Goal: Information Seeking & Learning: Learn about a topic

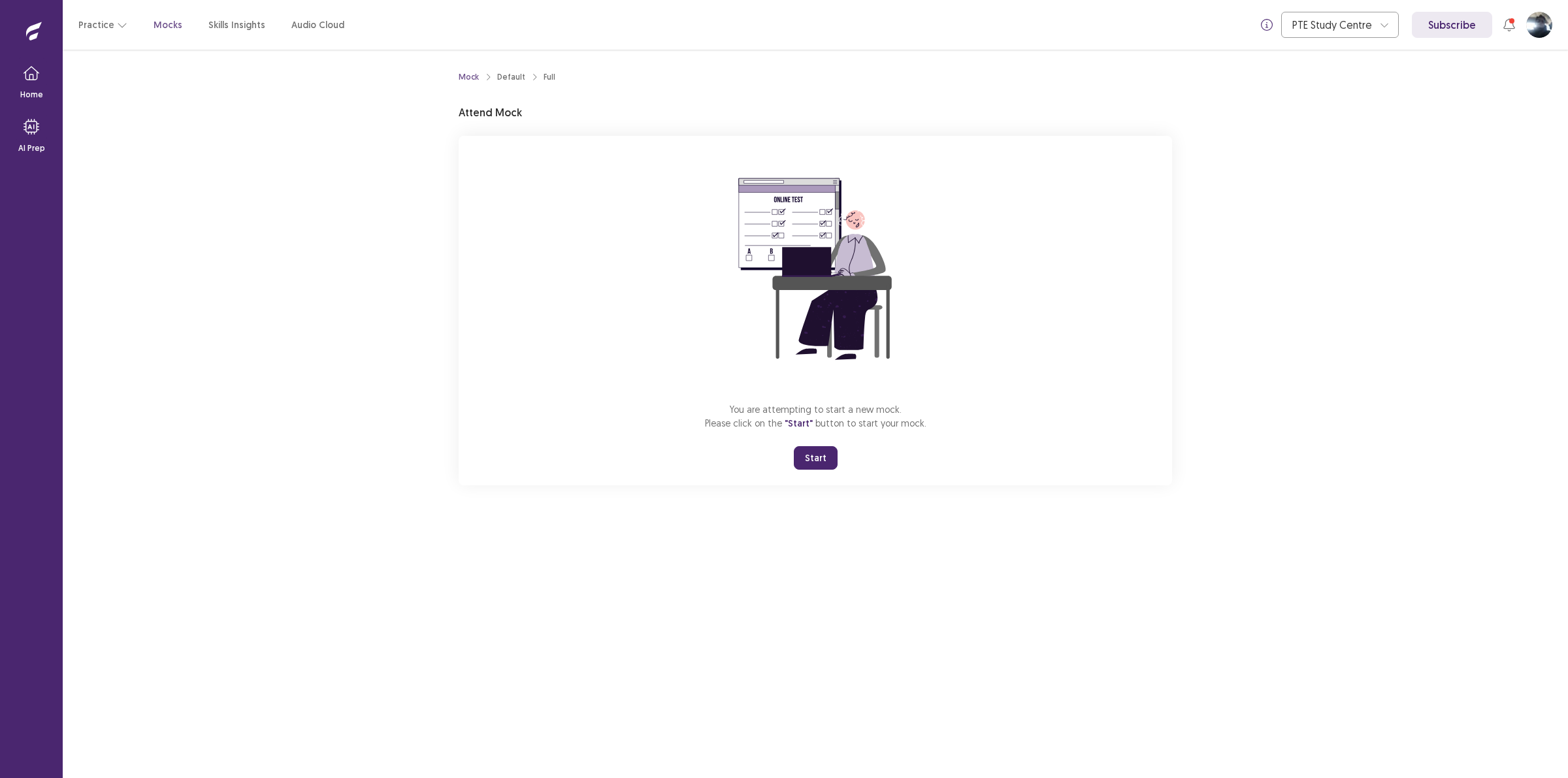
click at [806, 456] on button "Start" at bounding box center [816, 458] width 44 height 24
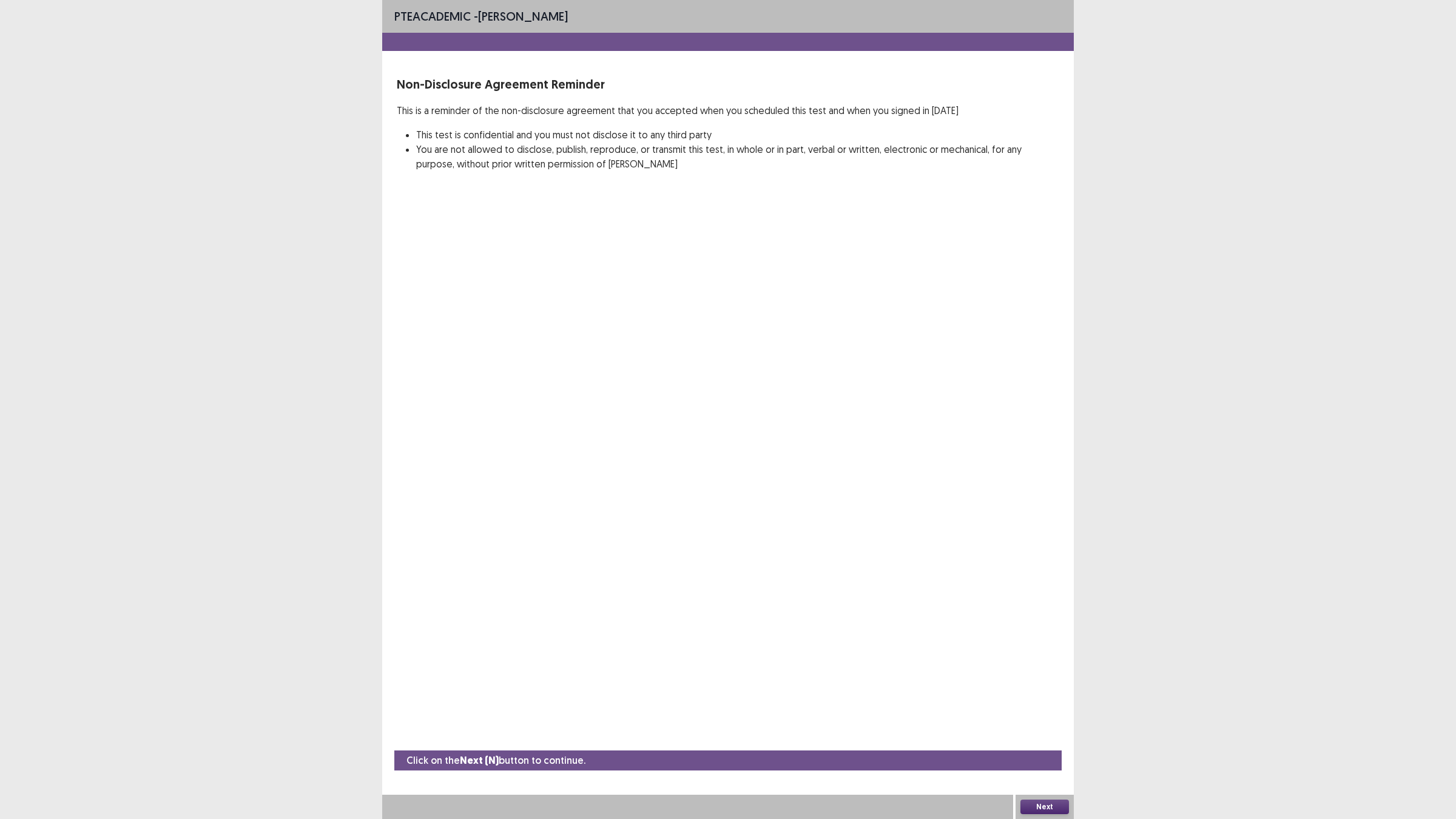
click at [1049, 723] on button "Next" at bounding box center [1044, 807] width 49 height 15
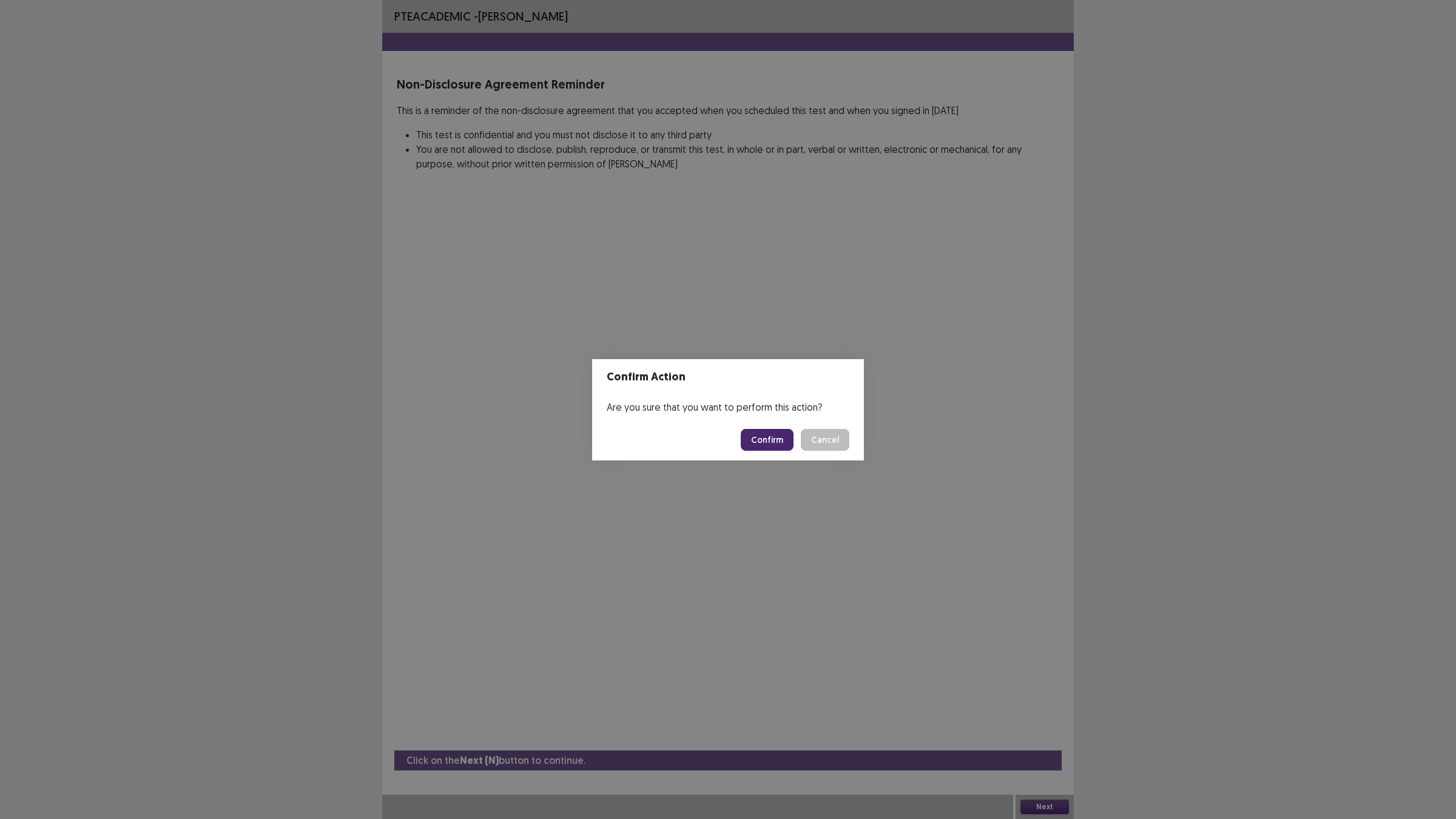
click at [762, 446] on button "Confirm" at bounding box center [767, 440] width 53 height 22
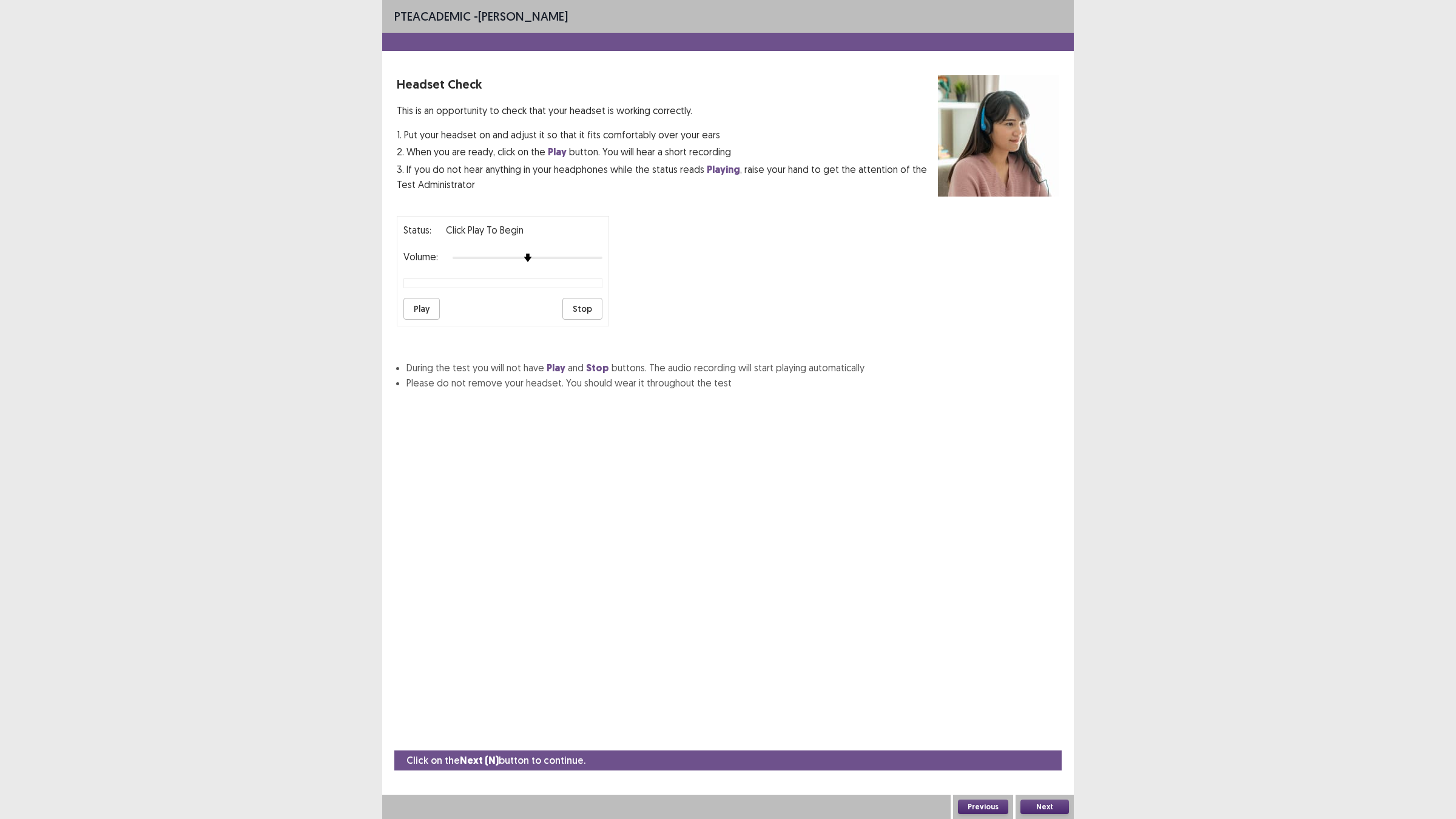
click at [423, 307] on button "Play" at bounding box center [421, 309] width 36 height 22
click at [619, 266] on div "Status: playing Volume: Play Stop" at bounding box center [728, 266] width 663 height 120
click at [426, 307] on button "Play" at bounding box center [421, 309] width 36 height 22
click at [419, 301] on button "Play" at bounding box center [421, 309] width 36 height 22
click at [416, 305] on button "Play" at bounding box center [421, 309] width 36 height 22
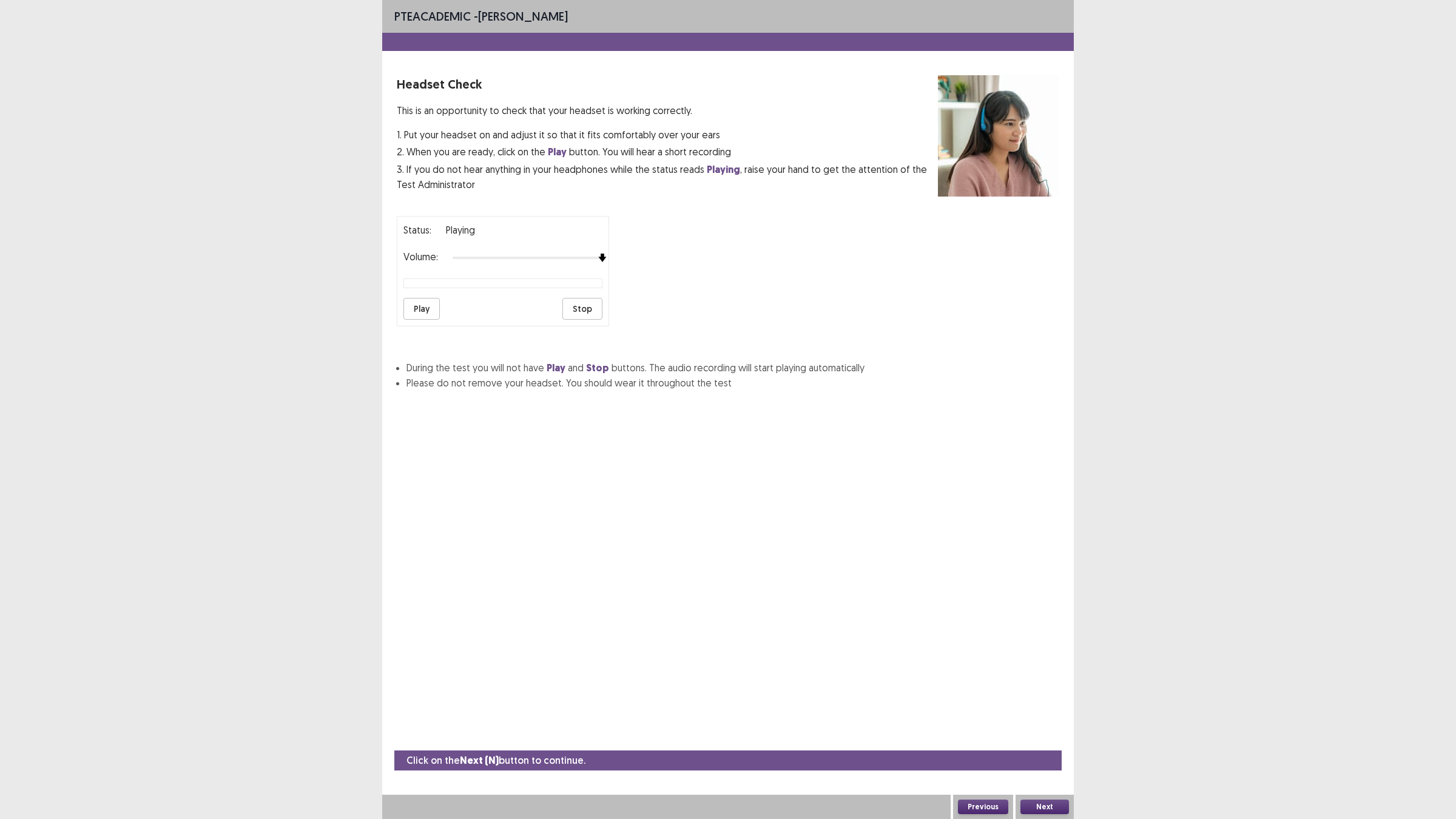
click at [422, 307] on button "Play" at bounding box center [421, 309] width 36 height 22
click at [422, 308] on button "Play" at bounding box center [421, 309] width 36 height 22
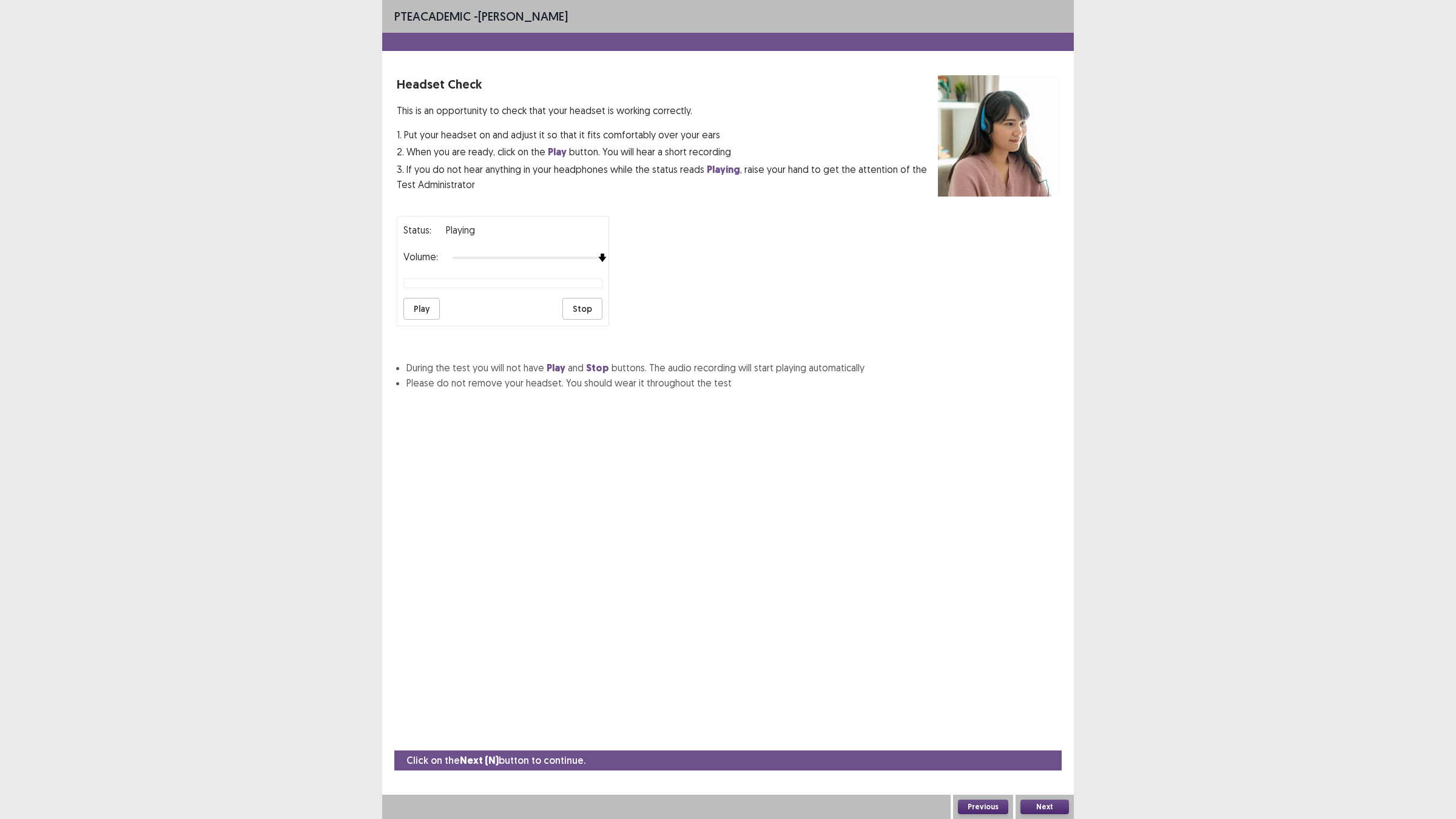
click at [577, 307] on button "Stop" at bounding box center [582, 309] width 40 height 22
click at [425, 304] on button "Play" at bounding box center [421, 309] width 36 height 22
click at [537, 262] on div at bounding box center [527, 258] width 150 height 9
click at [414, 307] on button "Play" at bounding box center [421, 309] width 36 height 22
click at [416, 307] on button "Play" at bounding box center [421, 309] width 36 height 22
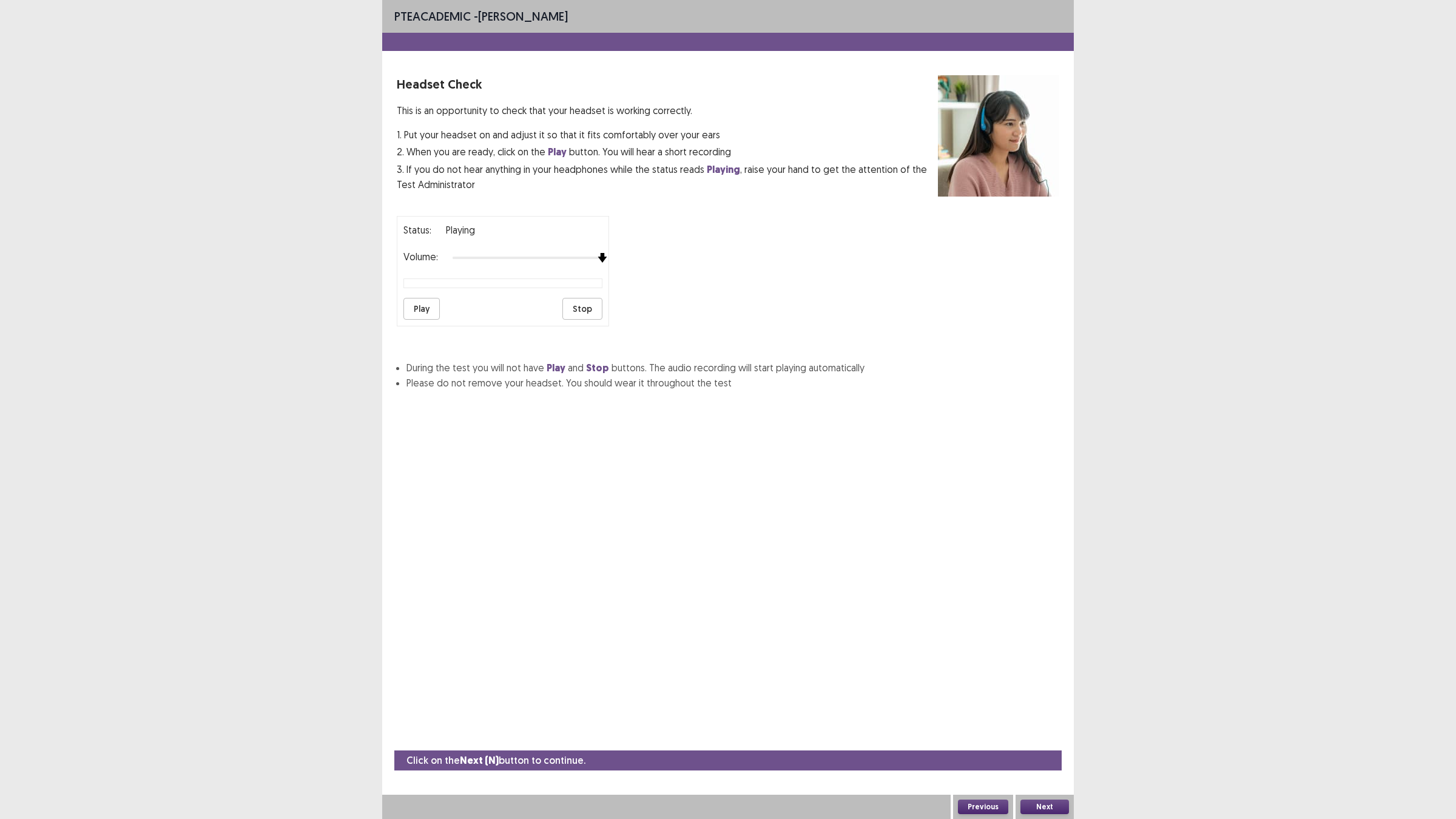
click at [632, 277] on div "Status: playing Volume: Play Stop" at bounding box center [728, 266] width 663 height 120
drag, startPoint x: 1049, startPoint y: 808, endPoint x: 1060, endPoint y: 809, distance: 11.0
click at [1060, 723] on button "Next" at bounding box center [1044, 807] width 49 height 15
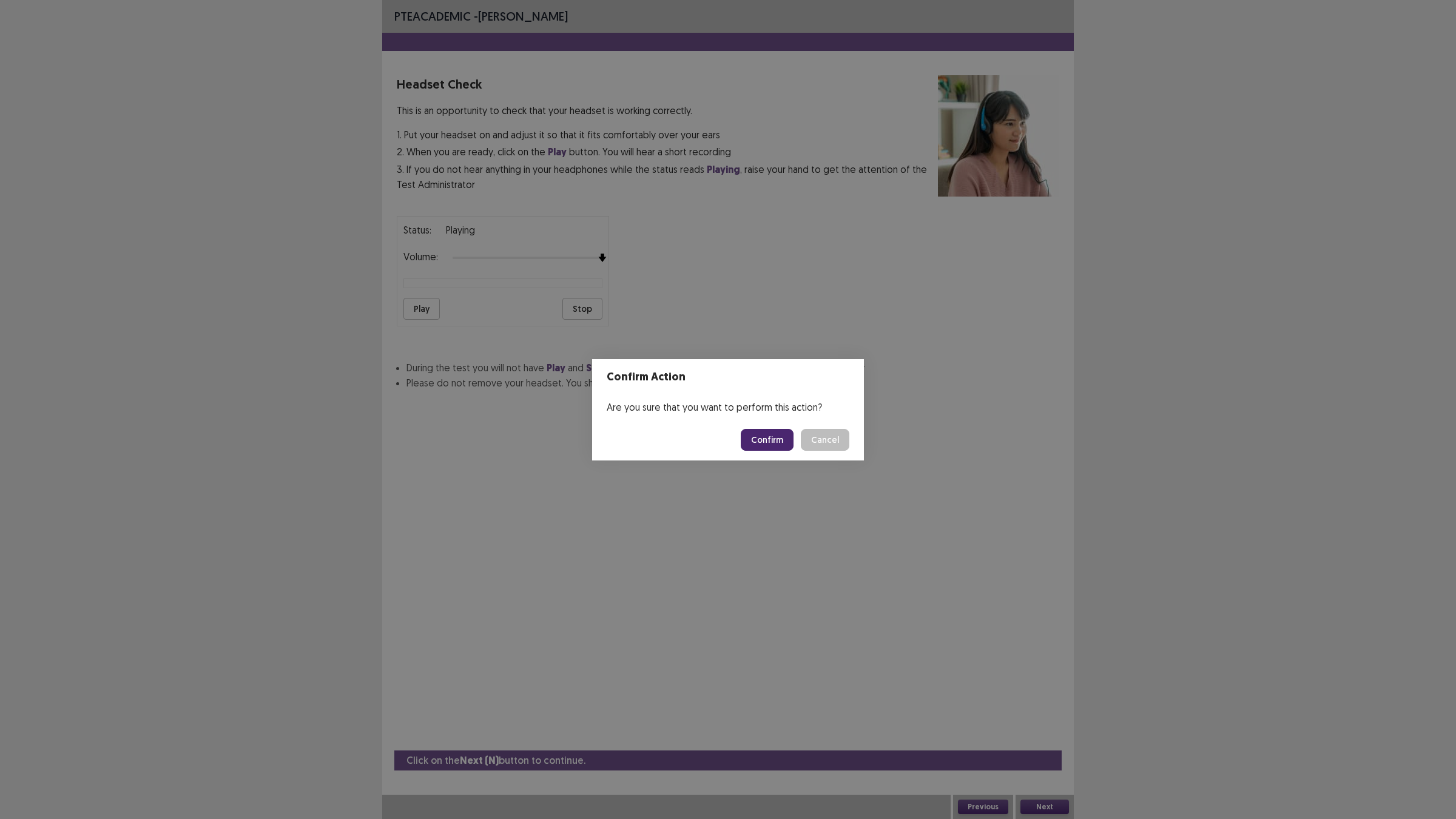
click at [775, 439] on button "Confirm" at bounding box center [767, 440] width 53 height 22
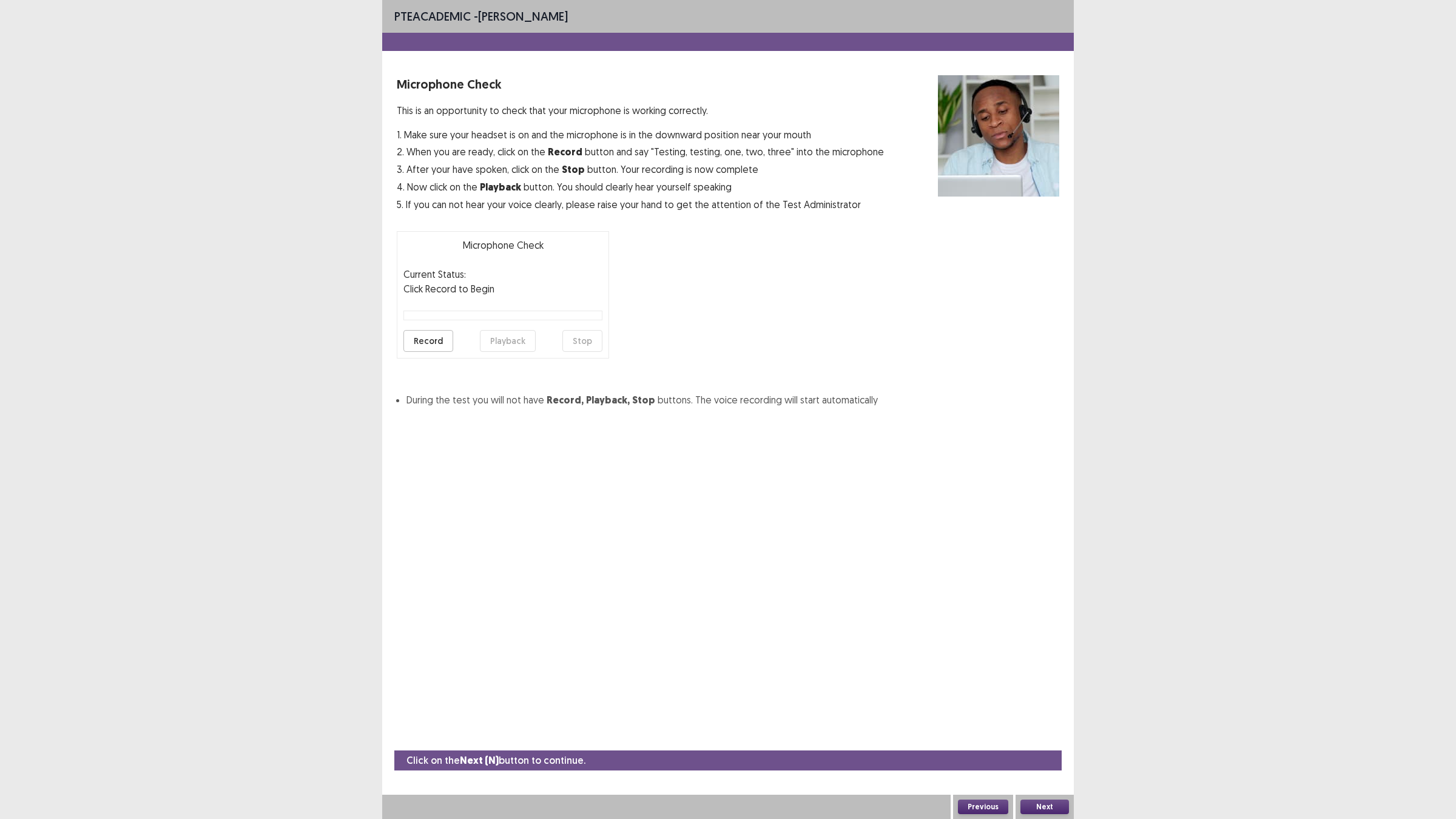
click at [434, 344] on button "Record" at bounding box center [427, 341] width 49 height 22
click at [505, 342] on button "Playback" at bounding box center [507, 341] width 56 height 22
click at [1051, 723] on button "Next" at bounding box center [1044, 807] width 49 height 15
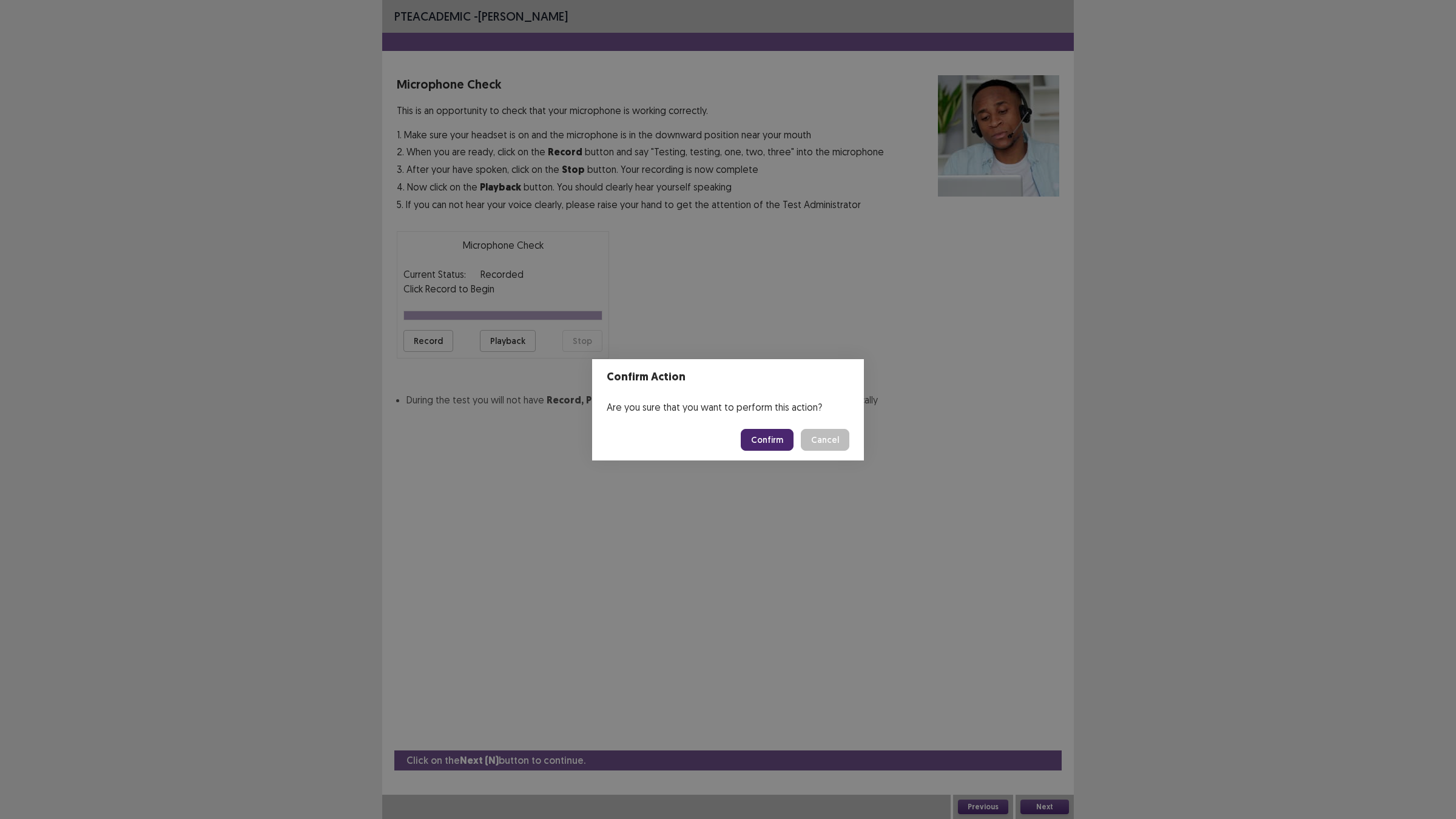
click at [764, 441] on button "Confirm" at bounding box center [767, 440] width 53 height 22
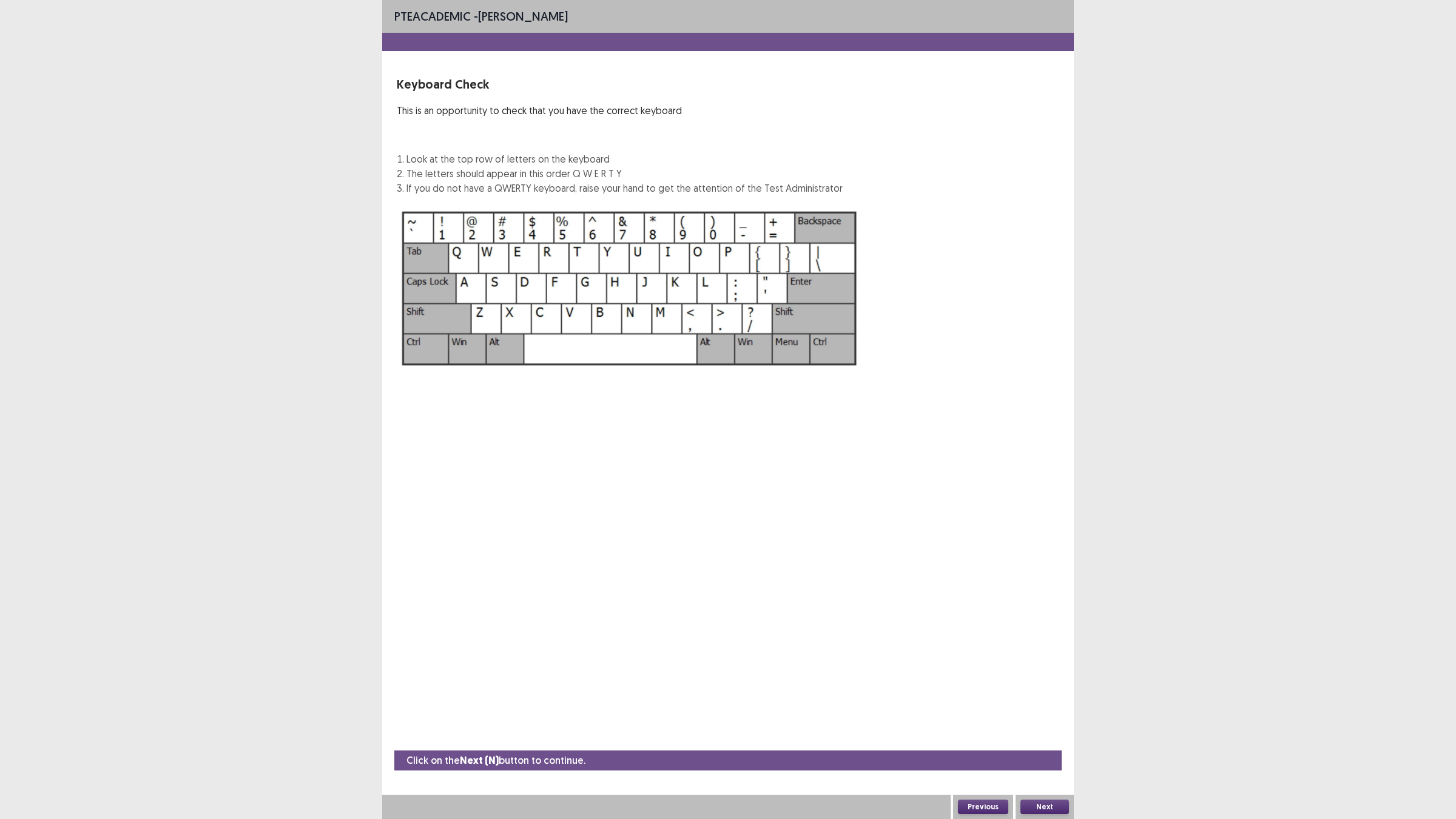
click at [470, 290] on img at bounding box center [630, 288] width 466 height 167
click at [1046, 723] on button "Next" at bounding box center [1044, 807] width 49 height 15
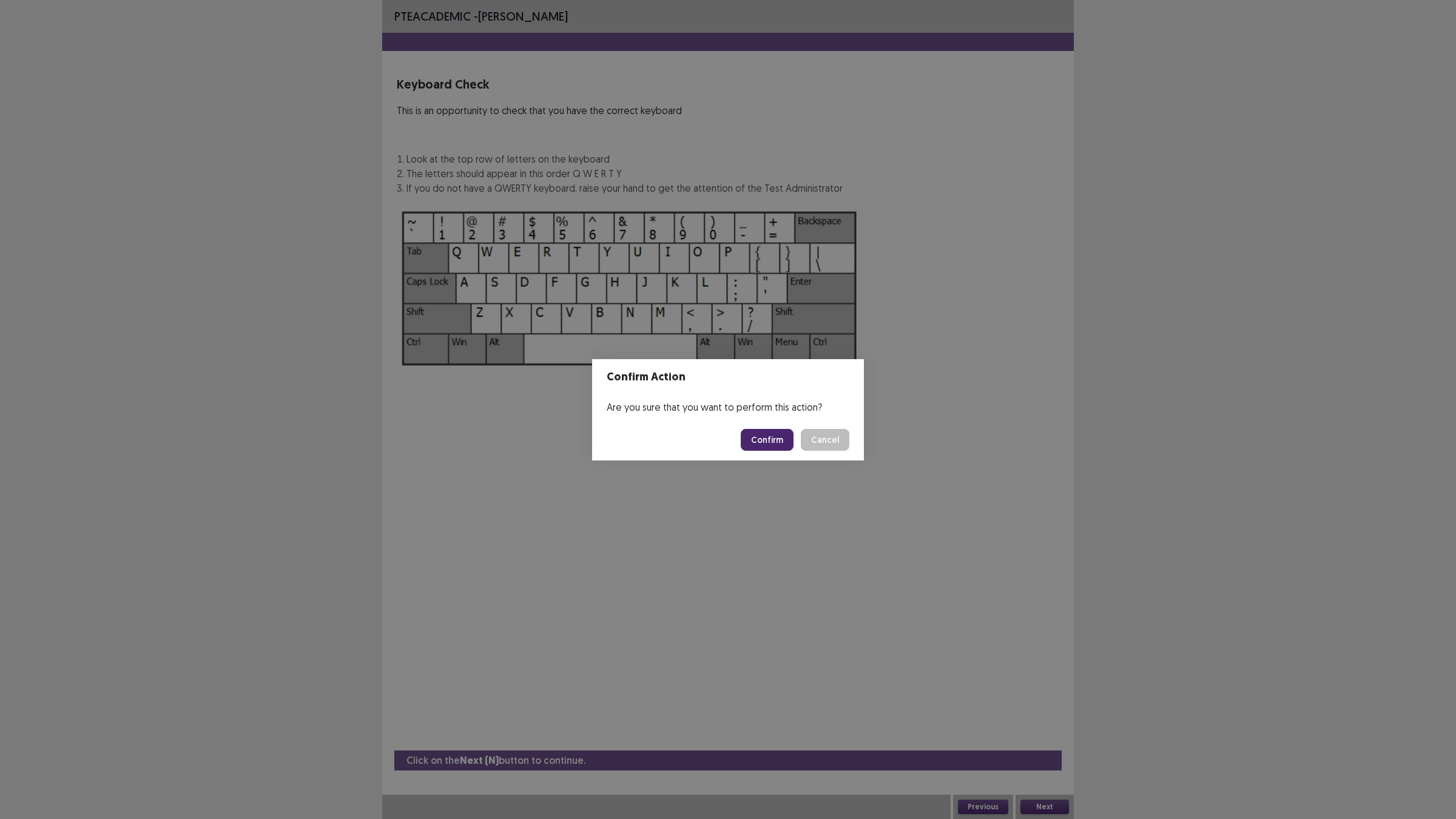
click at [763, 442] on button "Confirm" at bounding box center [767, 440] width 53 height 22
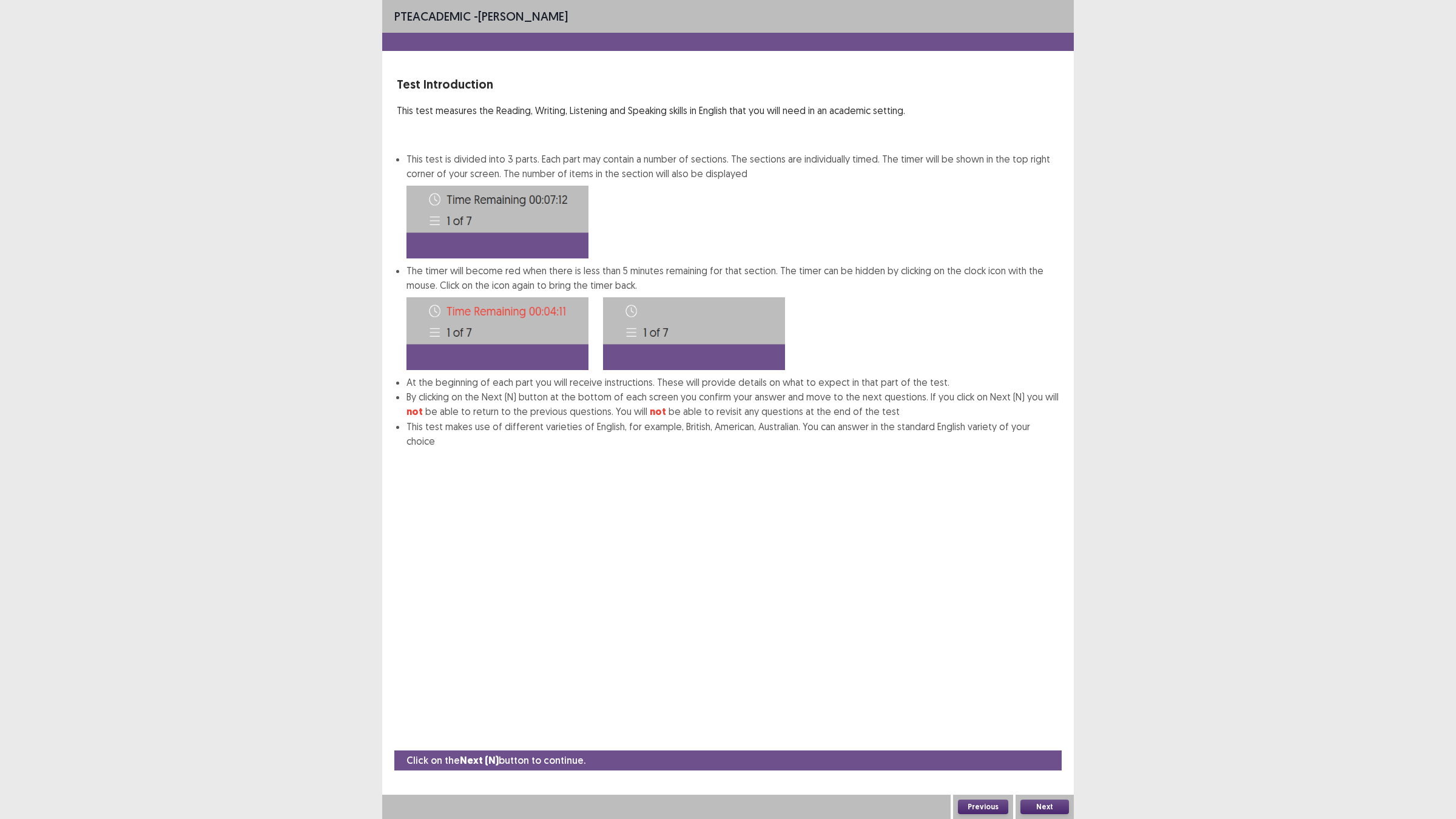
click at [1049, 723] on button "Next" at bounding box center [1044, 807] width 49 height 15
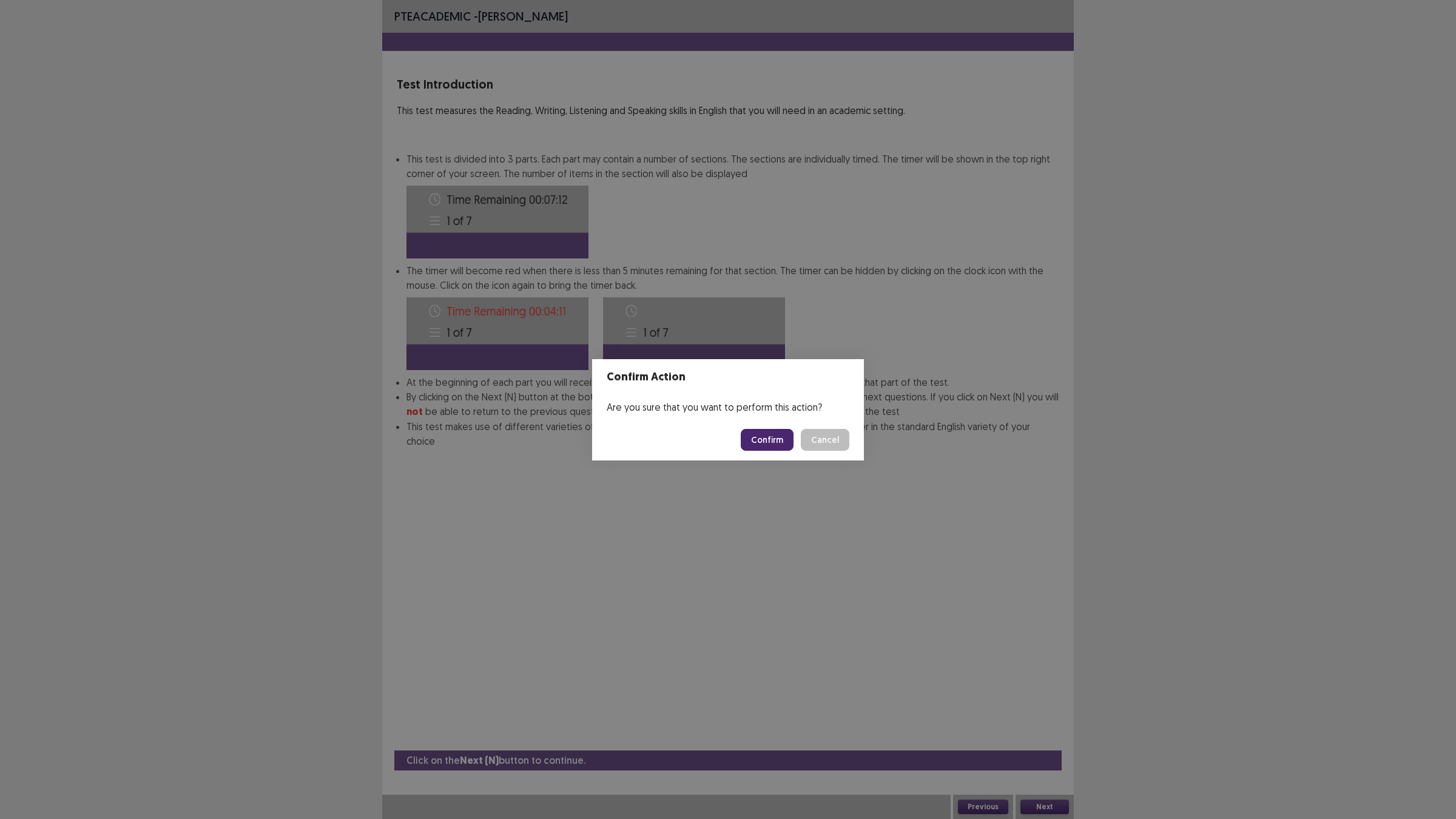
click at [762, 438] on button "Confirm" at bounding box center [767, 440] width 53 height 22
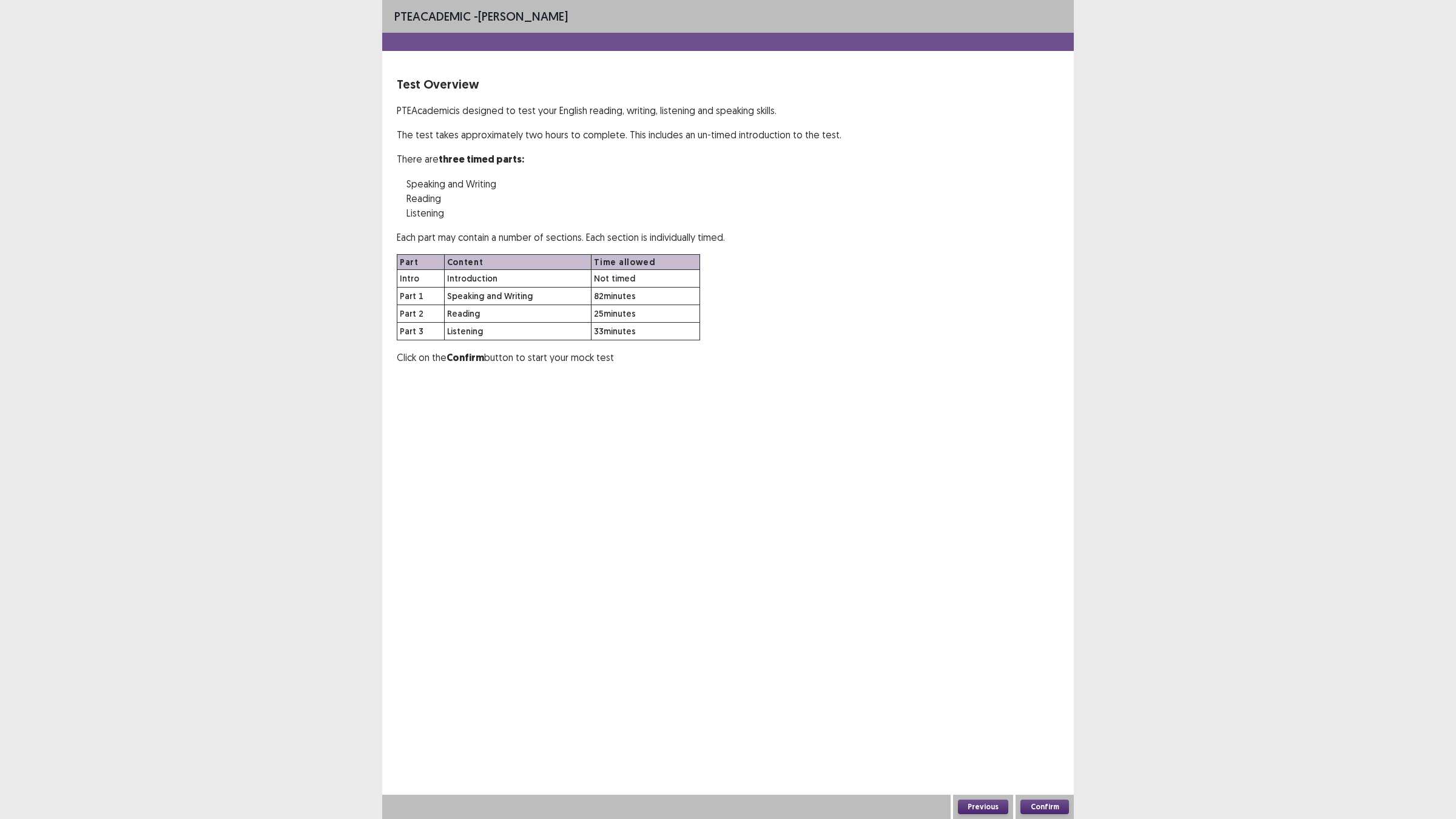
click at [1051, 723] on button "Confirm" at bounding box center [1044, 807] width 49 height 15
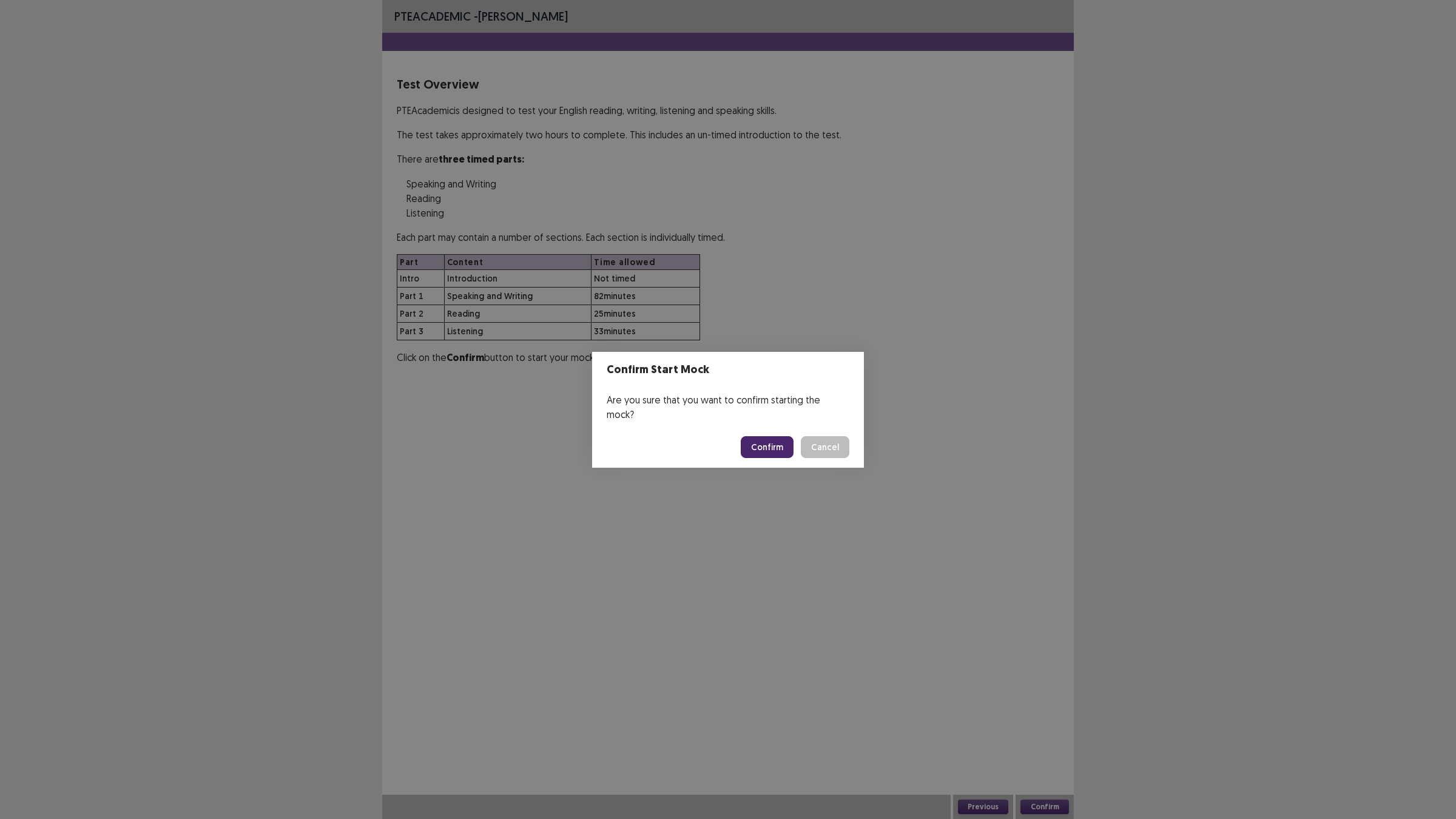
click at [758, 438] on button "Confirm" at bounding box center [767, 447] width 53 height 22
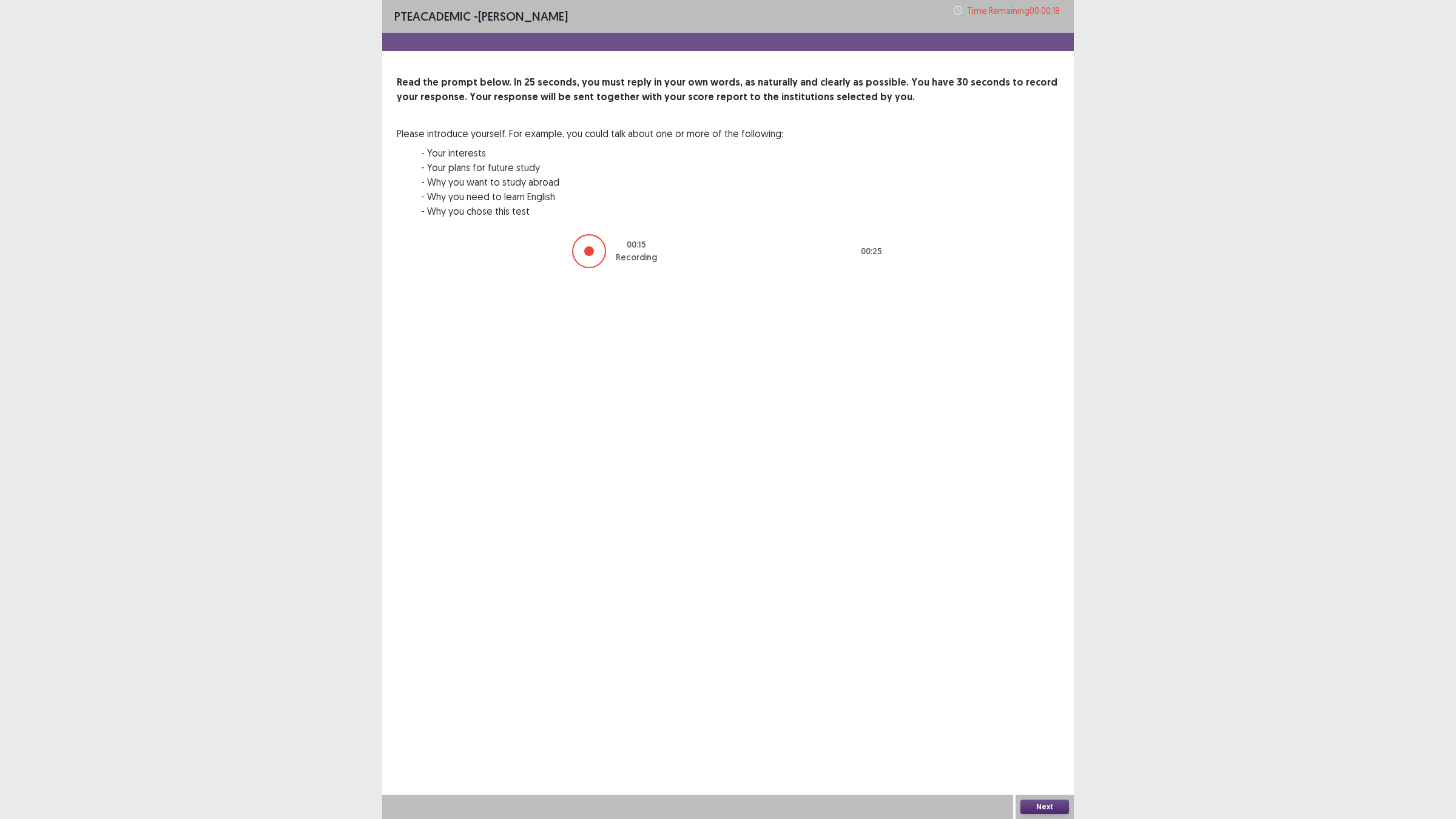
click at [1047, 723] on button "Next" at bounding box center [1044, 807] width 49 height 15
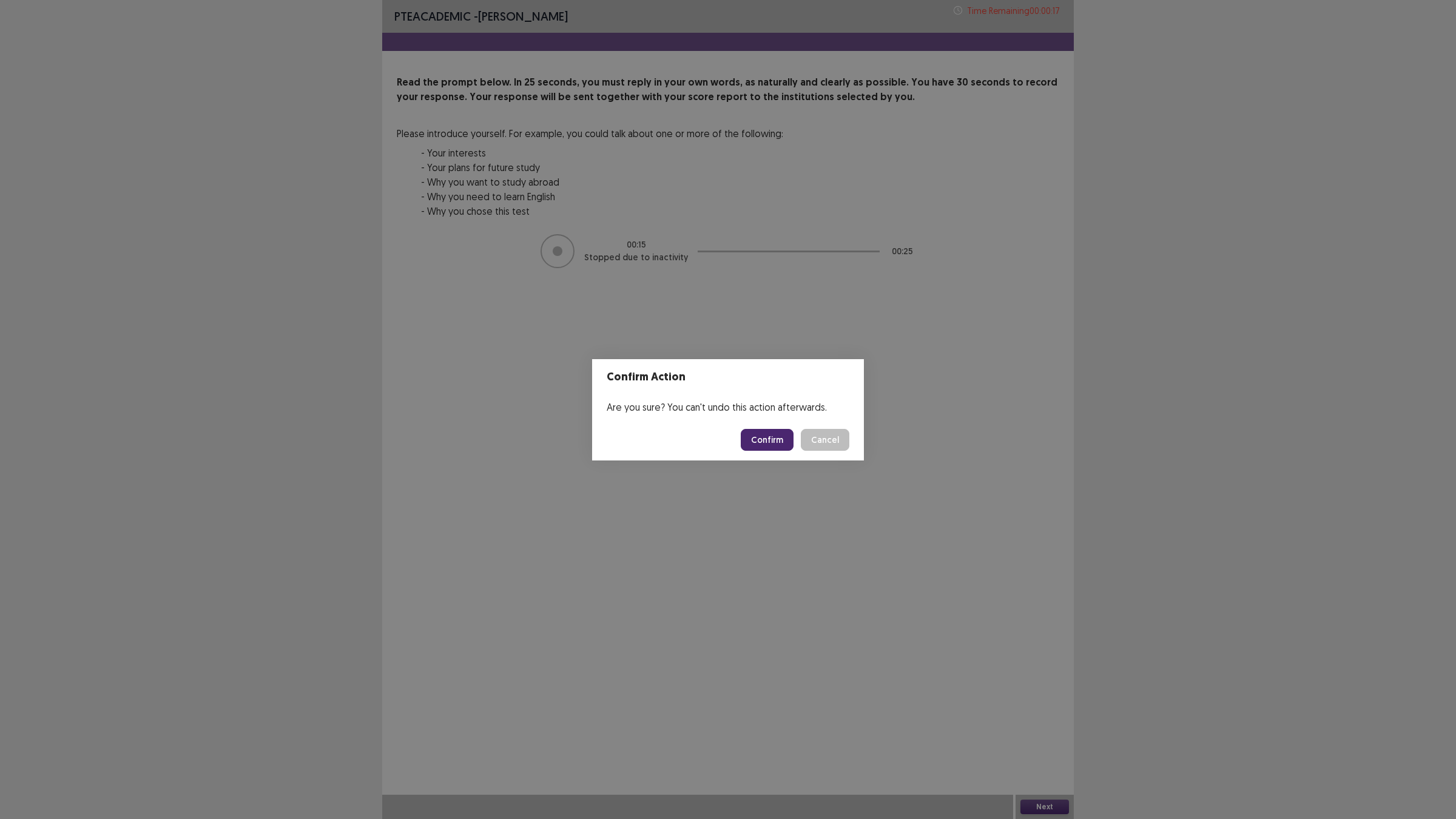
click at [761, 432] on button "Confirm" at bounding box center [767, 440] width 53 height 22
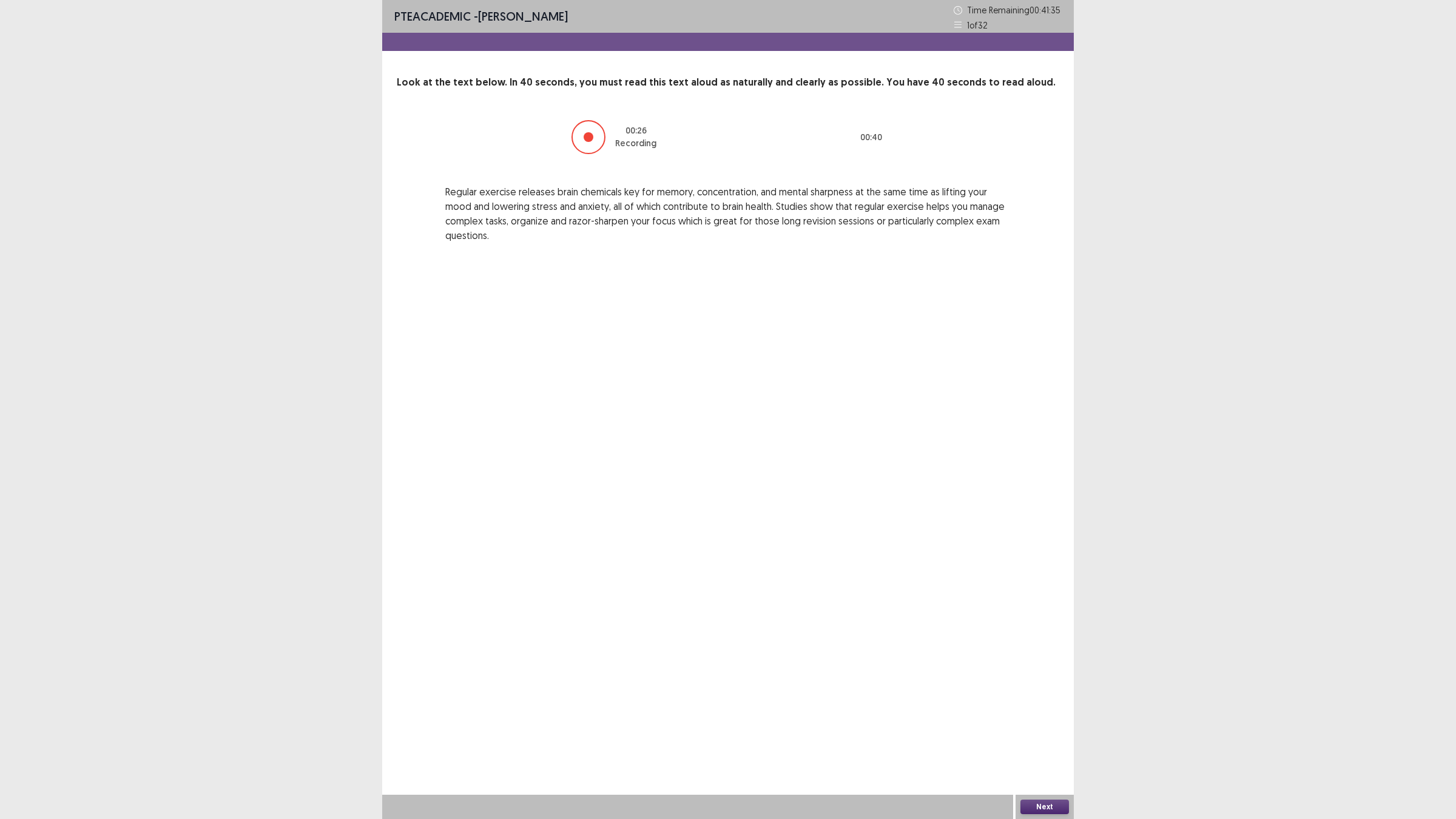
click at [1036, 723] on button "Next" at bounding box center [1044, 807] width 49 height 15
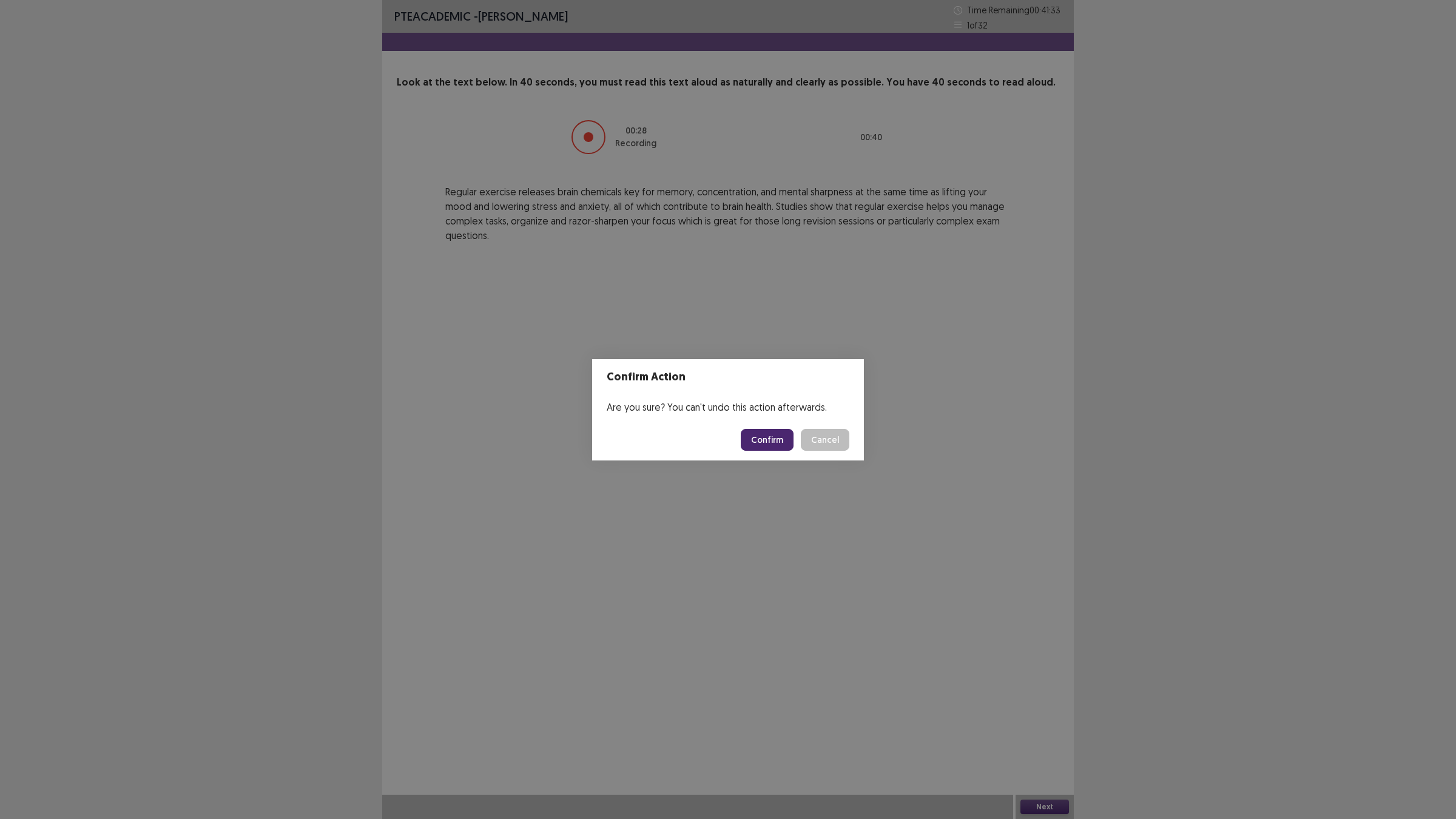
click at [786, 443] on button "Confirm" at bounding box center [767, 440] width 53 height 22
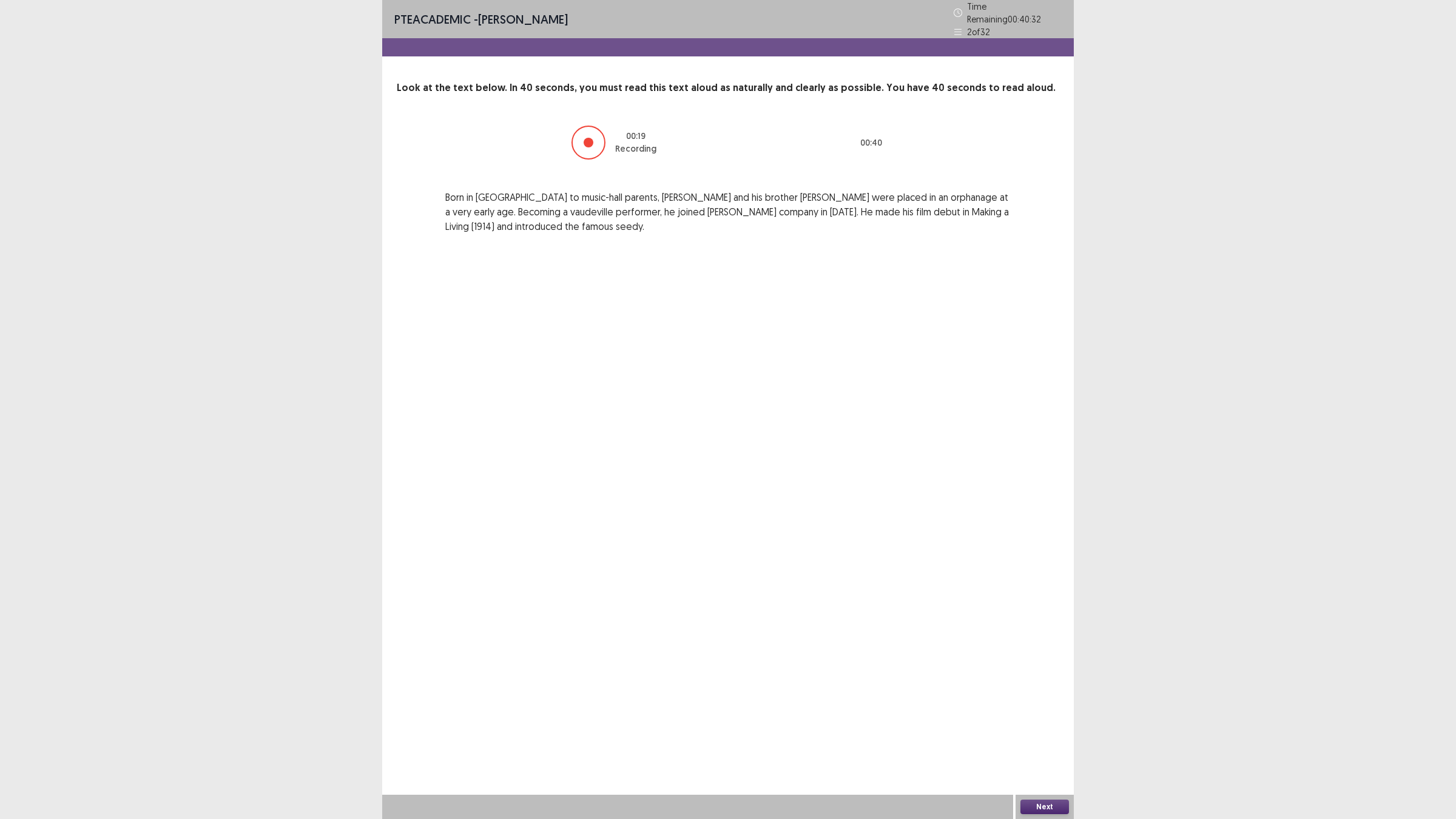
click at [1057, 723] on button "Next" at bounding box center [1044, 807] width 49 height 15
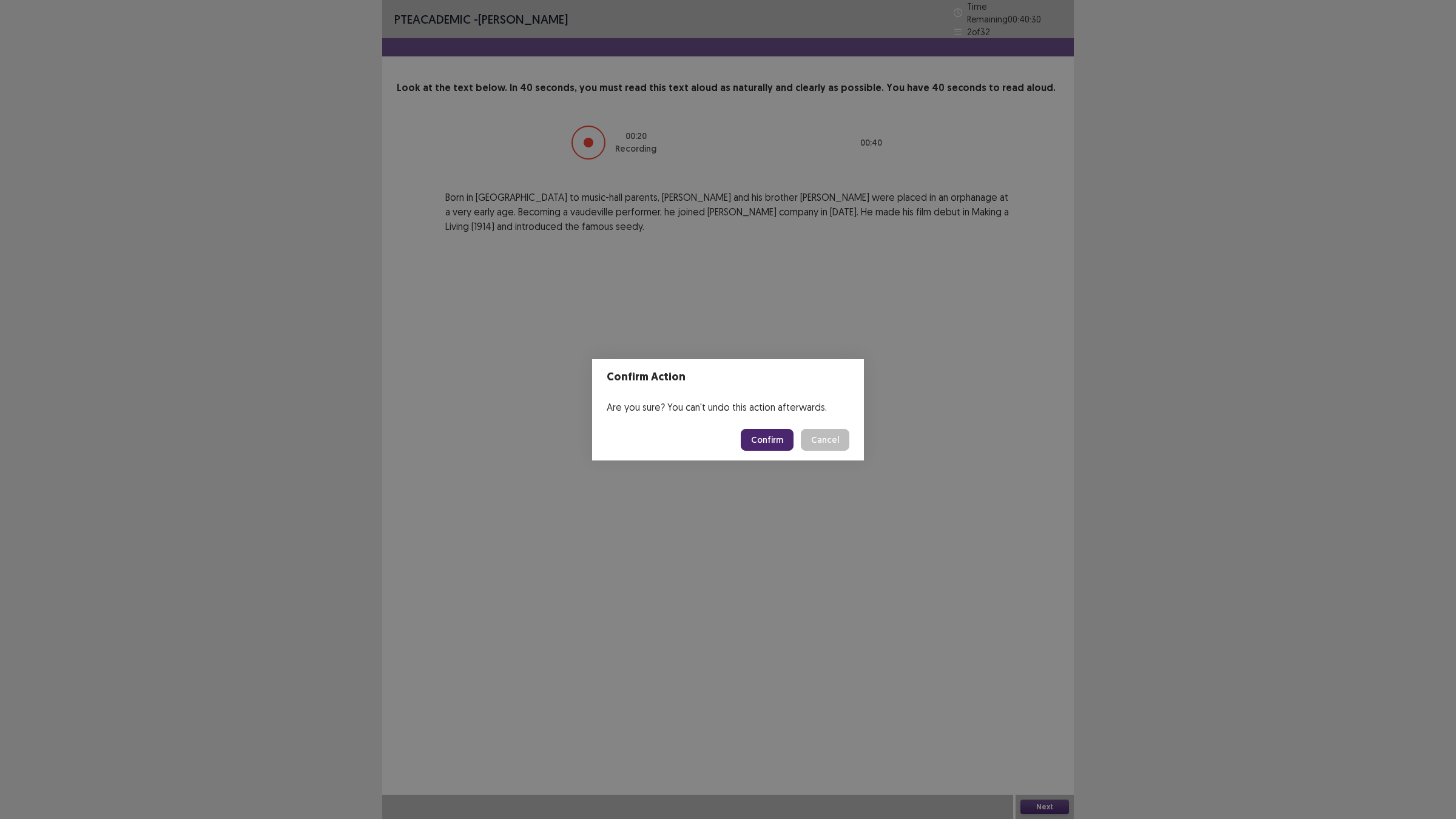
click at [780, 442] on button "Confirm" at bounding box center [767, 440] width 53 height 22
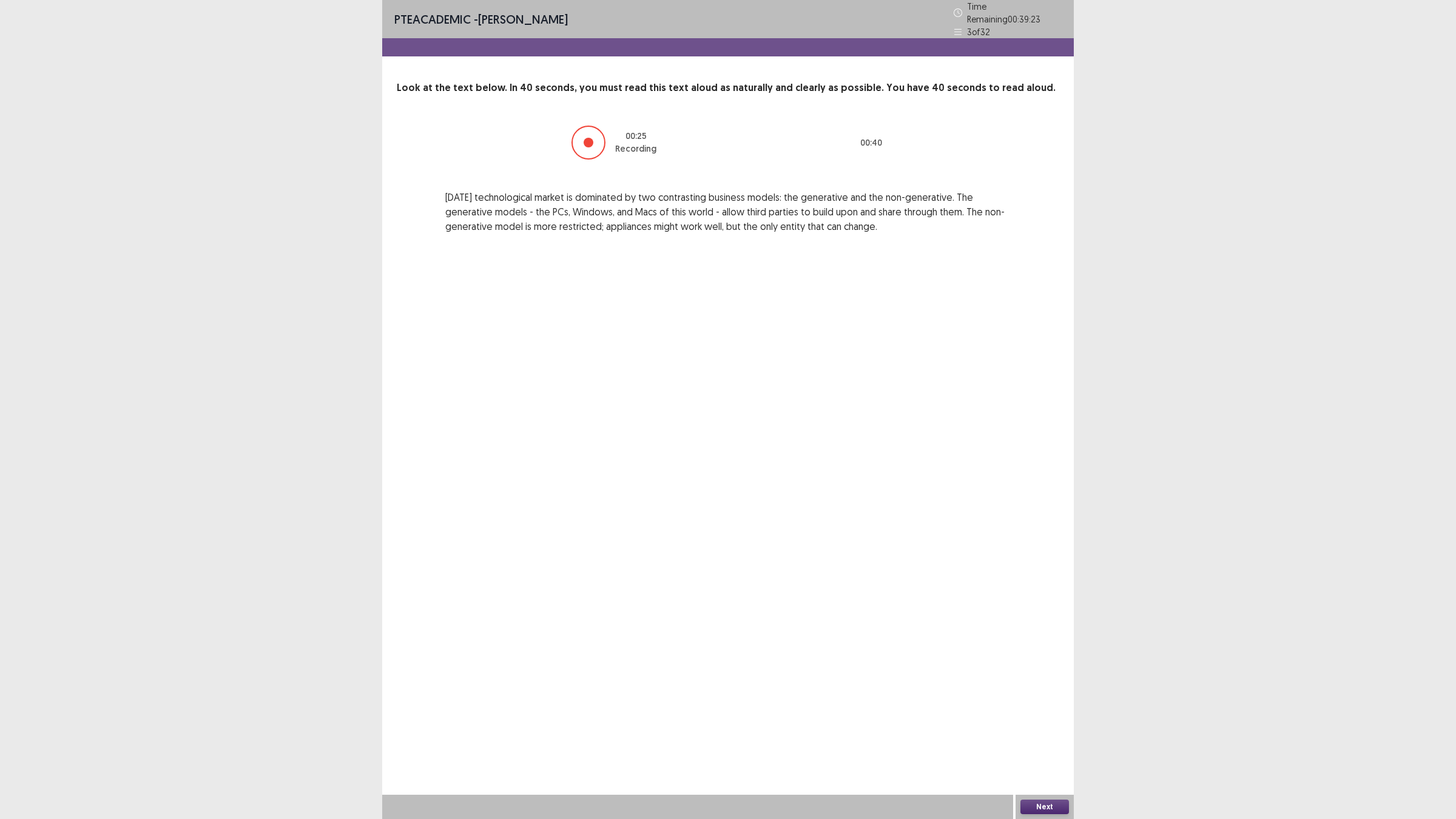
click at [1050, 723] on button "Next" at bounding box center [1044, 807] width 49 height 15
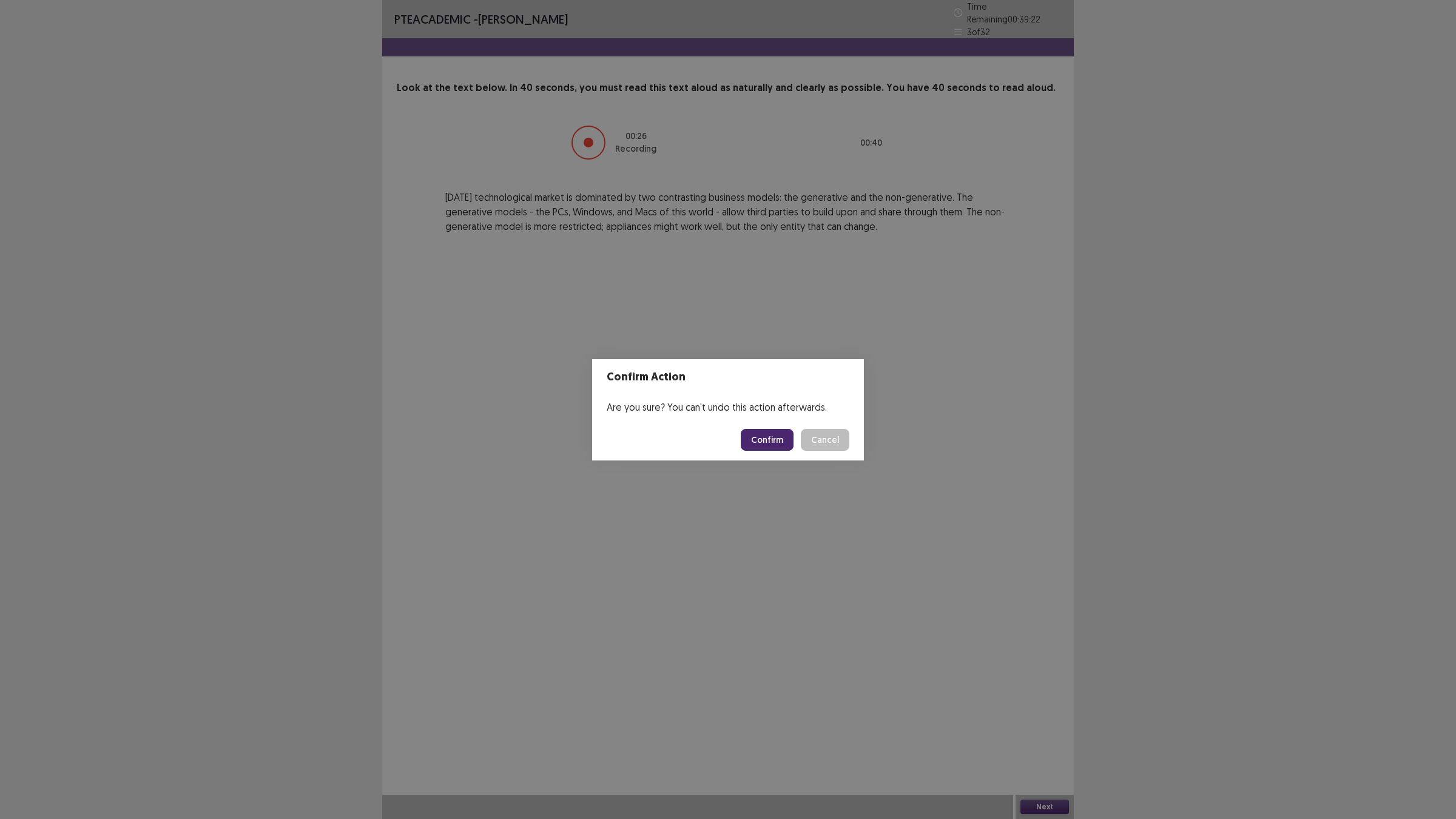
click at [752, 439] on button "Confirm" at bounding box center [767, 440] width 53 height 22
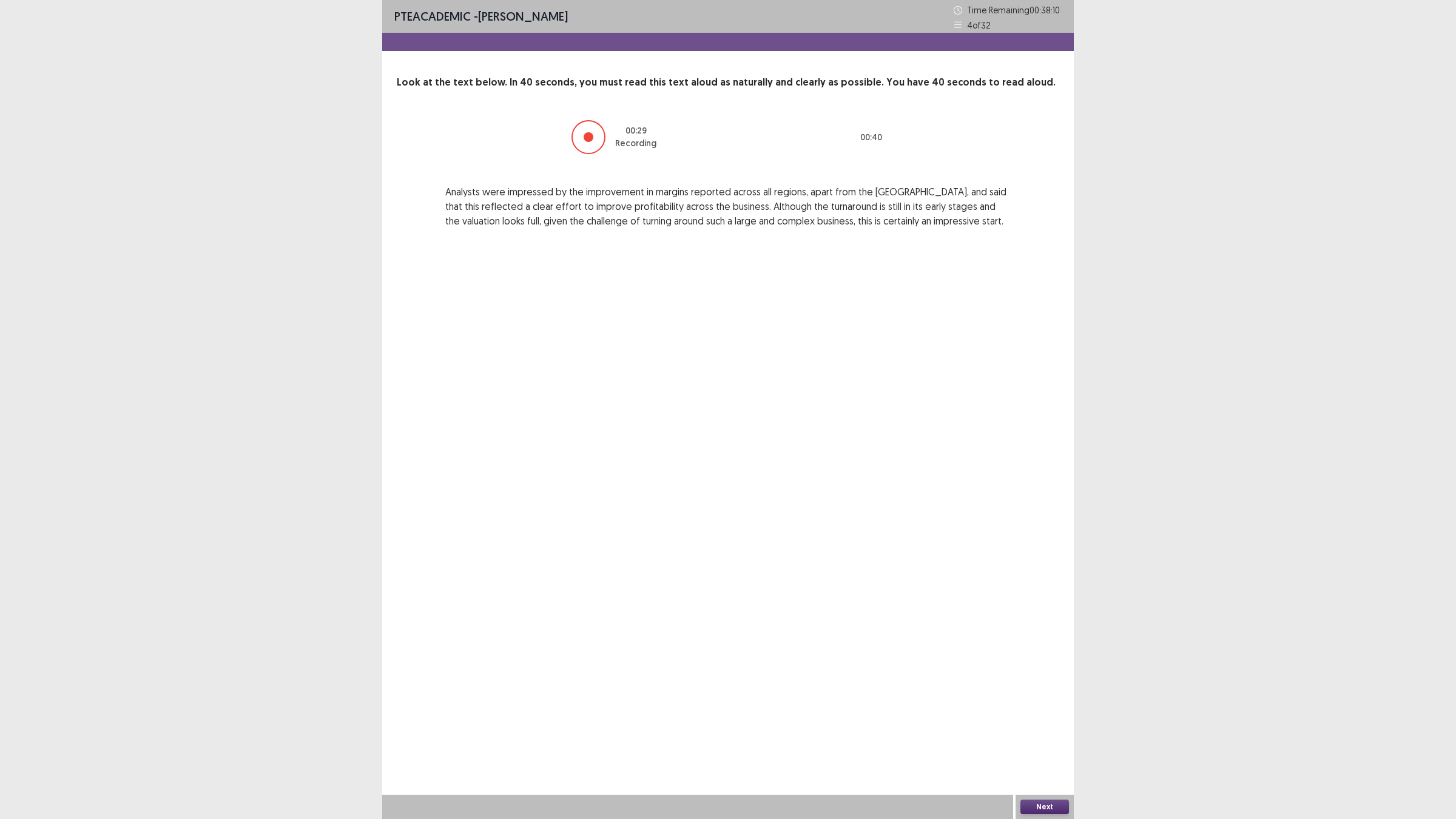
click at [1045, 723] on button "Next" at bounding box center [1044, 807] width 49 height 15
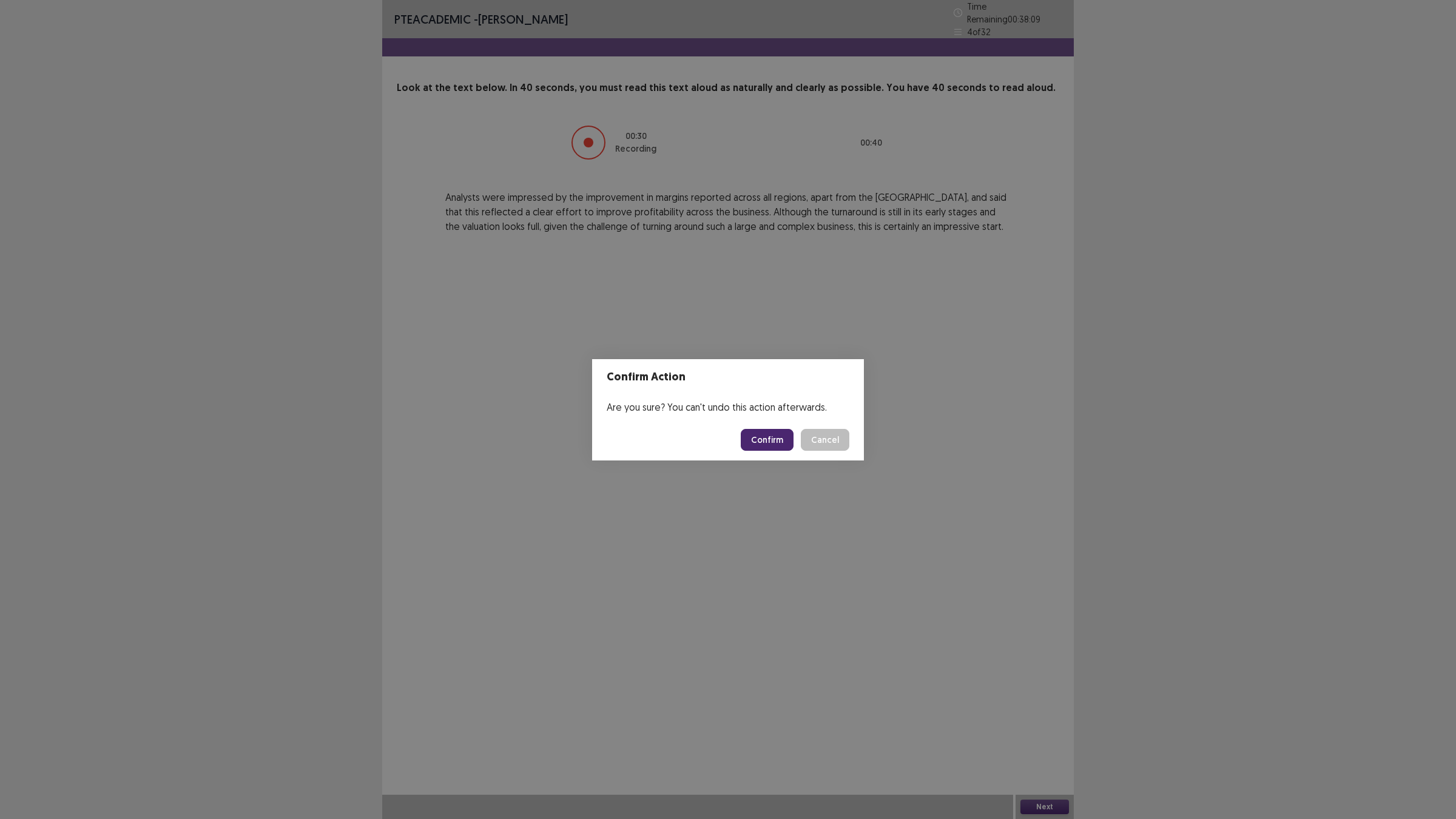
click at [772, 442] on button "Confirm" at bounding box center [767, 440] width 53 height 22
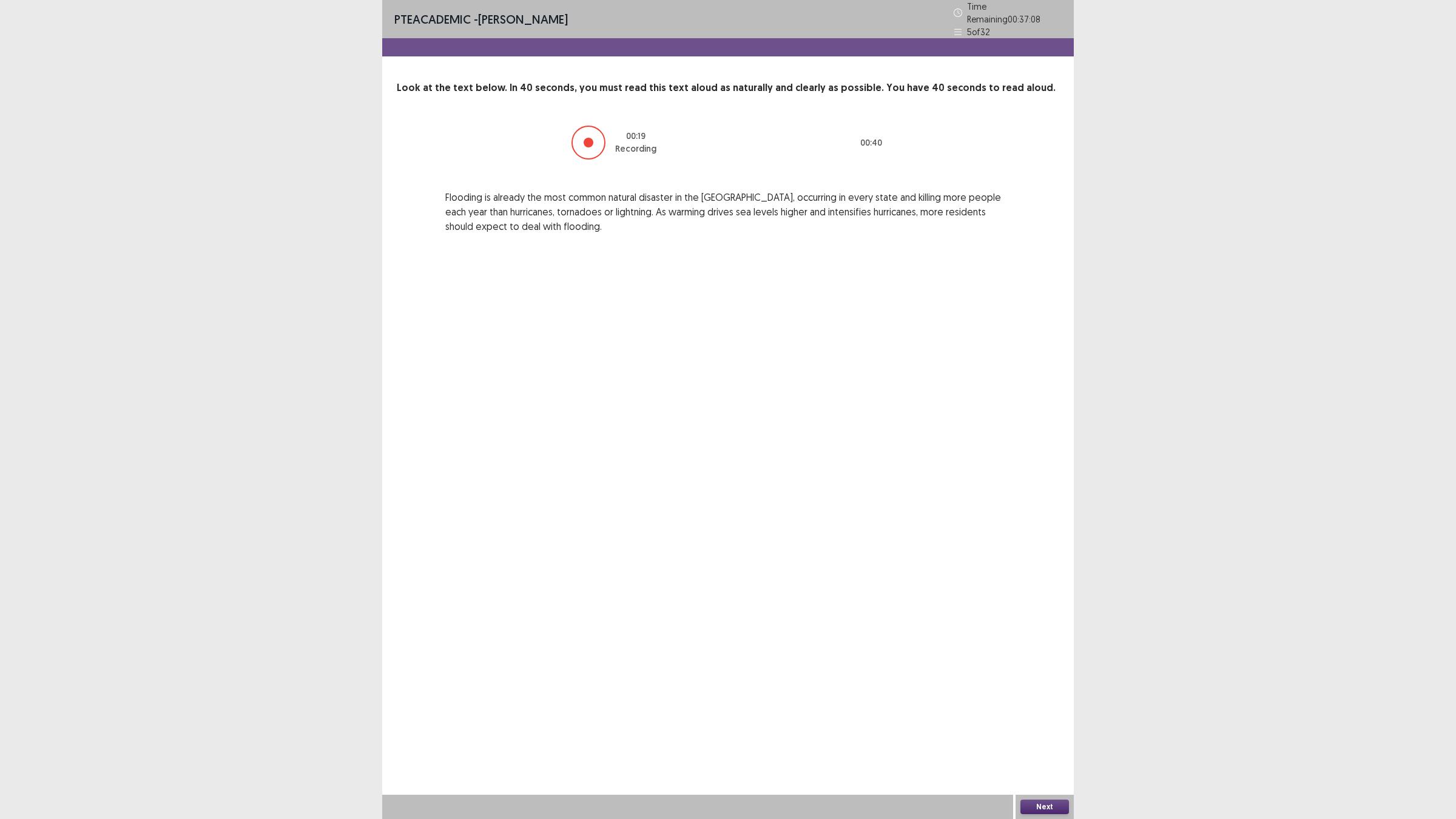
click at [1039, 723] on button "Next" at bounding box center [1044, 807] width 49 height 15
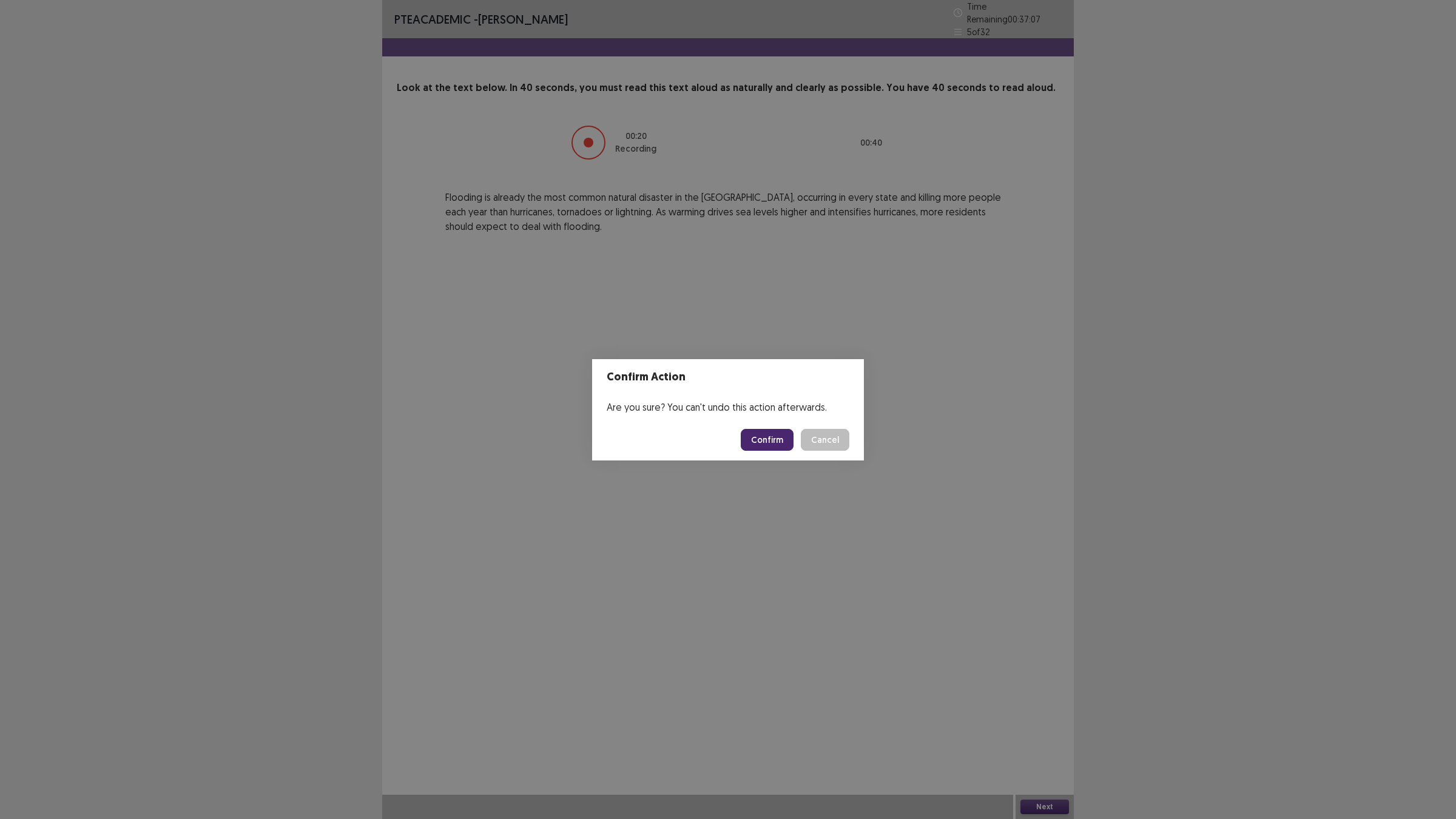
click at [770, 440] on button "Confirm" at bounding box center [767, 440] width 53 height 22
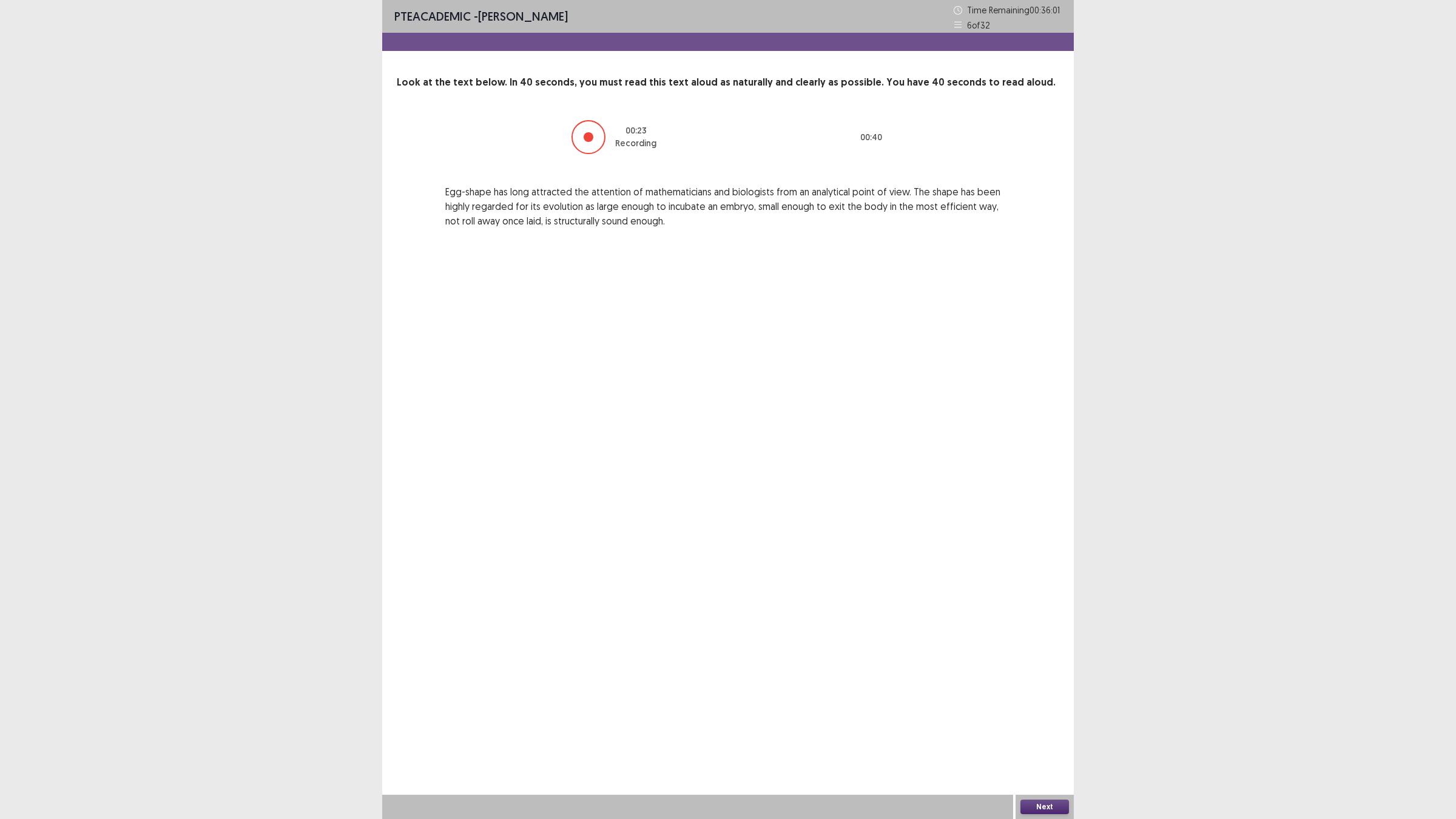
click at [1057, 723] on button "Next" at bounding box center [1044, 807] width 49 height 15
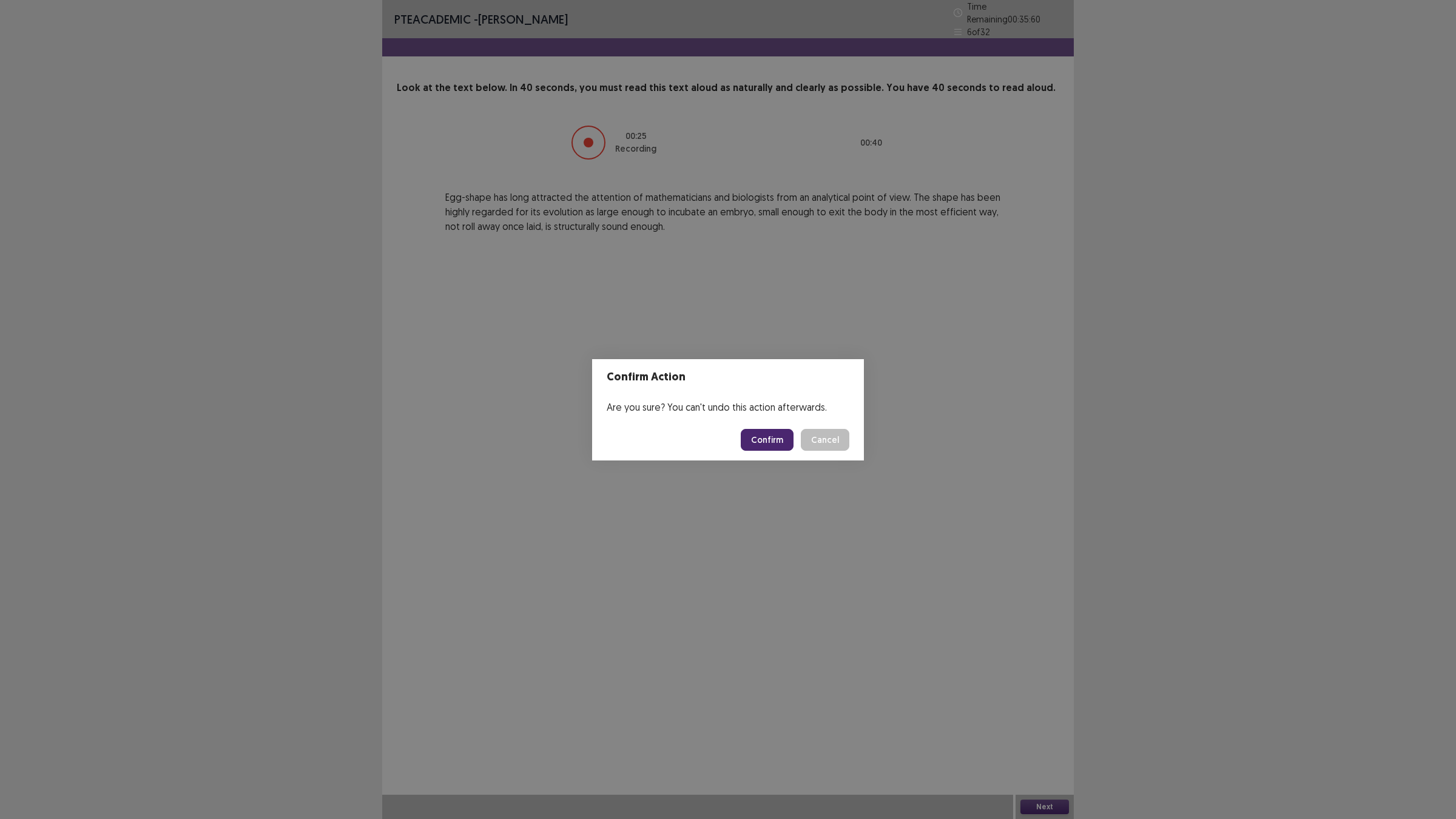
click at [757, 441] on button "Confirm" at bounding box center [767, 440] width 53 height 22
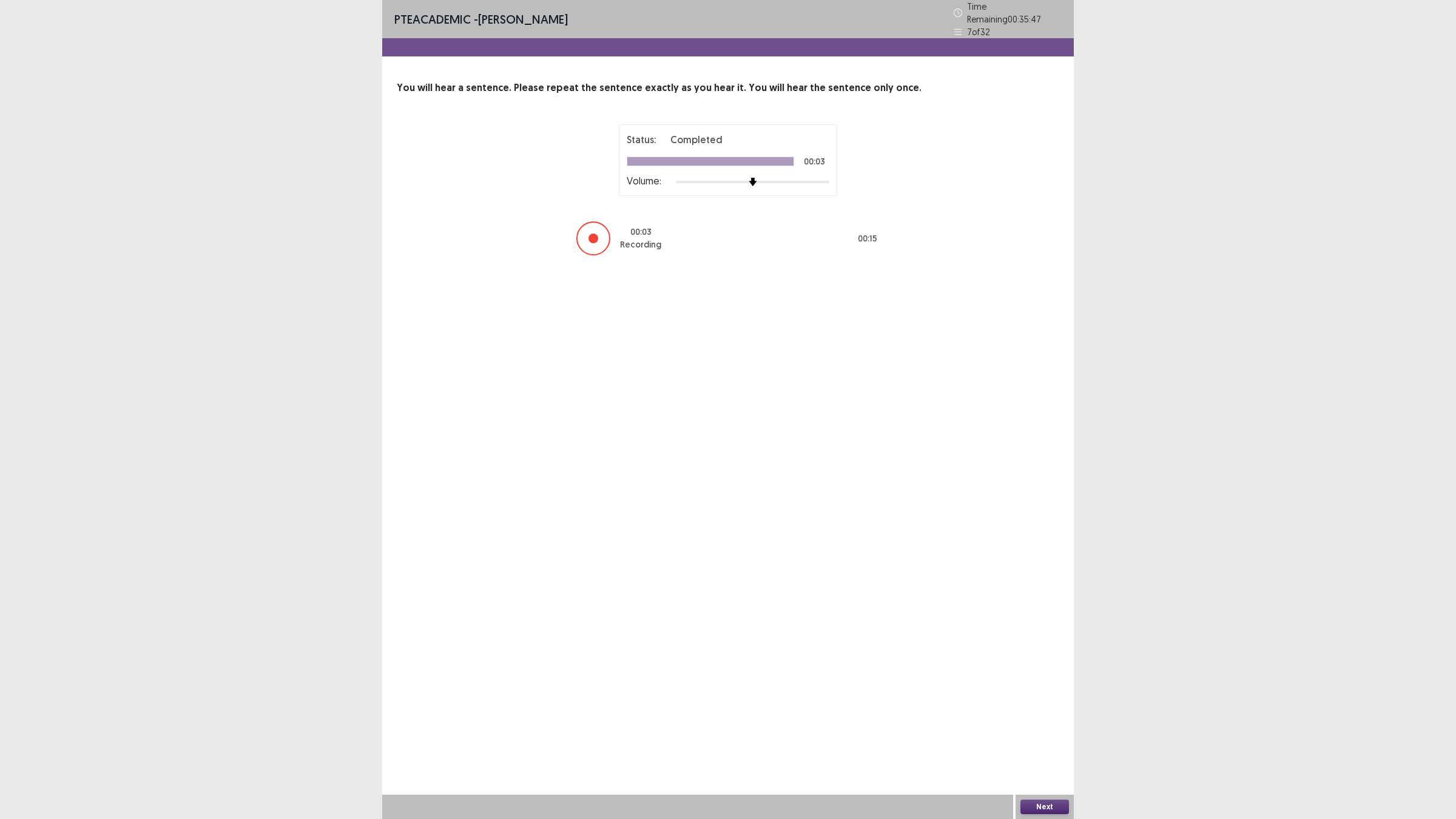
click at [1049, 723] on button "Next" at bounding box center [1044, 807] width 49 height 15
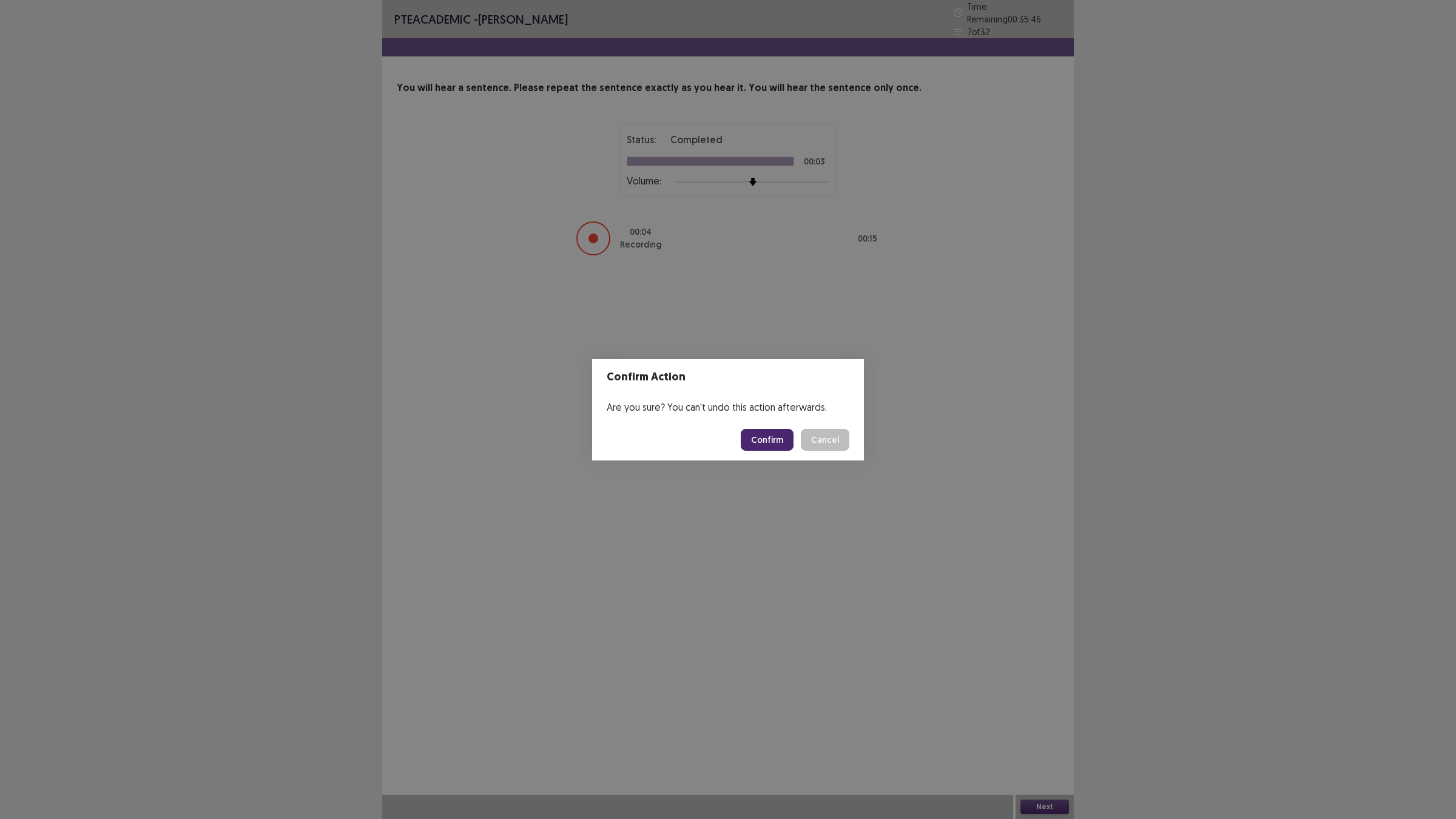
click at [756, 439] on button "Confirm" at bounding box center [767, 440] width 53 height 22
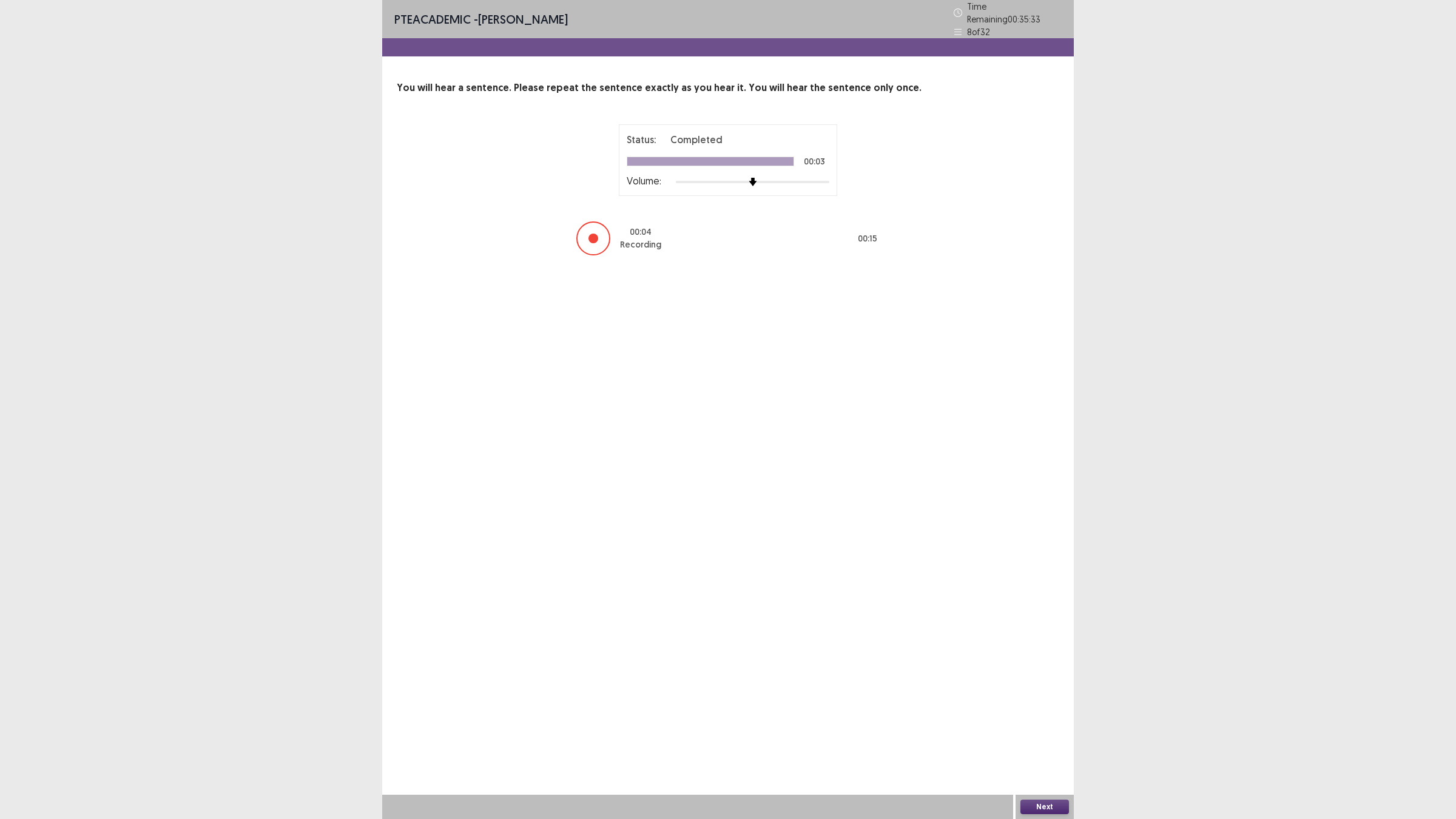
click at [1053, 723] on button "Next" at bounding box center [1044, 807] width 49 height 15
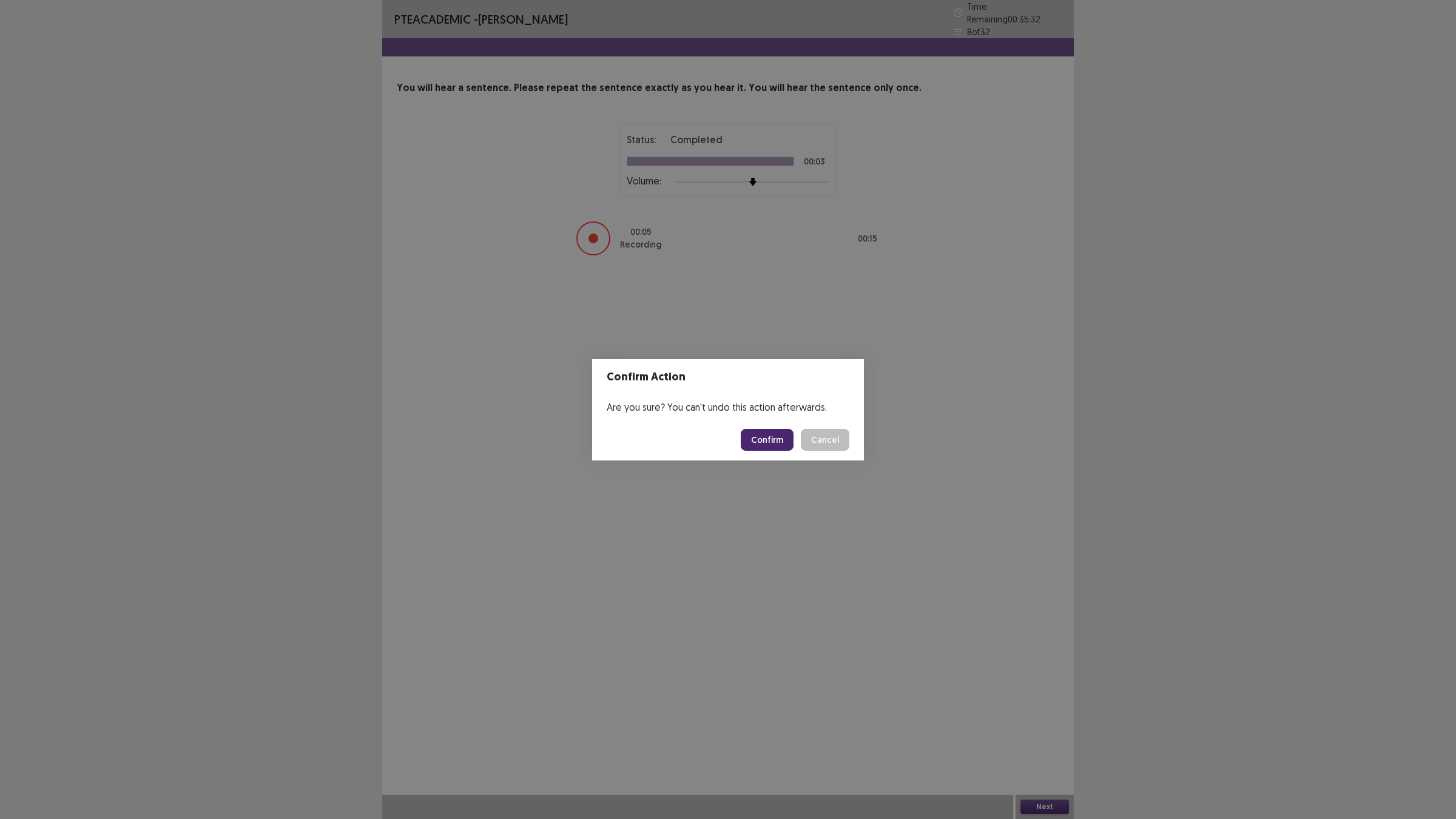
click at [773, 435] on button "Confirm" at bounding box center [767, 440] width 53 height 22
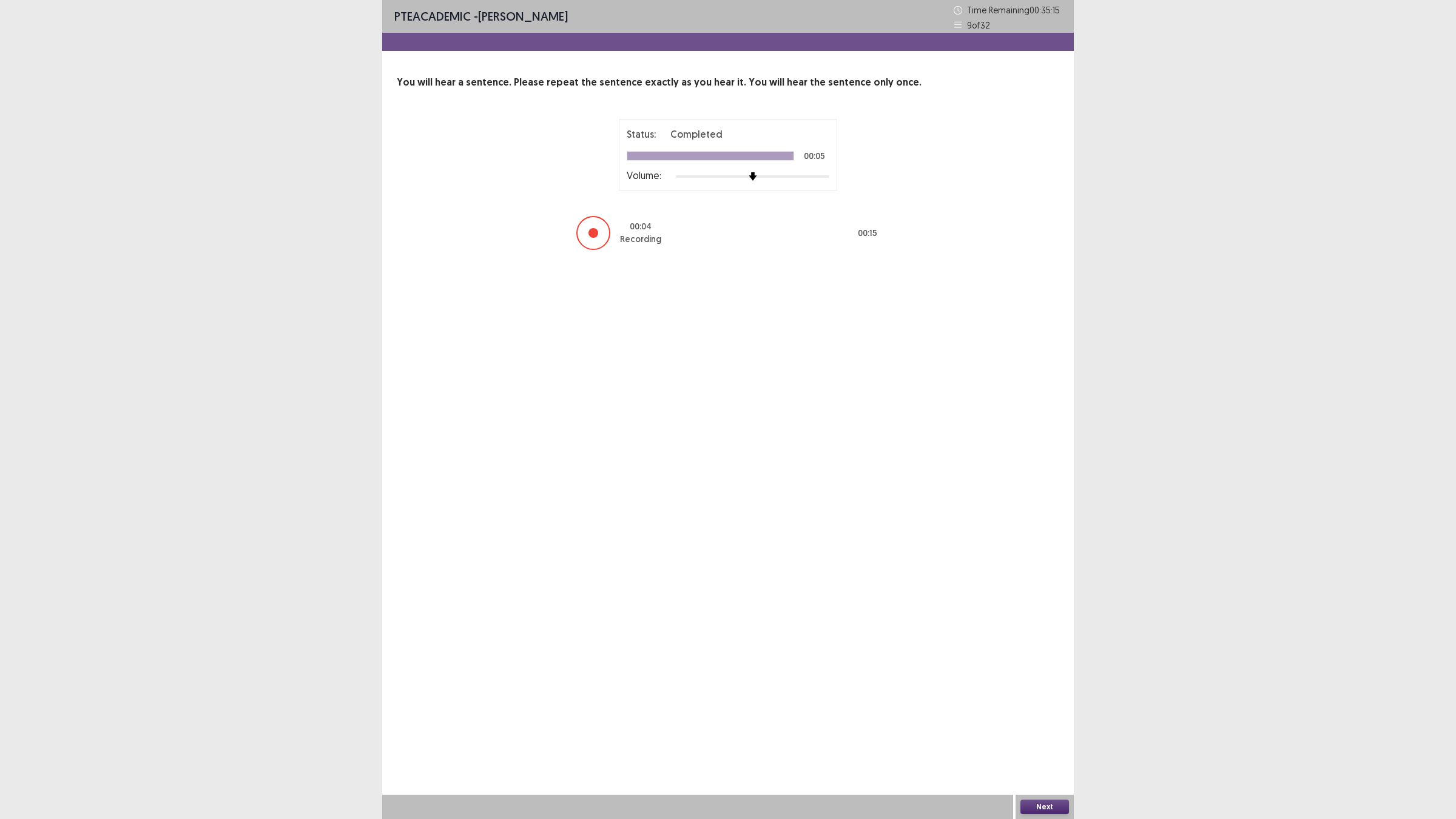
click at [1051, 723] on button "Next" at bounding box center [1044, 807] width 49 height 15
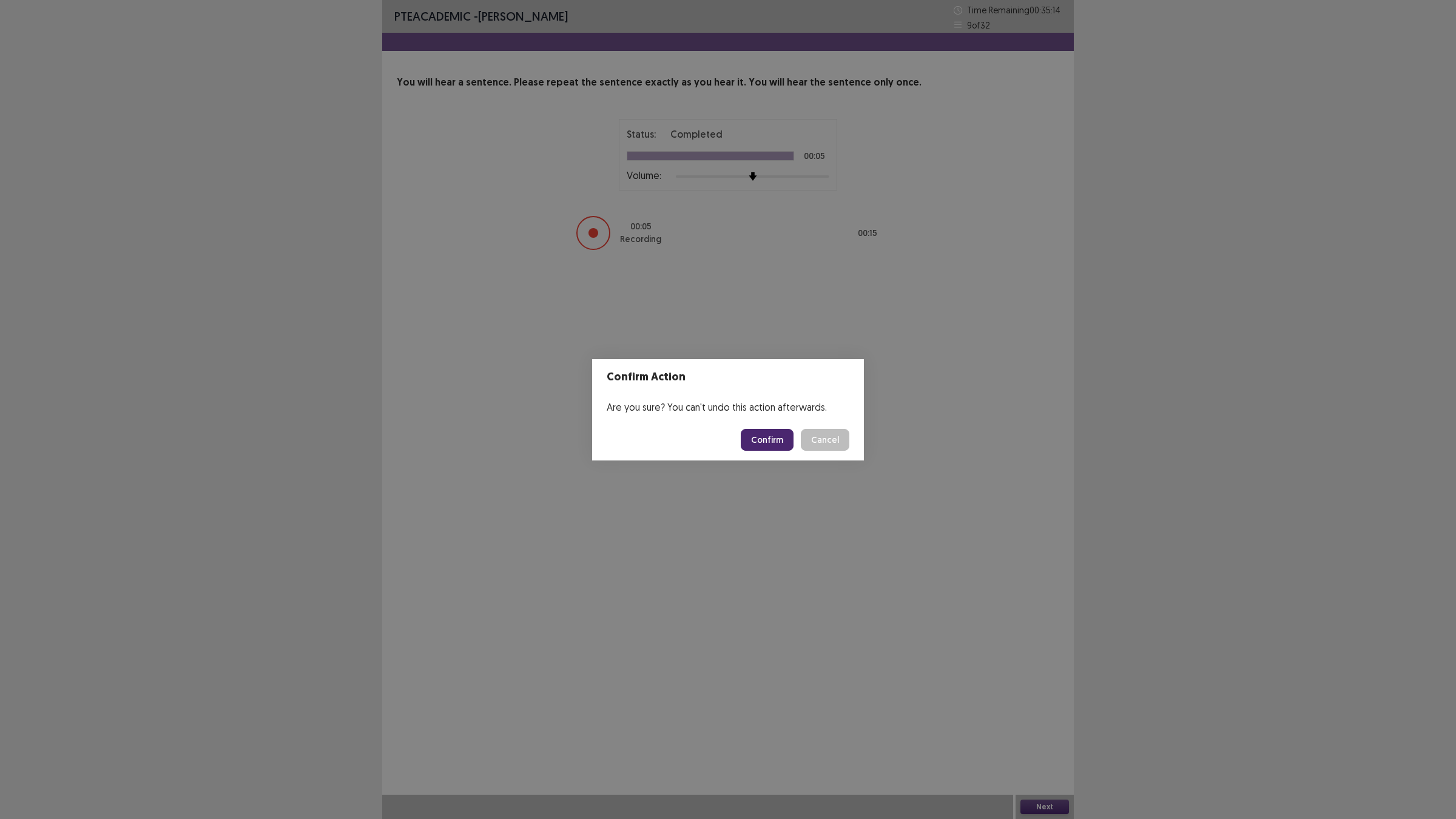
click at [763, 435] on button "Confirm" at bounding box center [767, 440] width 53 height 22
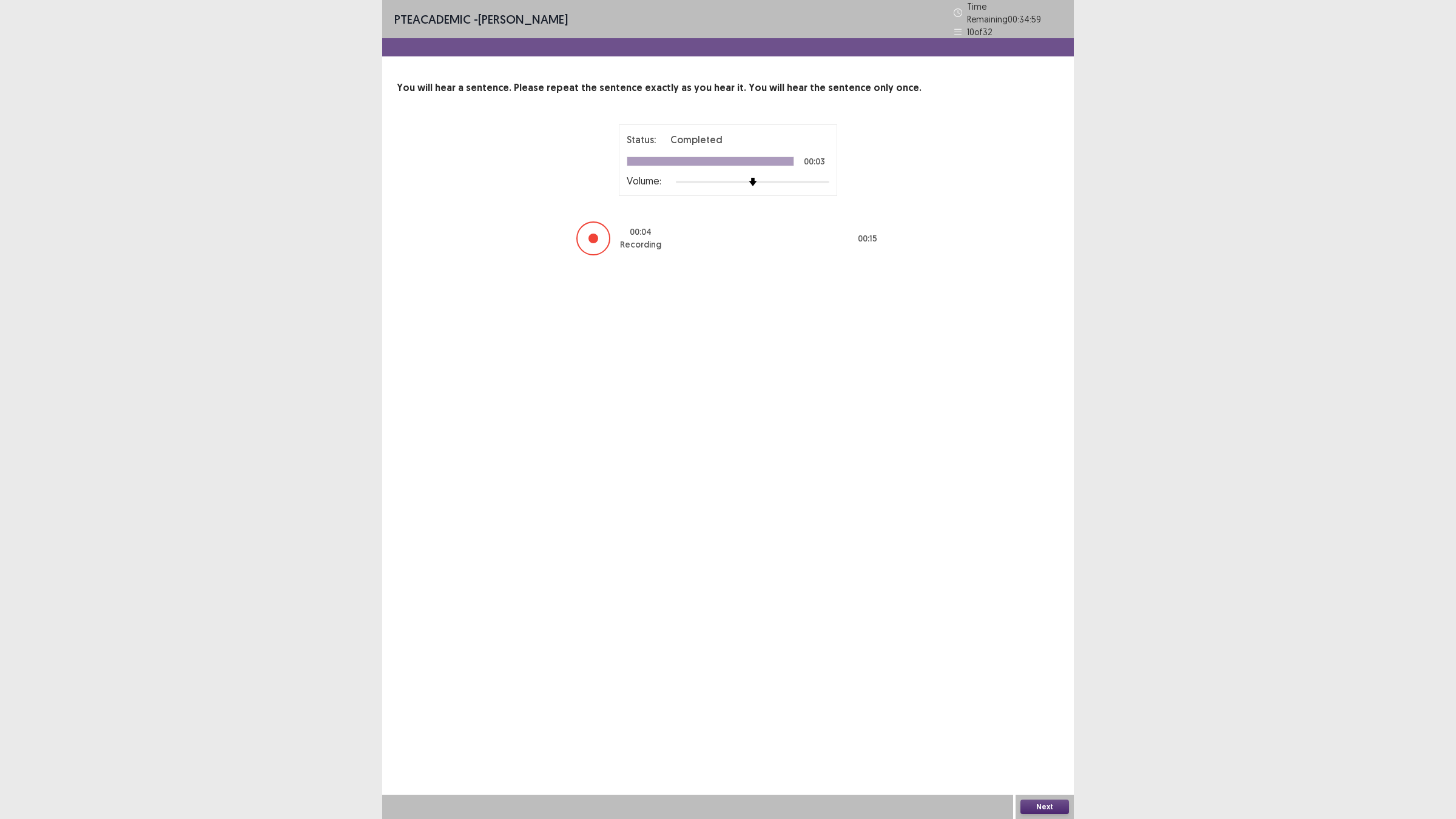
click at [1055, 723] on button "Next" at bounding box center [1044, 807] width 49 height 15
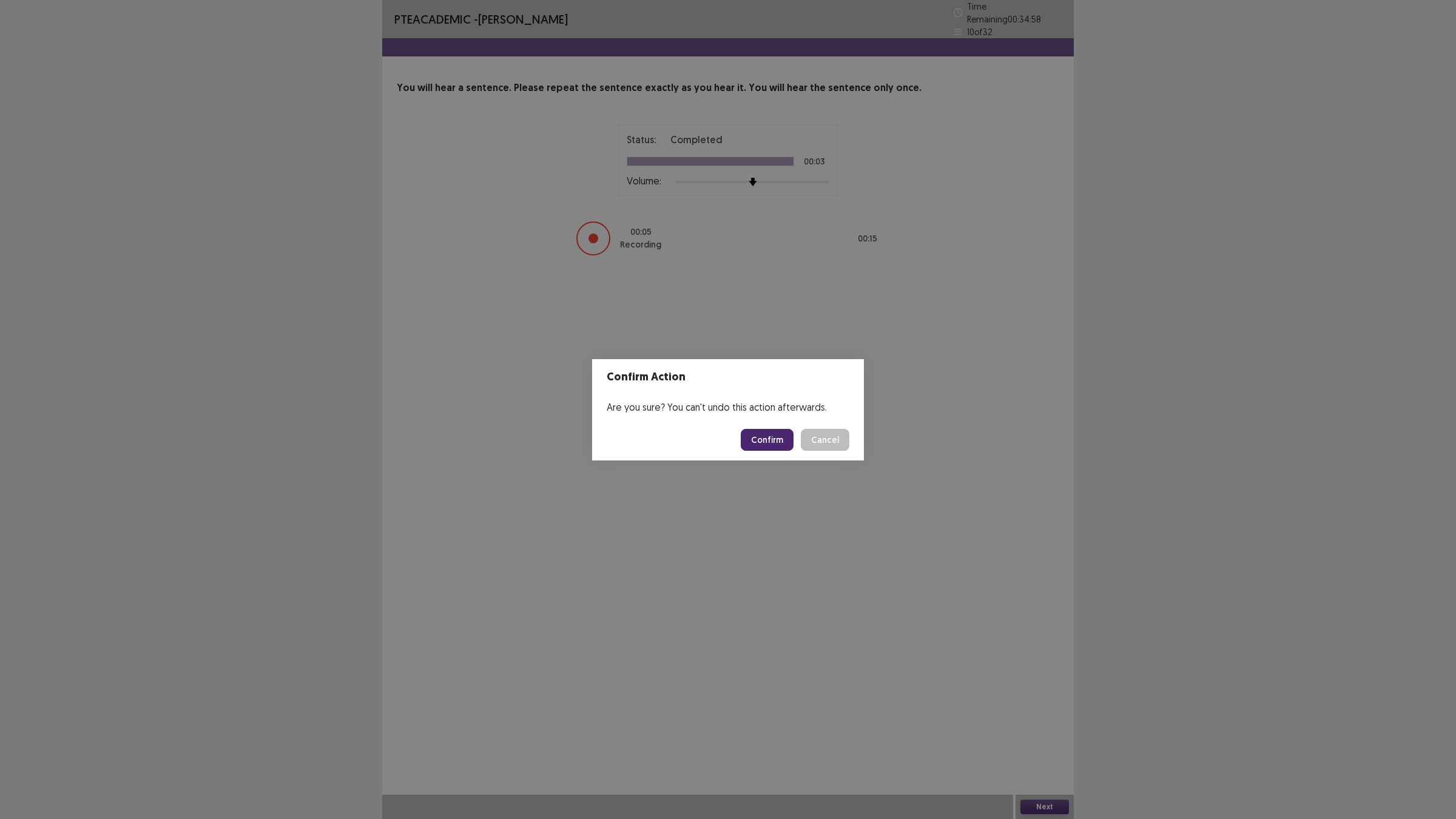
click at [762, 437] on button "Confirm" at bounding box center [767, 440] width 53 height 22
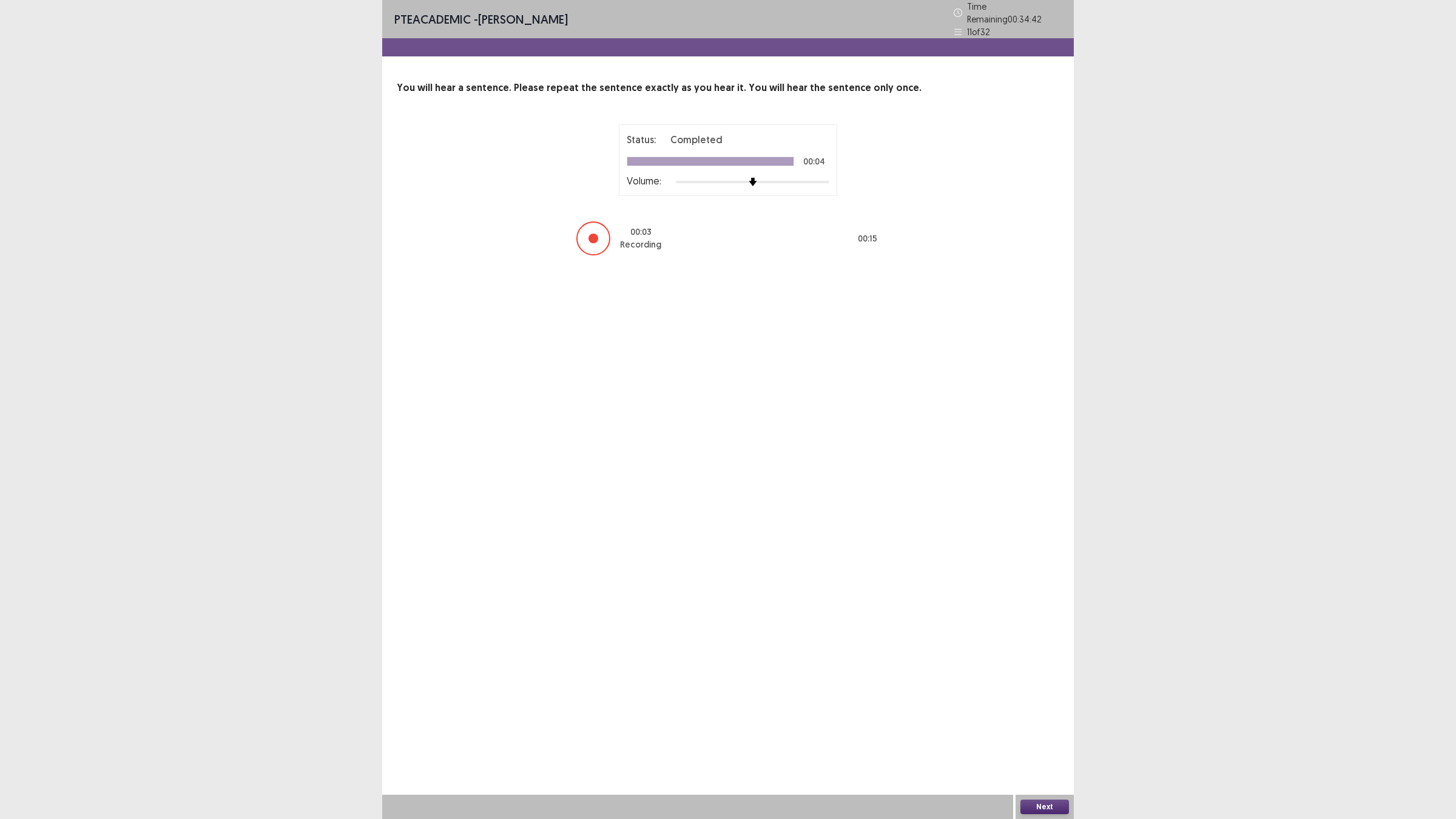
click at [1048, 723] on button "Next" at bounding box center [1044, 807] width 49 height 15
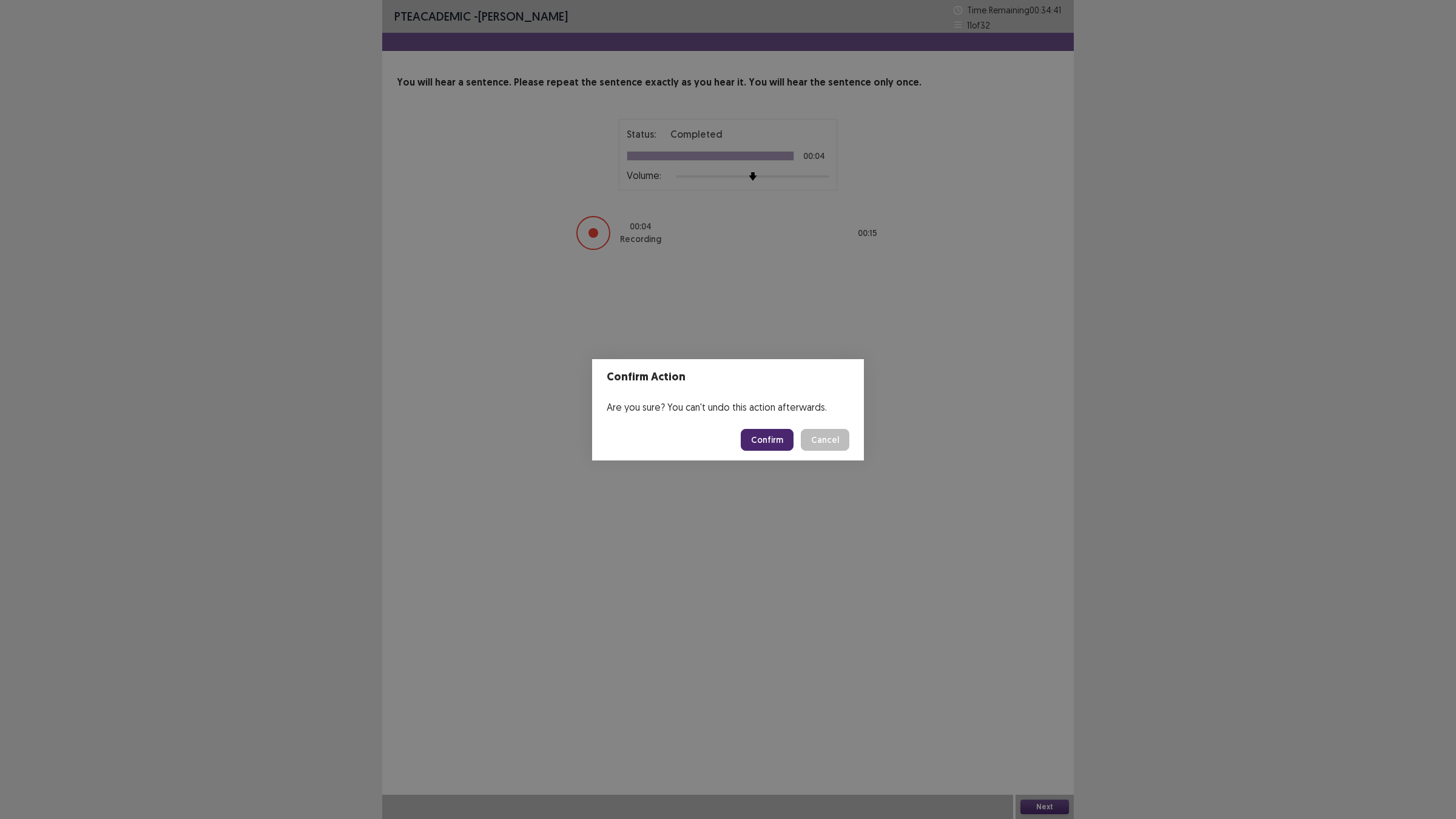
click at [775, 435] on button "Confirm" at bounding box center [767, 440] width 53 height 22
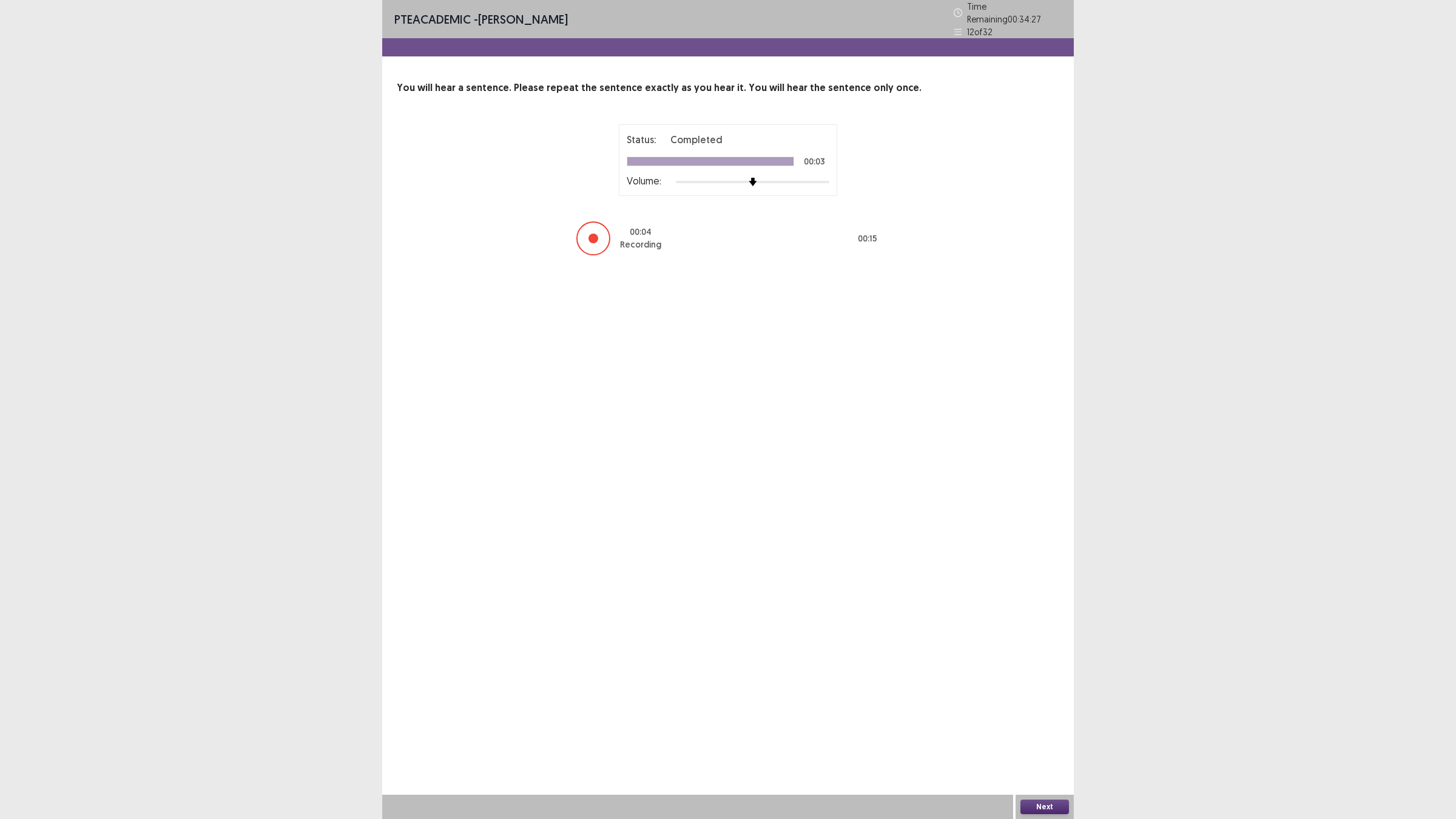
click at [1057, 723] on button "Next" at bounding box center [1044, 807] width 49 height 15
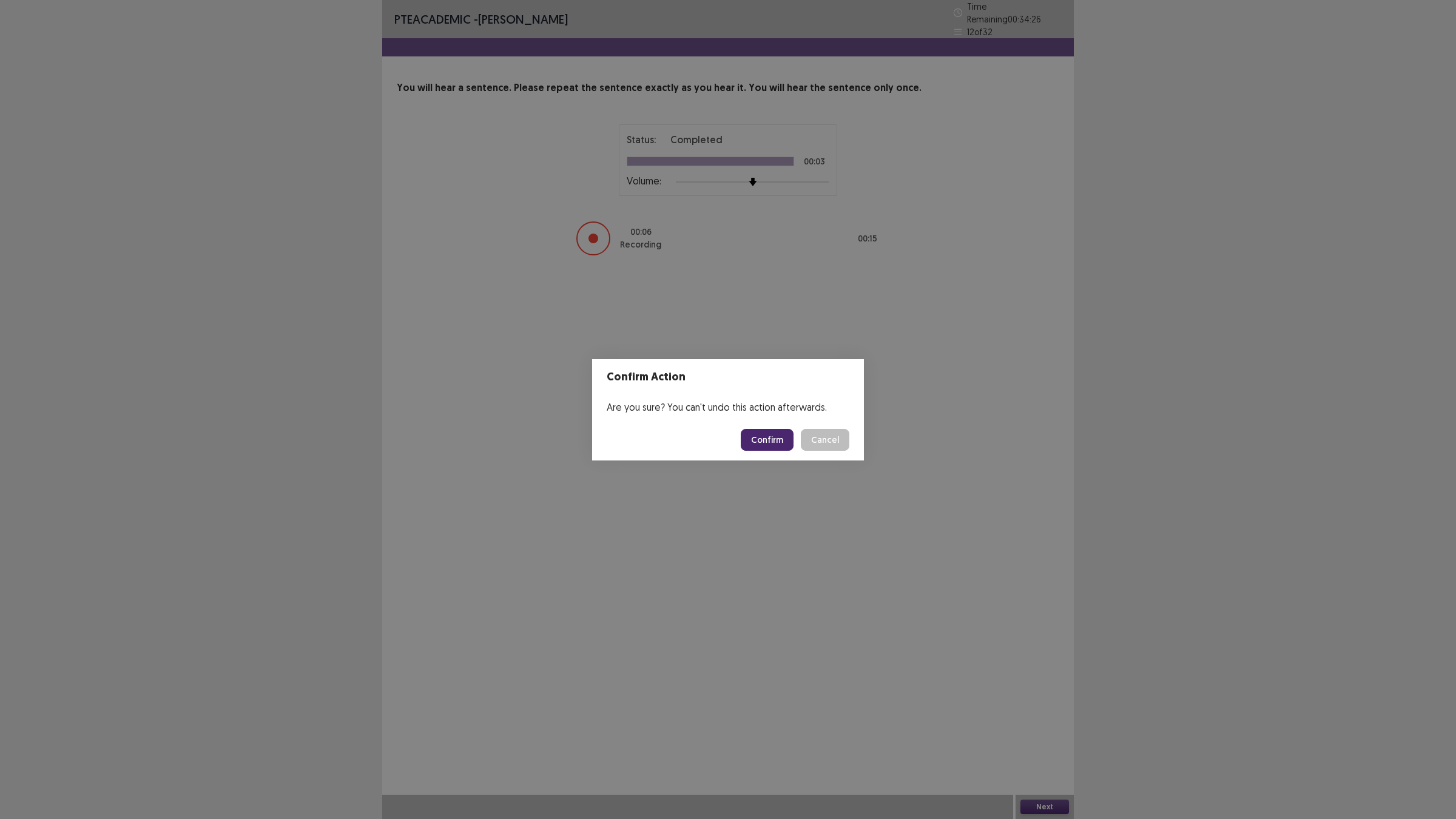
click at [769, 441] on button "Confirm" at bounding box center [767, 440] width 53 height 22
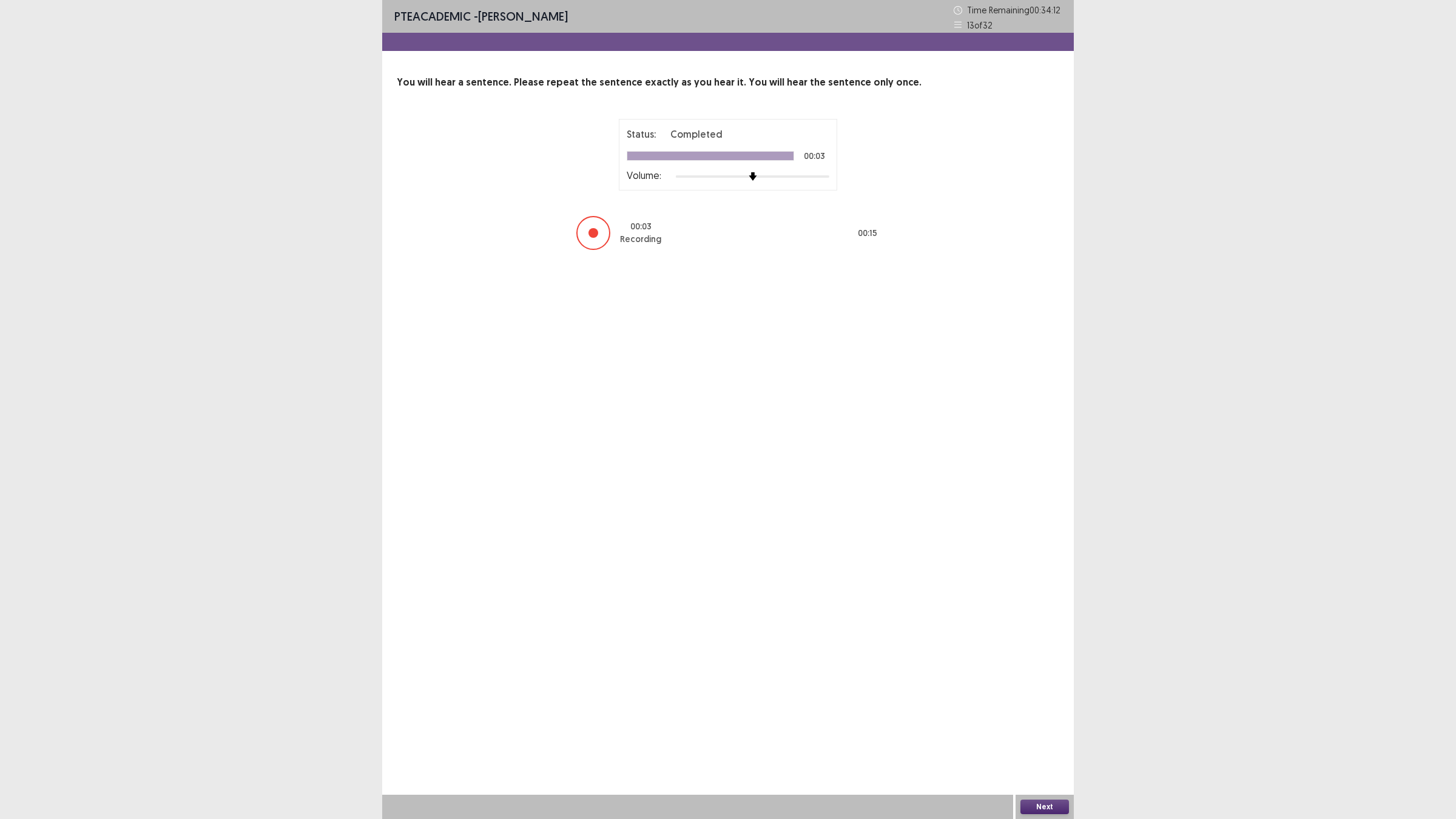
click at [1028, 723] on div "Next" at bounding box center [1044, 806] width 58 height 24
click at [1024, 723] on button "Next" at bounding box center [1044, 807] width 49 height 15
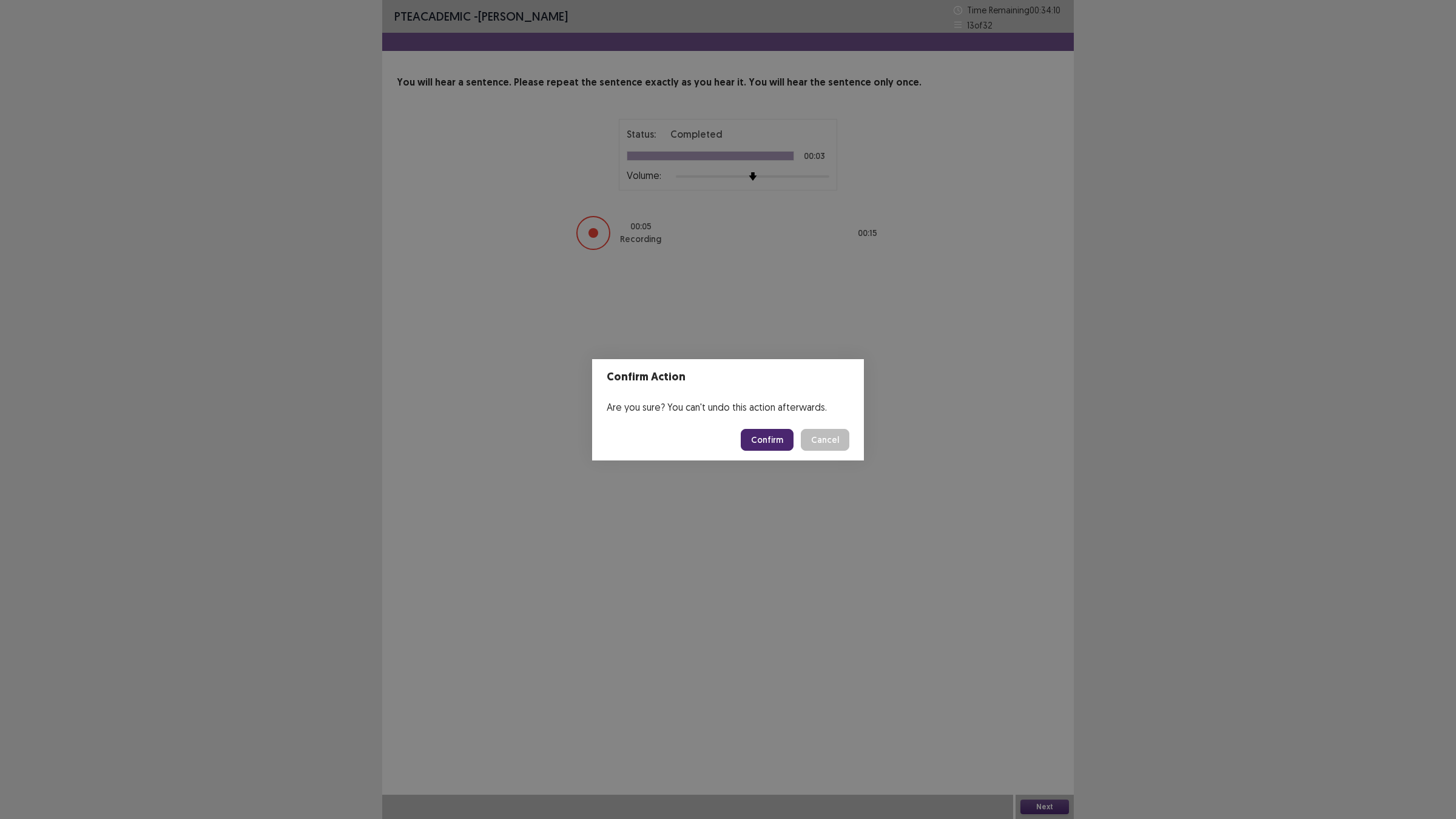
click at [764, 439] on button "Confirm" at bounding box center [767, 440] width 53 height 22
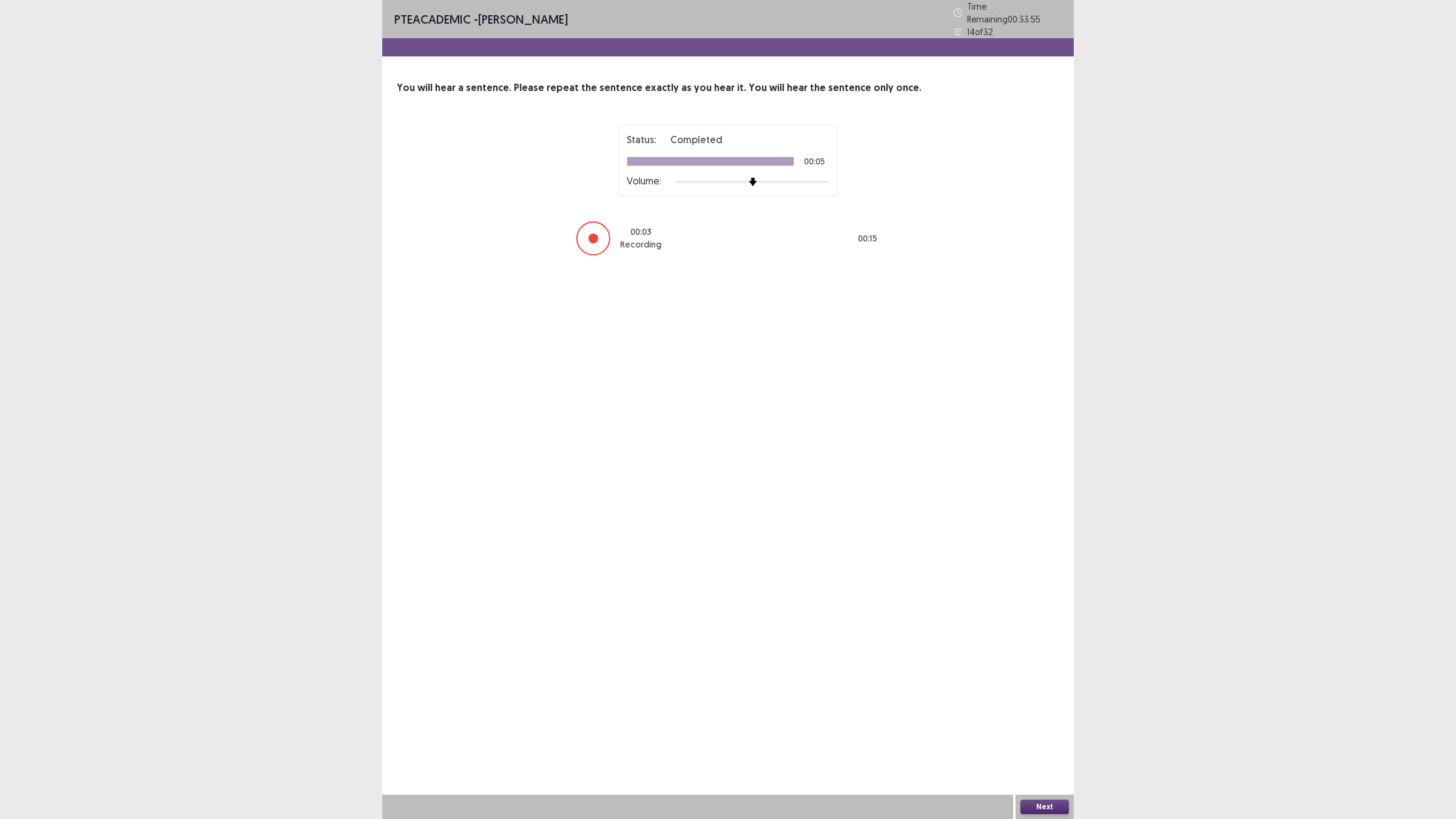
click at [1051, 723] on button "Next" at bounding box center [1044, 807] width 49 height 15
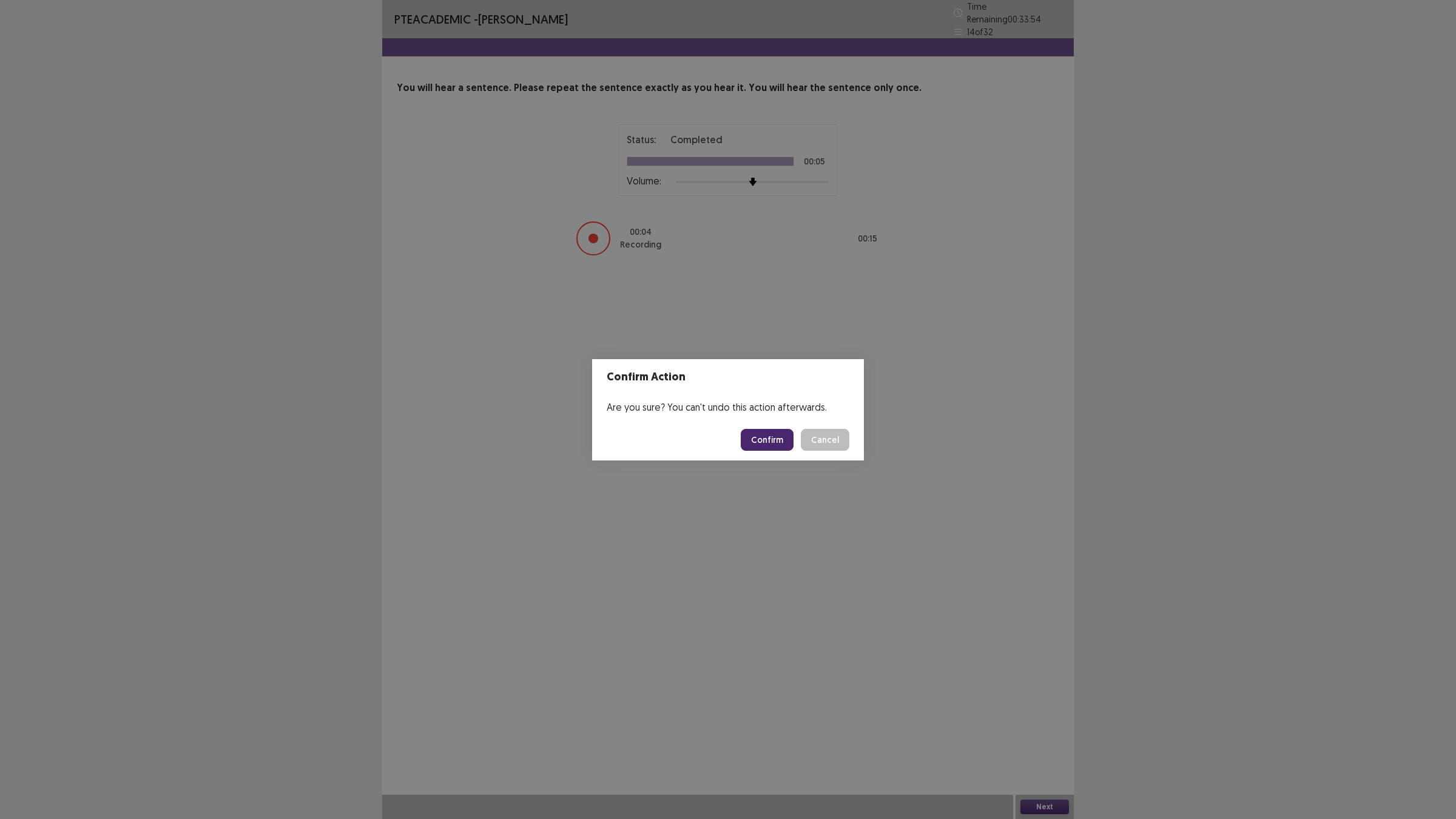
click at [755, 434] on button "Confirm" at bounding box center [767, 440] width 53 height 22
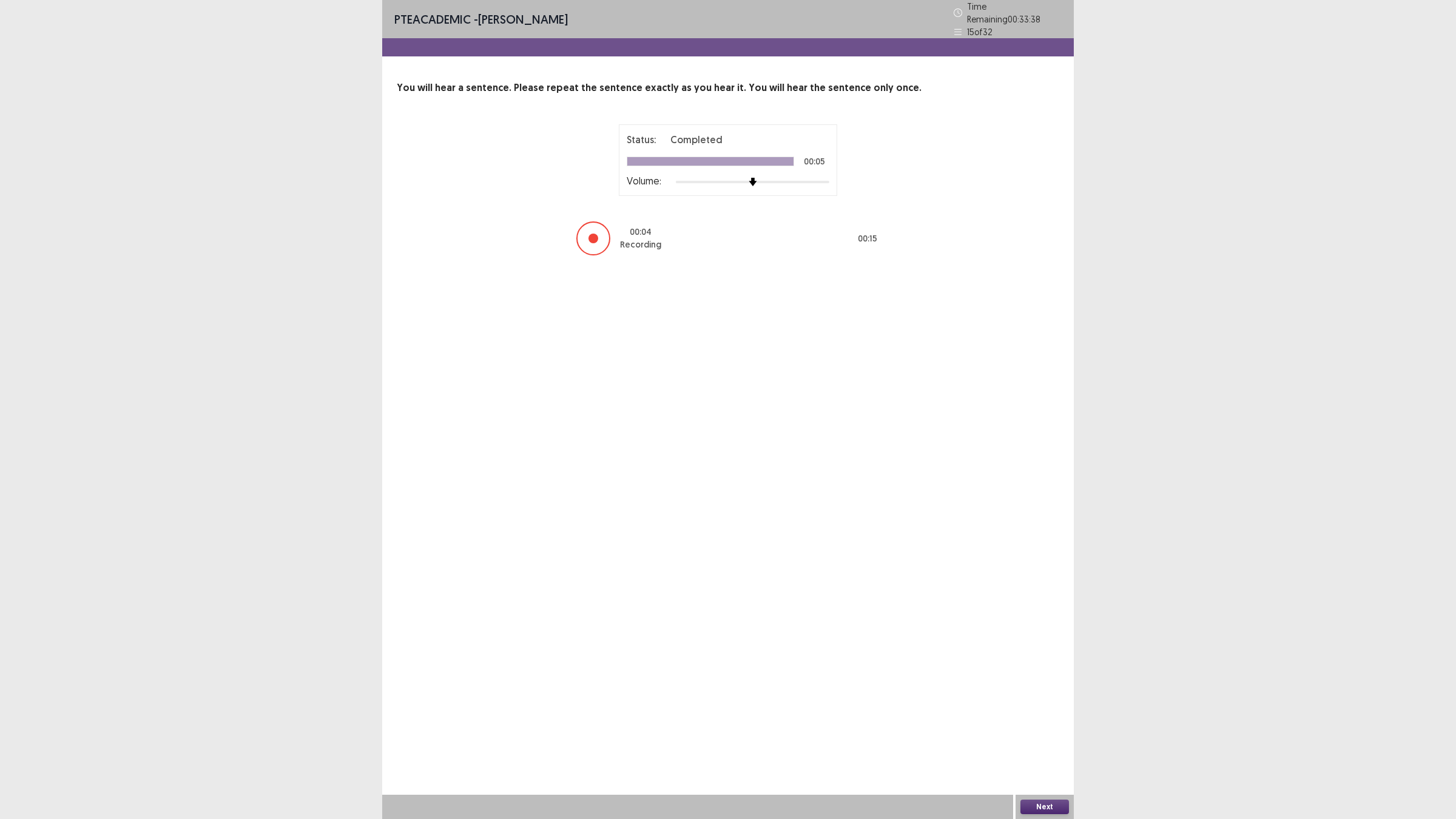
click at [1054, 723] on button "Next" at bounding box center [1044, 807] width 49 height 15
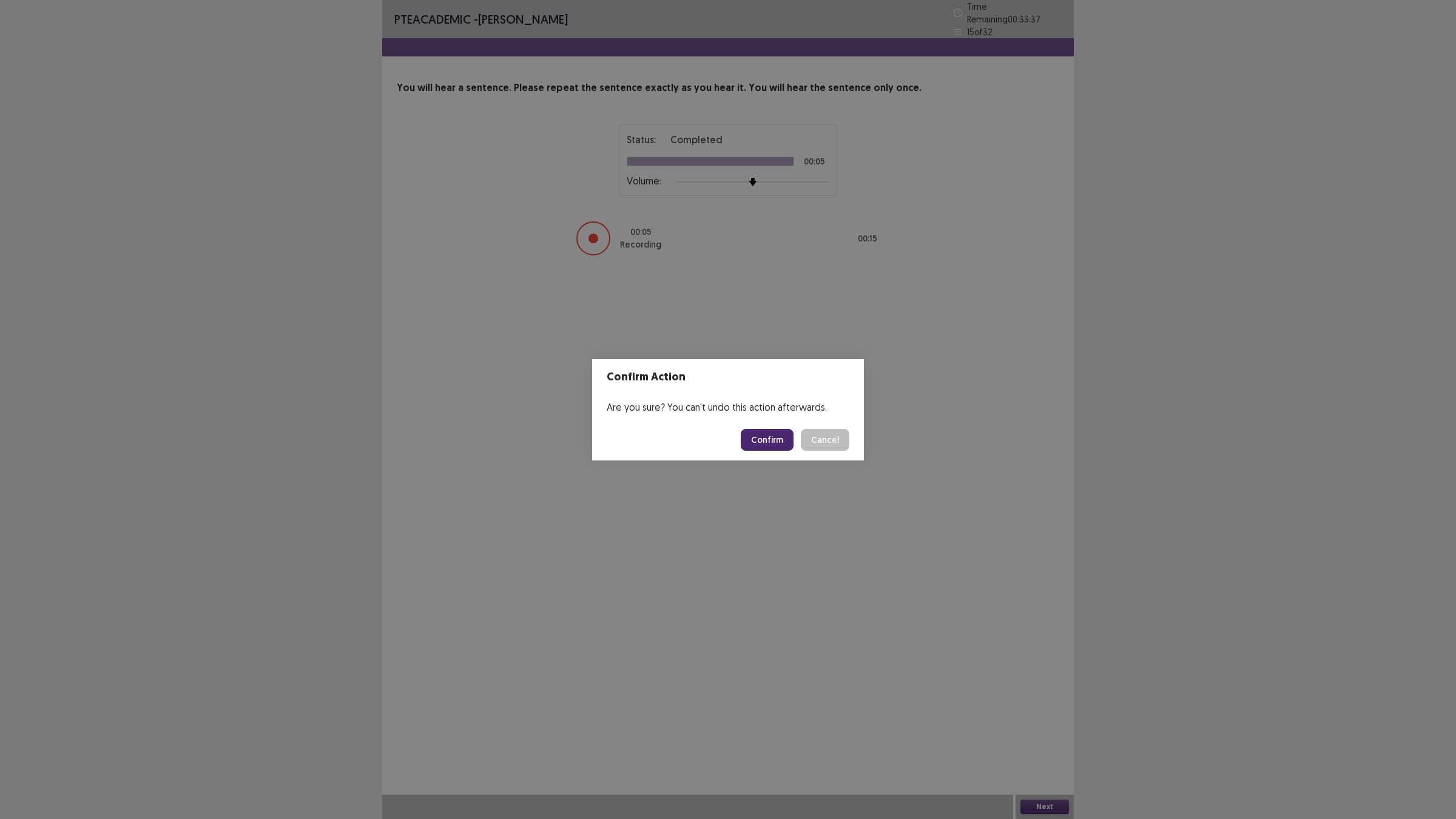
drag, startPoint x: 772, startPoint y: 439, endPoint x: 762, endPoint y: 444, distance: 11.2
click at [772, 439] on button "Confirm" at bounding box center [767, 440] width 53 height 22
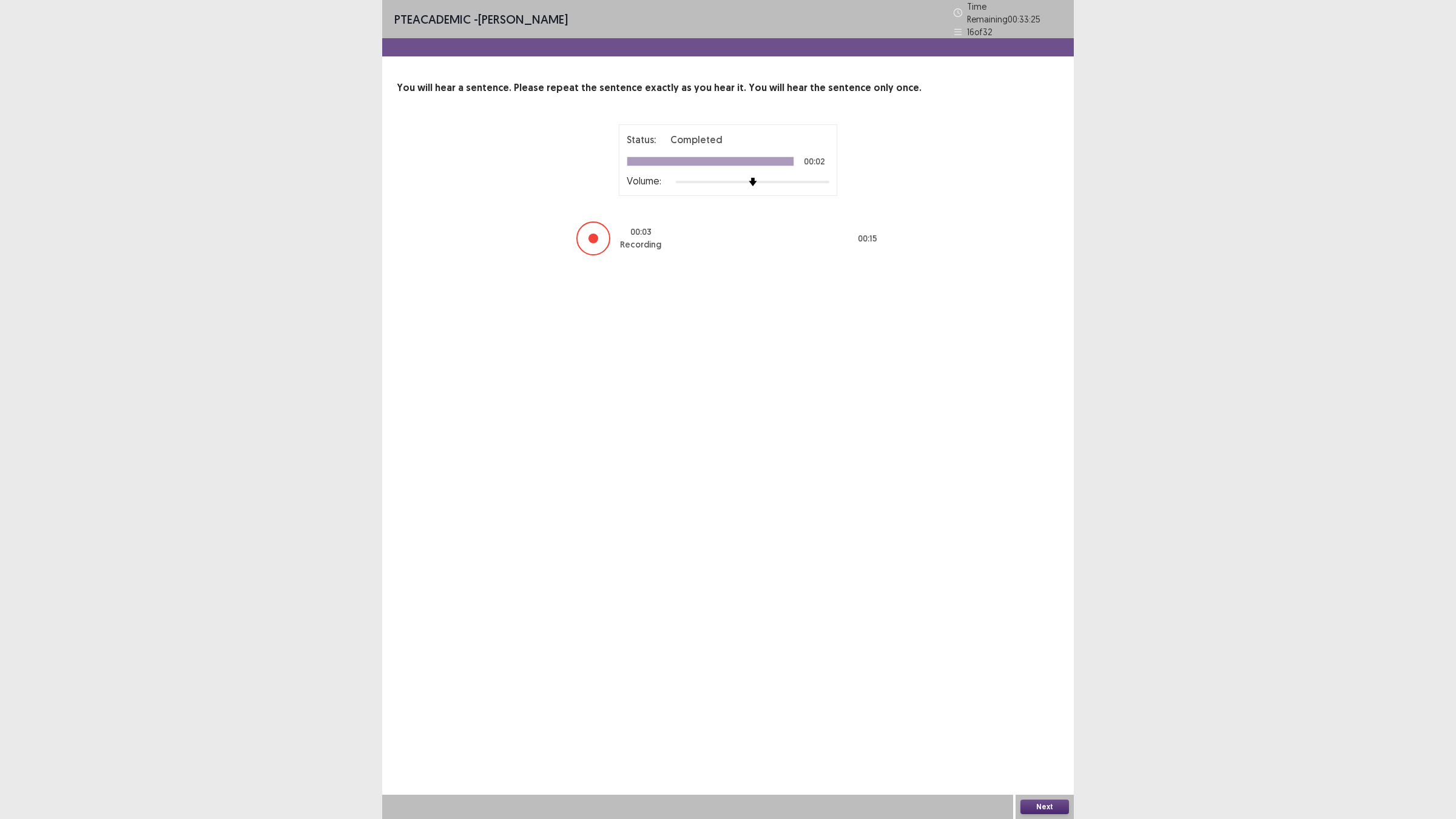
click at [1042, 723] on button "Next" at bounding box center [1044, 807] width 49 height 15
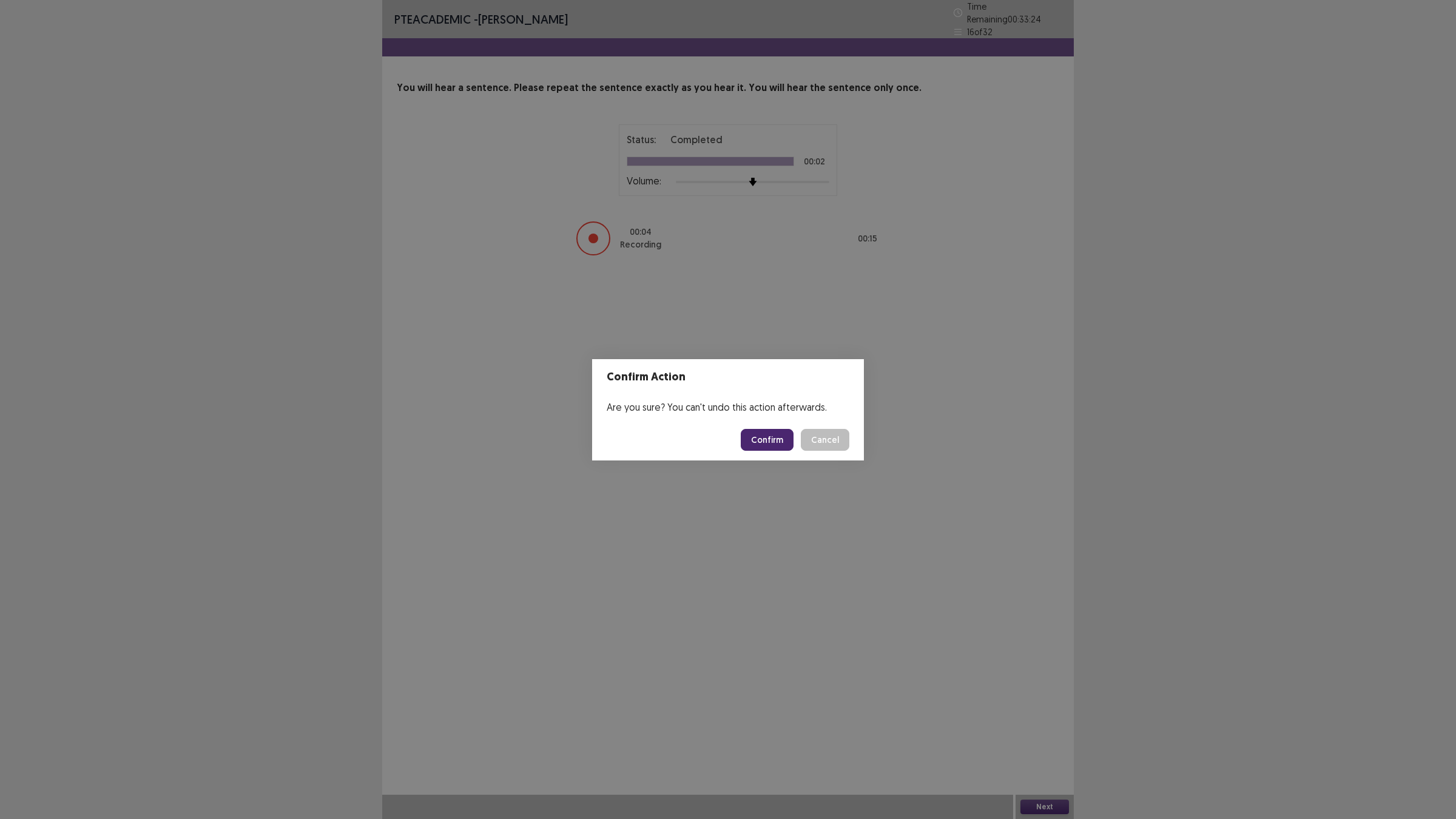
click at [771, 438] on button "Confirm" at bounding box center [767, 440] width 53 height 22
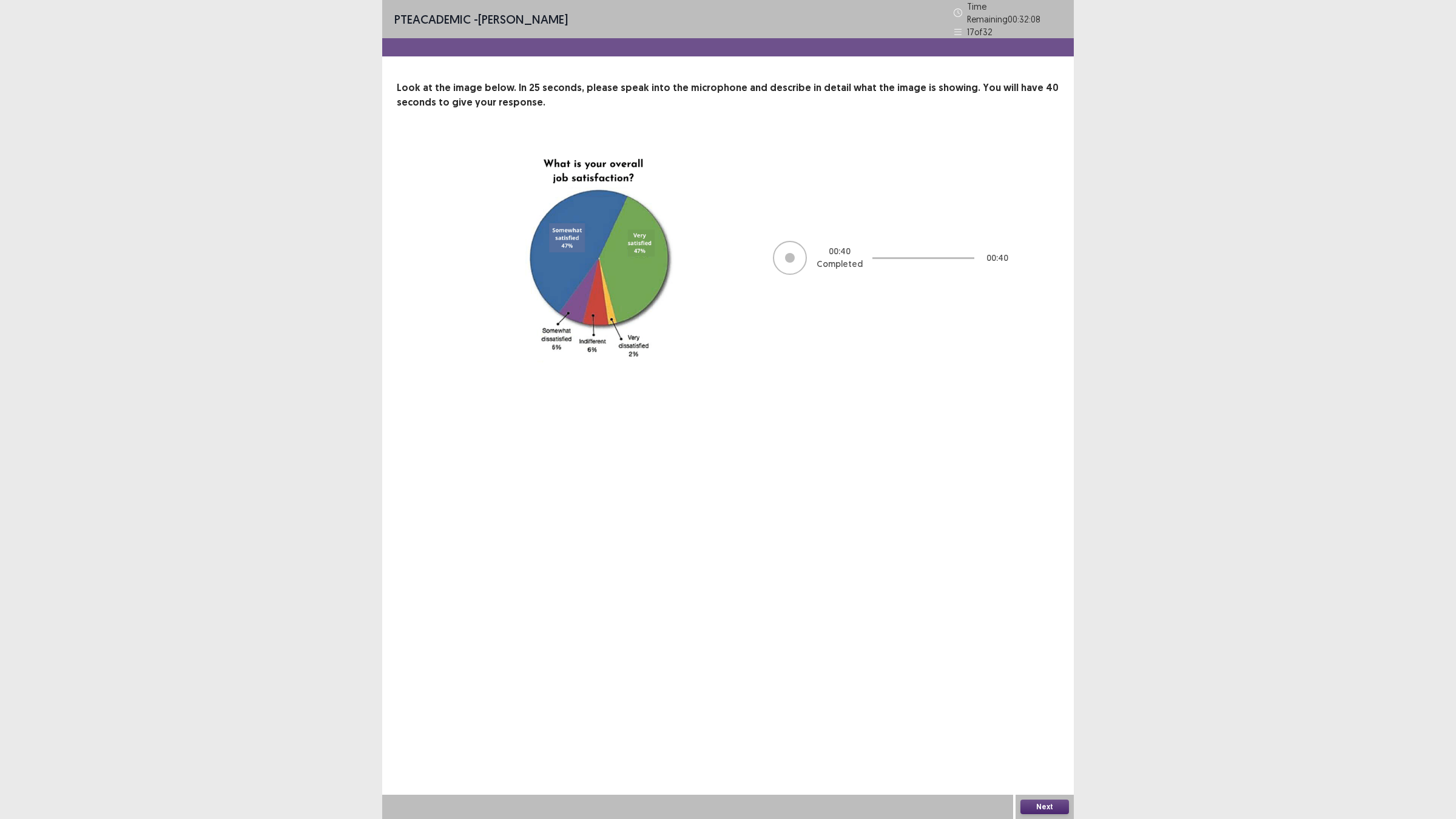
click at [1054, 723] on button "Next" at bounding box center [1044, 807] width 49 height 15
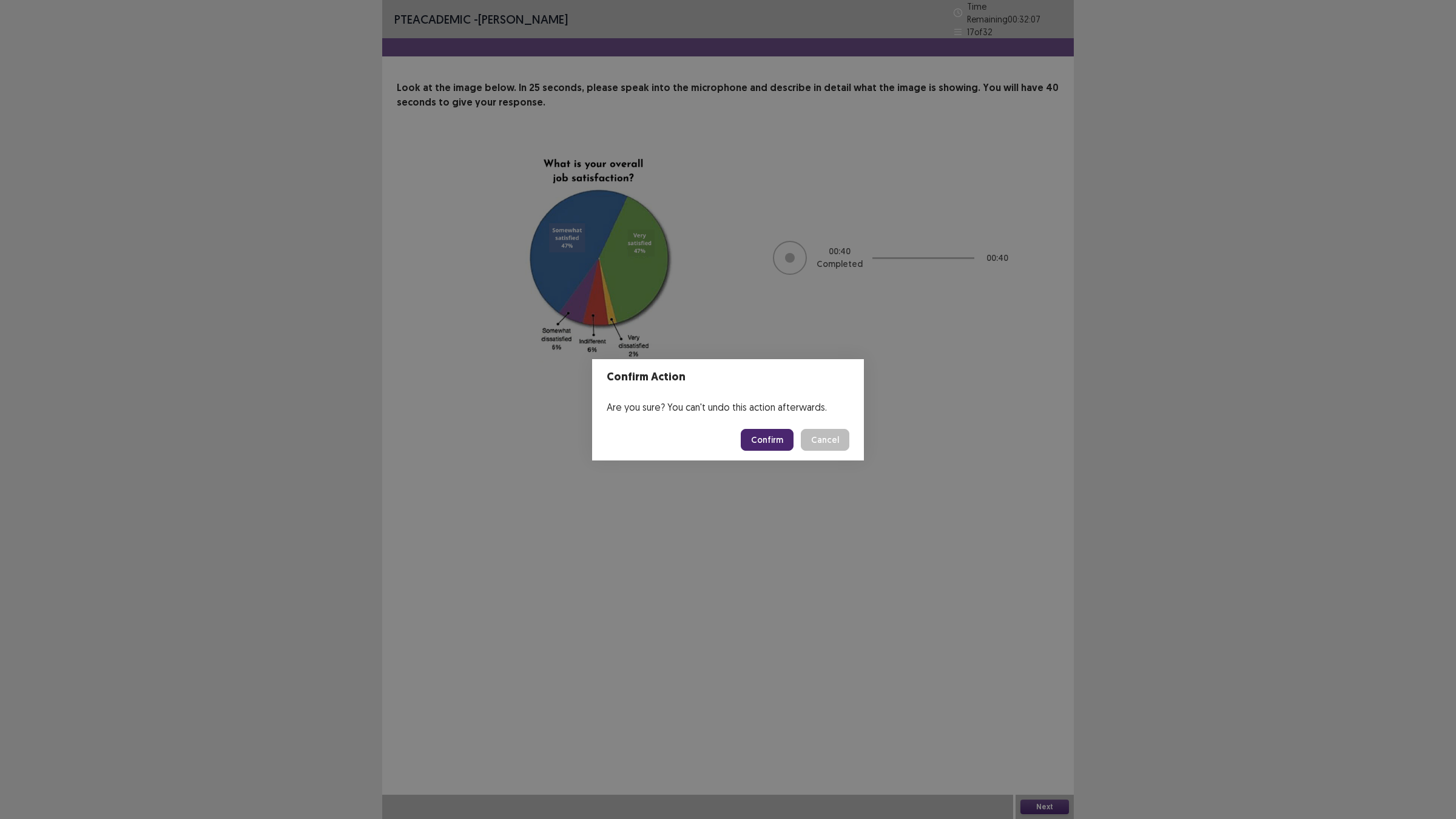
click at [766, 442] on button "Confirm" at bounding box center [767, 440] width 53 height 22
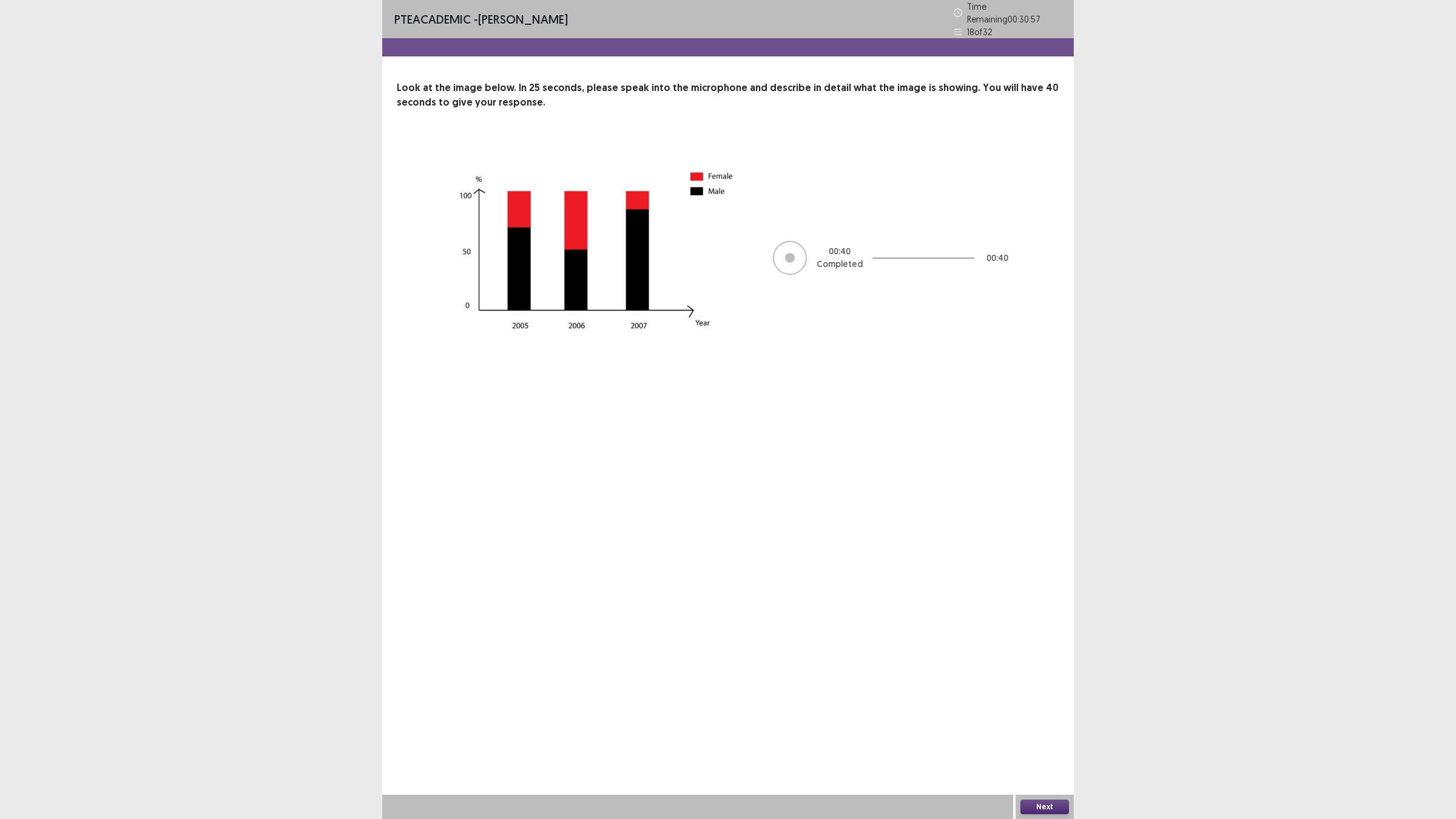
click at [1047, 723] on button "Next" at bounding box center [1044, 807] width 49 height 15
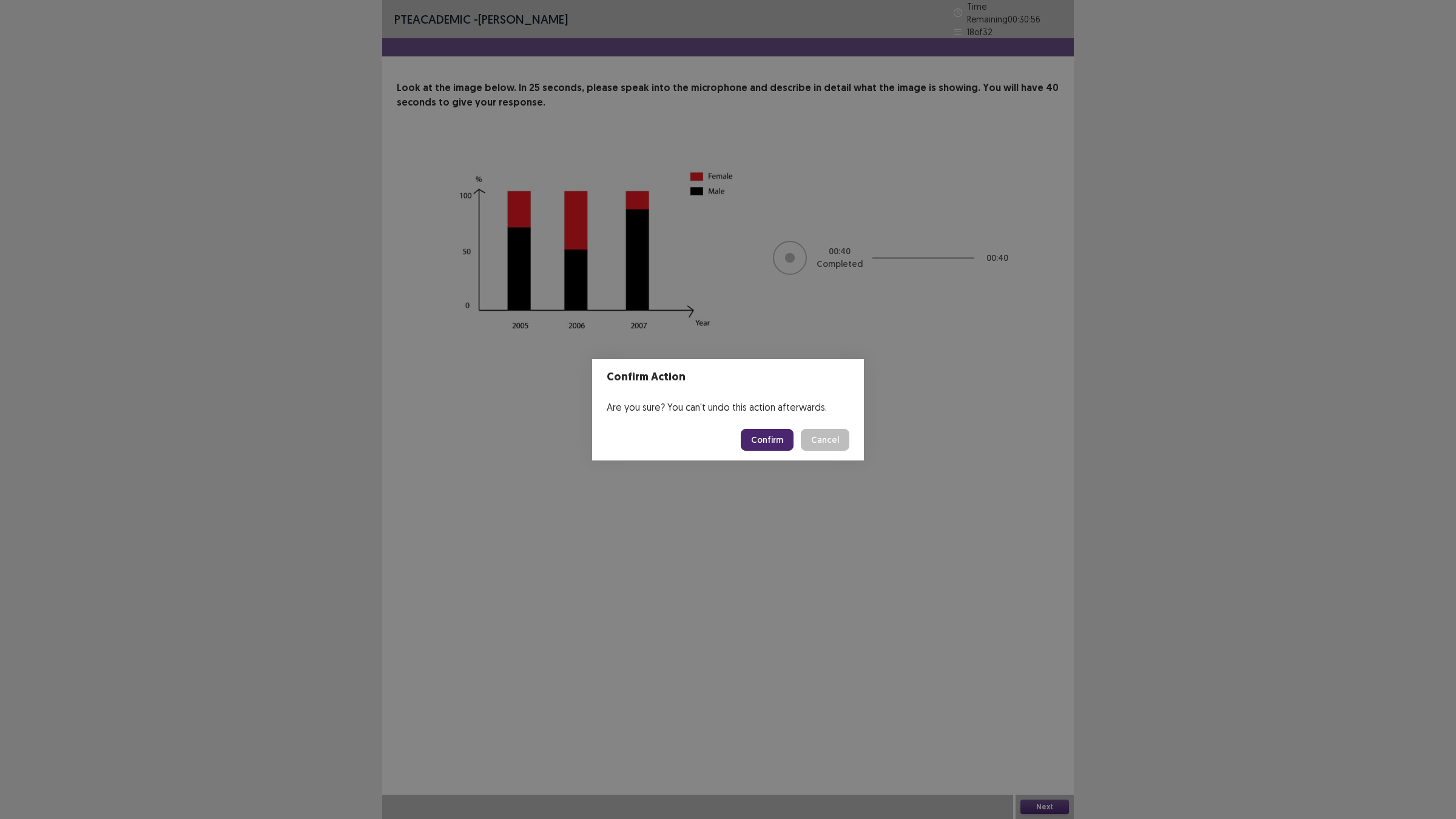
click at [759, 438] on button "Confirm" at bounding box center [767, 440] width 53 height 22
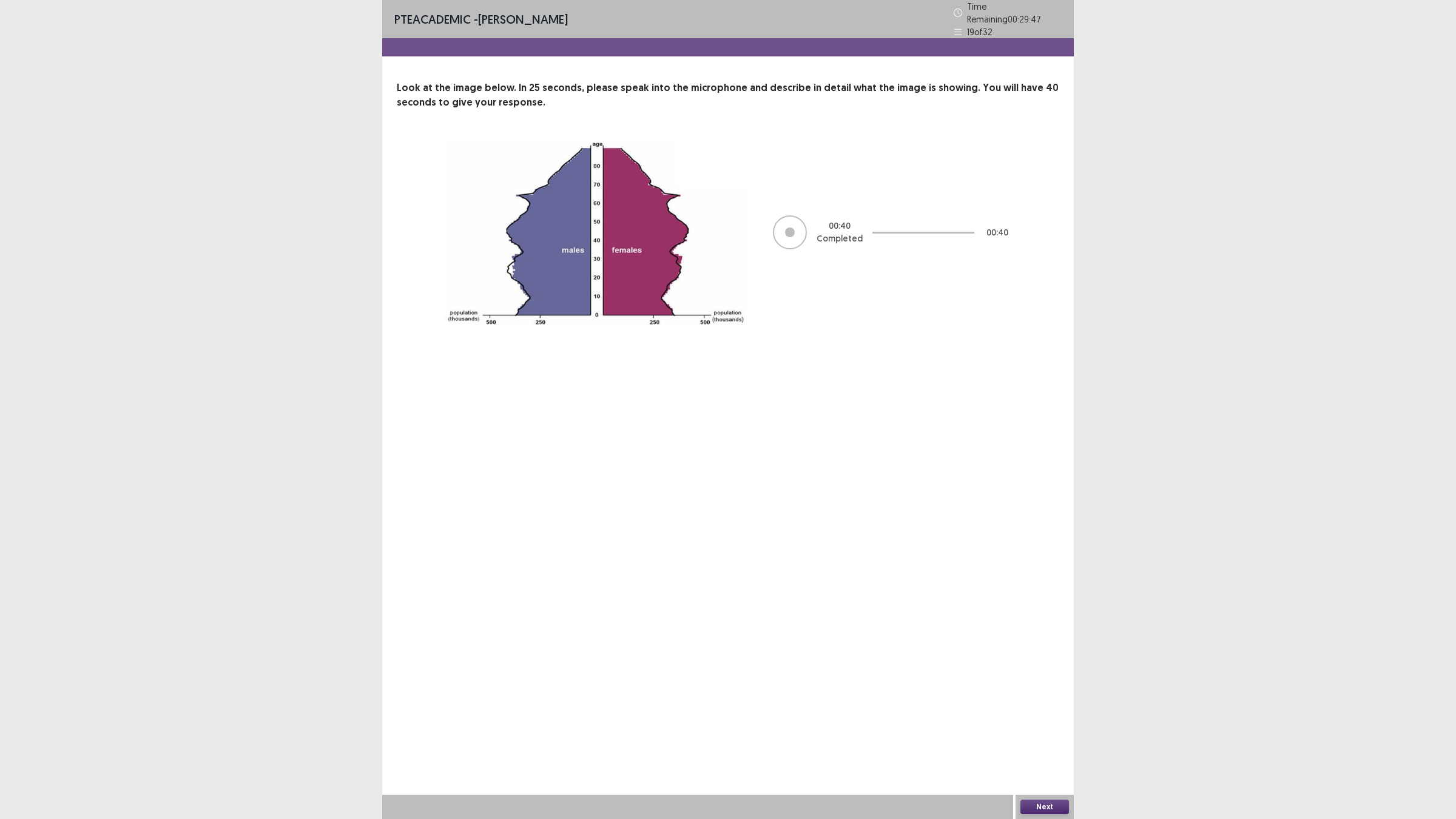
click at [1042, 723] on button "Next" at bounding box center [1044, 807] width 49 height 15
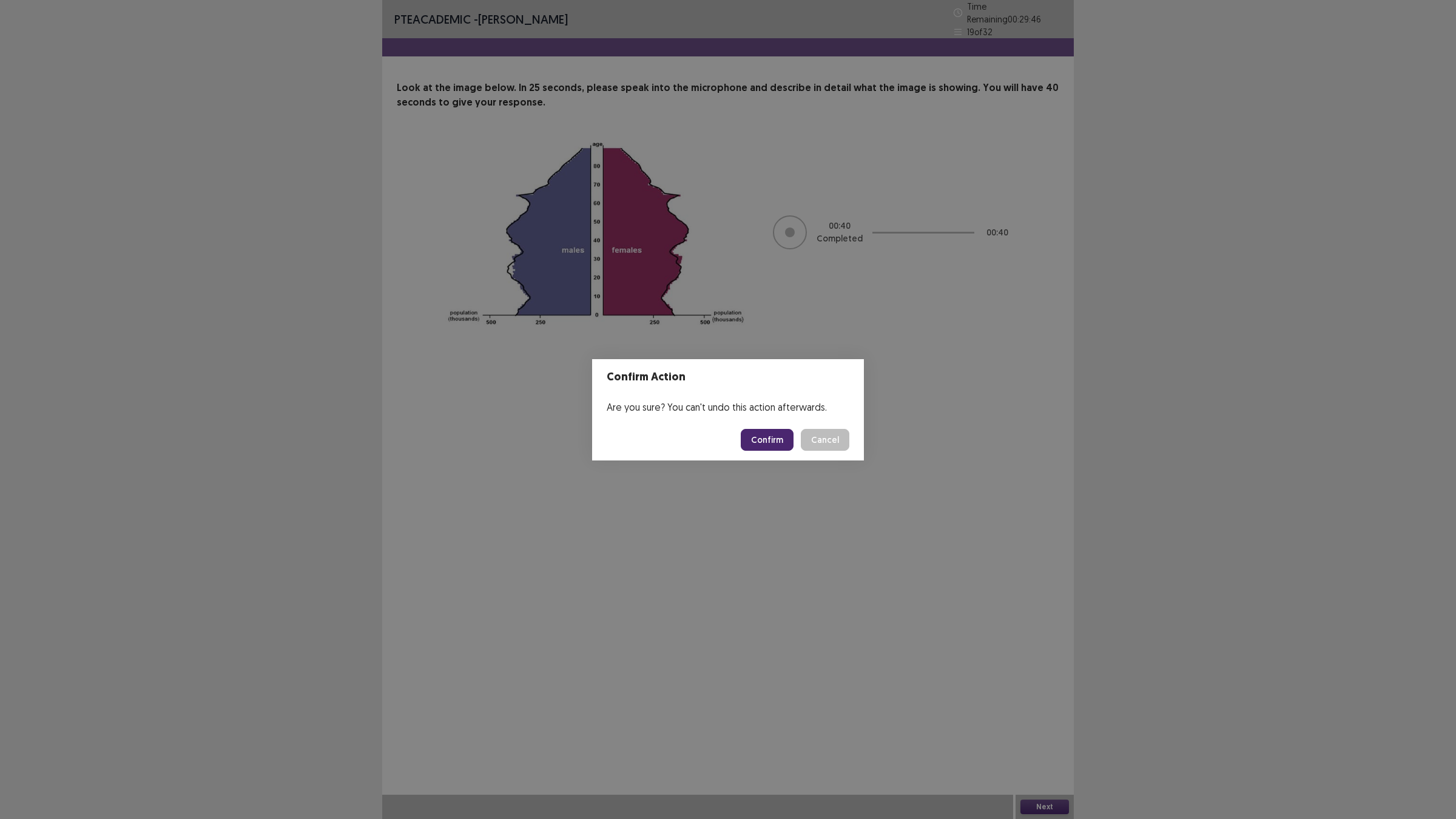
click at [777, 443] on button "Confirm" at bounding box center [767, 440] width 53 height 22
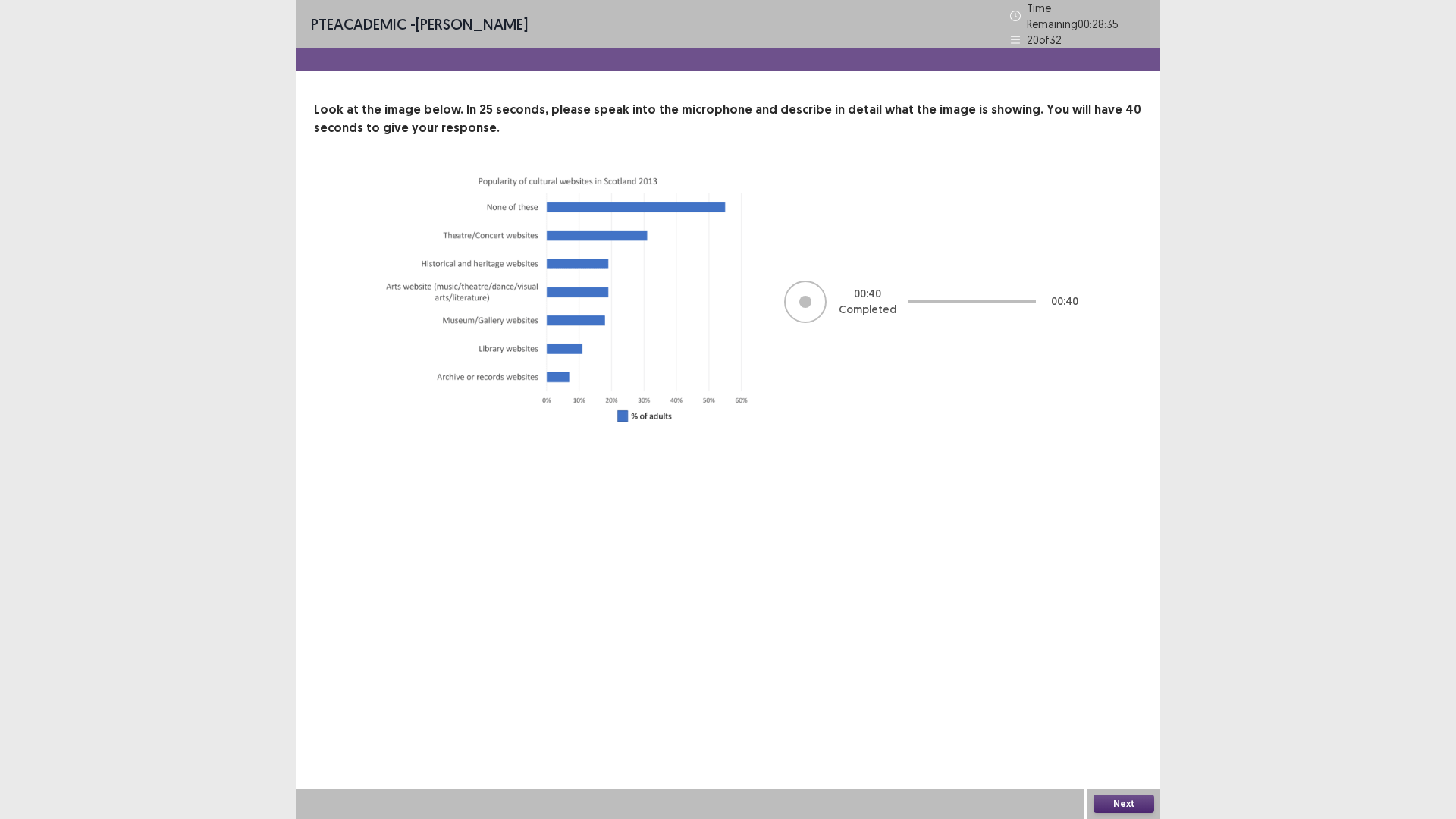
click at [1125, 803] on button "Next" at bounding box center [1124, 804] width 61 height 19
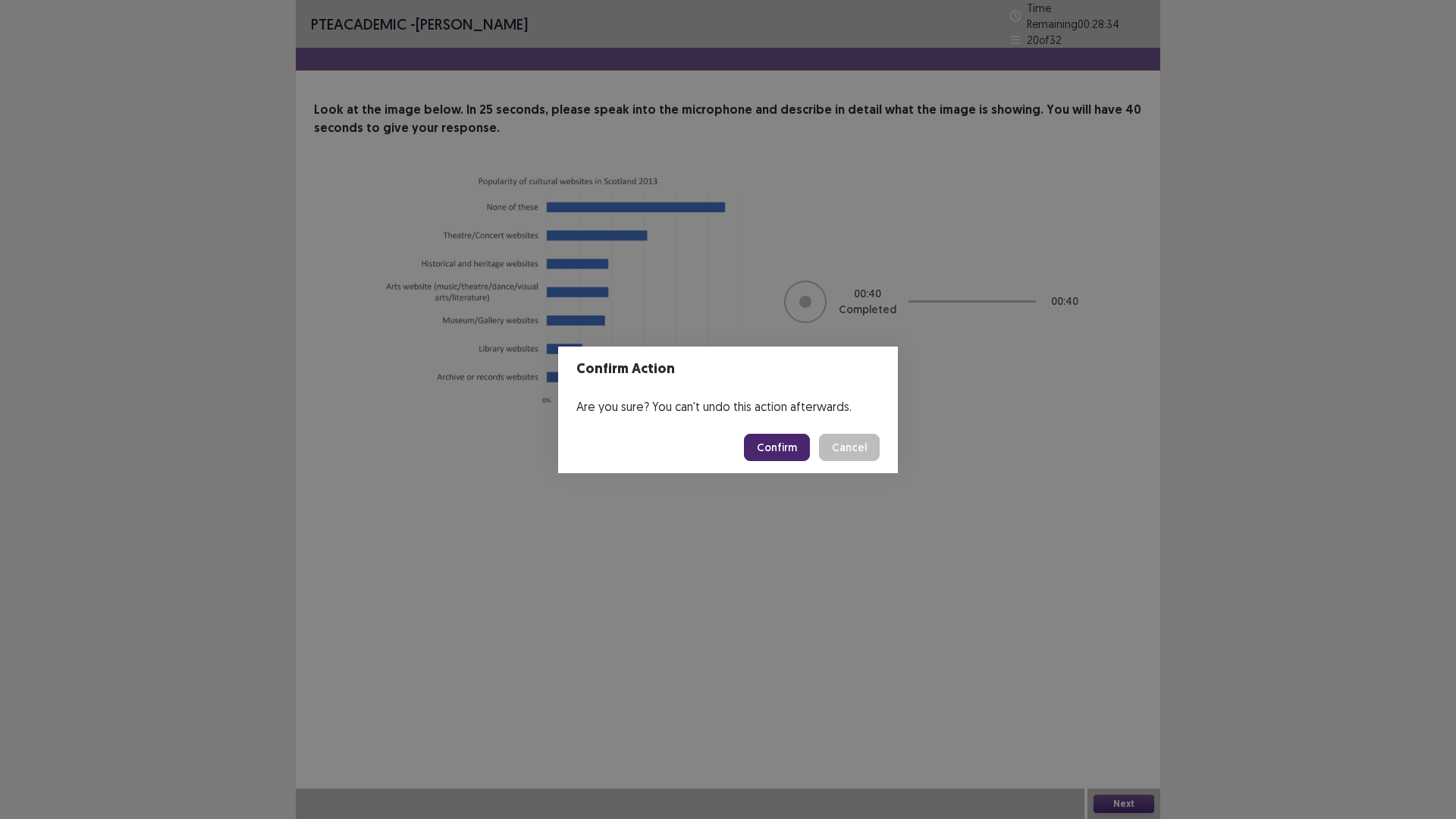
click at [772, 439] on button "Confirm" at bounding box center [777, 447] width 66 height 27
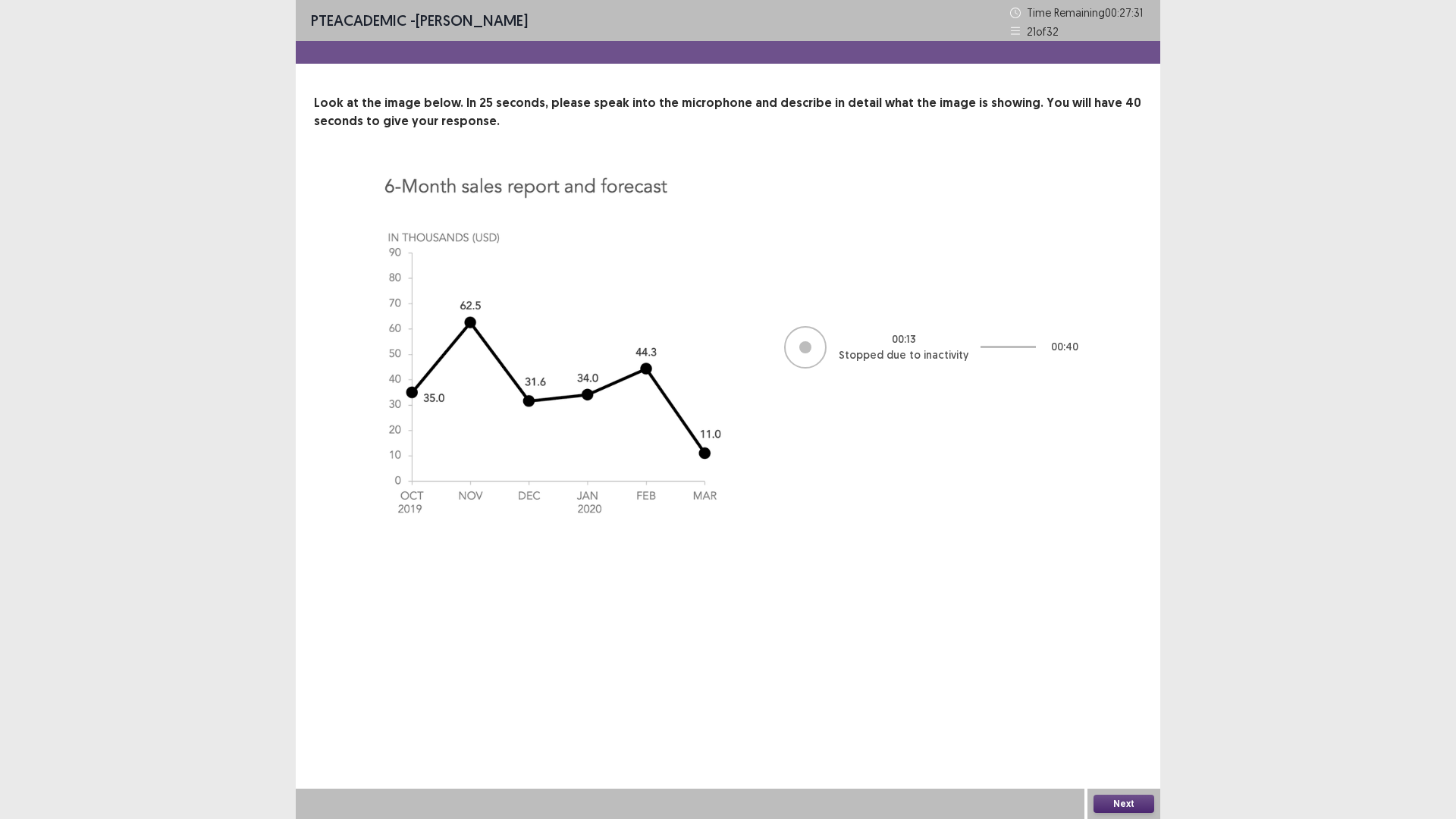
click at [1114, 798] on button "Next" at bounding box center [1124, 804] width 61 height 19
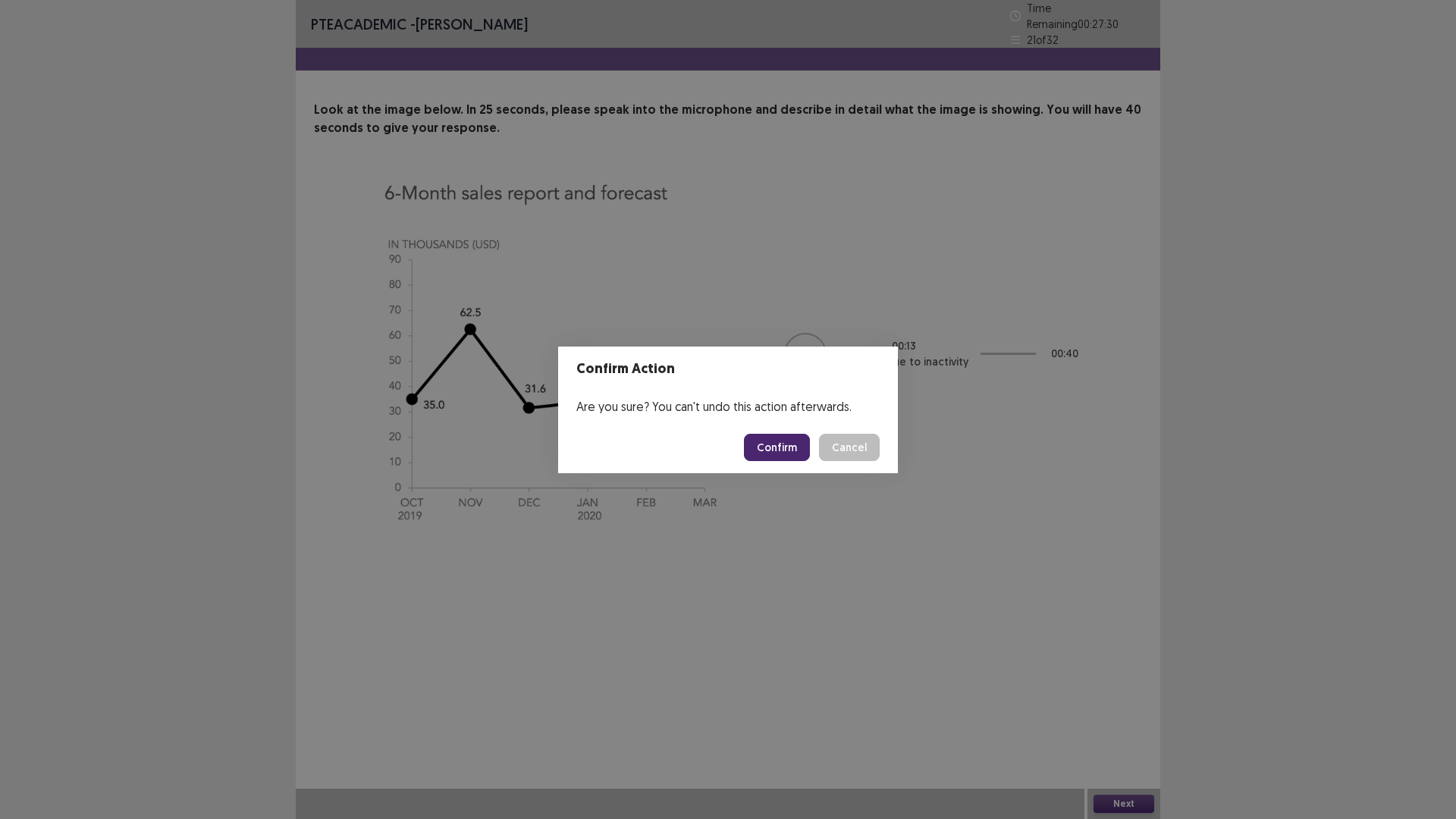
click at [784, 447] on button "Confirm" at bounding box center [777, 447] width 66 height 27
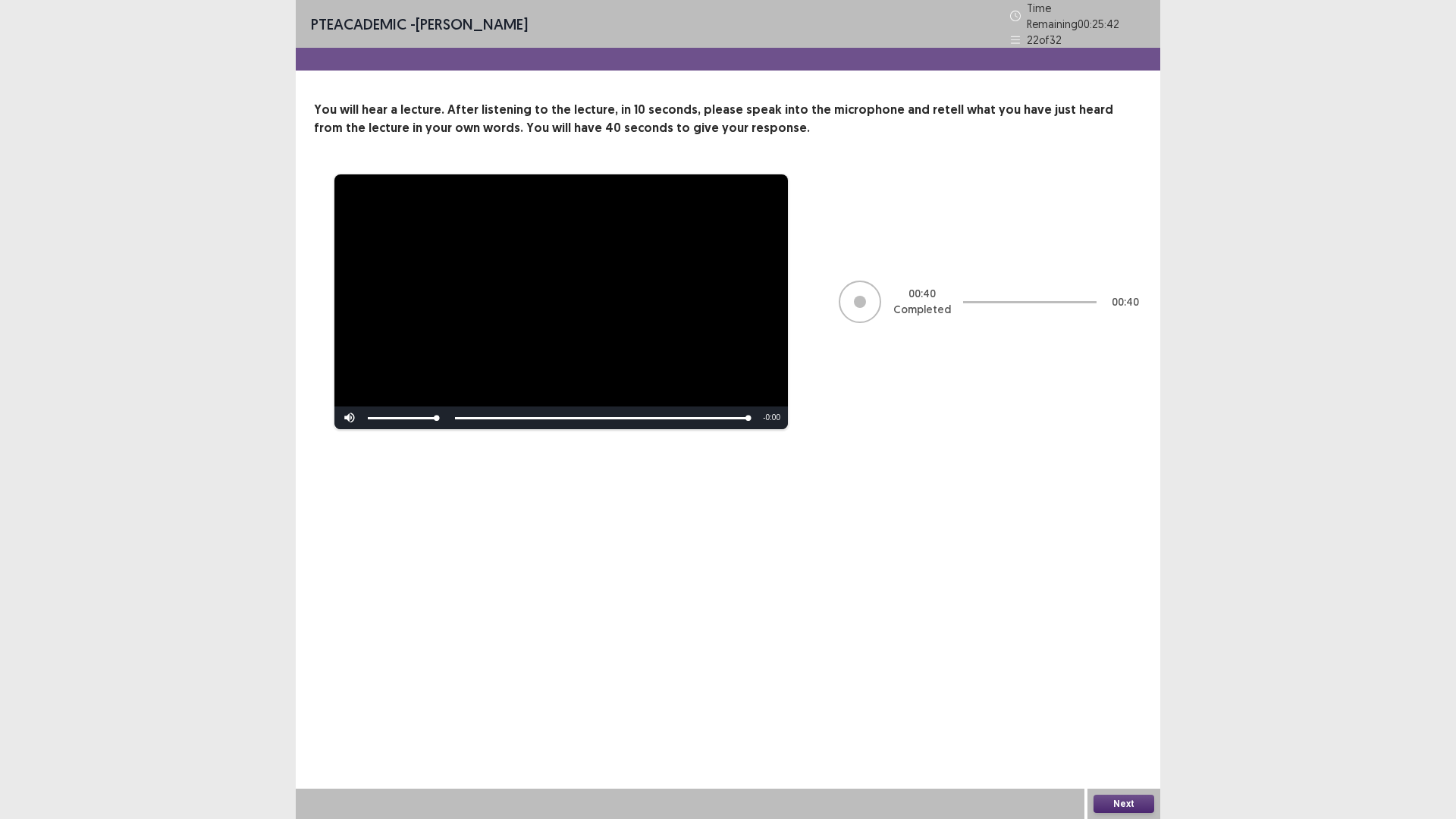
click at [1135, 807] on button "Next" at bounding box center [1124, 804] width 61 height 19
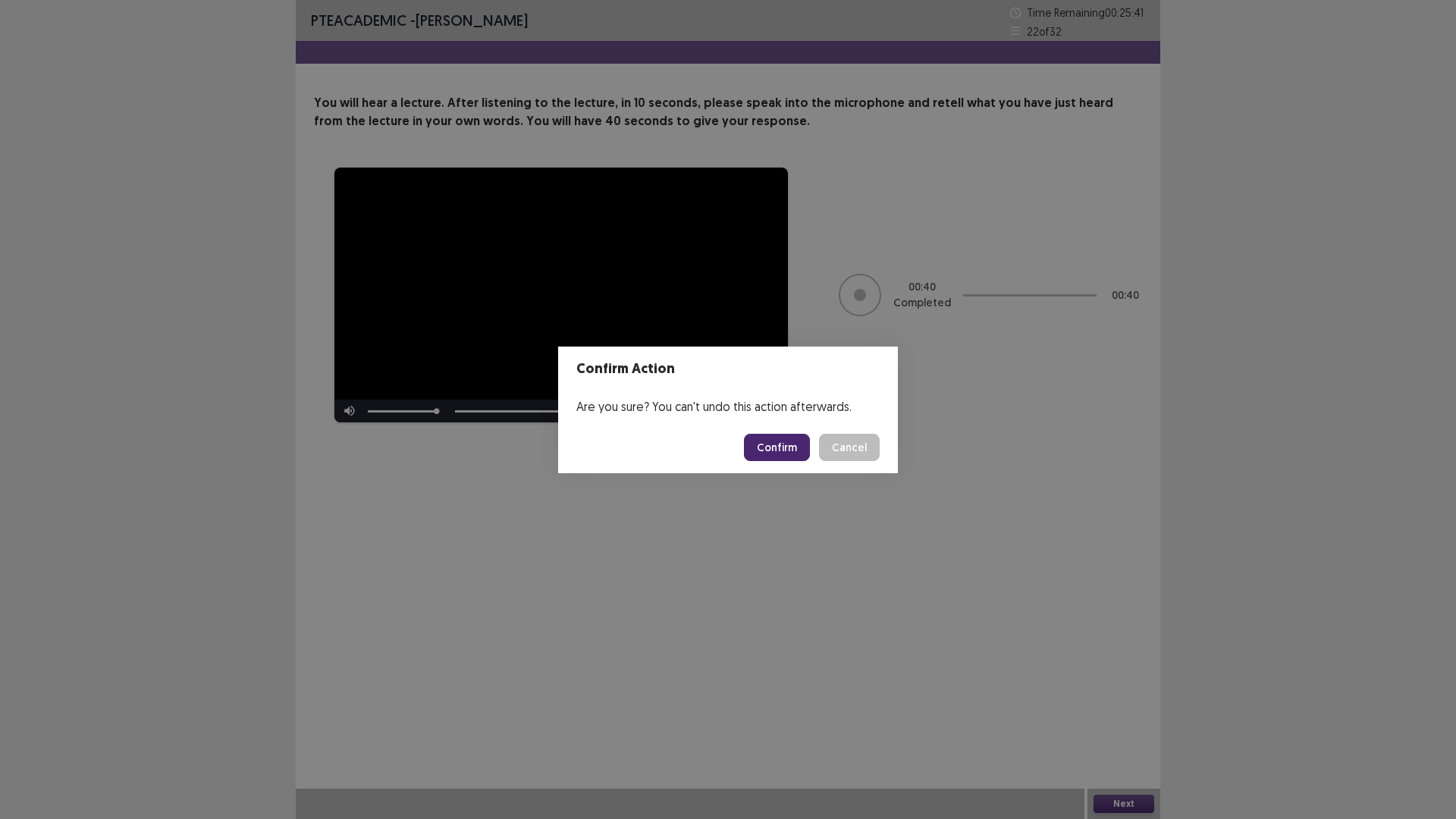
click at [786, 447] on button "Confirm" at bounding box center [777, 447] width 66 height 27
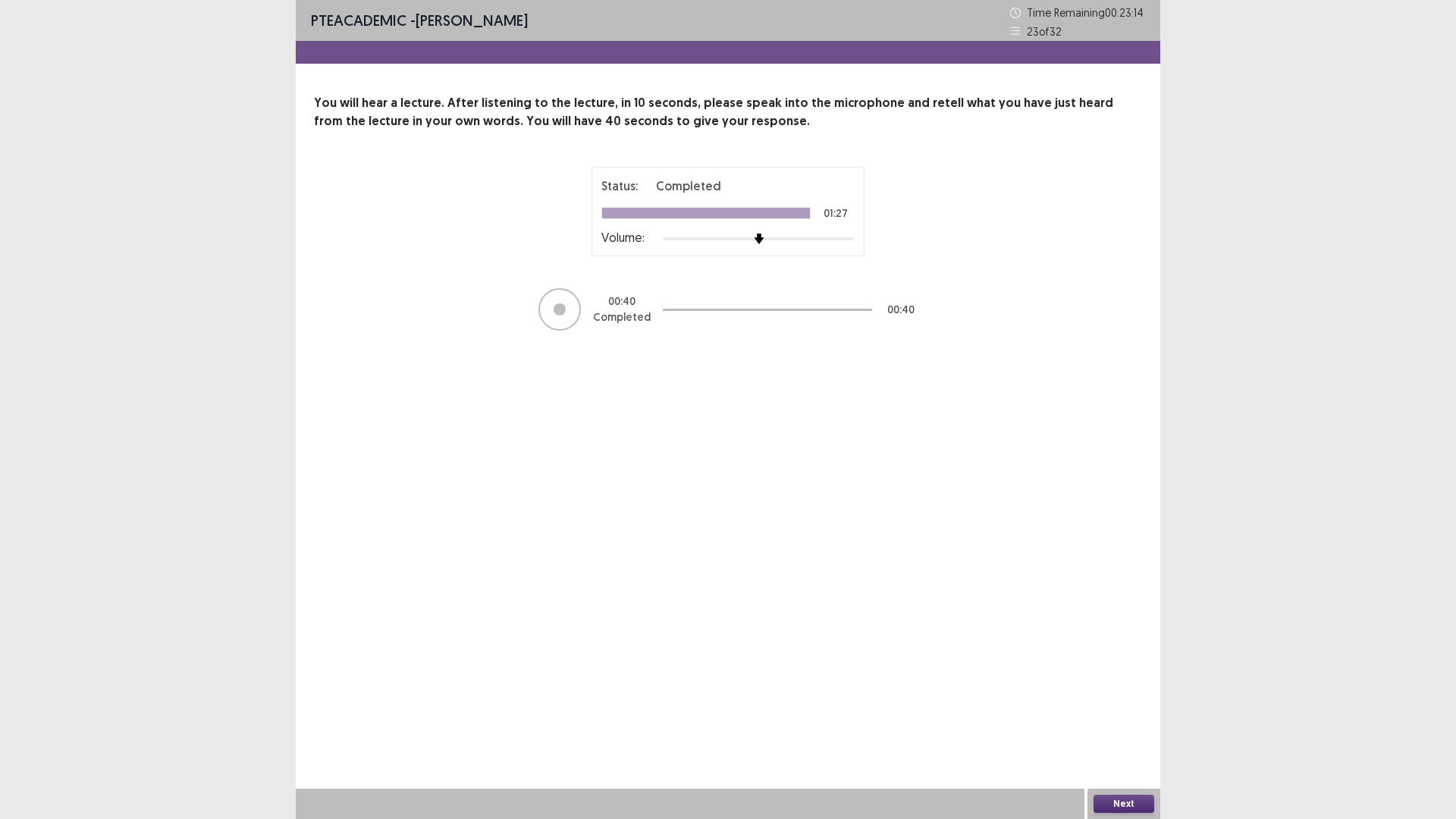
click at [1130, 802] on button "Next" at bounding box center [1124, 804] width 61 height 19
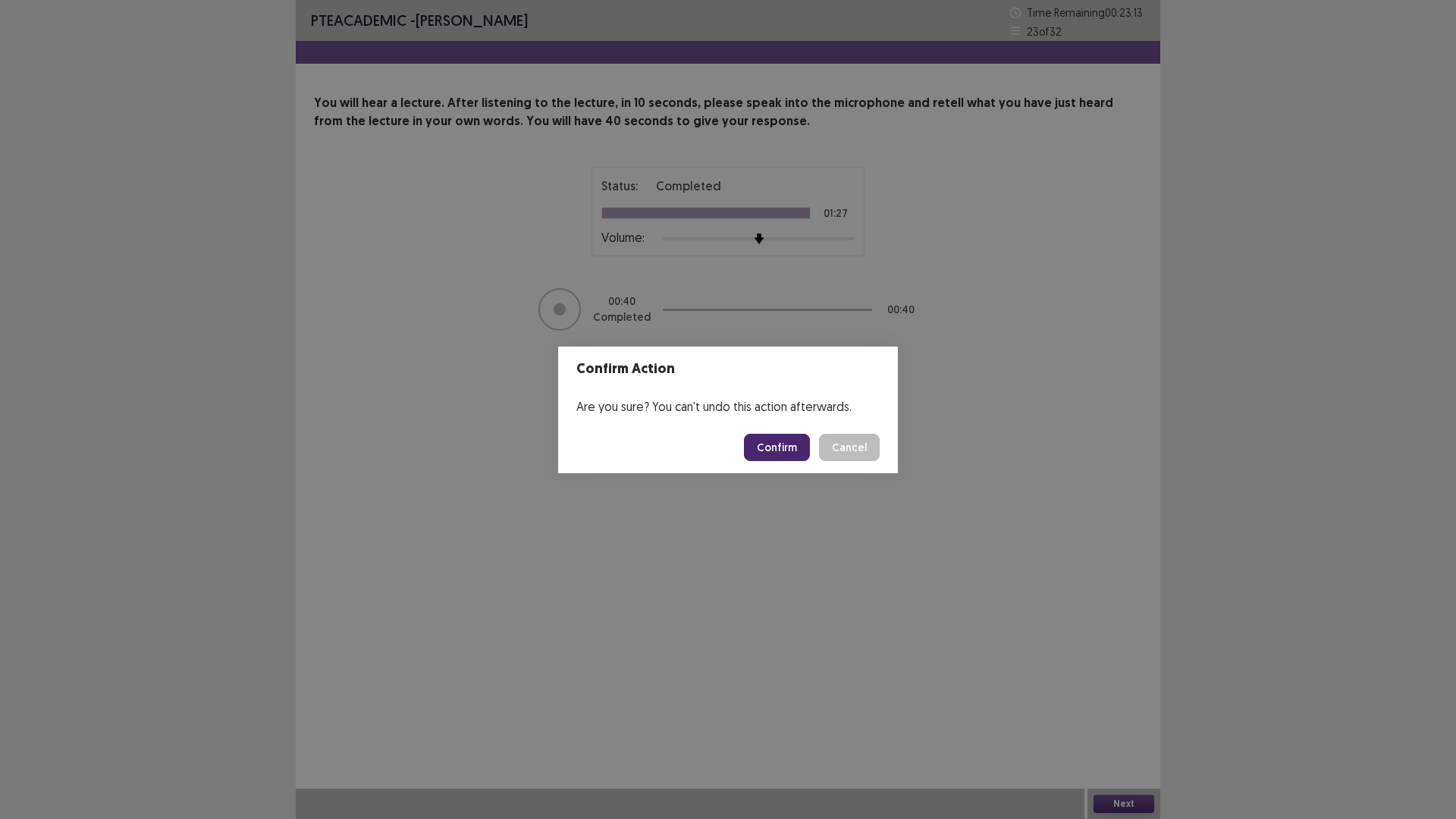
drag, startPoint x: 788, startPoint y: 450, endPoint x: 776, endPoint y: 457, distance: 13.9
click at [787, 450] on button "Confirm" at bounding box center [777, 447] width 66 height 27
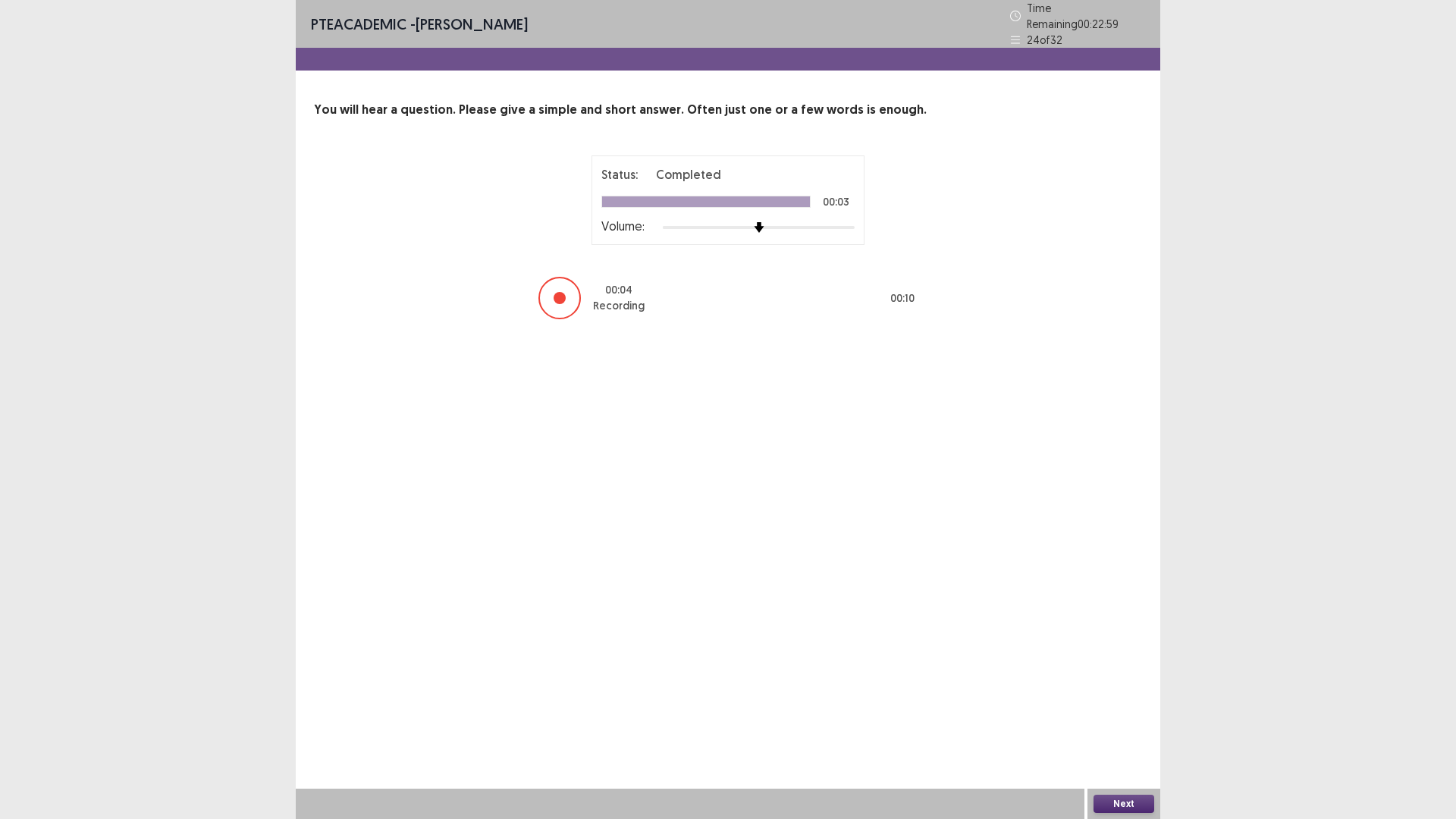
click at [1135, 802] on button "Next" at bounding box center [1124, 804] width 61 height 19
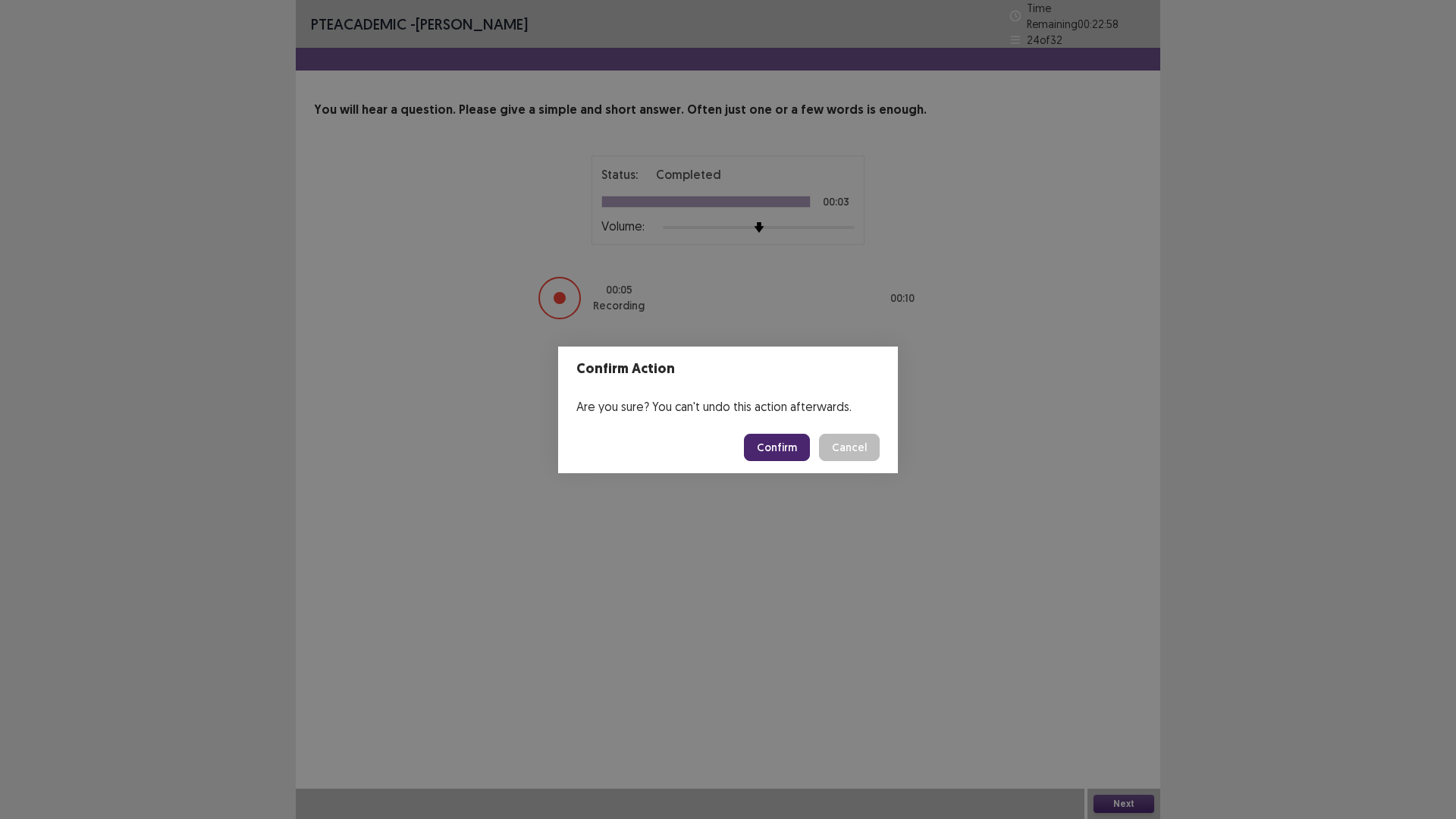
click at [776, 450] on button "Confirm" at bounding box center [777, 447] width 66 height 27
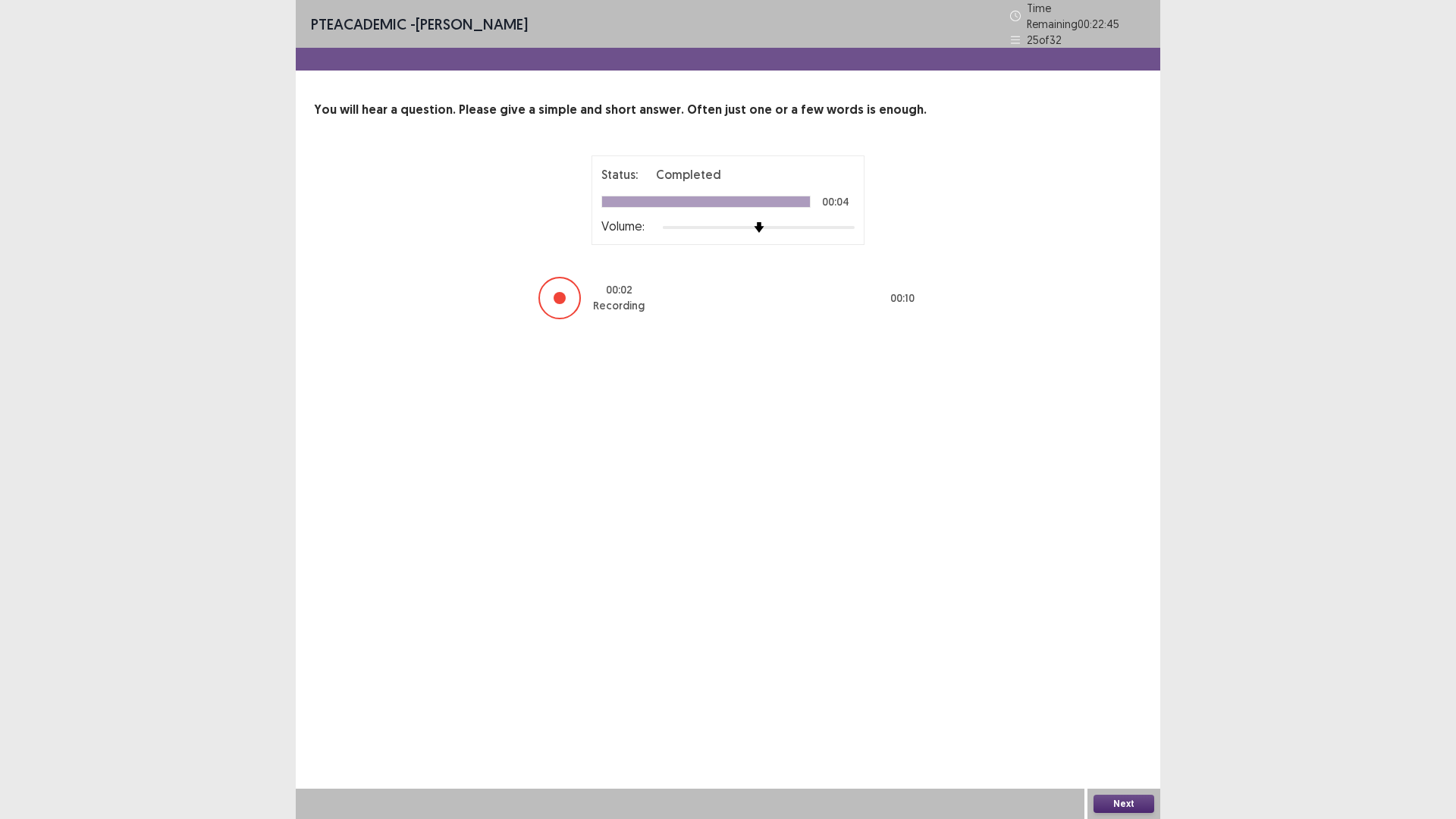
click at [1127, 807] on button "Next" at bounding box center [1124, 804] width 61 height 19
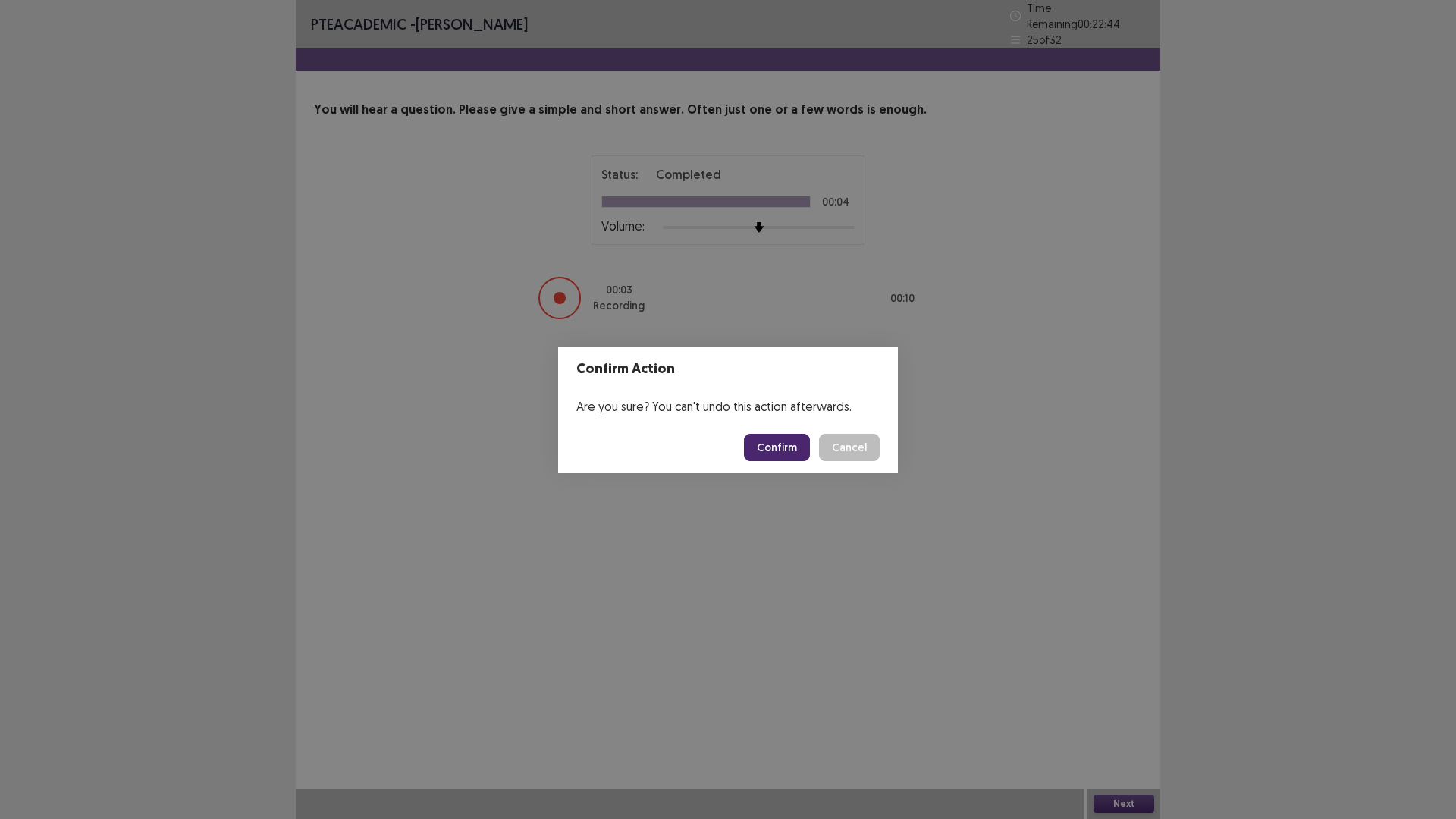
click at [775, 444] on button "Confirm" at bounding box center [777, 447] width 66 height 27
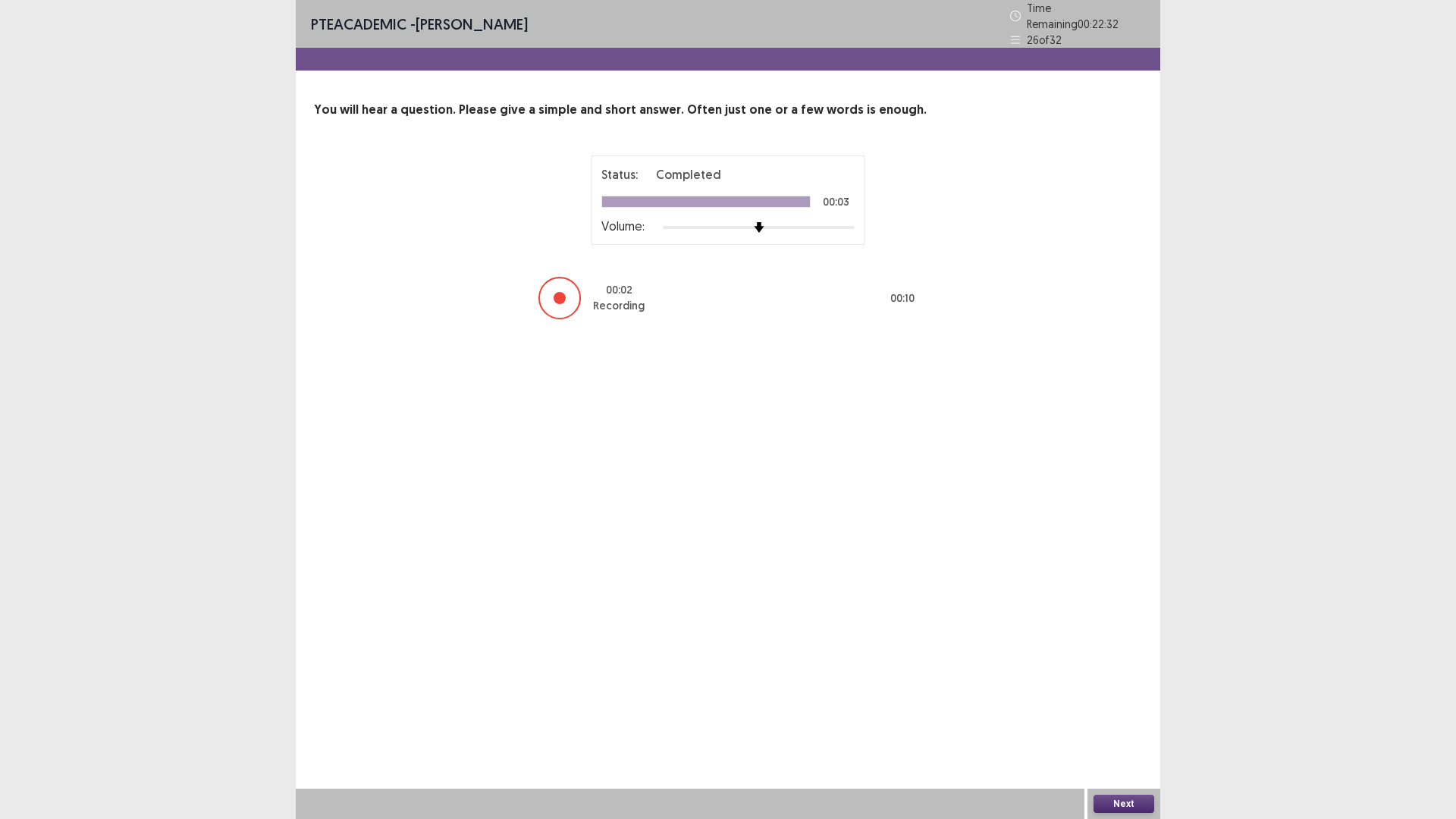
click at [1128, 802] on button "Next" at bounding box center [1124, 804] width 61 height 19
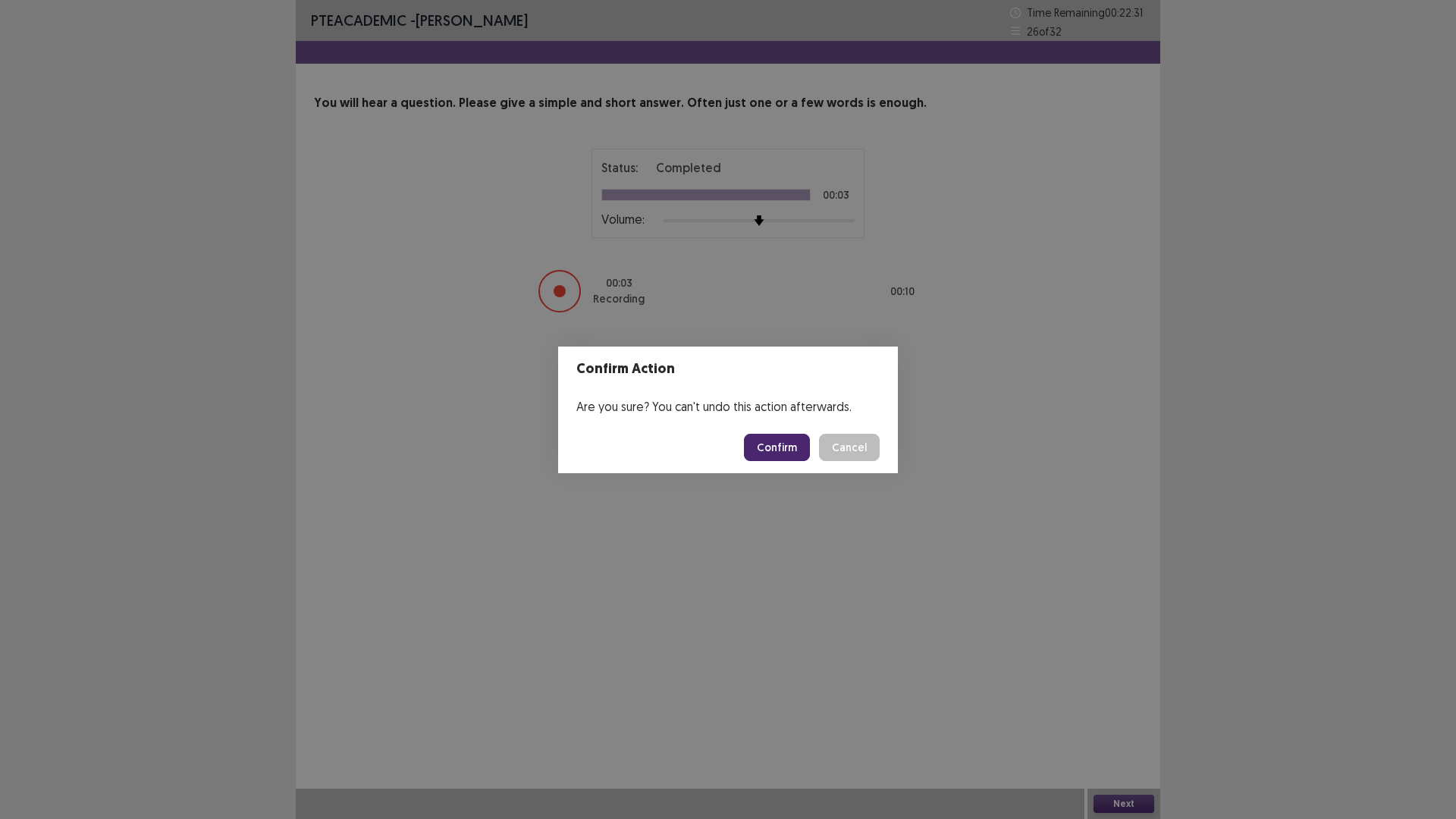
click at [757, 440] on button "Confirm" at bounding box center [777, 447] width 66 height 27
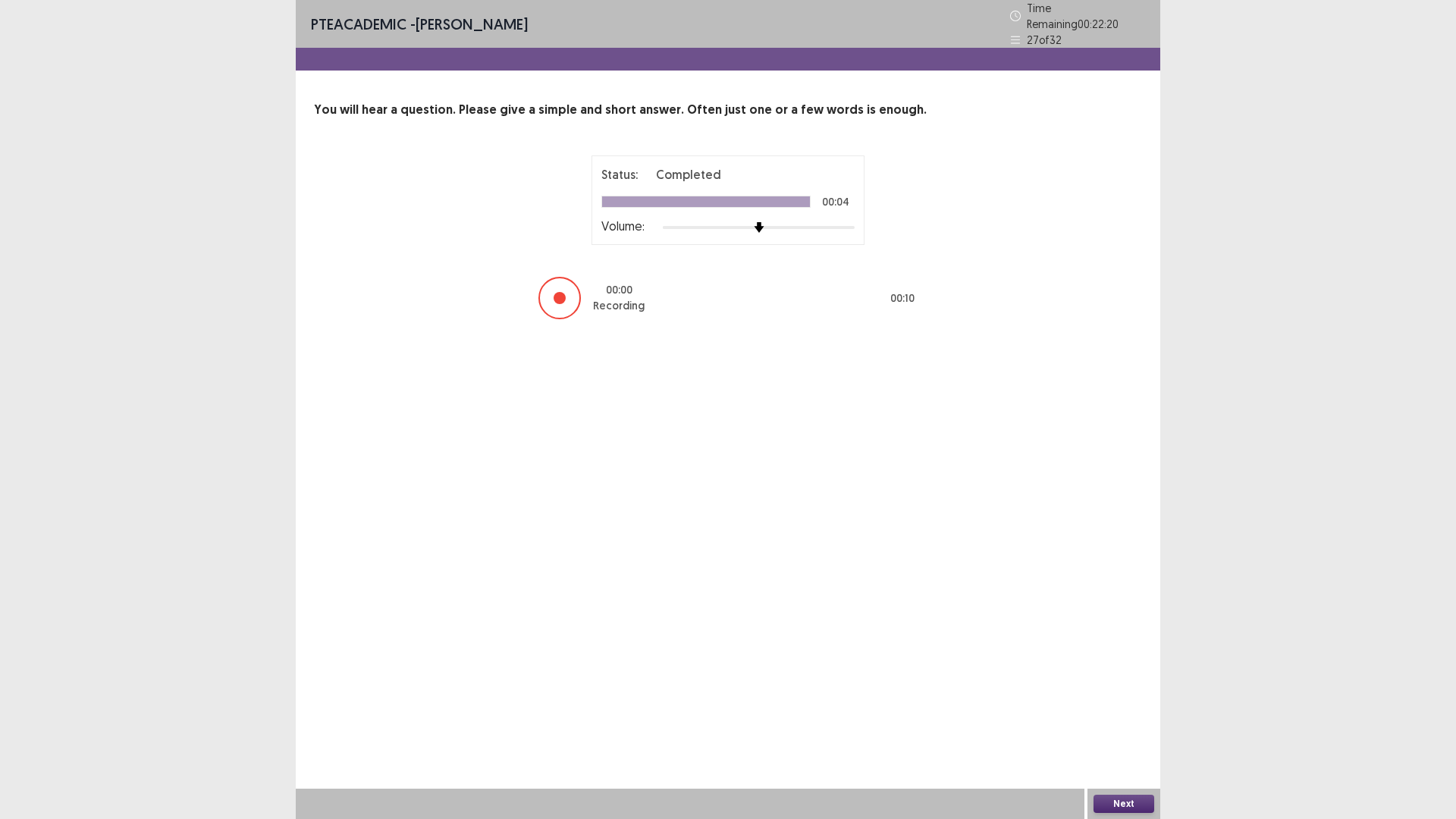
click at [1111, 801] on button "Next" at bounding box center [1124, 804] width 61 height 19
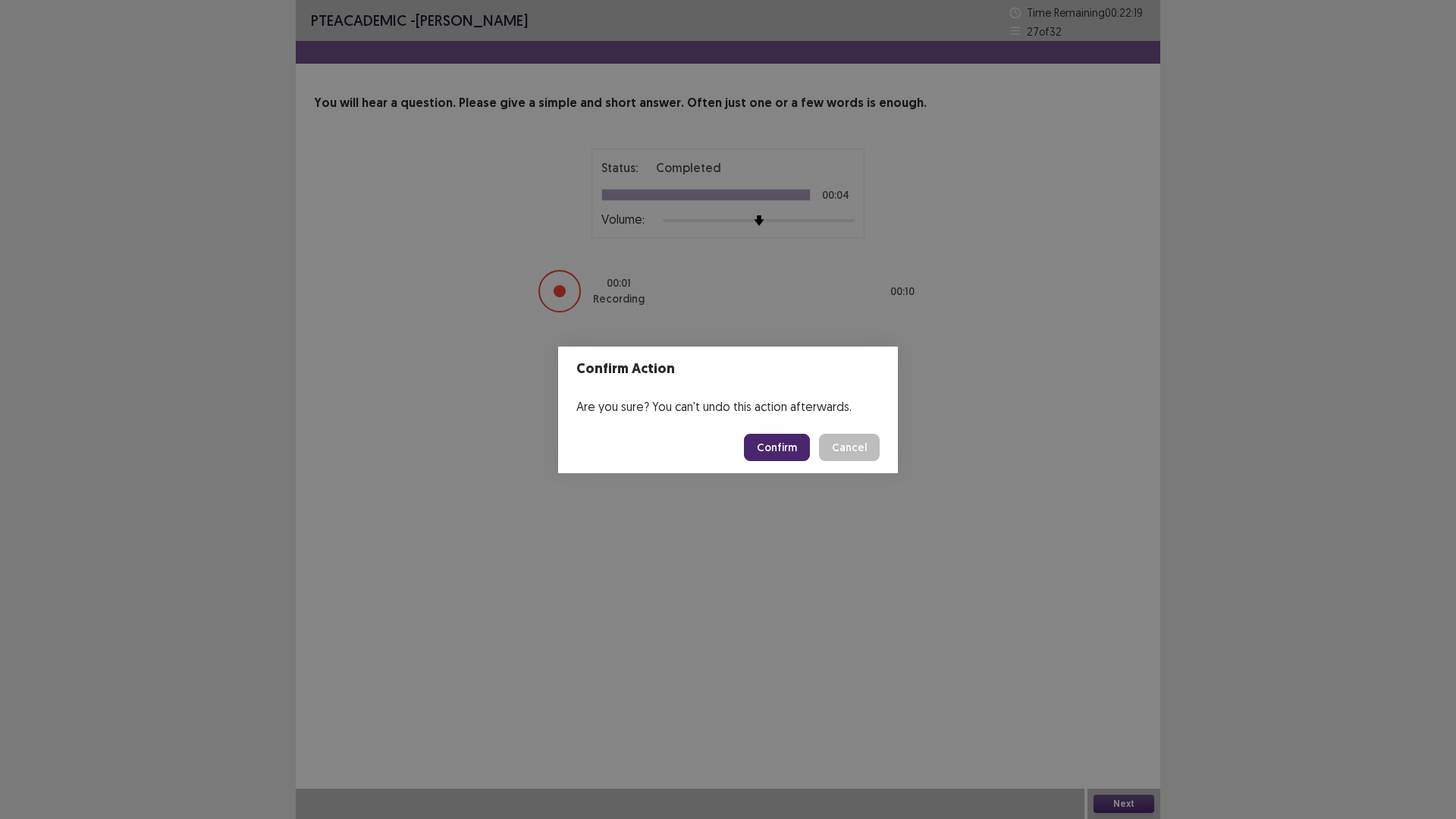
click at [779, 443] on button "Confirm" at bounding box center [777, 447] width 66 height 27
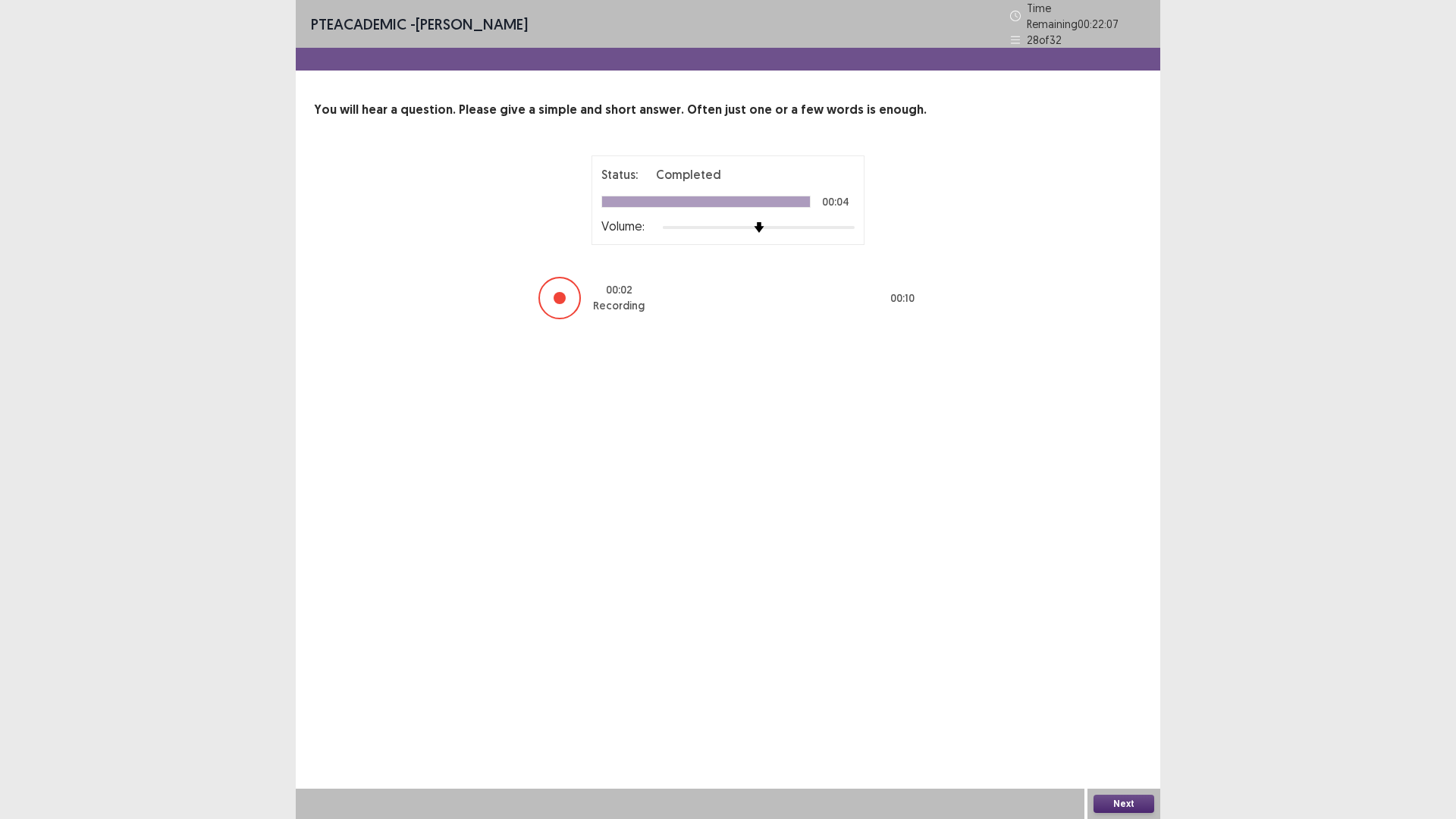
click at [1134, 806] on button "Next" at bounding box center [1124, 804] width 61 height 19
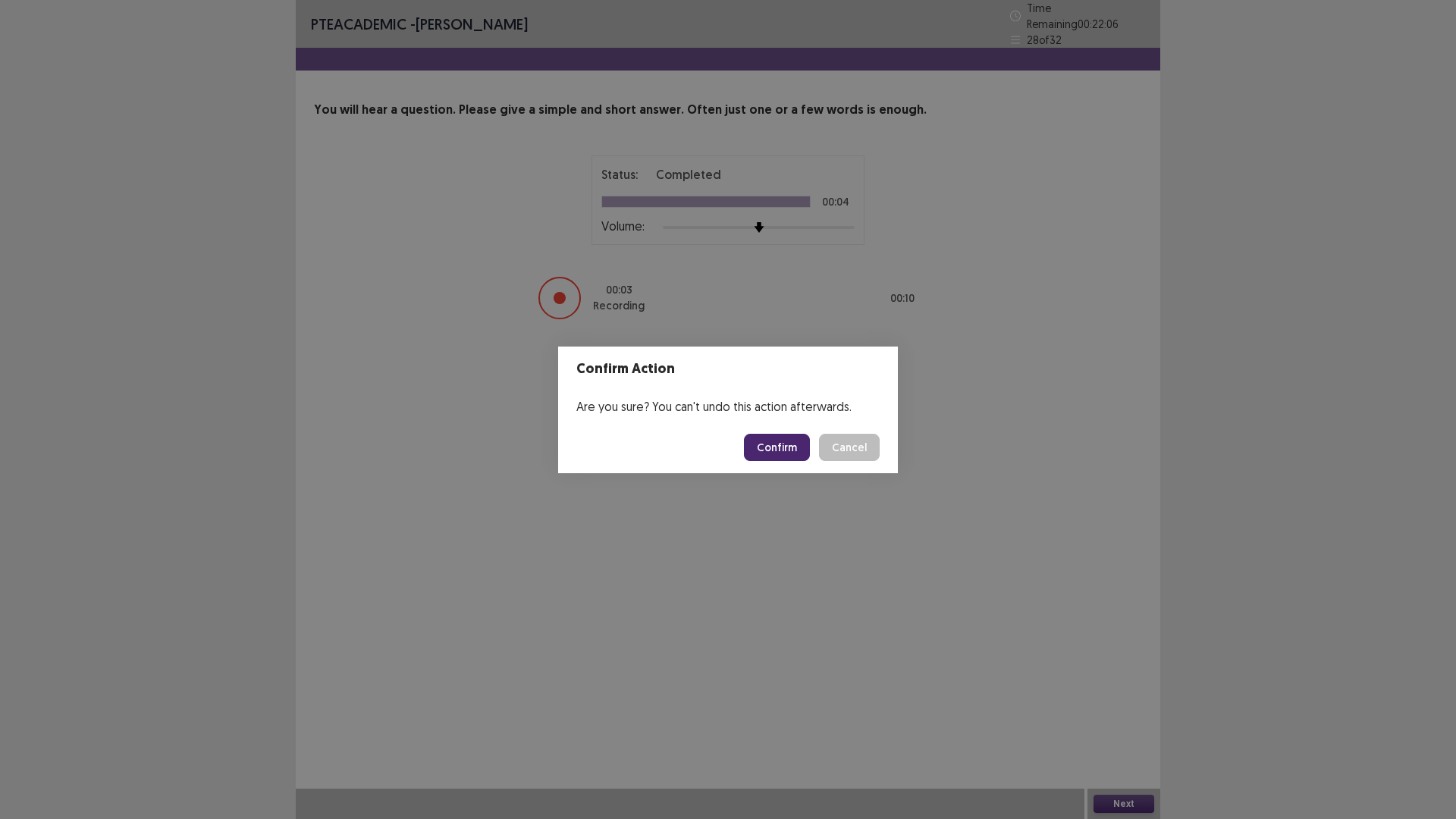
click at [775, 447] on button "Confirm" at bounding box center [777, 447] width 66 height 27
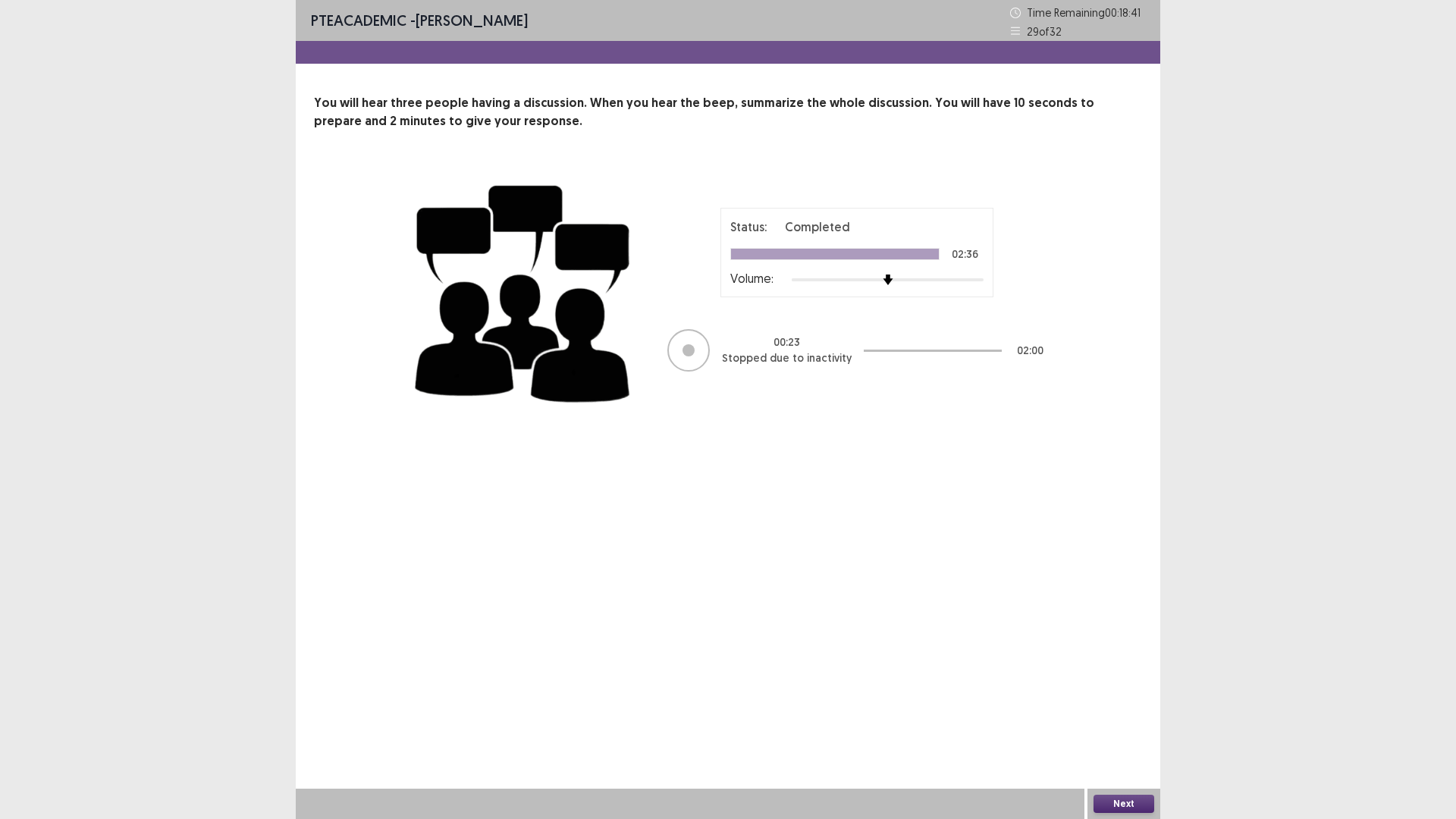
click at [1135, 806] on button "Next" at bounding box center [1124, 804] width 61 height 19
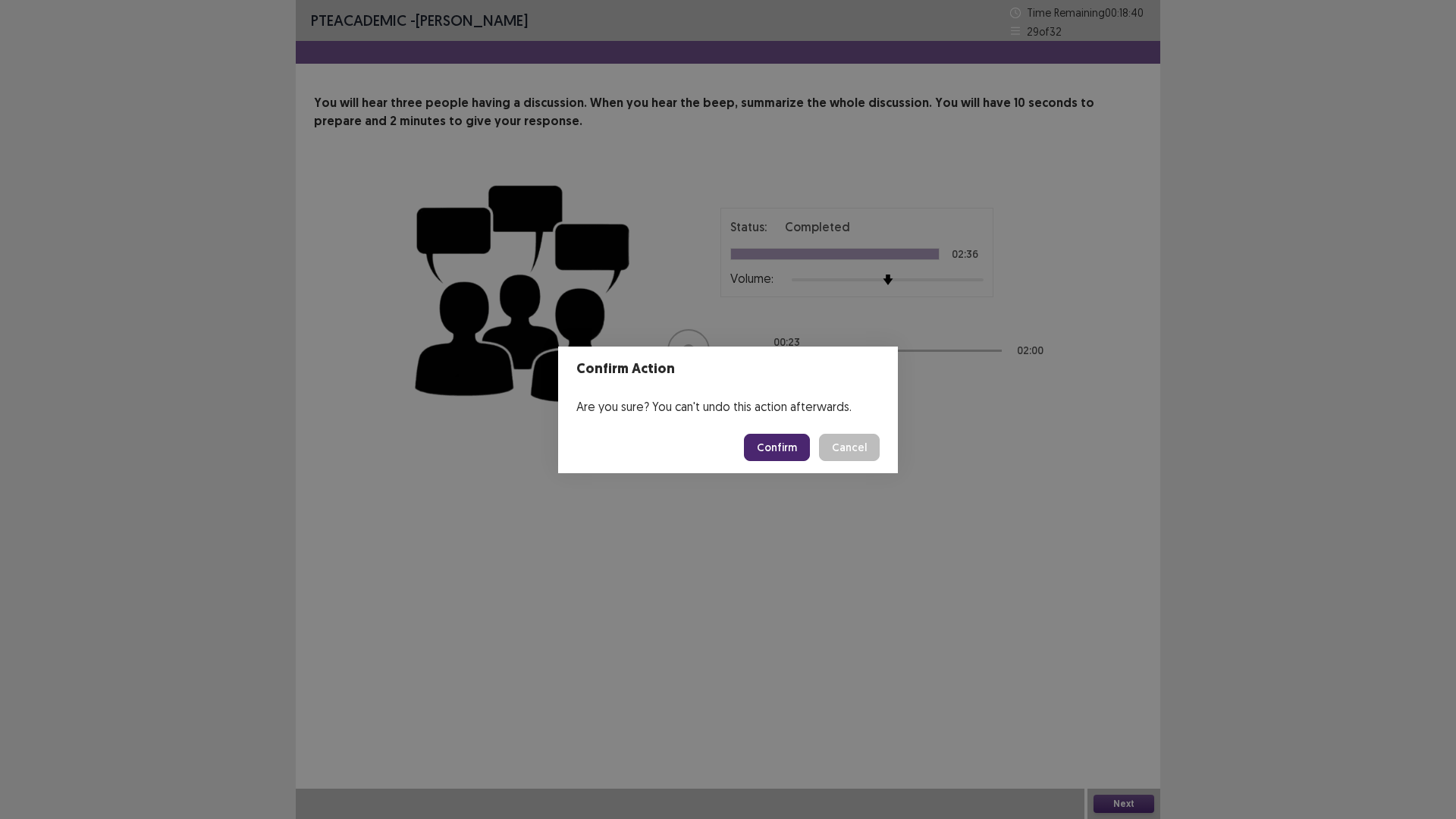
click at [790, 449] on button "Confirm" at bounding box center [777, 447] width 66 height 27
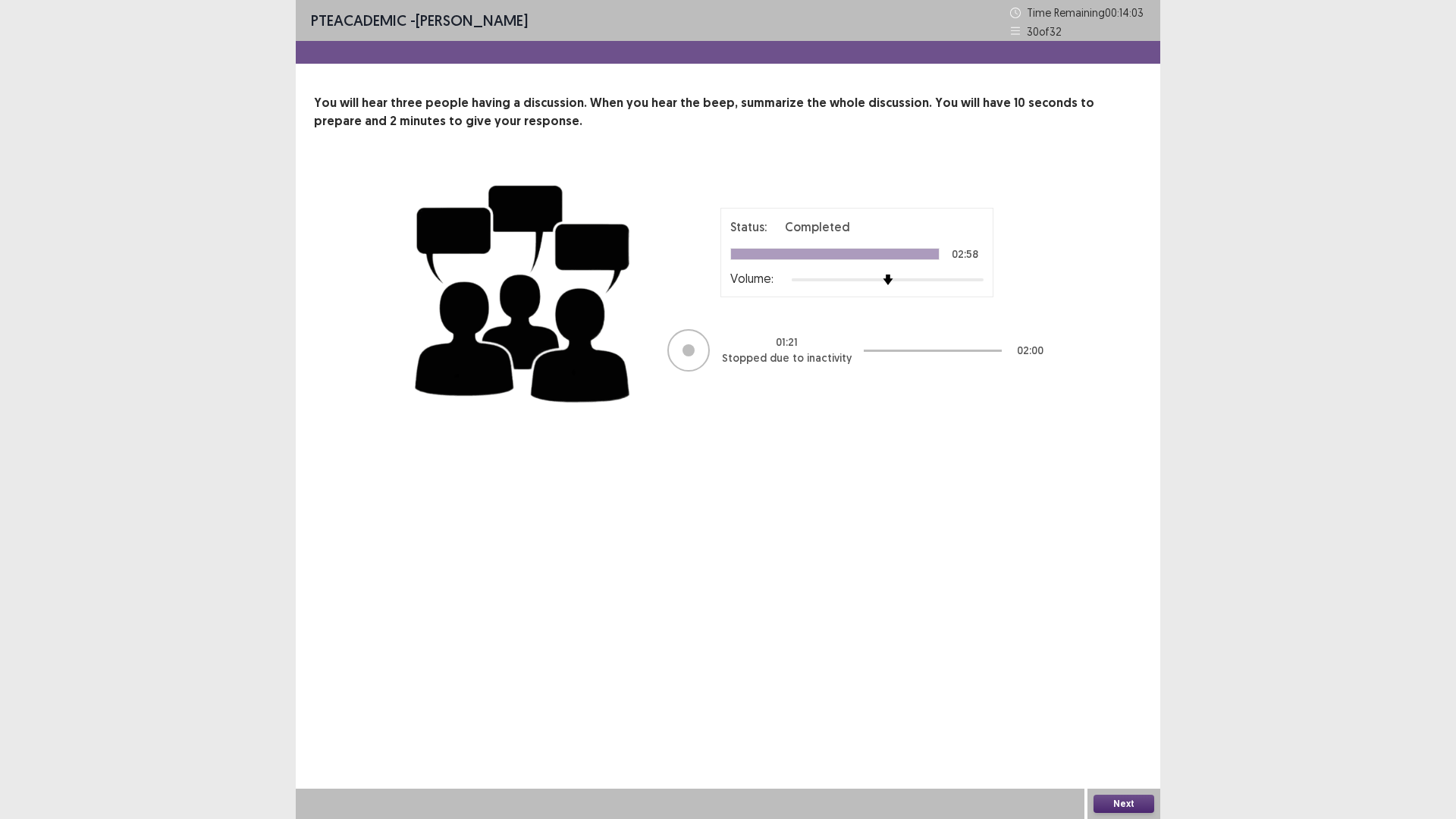
click at [1113, 808] on button "Next" at bounding box center [1124, 804] width 61 height 19
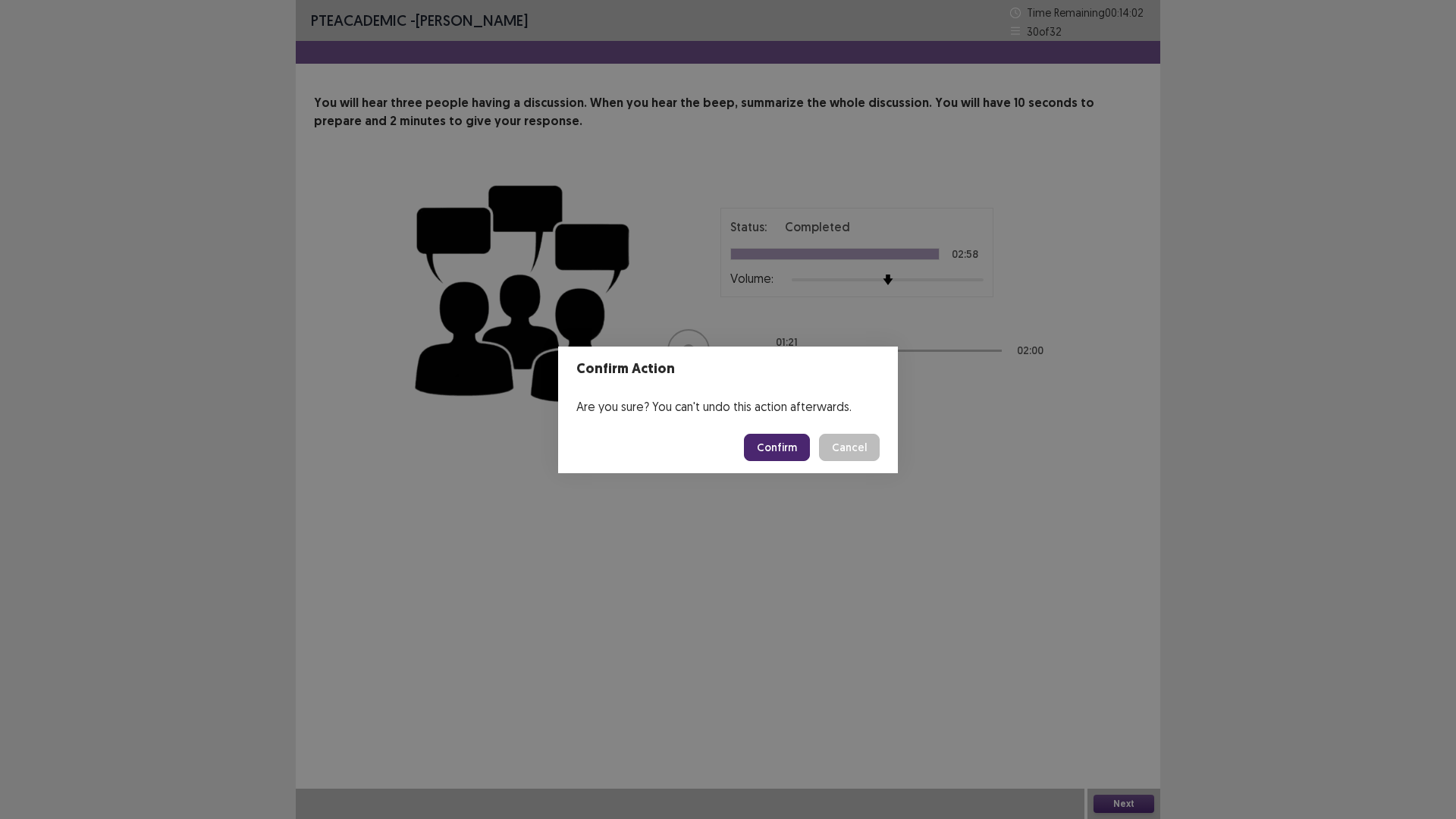
click at [778, 445] on button "Confirm" at bounding box center [777, 447] width 66 height 27
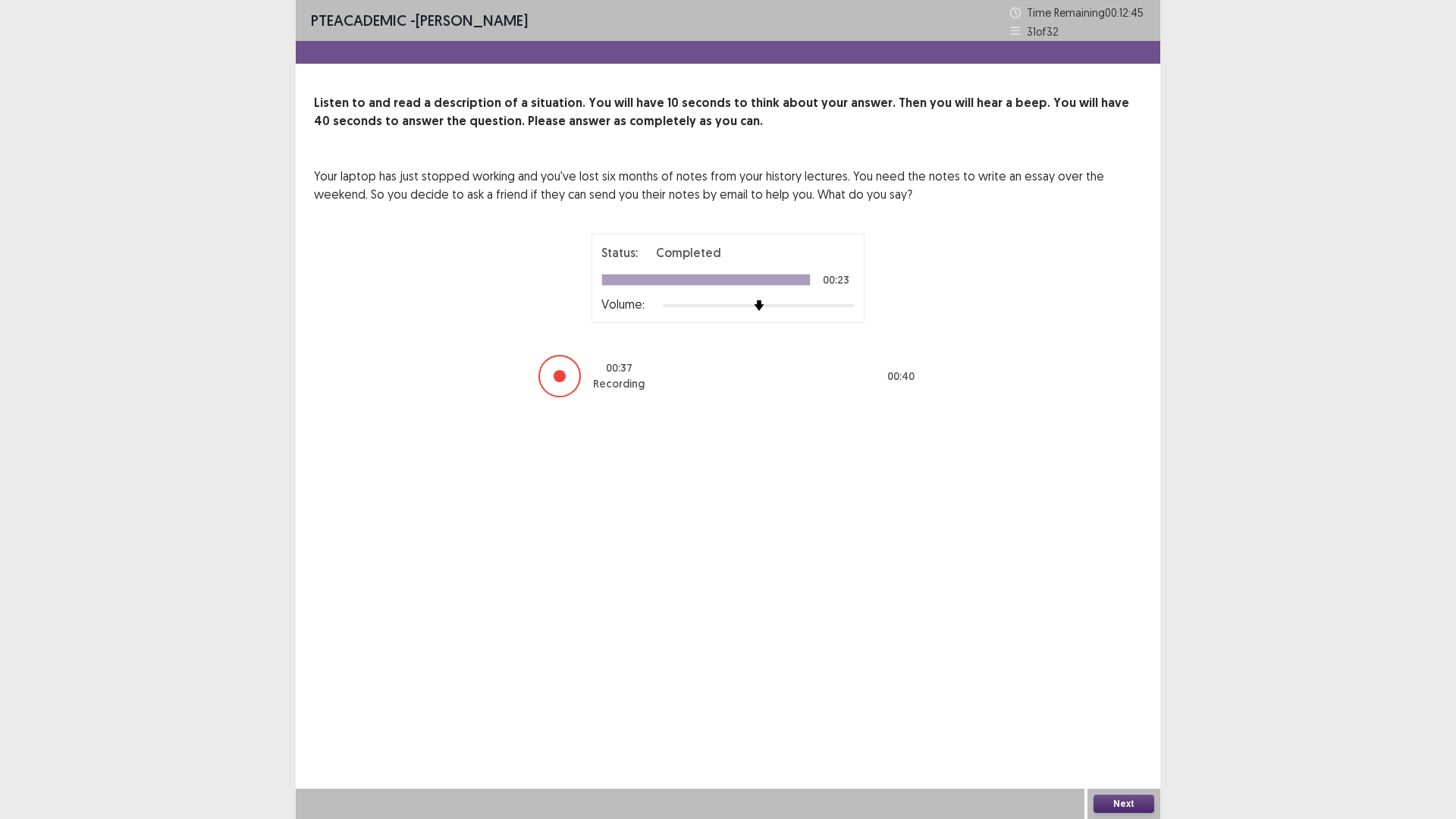
click at [1138, 803] on button "Next" at bounding box center [1124, 804] width 61 height 19
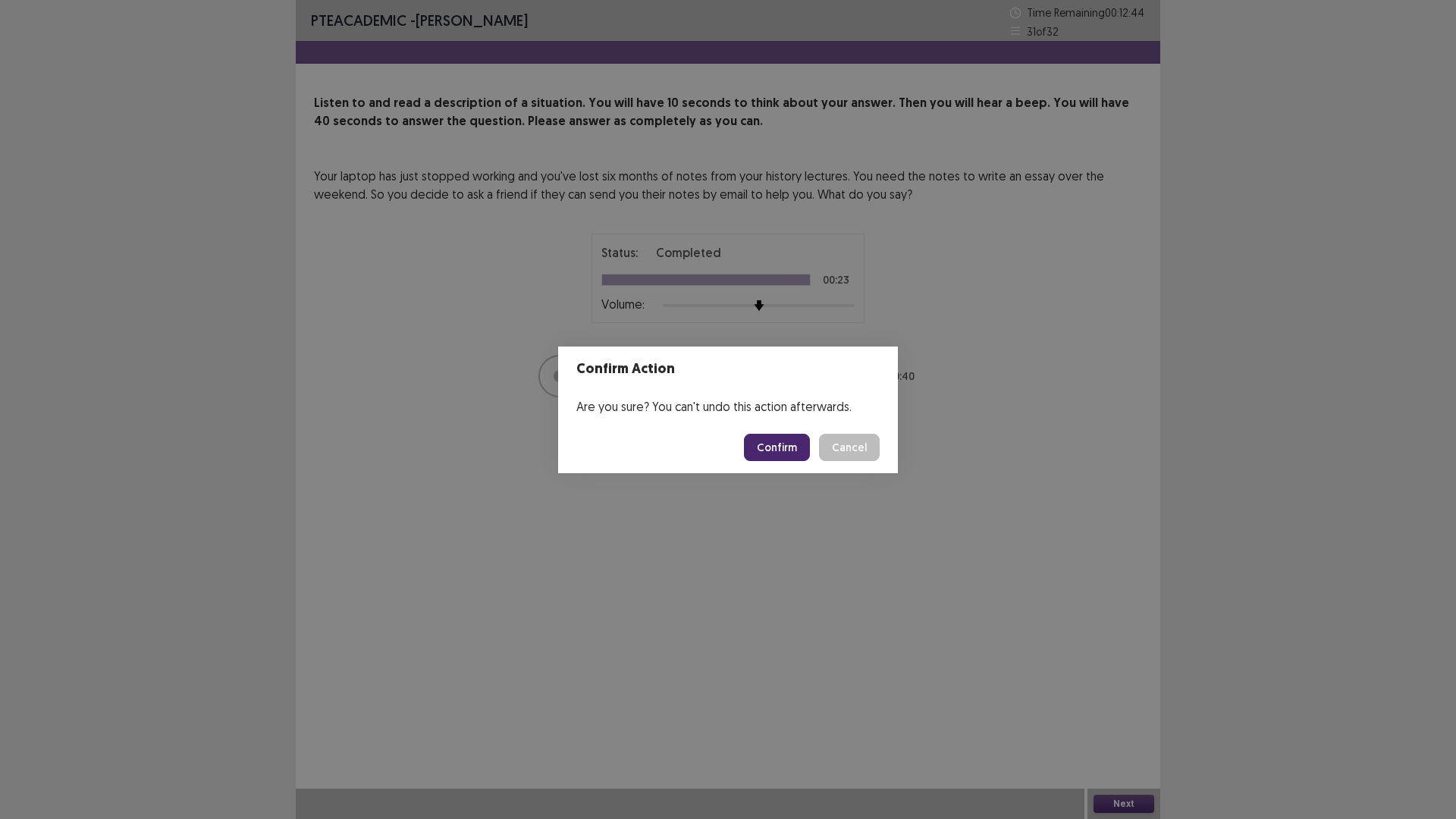
click at [783, 447] on button "Confirm" at bounding box center [777, 447] width 66 height 27
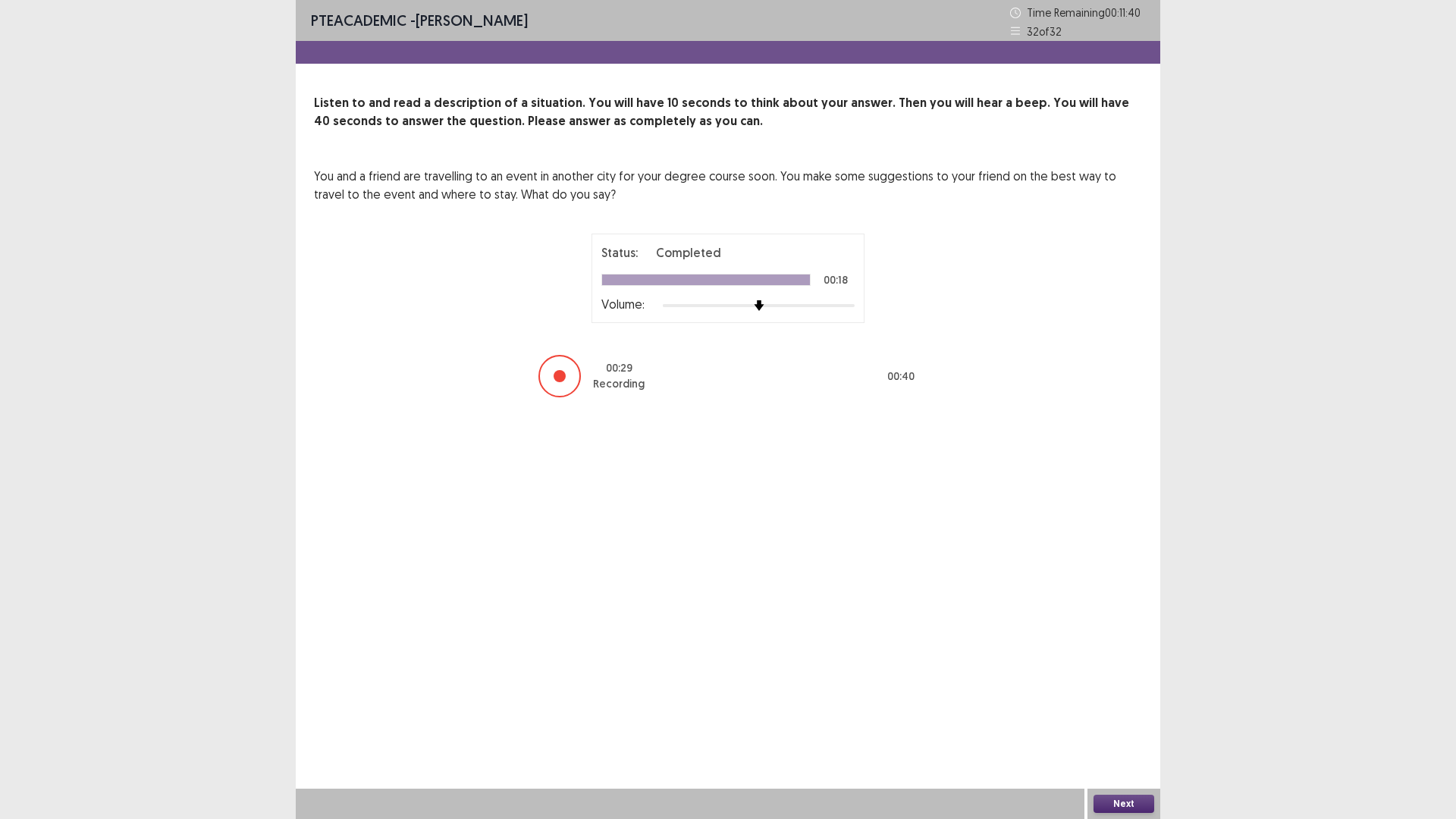
click at [1124, 804] on button "Next" at bounding box center [1124, 804] width 61 height 19
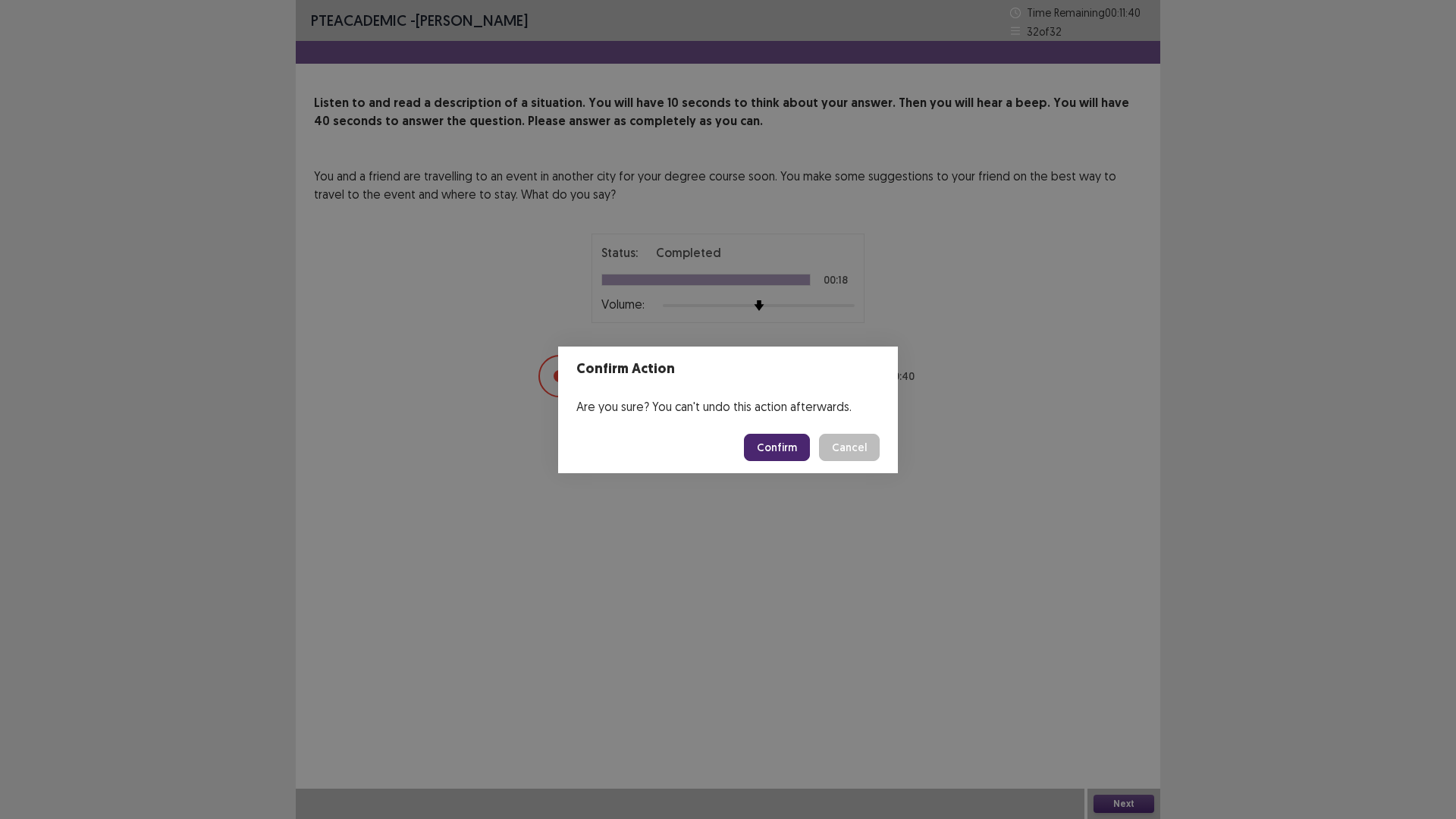
click at [788, 444] on button "Confirm" at bounding box center [777, 447] width 66 height 27
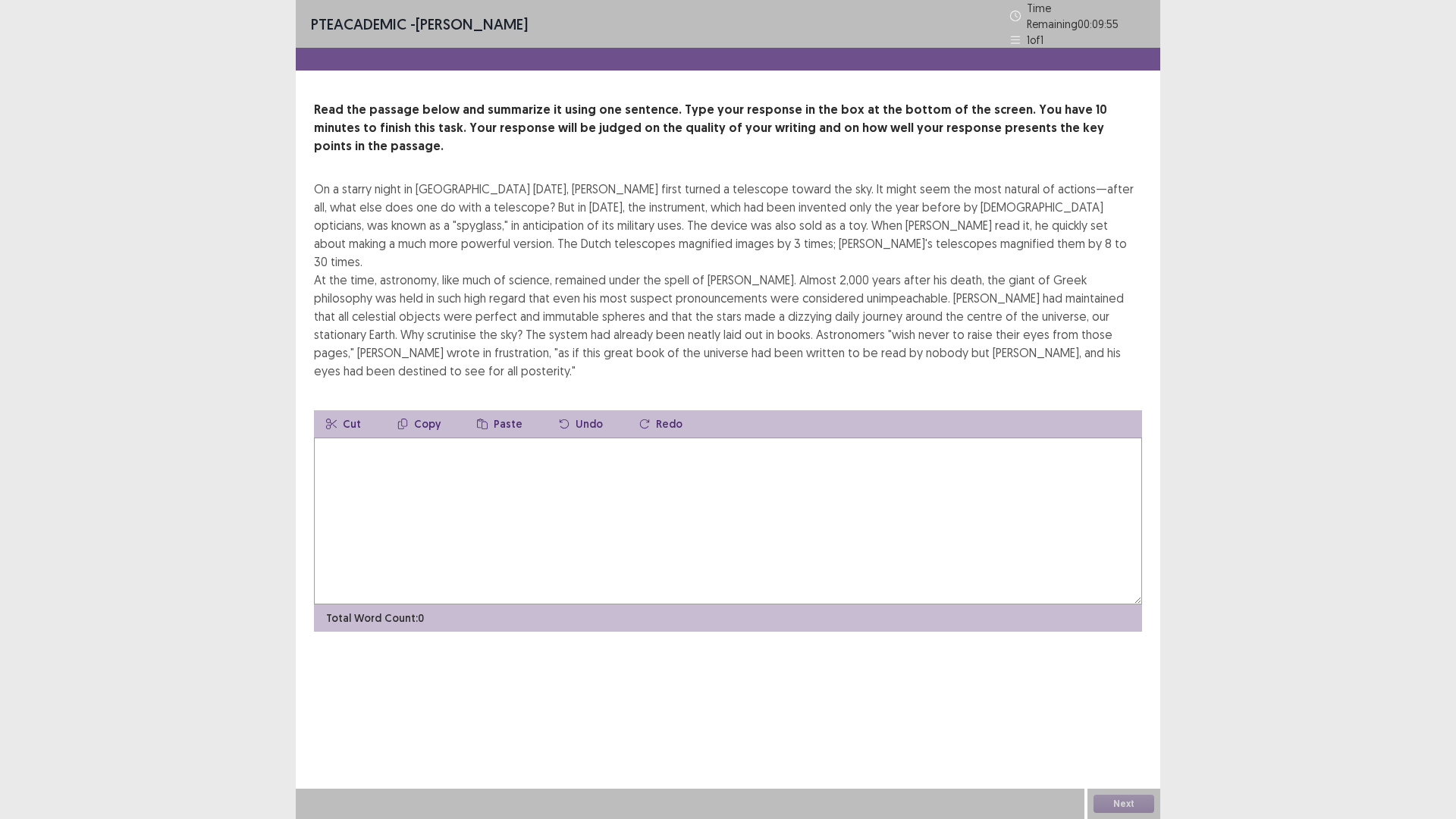
click at [397, 437] on textarea at bounding box center [728, 521] width 828 height 167
click at [356, 437] on textarea at bounding box center [728, 521] width 828 height 167
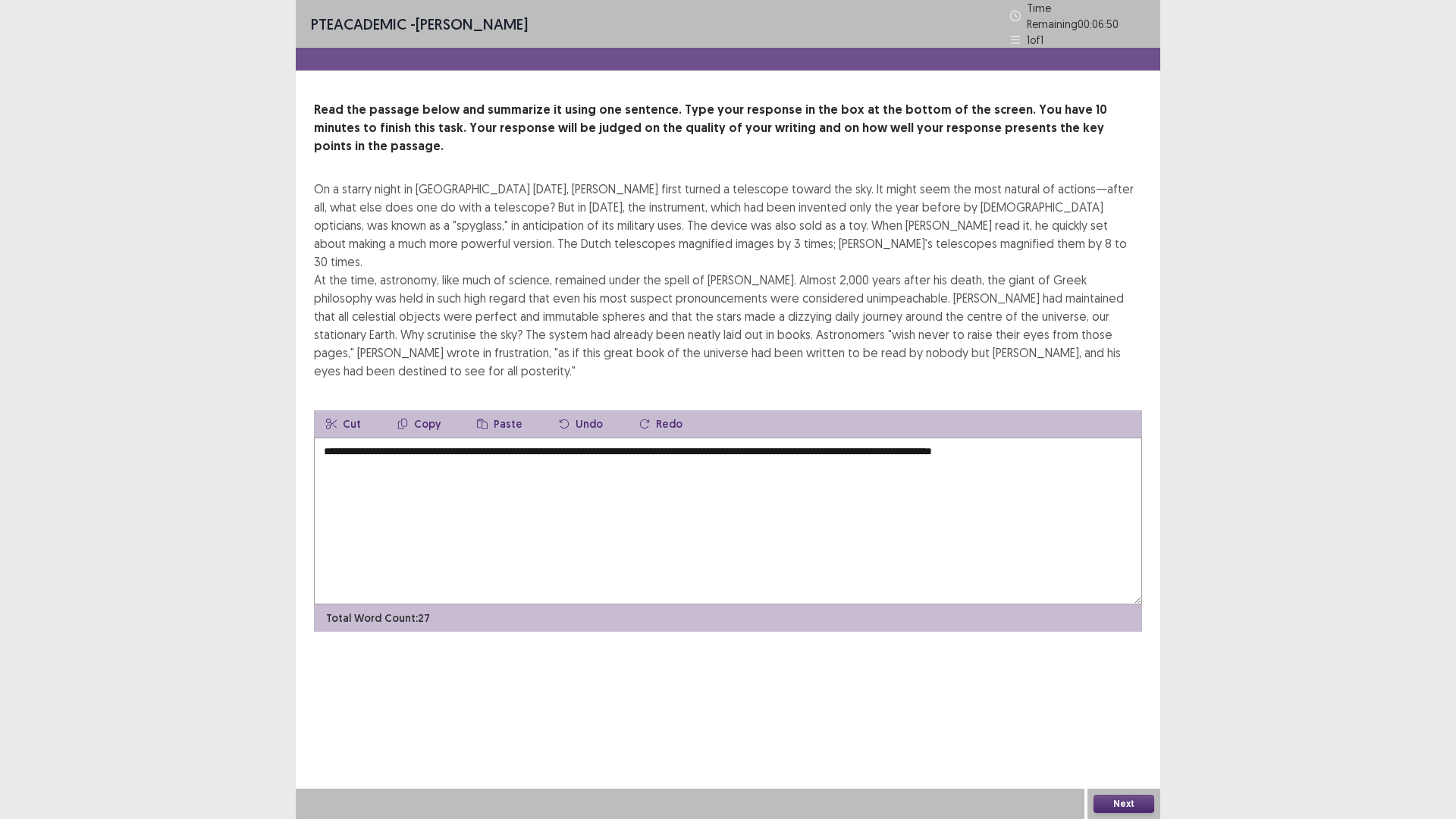
click at [1053, 437] on textarea "**********" at bounding box center [728, 521] width 828 height 167
click at [1072, 437] on textarea "**********" at bounding box center [728, 521] width 828 height 167
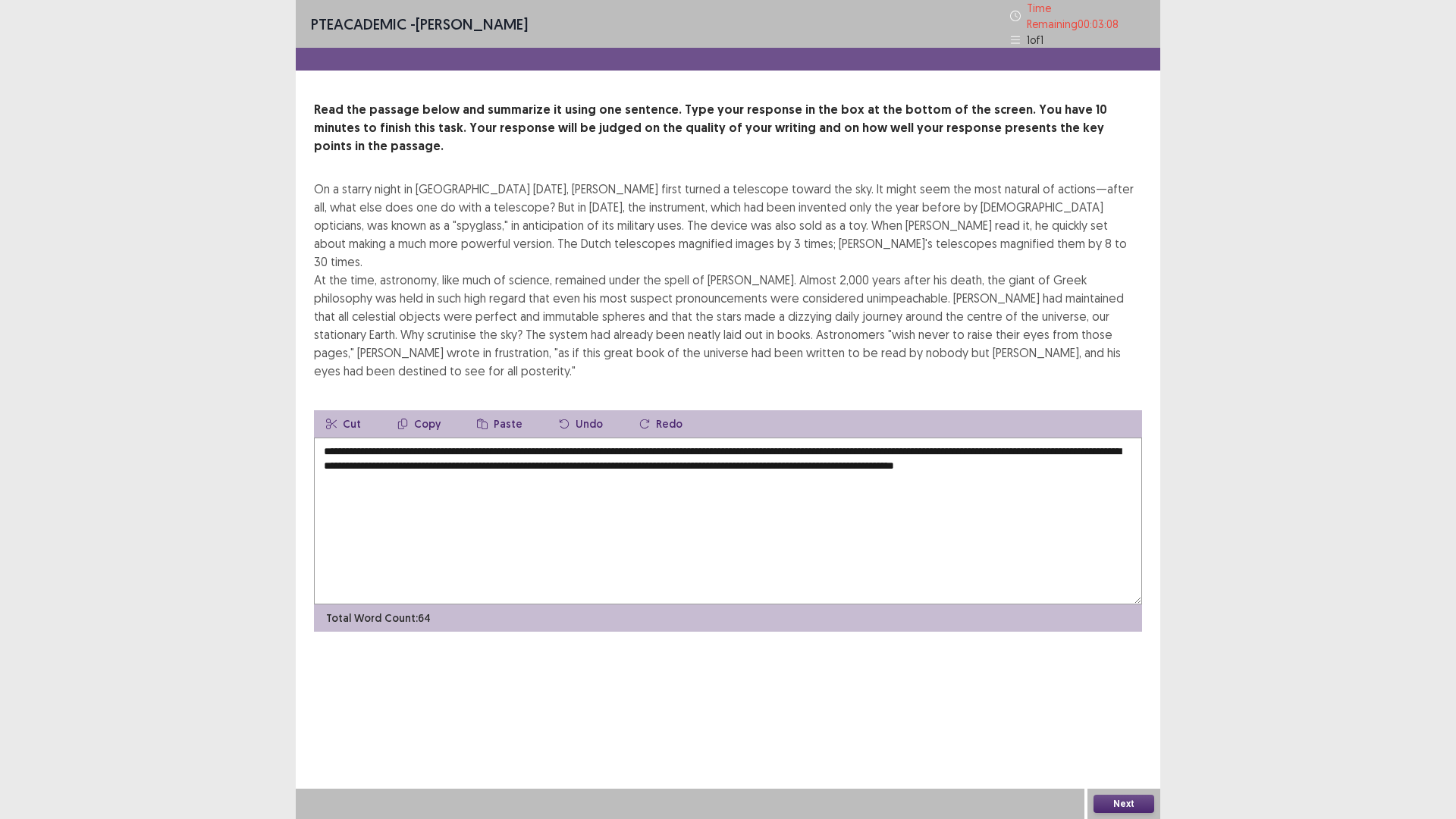
type textarea "**********"
click at [1124, 801] on button "Next" at bounding box center [1124, 804] width 61 height 19
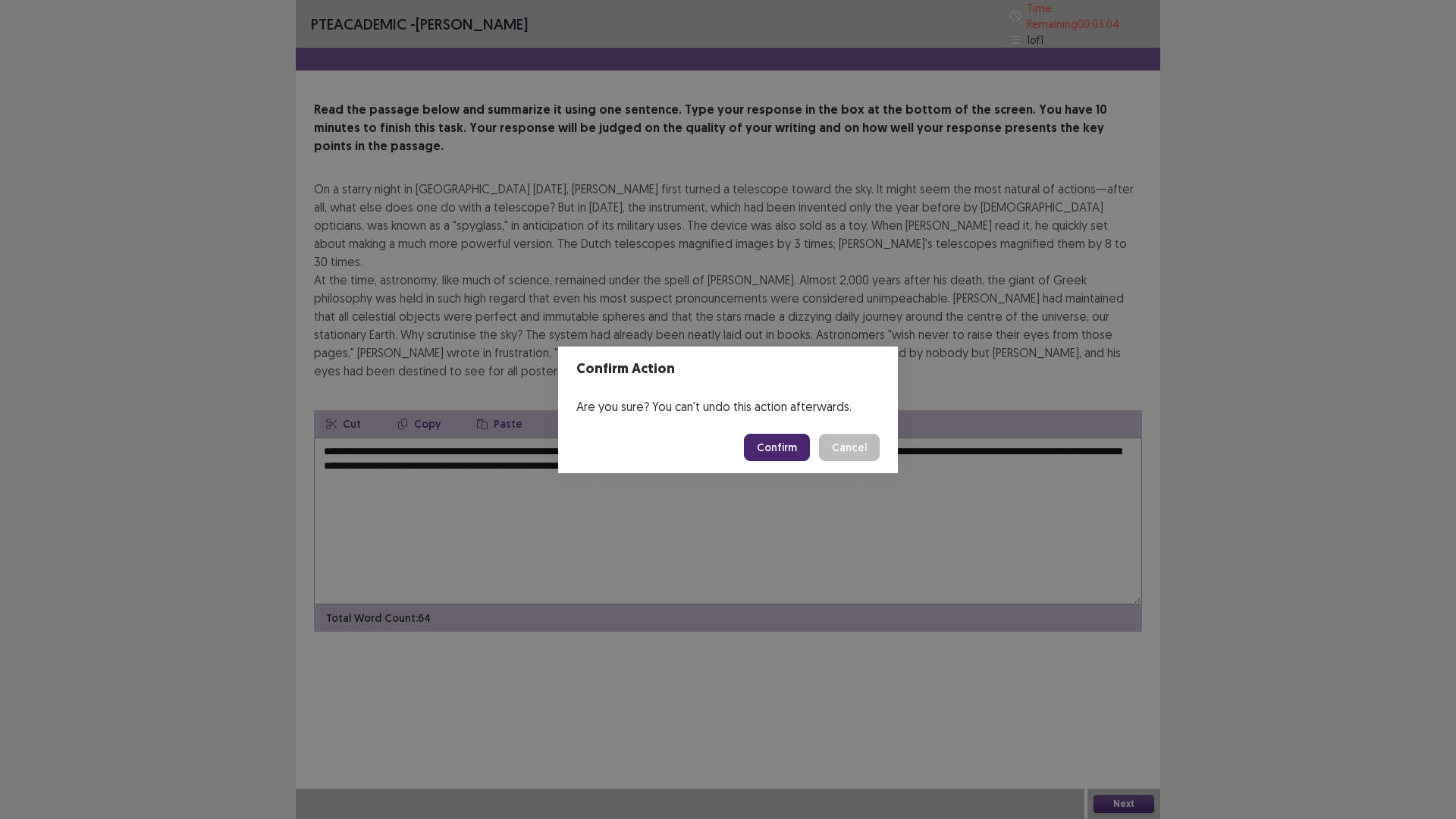
click at [785, 440] on button "Confirm" at bounding box center [777, 447] width 66 height 27
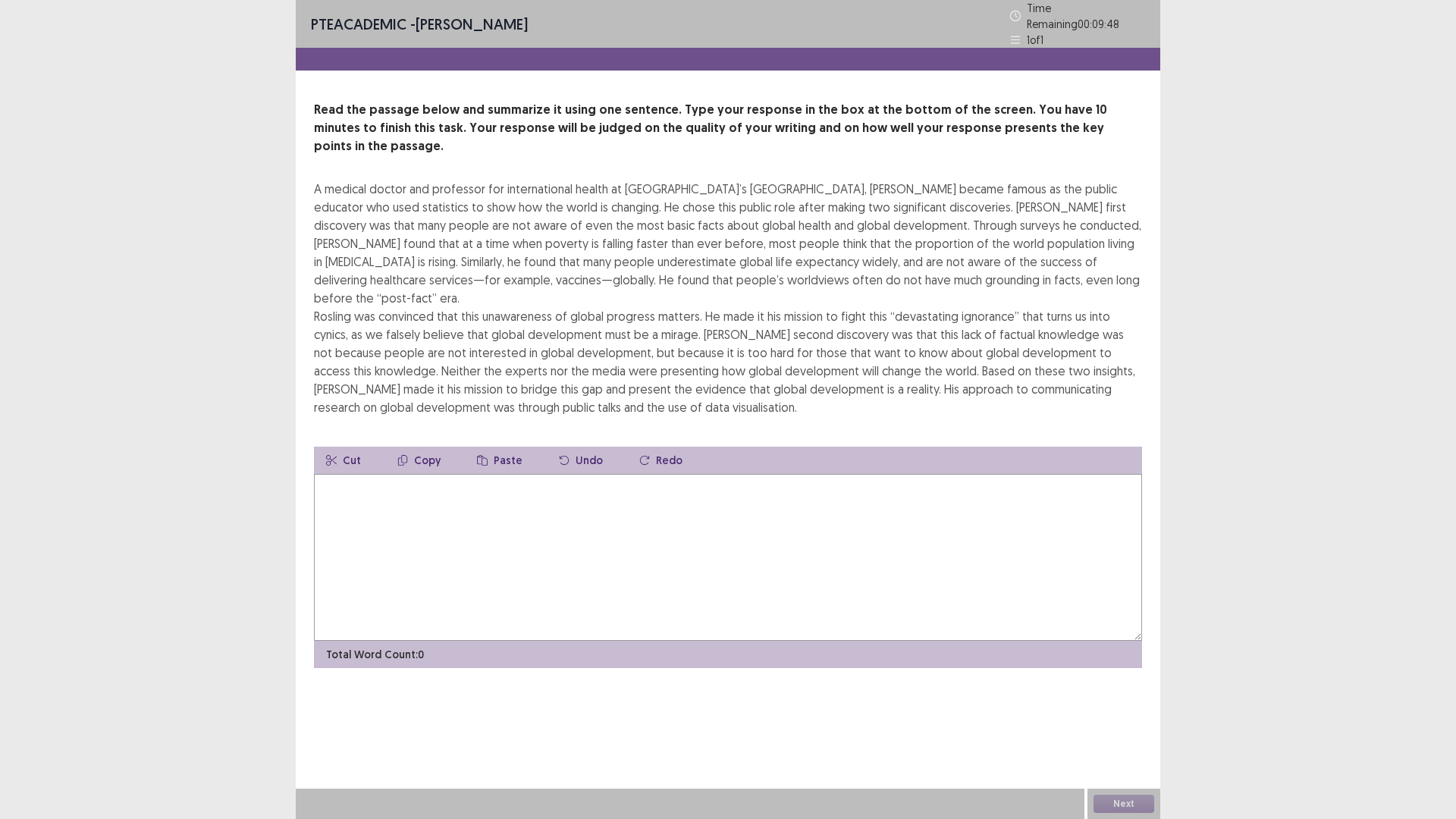
drag, startPoint x: 411, startPoint y: 483, endPoint x: 424, endPoint y: 478, distance: 13.9
click at [411, 483] on textarea at bounding box center [728, 557] width 828 height 167
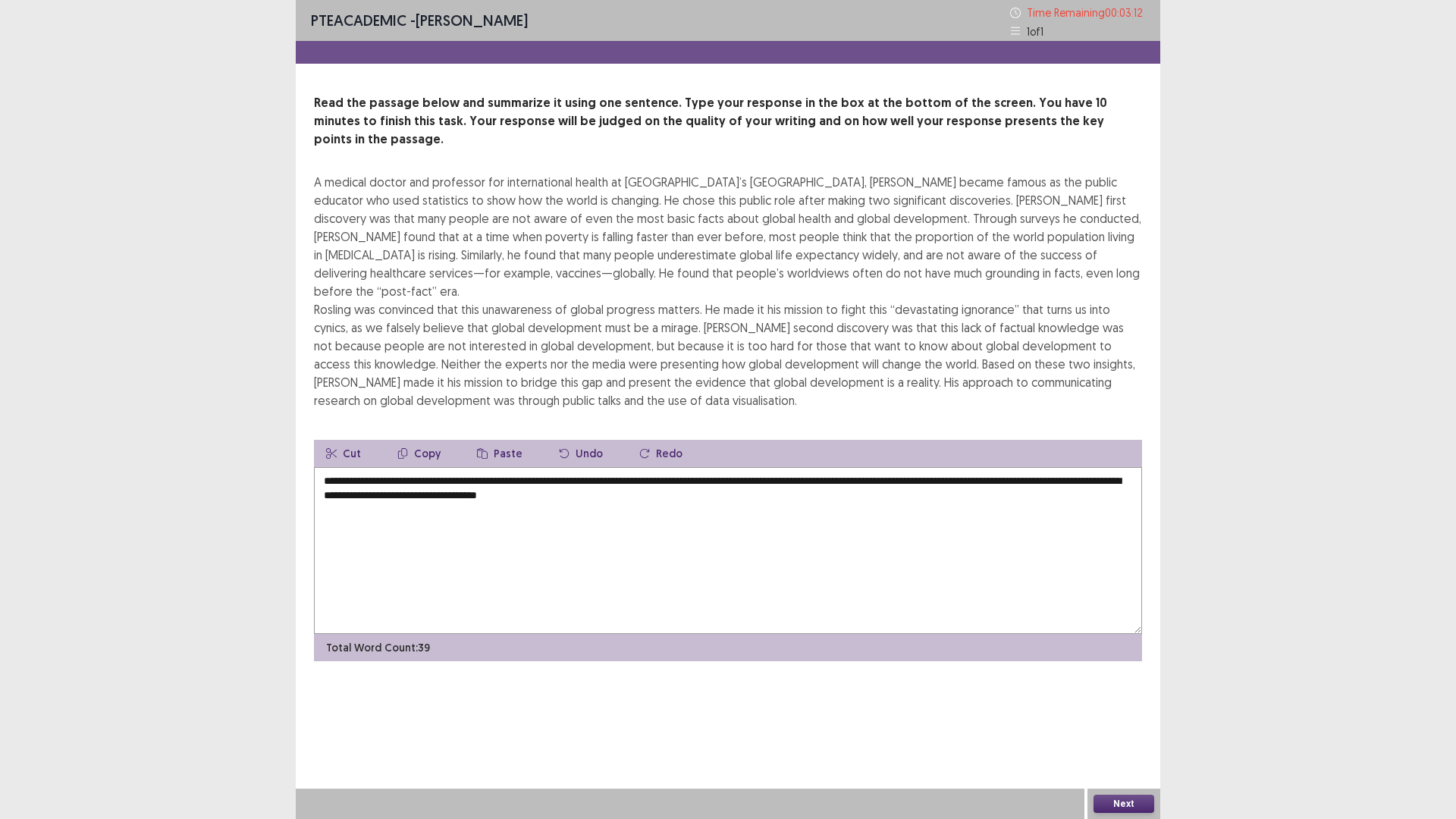
type textarea "**********"
click at [1135, 805] on button "Next" at bounding box center [1124, 804] width 61 height 19
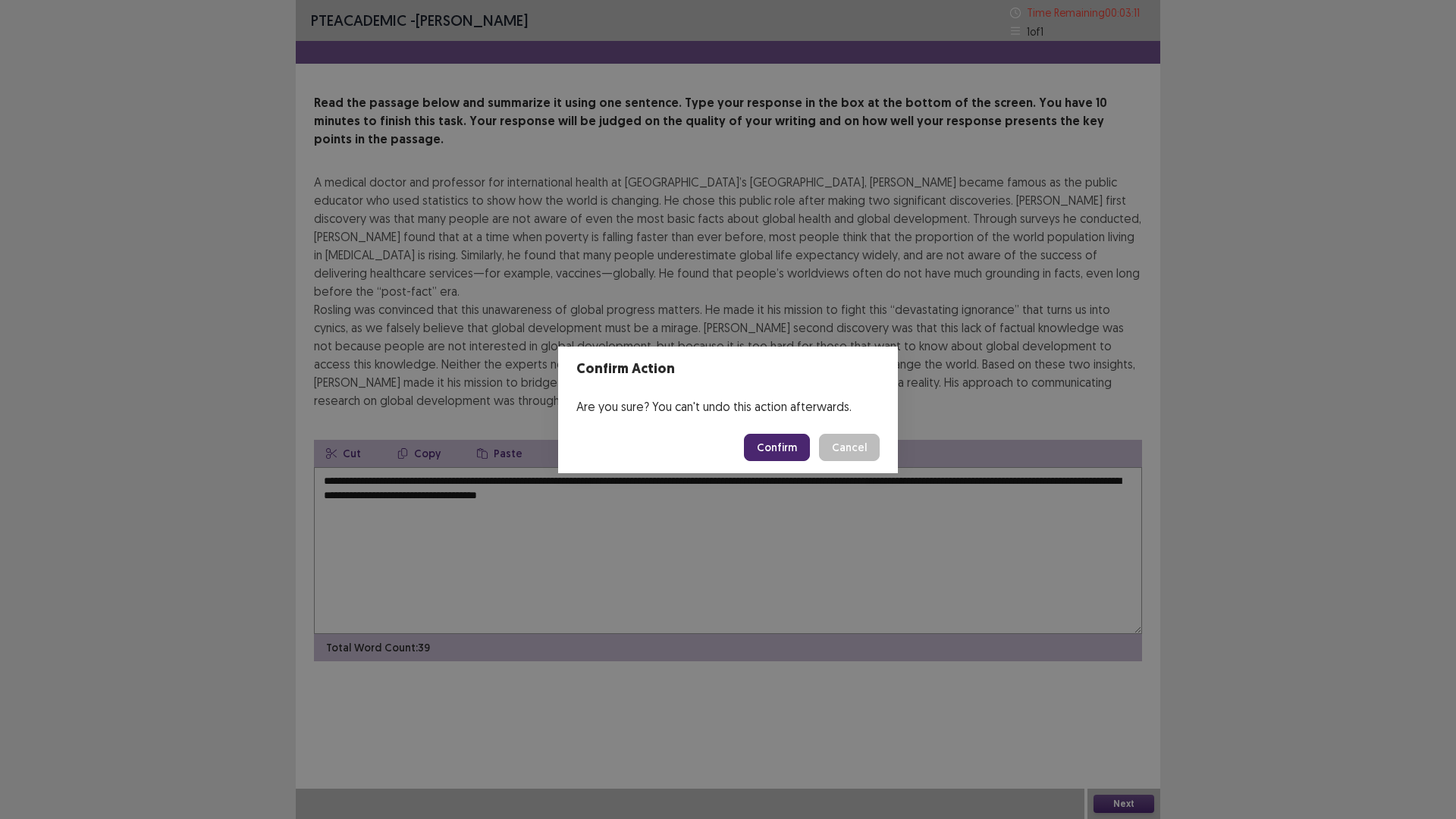
click at [778, 440] on button "Confirm" at bounding box center [777, 447] width 66 height 27
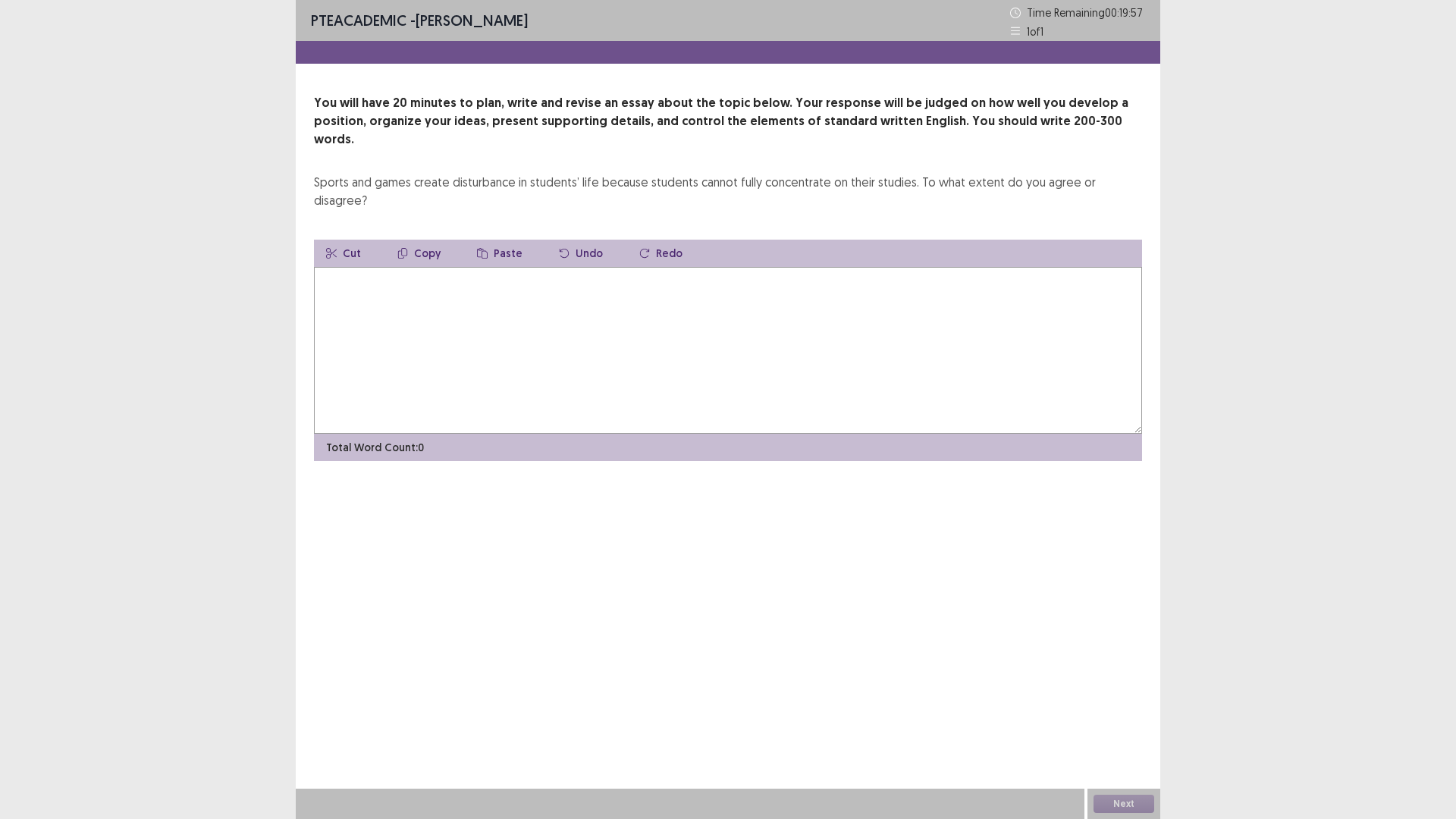
click at [375, 267] on textarea at bounding box center [728, 350] width 828 height 167
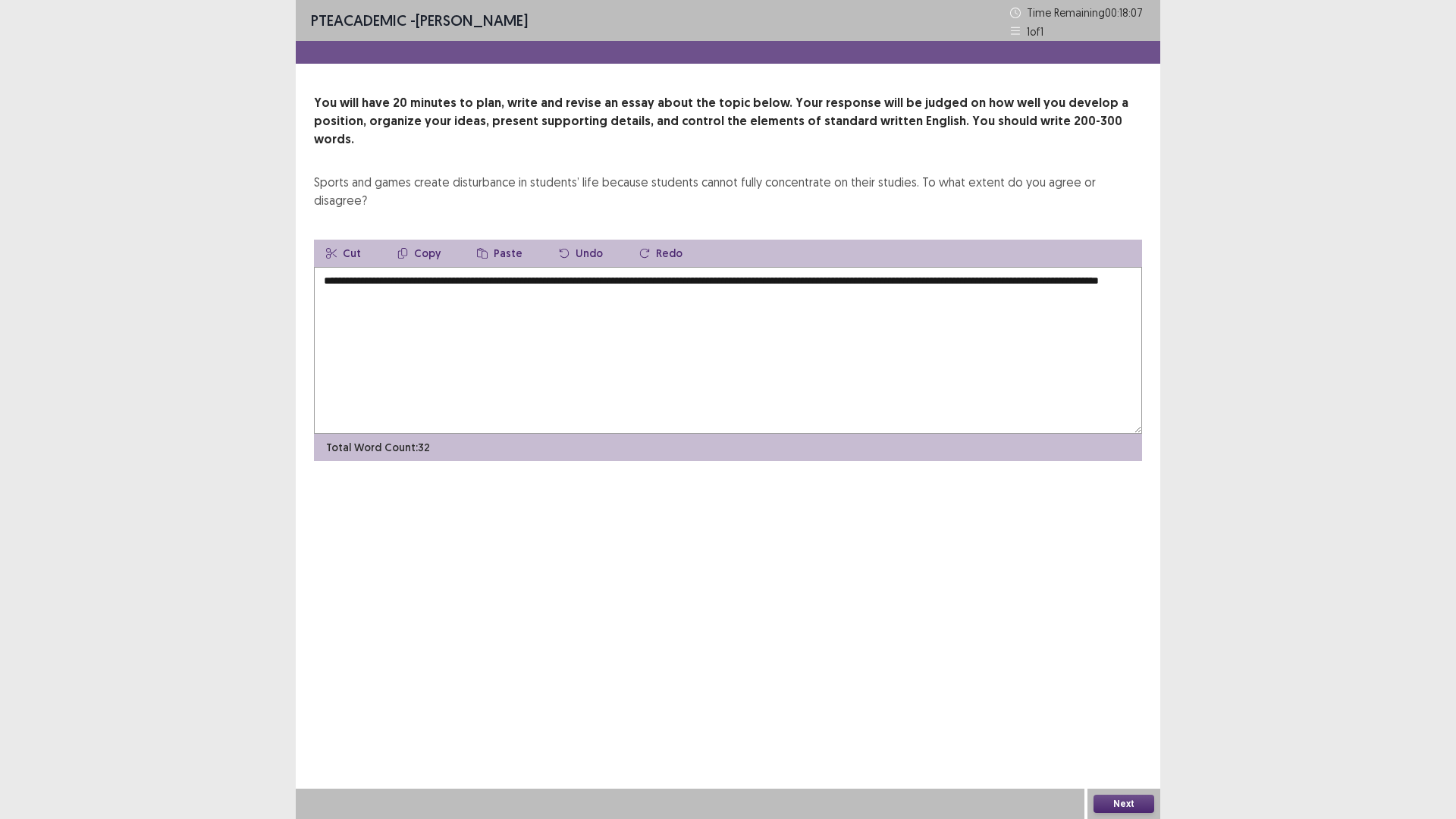
click at [525, 267] on textarea "**********" at bounding box center [728, 350] width 828 height 167
click at [748, 267] on textarea "**********" at bounding box center [728, 350] width 828 height 167
click at [775, 267] on textarea "**********" at bounding box center [728, 350] width 828 height 167
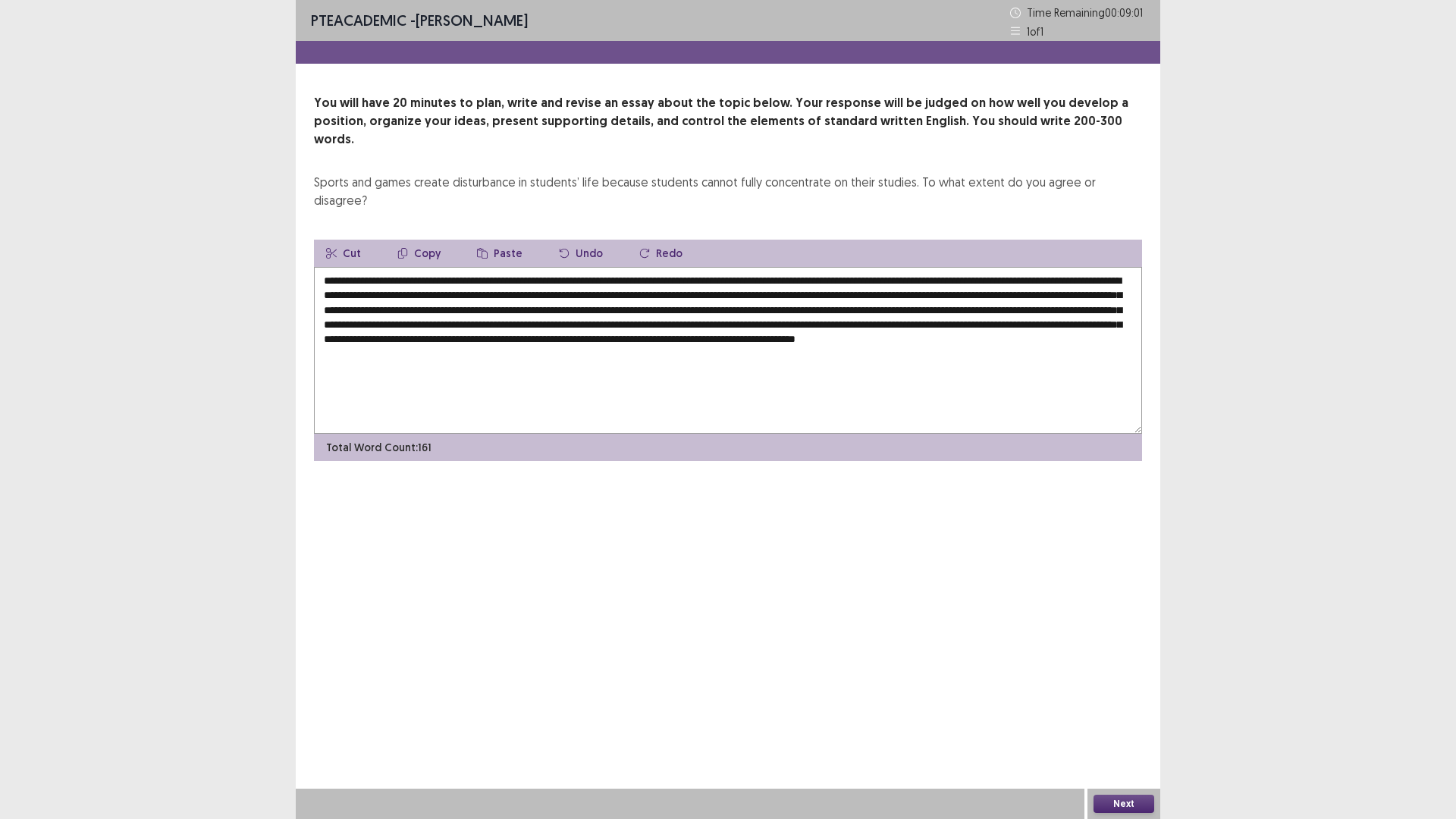
click at [805, 318] on textarea "**********" at bounding box center [728, 350] width 828 height 167
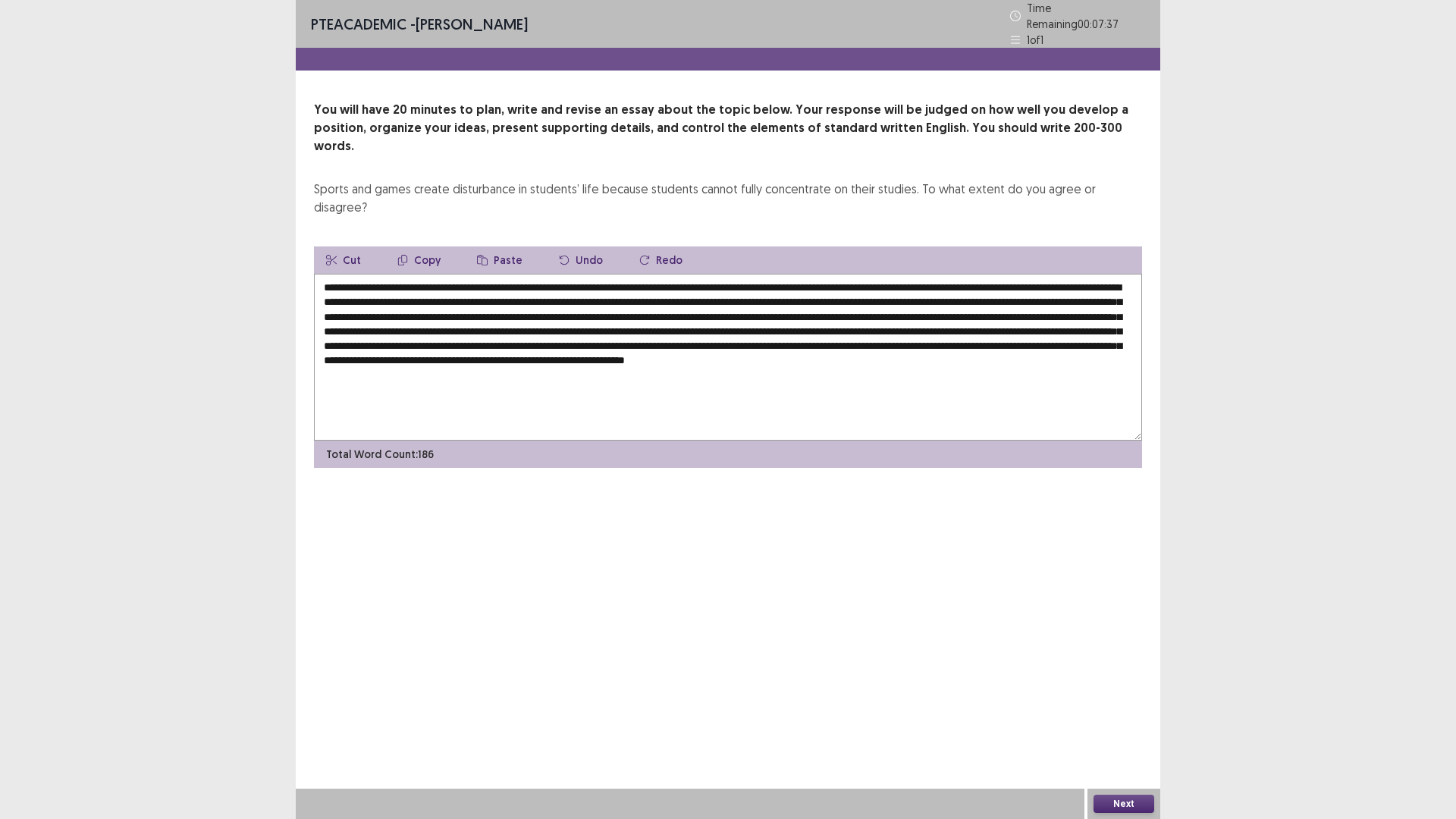
click at [946, 274] on textarea at bounding box center [728, 357] width 828 height 167
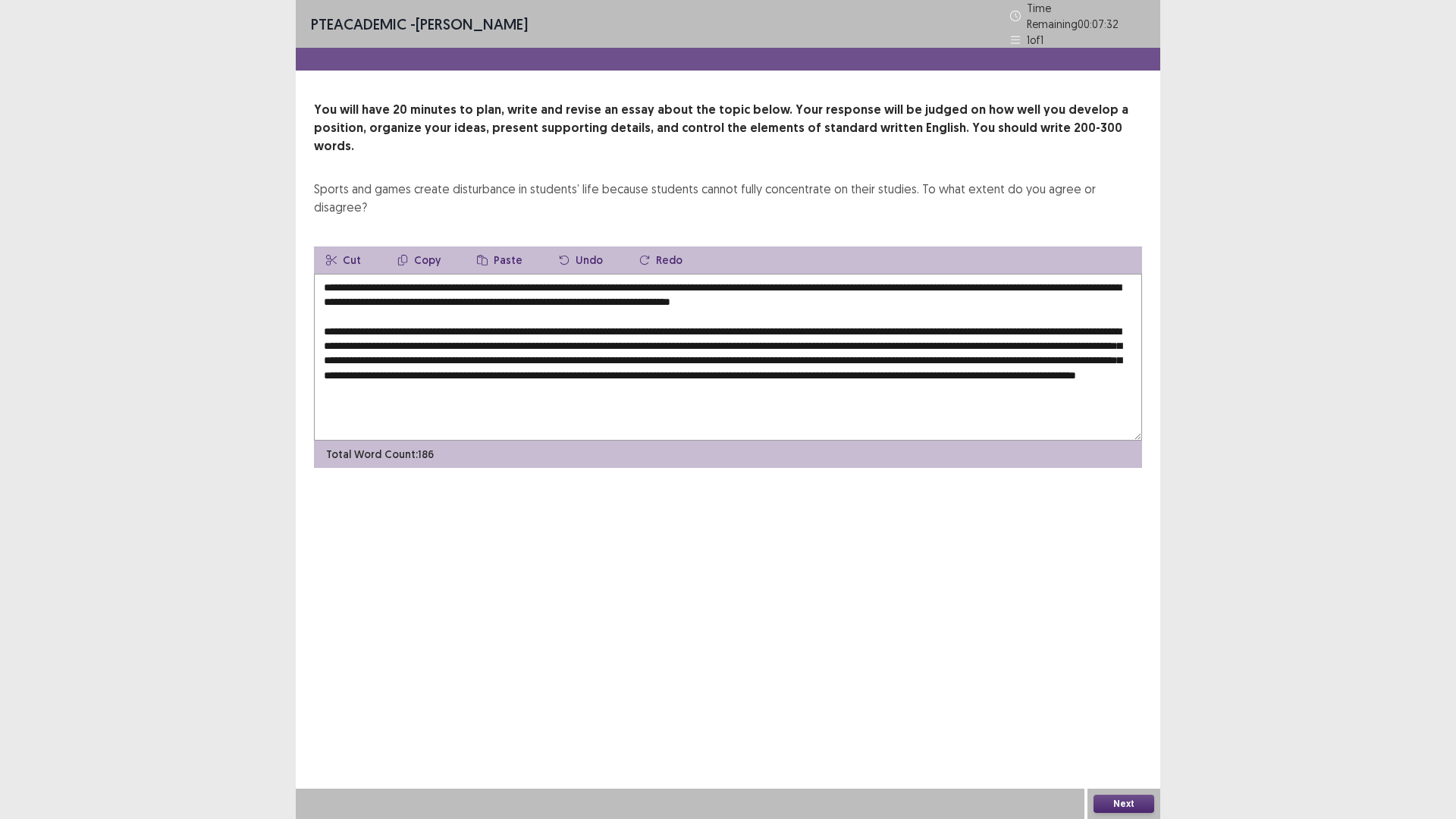
click at [1012, 303] on textarea at bounding box center [728, 357] width 828 height 167
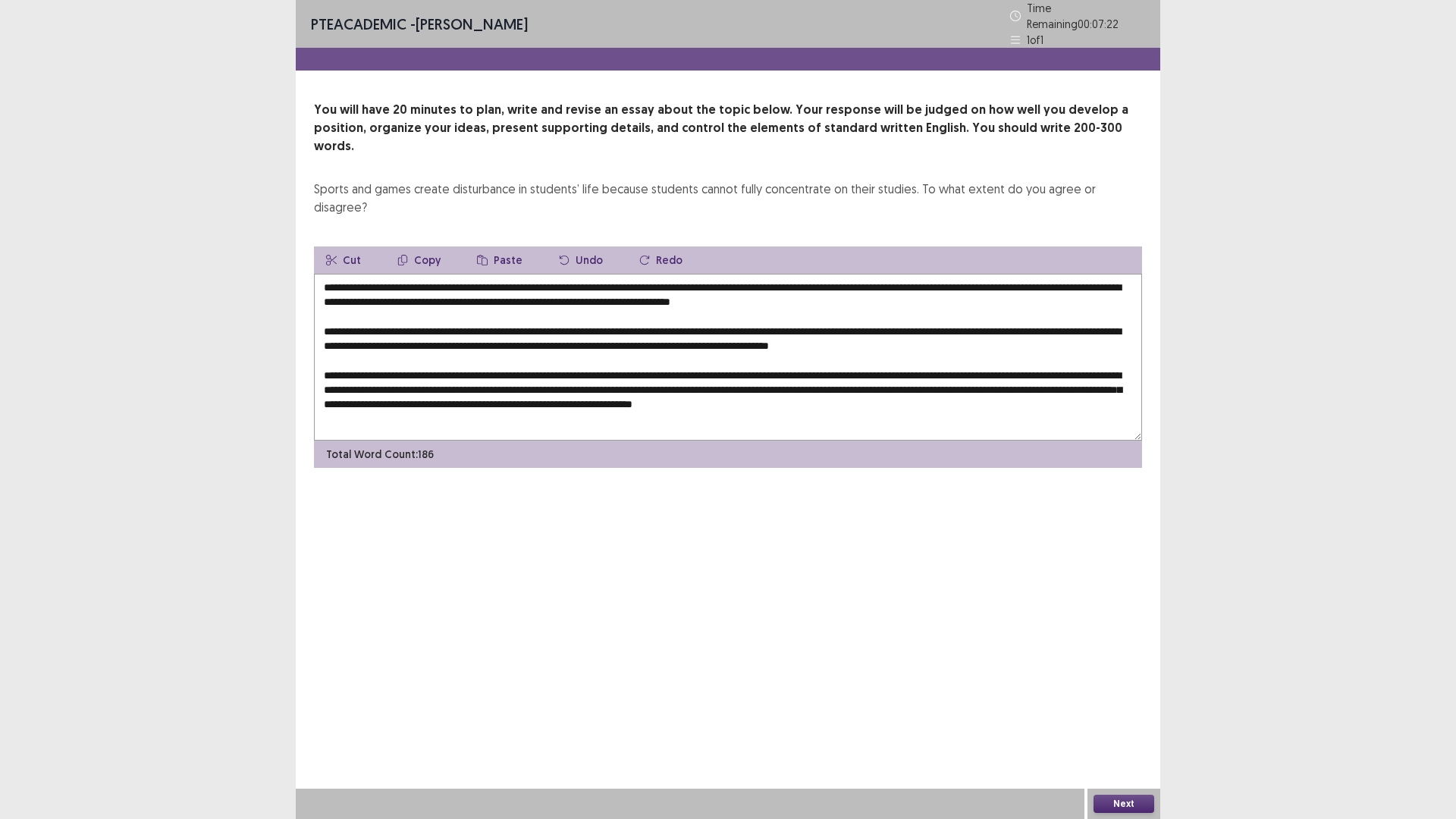
click at [1080, 350] on textarea at bounding box center [728, 357] width 828 height 167
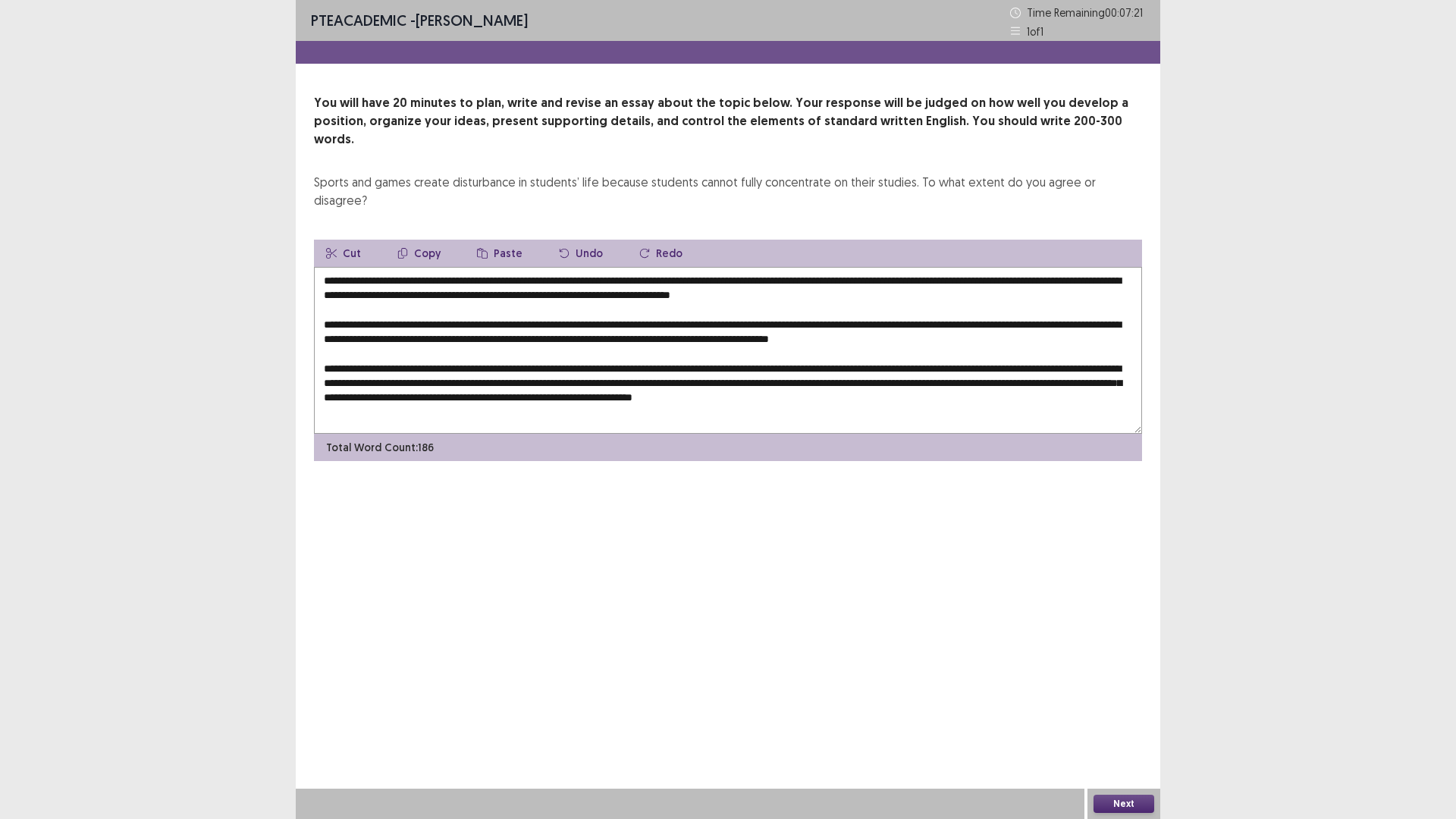
click at [1082, 342] on textarea at bounding box center [728, 350] width 828 height 167
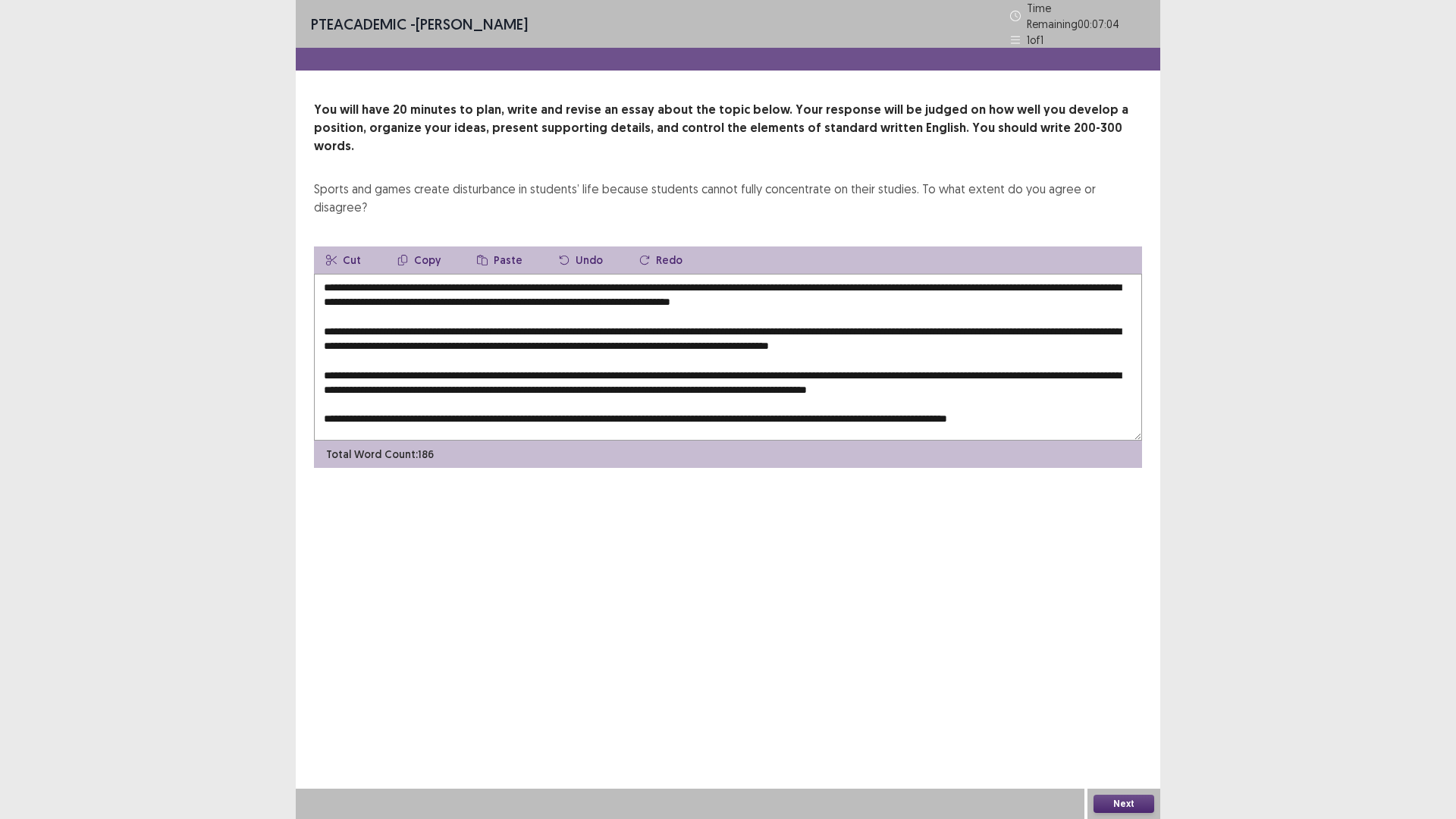
drag, startPoint x: 452, startPoint y: 246, endPoint x: 430, endPoint y: 246, distance: 22.0
click at [430, 274] on textarea at bounding box center [728, 357] width 828 height 167
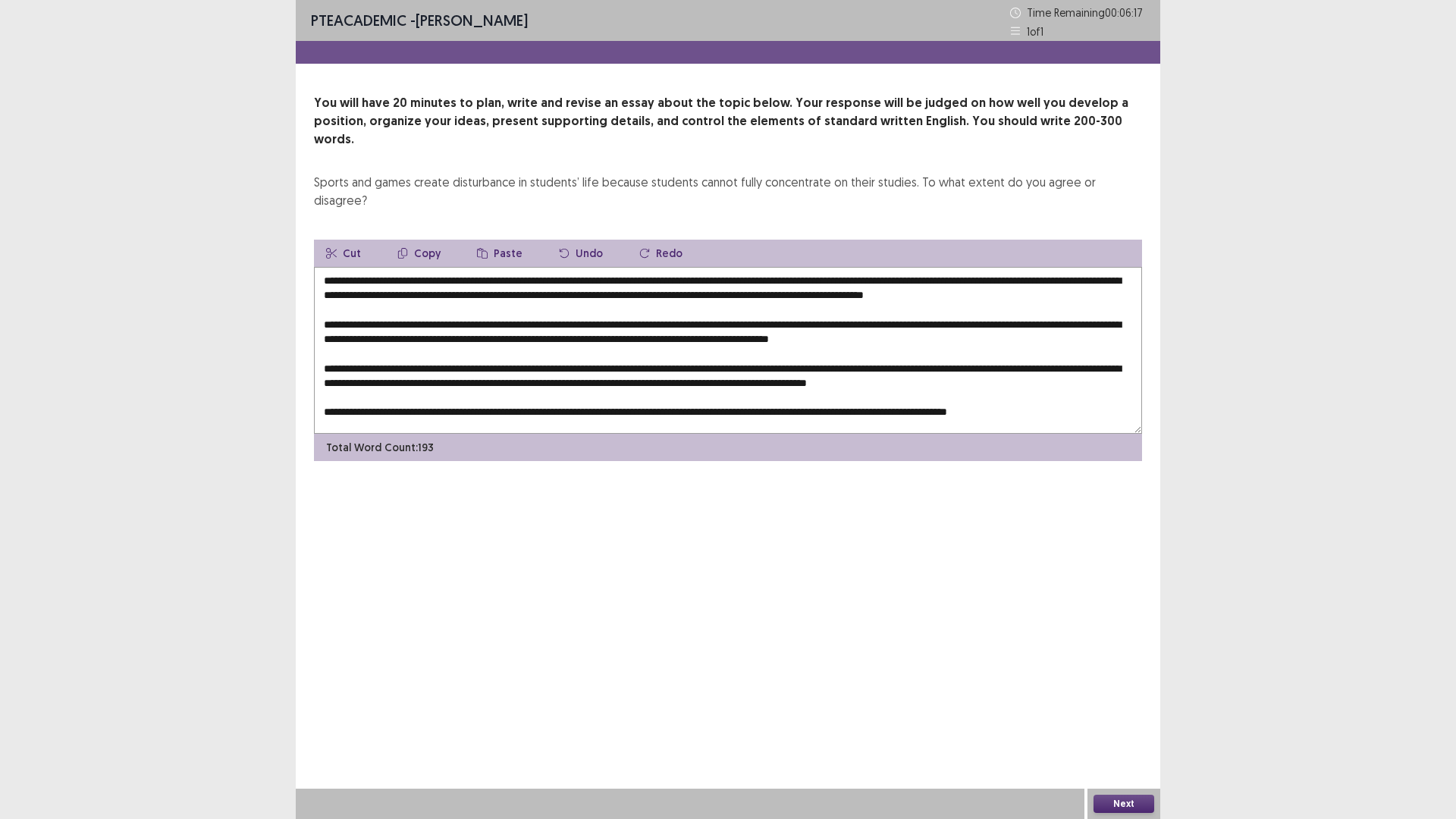
click at [687, 267] on textarea at bounding box center [728, 350] width 828 height 167
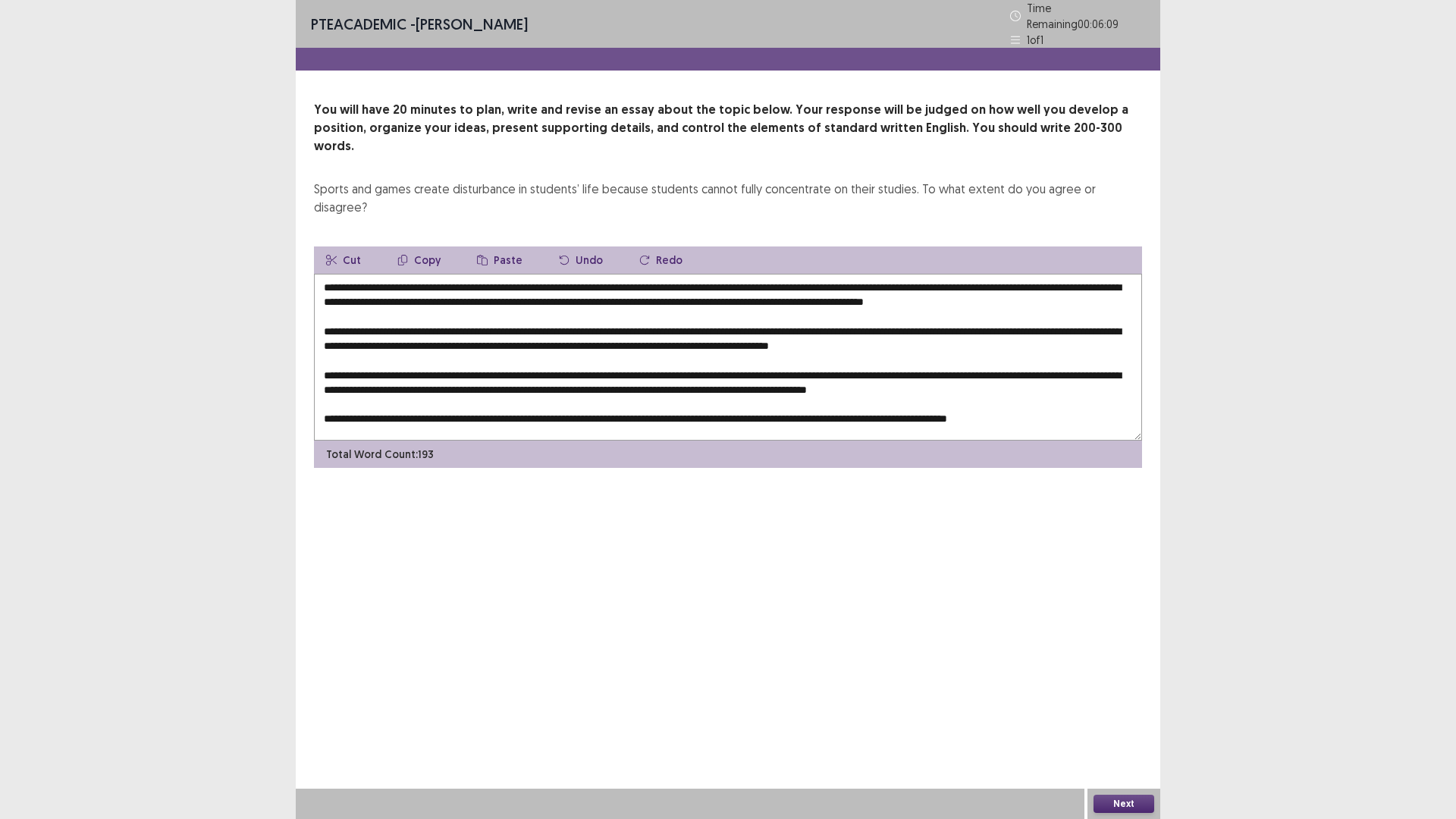
click at [758, 274] on textarea at bounding box center [728, 357] width 828 height 167
click at [427, 274] on textarea at bounding box center [728, 357] width 828 height 167
drag, startPoint x: 413, startPoint y: 242, endPoint x: 672, endPoint y: 241, distance: 259.0
click at [672, 274] on textarea at bounding box center [728, 357] width 828 height 167
drag, startPoint x: 581, startPoint y: 303, endPoint x: 559, endPoint y: 305, distance: 22.1
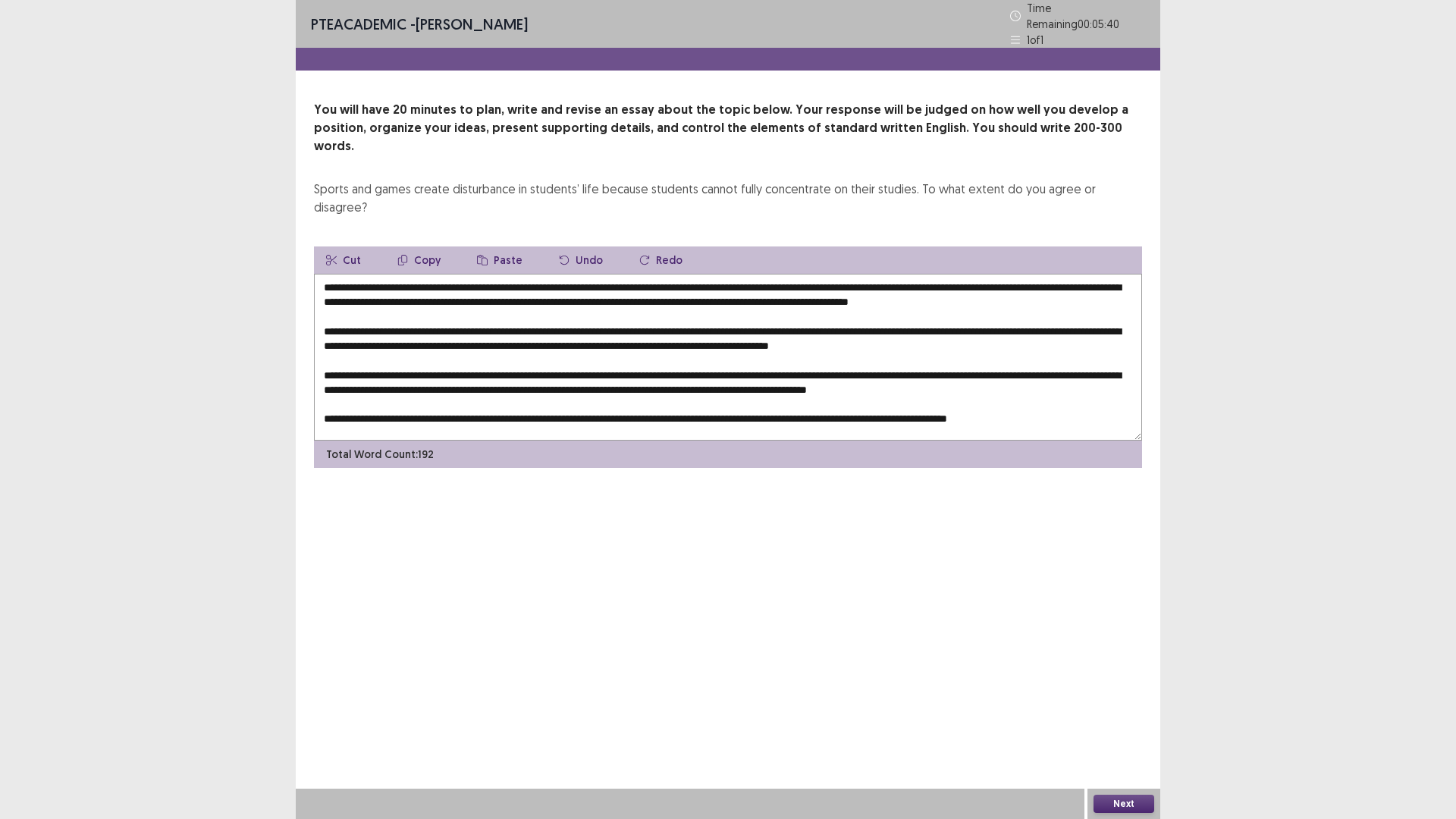
click at [559, 305] on textarea at bounding box center [728, 357] width 828 height 167
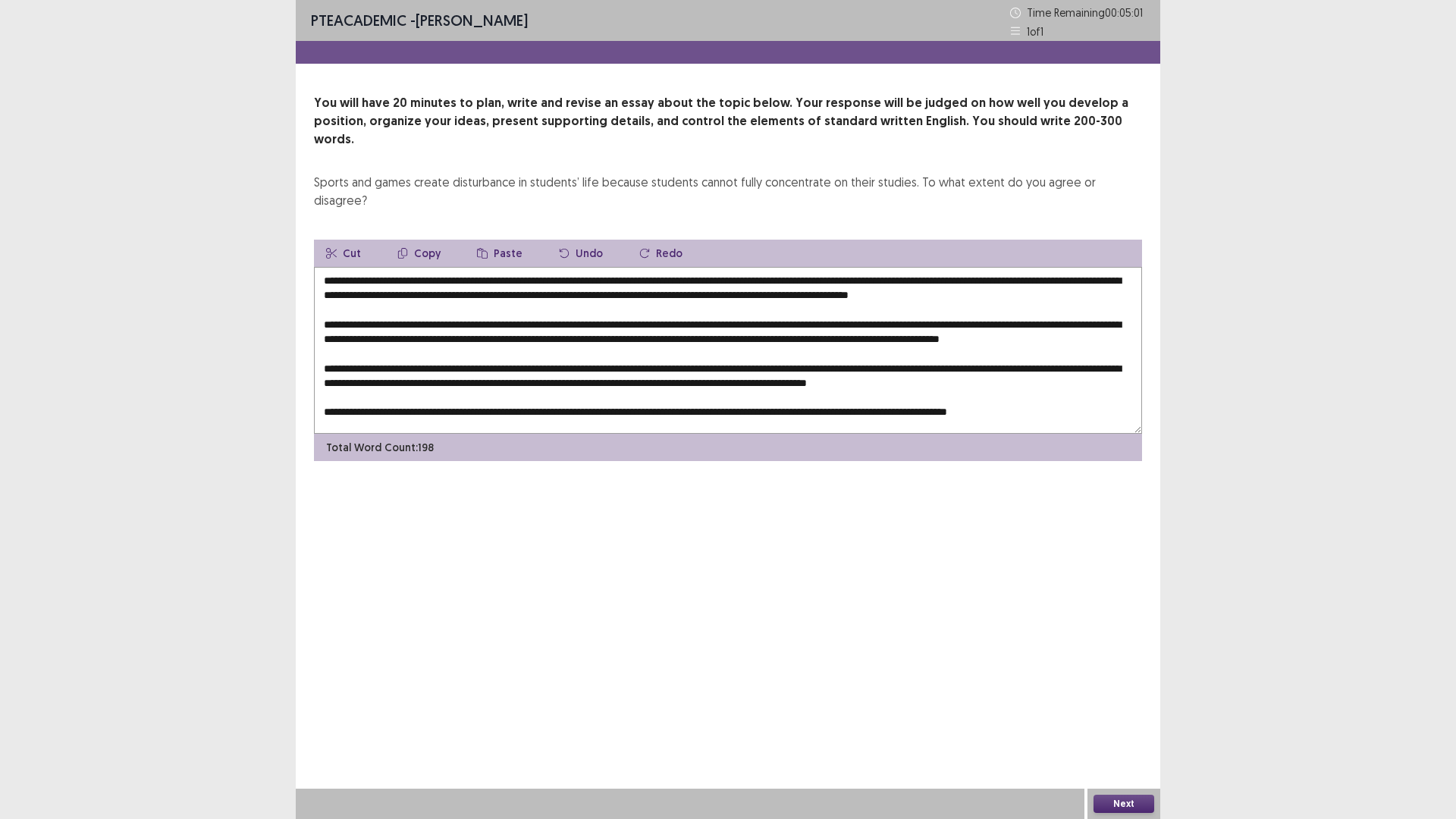
drag, startPoint x: 1100, startPoint y: 319, endPoint x: 1079, endPoint y: 321, distance: 21.1
click at [1079, 321] on textarea at bounding box center [728, 350] width 828 height 167
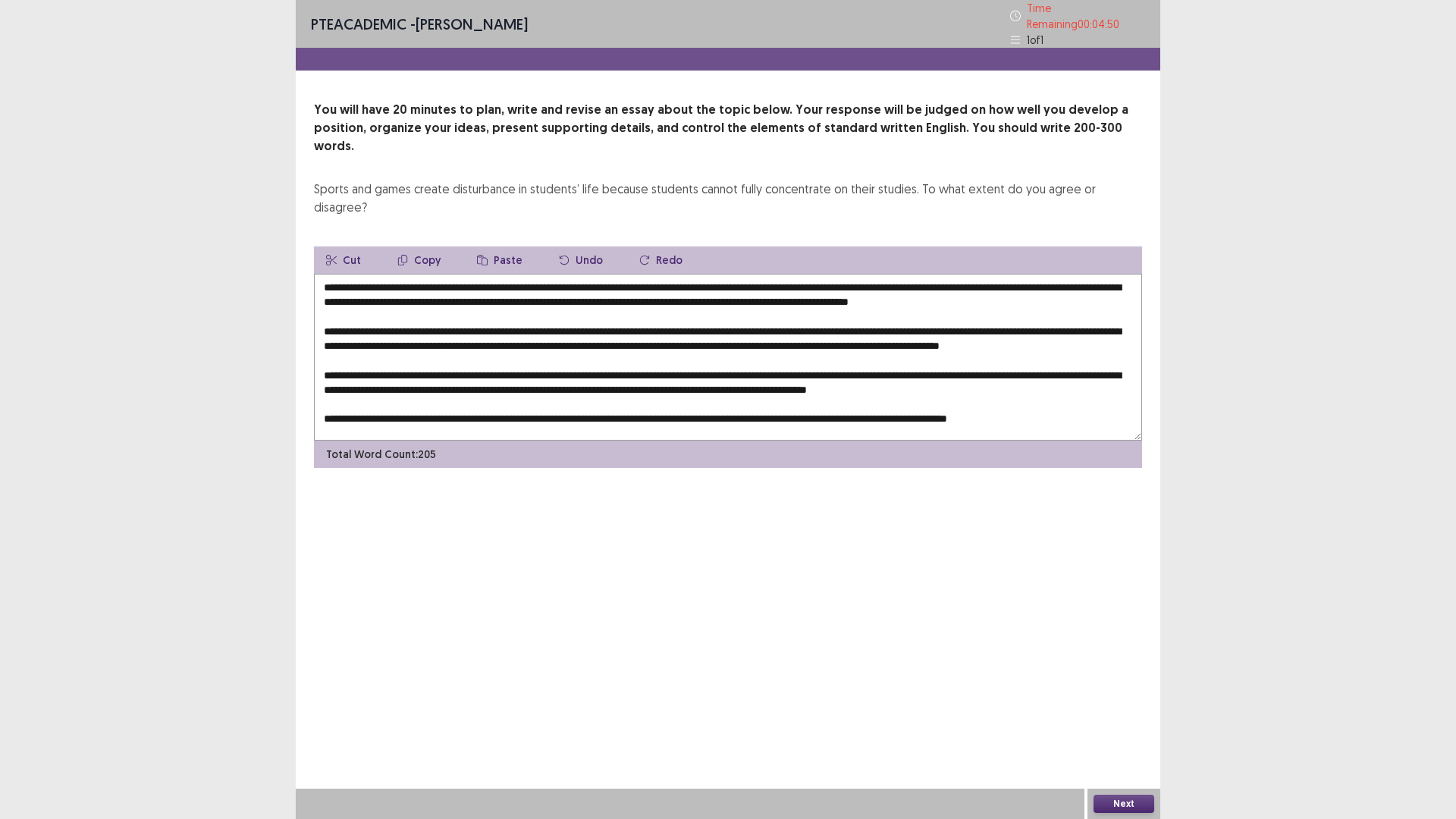
drag, startPoint x: 588, startPoint y: 358, endPoint x: 571, endPoint y: 362, distance: 17.5
click at [567, 364] on textarea at bounding box center [728, 357] width 828 height 167
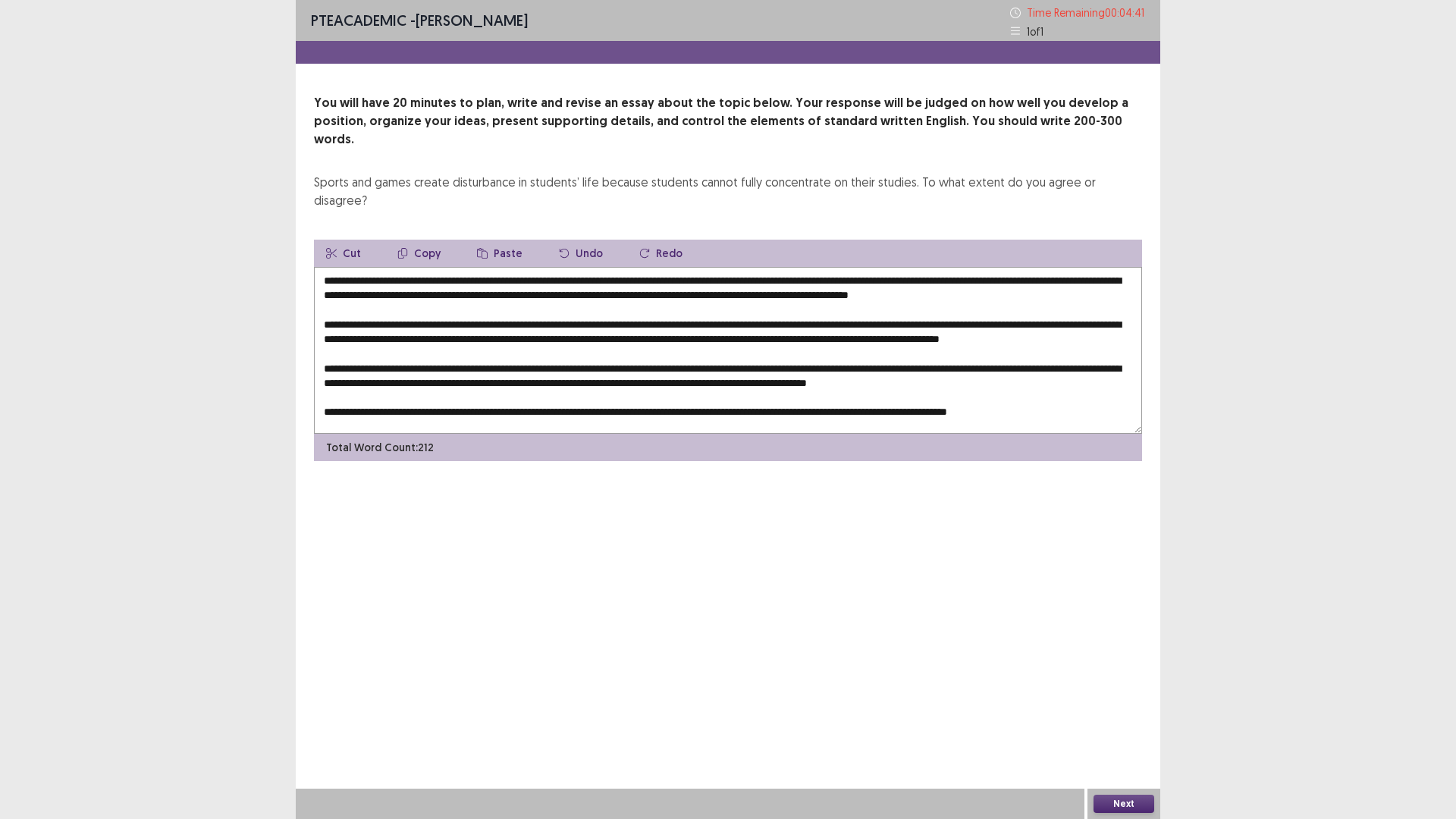
scroll to position [36, 0]
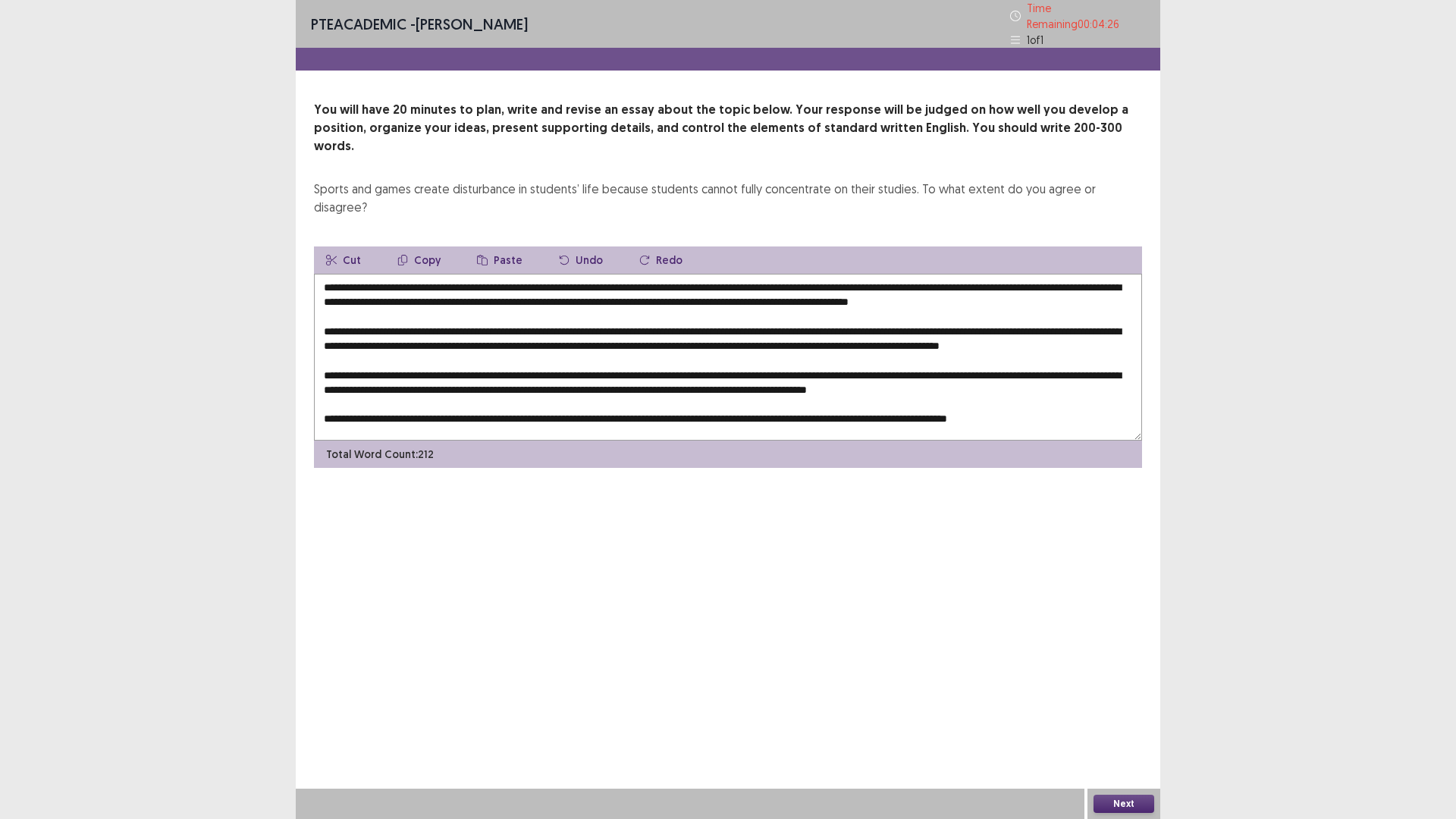
drag, startPoint x: 427, startPoint y: 357, endPoint x: 407, endPoint y: 360, distance: 20.2
click at [407, 360] on textarea at bounding box center [728, 357] width 828 height 167
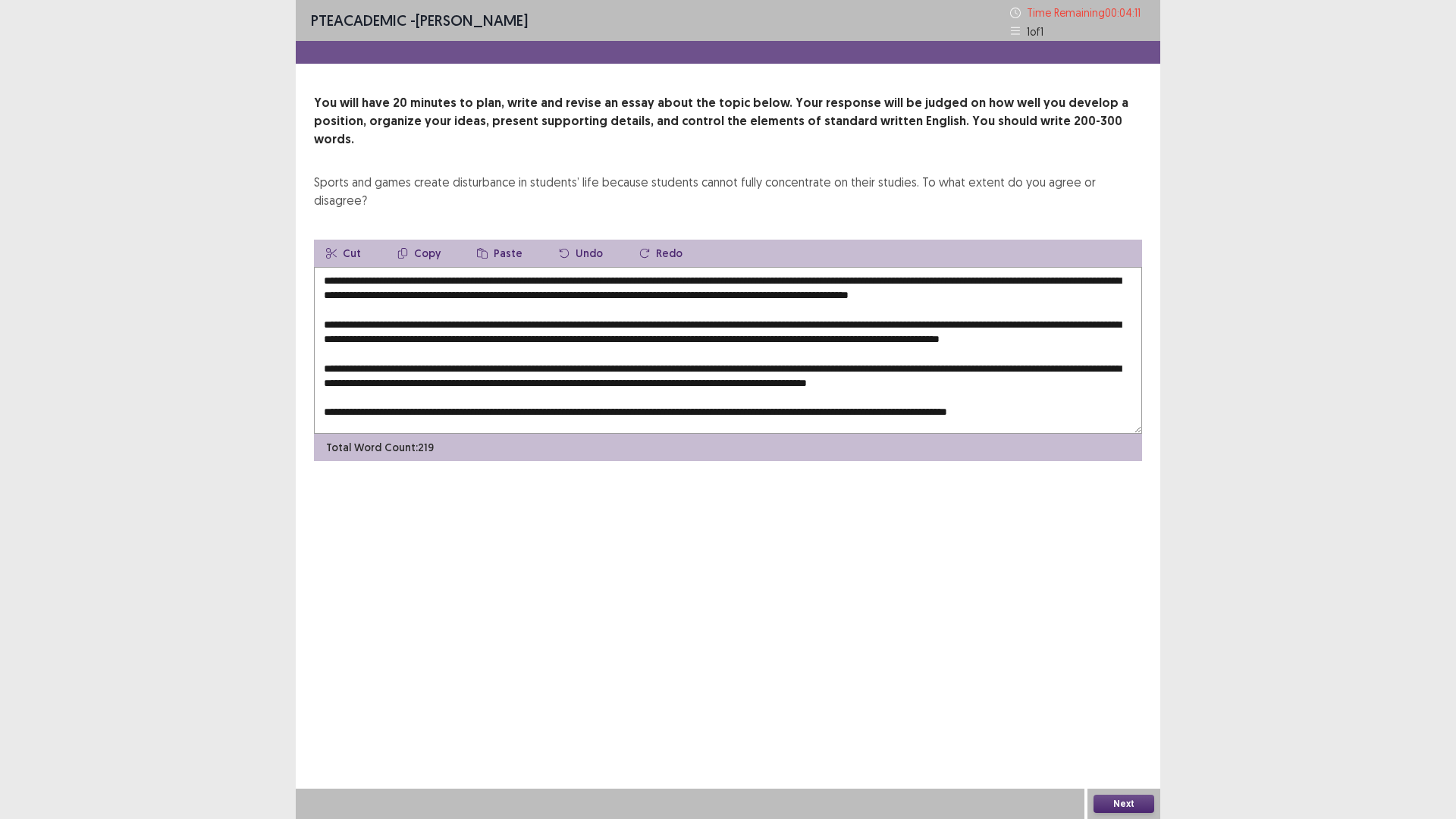
drag, startPoint x: 726, startPoint y: 384, endPoint x: 702, endPoint y: 389, distance: 24.5
click at [702, 389] on textarea at bounding box center [728, 350] width 828 height 167
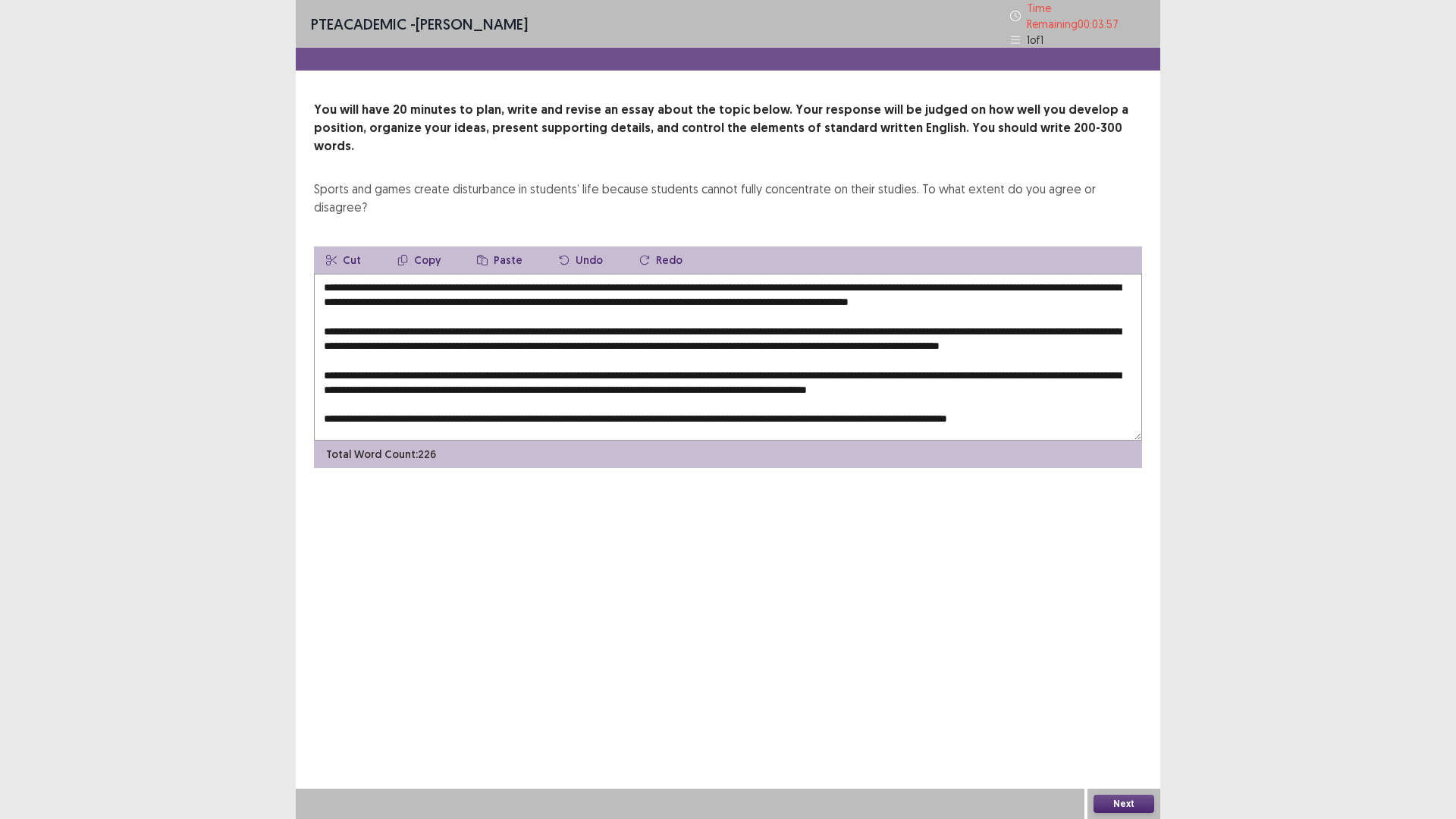
click at [869, 274] on textarea at bounding box center [728, 357] width 828 height 167
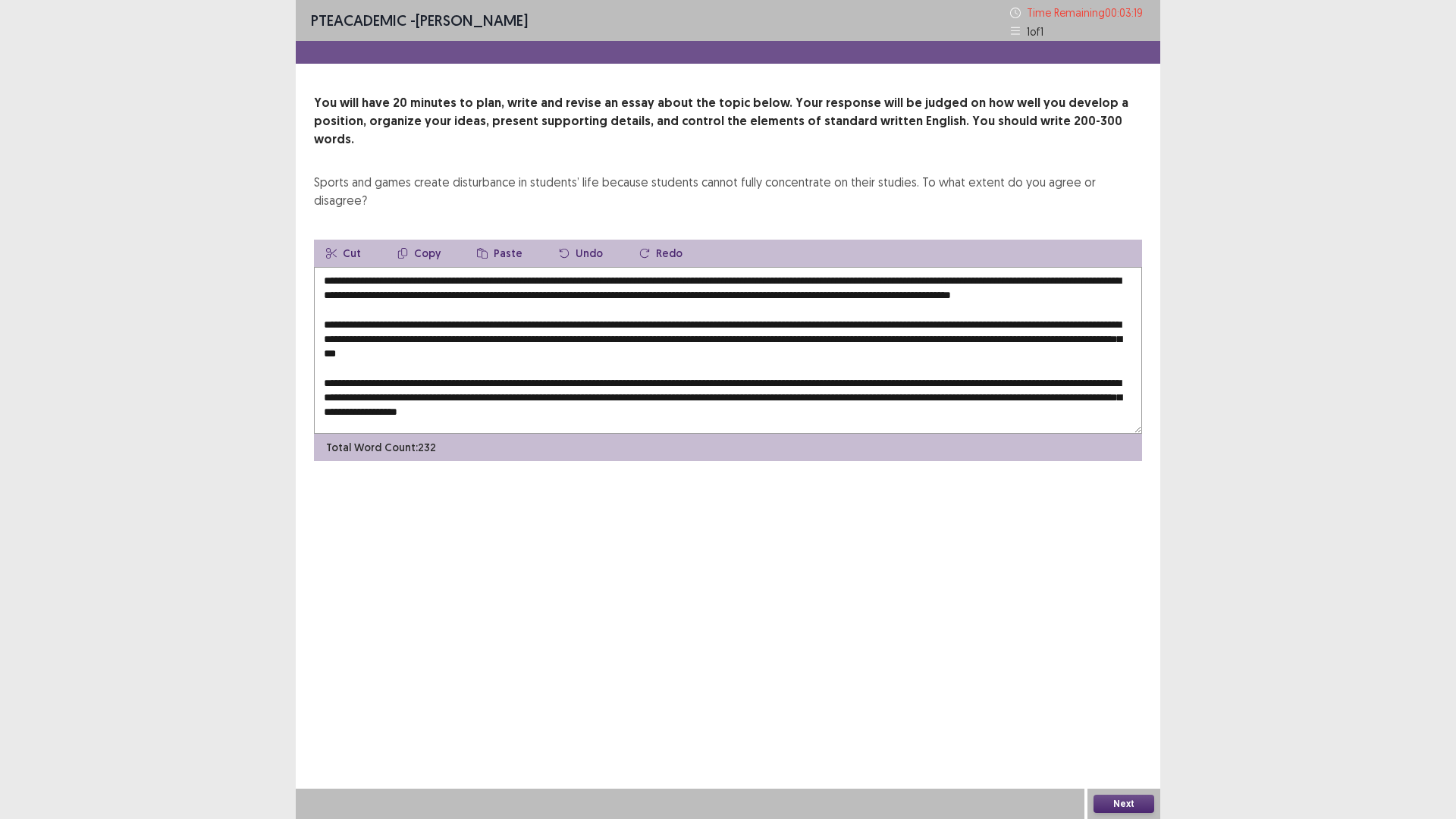
drag, startPoint x: 1060, startPoint y: 263, endPoint x: 1034, endPoint y: 263, distance: 26.0
click at [1034, 267] on textarea at bounding box center [728, 350] width 828 height 167
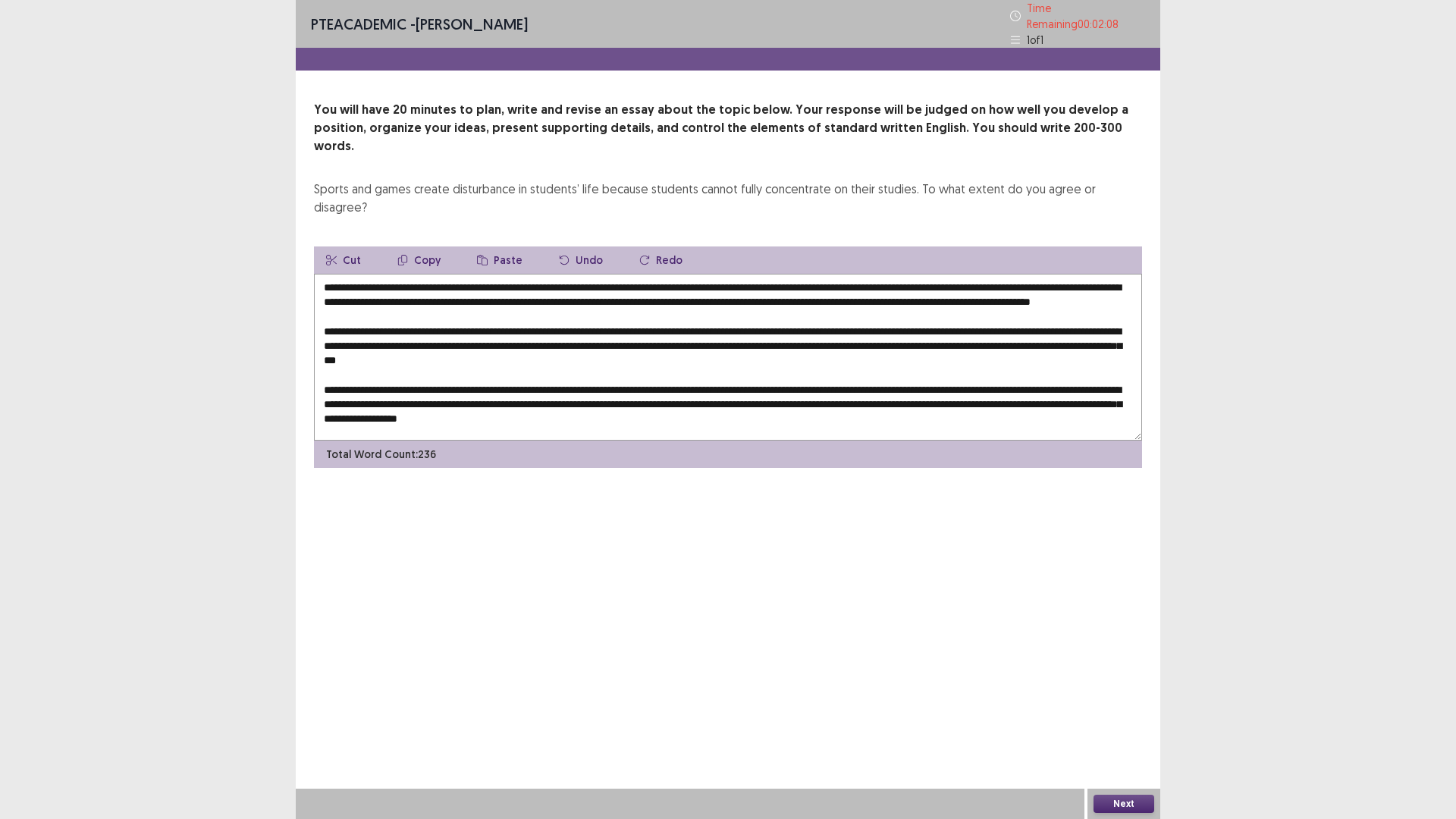
drag, startPoint x: 986, startPoint y: 258, endPoint x: 846, endPoint y: 260, distance: 140.0
click at [846, 274] on textarea at bounding box center [728, 357] width 828 height 167
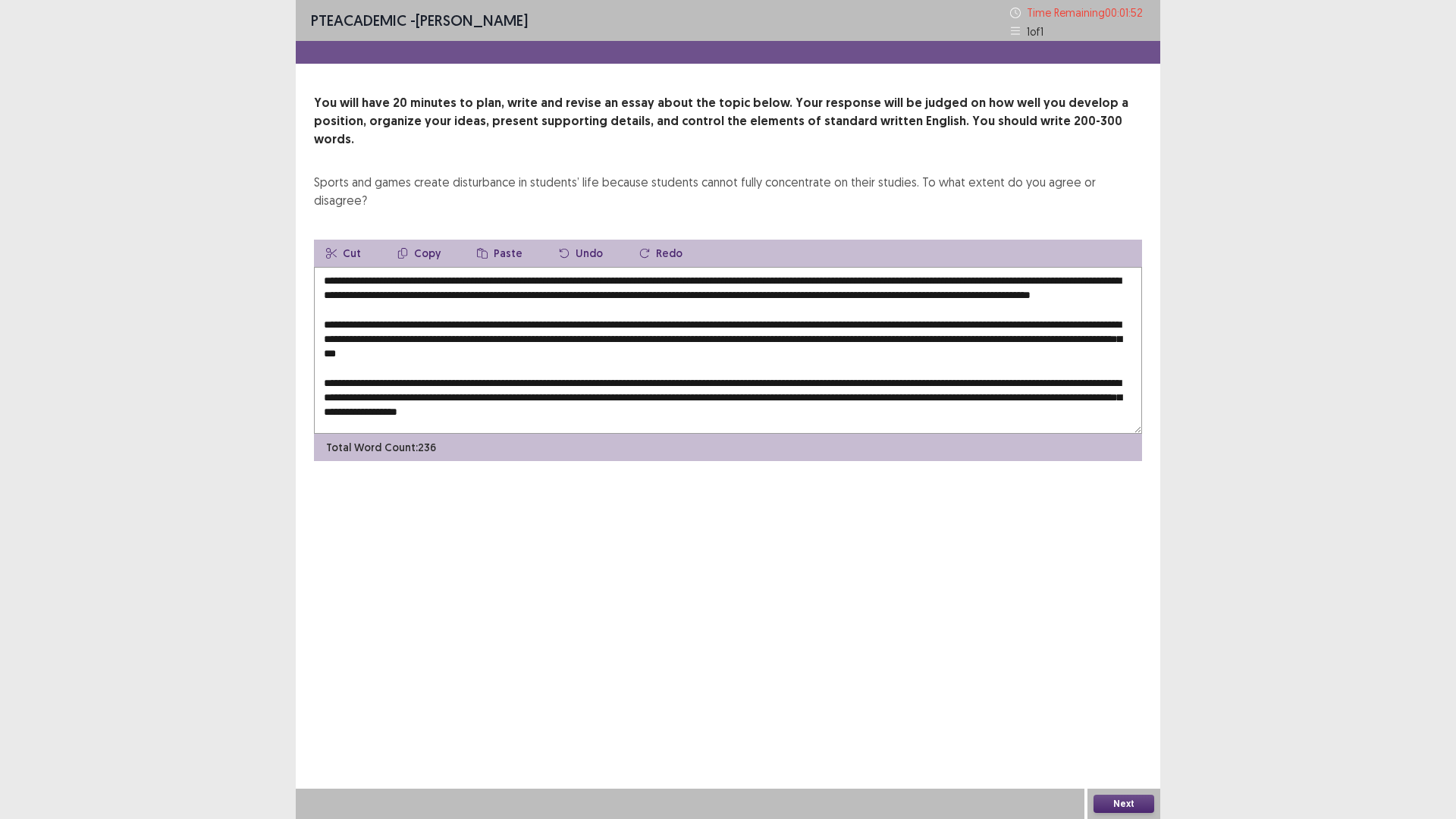
drag, startPoint x: 367, startPoint y: 320, endPoint x: 347, endPoint y: 314, distance: 20.9
click at [344, 319] on textarea at bounding box center [728, 350] width 828 height 167
drag, startPoint x: 1032, startPoint y: 256, endPoint x: 367, endPoint y: 274, distance: 665.2
click at [367, 274] on textarea at bounding box center [728, 350] width 828 height 167
drag, startPoint x: 575, startPoint y: 376, endPoint x: 551, endPoint y: 379, distance: 24.2
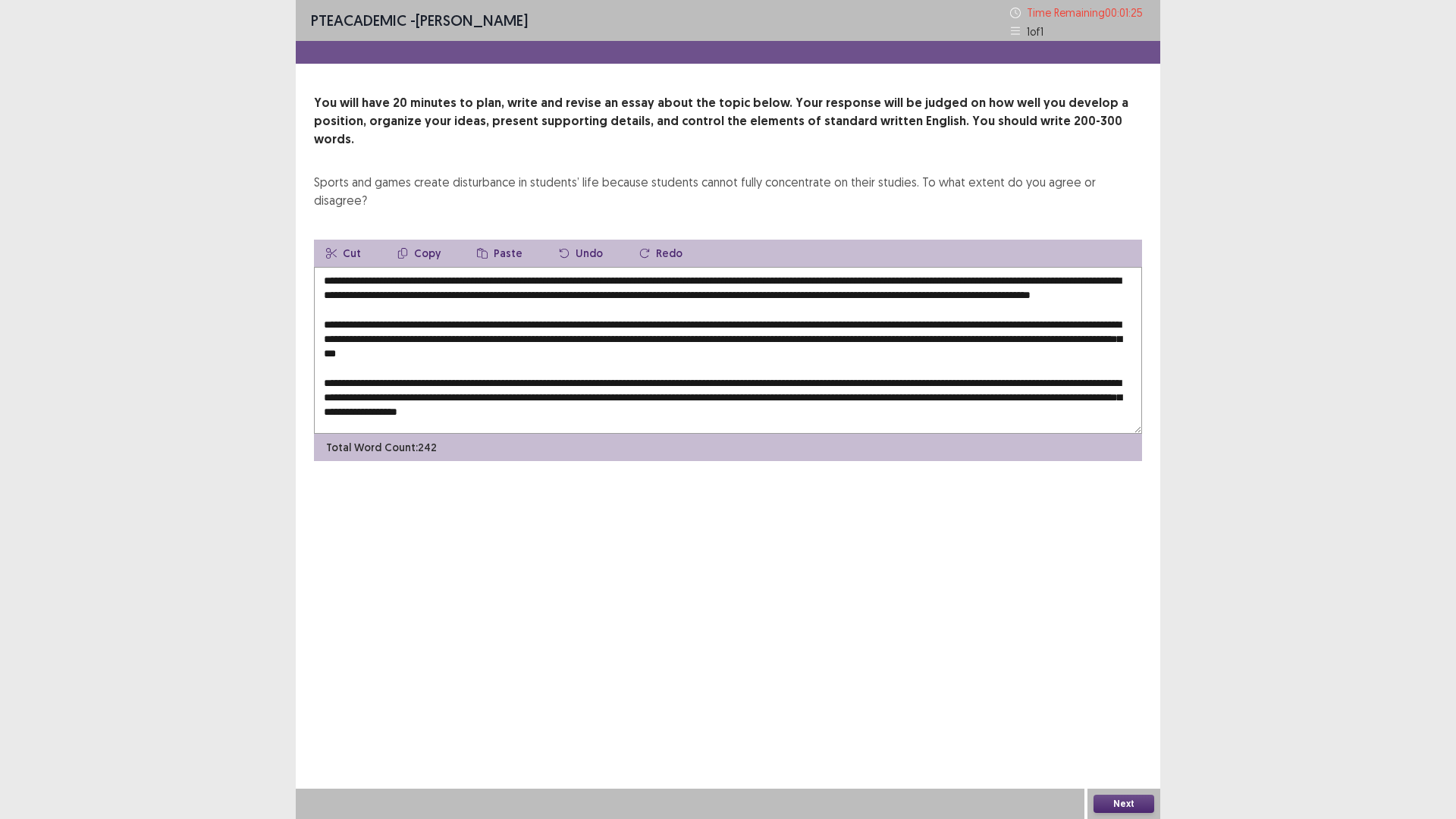
click at [551, 379] on textarea at bounding box center [728, 350] width 828 height 167
drag, startPoint x: 553, startPoint y: 377, endPoint x: 617, endPoint y: 374, distance: 64.1
click at [553, 377] on textarea at bounding box center [728, 350] width 828 height 167
click at [695, 317] on textarea at bounding box center [728, 350] width 828 height 167
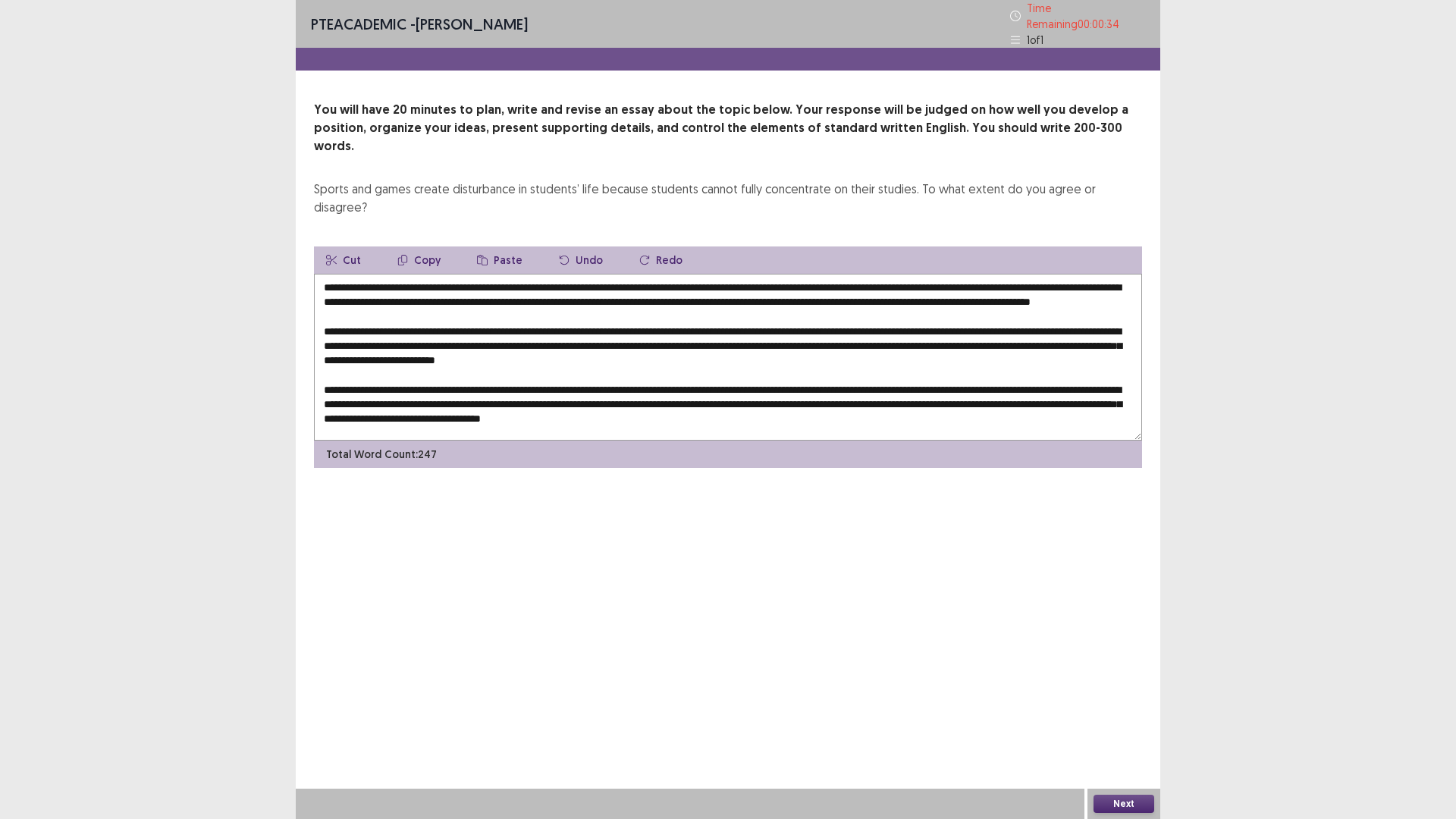
scroll to position [26, 0]
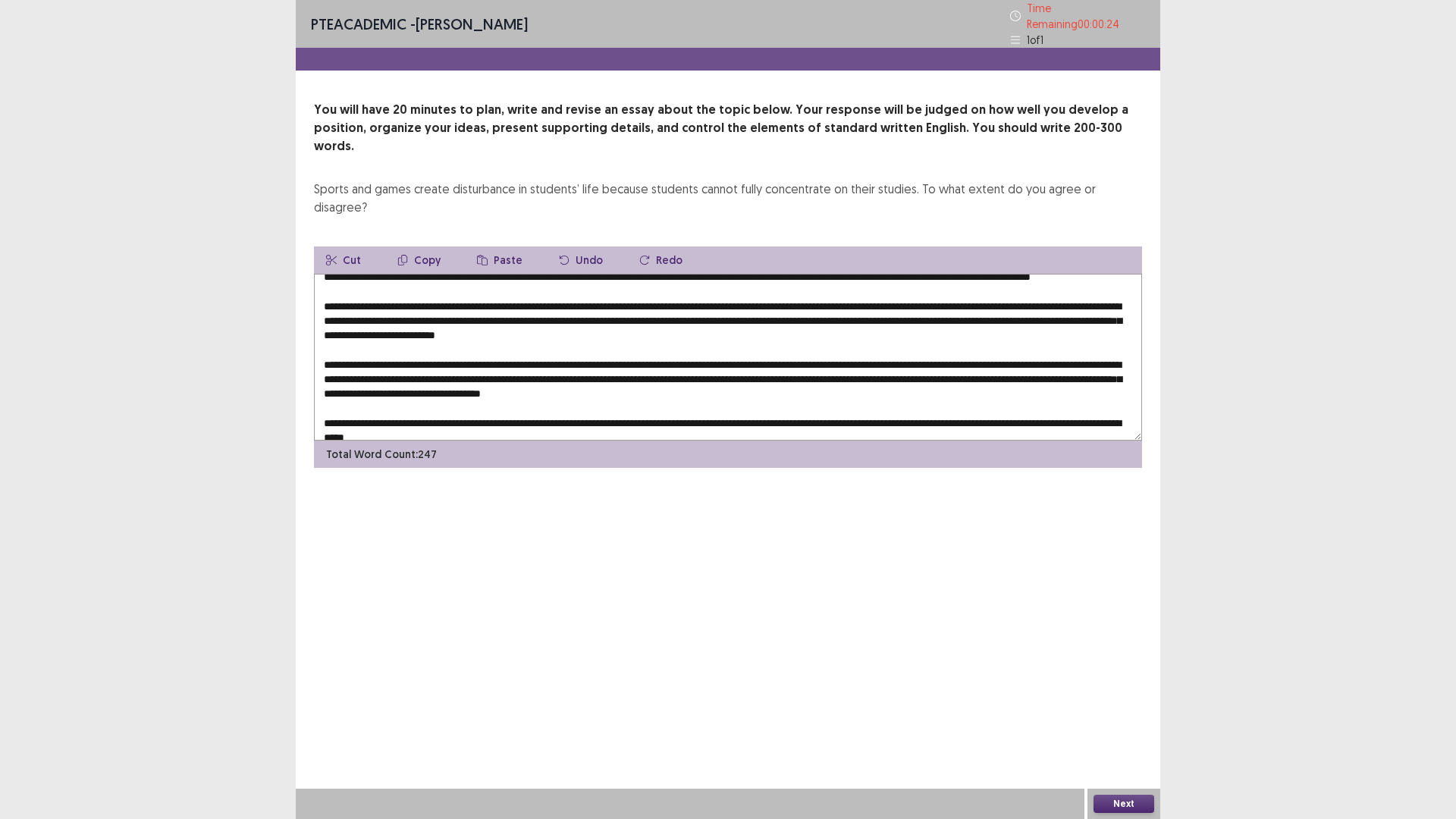
drag, startPoint x: 991, startPoint y: 290, endPoint x: 953, endPoint y: 300, distance: 39.3
click at [953, 300] on textarea at bounding box center [728, 357] width 828 height 167
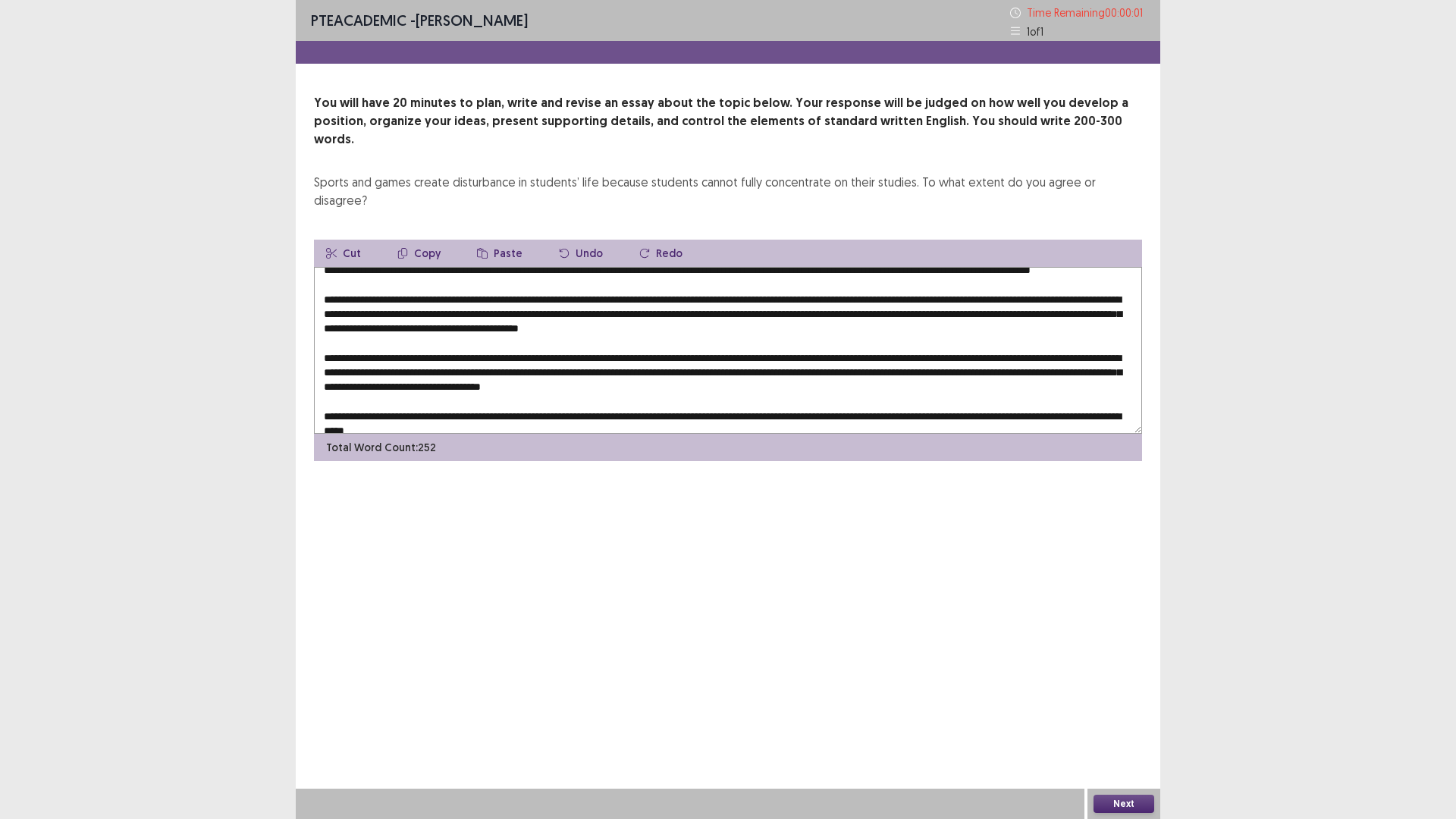
type textarea "**********"
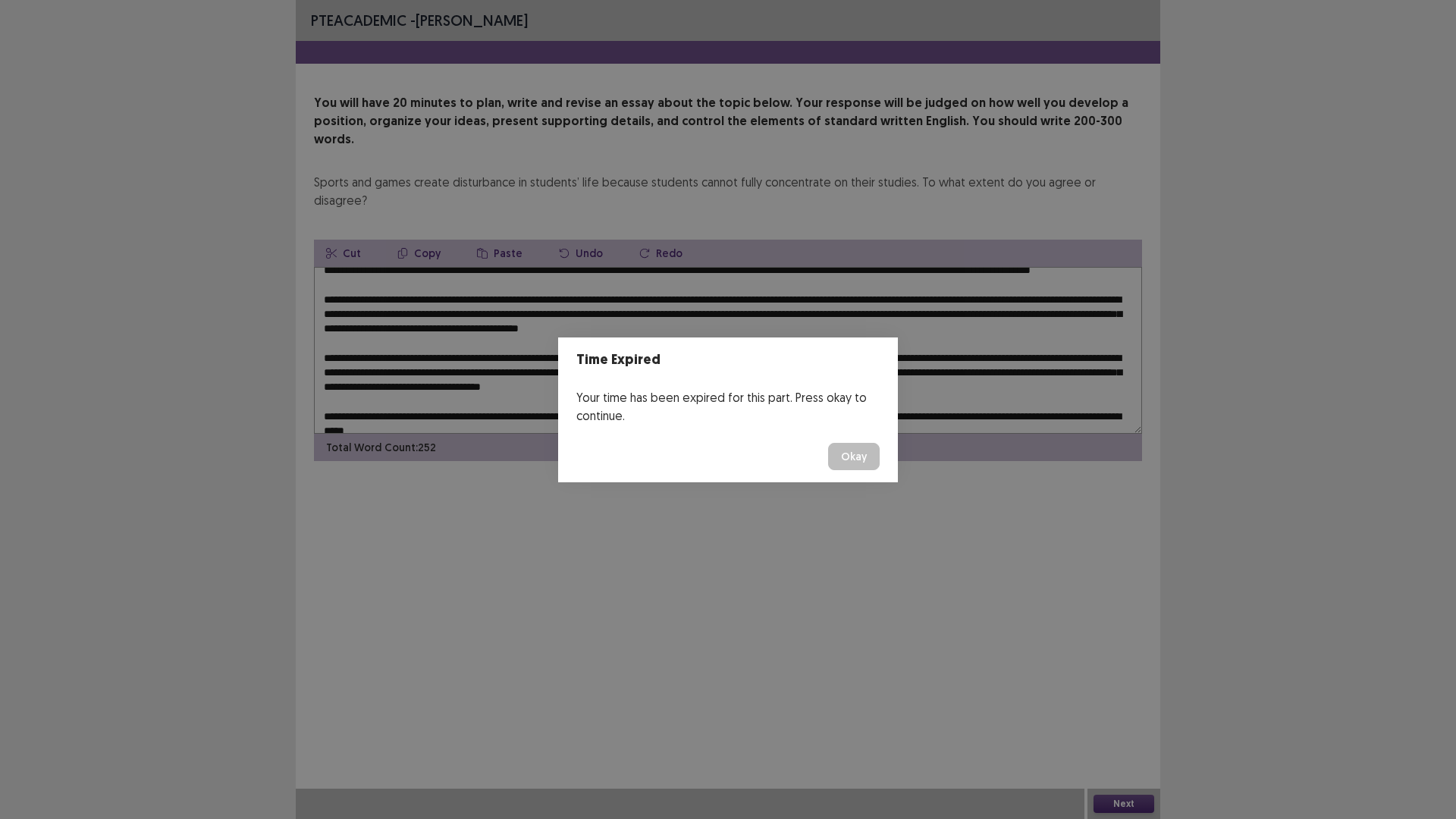
click at [846, 461] on button "Okay" at bounding box center [854, 457] width 52 height 27
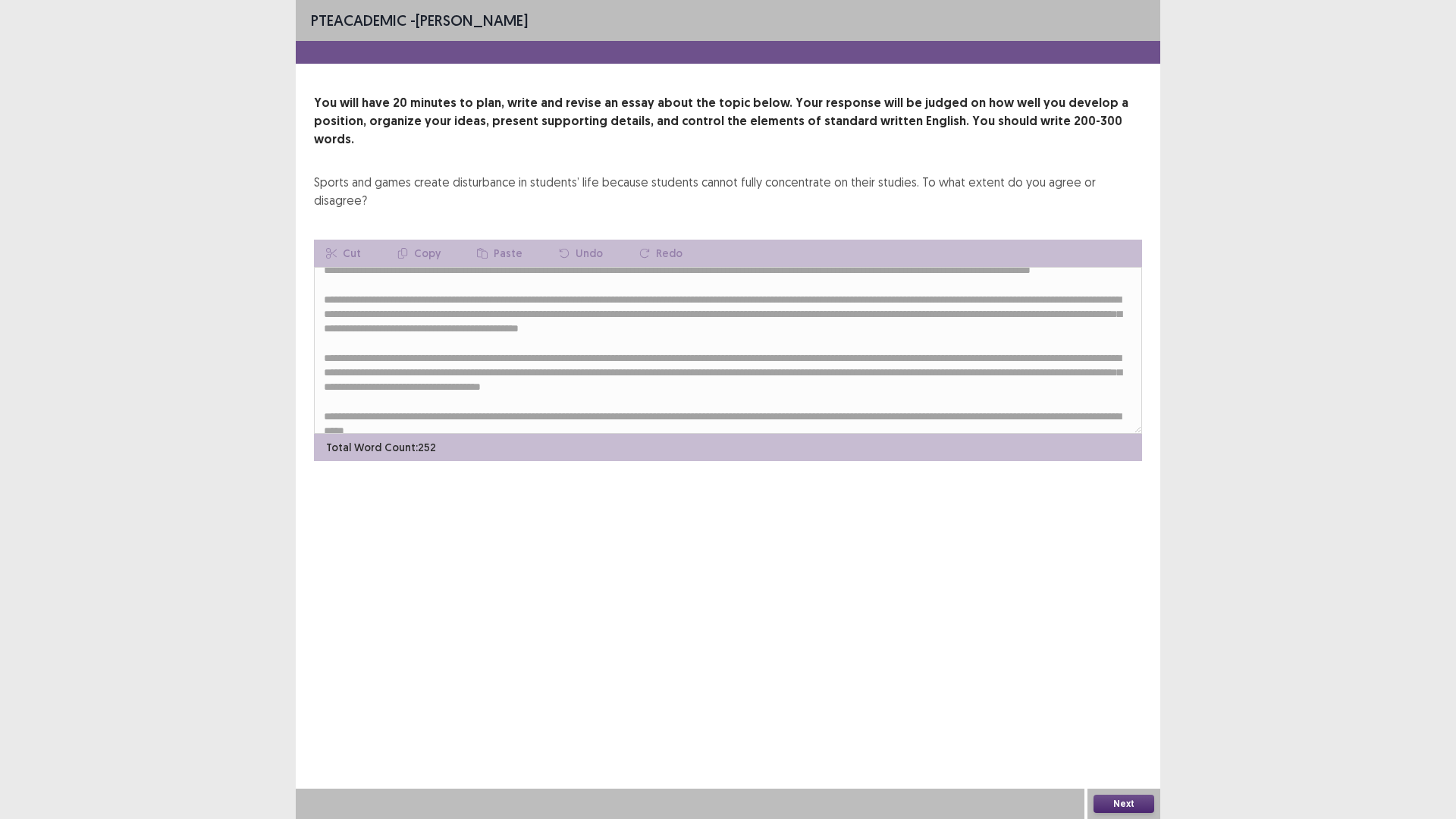
click at [1130, 802] on button "Next" at bounding box center [1124, 804] width 61 height 19
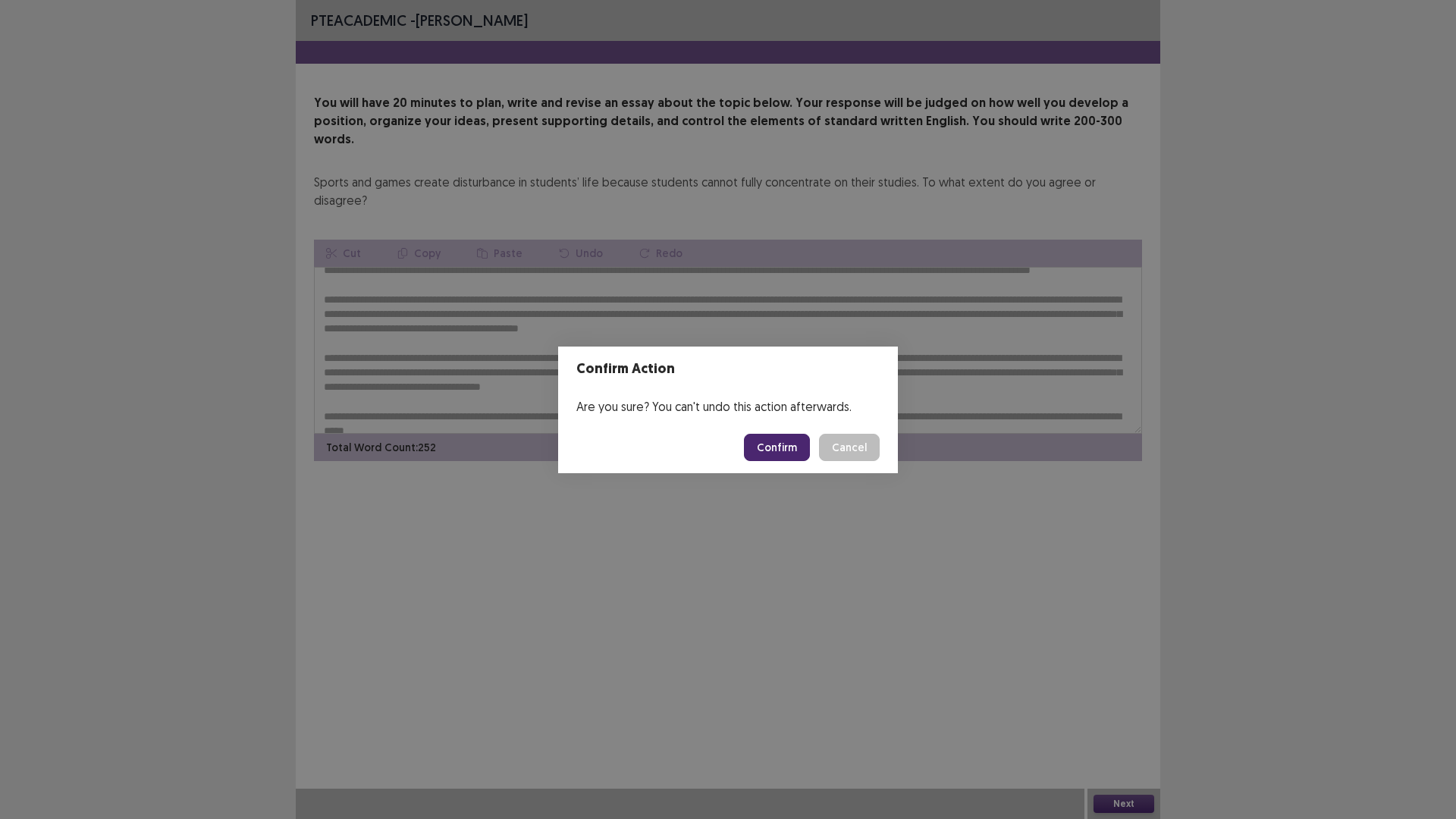
click at [771, 447] on button "Confirm" at bounding box center [777, 447] width 66 height 27
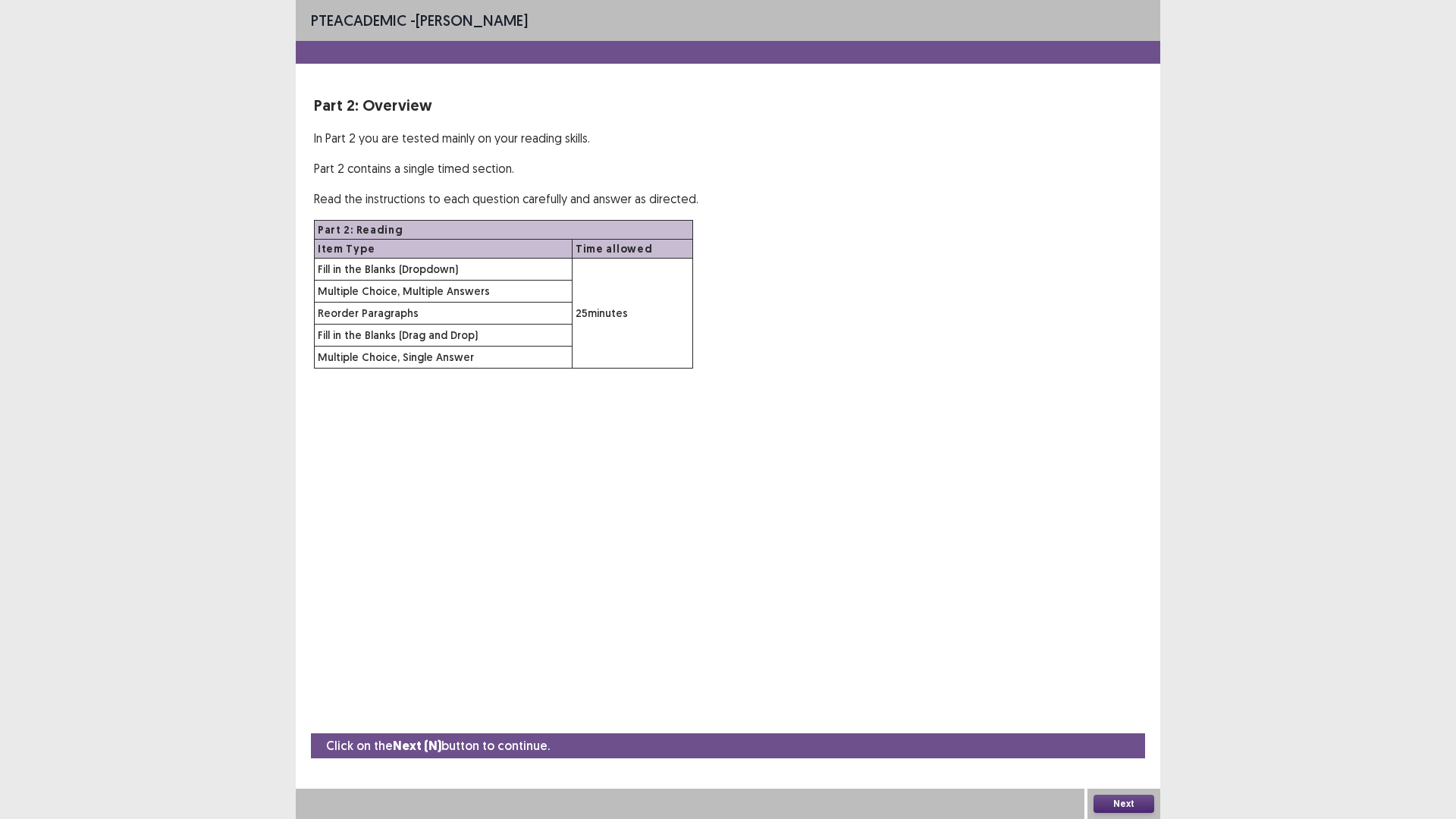
click at [1139, 802] on button "Next" at bounding box center [1124, 804] width 61 height 19
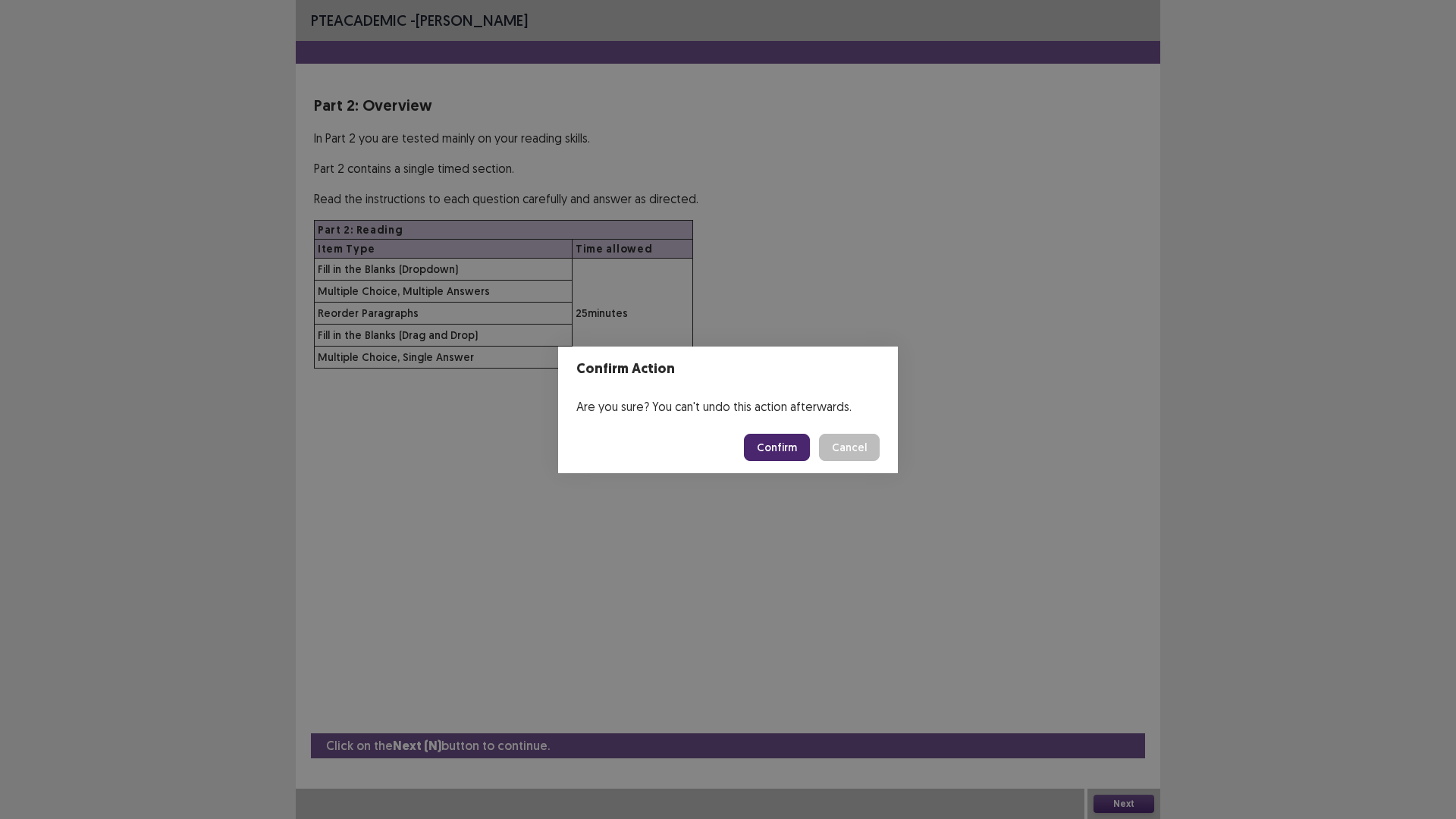
click at [782, 444] on button "Confirm" at bounding box center [777, 447] width 66 height 27
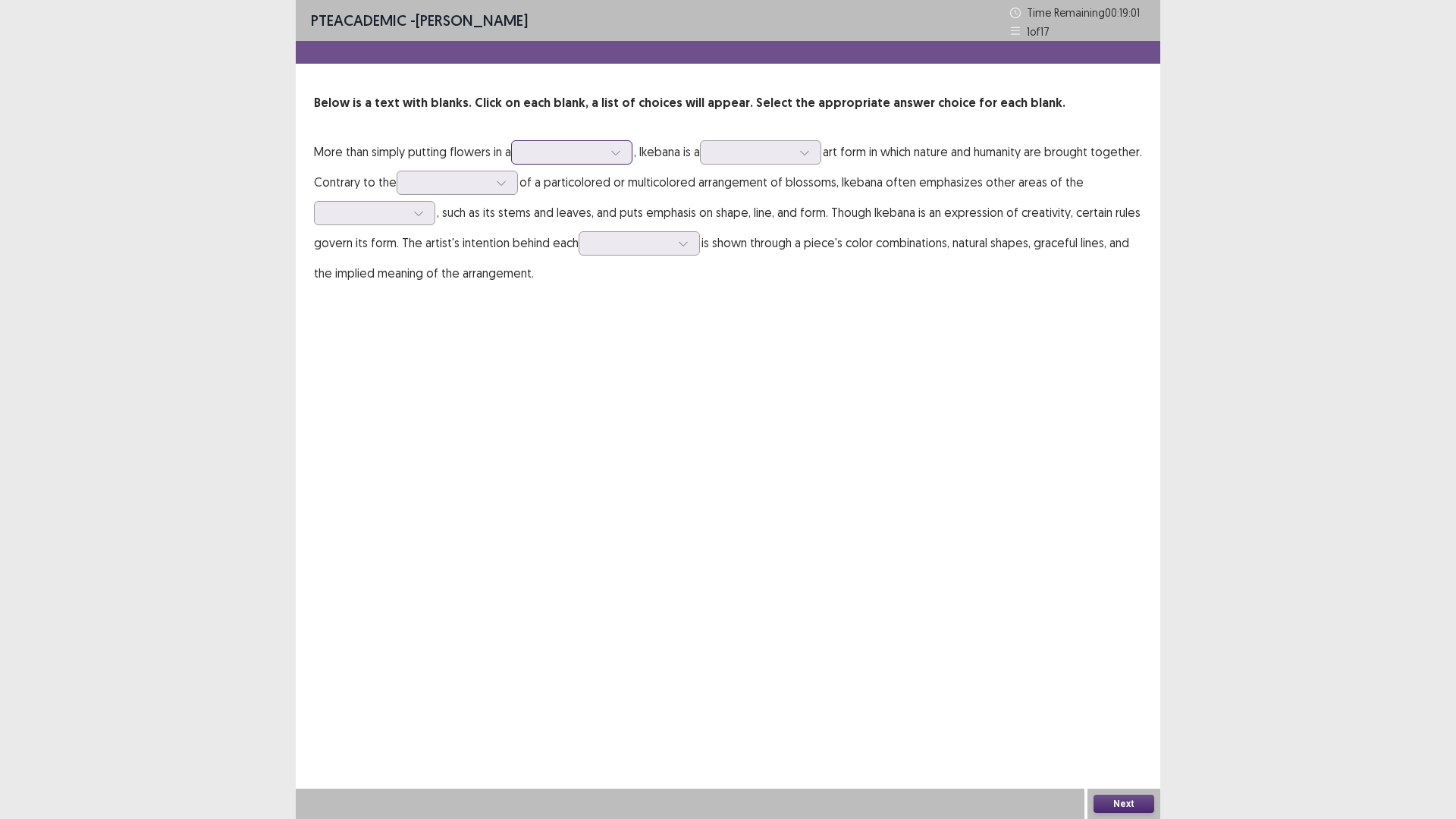
click at [620, 156] on icon at bounding box center [616, 152] width 11 height 11
click at [568, 198] on div "sack" at bounding box center [572, 194] width 122 height 42
click at [805, 152] on div at bounding box center [804, 152] width 23 height 23
click at [622, 154] on icon at bounding box center [616, 152] width 11 height 11
click at [591, 152] on div at bounding box center [564, 152] width 78 height 15
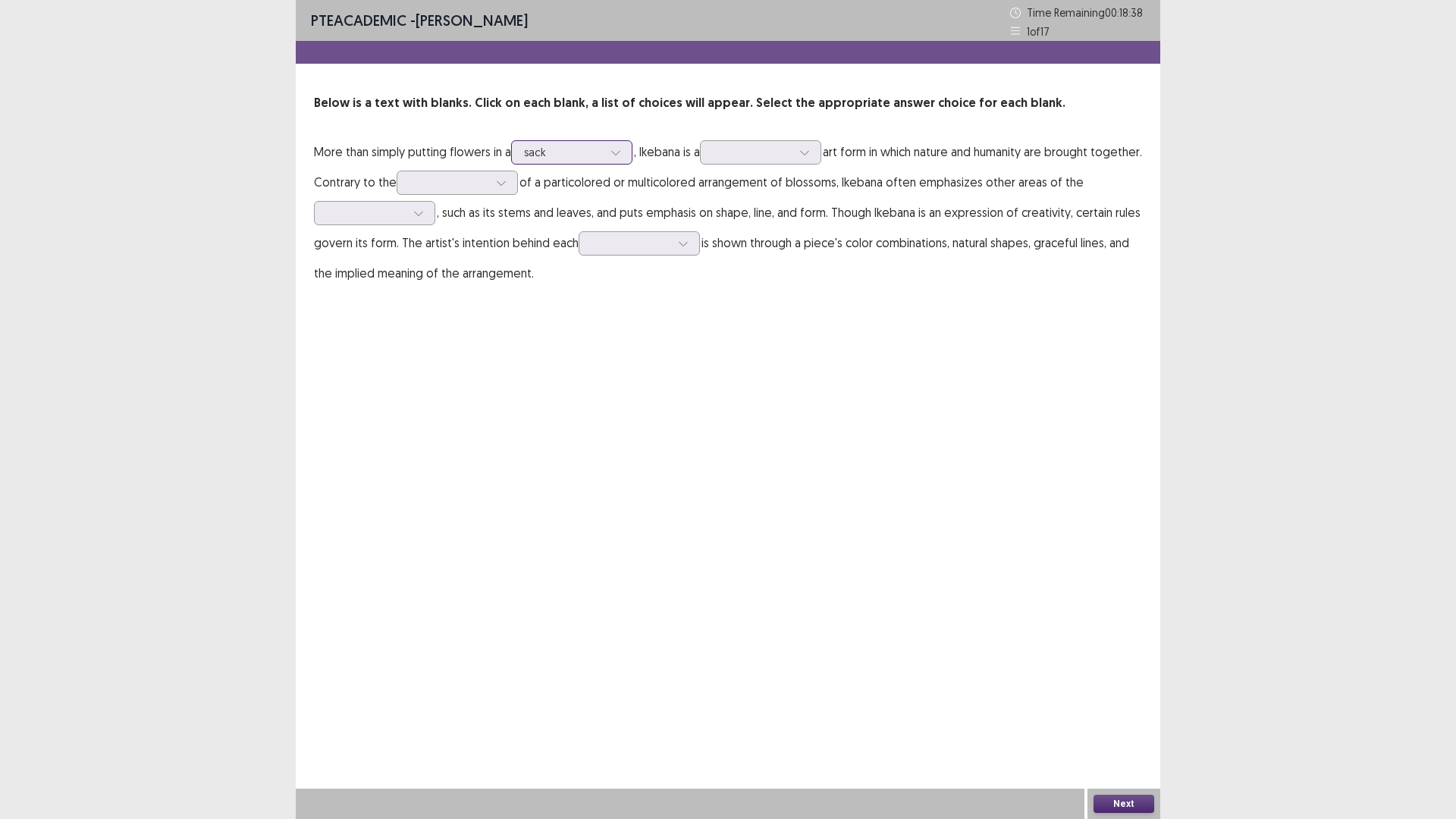
click at [625, 151] on div at bounding box center [616, 152] width 23 height 23
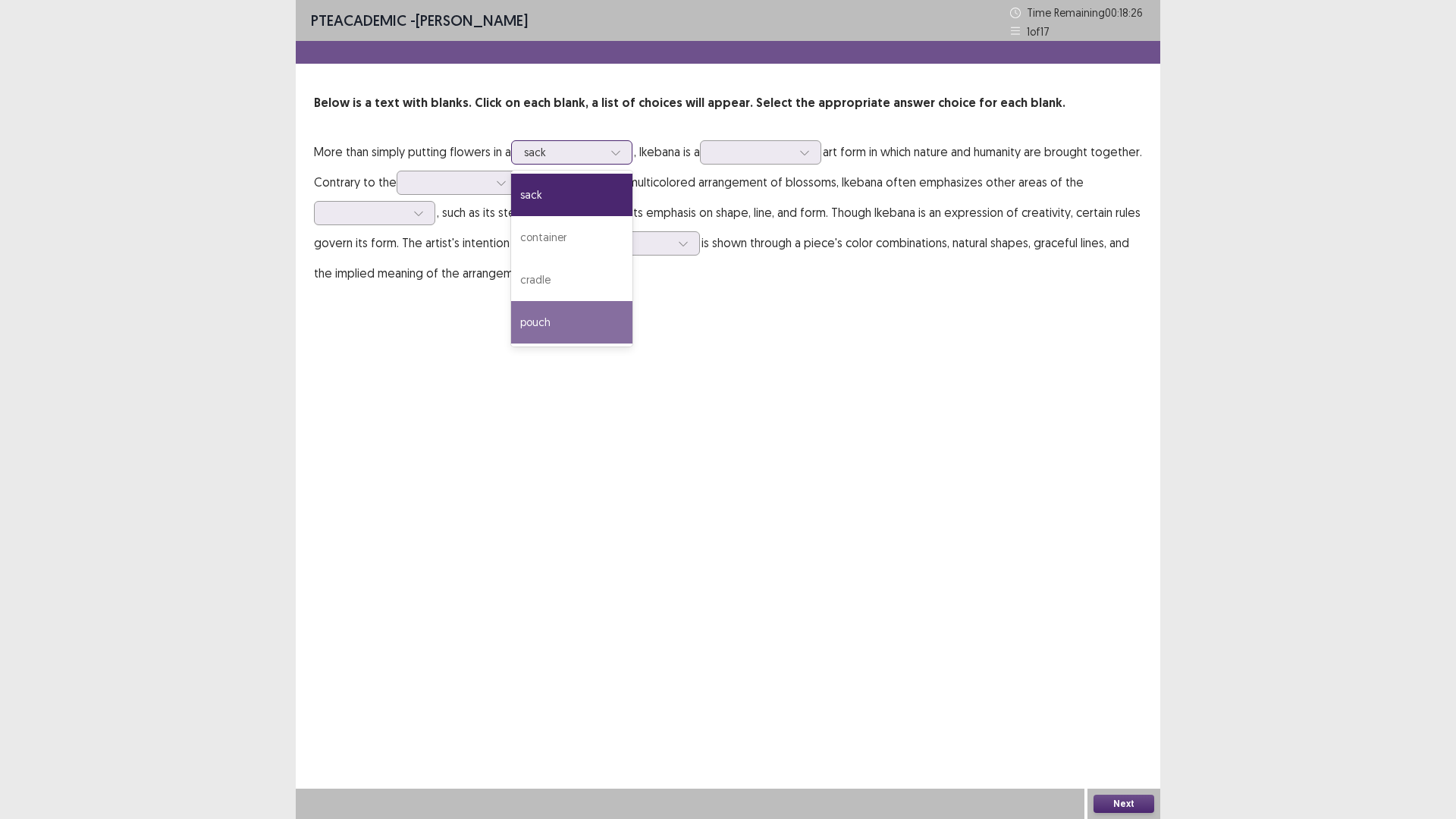
click at [559, 320] on div "pouch" at bounding box center [572, 322] width 122 height 42
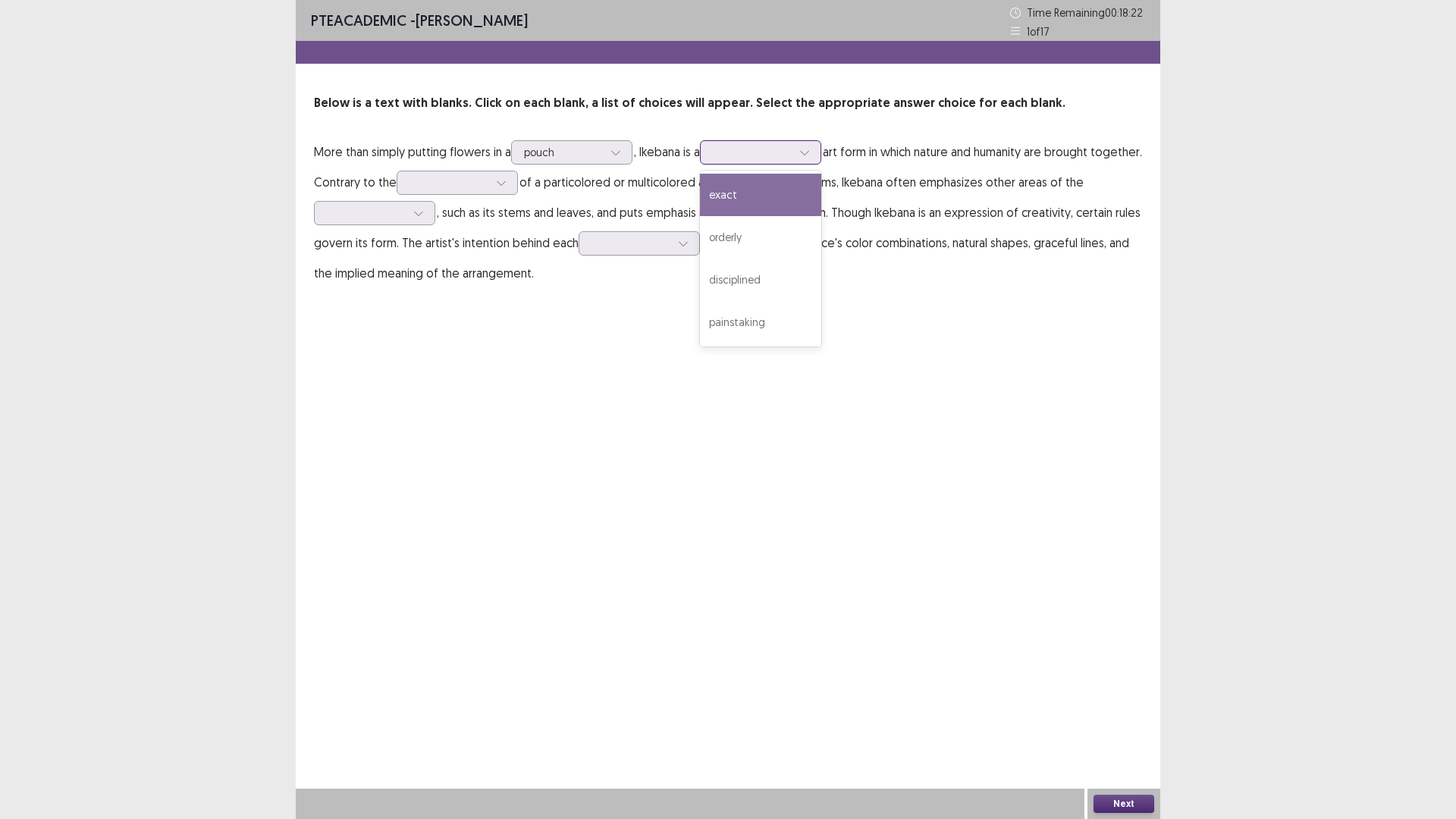
click at [810, 153] on icon at bounding box center [804, 152] width 11 height 11
click at [751, 324] on div "painstaking" at bounding box center [761, 322] width 122 height 42
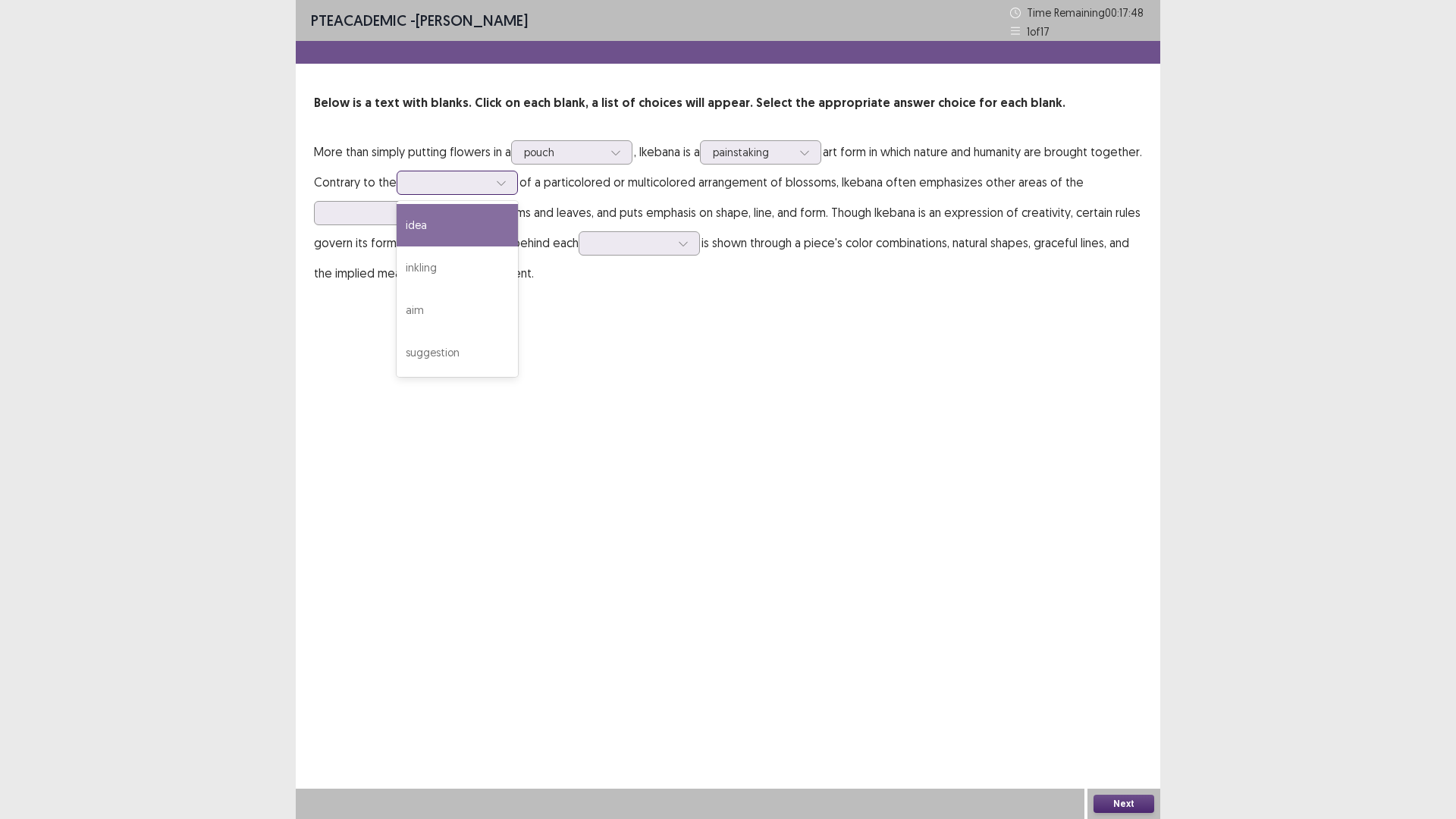
click at [507, 182] on icon at bounding box center [501, 182] width 11 height 11
click at [494, 219] on div "idea" at bounding box center [458, 225] width 122 height 42
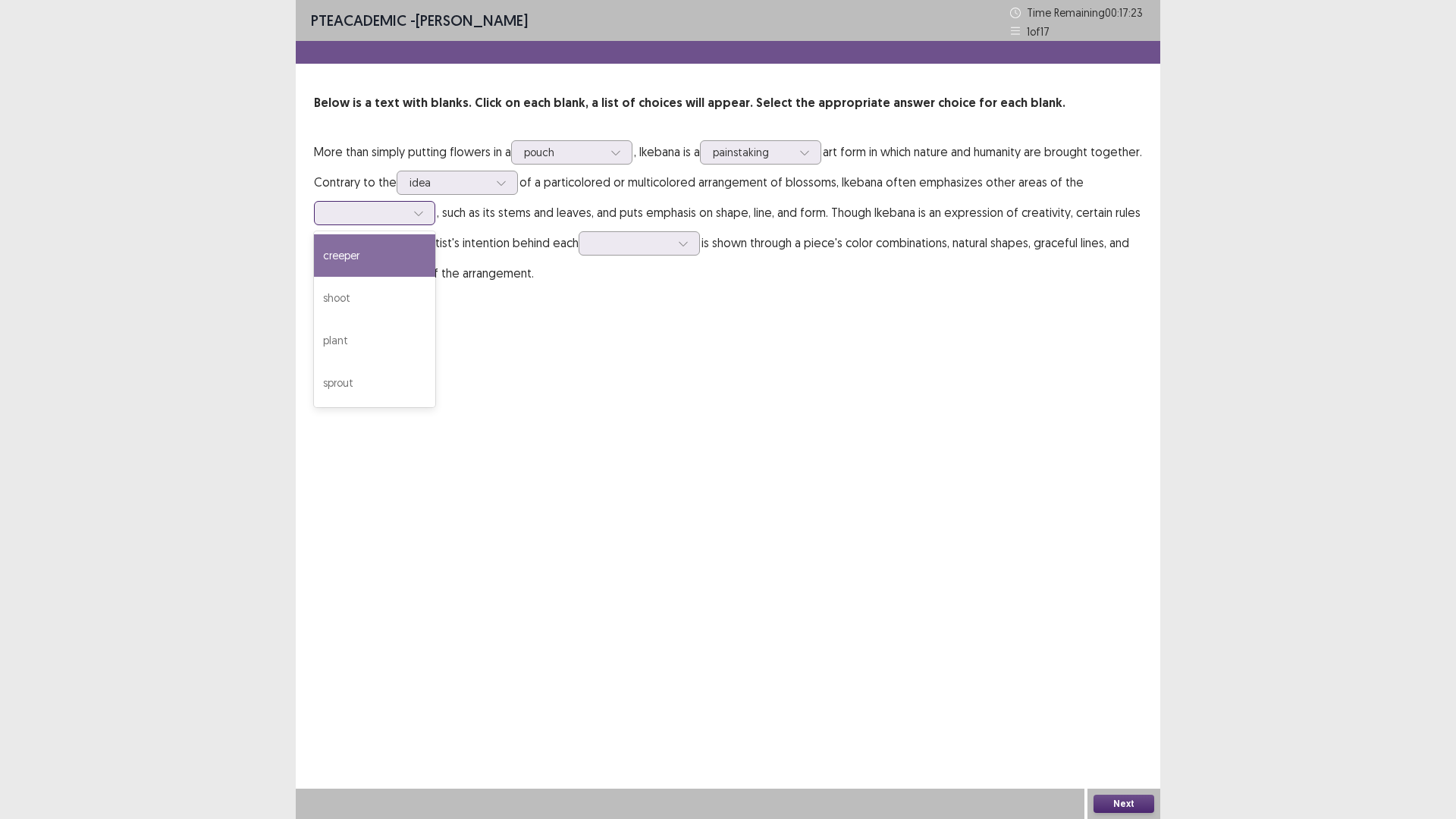
click at [415, 212] on icon at bounding box center [418, 214] width 9 height 5
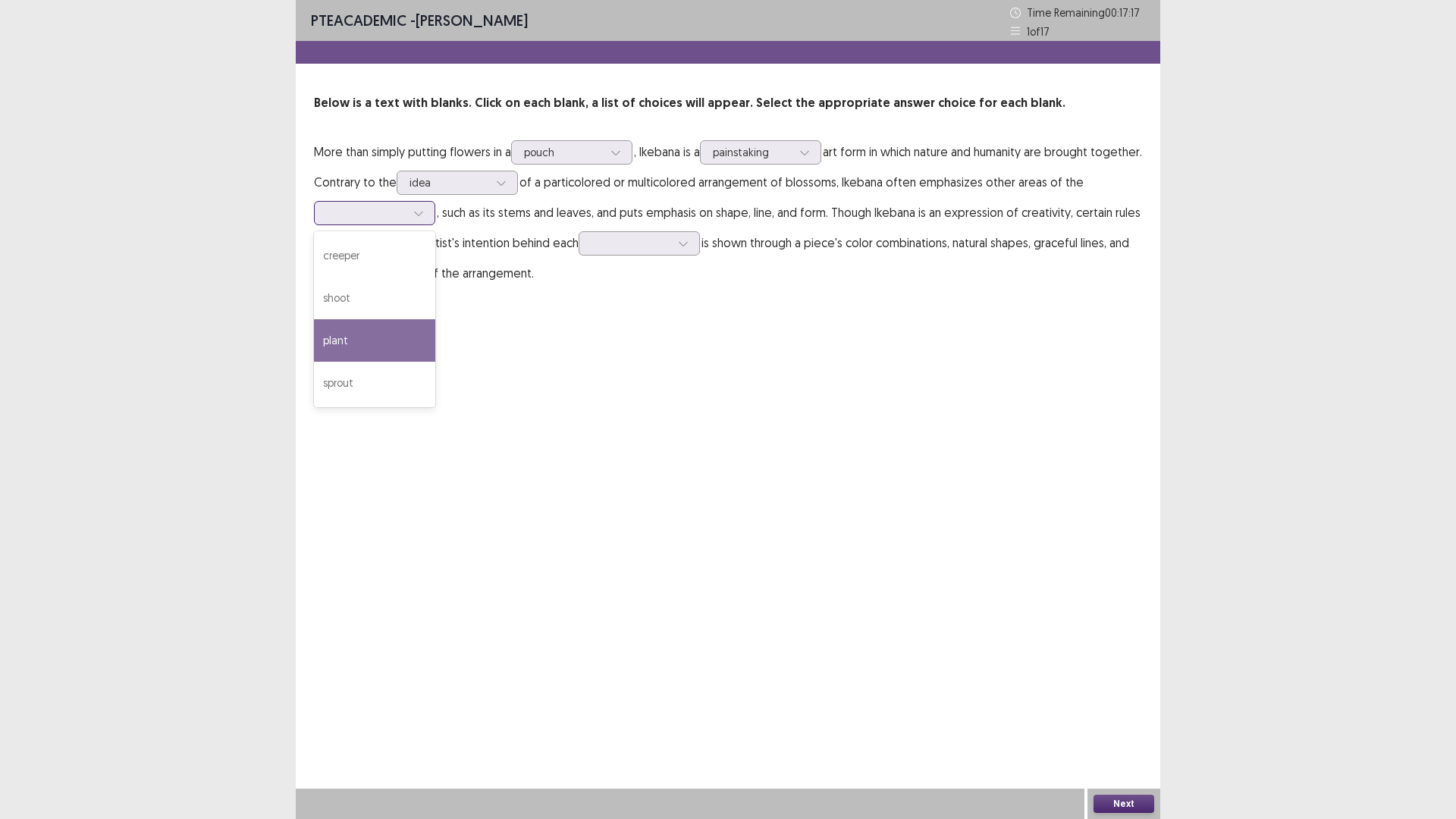
click at [350, 339] on div "plant" at bounding box center [375, 340] width 122 height 42
click at [681, 245] on icon at bounding box center [682, 244] width 9 height 5
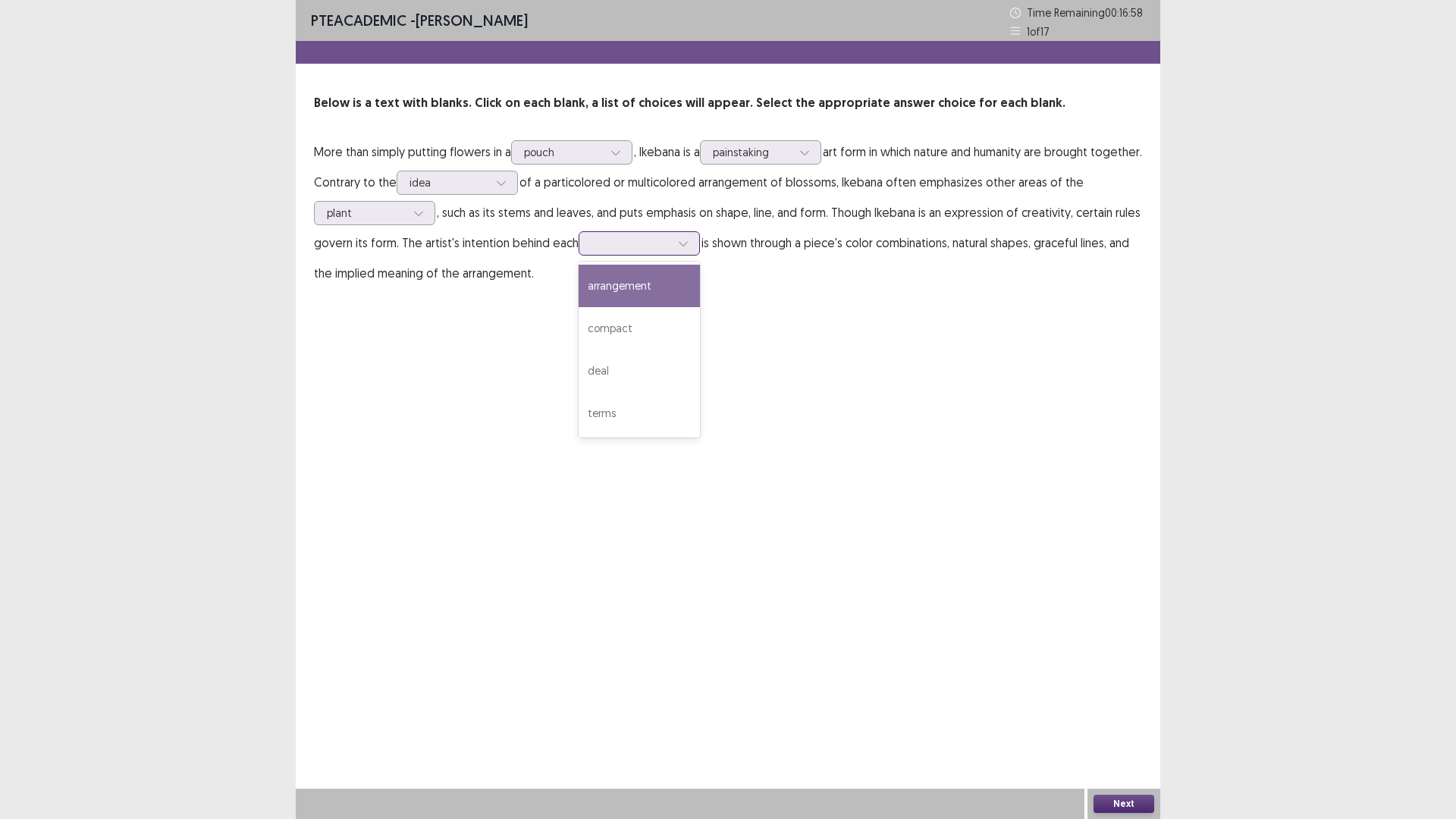
click at [628, 286] on div "arrangement" at bounding box center [639, 285] width 122 height 42
click at [1150, 813] on div "Next" at bounding box center [1124, 803] width 73 height 30
click at [1141, 809] on button "Next" at bounding box center [1124, 804] width 61 height 19
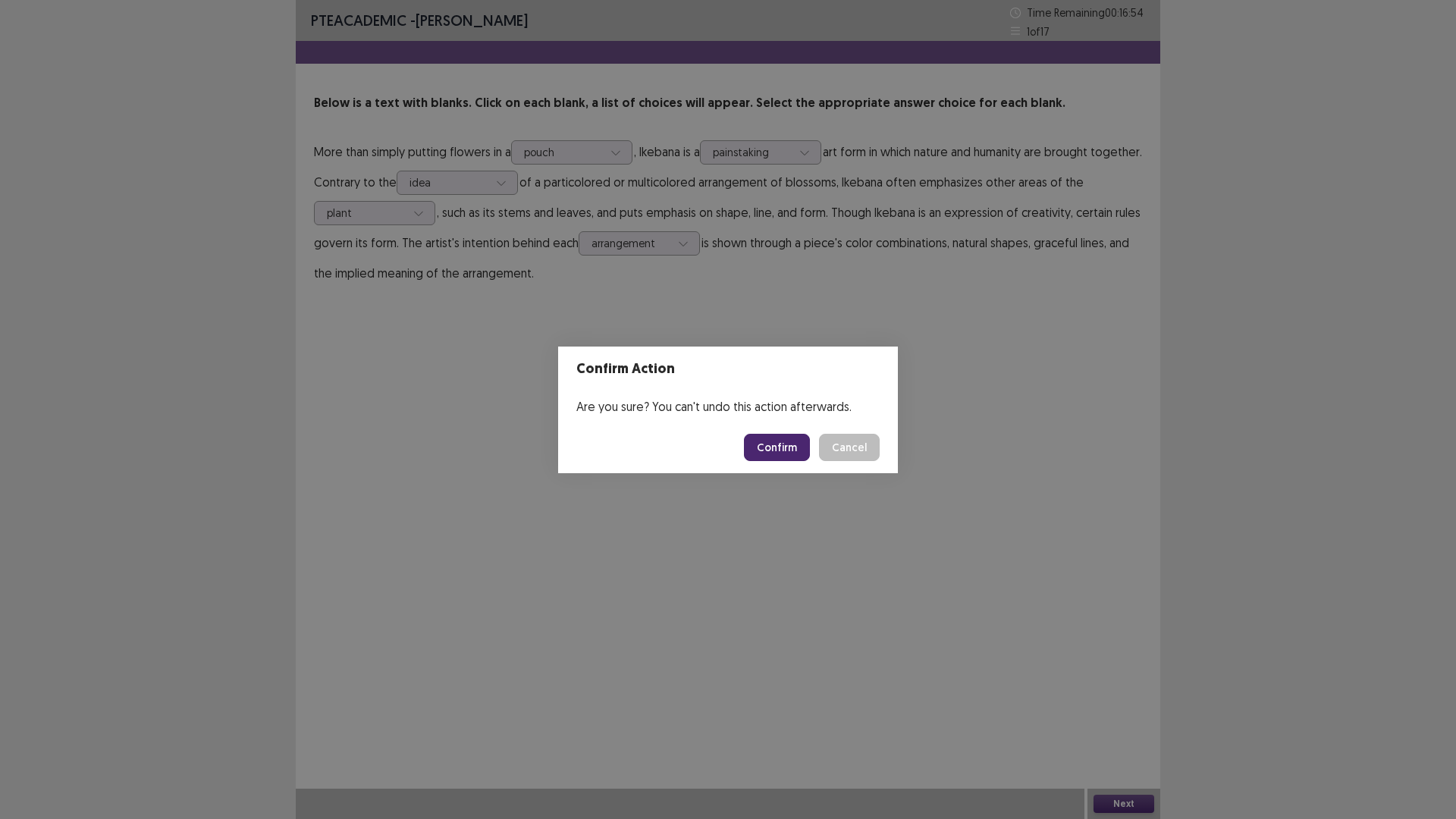
click at [778, 444] on button "Confirm" at bounding box center [777, 447] width 66 height 27
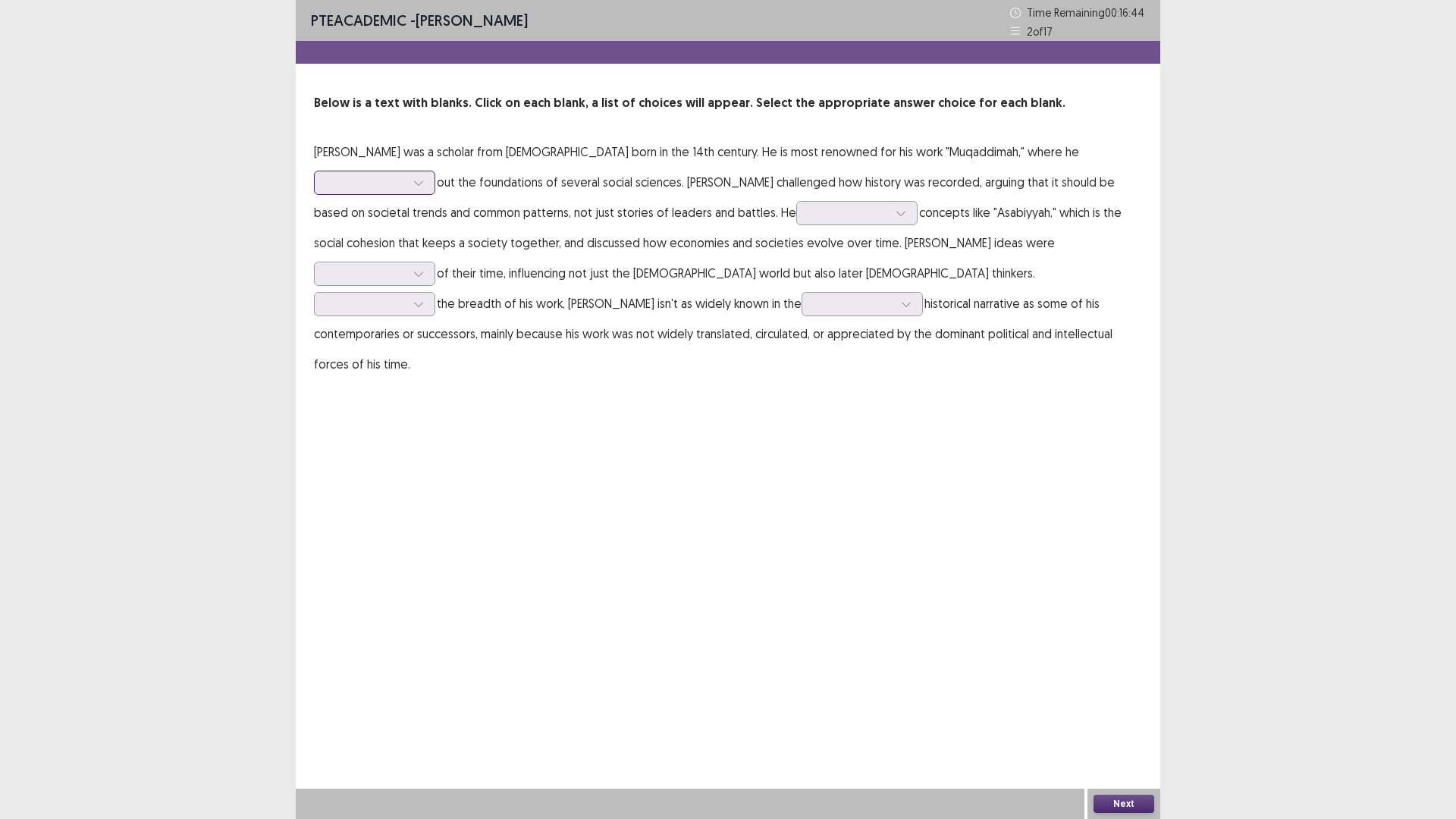
click at [423, 181] on icon at bounding box center [418, 183] width 9 height 5
click at [435, 289] on div "laid" at bounding box center [375, 310] width 122 height 42
click at [896, 214] on icon at bounding box center [901, 213] width 11 height 11
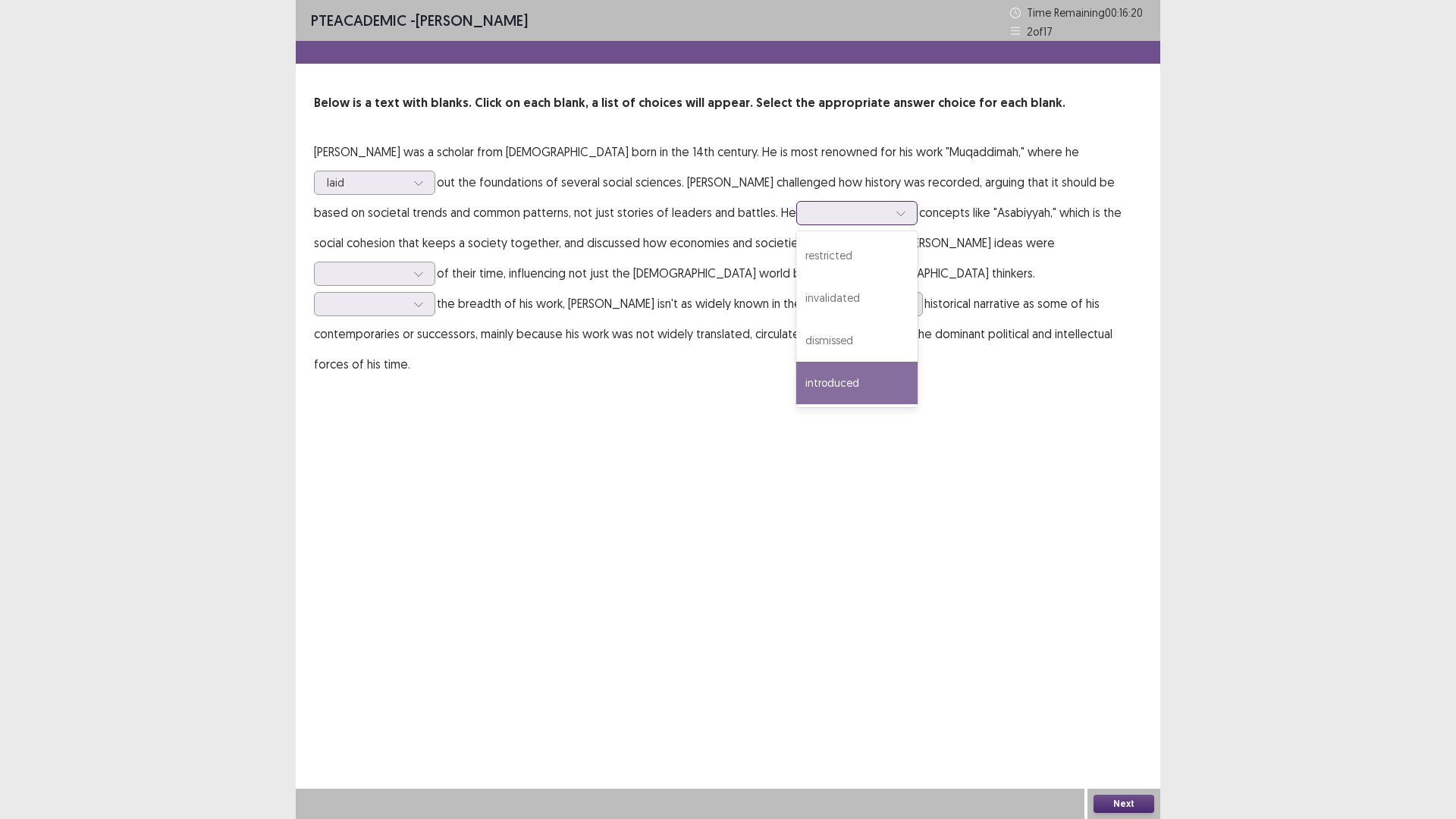
click at [796, 376] on div "introduced" at bounding box center [857, 383] width 122 height 42
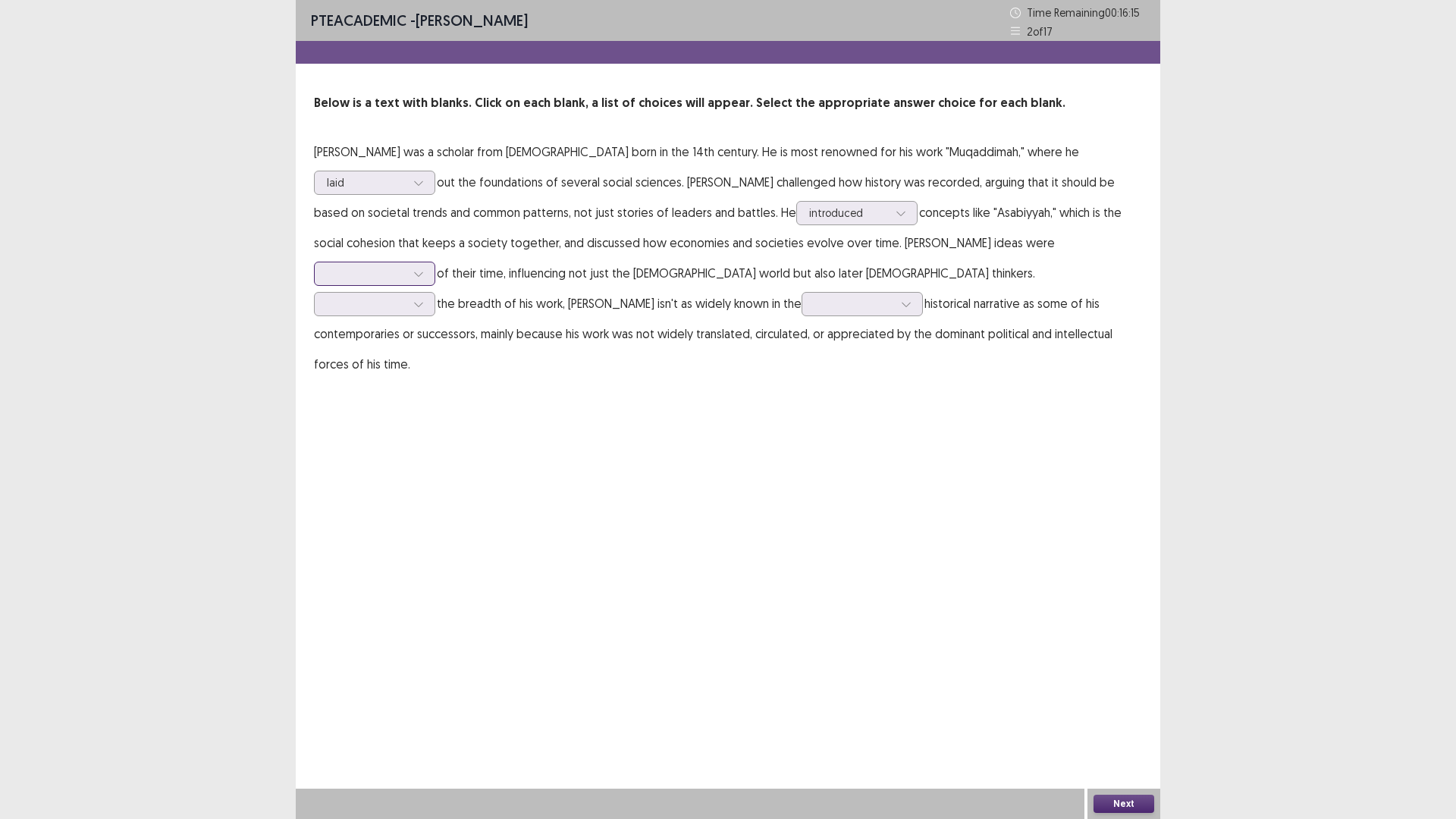
click at [424, 269] on icon at bounding box center [419, 274] width 11 height 11
click at [435, 295] on div "ahead" at bounding box center [375, 316] width 122 height 42
click at [423, 303] on icon at bounding box center [418, 305] width 9 height 5
click at [435, 368] on div "In contrast to" at bounding box center [375, 388] width 122 height 42
click at [901, 307] on icon at bounding box center [906, 304] width 11 height 11
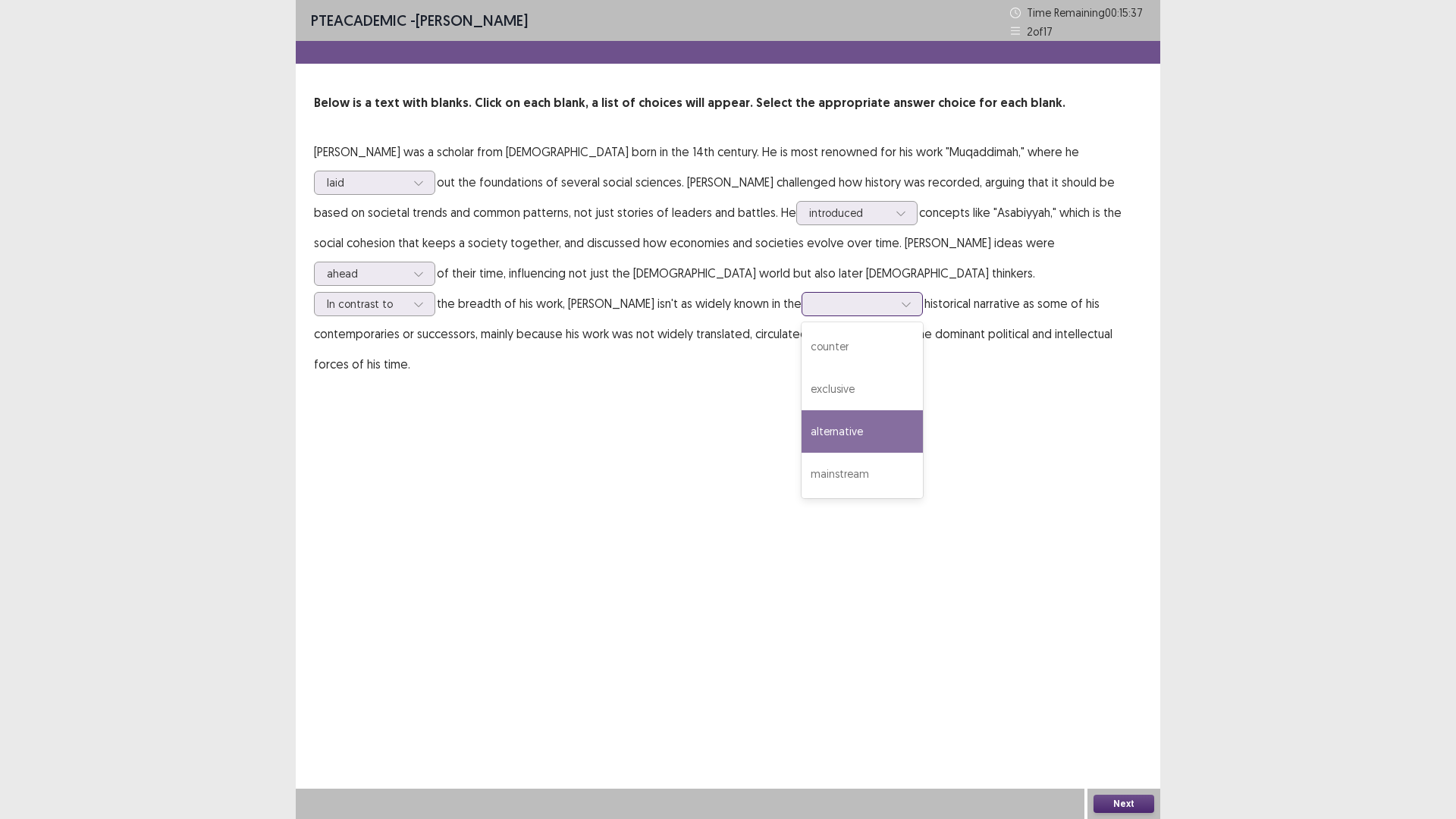
click at [802, 432] on div "alternative" at bounding box center [863, 431] width 122 height 42
click at [901, 305] on icon at bounding box center [906, 304] width 11 height 11
click at [802, 384] on div "exclusive" at bounding box center [863, 388] width 122 height 42
click at [1127, 802] on button "Next" at bounding box center [1124, 804] width 61 height 19
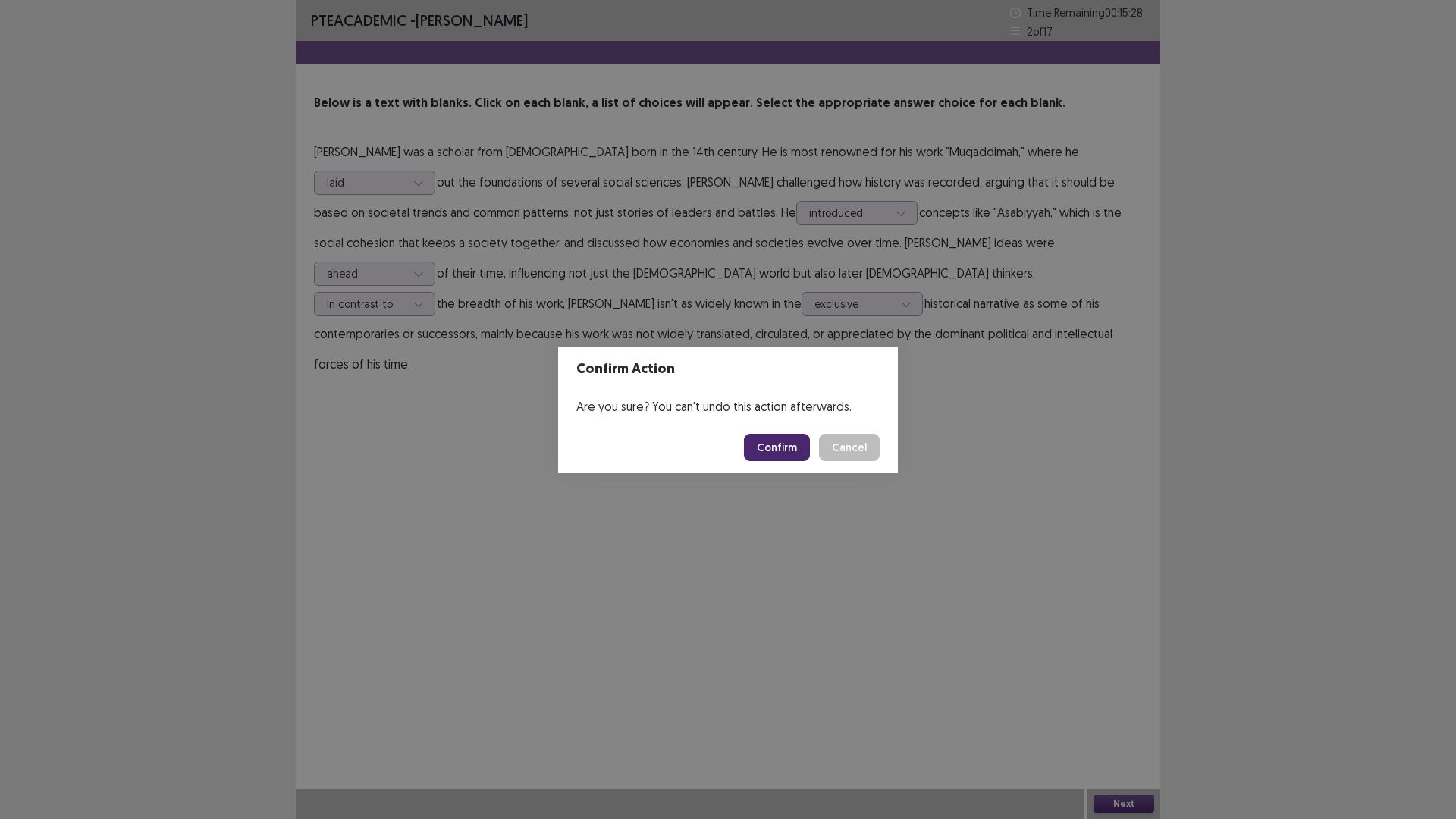
click at [779, 443] on button "Confirm" at bounding box center [777, 447] width 66 height 27
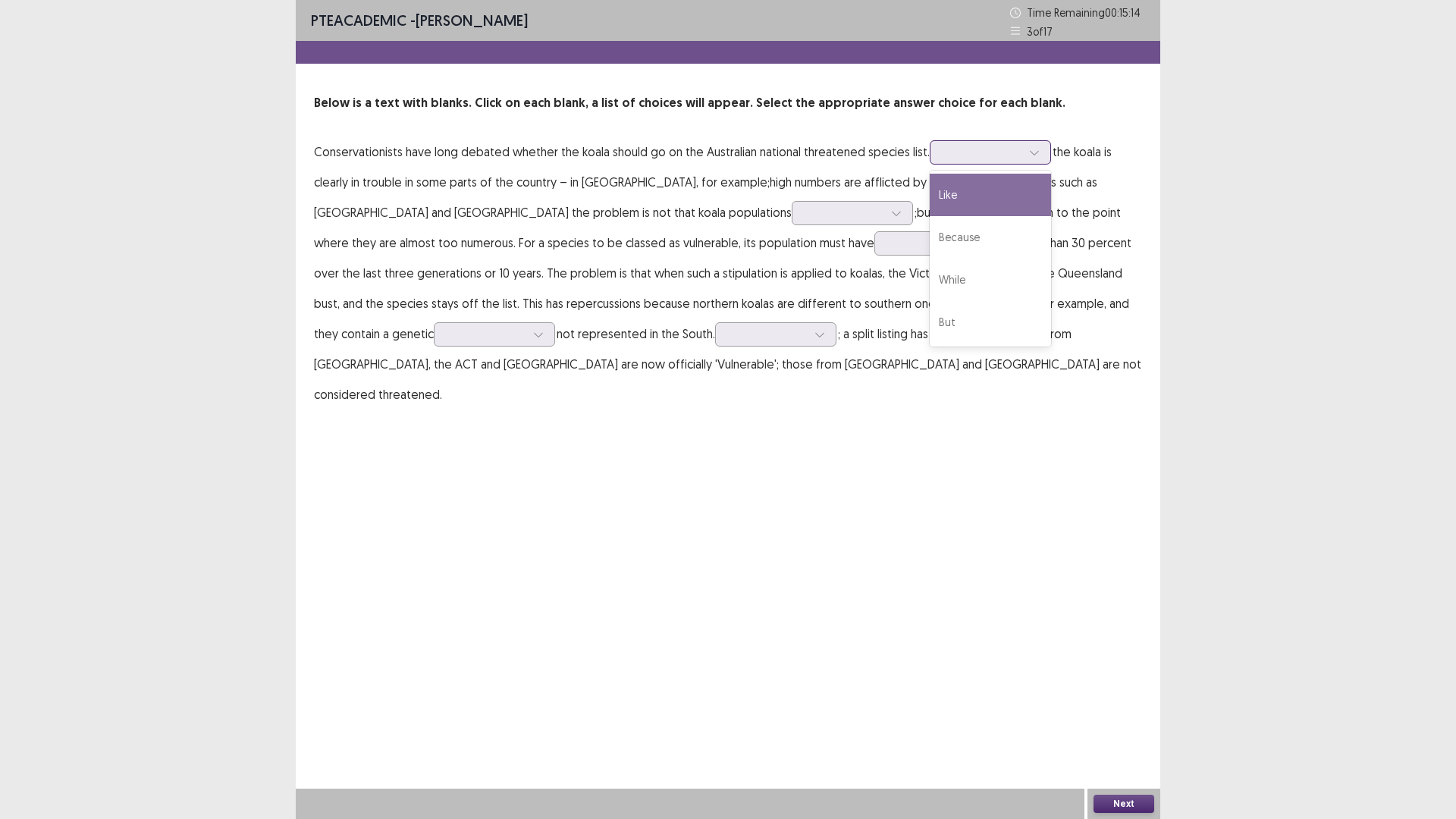
click at [1035, 152] on div at bounding box center [1034, 152] width 23 height 23
click at [980, 236] on div "Because" at bounding box center [990, 236] width 122 height 42
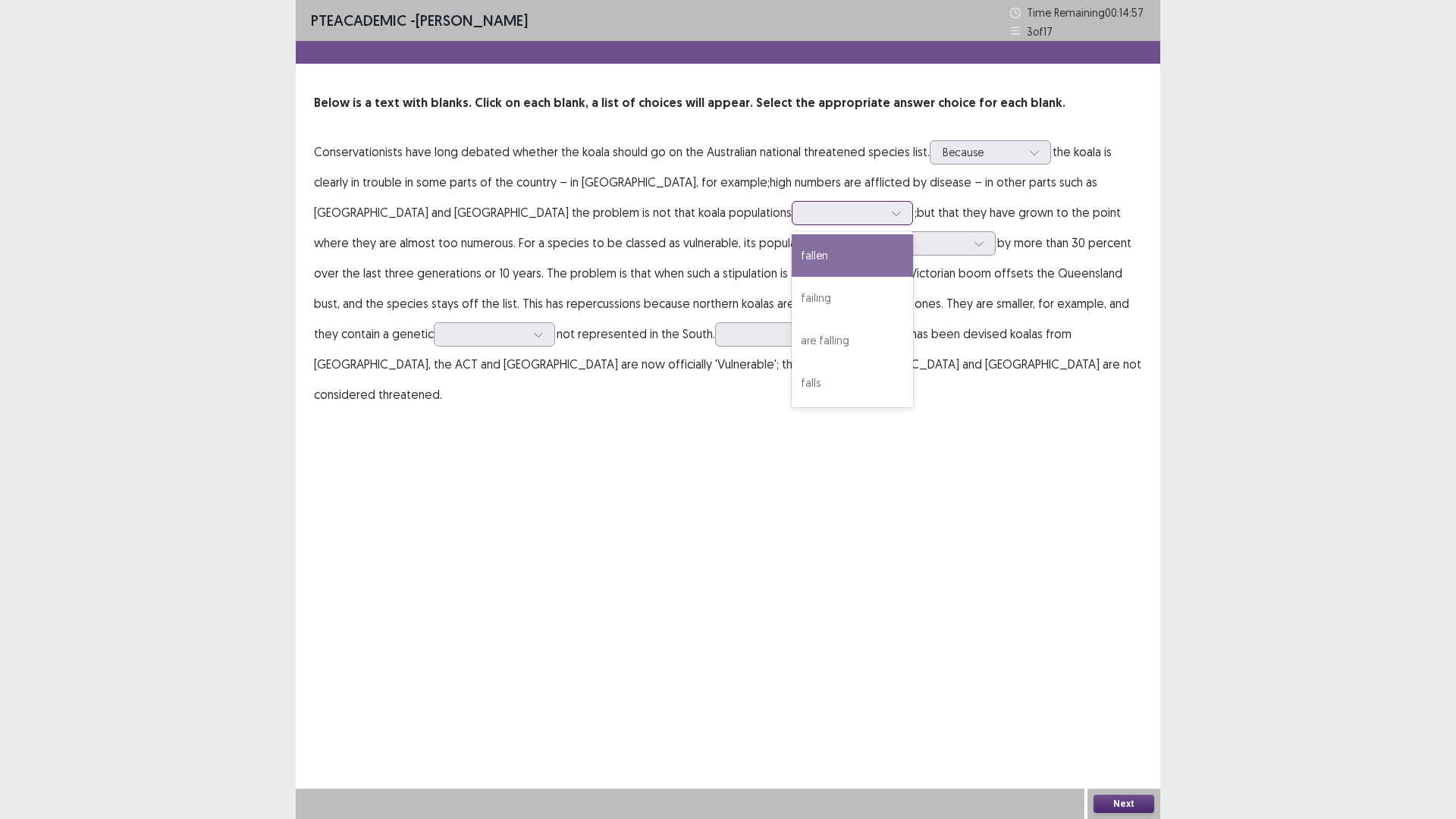
click at [891, 212] on icon at bounding box center [896, 213] width 11 height 11
click at [792, 297] on div "failing" at bounding box center [853, 297] width 122 height 42
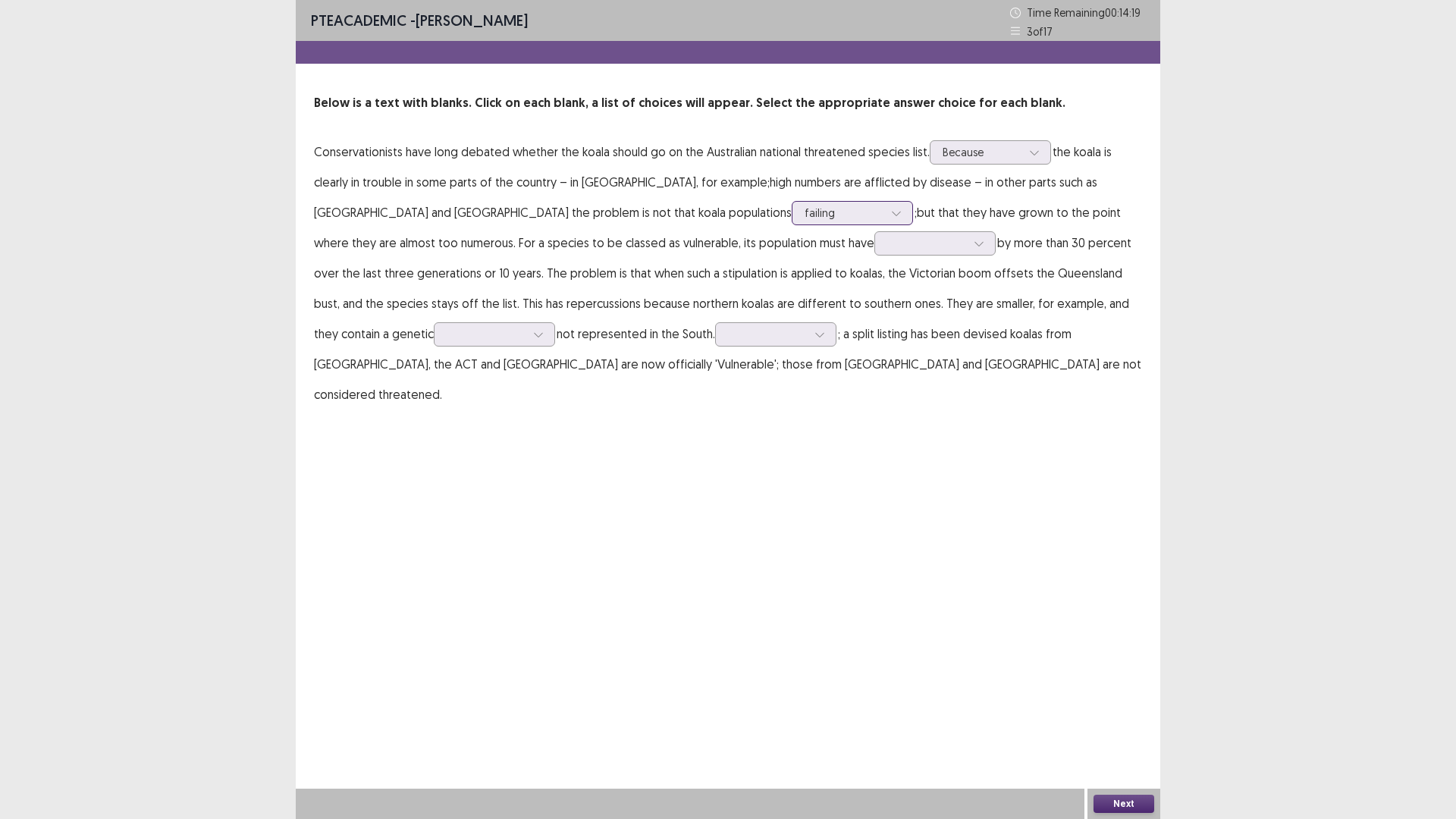
click at [891, 213] on icon at bounding box center [896, 213] width 11 height 11
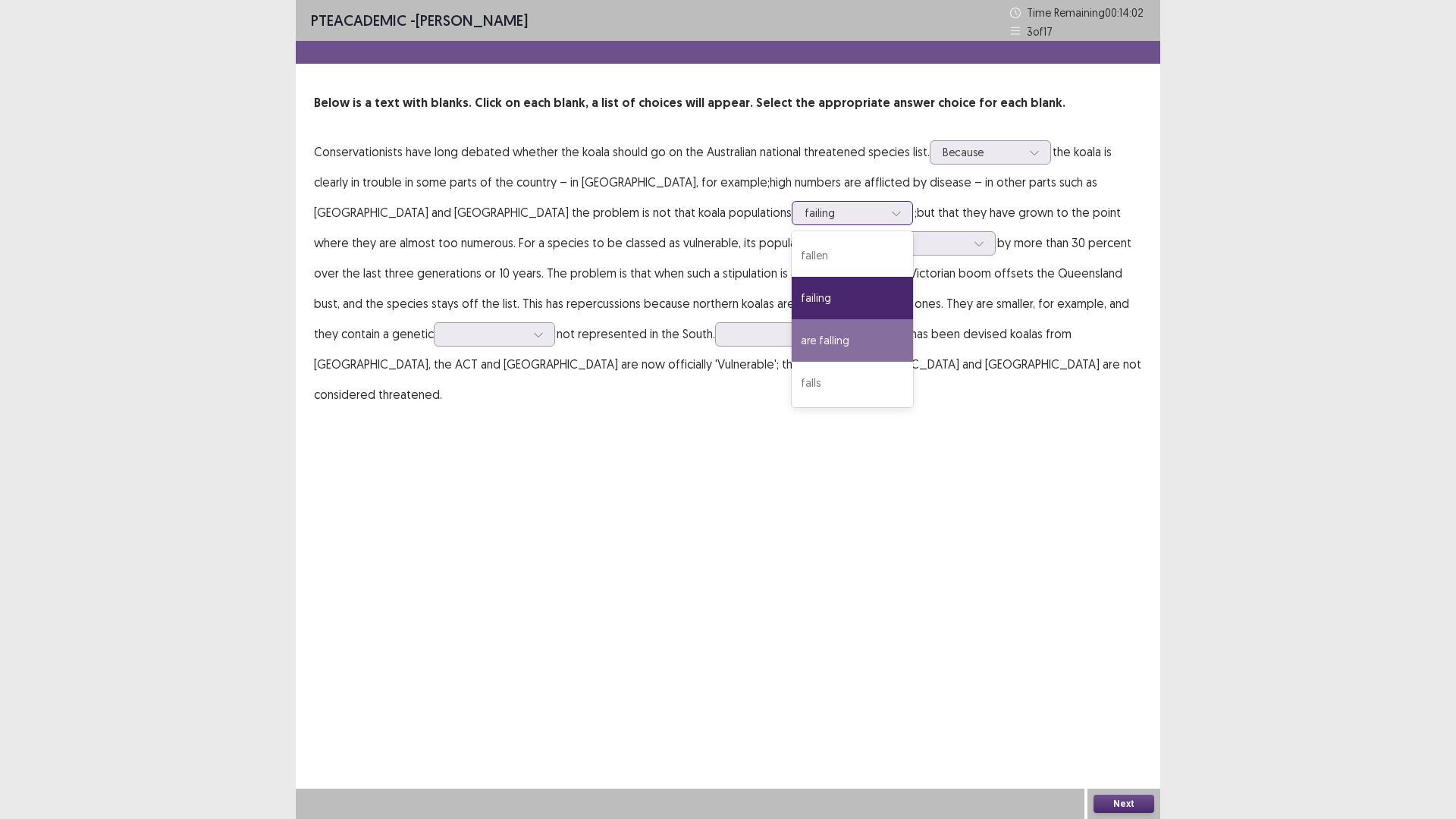
click at [792, 339] on div "are falling" at bounding box center [853, 340] width 122 height 42
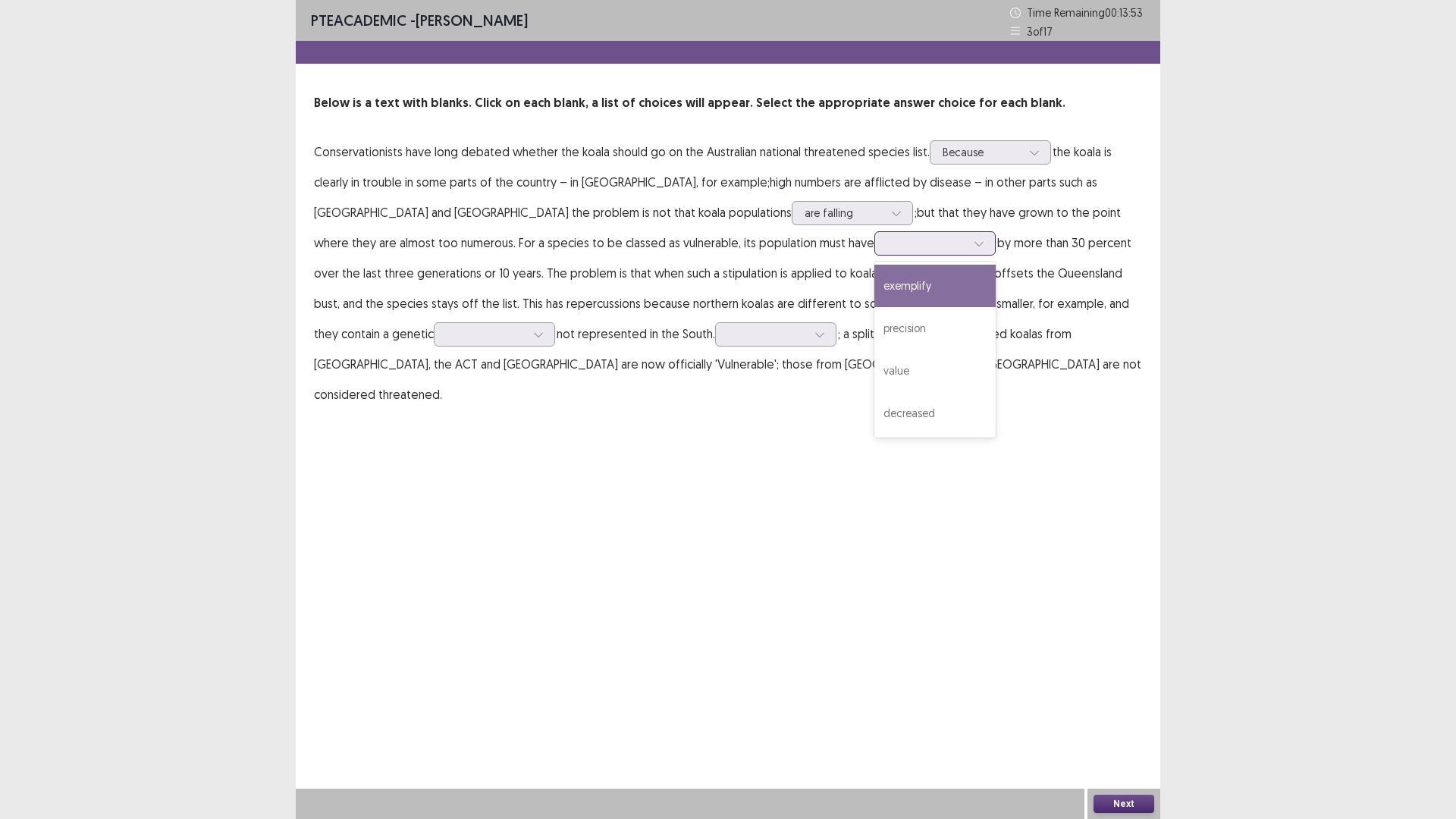
click at [974, 244] on icon at bounding box center [979, 243] width 11 height 11
click at [875, 407] on div "decreased" at bounding box center [935, 413] width 122 height 42
click at [550, 324] on div at bounding box center [538, 334] width 23 height 23
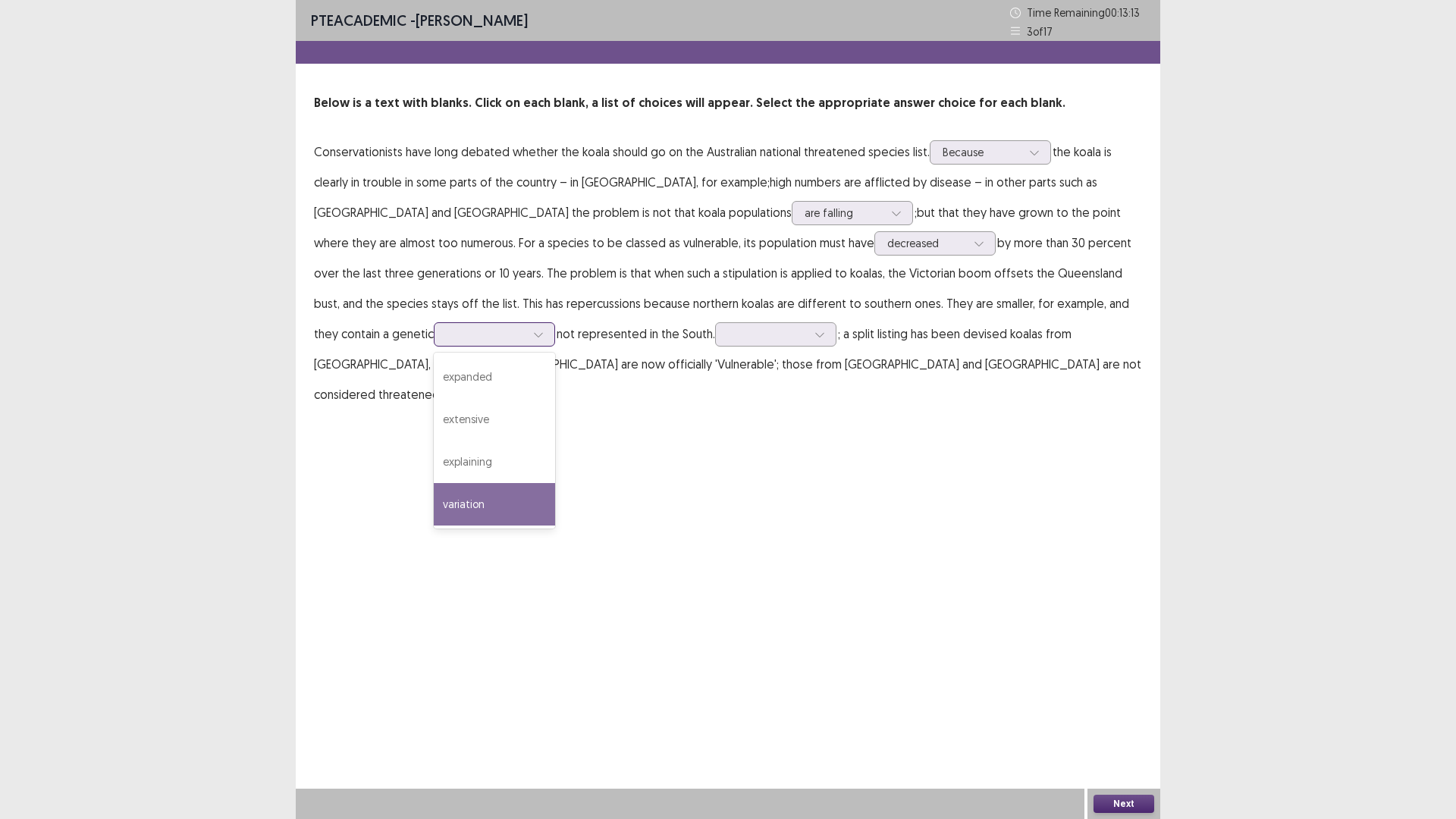
click at [555, 484] on div "variation" at bounding box center [494, 504] width 122 height 42
click at [544, 330] on icon at bounding box center [538, 334] width 11 height 11
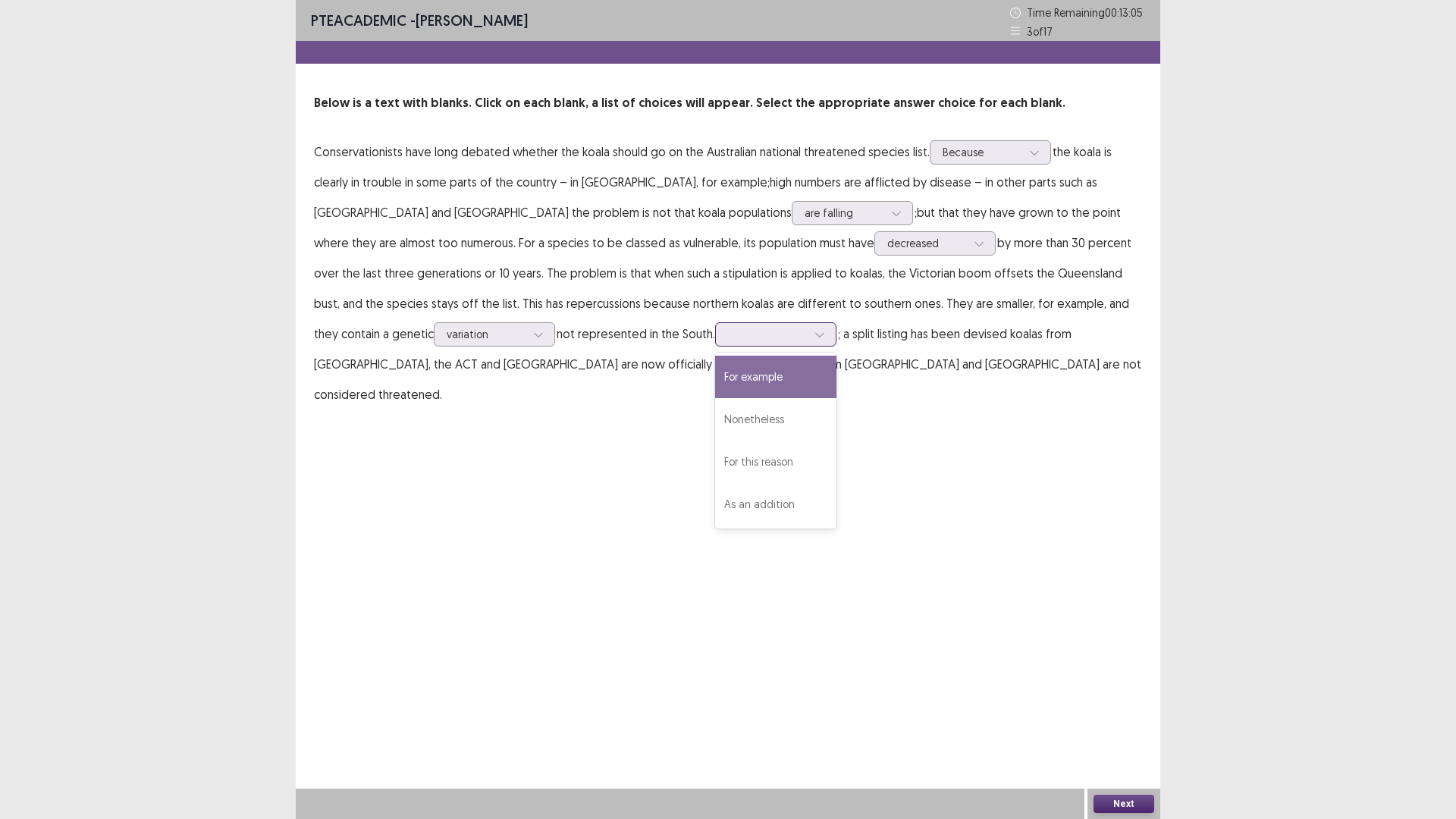
click at [815, 333] on icon at bounding box center [820, 334] width 11 height 11
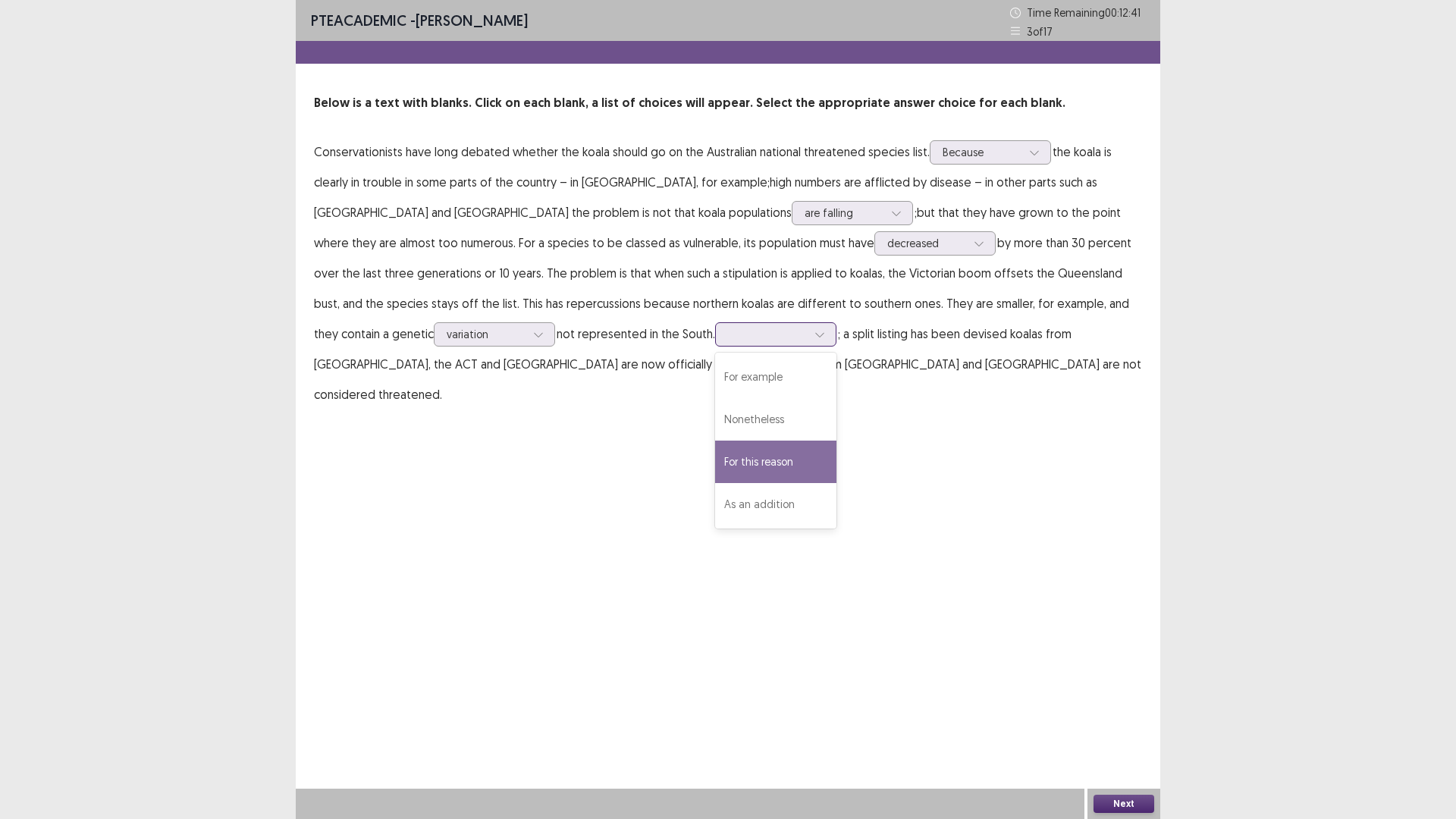
click at [715, 464] on div "For this reason" at bounding box center [776, 461] width 122 height 42
click at [1147, 809] on button "Next" at bounding box center [1124, 804] width 61 height 19
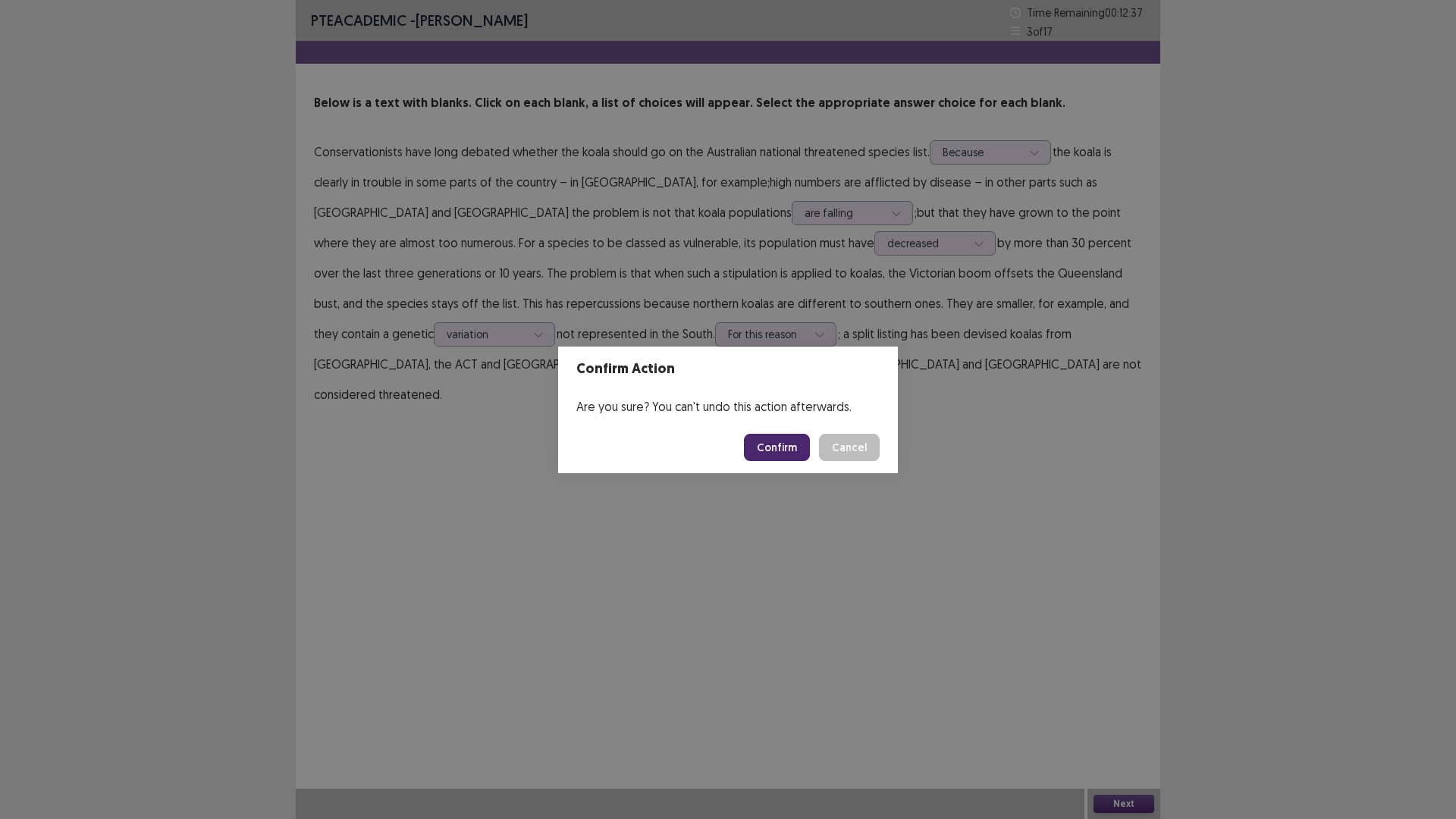
click at [782, 440] on button "Confirm" at bounding box center [777, 447] width 66 height 27
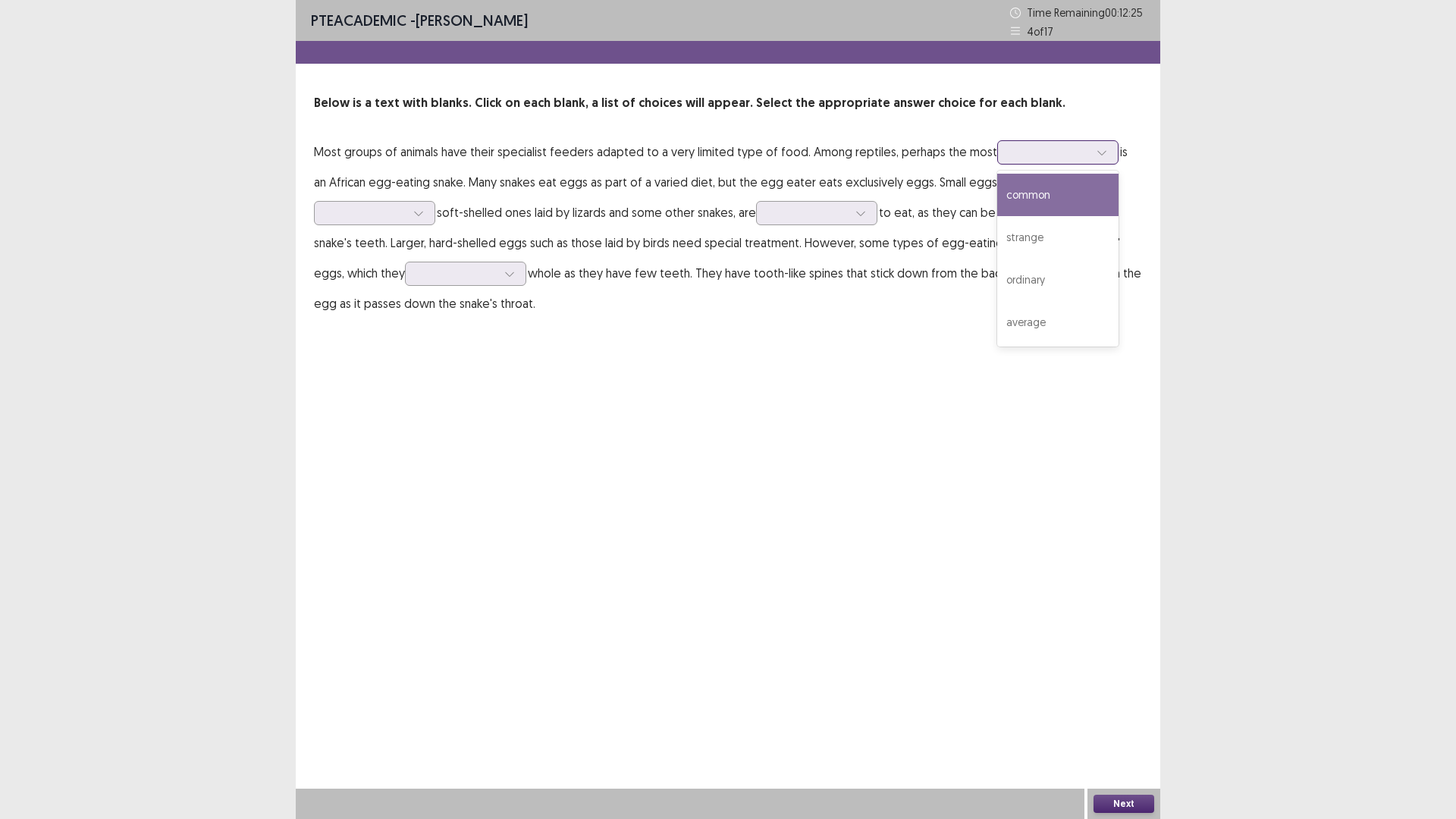
click at [1097, 149] on icon at bounding box center [1102, 152] width 11 height 11
click at [1053, 195] on div "common" at bounding box center [1058, 194] width 122 height 42
click at [421, 212] on icon at bounding box center [419, 213] width 11 height 11
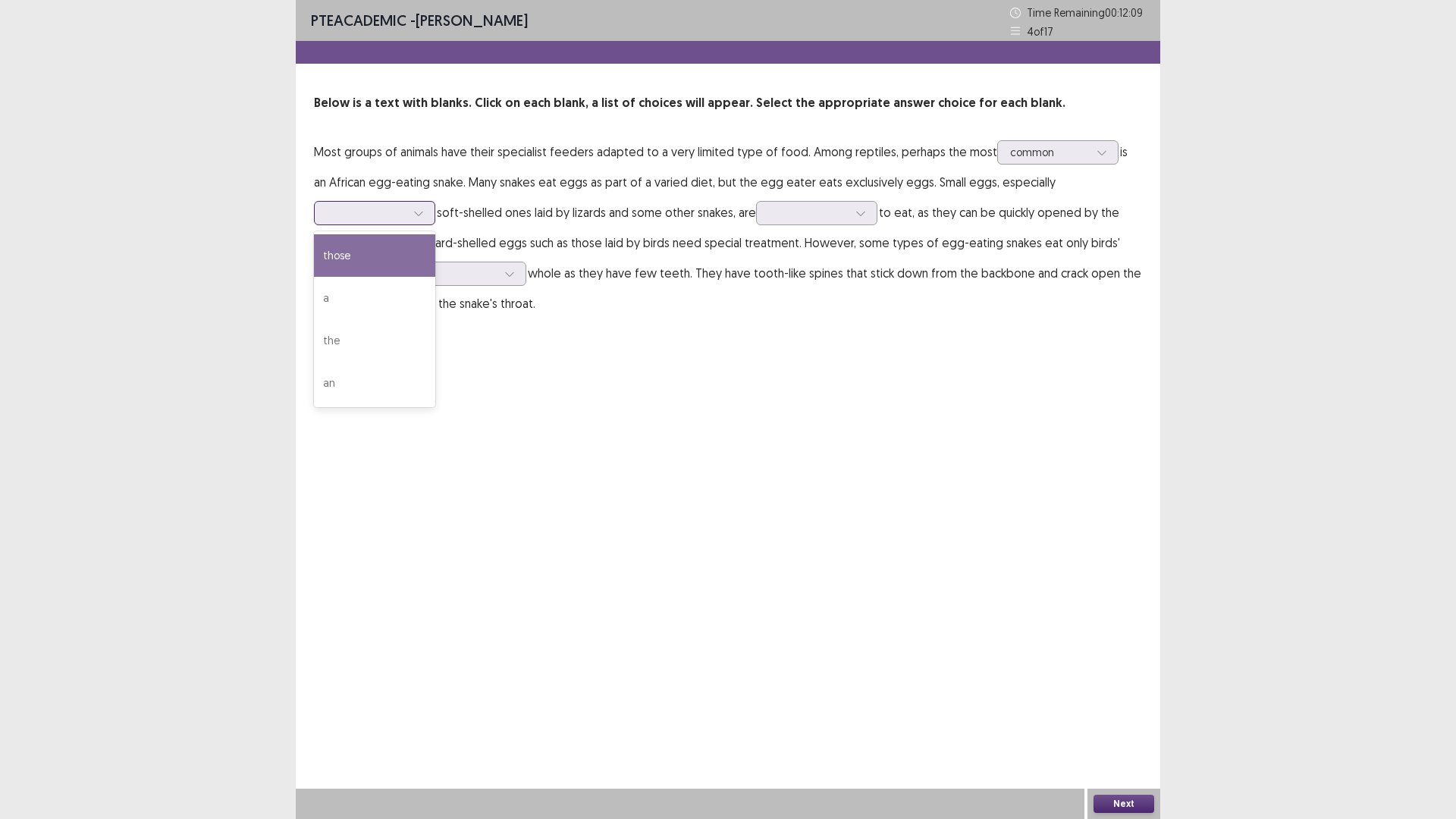
click at [375, 256] on div "those" at bounding box center [375, 255] width 122 height 42
click at [859, 217] on icon at bounding box center [861, 213] width 11 height 11
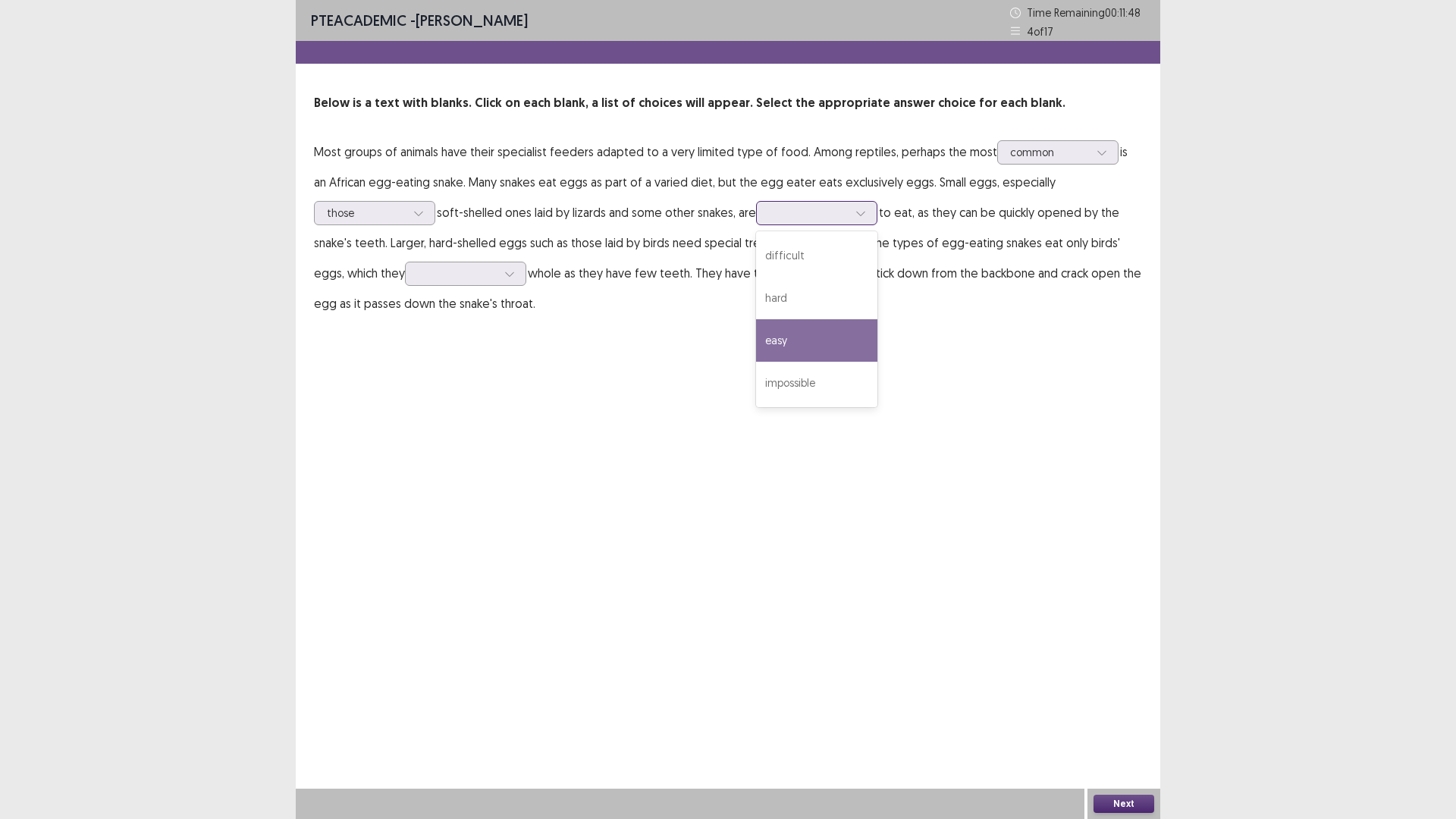
click at [801, 339] on div "easy" at bounding box center [817, 340] width 122 height 42
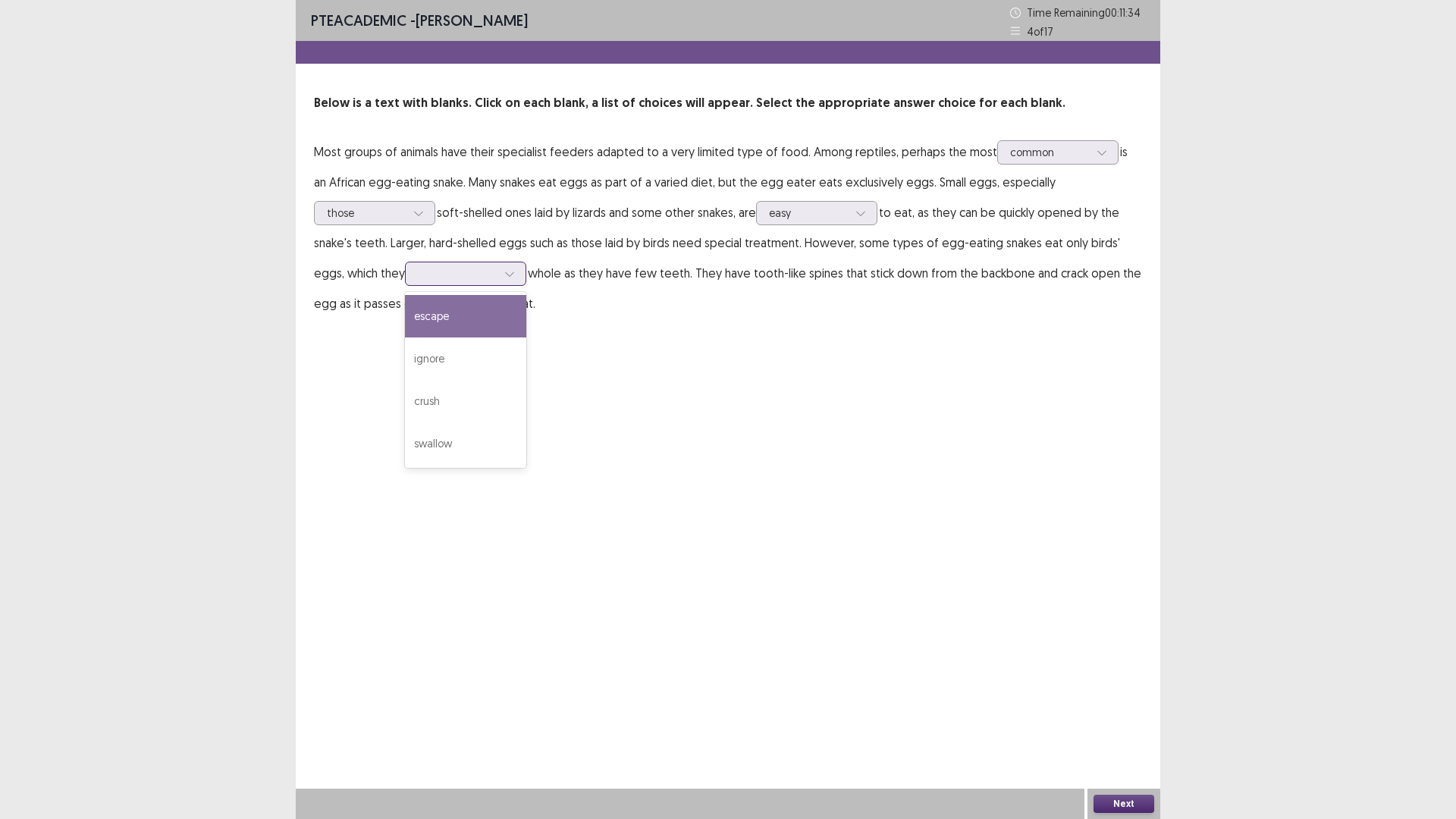
click at [505, 275] on icon at bounding box center [509, 275] width 9 height 5
click at [425, 438] on div "swallow" at bounding box center [466, 443] width 122 height 42
click at [1143, 806] on button "Next" at bounding box center [1124, 804] width 61 height 19
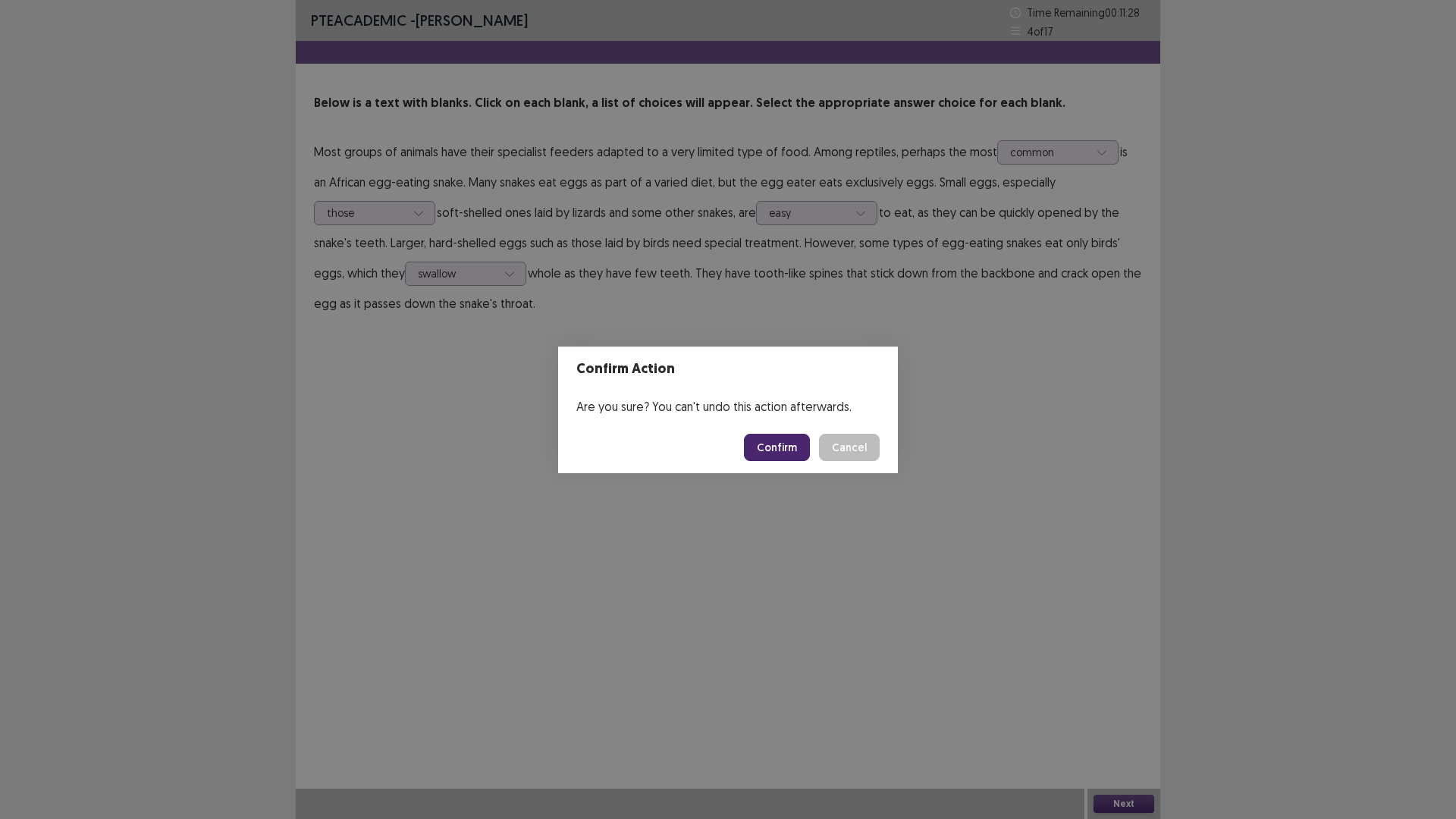
click at [769, 440] on button "Confirm" at bounding box center [777, 447] width 66 height 27
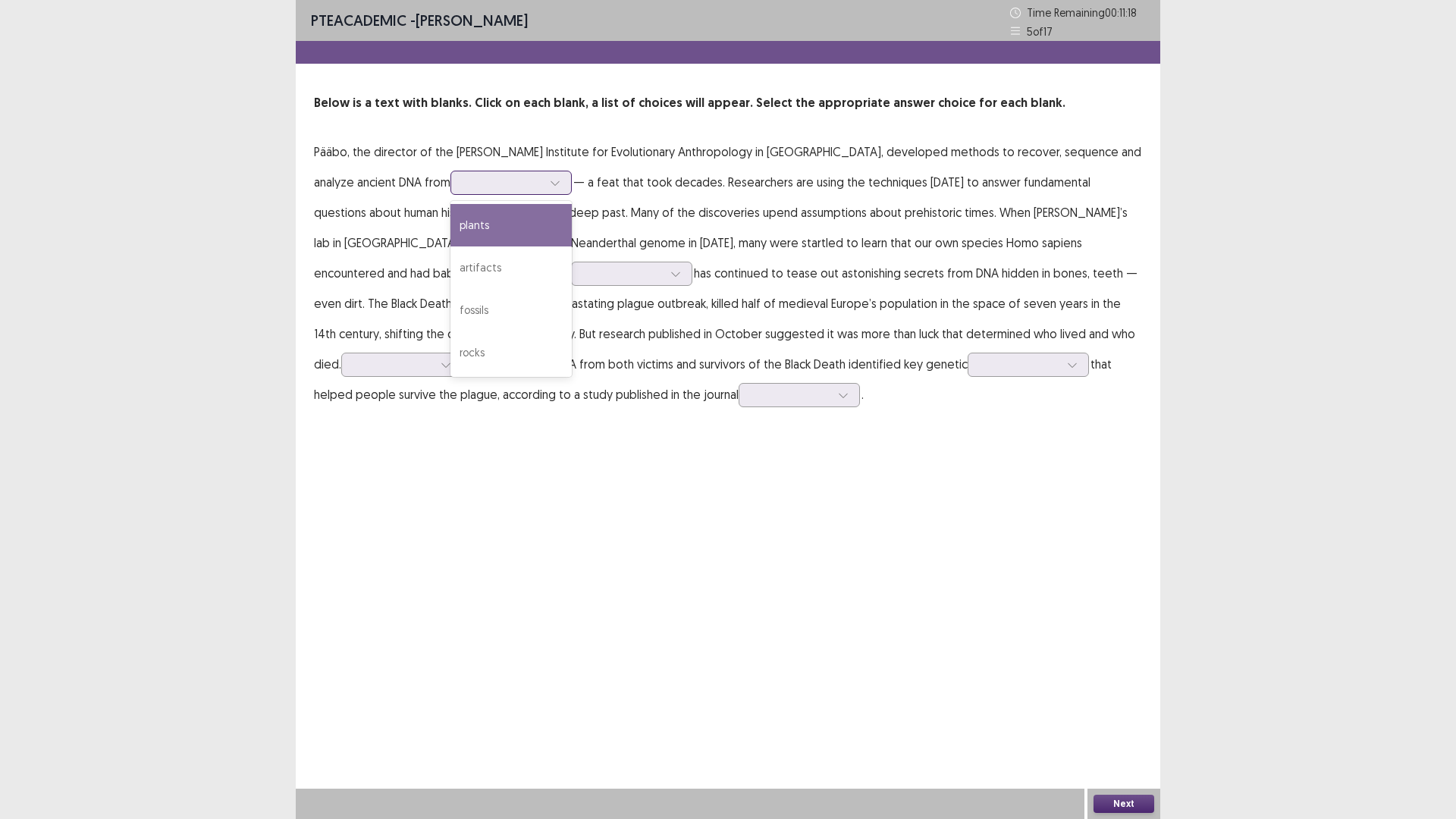
click at [551, 182] on icon at bounding box center [555, 183] width 9 height 5
click at [450, 269] on div "artifacts" at bounding box center [511, 267] width 122 height 42
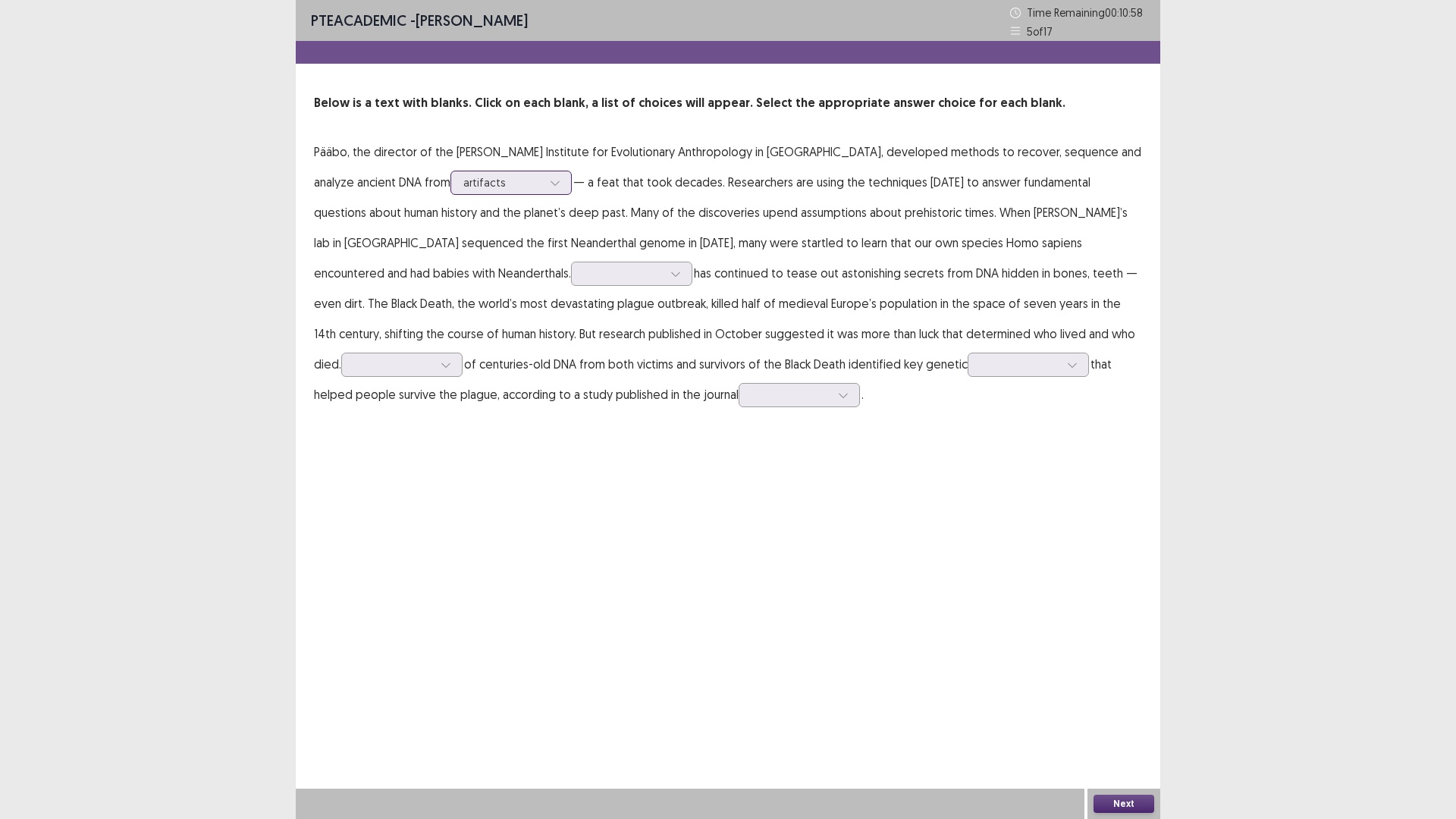
click at [550, 187] on icon at bounding box center [555, 182] width 11 height 11
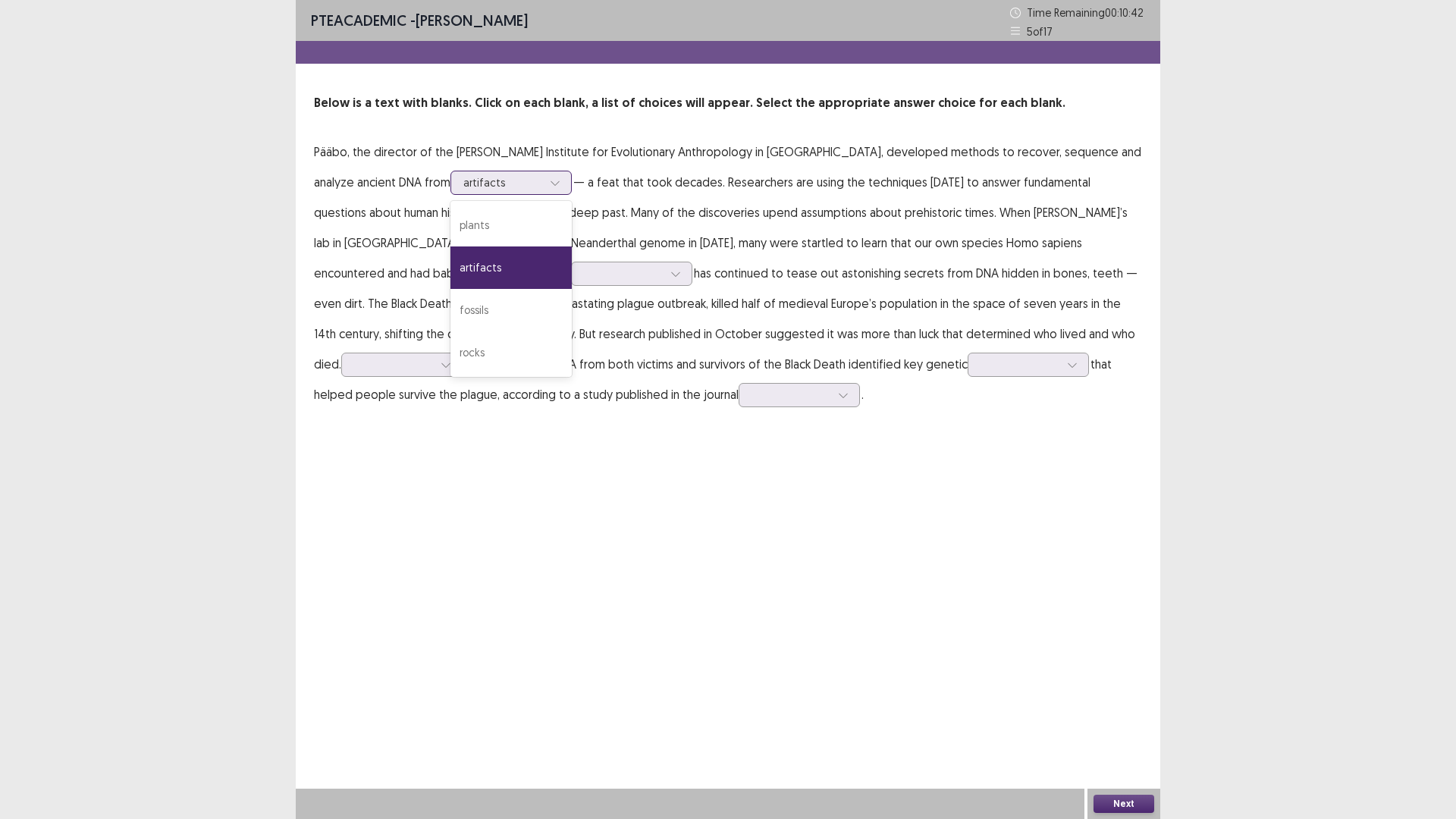
click at [450, 273] on div "artifacts" at bounding box center [511, 267] width 122 height 42
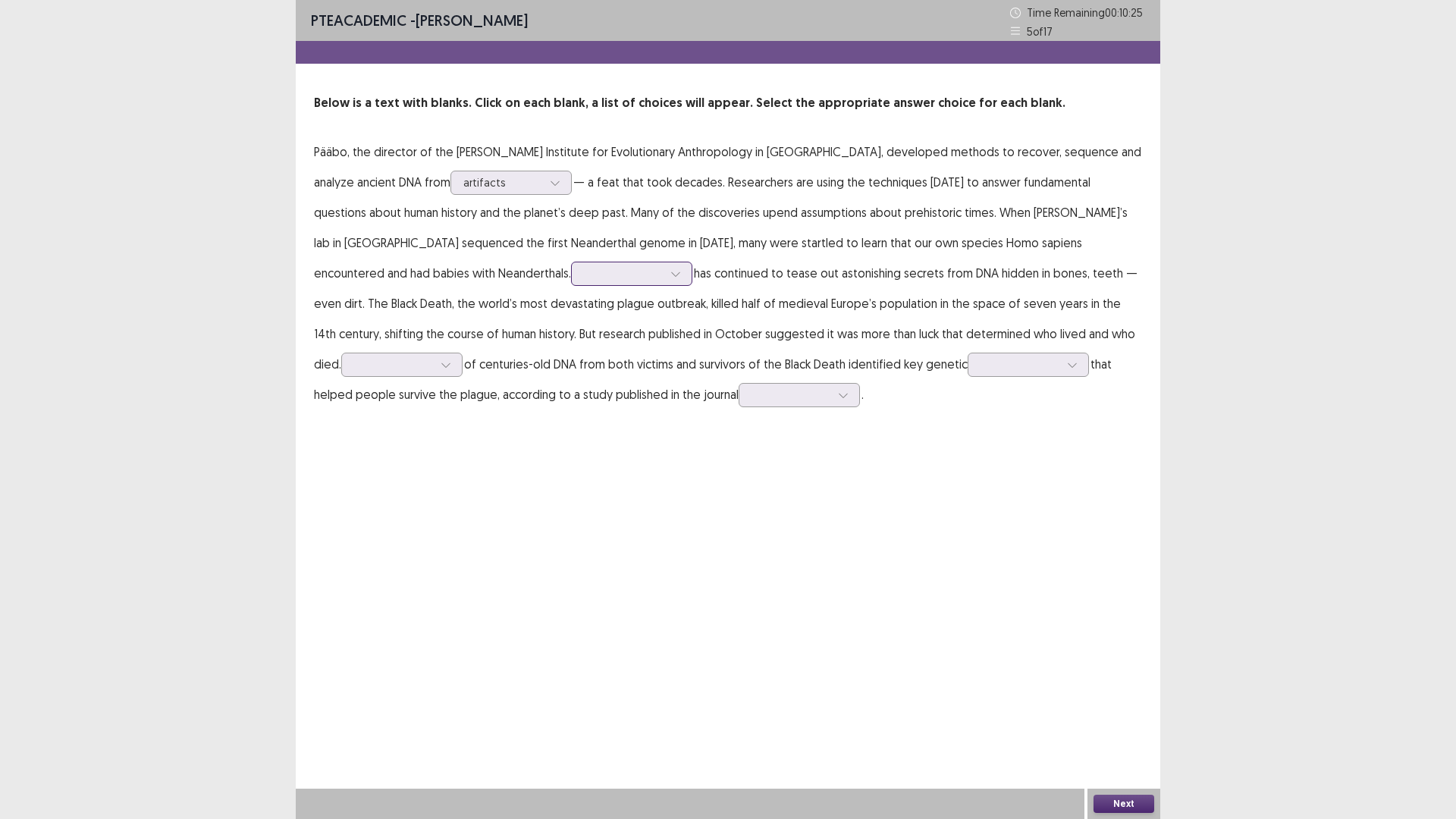
click at [671, 273] on icon at bounding box center [676, 274] width 11 height 11
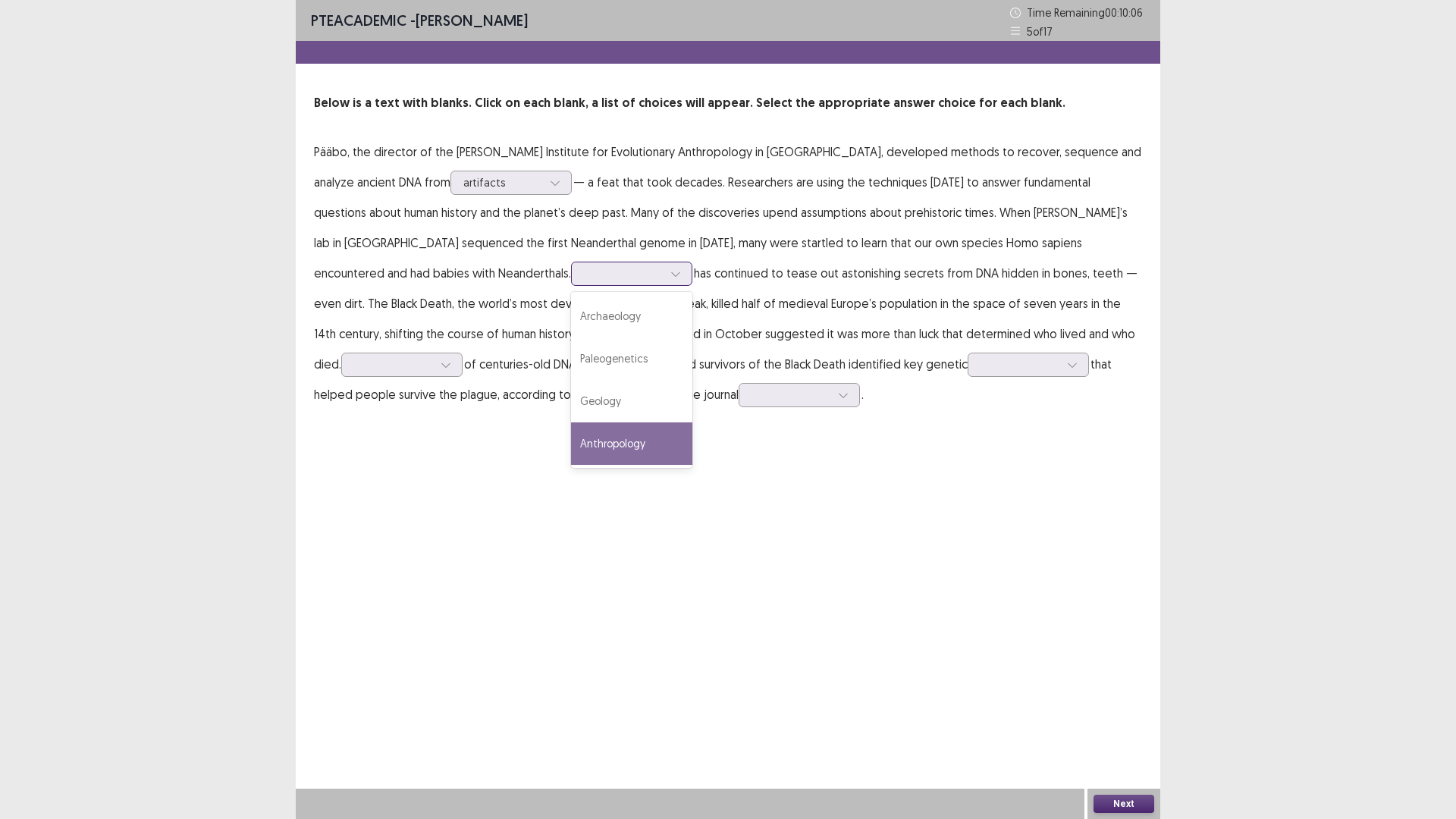
click at [571, 438] on div "Anthropology" at bounding box center [631, 443] width 122 height 42
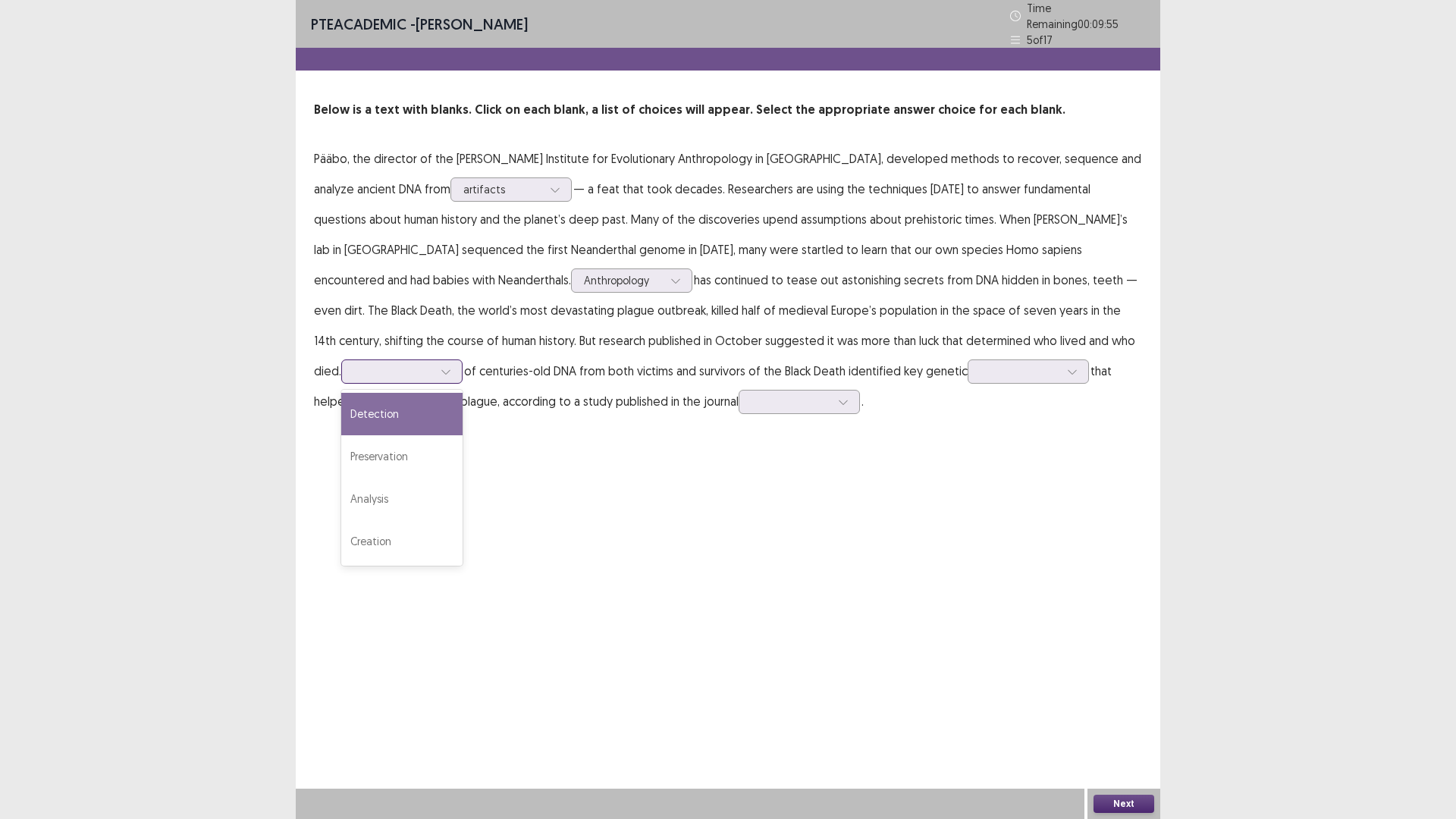
click at [451, 367] on icon at bounding box center [445, 372] width 11 height 11
click at [463, 478] on div "Analysis" at bounding box center [402, 498] width 122 height 42
click at [1067, 367] on icon at bounding box center [1072, 372] width 11 height 11
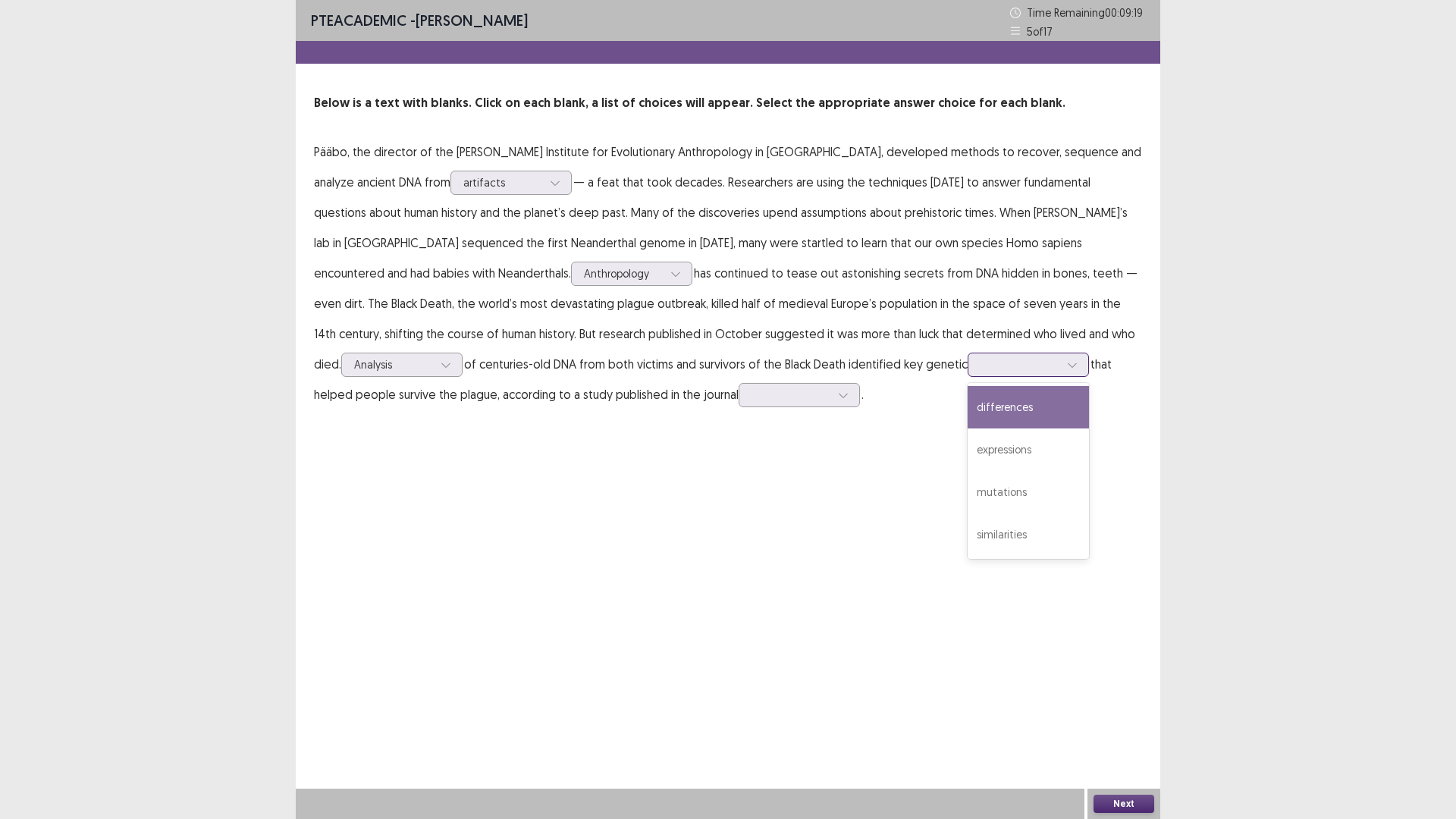
click at [968, 417] on div "differences" at bounding box center [1029, 407] width 122 height 42
click at [839, 397] on icon at bounding box center [843, 395] width 9 height 5
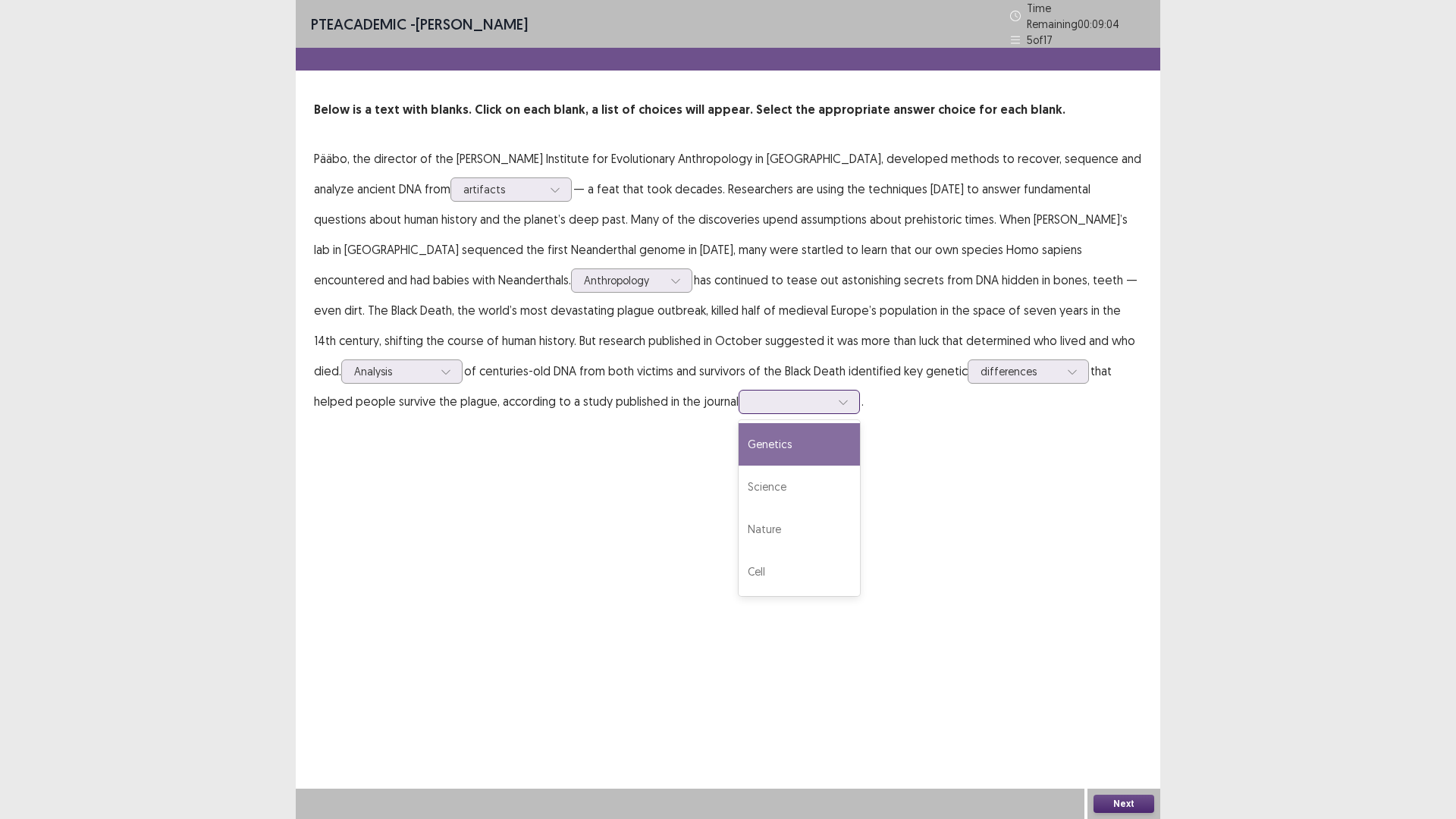
click at [738, 443] on div "Genetics" at bounding box center [799, 444] width 122 height 42
click at [1137, 802] on button "Next" at bounding box center [1124, 804] width 61 height 19
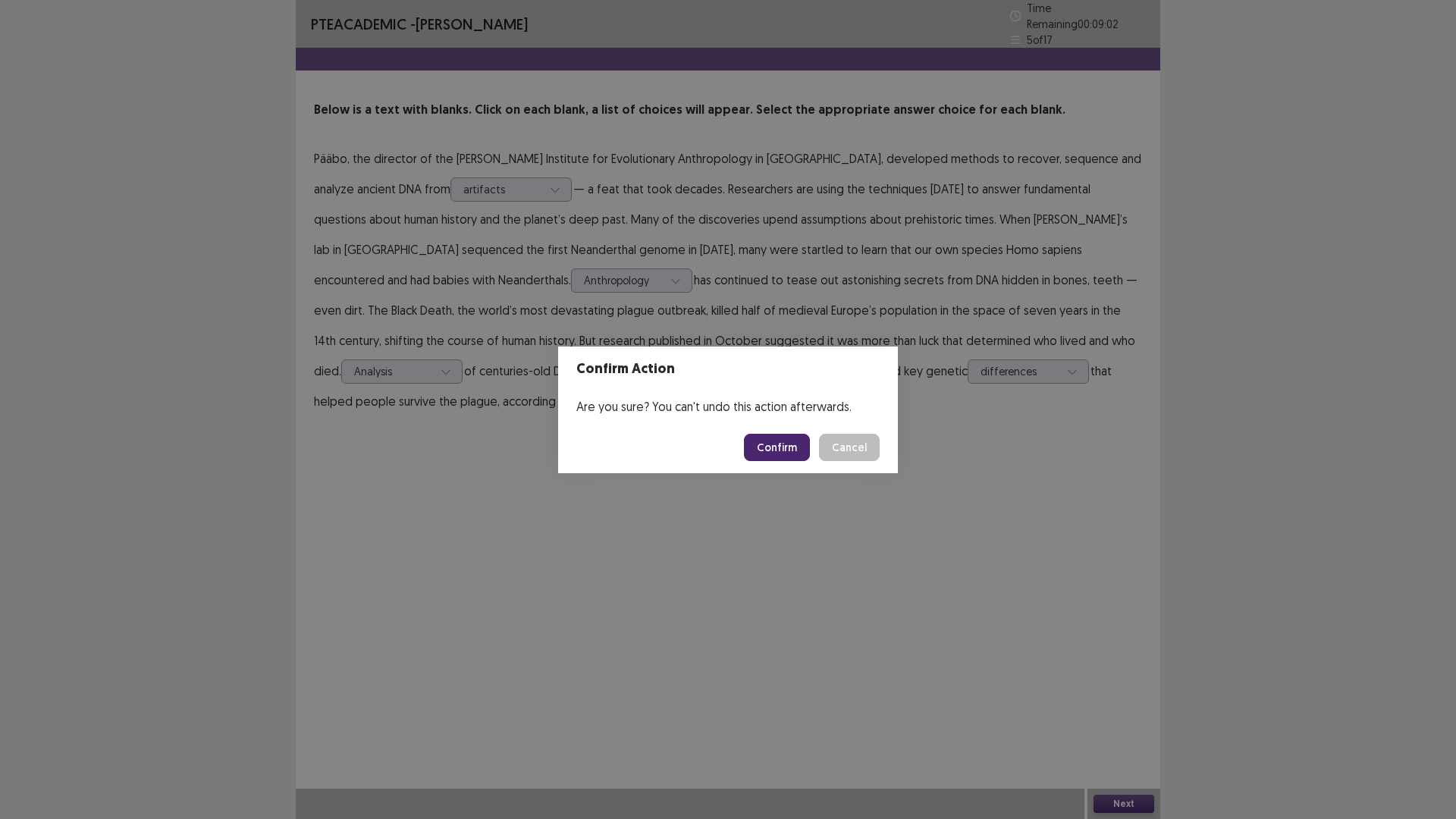
click at [788, 448] on button "Confirm" at bounding box center [777, 447] width 66 height 27
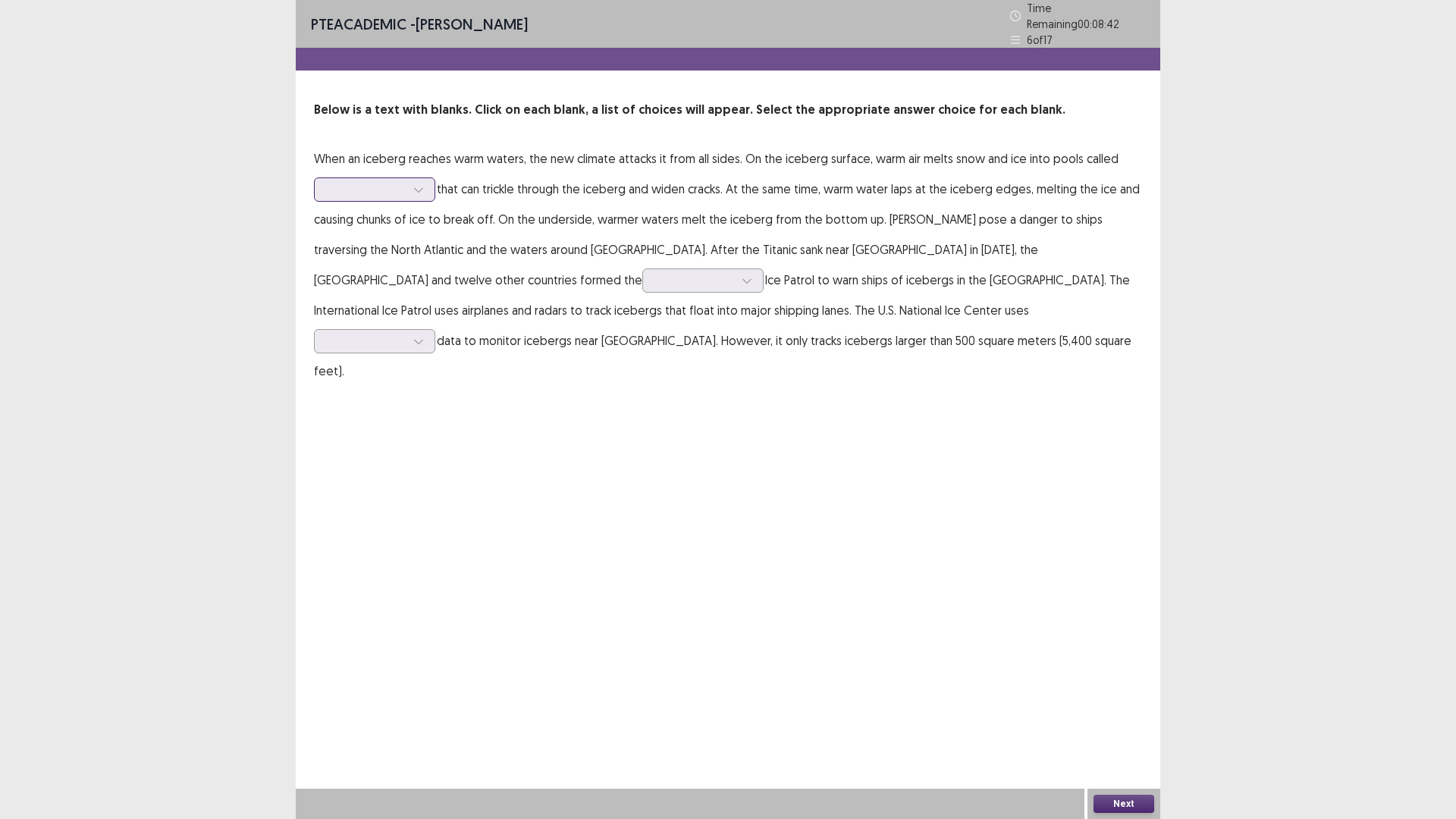
click at [421, 184] on icon at bounding box center [419, 189] width 11 height 11
click at [370, 349] on div "ice pools" at bounding box center [375, 359] width 122 height 42
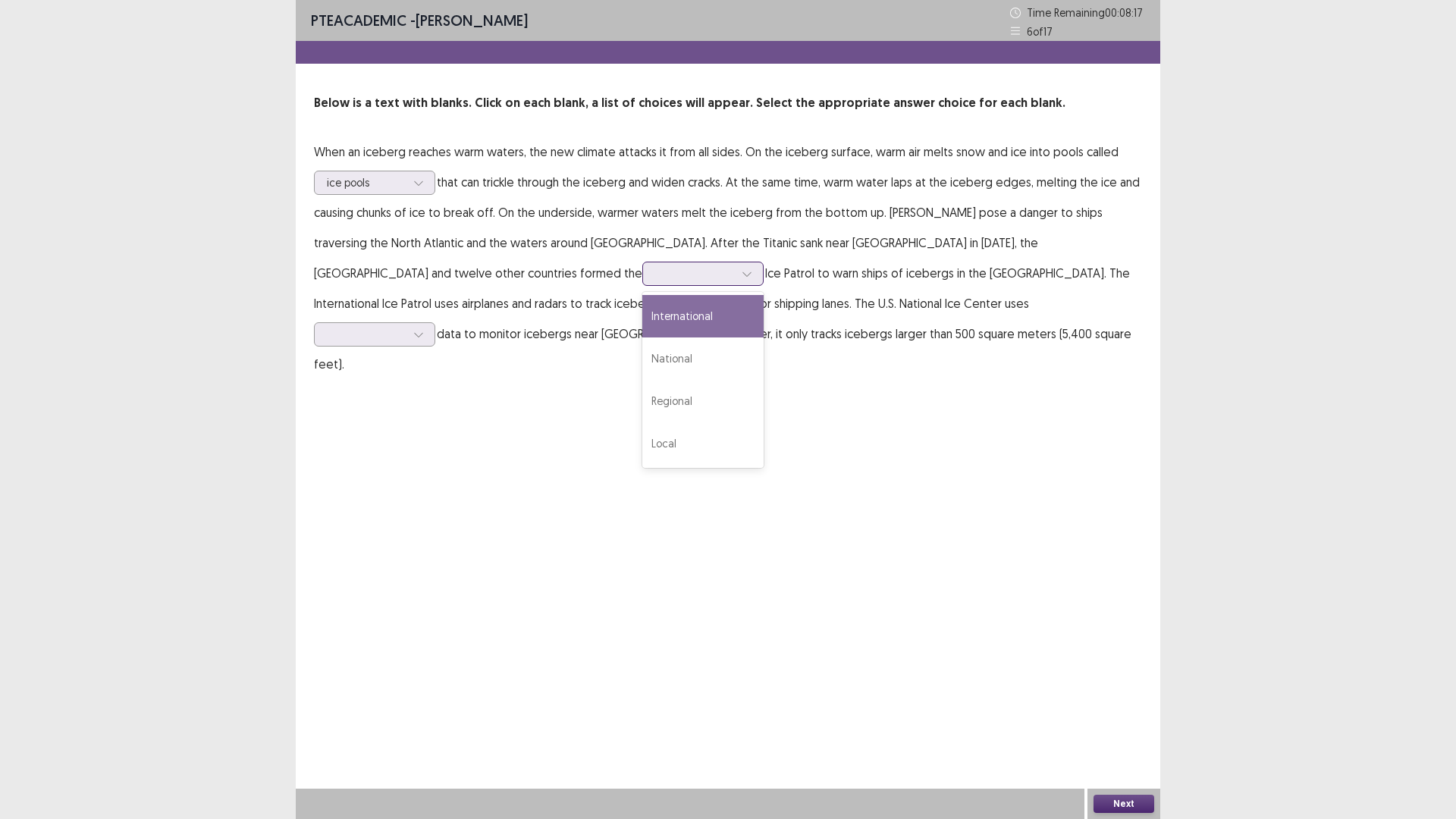
click at [735, 273] on div at bounding box center [746, 274] width 23 height 23
click at [642, 317] on div "International" at bounding box center [703, 316] width 122 height 42
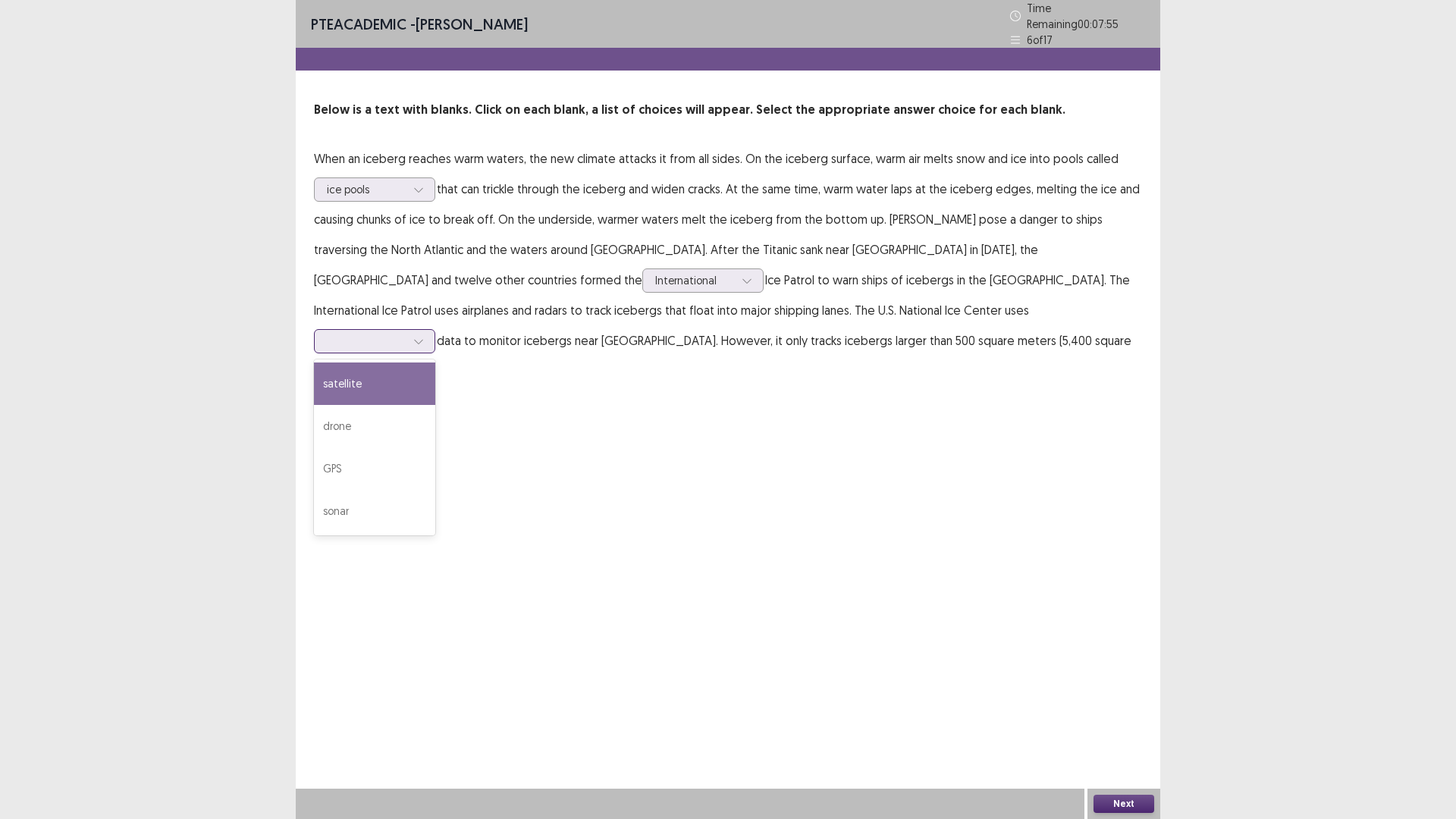
click at [424, 336] on icon at bounding box center [419, 341] width 11 height 11
click at [435, 447] on div "GPS" at bounding box center [375, 468] width 122 height 42
click at [1104, 801] on button "Next" at bounding box center [1124, 804] width 61 height 19
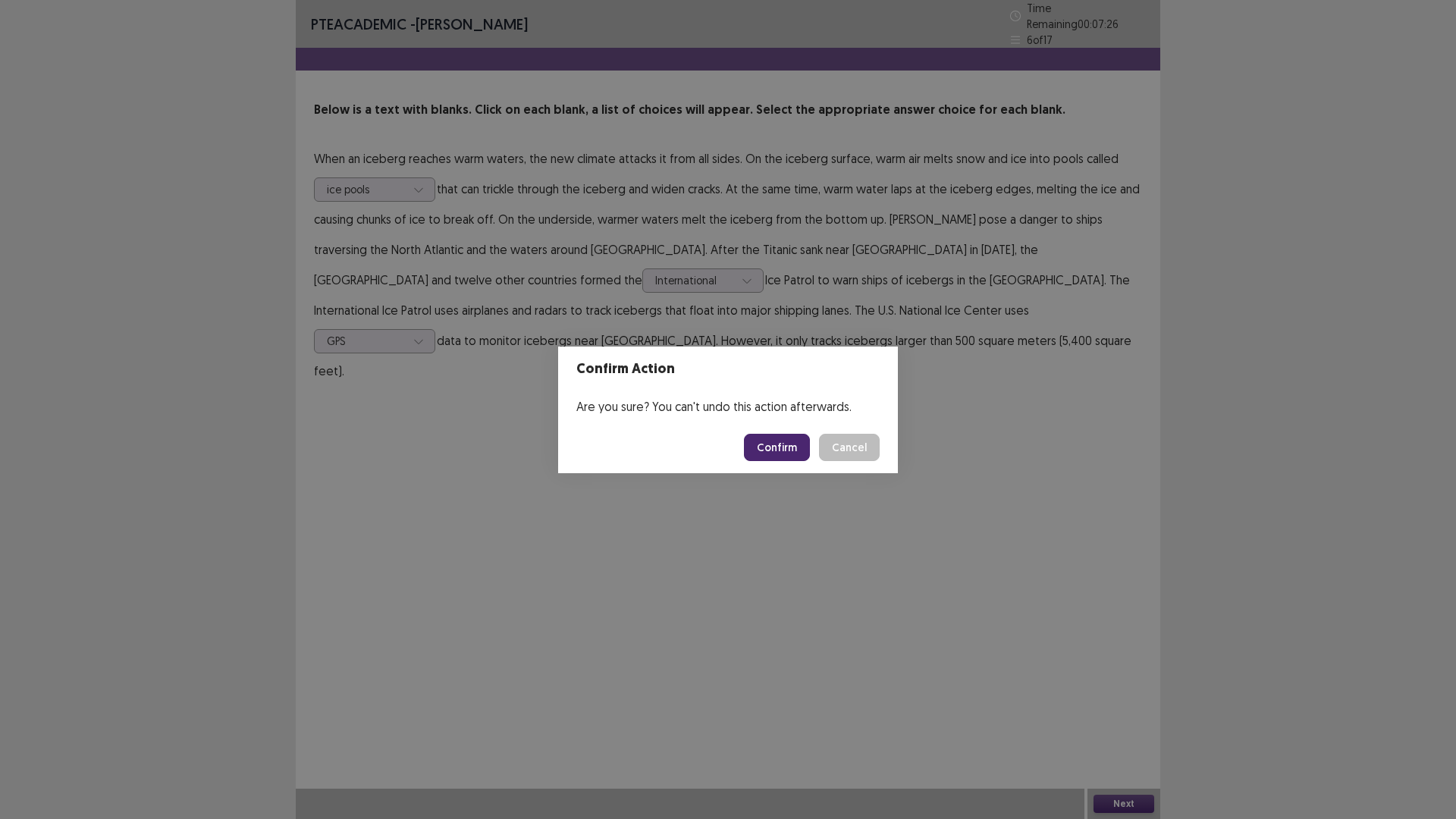
click at [761, 439] on button "Confirm" at bounding box center [777, 447] width 66 height 27
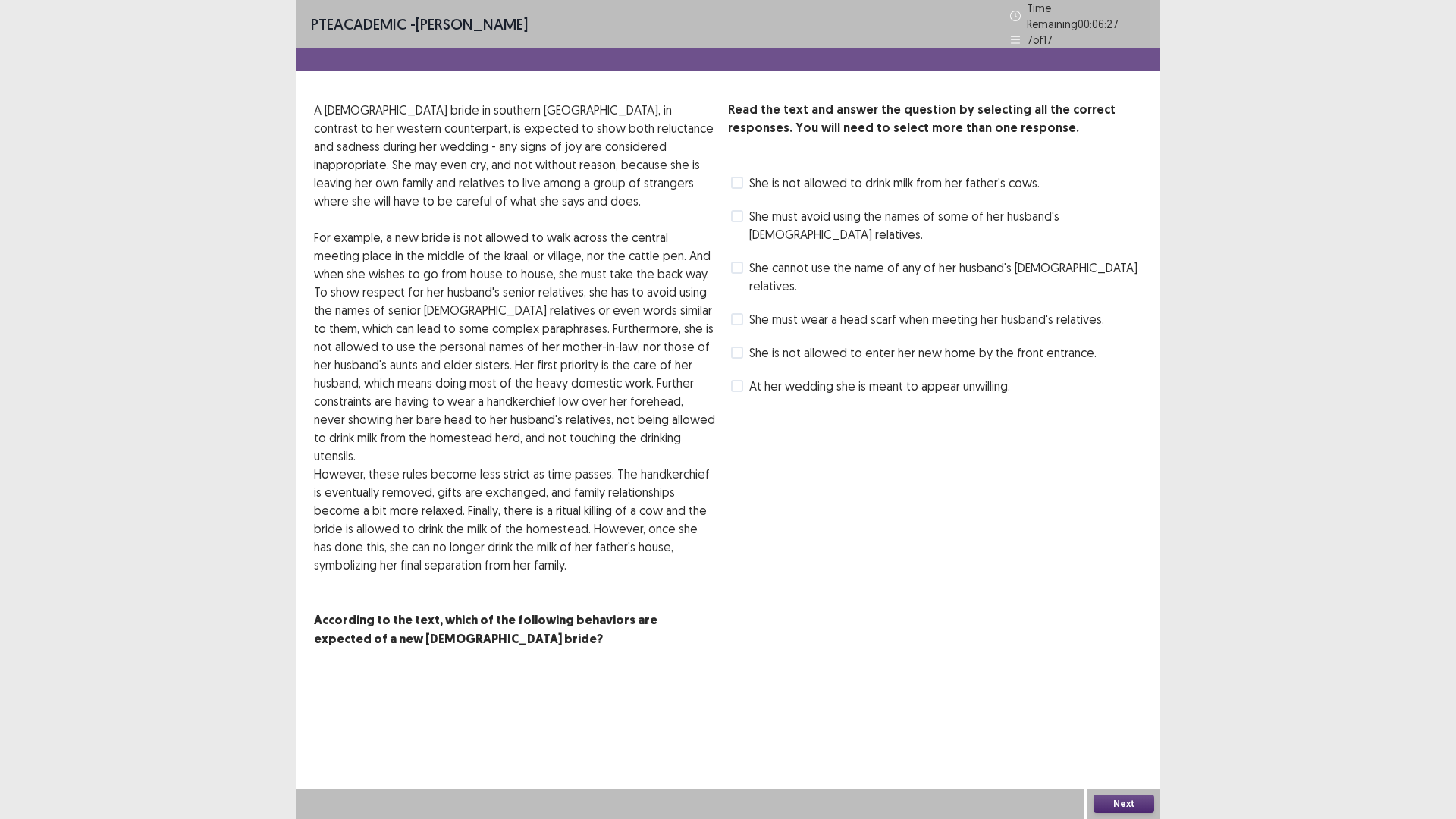
click at [802, 214] on span "She must avoid using the names of some of her husband's [DEMOGRAPHIC_DATA] rela…" at bounding box center [945, 225] width 393 height 36
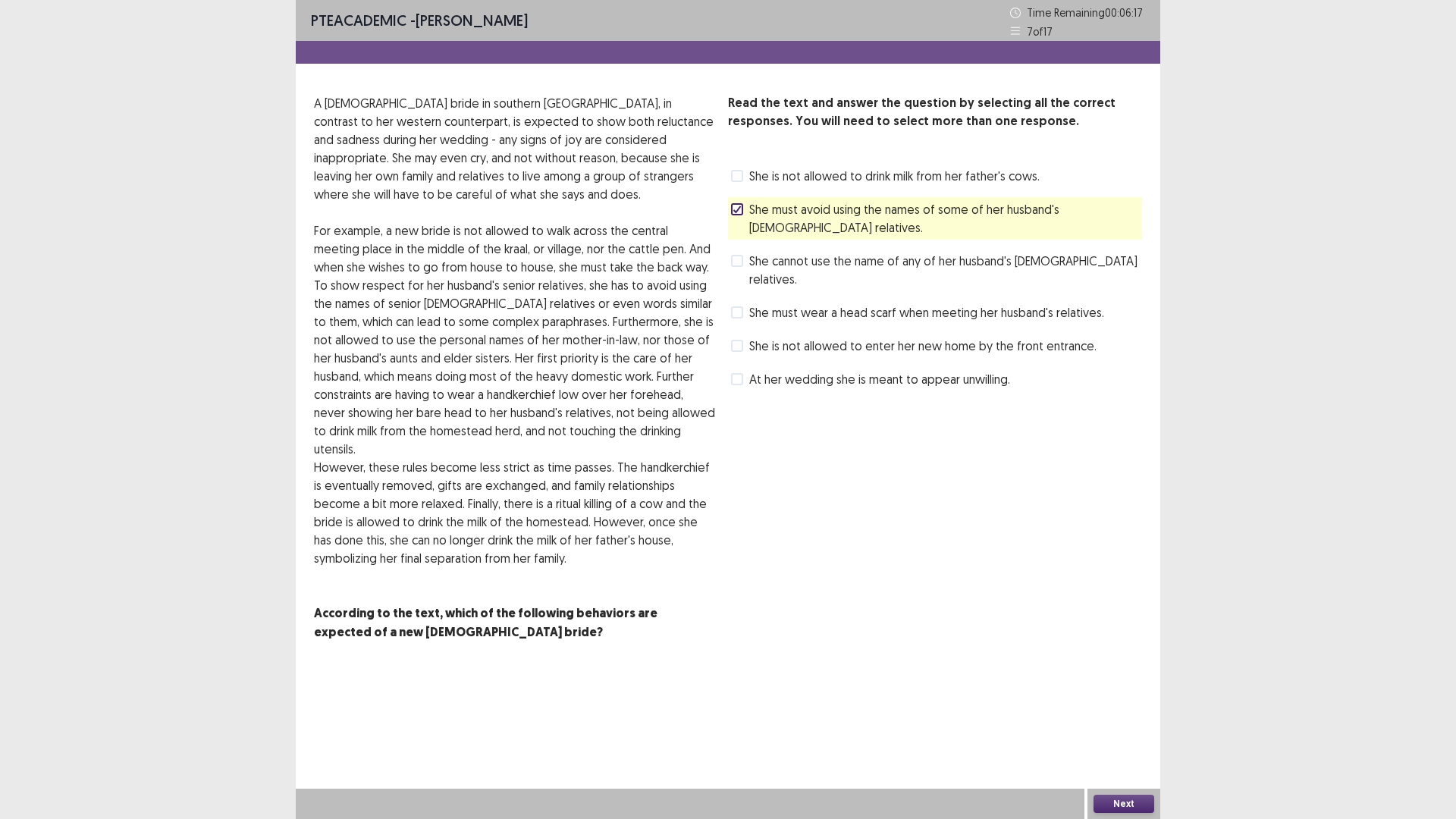
click at [889, 303] on span "She must wear a head scarf when meeting her husband's relatives." at bounding box center [927, 312] width 355 height 19
click at [900, 370] on span "At her wedding she is meant to appear unwilling." at bounding box center [879, 379] width 261 height 19
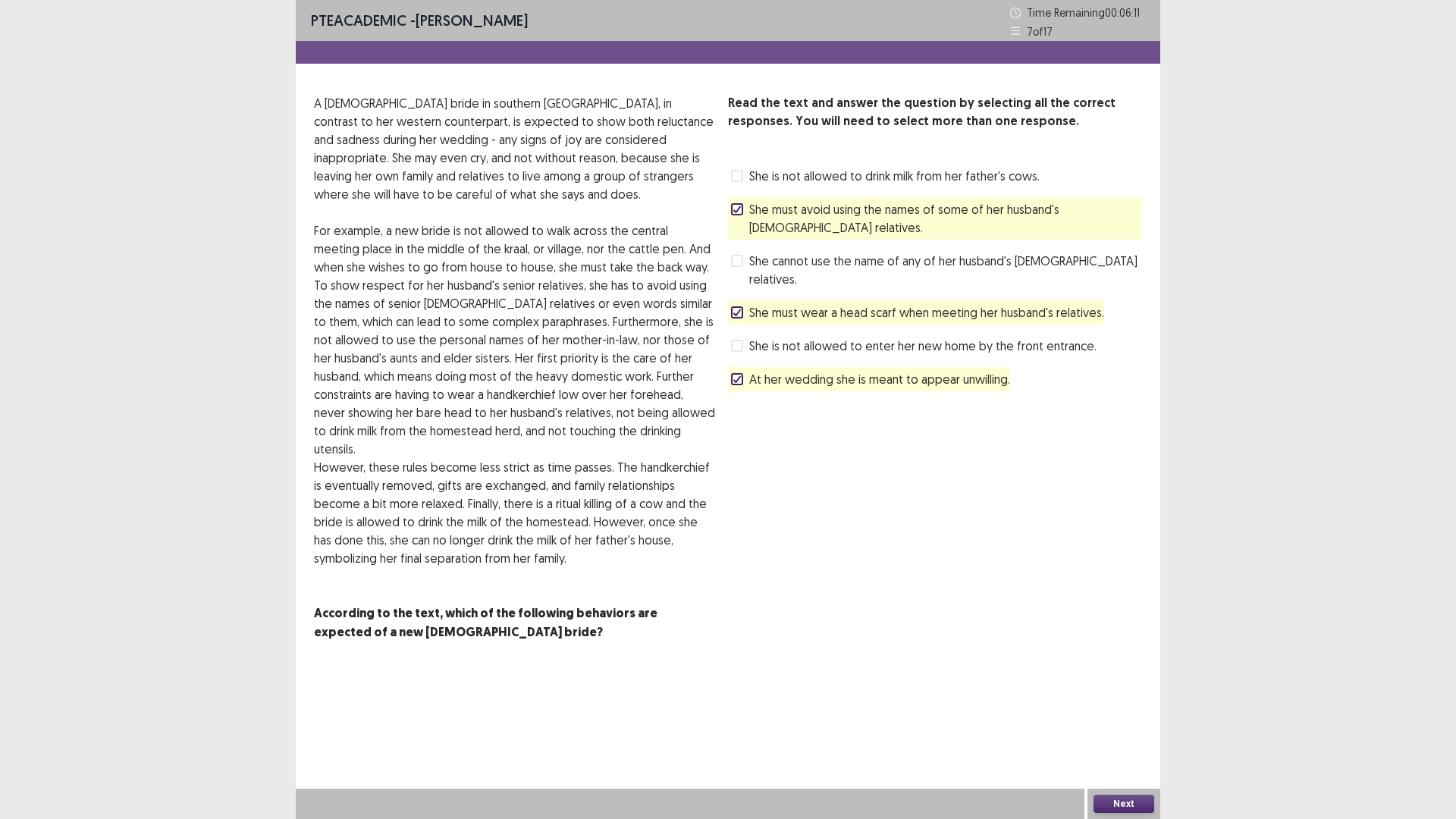
click at [1131, 802] on button "Next" at bounding box center [1124, 804] width 61 height 19
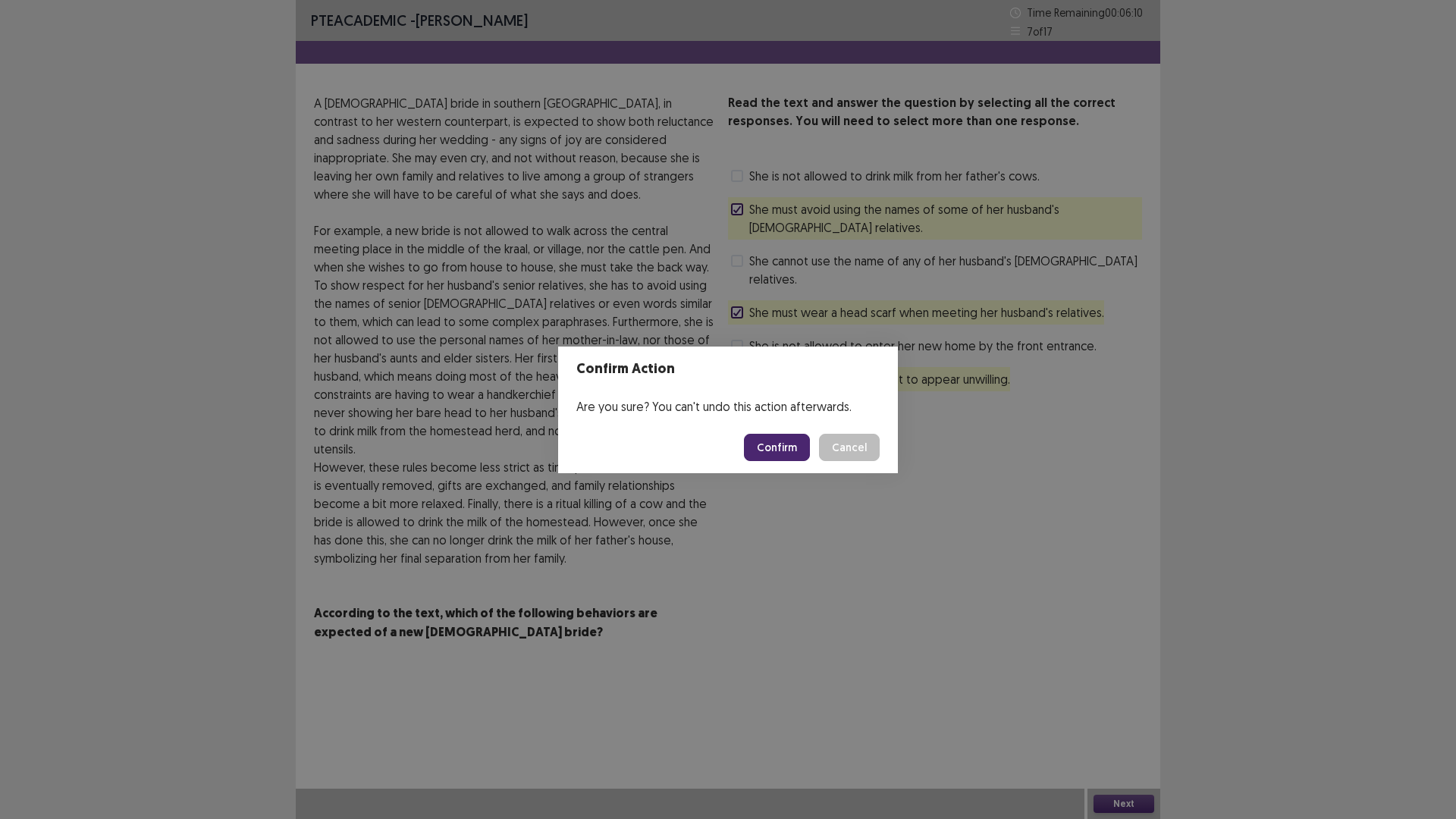
click at [777, 451] on button "Confirm" at bounding box center [777, 447] width 66 height 27
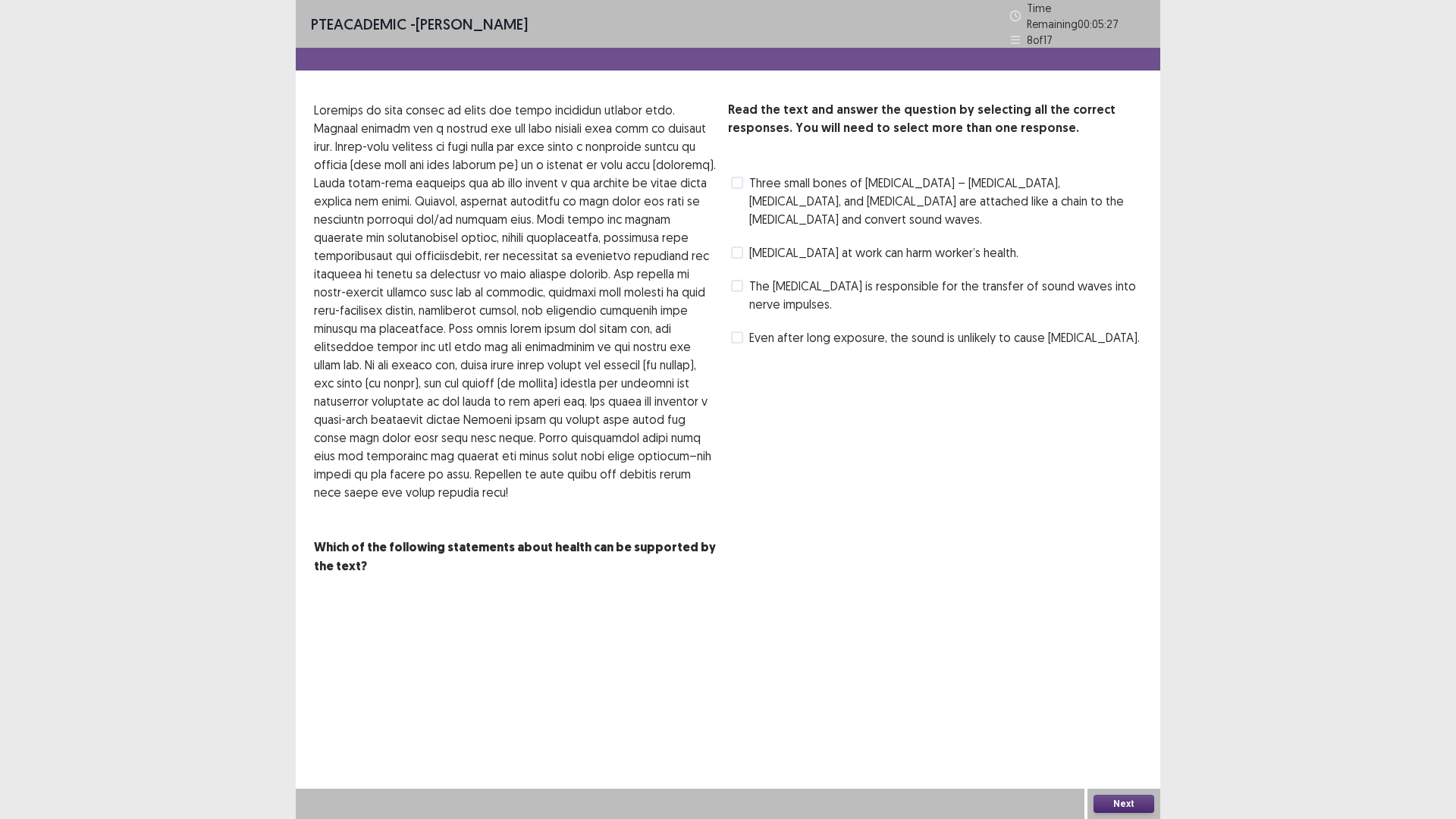
click at [766, 243] on span "[MEDICAL_DATA] at work can harm worker’s health." at bounding box center [883, 252] width 270 height 19
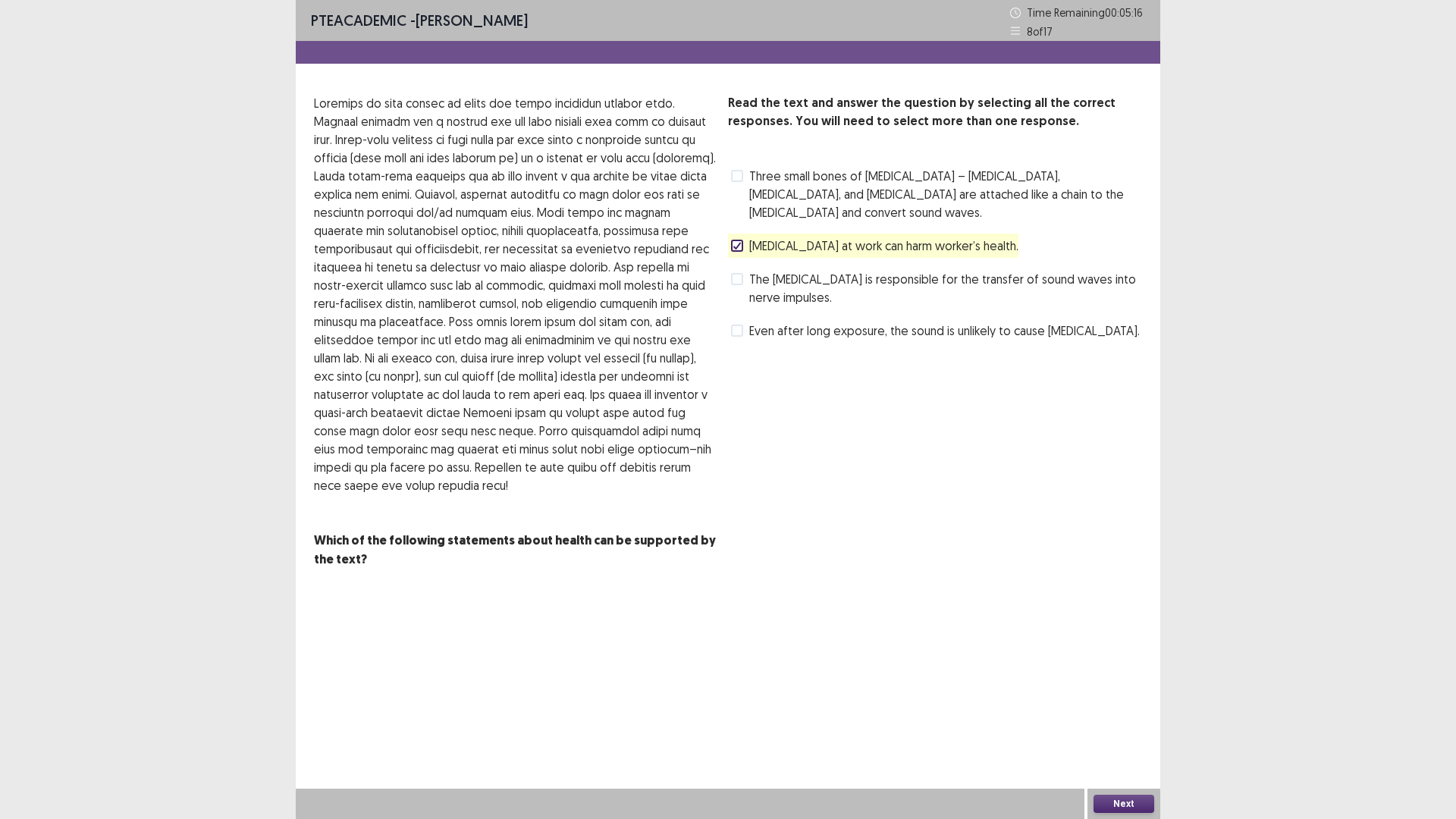
click at [797, 322] on span "Even after long exposure, the sound is unlikely to cause [MEDICAL_DATA]." at bounding box center [944, 331] width 390 height 19
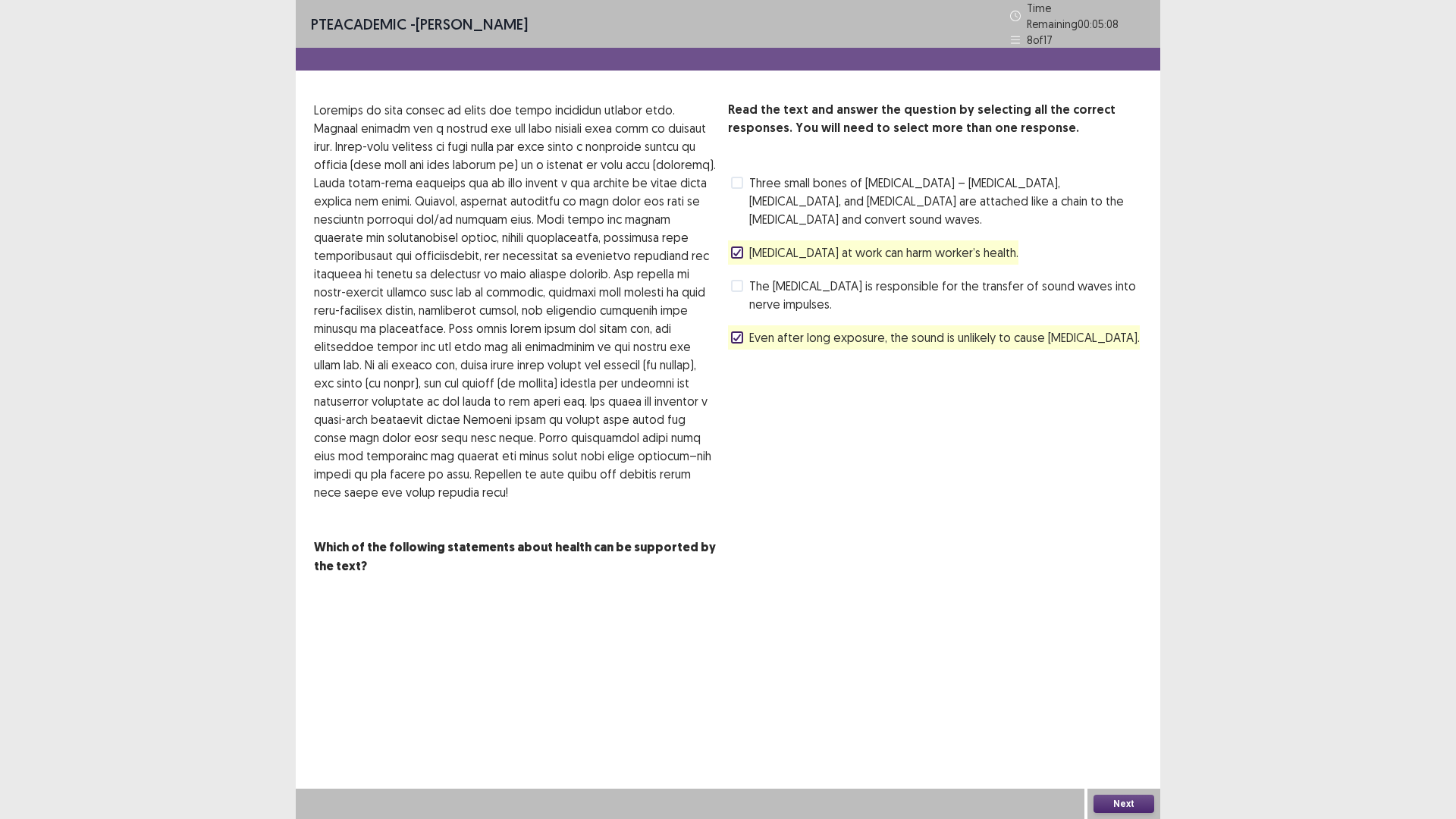
click at [1124, 800] on button "Next" at bounding box center [1124, 804] width 61 height 19
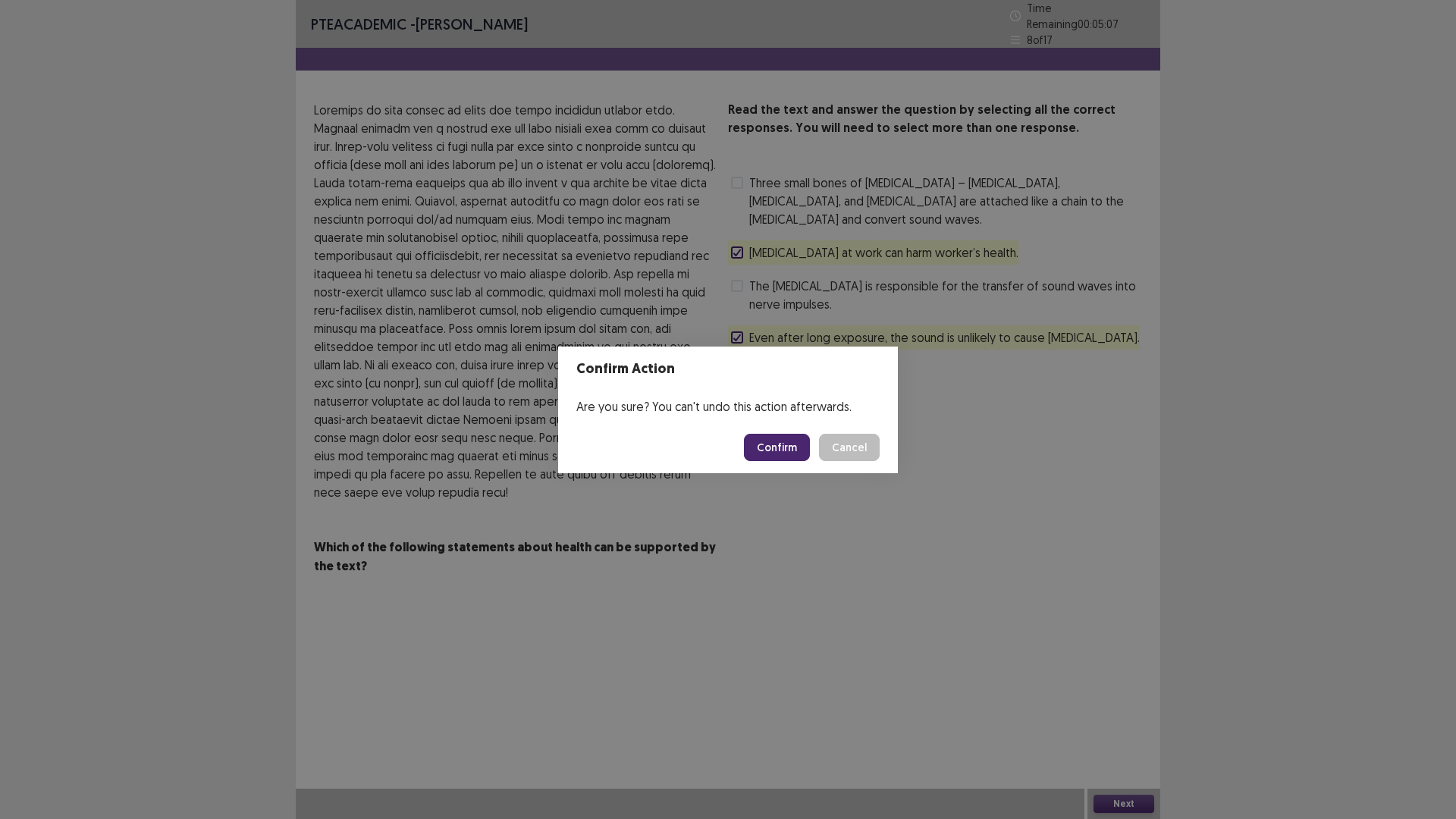
click at [771, 438] on button "Confirm" at bounding box center [777, 447] width 66 height 27
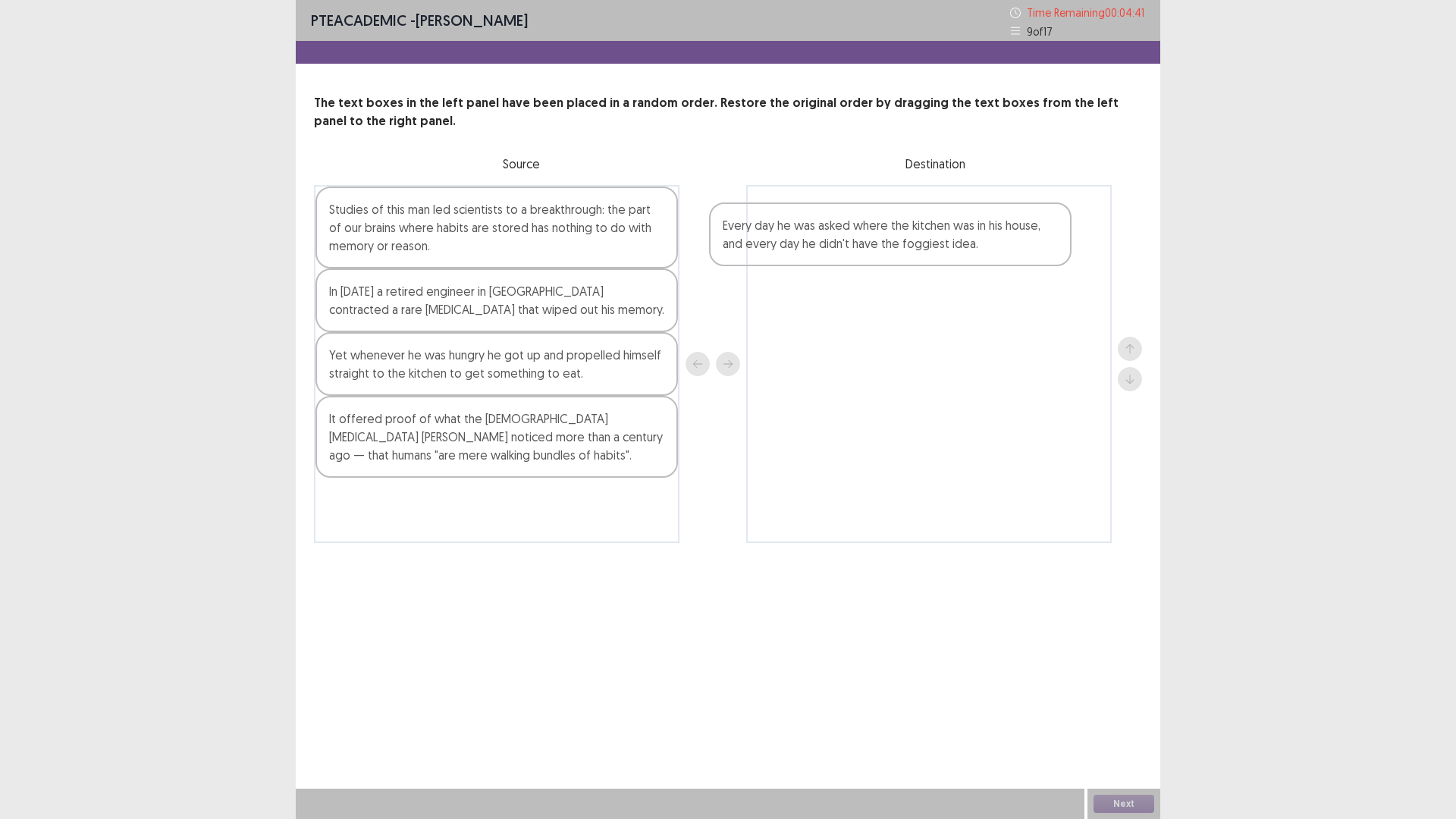
drag, startPoint x: 385, startPoint y: 529, endPoint x: 786, endPoint y: 251, distance: 487.9
click at [786, 251] on div "Studies of this man led scientists to a breakthrough: the part of our brains wh…" at bounding box center [728, 364] width 828 height 358
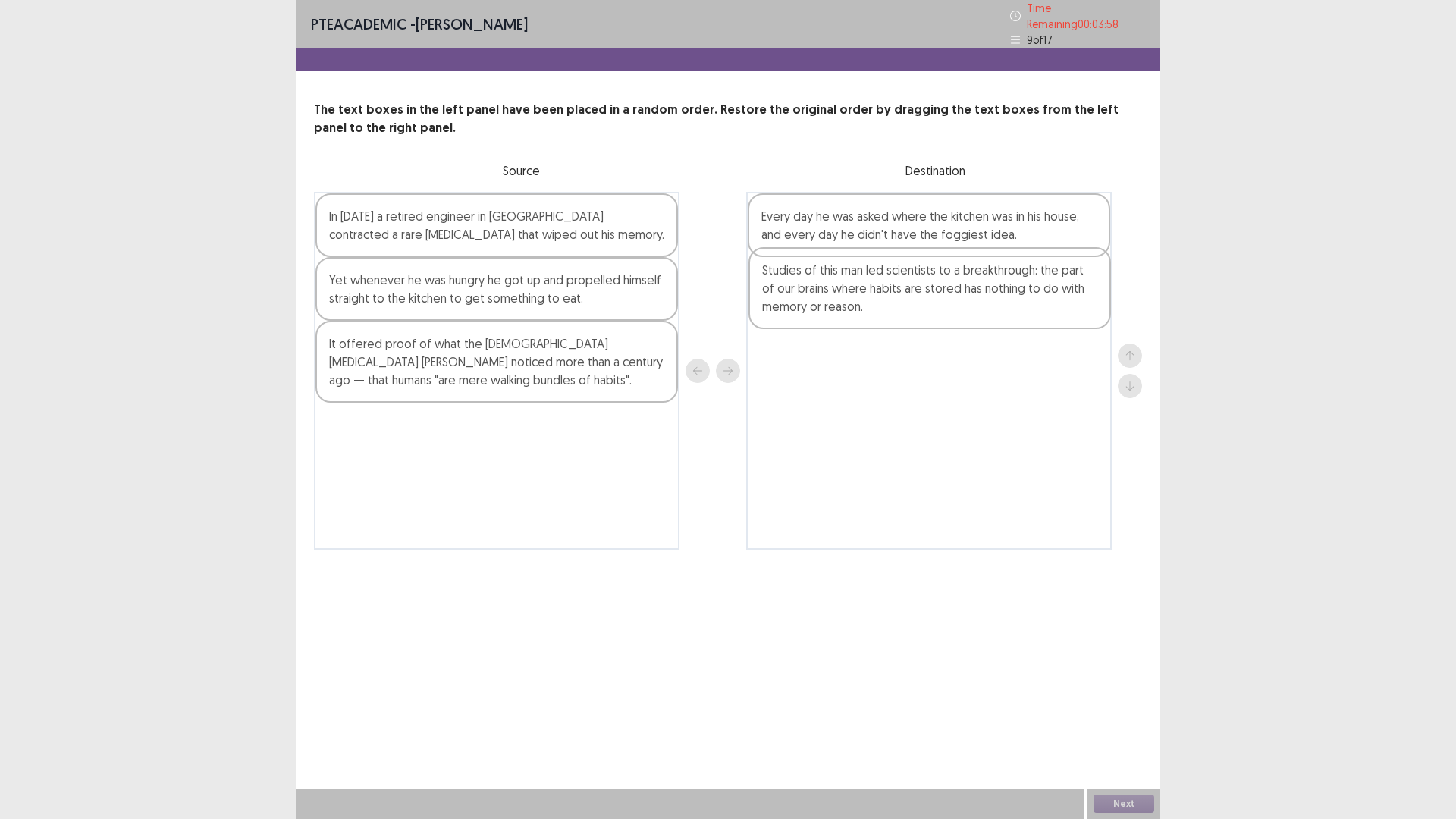
drag, startPoint x: 394, startPoint y: 236, endPoint x: 847, endPoint y: 300, distance: 457.5
click at [847, 300] on div "Studies of this man led scientists to a breakthrough: the part of our brains wh…" at bounding box center [728, 371] width 828 height 358
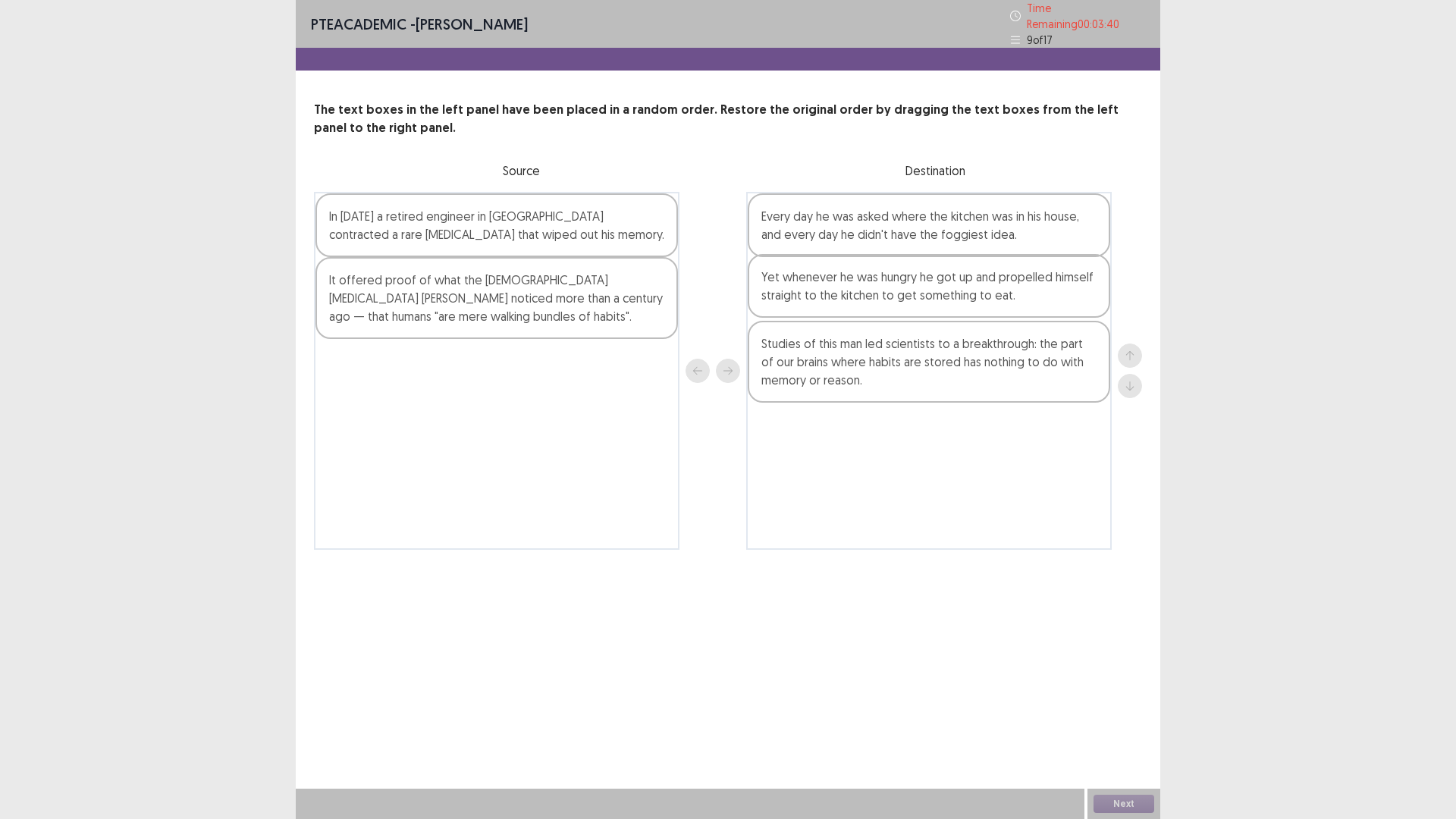
drag, startPoint x: 622, startPoint y: 319, endPoint x: 836, endPoint y: 302, distance: 214.7
click at [836, 302] on div "In [DATE] a retired engineer in [GEOGRAPHIC_DATA] contracted a rare [MEDICAL_DA…" at bounding box center [728, 371] width 828 height 358
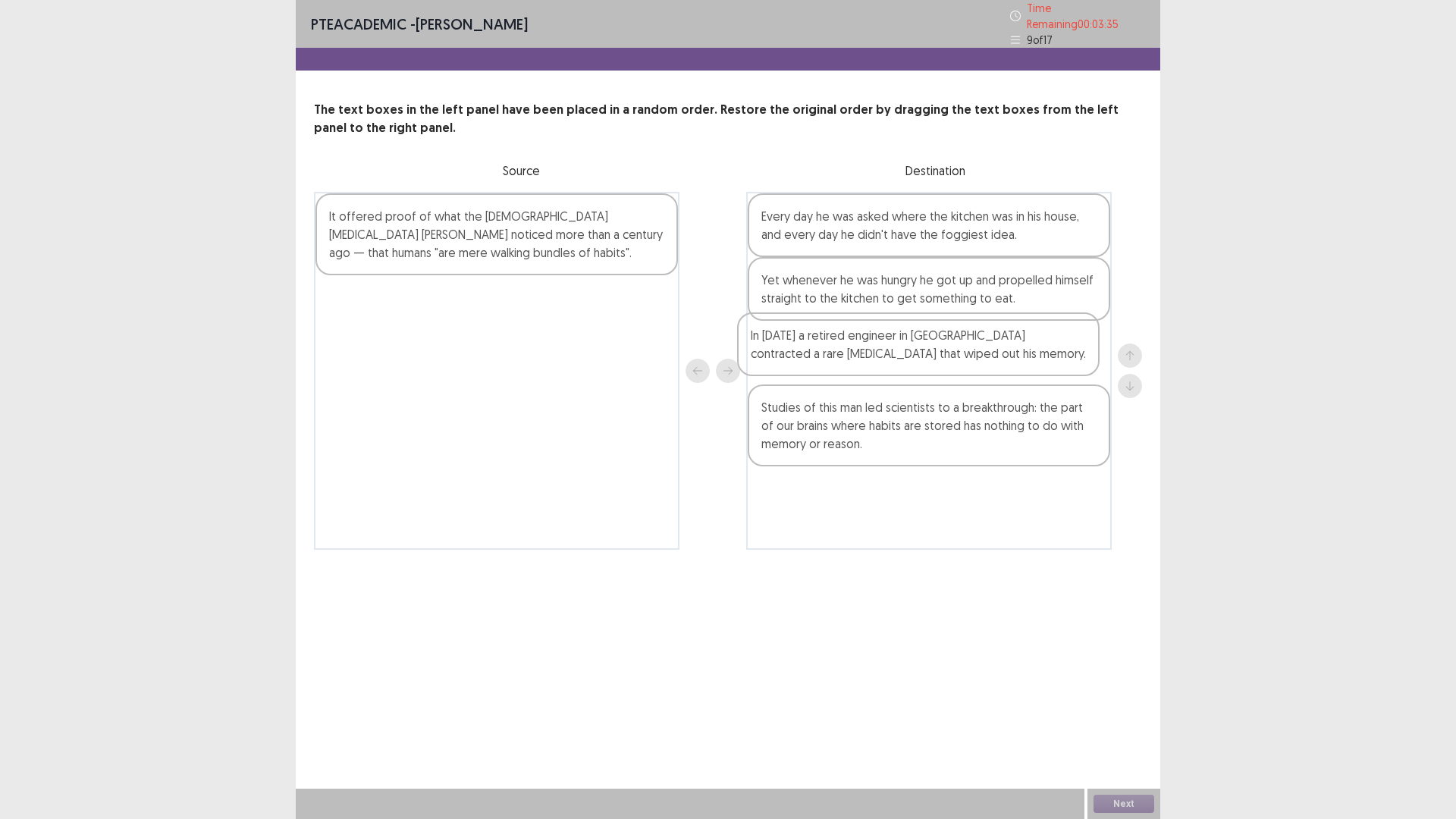
drag, startPoint x: 421, startPoint y: 232, endPoint x: 846, endPoint y: 361, distance: 444.1
click at [846, 361] on div "In [DATE] a retired engineer in [GEOGRAPHIC_DATA] contracted a rare [MEDICAL_DA…" at bounding box center [728, 371] width 828 height 358
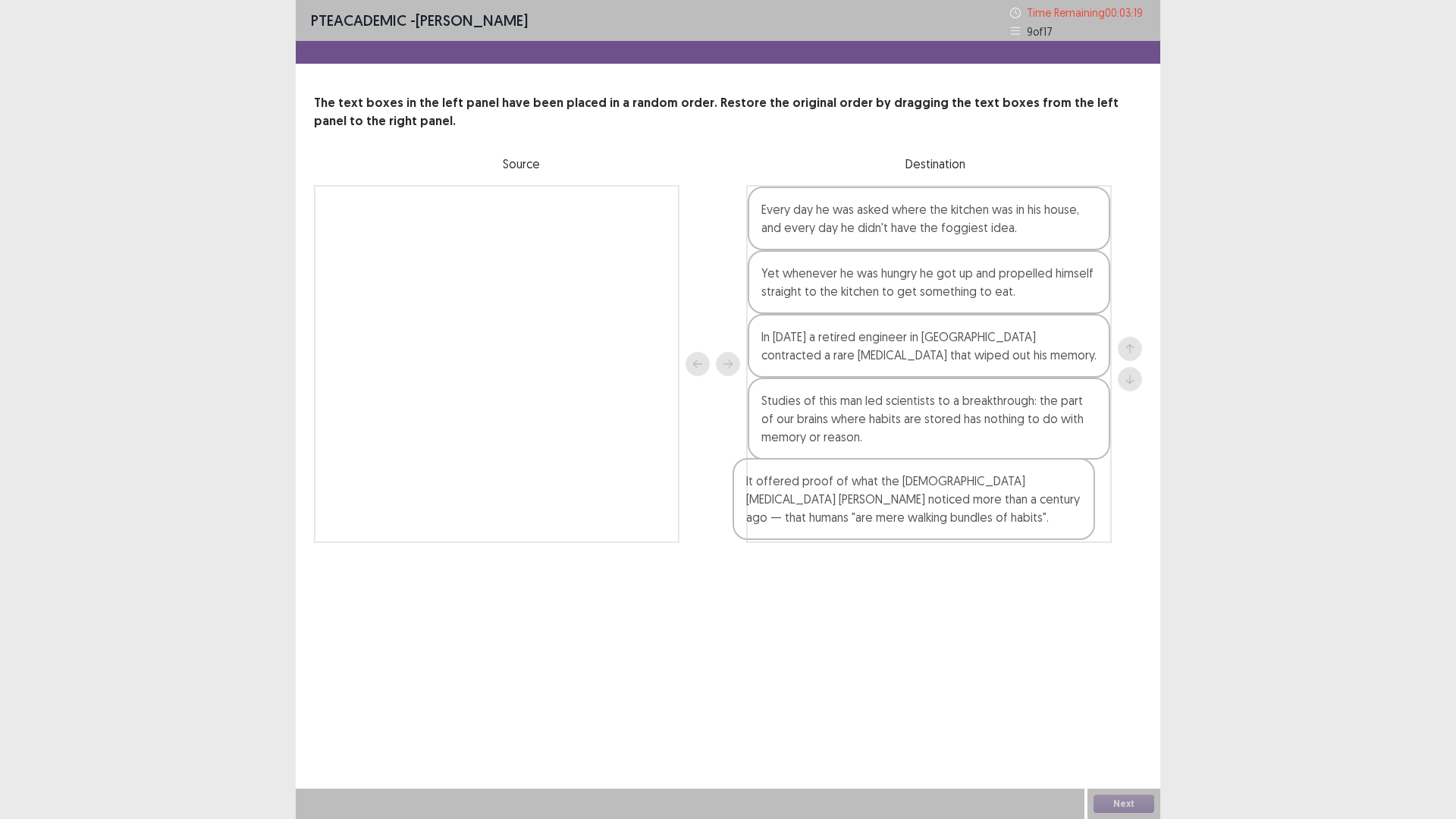
drag, startPoint x: 414, startPoint y: 232, endPoint x: 842, endPoint y: 511, distance: 510.9
click at [842, 511] on div "It offered proof of what the [DEMOGRAPHIC_DATA] [MEDICAL_DATA] [PERSON_NAME] no…" at bounding box center [728, 364] width 828 height 358
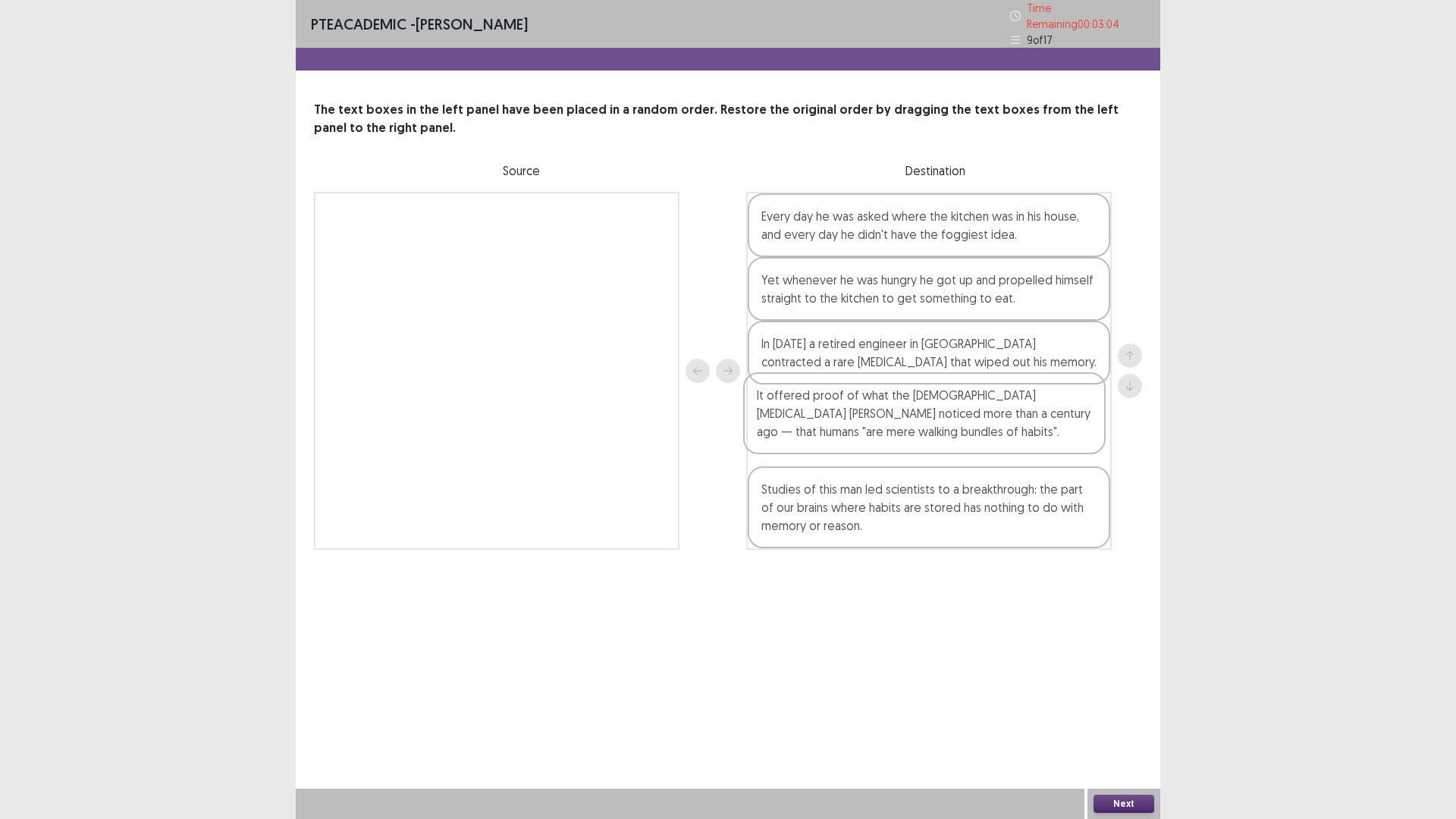
drag, startPoint x: 895, startPoint y: 517, endPoint x: 891, endPoint y: 424, distance: 93.1
click at [891, 424] on div "Every day he was asked where the kitchen was in his house, and every day he did…" at bounding box center [929, 371] width 366 height 358
click at [1121, 803] on button "Next" at bounding box center [1124, 804] width 61 height 19
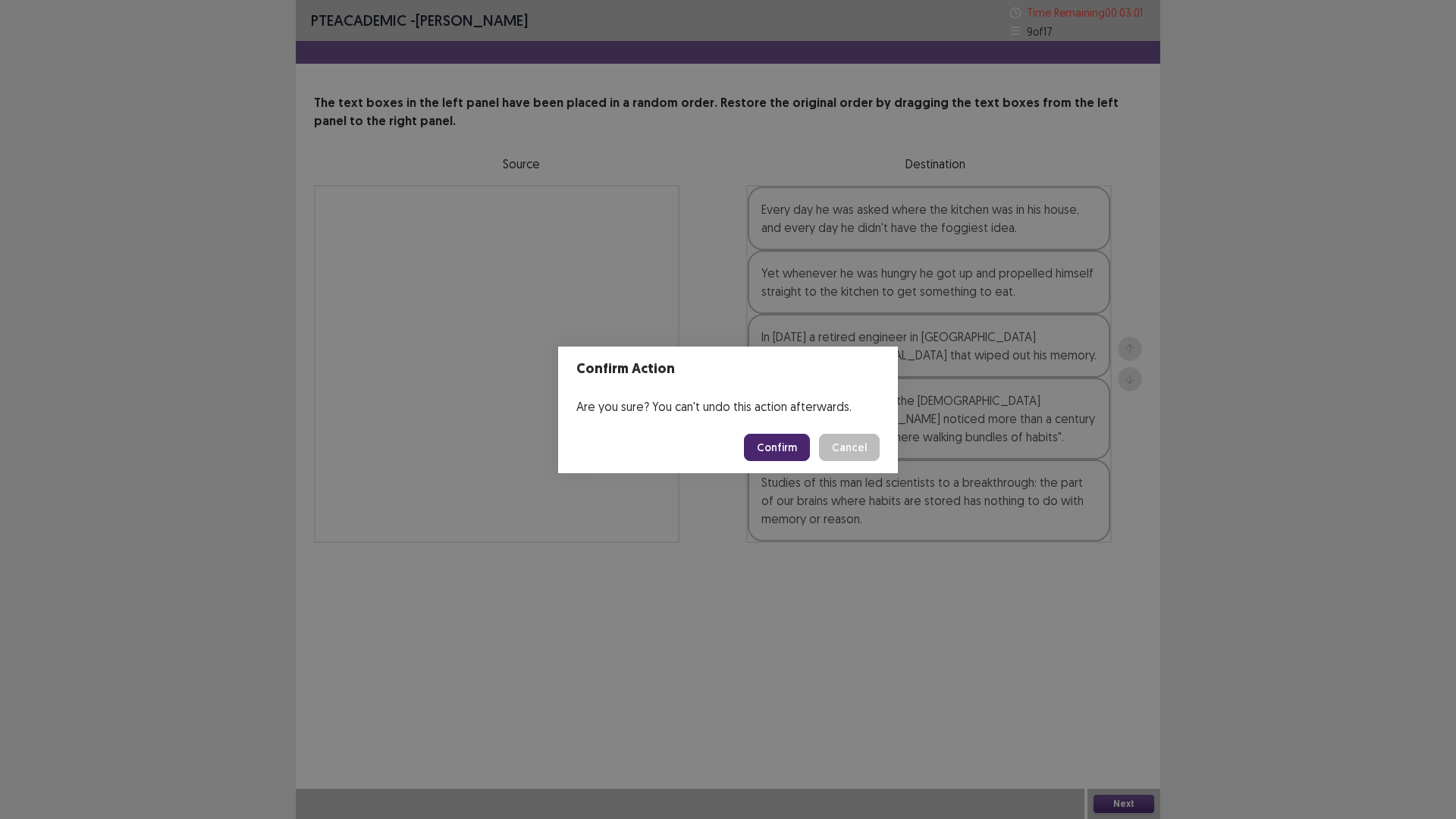
click at [779, 443] on button "Confirm" at bounding box center [777, 447] width 66 height 27
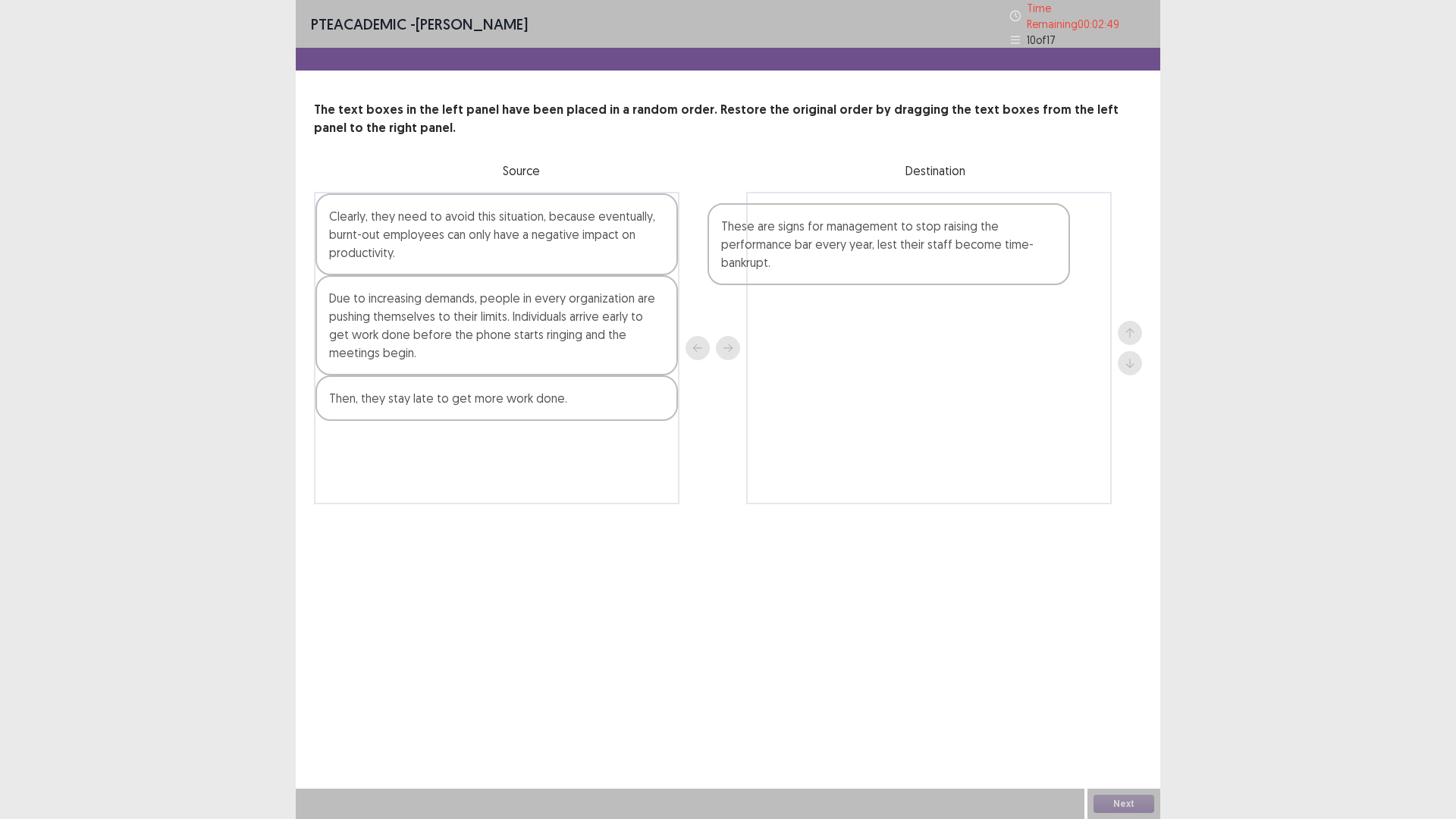
drag, startPoint x: 397, startPoint y: 471, endPoint x: 803, endPoint y: 254, distance: 460.4
click at [803, 254] on div "Clearly, they need to avoid this situation, because eventually, burnt-out emplo…" at bounding box center [728, 348] width 828 height 313
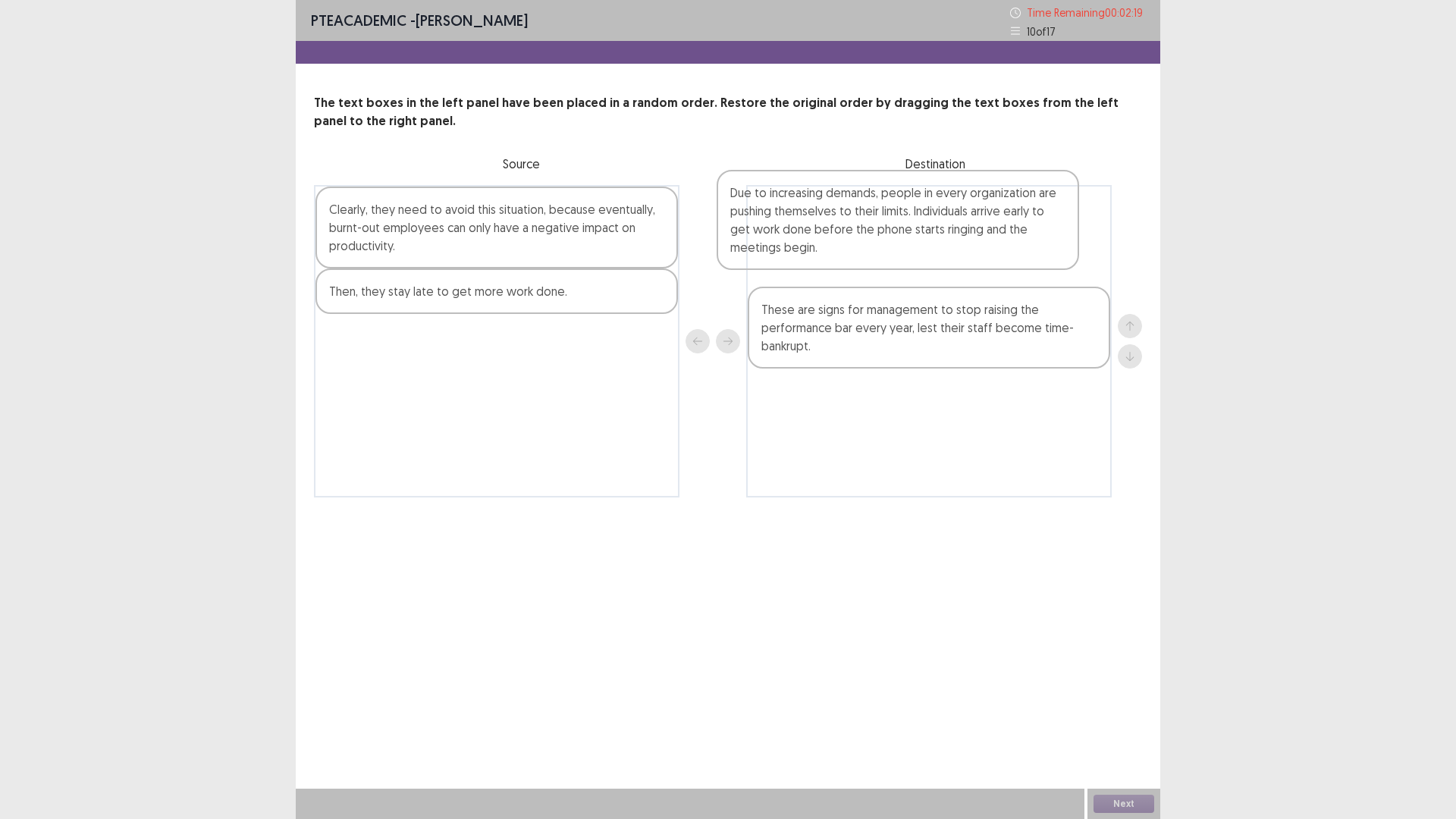
drag, startPoint x: 442, startPoint y: 338, endPoint x: 847, endPoint y: 239, distance: 416.9
click at [847, 239] on div "Clearly, they need to avoid this situation, because eventually, burnt-out emplo…" at bounding box center [728, 341] width 828 height 313
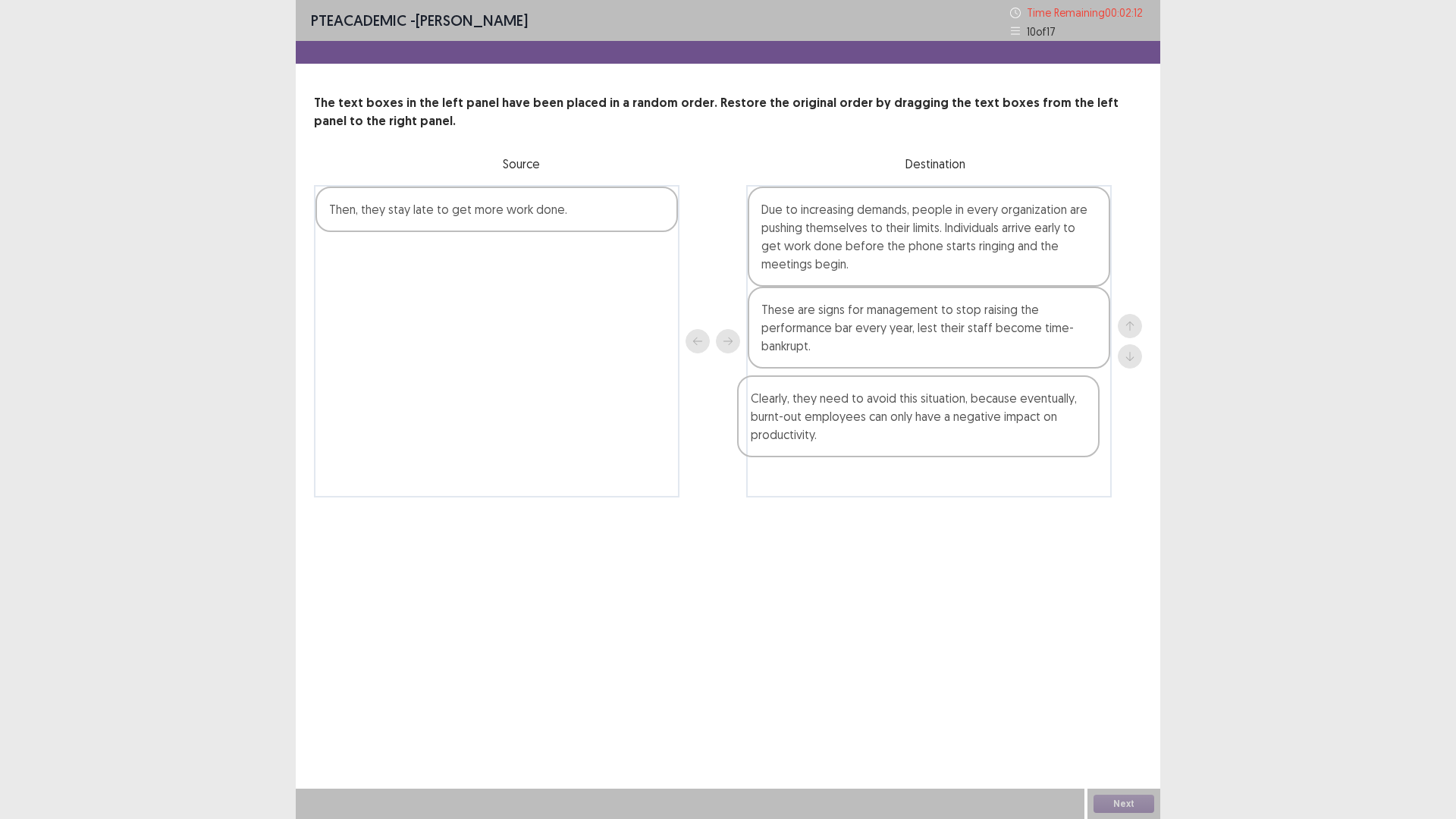
drag, startPoint x: 424, startPoint y: 238, endPoint x: 849, endPoint y: 428, distance: 465.5
click at [849, 428] on div "Clearly, they need to avoid this situation, because eventually, burnt-out emplo…" at bounding box center [728, 341] width 828 height 313
drag, startPoint x: 400, startPoint y: 226, endPoint x: 828, endPoint y: 492, distance: 503.9
click at [828, 492] on div "Then, they stay late to get more work done. Due to increasing demands, people i…" at bounding box center [728, 341] width 828 height 313
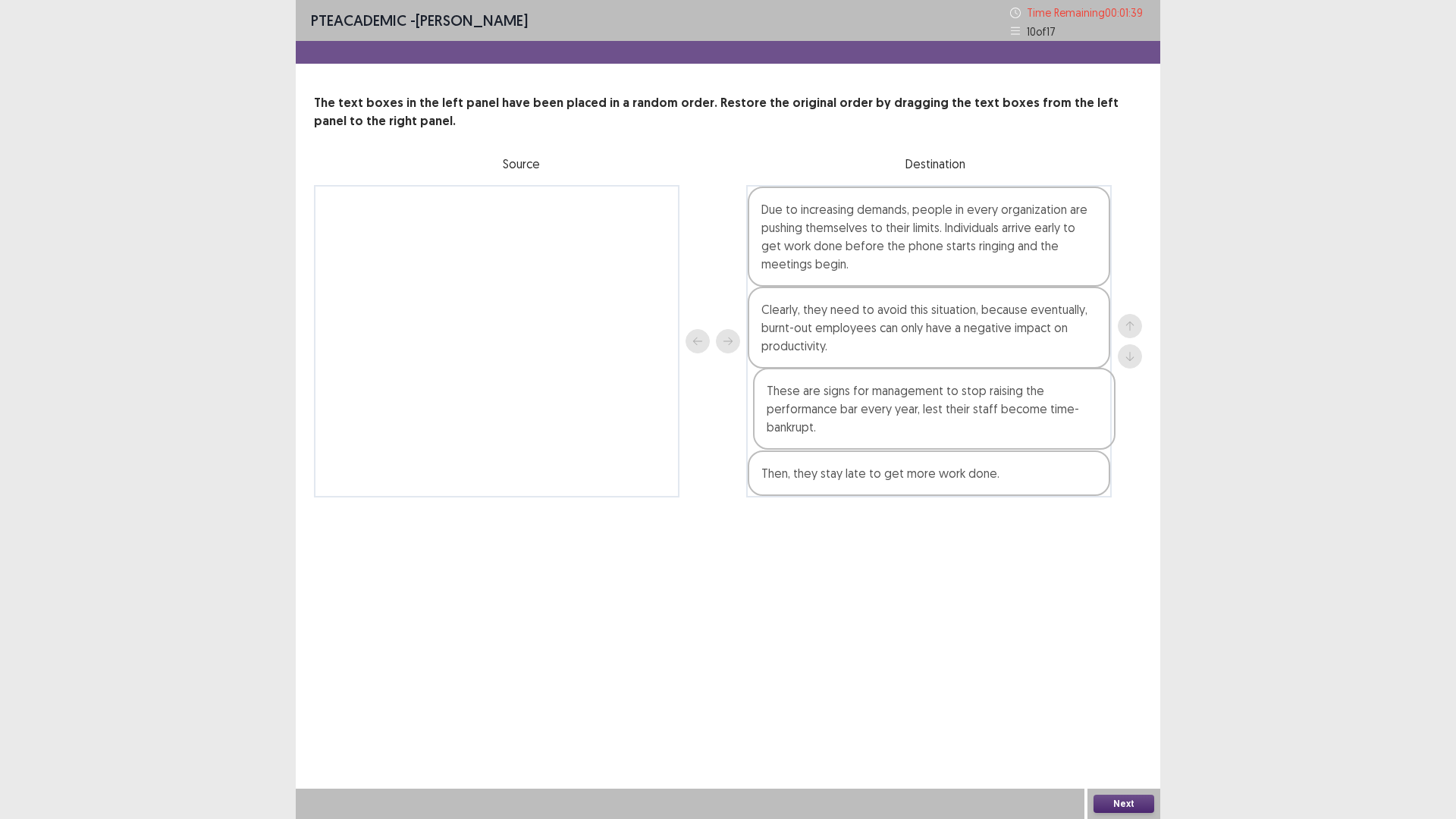
drag, startPoint x: 839, startPoint y: 343, endPoint x: 847, endPoint y: 429, distance: 86.4
click at [847, 429] on div "Due to increasing demands, people in every organization are pushing themselves …" at bounding box center [929, 341] width 366 height 313
click at [1117, 802] on button "Next" at bounding box center [1124, 804] width 61 height 19
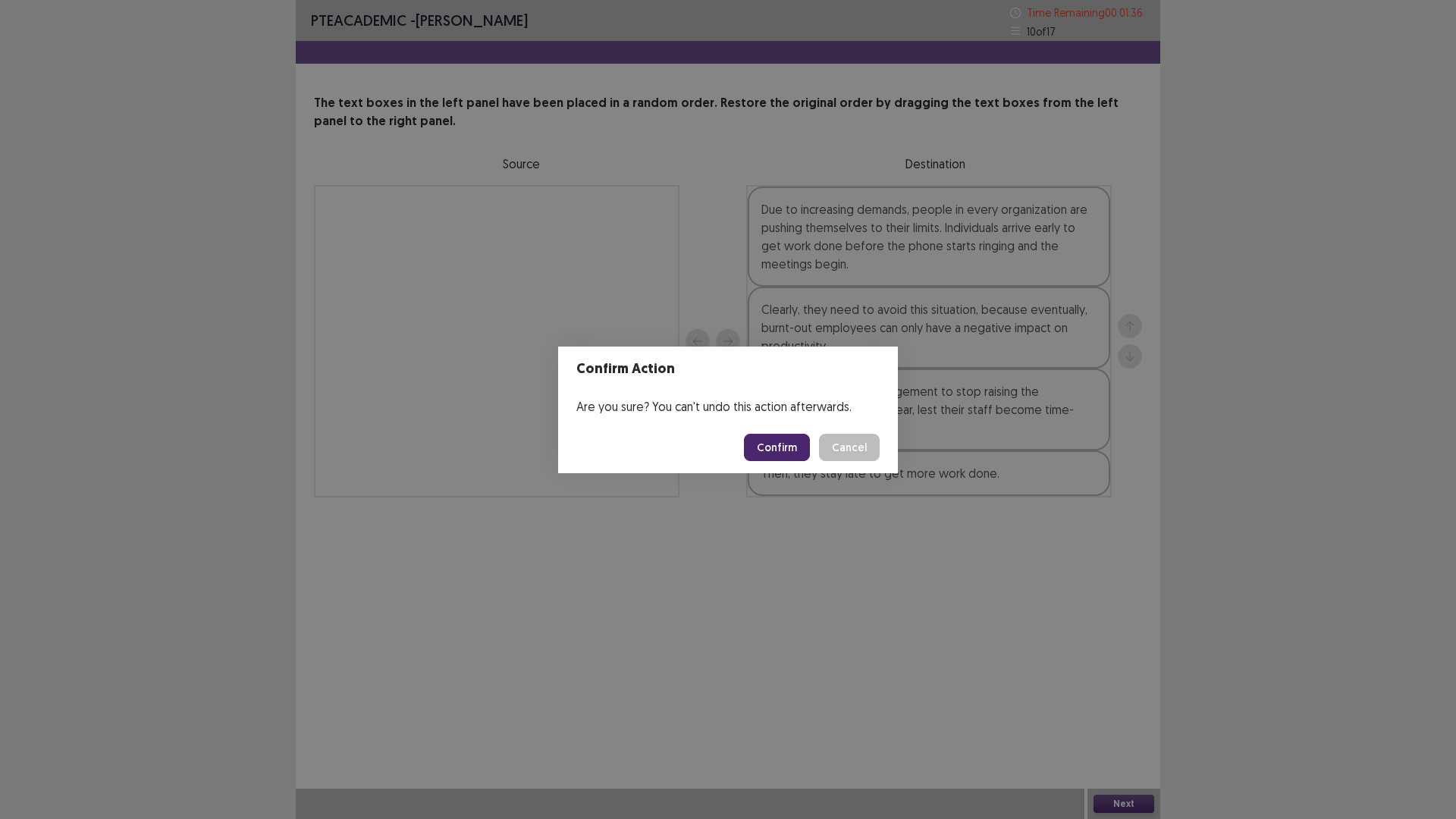
click at [779, 450] on button "Confirm" at bounding box center [777, 447] width 66 height 27
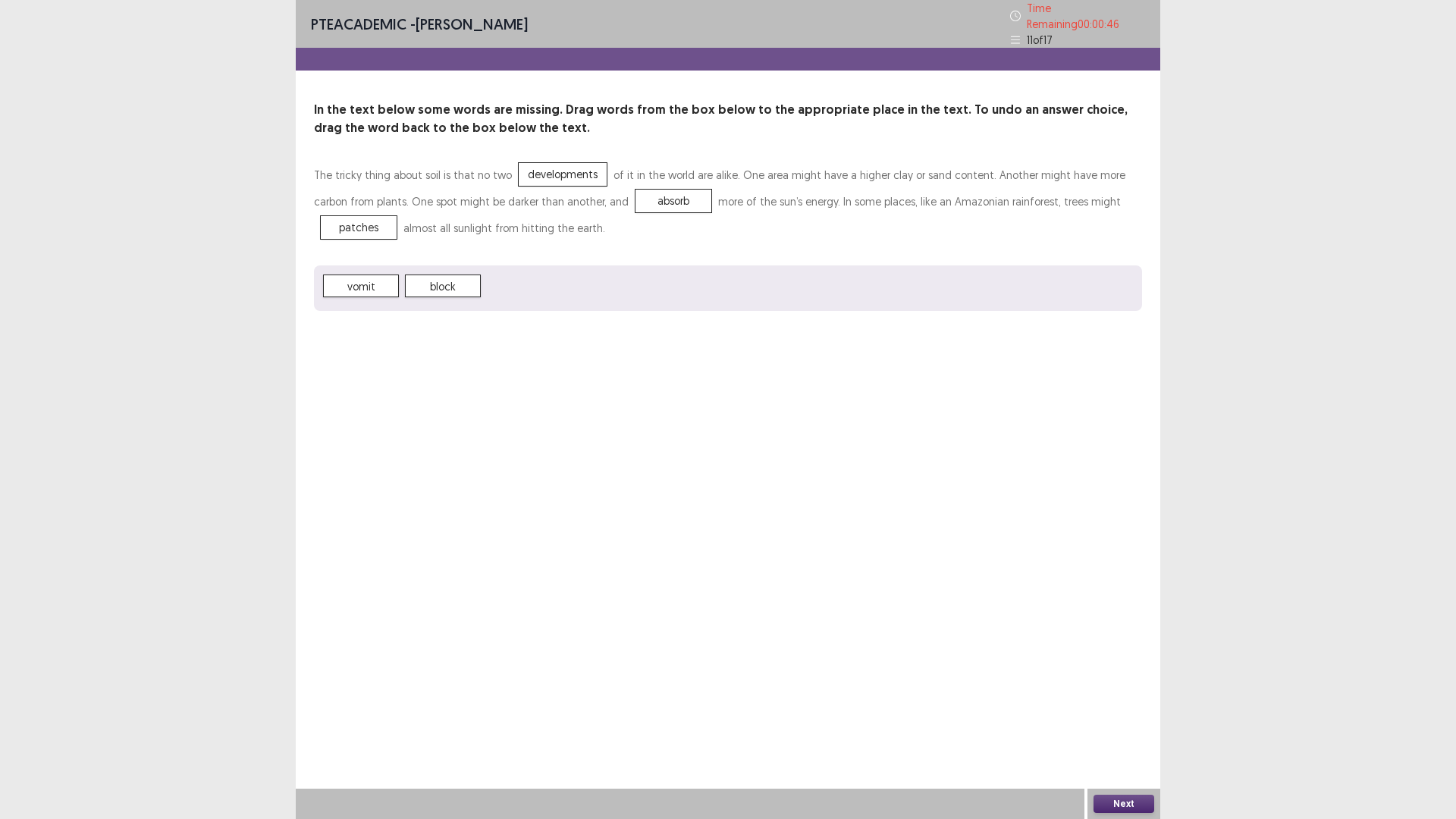
click at [1143, 805] on button "Next" at bounding box center [1124, 804] width 61 height 19
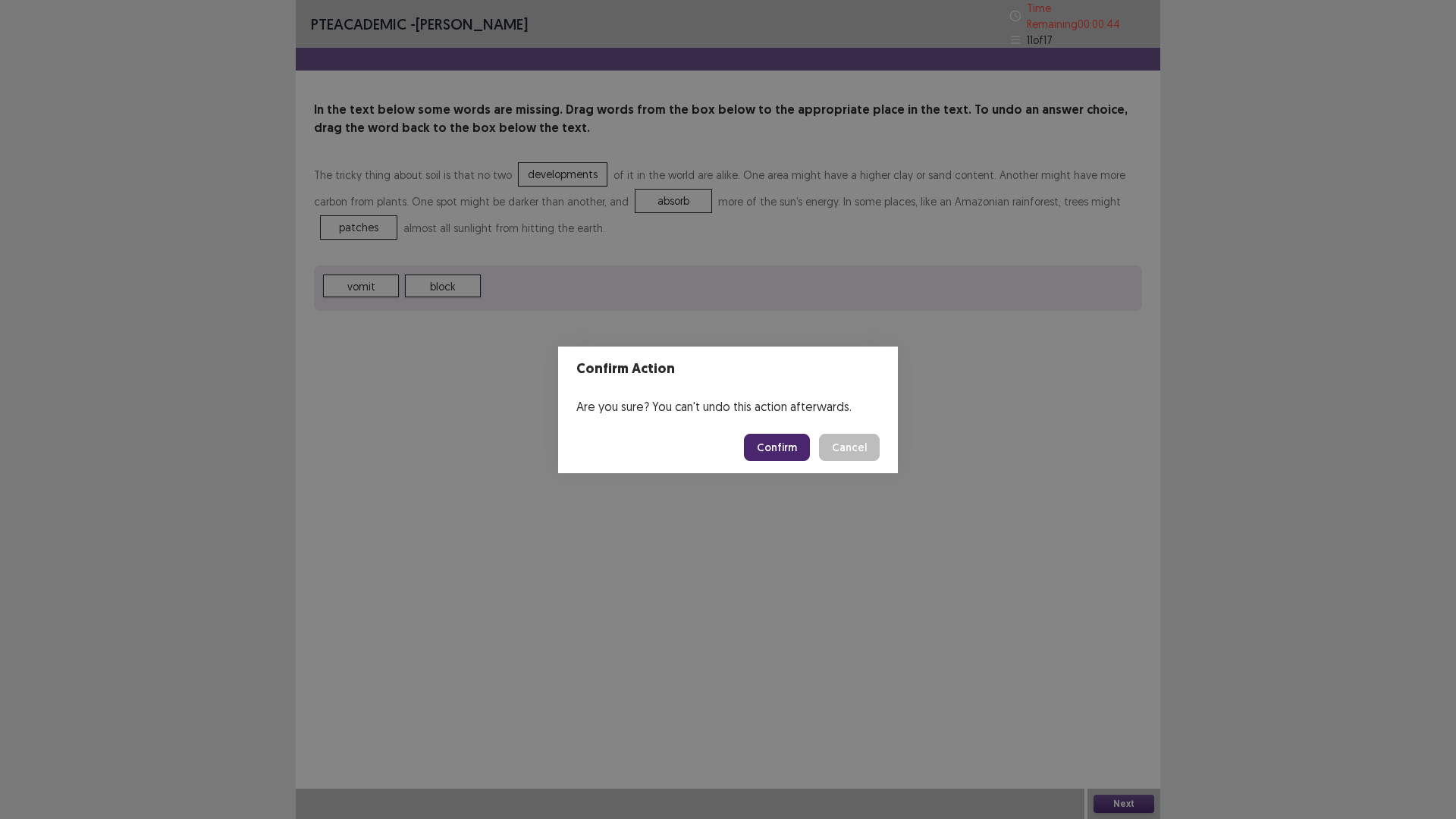
click at [776, 450] on button "Confirm" at bounding box center [777, 447] width 66 height 27
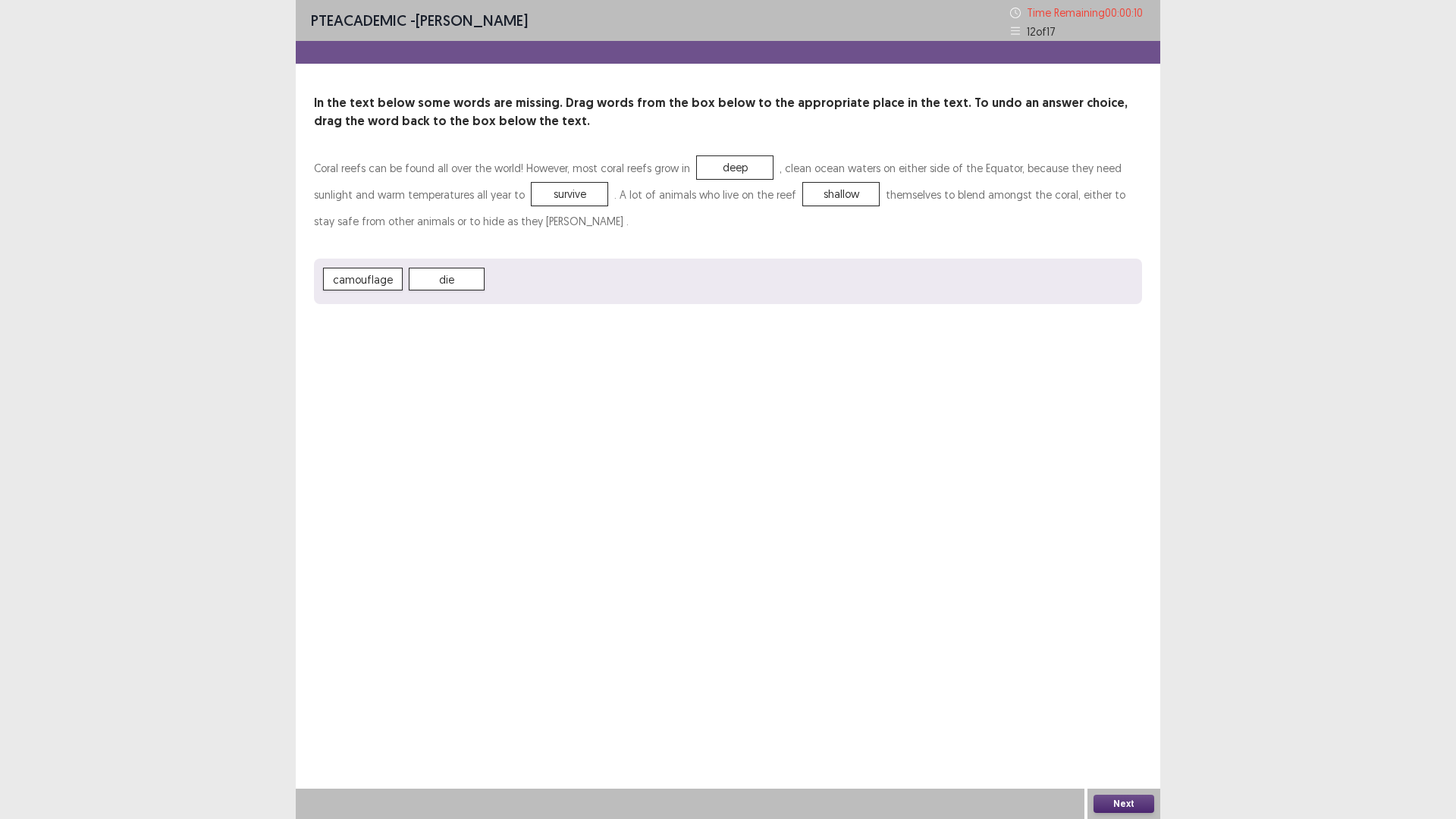
click at [1136, 805] on button "Next" at bounding box center [1124, 804] width 61 height 19
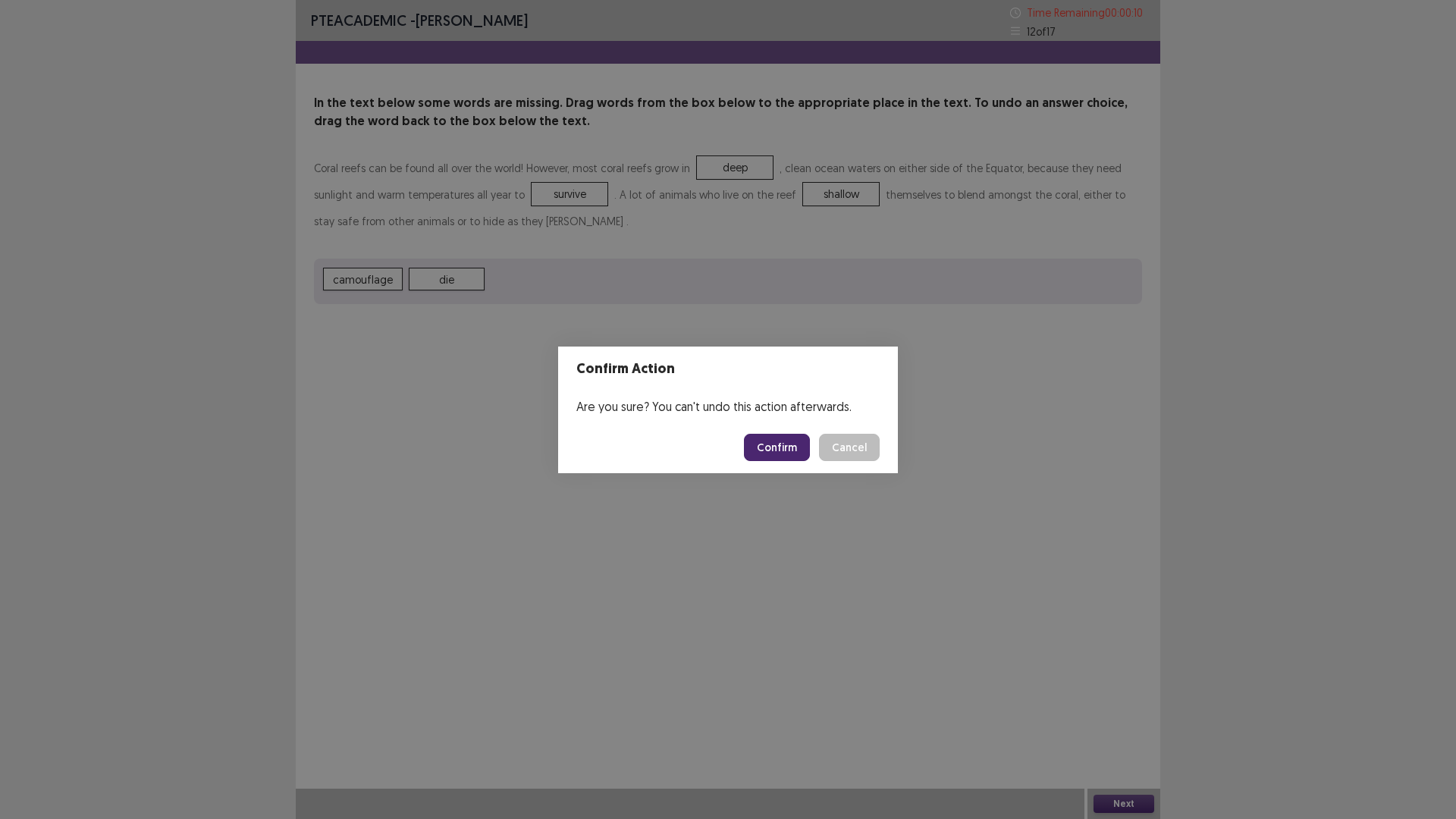
click at [782, 447] on button "Confirm" at bounding box center [777, 447] width 66 height 27
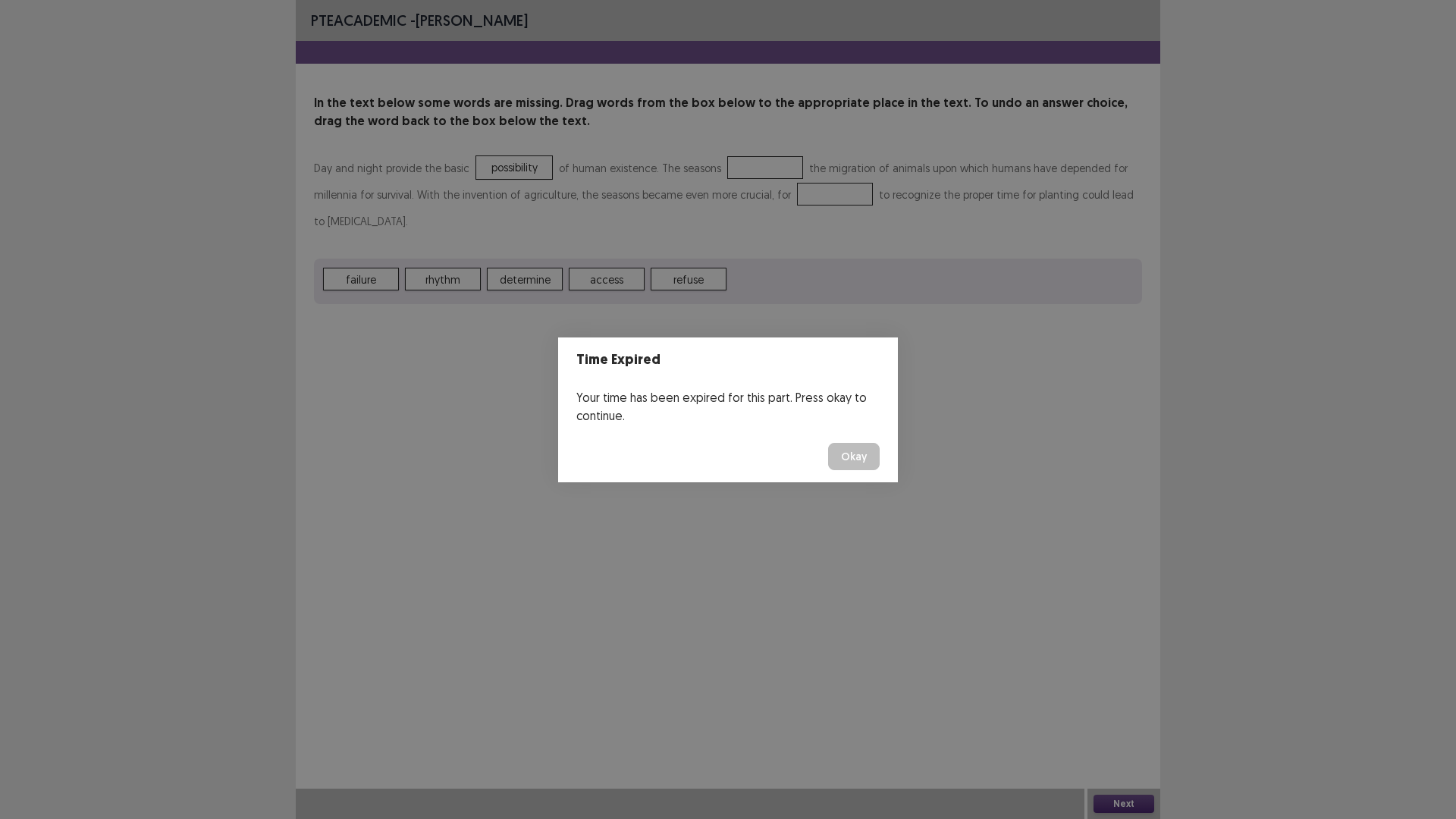
click at [850, 457] on button "Okay" at bounding box center [854, 457] width 52 height 27
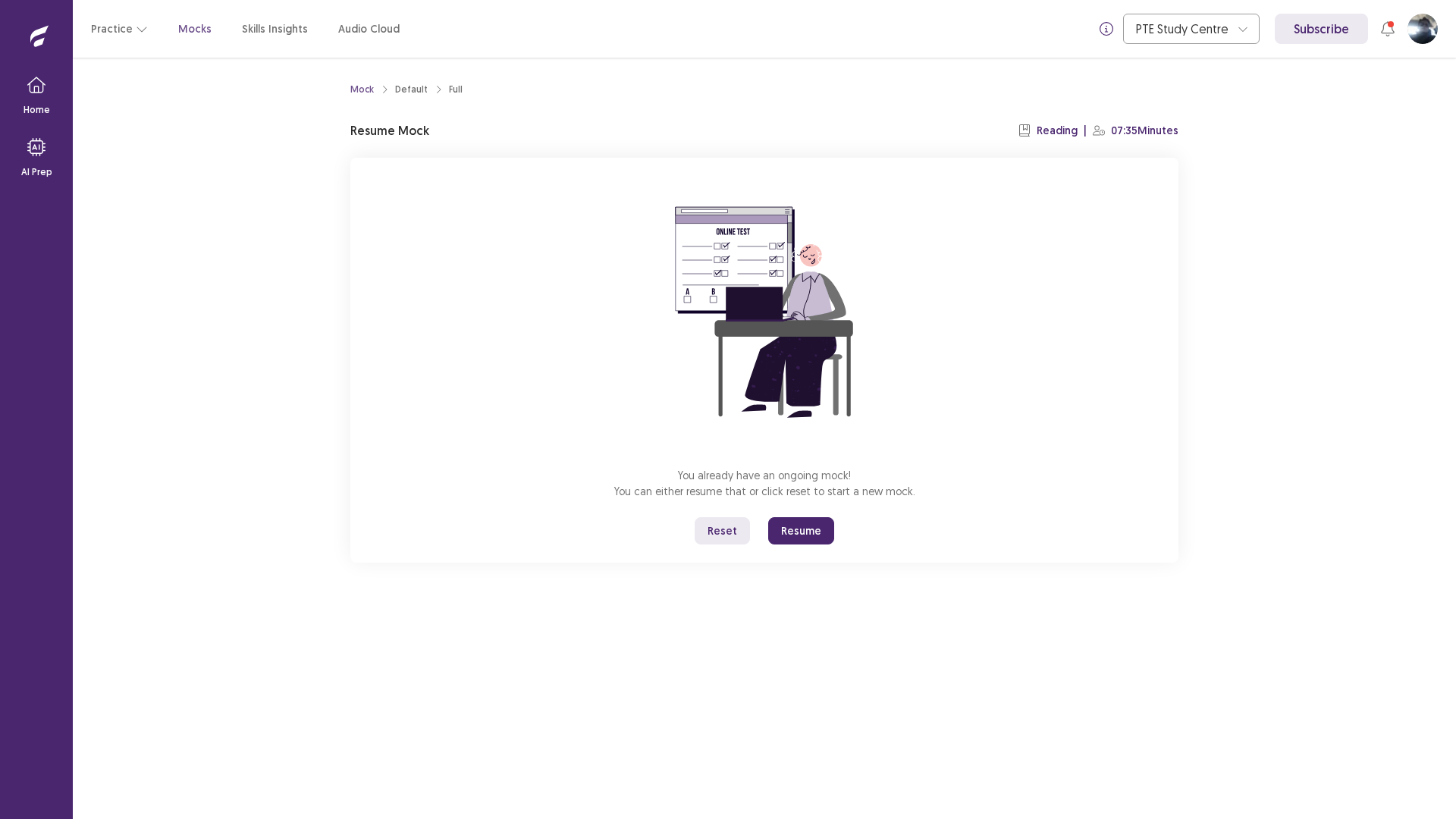
click at [799, 528] on button "Resume" at bounding box center [801, 532] width 66 height 27
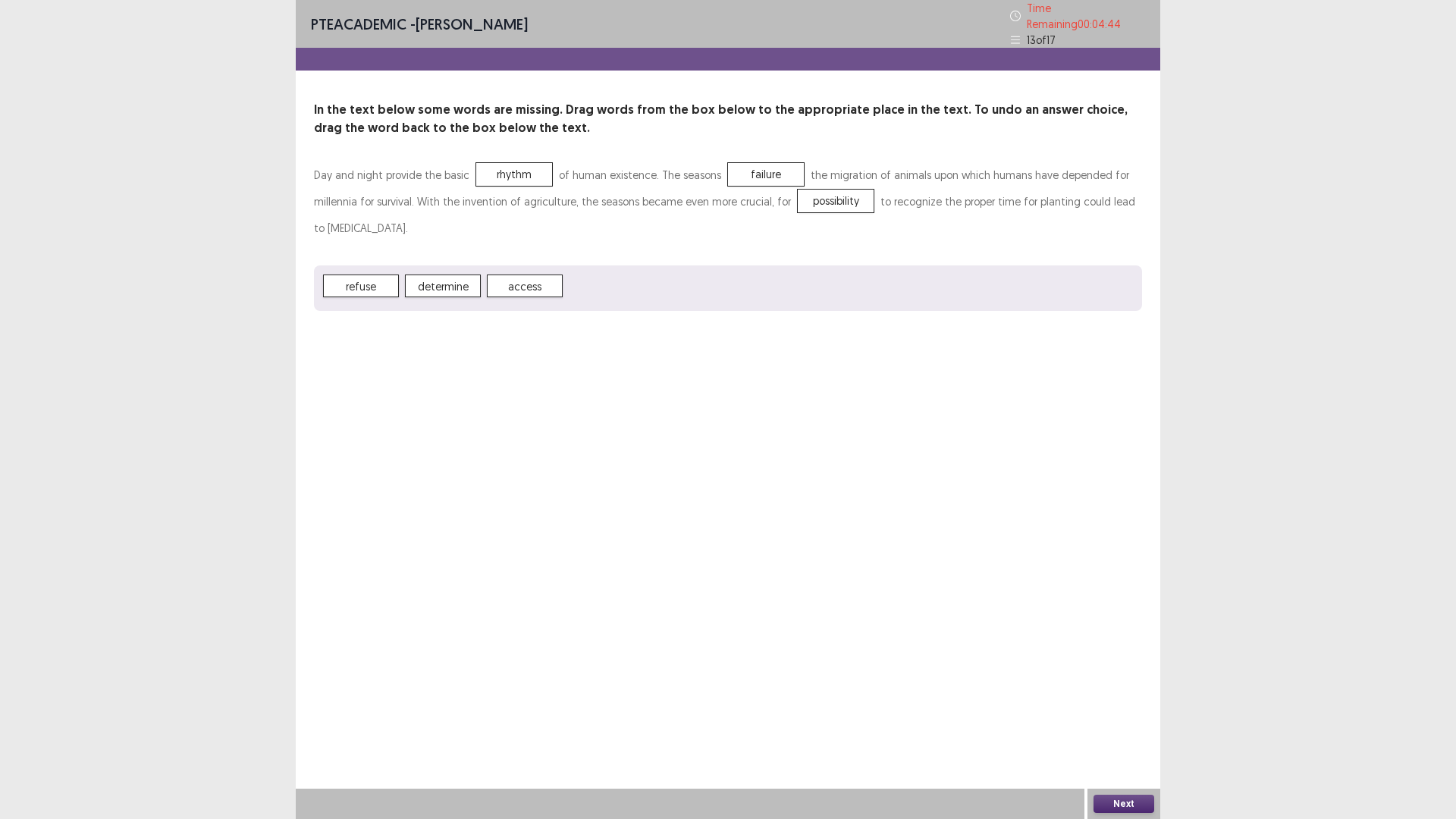
click at [1132, 802] on button "Next" at bounding box center [1124, 804] width 61 height 19
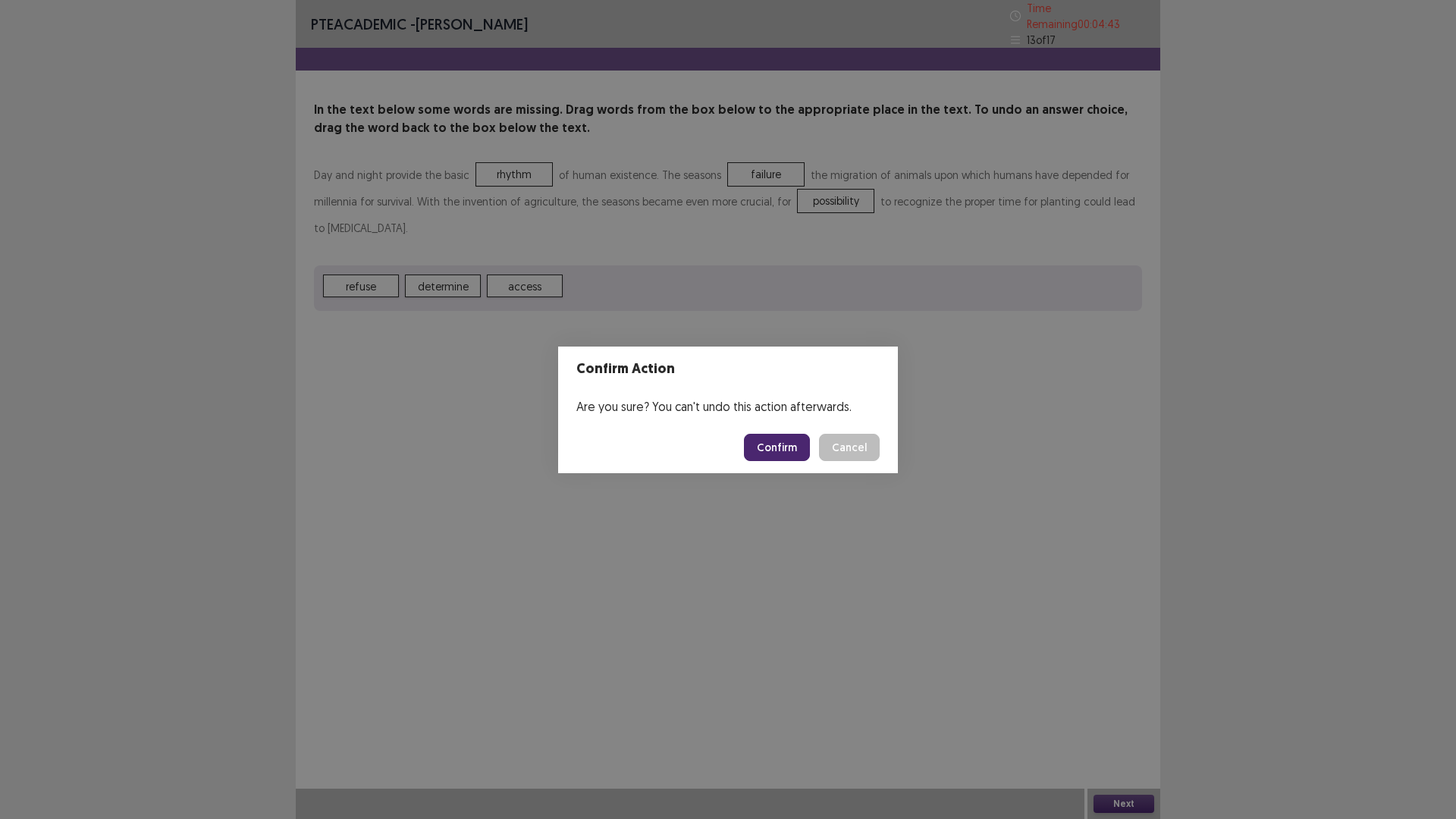
click at [786, 450] on button "Confirm" at bounding box center [777, 447] width 66 height 27
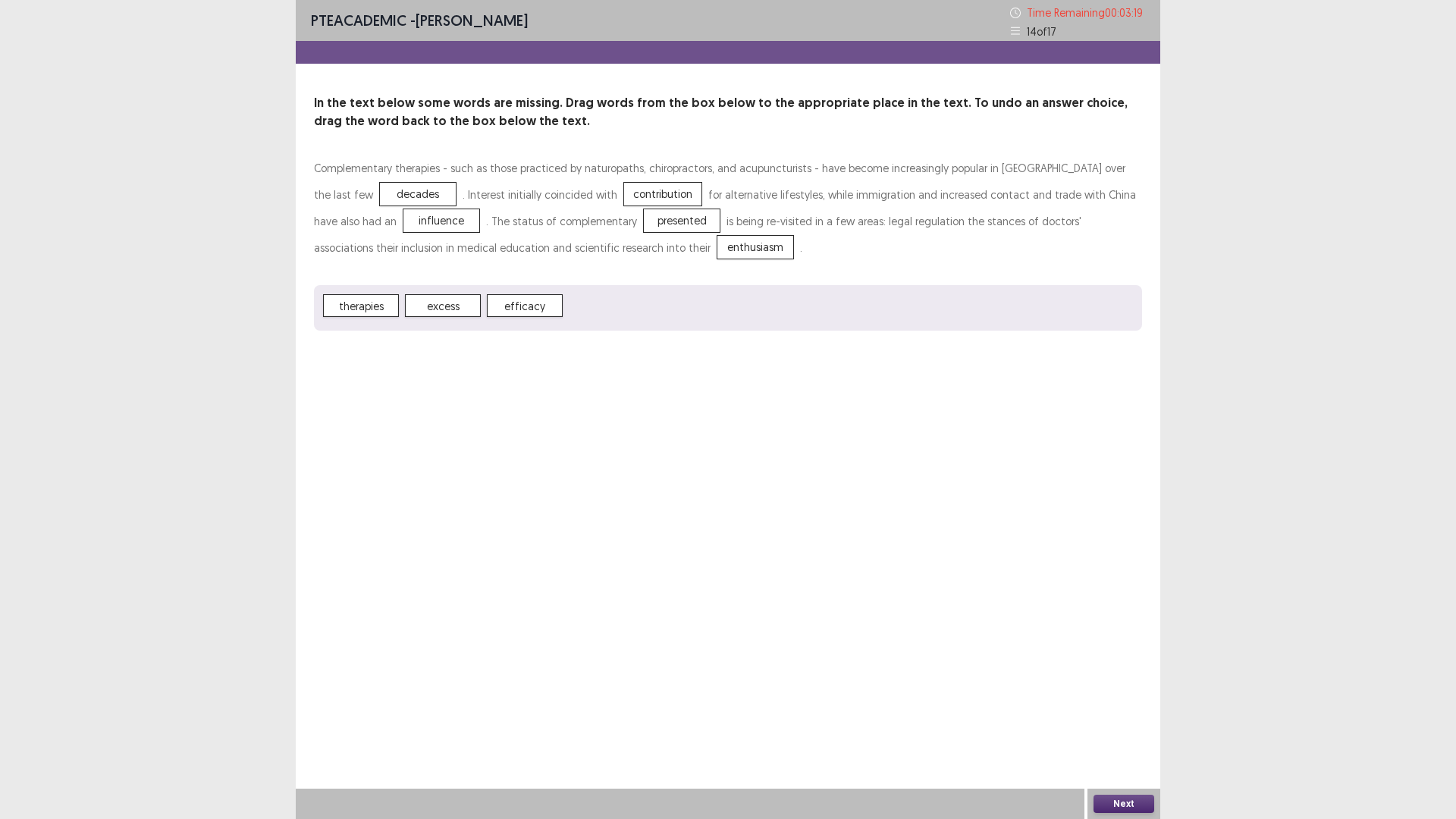
click at [1137, 803] on button "Next" at bounding box center [1124, 804] width 61 height 19
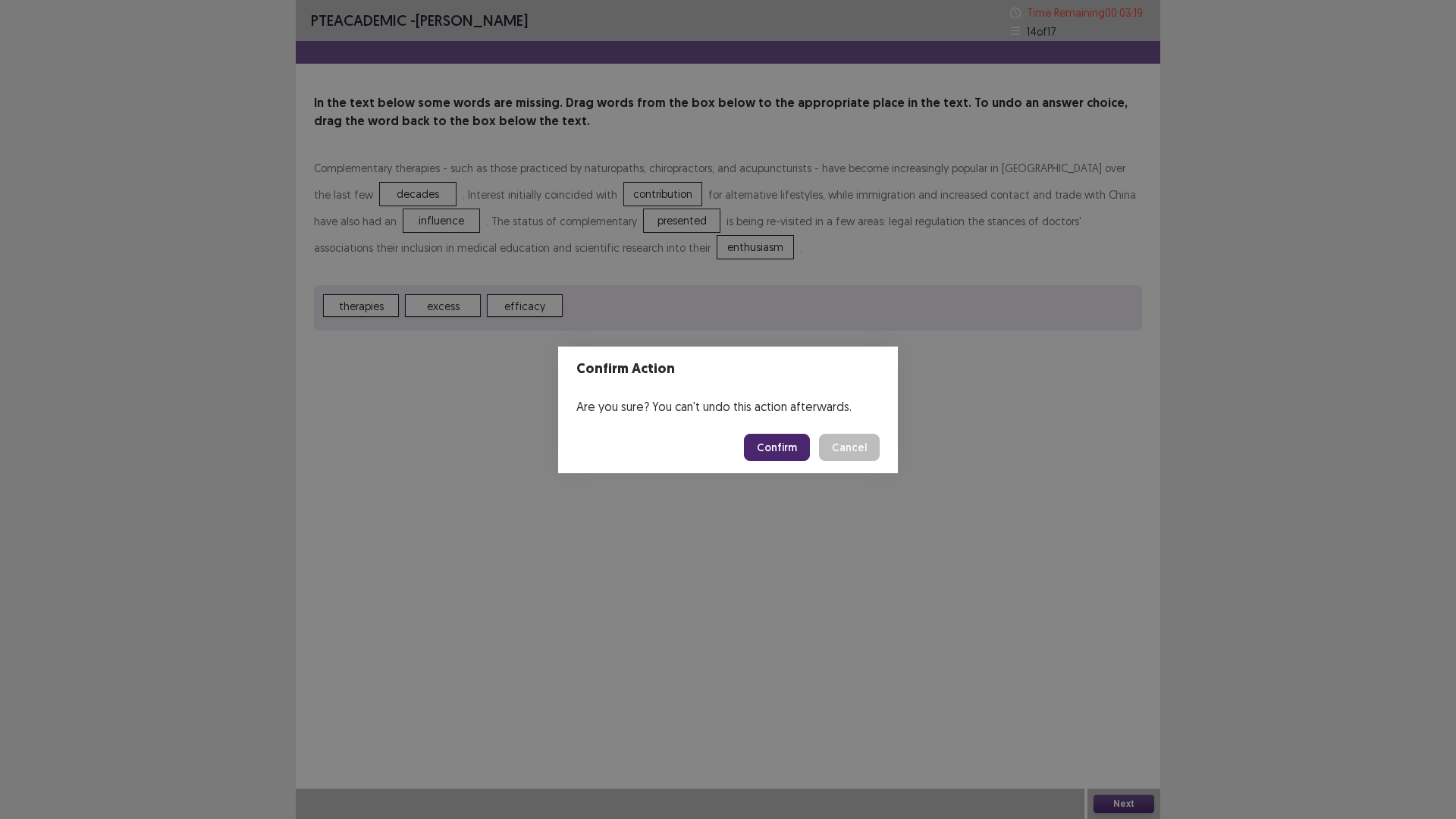
click at [791, 446] on button "Confirm" at bounding box center [777, 447] width 66 height 27
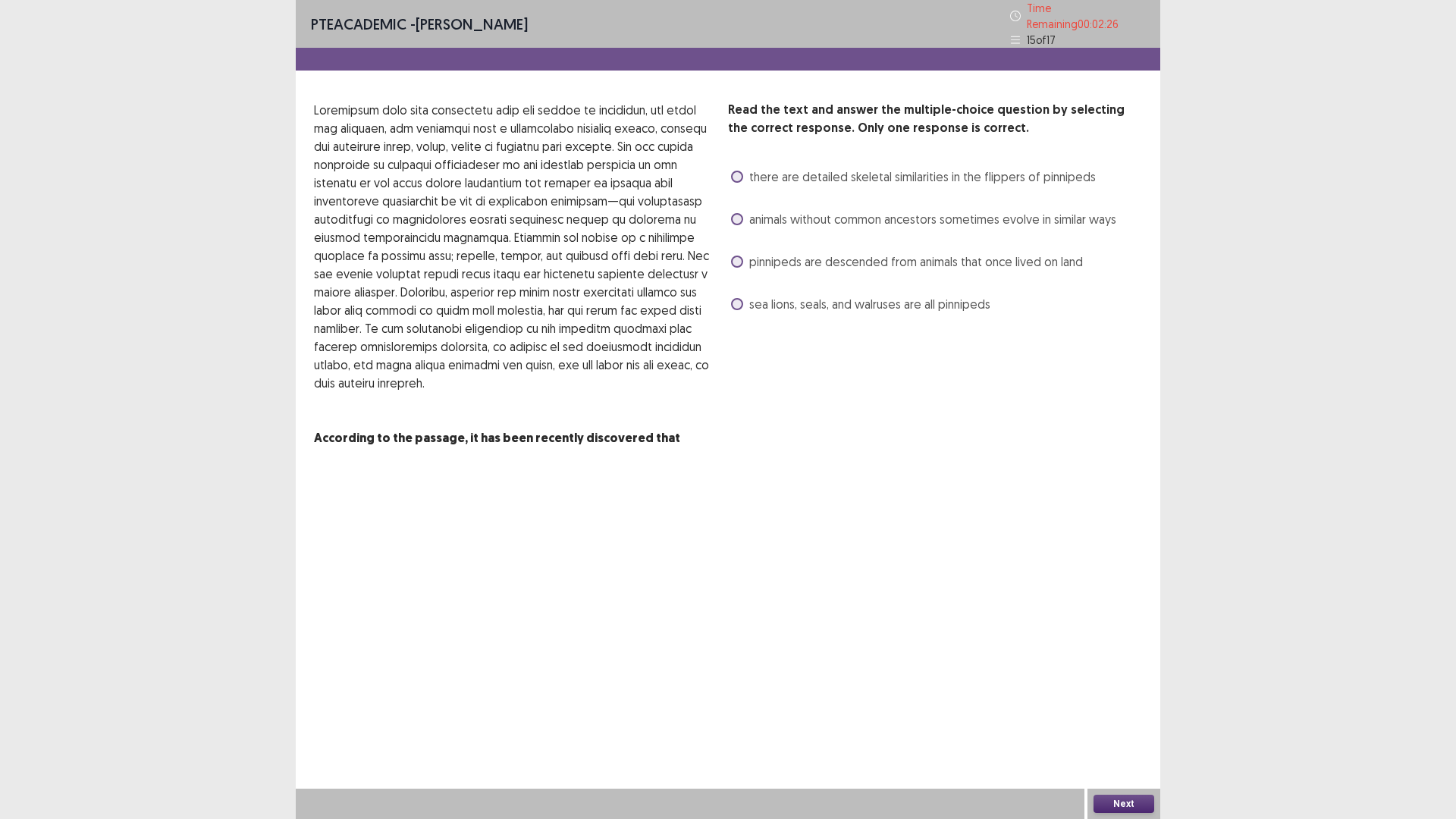
click at [742, 256] on span at bounding box center [737, 262] width 12 height 12
click at [737, 299] on span at bounding box center [737, 304] width 12 height 12
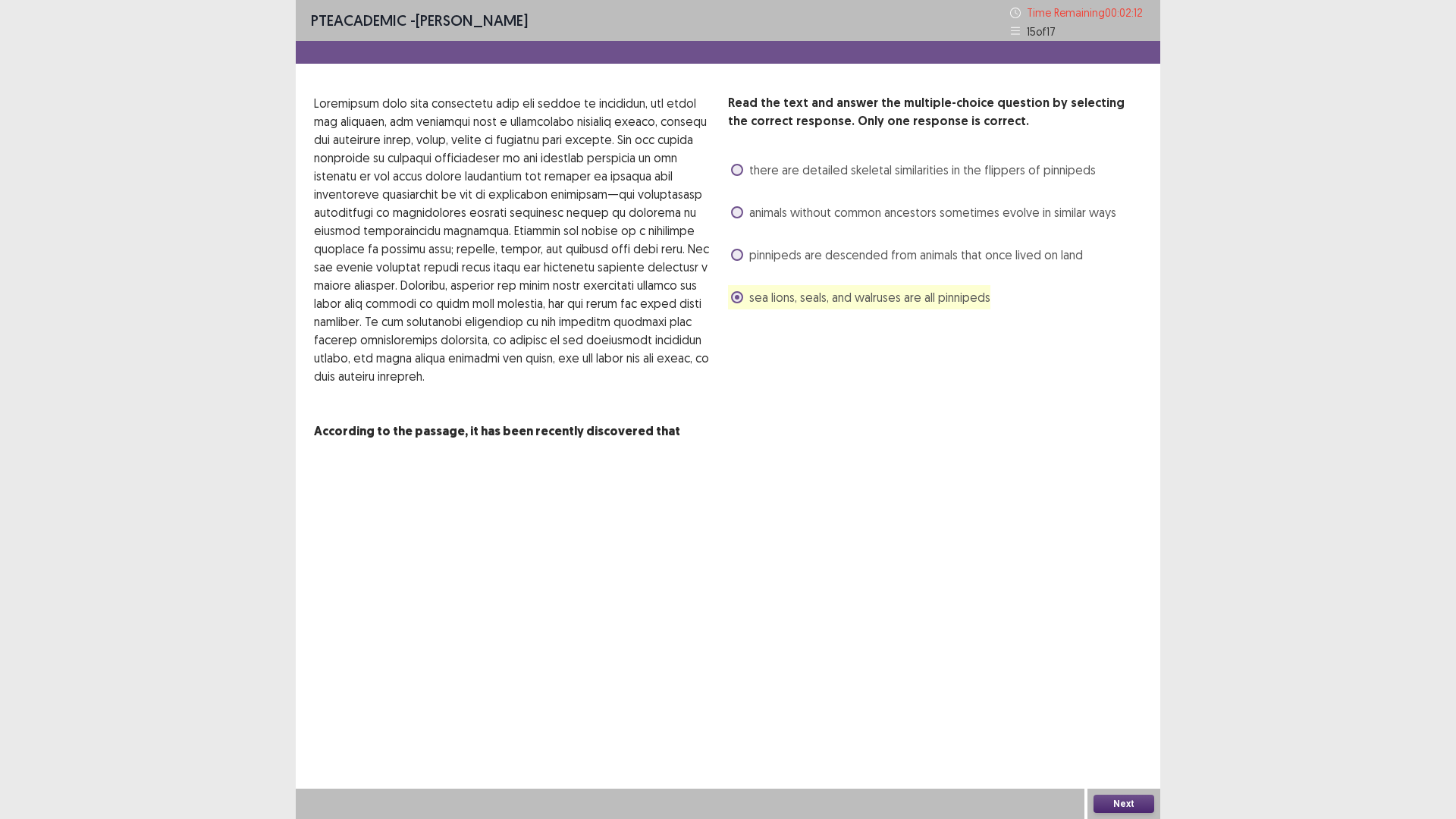
click at [1125, 801] on button "Next" at bounding box center [1124, 804] width 61 height 19
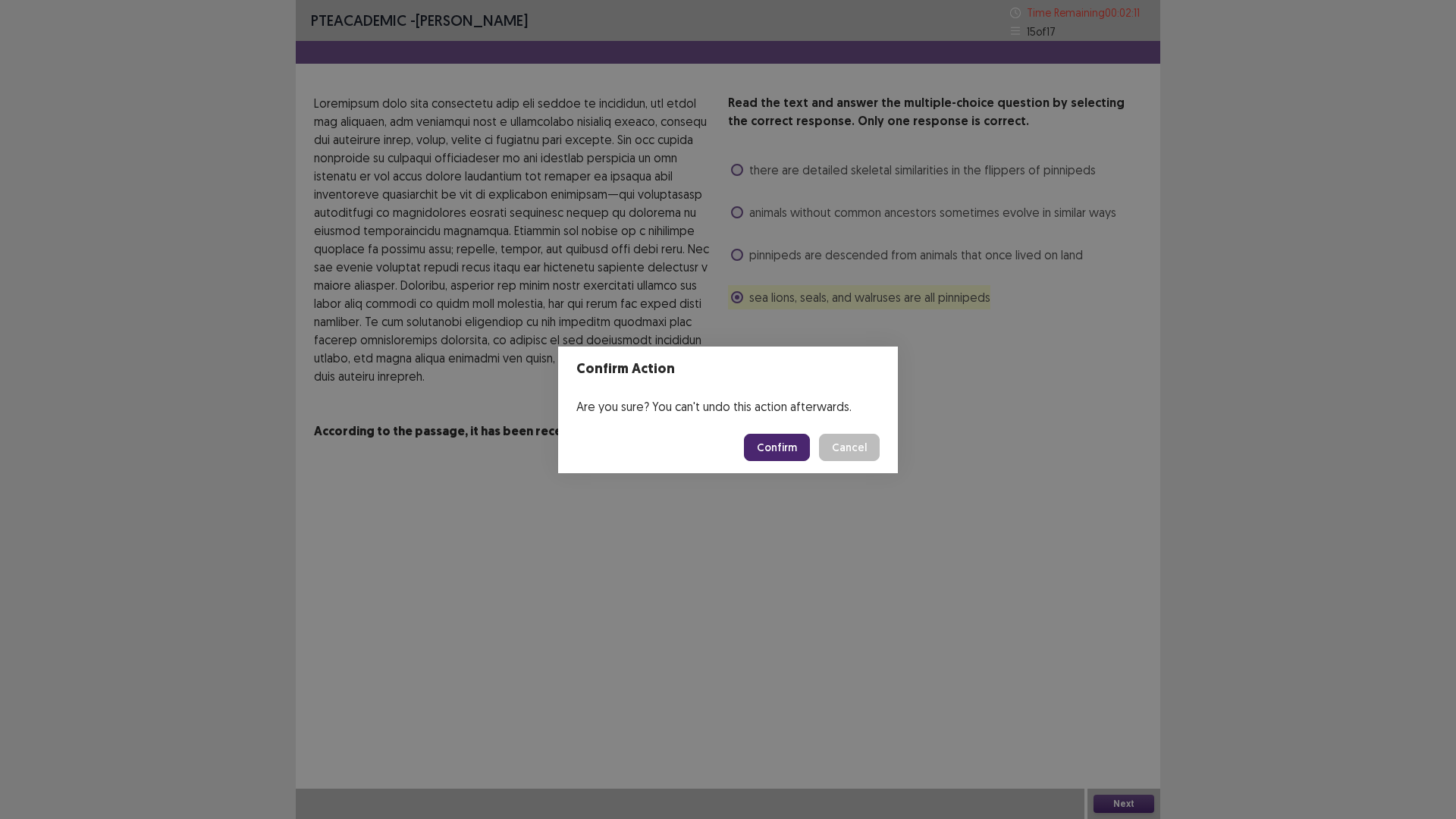
click at [783, 447] on button "Confirm" at bounding box center [777, 447] width 66 height 27
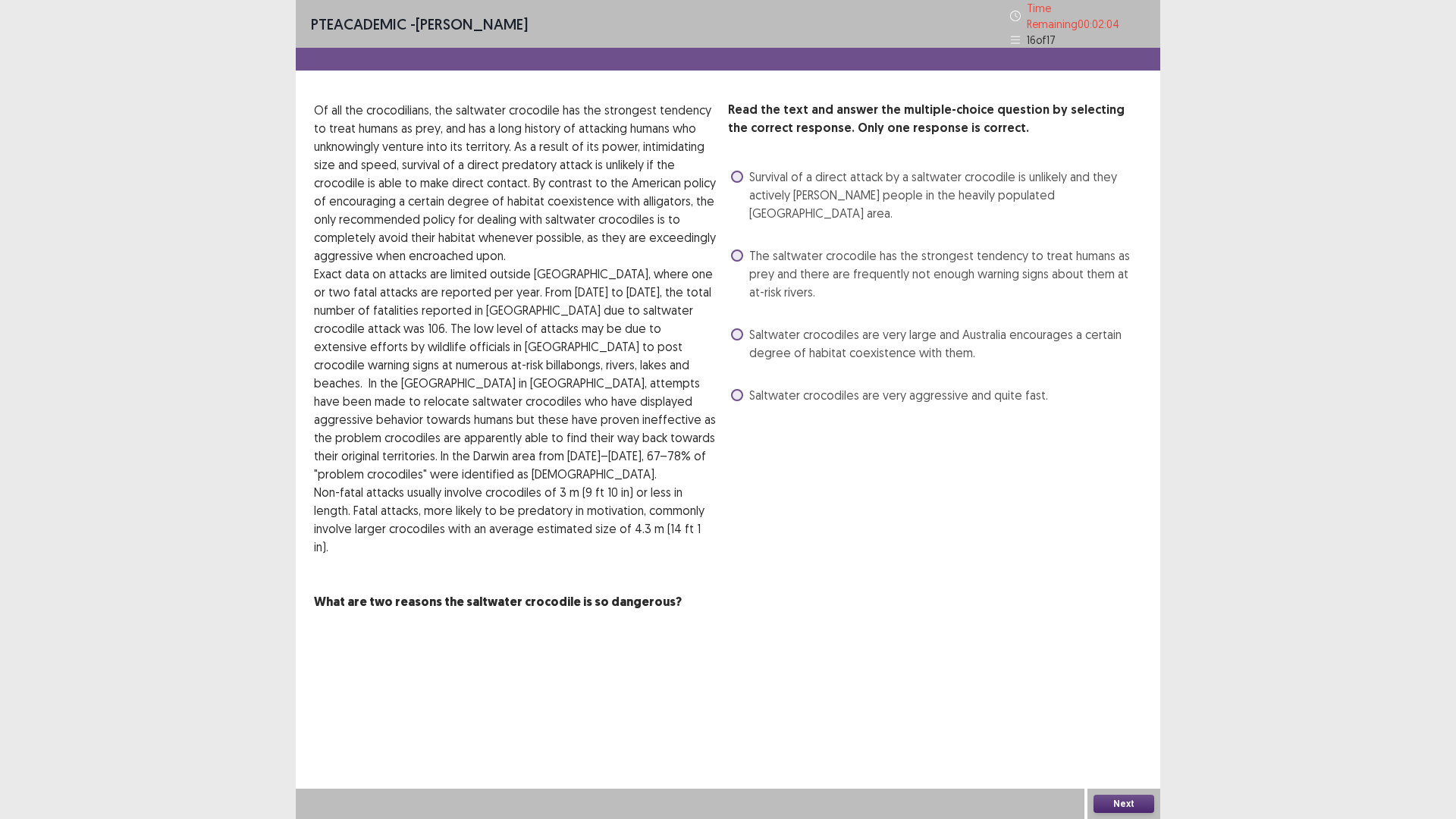
click at [742, 249] on span at bounding box center [737, 255] width 12 height 12
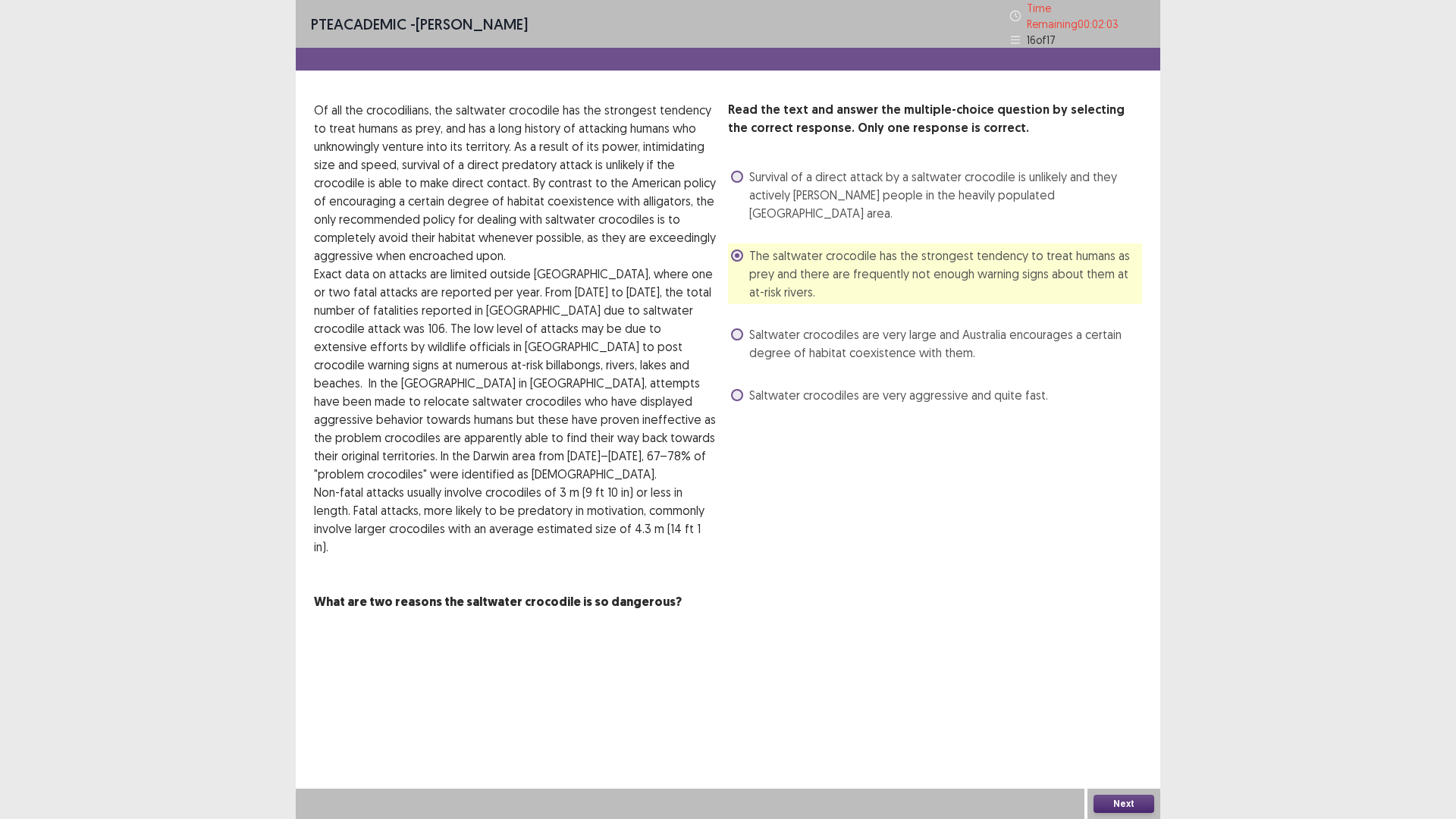
click at [1133, 808] on button "Next" at bounding box center [1124, 804] width 61 height 19
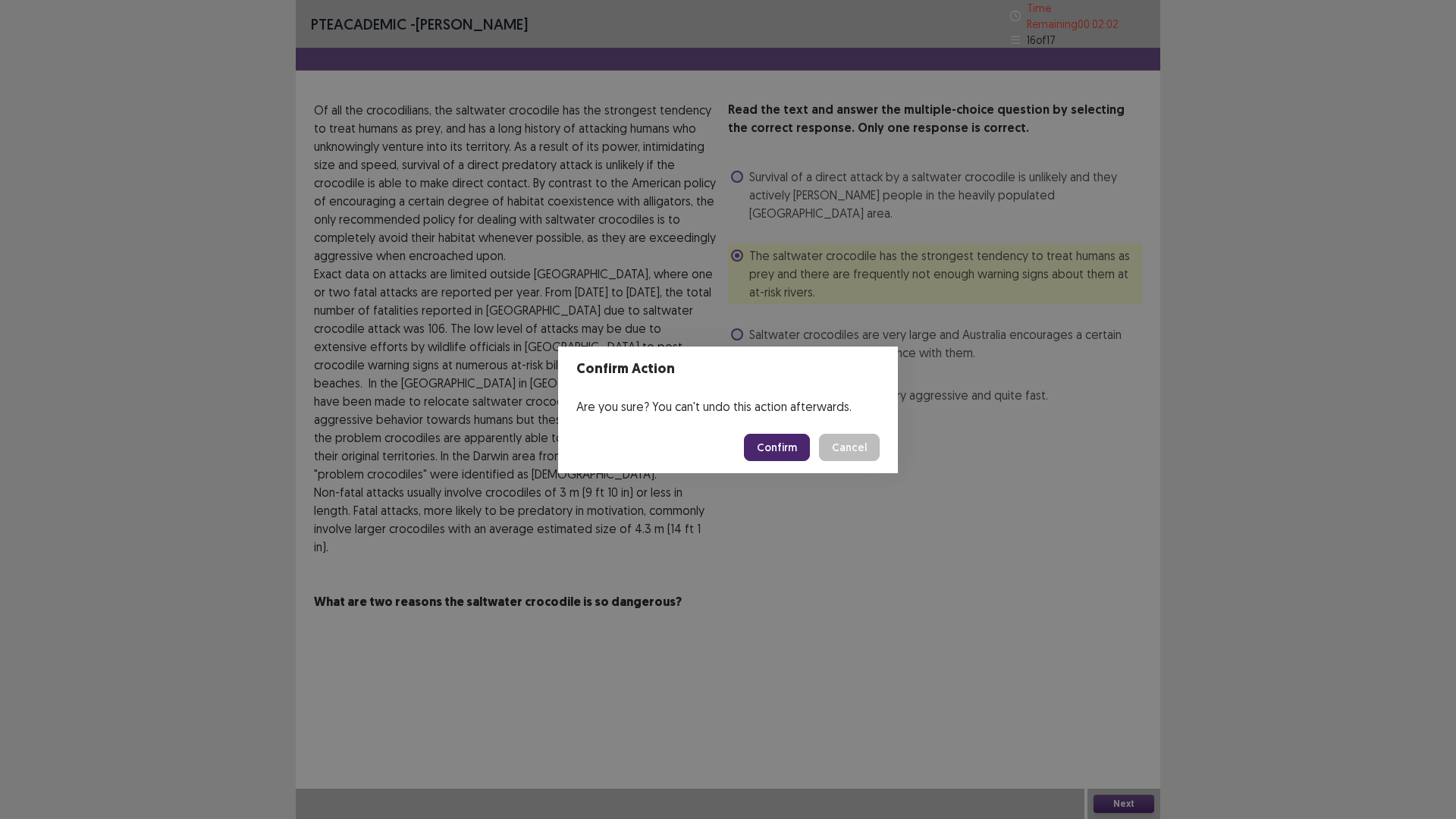
click at [782, 453] on button "Confirm" at bounding box center [777, 447] width 66 height 27
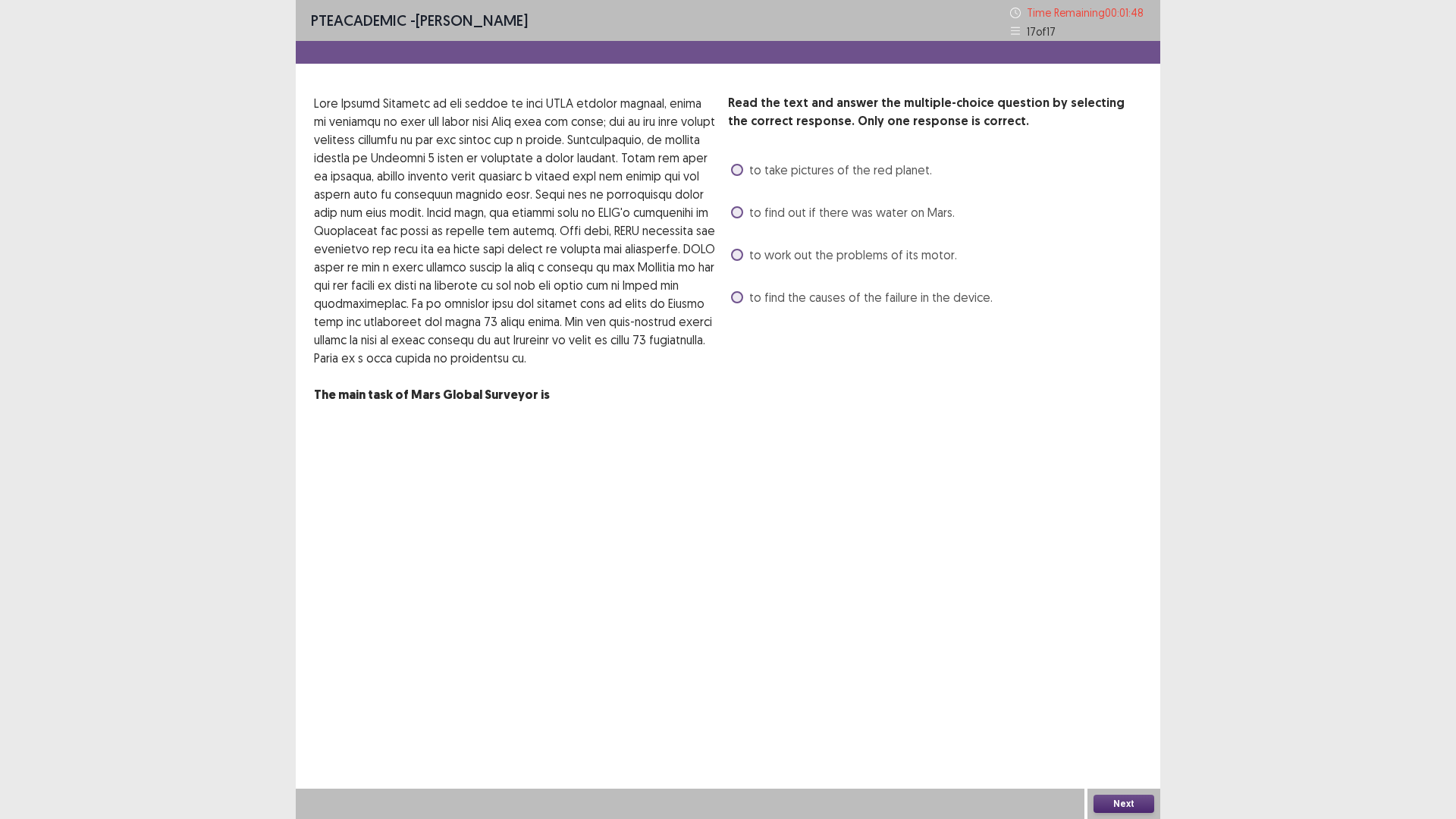
click at [738, 166] on span at bounding box center [737, 170] width 12 height 12
click at [1112, 804] on button "Next" at bounding box center [1124, 804] width 61 height 19
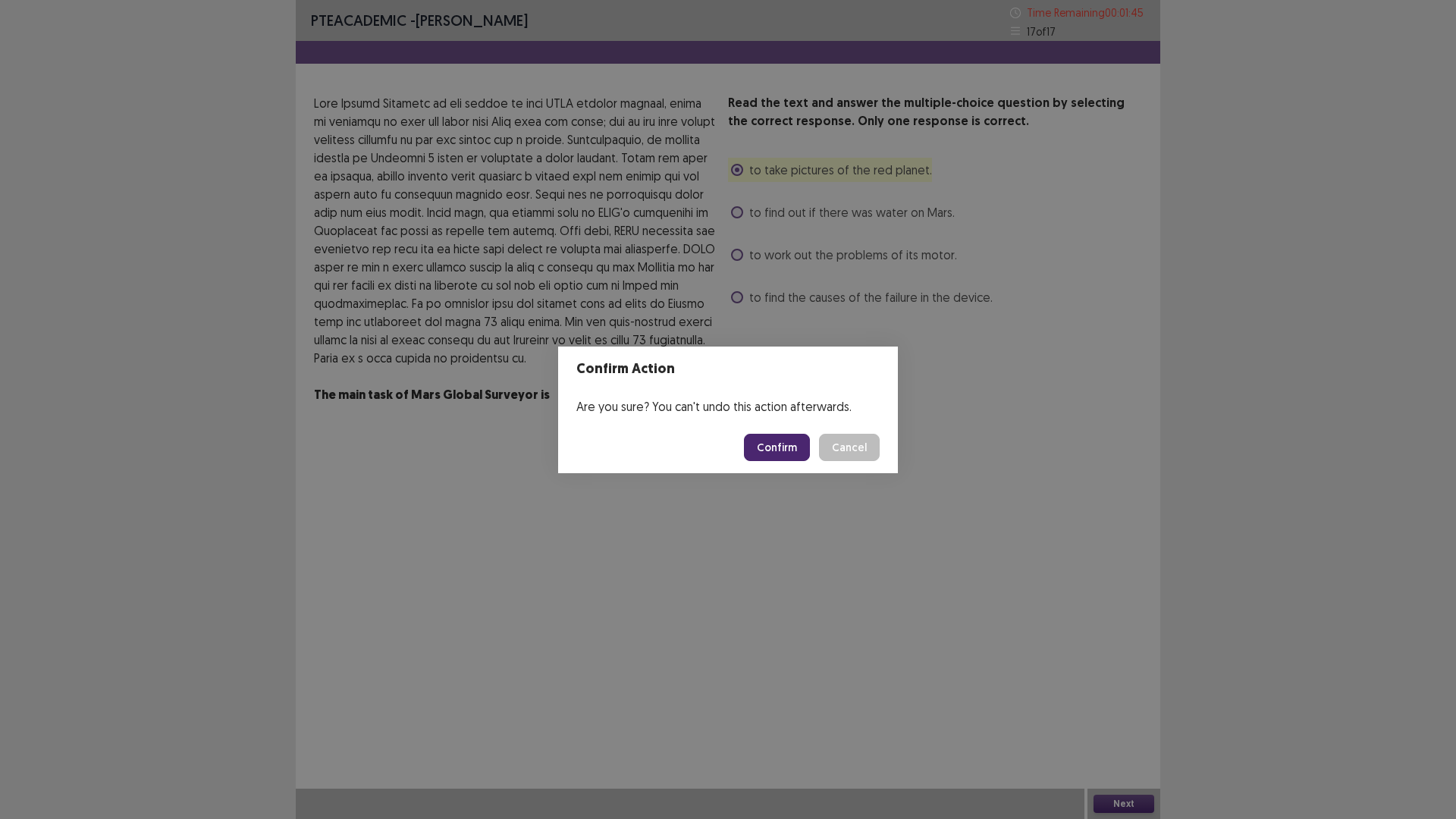
click at [788, 447] on button "Confirm" at bounding box center [777, 447] width 66 height 27
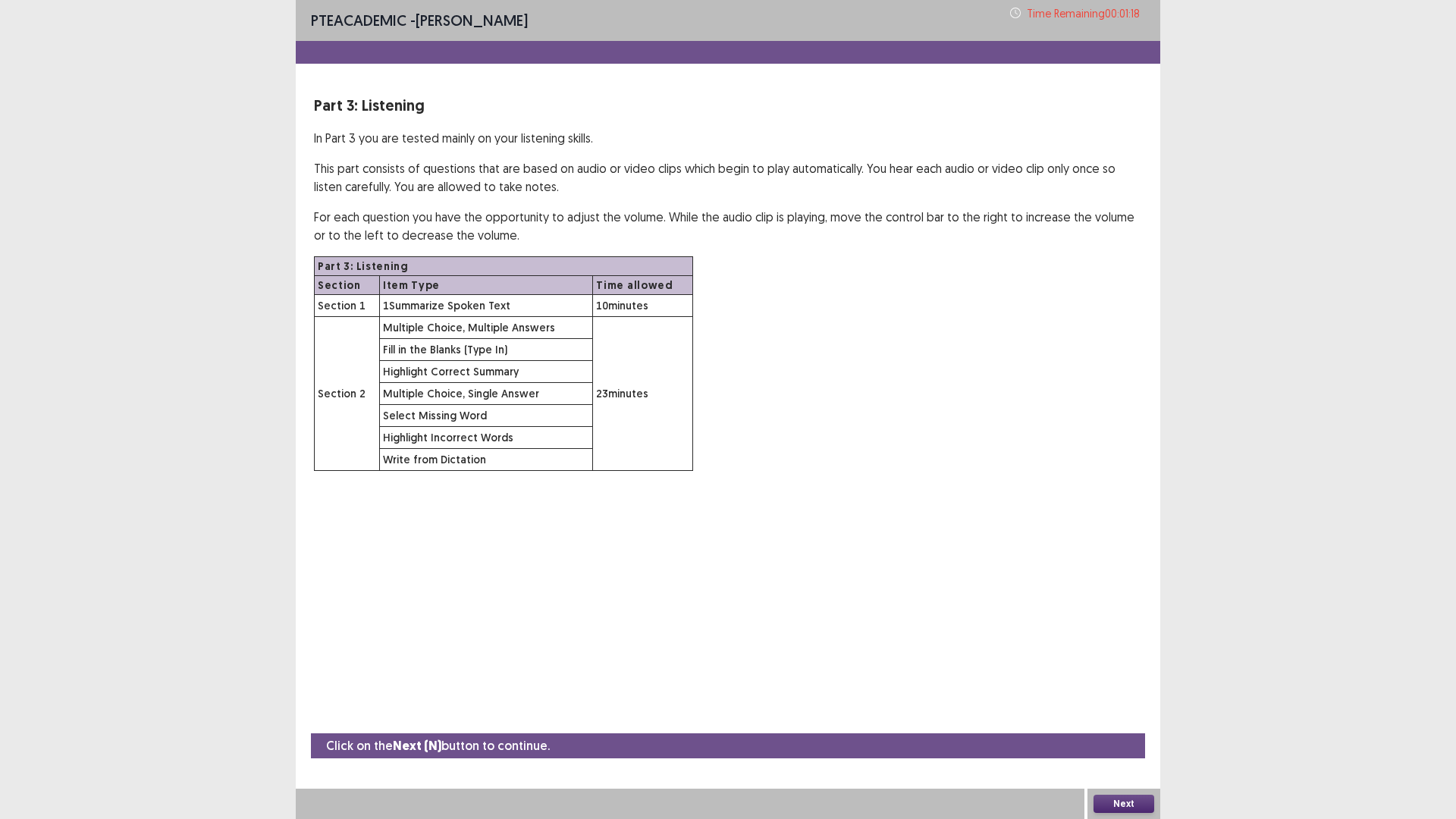
click at [1133, 802] on button "Next" at bounding box center [1124, 804] width 61 height 19
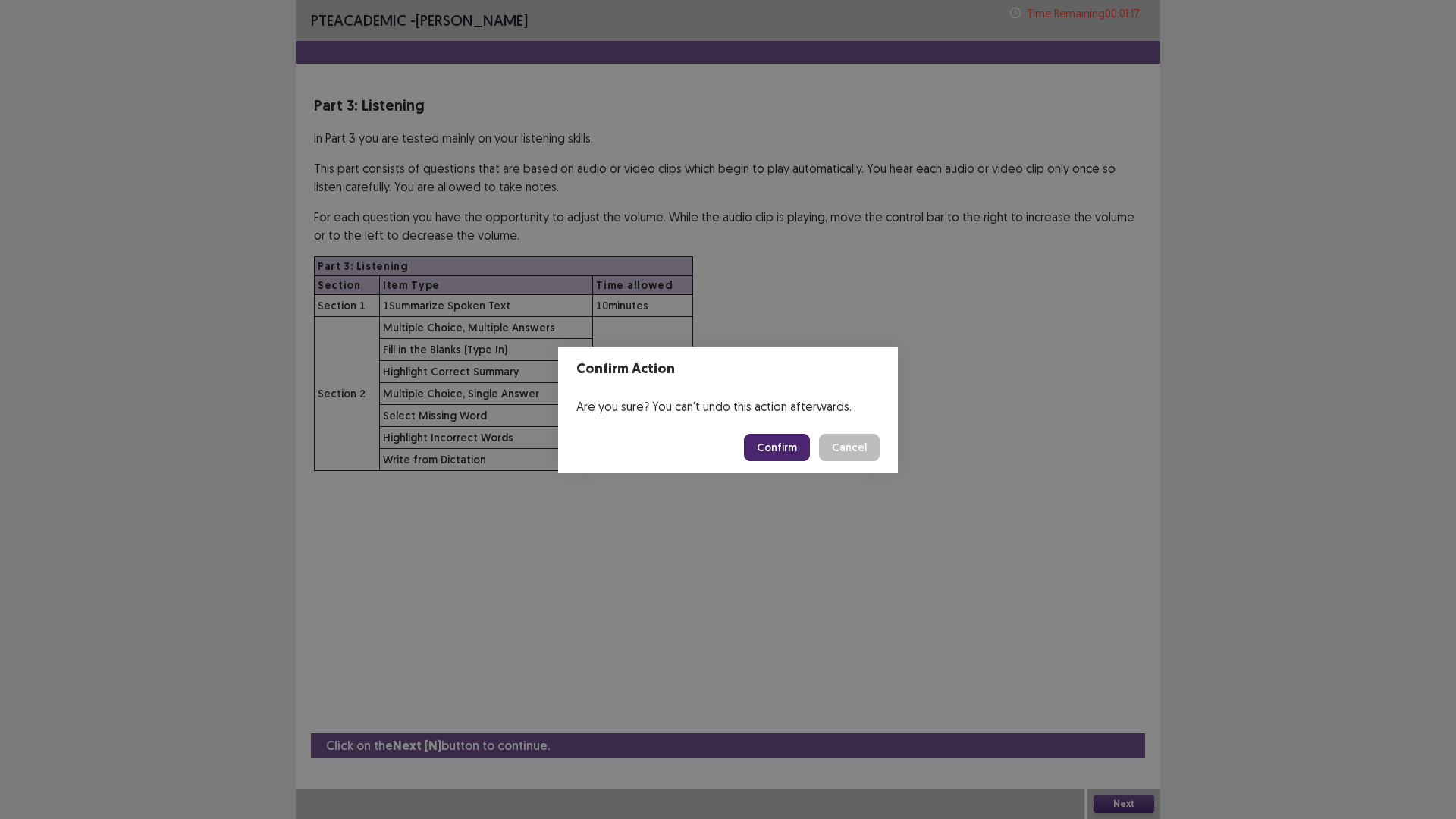
click at [787, 438] on button "Confirm" at bounding box center [777, 447] width 66 height 27
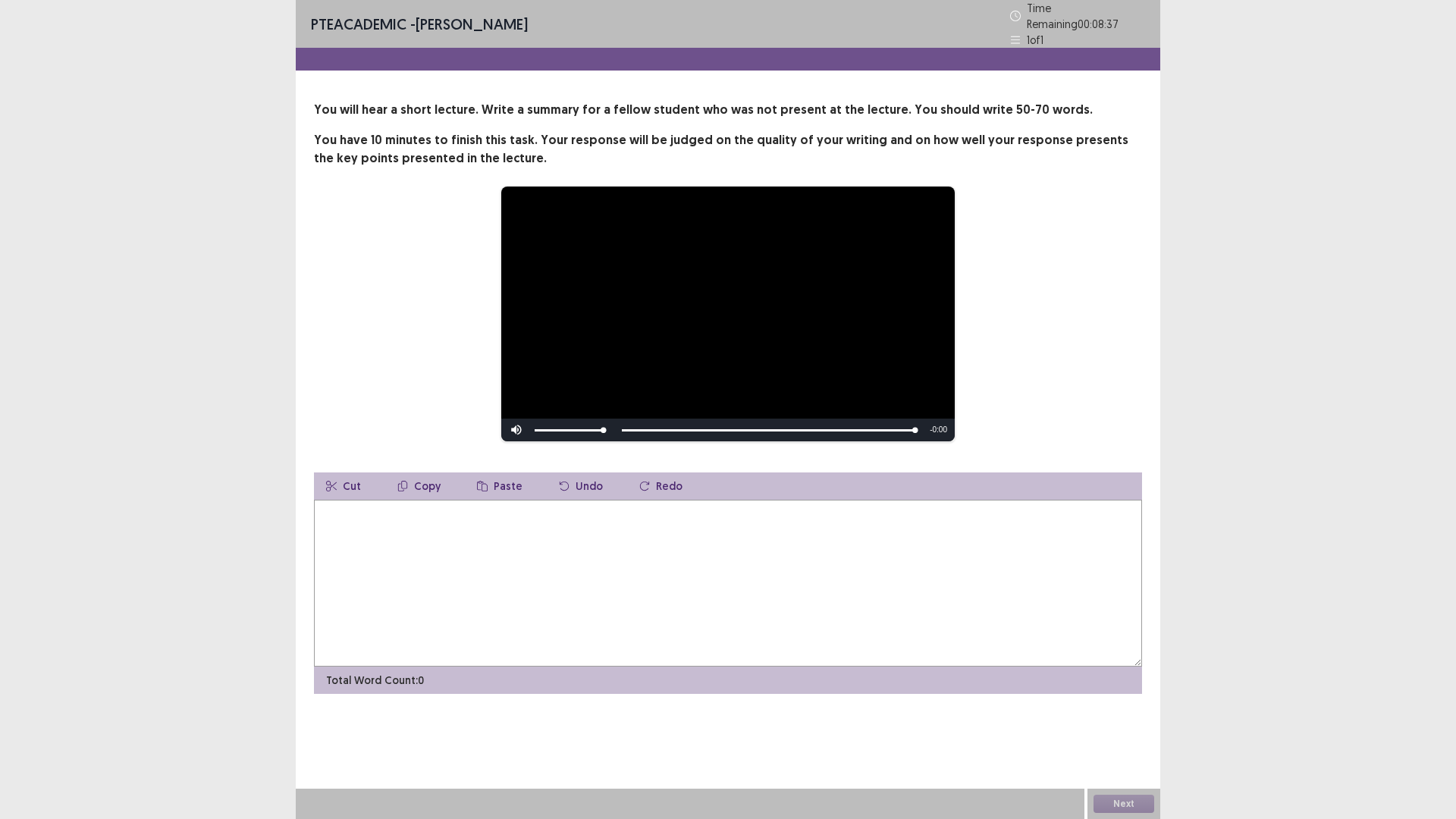
click at [434, 529] on textarea at bounding box center [728, 584] width 828 height 167
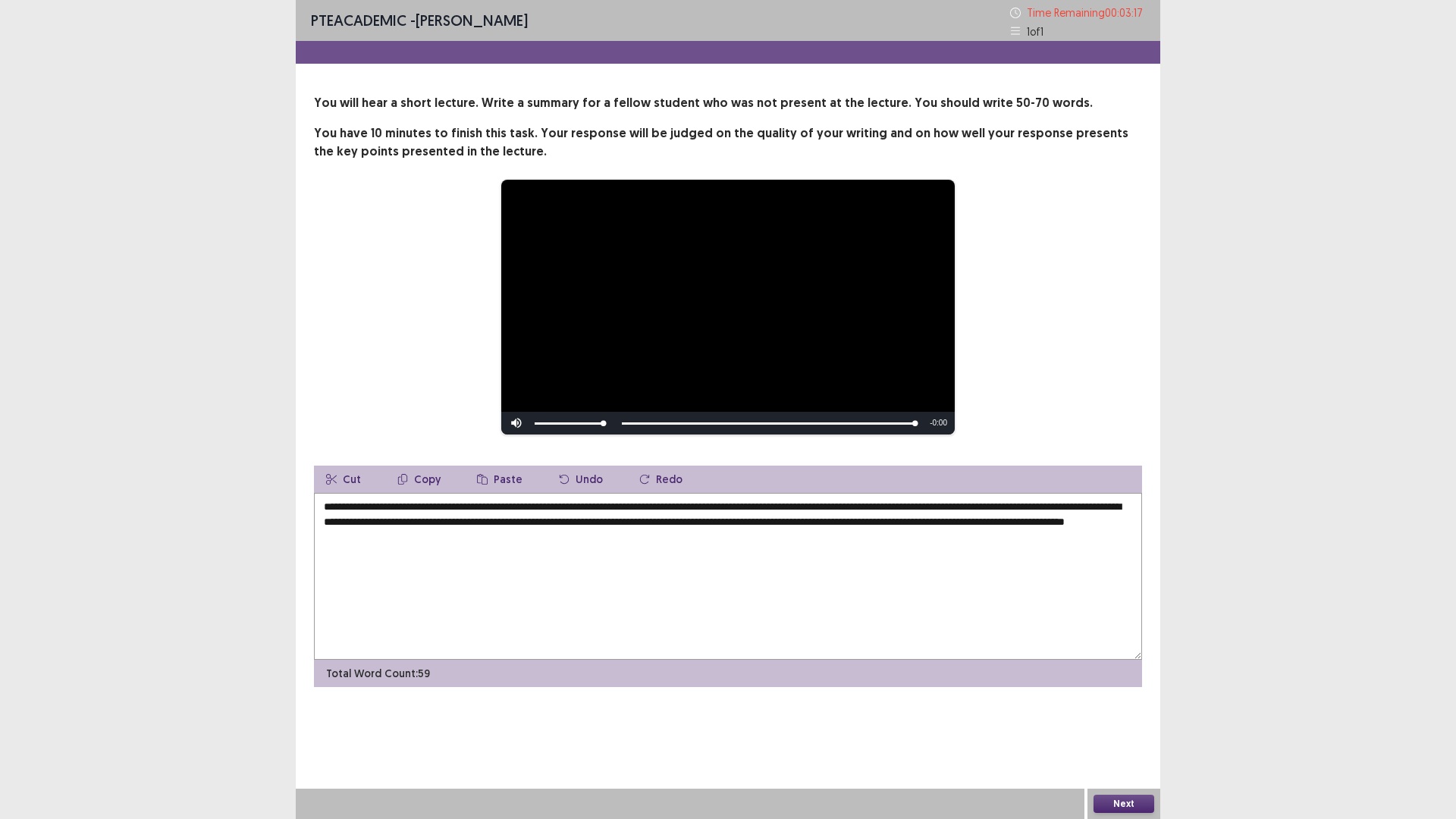
click at [598, 537] on textarea "**********" at bounding box center [728, 577] width 828 height 167
click at [601, 536] on textarea "**********" at bounding box center [728, 577] width 828 height 167
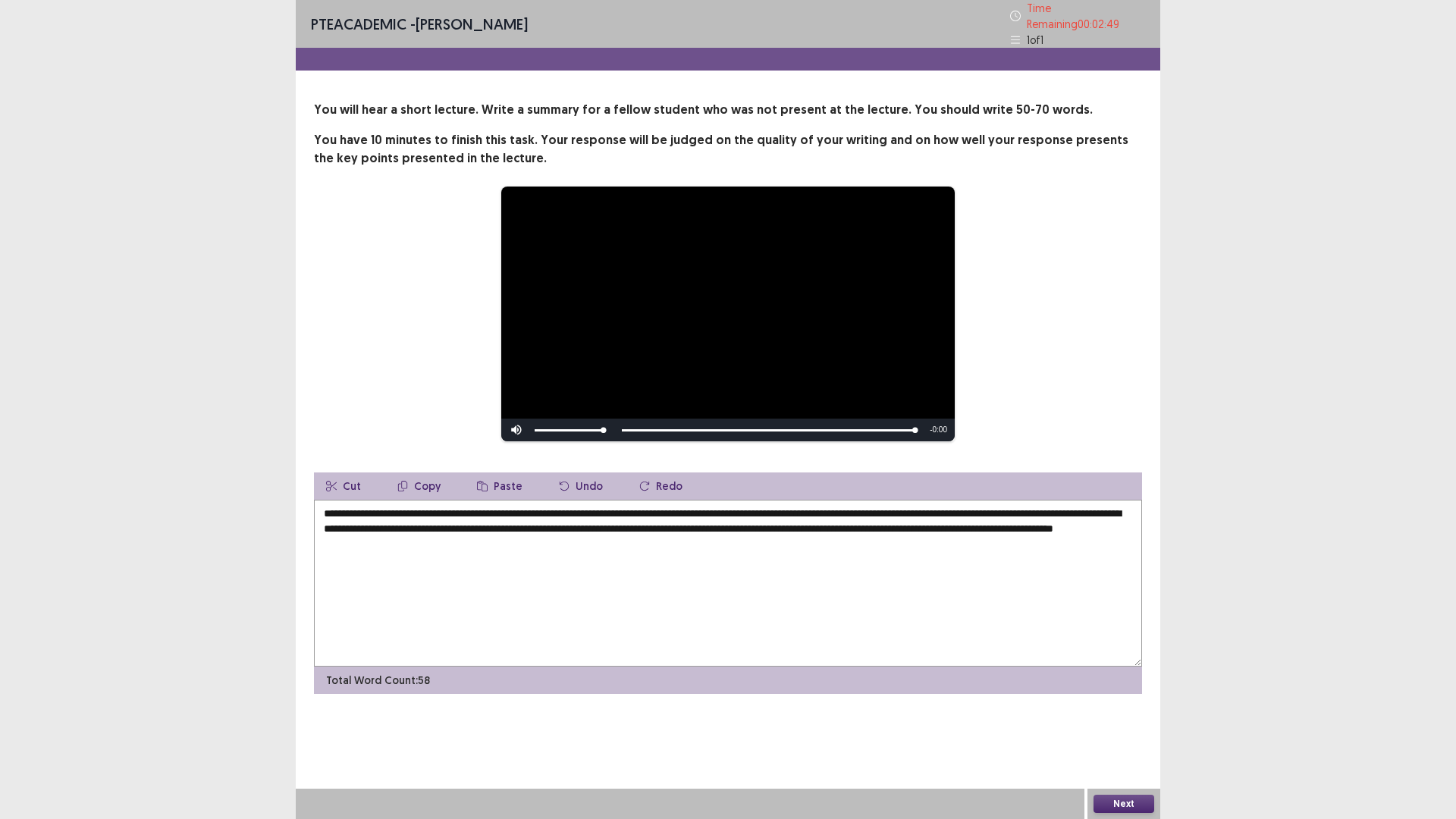
type textarea "**********"
click at [1135, 799] on button "Next" at bounding box center [1124, 804] width 61 height 19
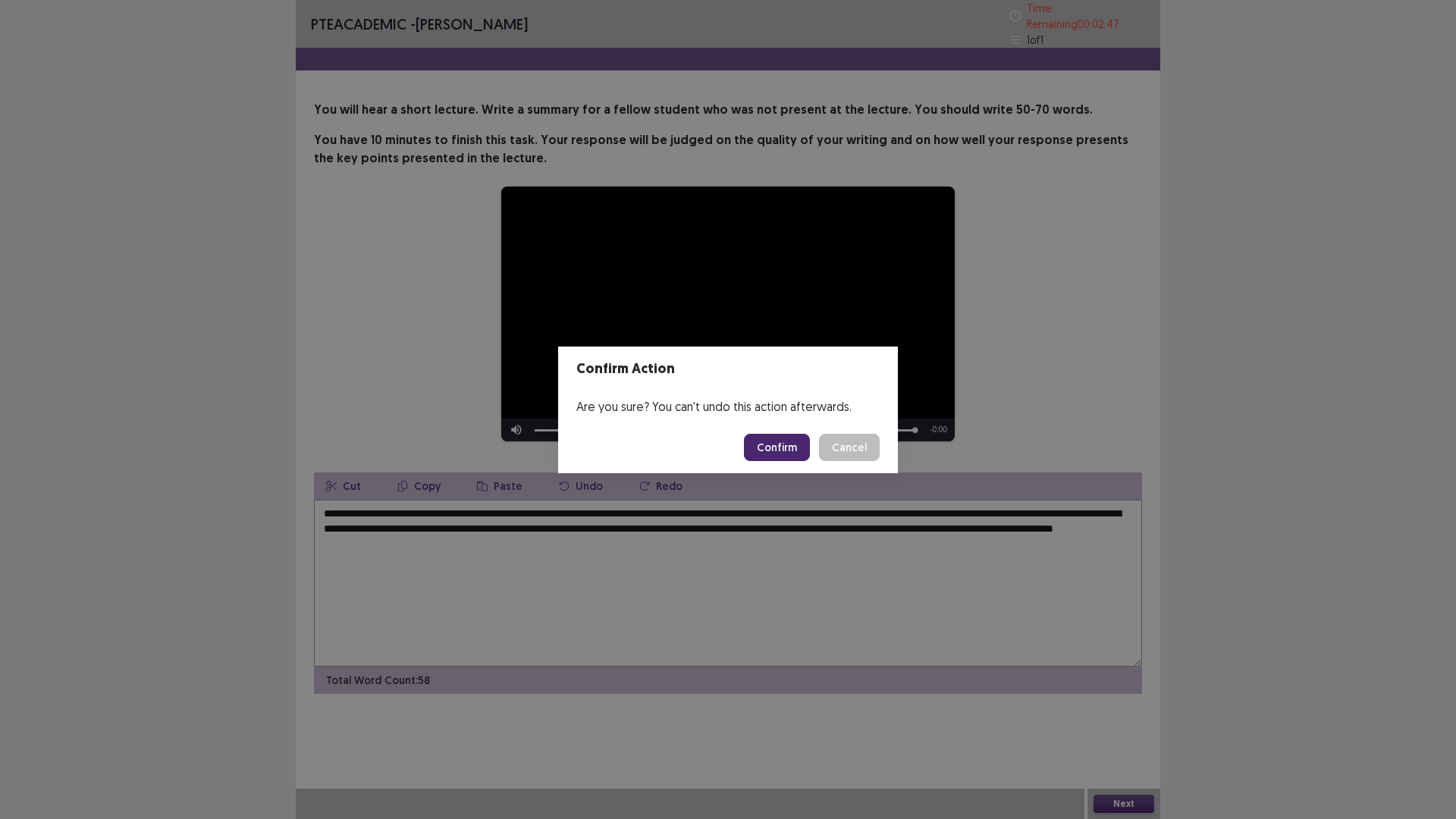
click at [782, 446] on button "Confirm" at bounding box center [777, 447] width 66 height 27
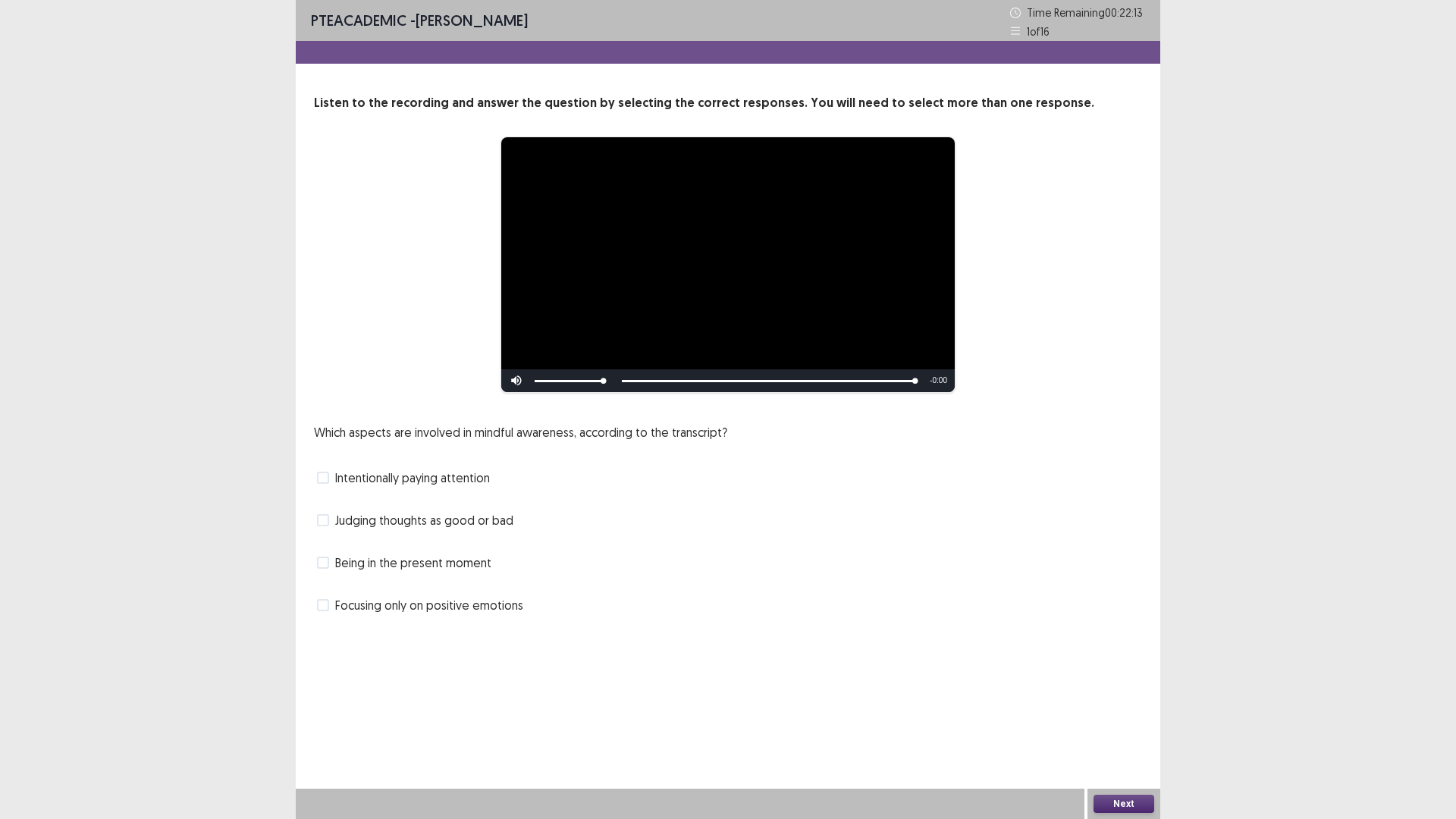
click at [430, 480] on span "Intentionally paying attention" at bounding box center [413, 478] width 155 height 19
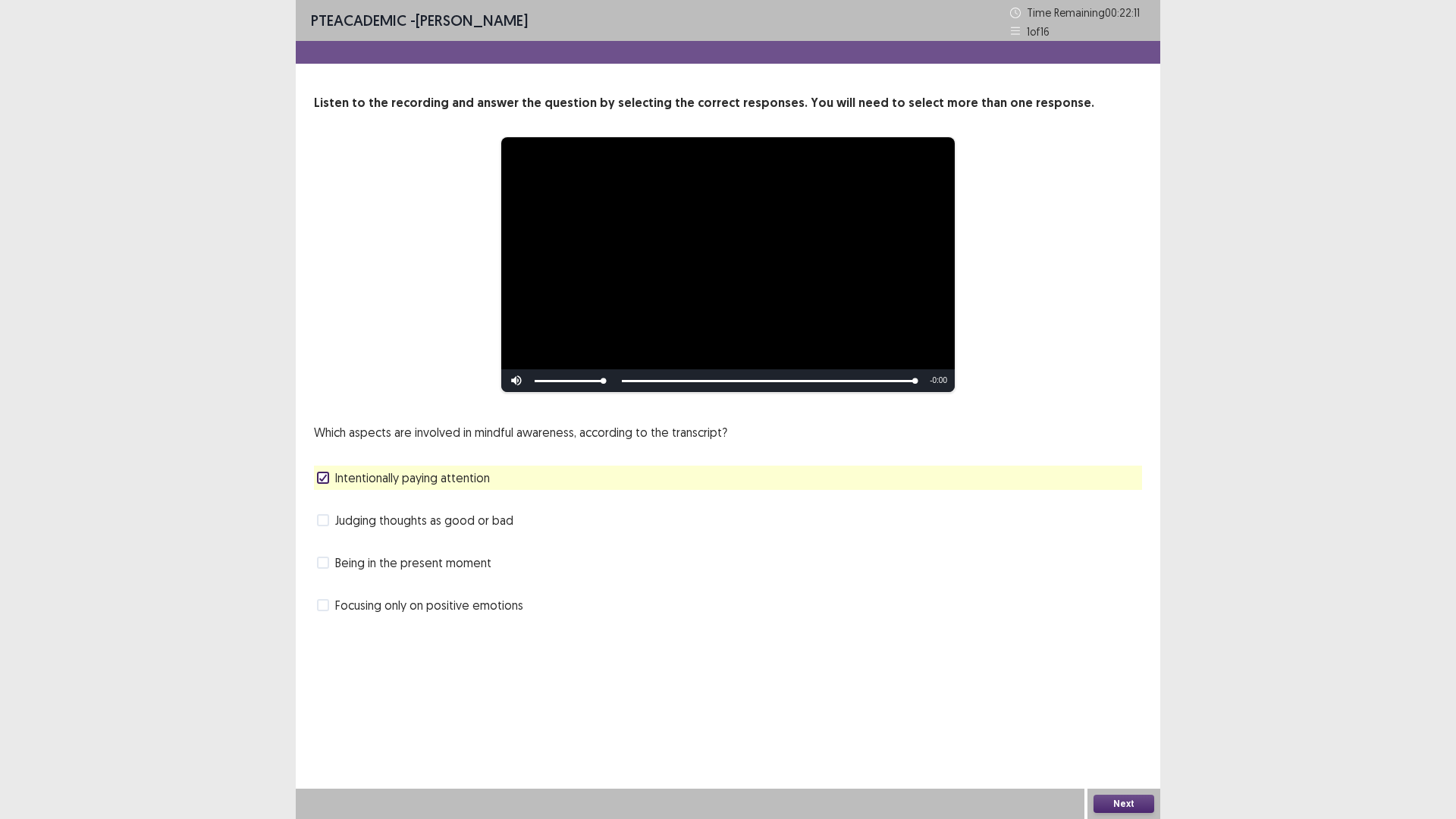
click at [1121, 811] on button "Next" at bounding box center [1124, 804] width 61 height 19
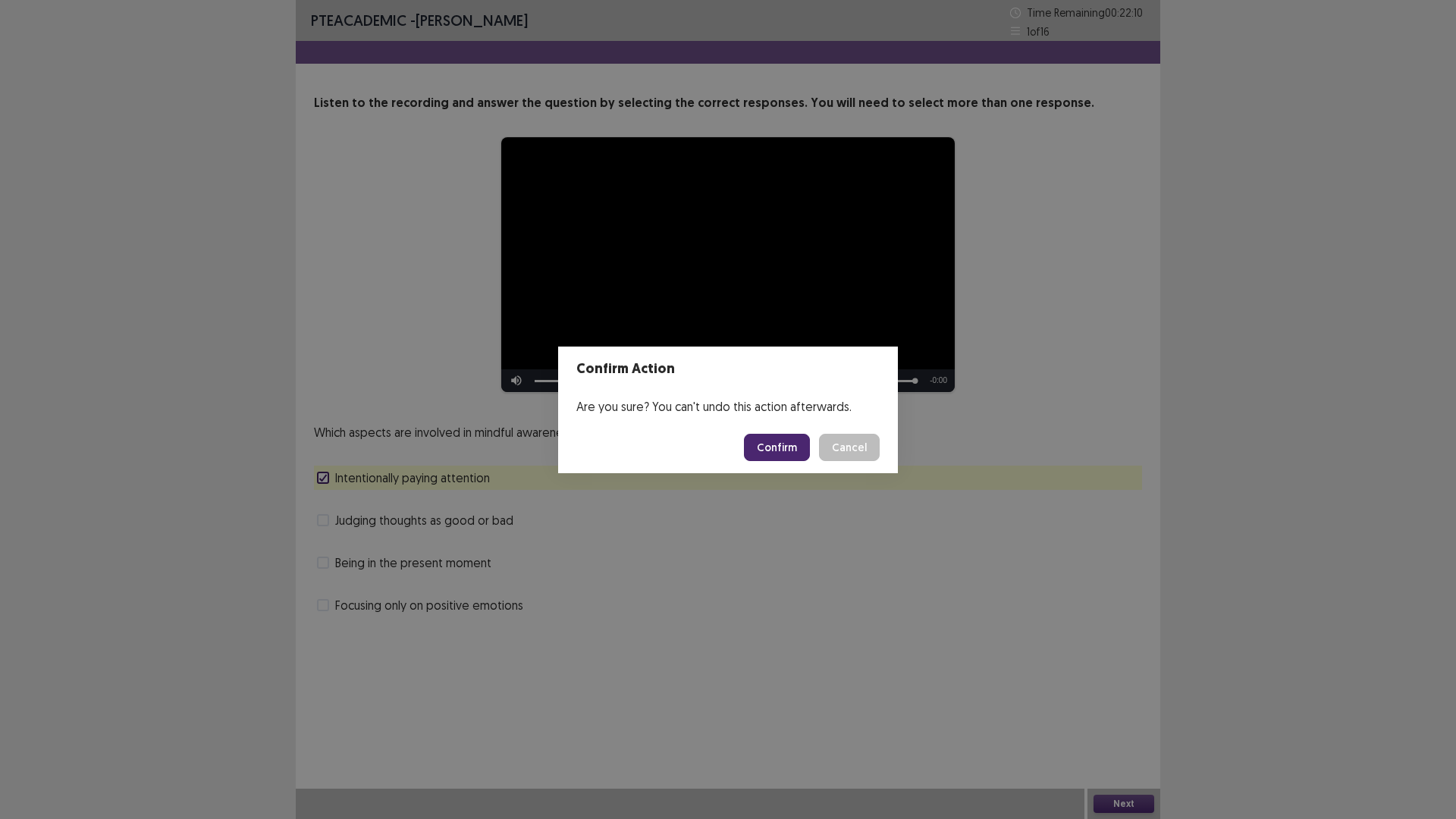
click at [784, 448] on button "Confirm" at bounding box center [777, 447] width 66 height 27
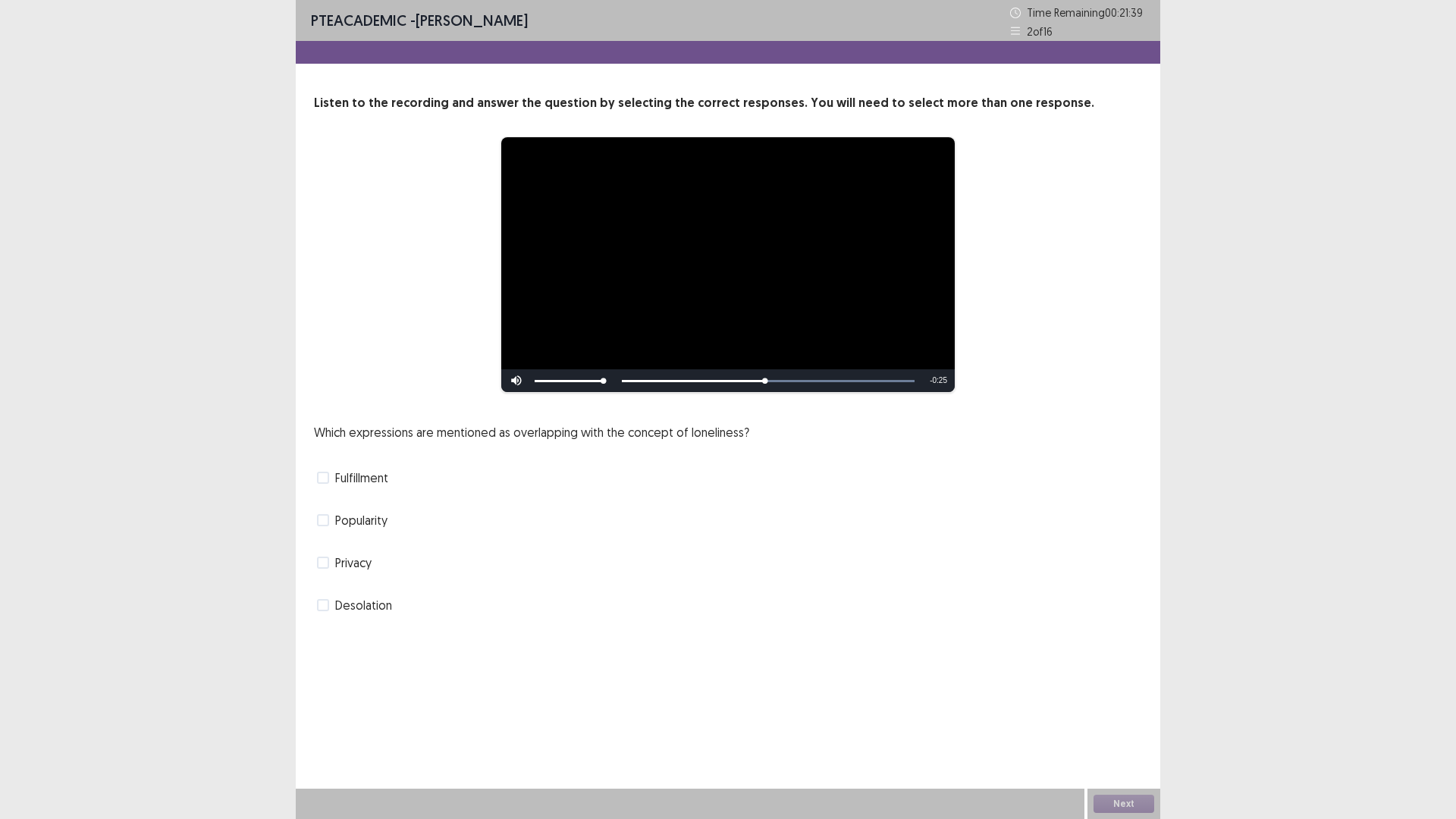
click at [361, 607] on span "Desolation" at bounding box center [364, 605] width 57 height 19
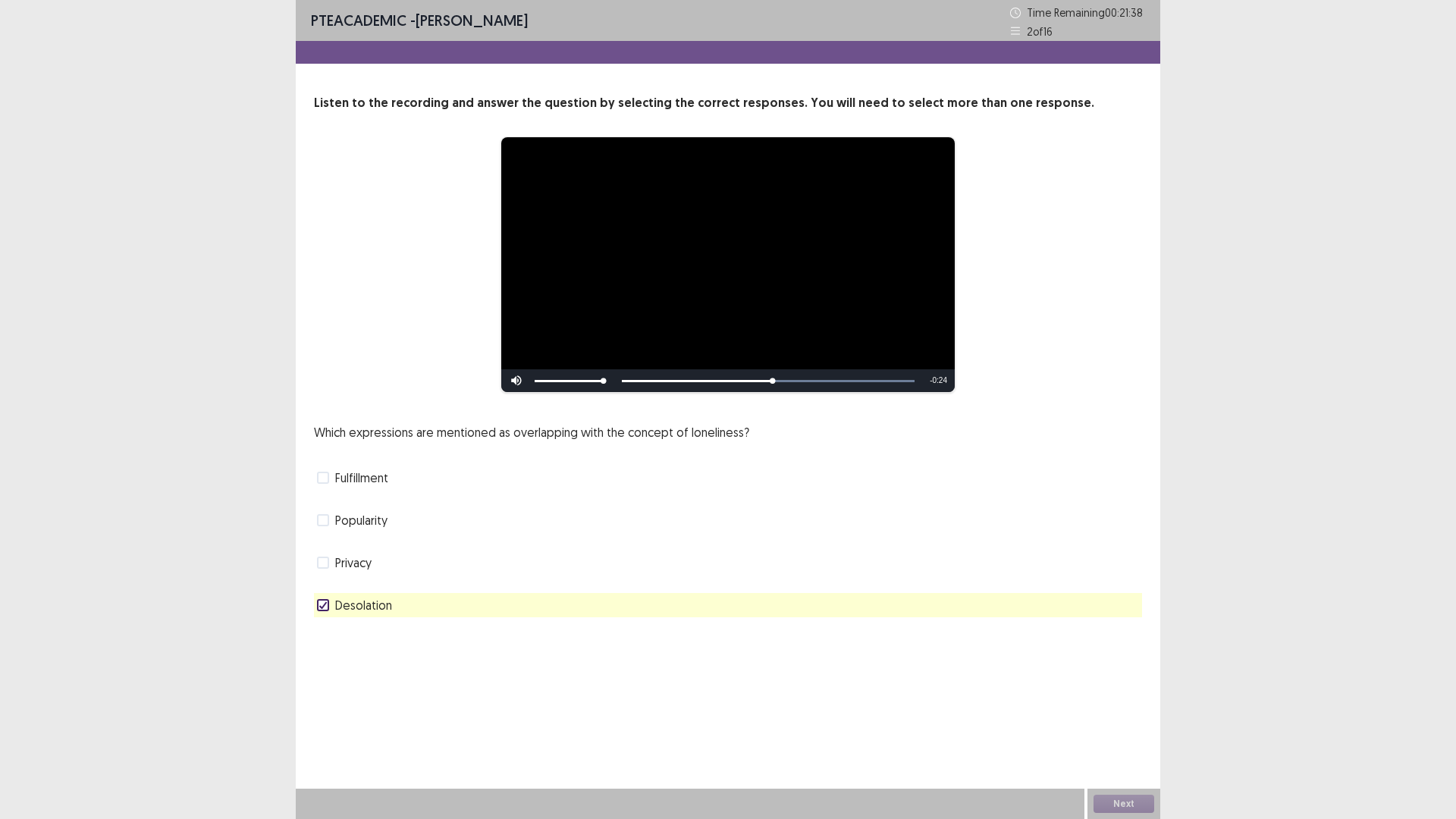
click at [1112, 809] on div "Next" at bounding box center [1124, 803] width 73 height 30
click at [1140, 806] on button "Next" at bounding box center [1124, 804] width 61 height 19
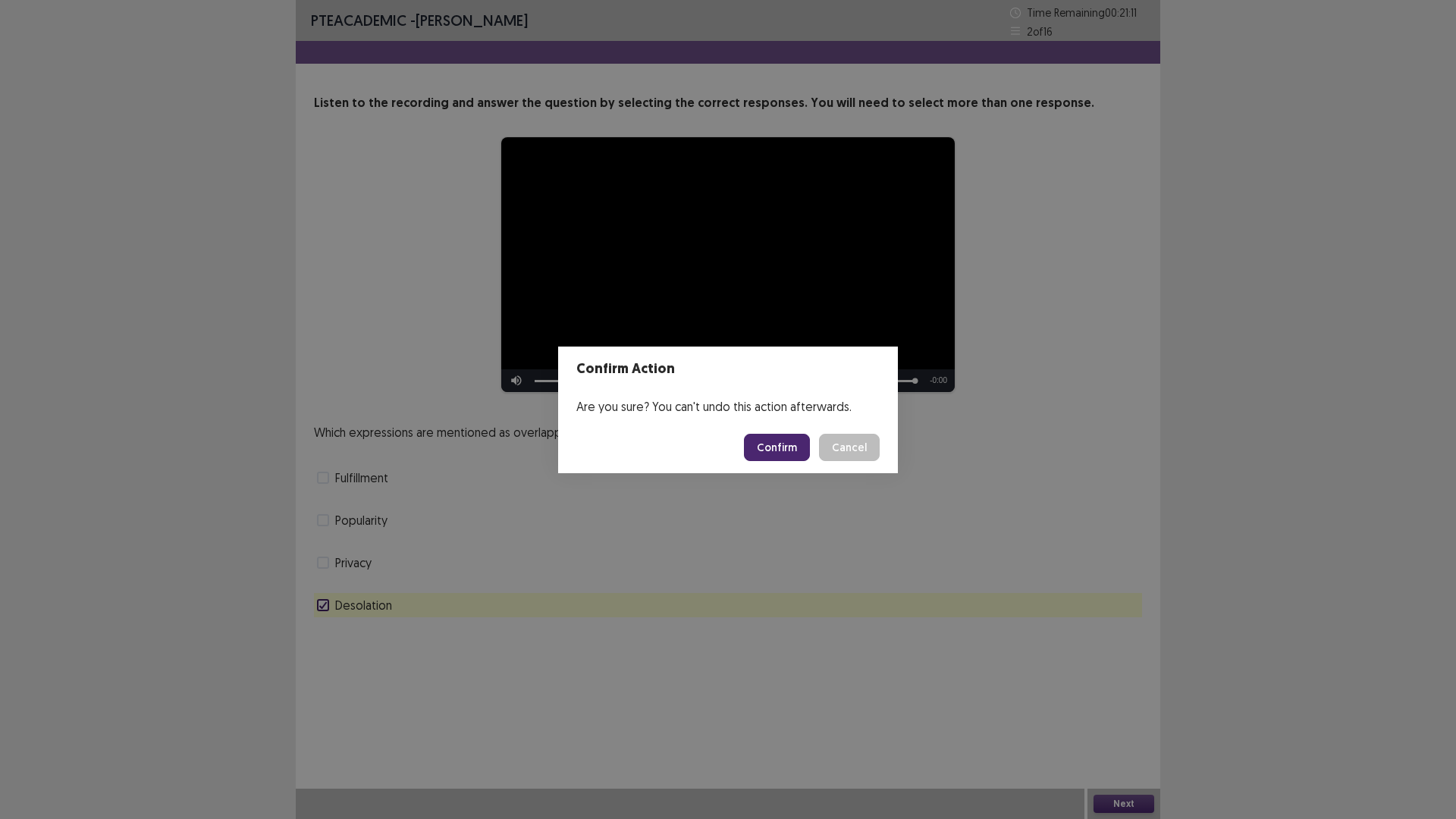
drag, startPoint x: 783, startPoint y: 441, endPoint x: 789, endPoint y: 447, distance: 8.5
click at [789, 447] on button "Confirm" at bounding box center [777, 447] width 66 height 27
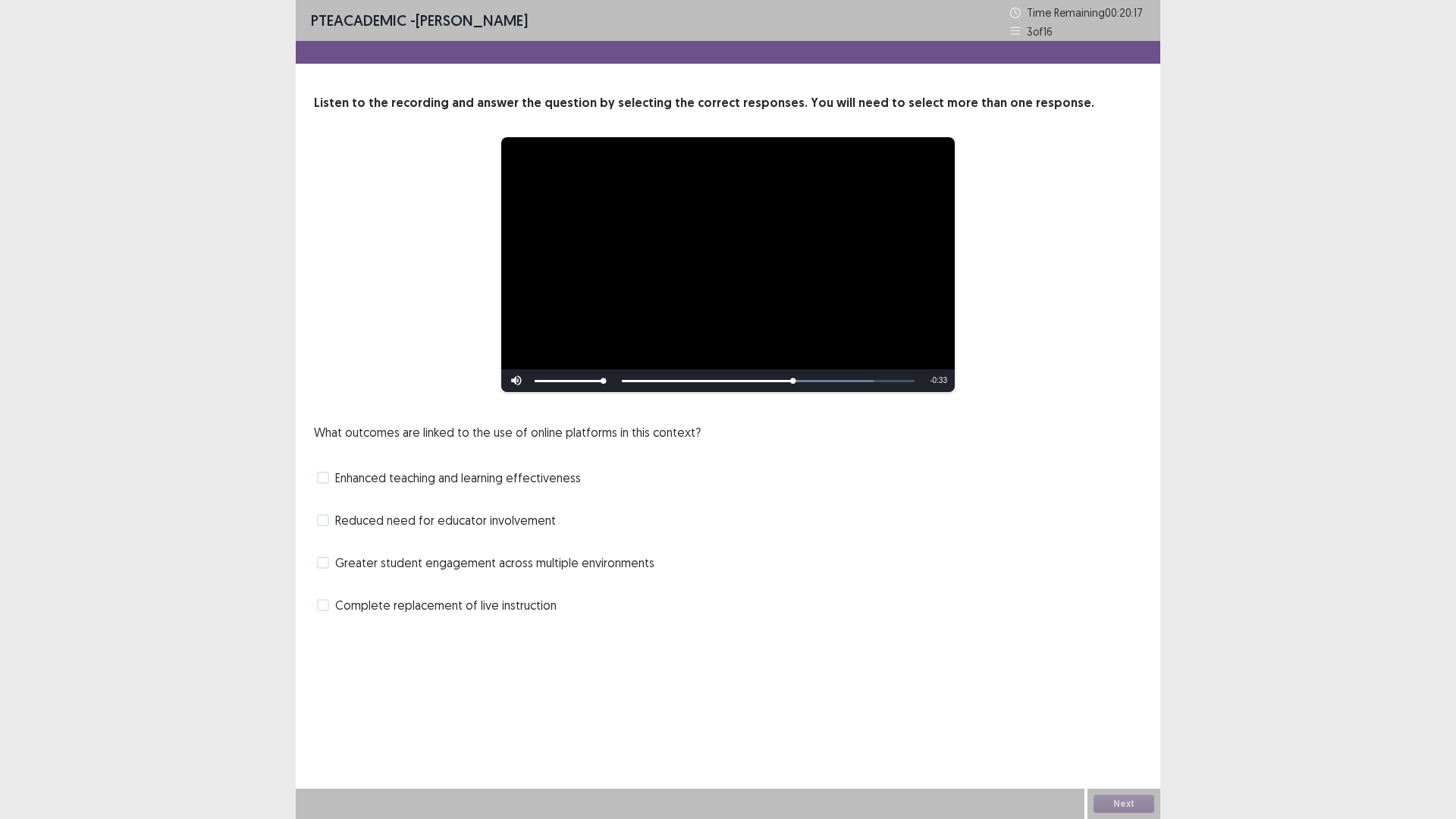
click at [325, 473] on span at bounding box center [323, 478] width 12 height 12
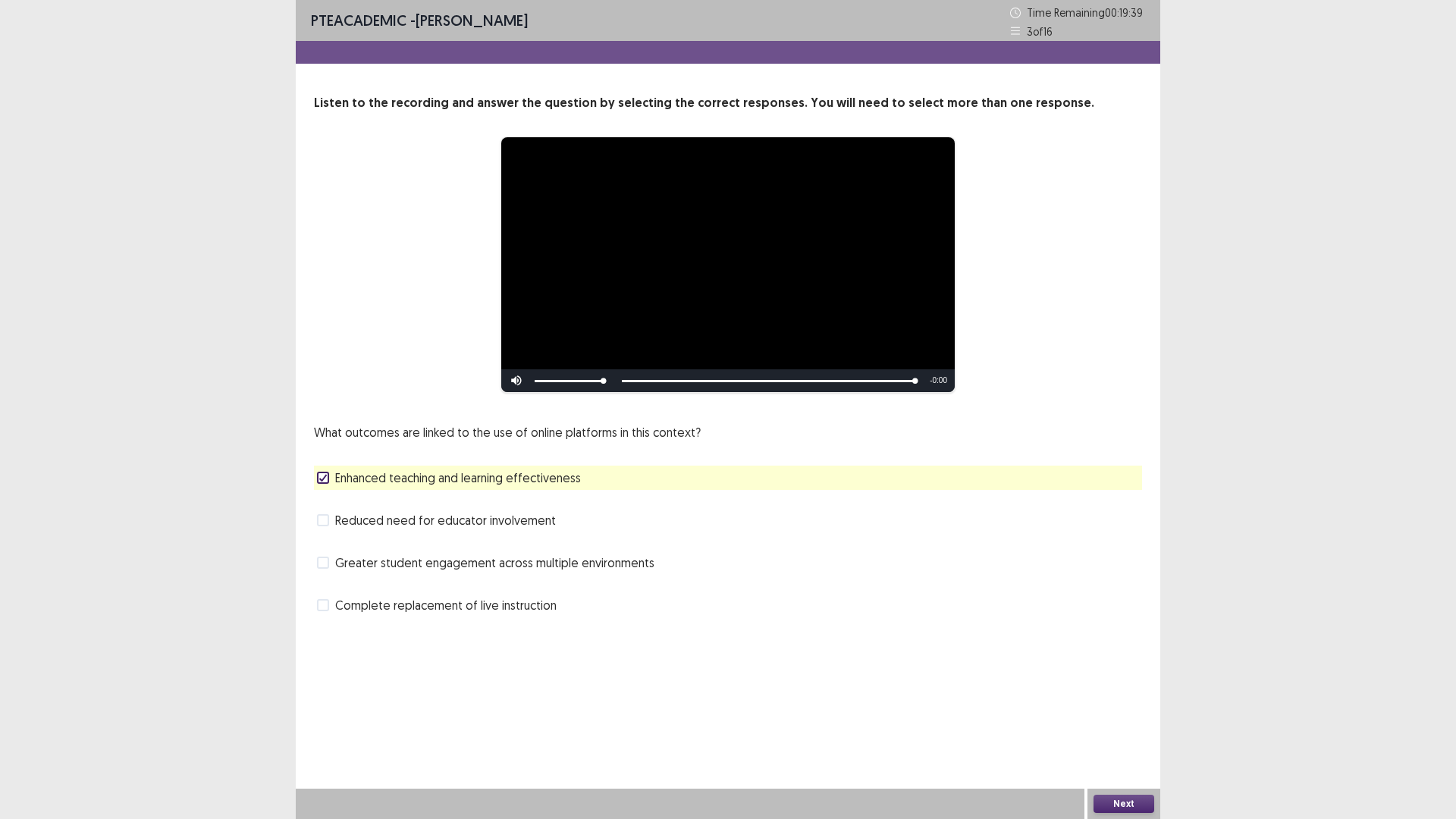
click at [1112, 799] on button "Next" at bounding box center [1124, 804] width 61 height 19
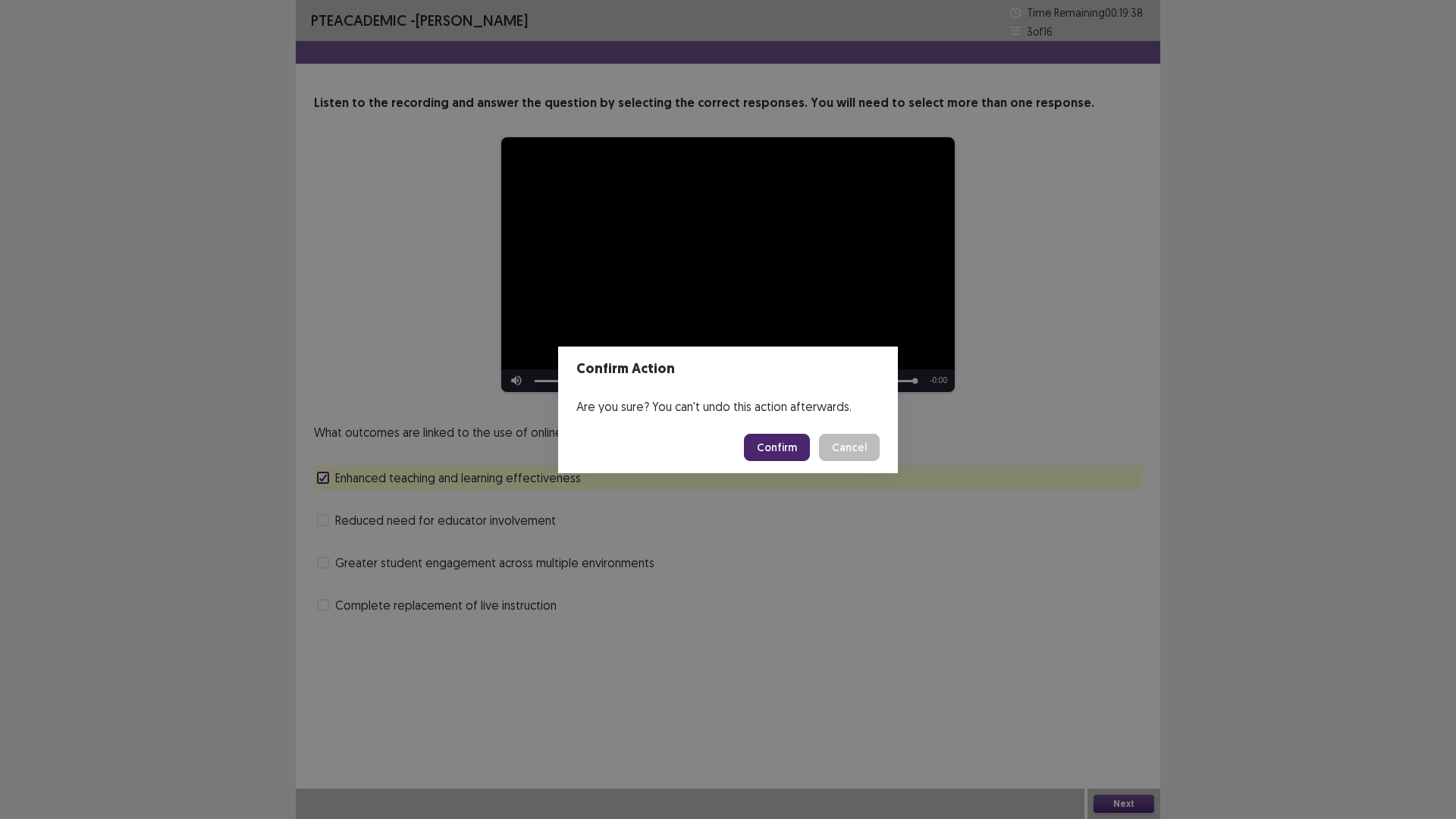
click at [773, 448] on button "Confirm" at bounding box center [777, 447] width 66 height 27
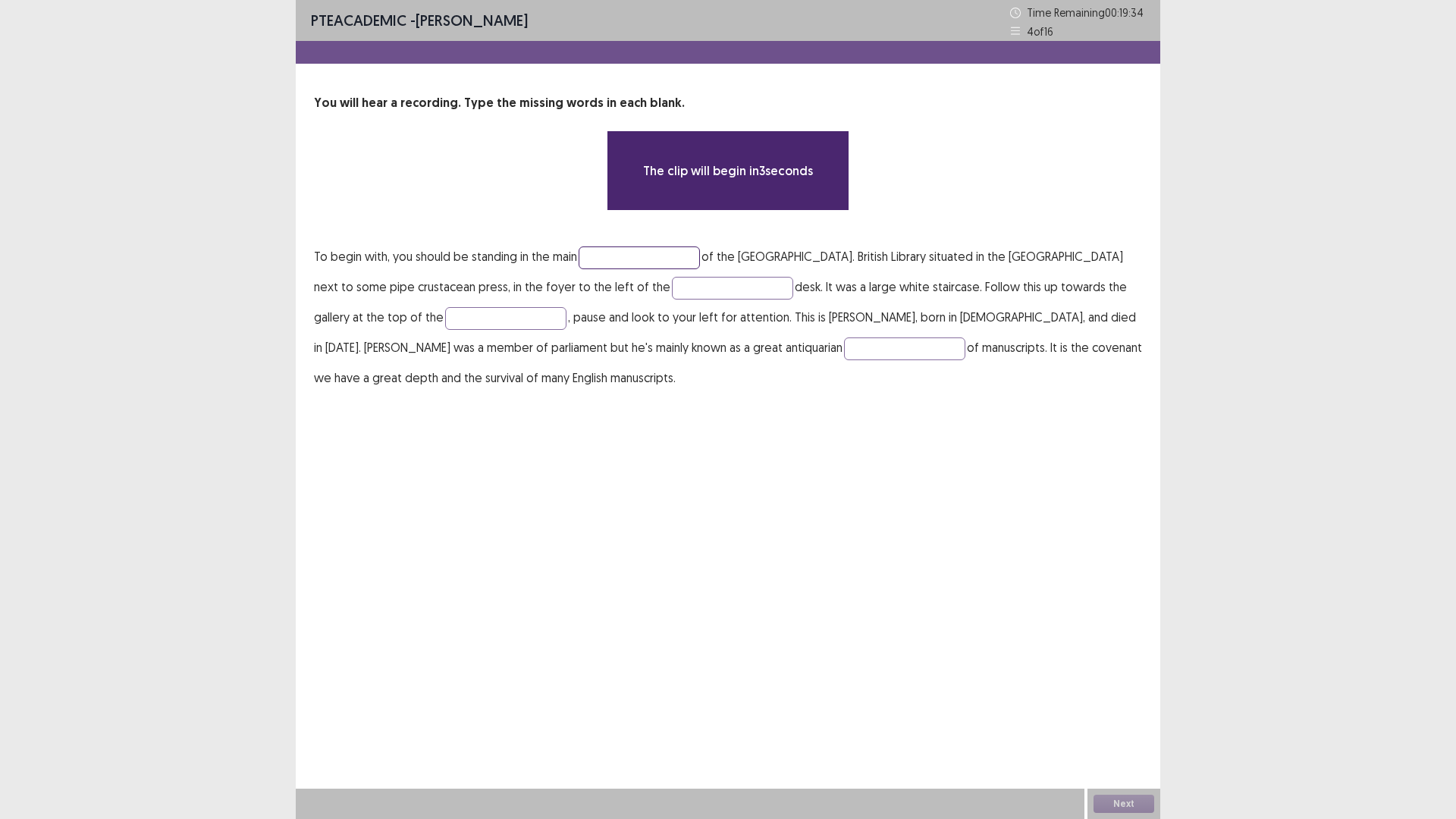
click at [619, 256] on input "text" at bounding box center [639, 257] width 122 height 23
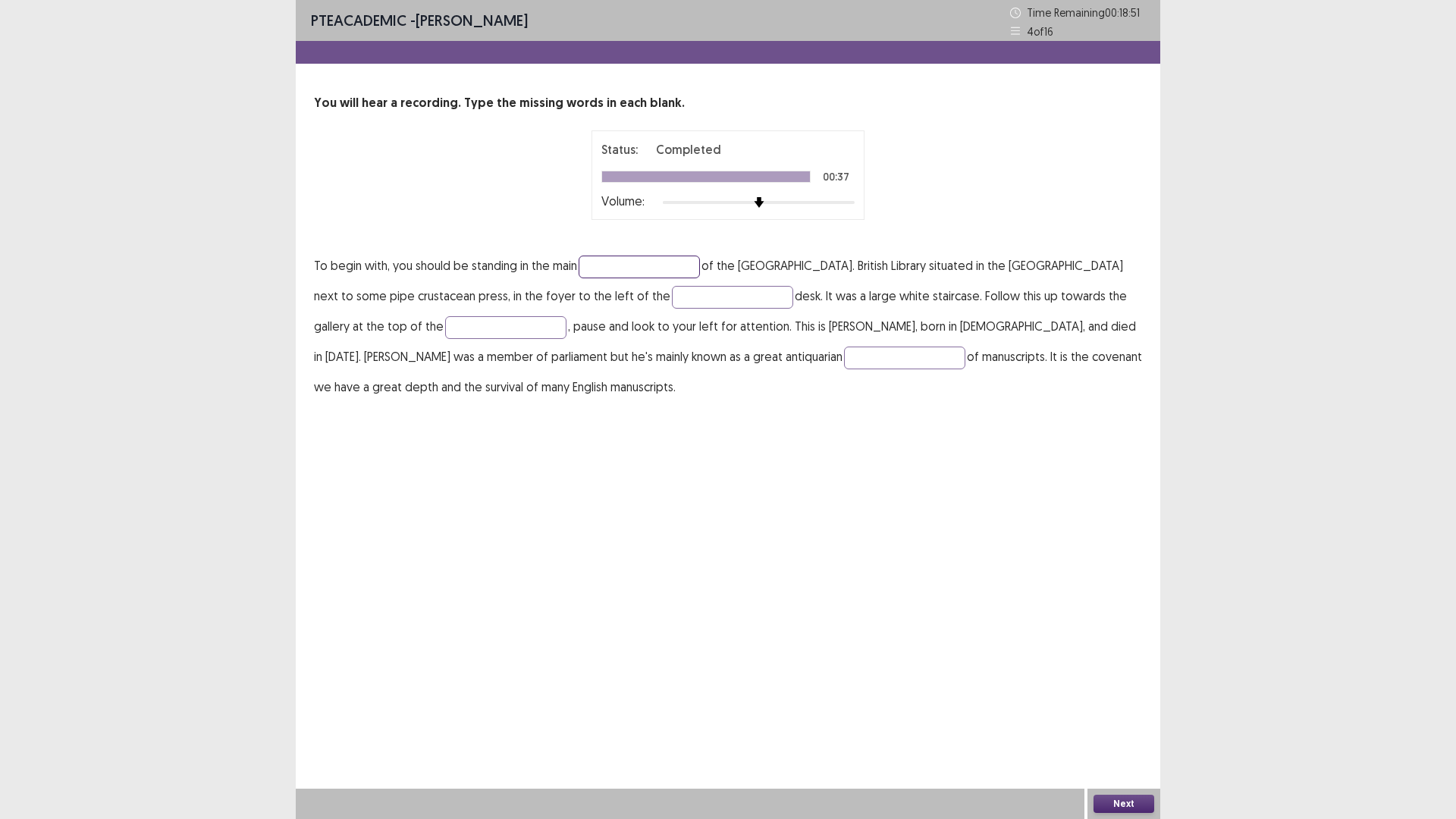
drag, startPoint x: 614, startPoint y: 263, endPoint x: 621, endPoint y: 268, distance: 8.6
click at [614, 263] on input "text" at bounding box center [639, 267] width 122 height 23
type input "*****"
click at [672, 299] on input "text" at bounding box center [732, 297] width 122 height 23
type input "**********"
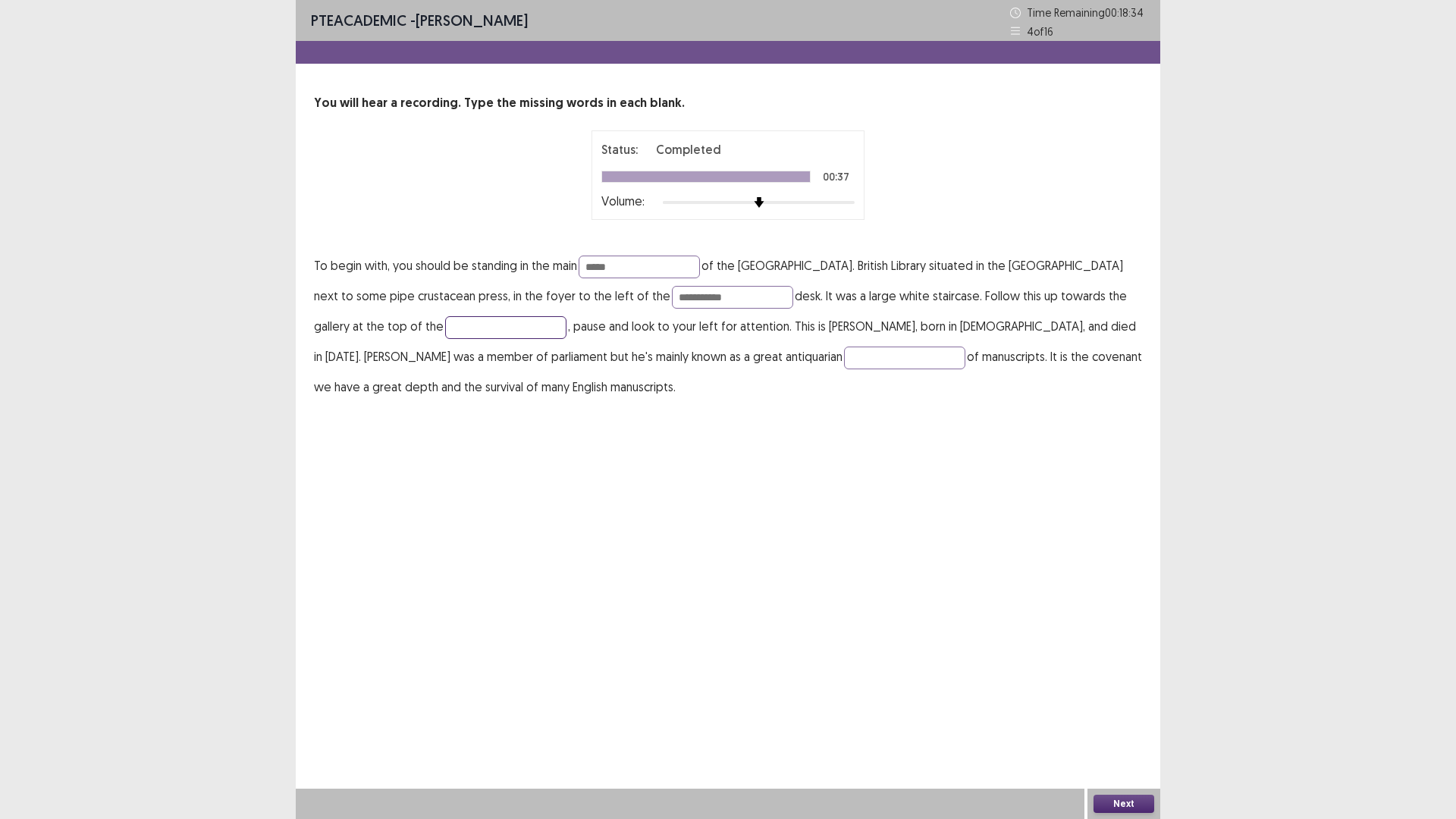
click at [370, 339] on p "**********" at bounding box center [728, 326] width 828 height 152
type input "*******"
click at [844, 356] on input "text" at bounding box center [905, 358] width 122 height 23
type input "*********"
click at [1117, 802] on button "Next" at bounding box center [1124, 804] width 61 height 19
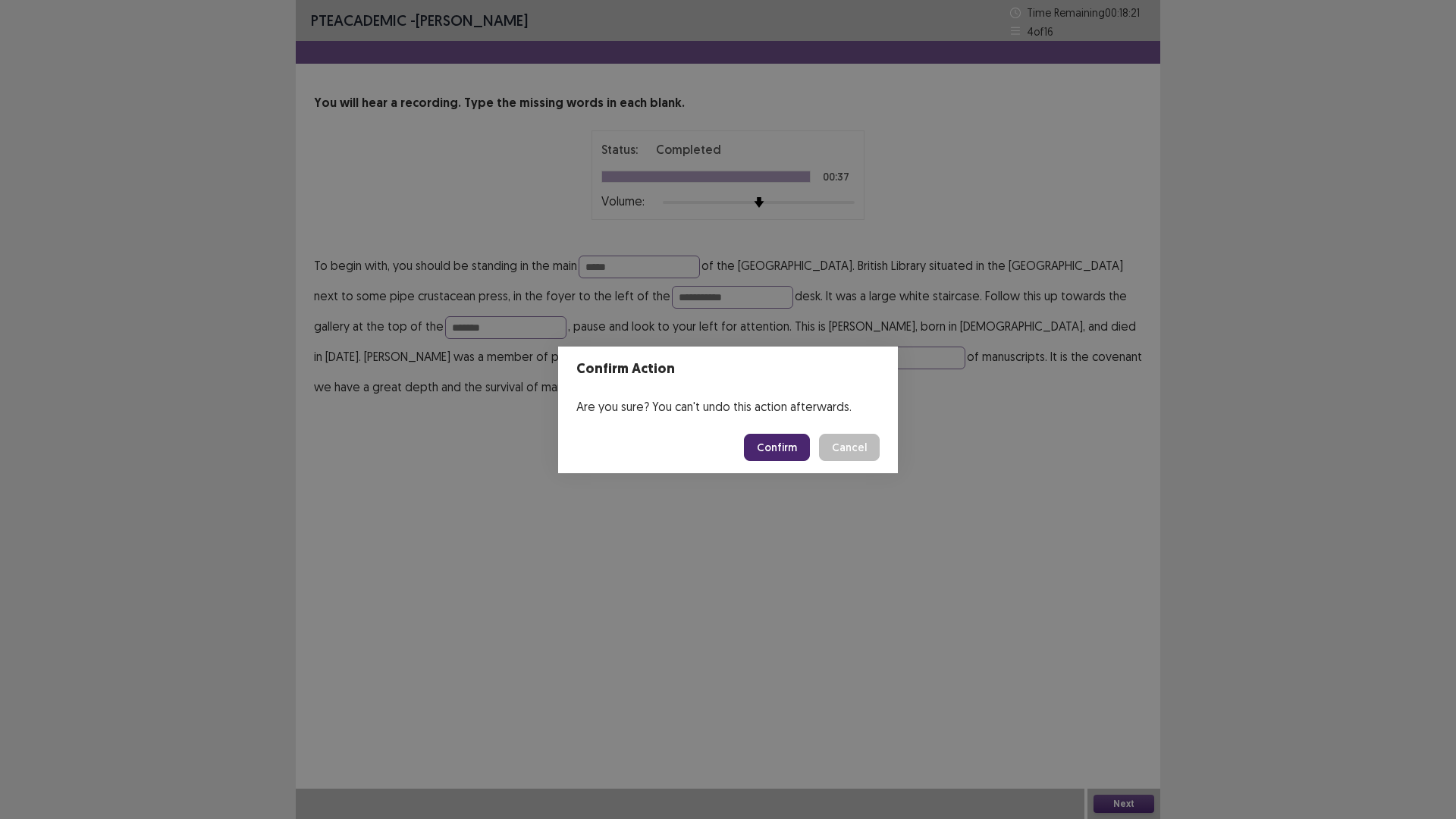
click at [783, 447] on button "Confirm" at bounding box center [777, 447] width 66 height 27
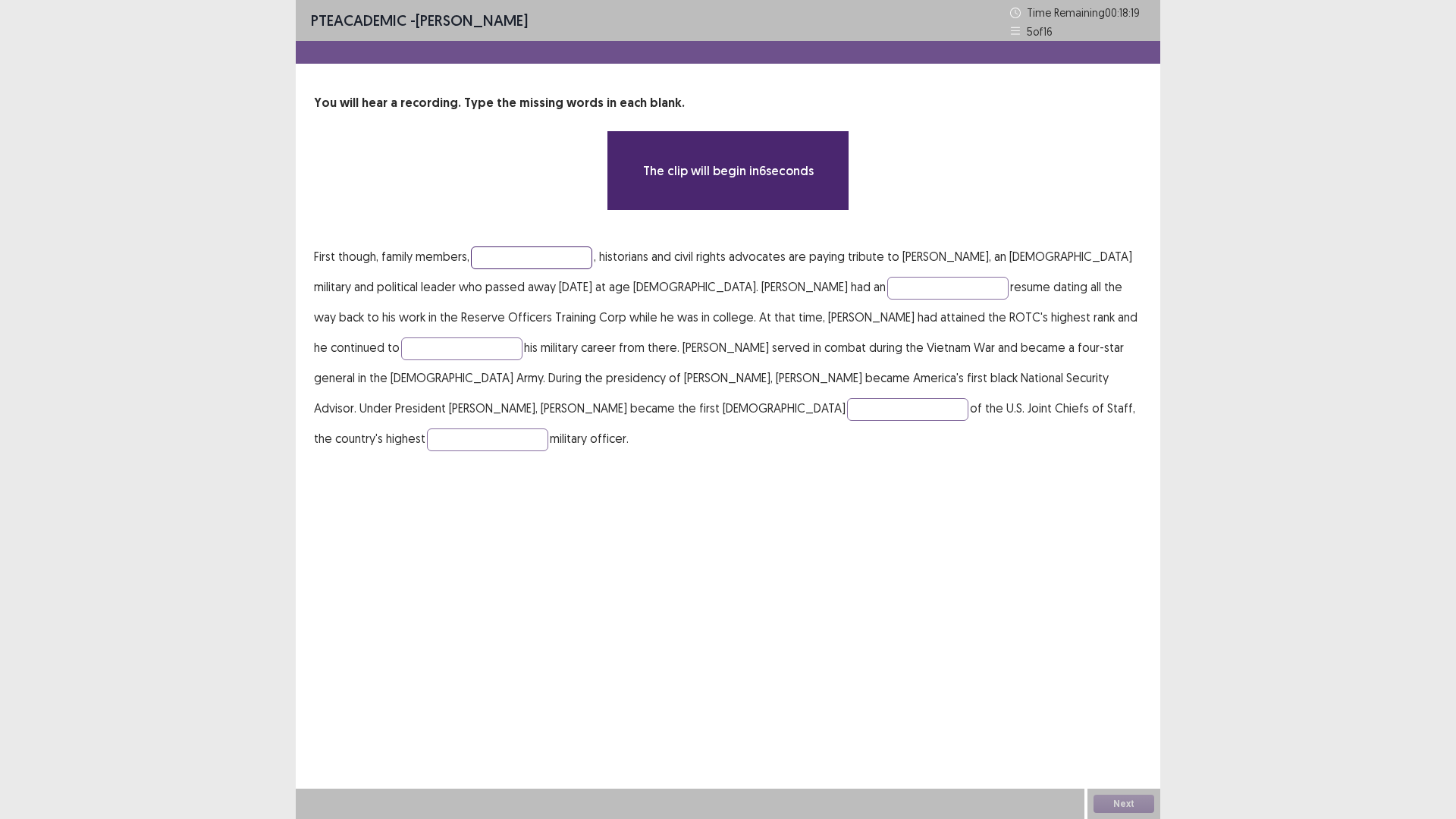
click at [523, 259] on input "text" at bounding box center [531, 257] width 122 height 23
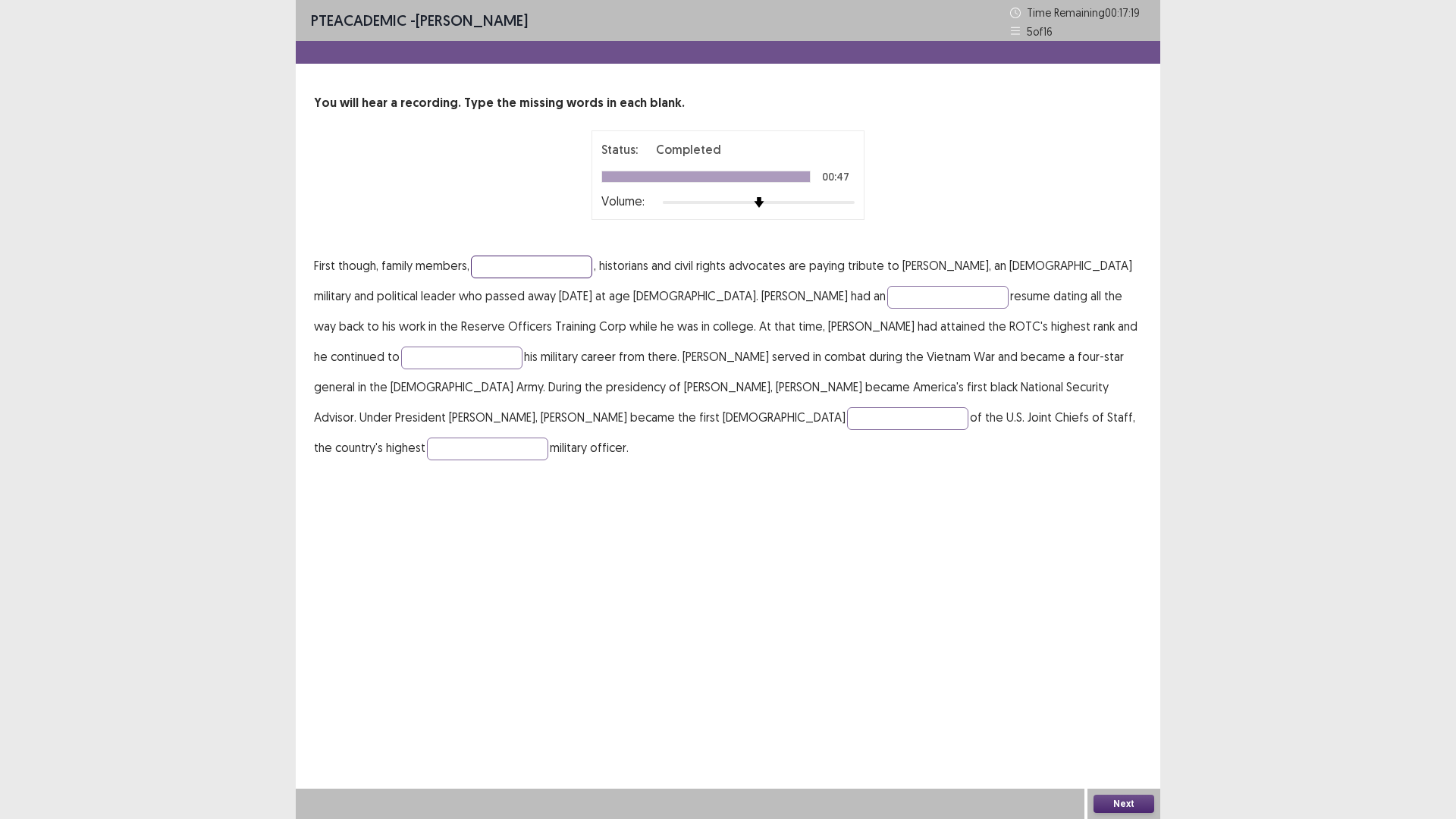
click at [537, 267] on input "text" at bounding box center [531, 267] width 122 height 23
type input "**********"
click at [887, 299] on input "text" at bounding box center [948, 297] width 122 height 23
click at [523, 347] on input "text" at bounding box center [462, 358] width 122 height 23
type input "*******"
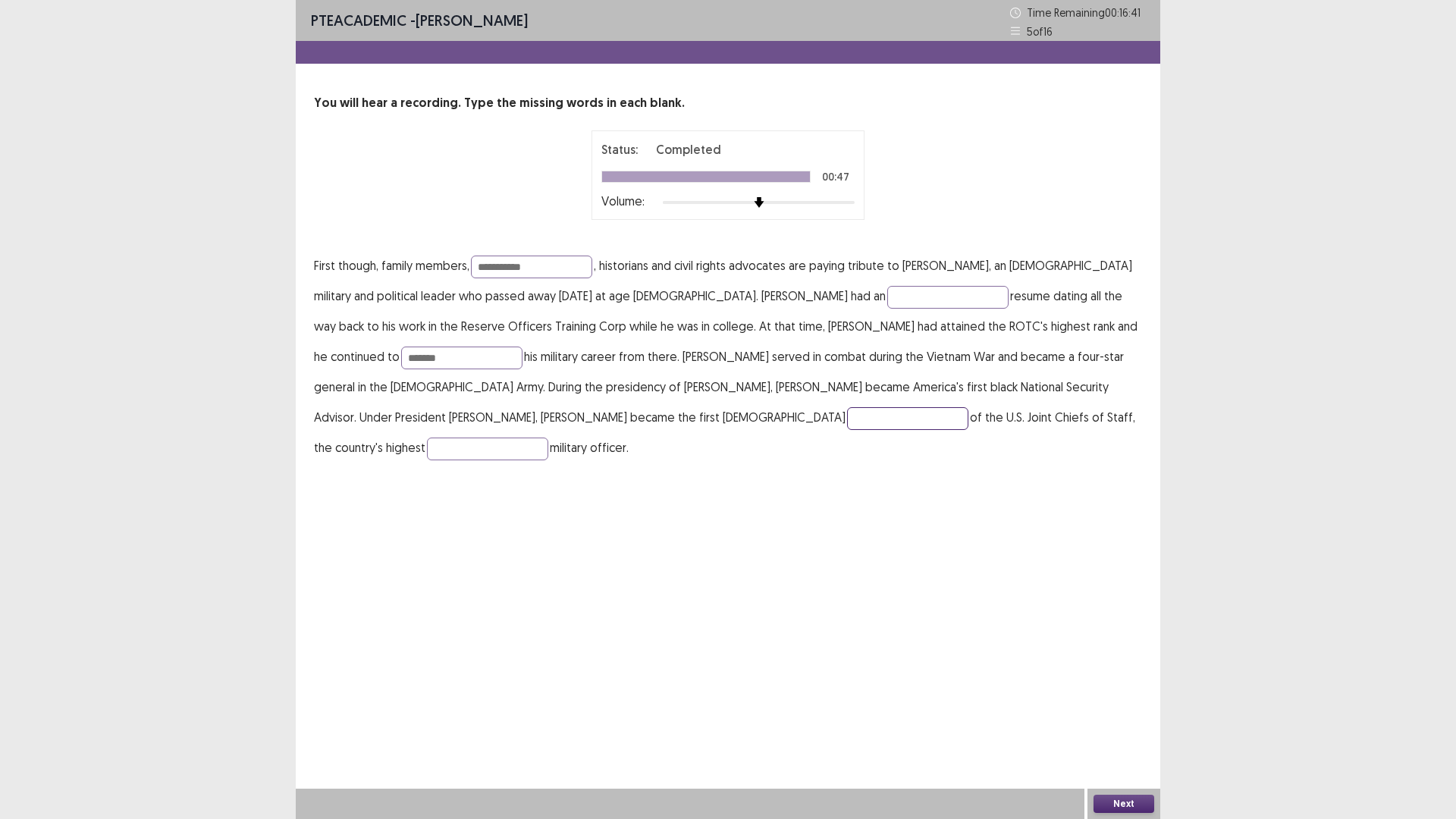
drag, startPoint x: 370, startPoint y: 418, endPoint x: 383, endPoint y: 415, distance: 13.3
click at [847, 419] on input "text" at bounding box center [908, 418] width 122 height 23
type input "********"
drag, startPoint x: 775, startPoint y: 420, endPoint x: 782, endPoint y: 428, distance: 10.6
click at [548, 437] on input "text" at bounding box center [488, 448] width 122 height 23
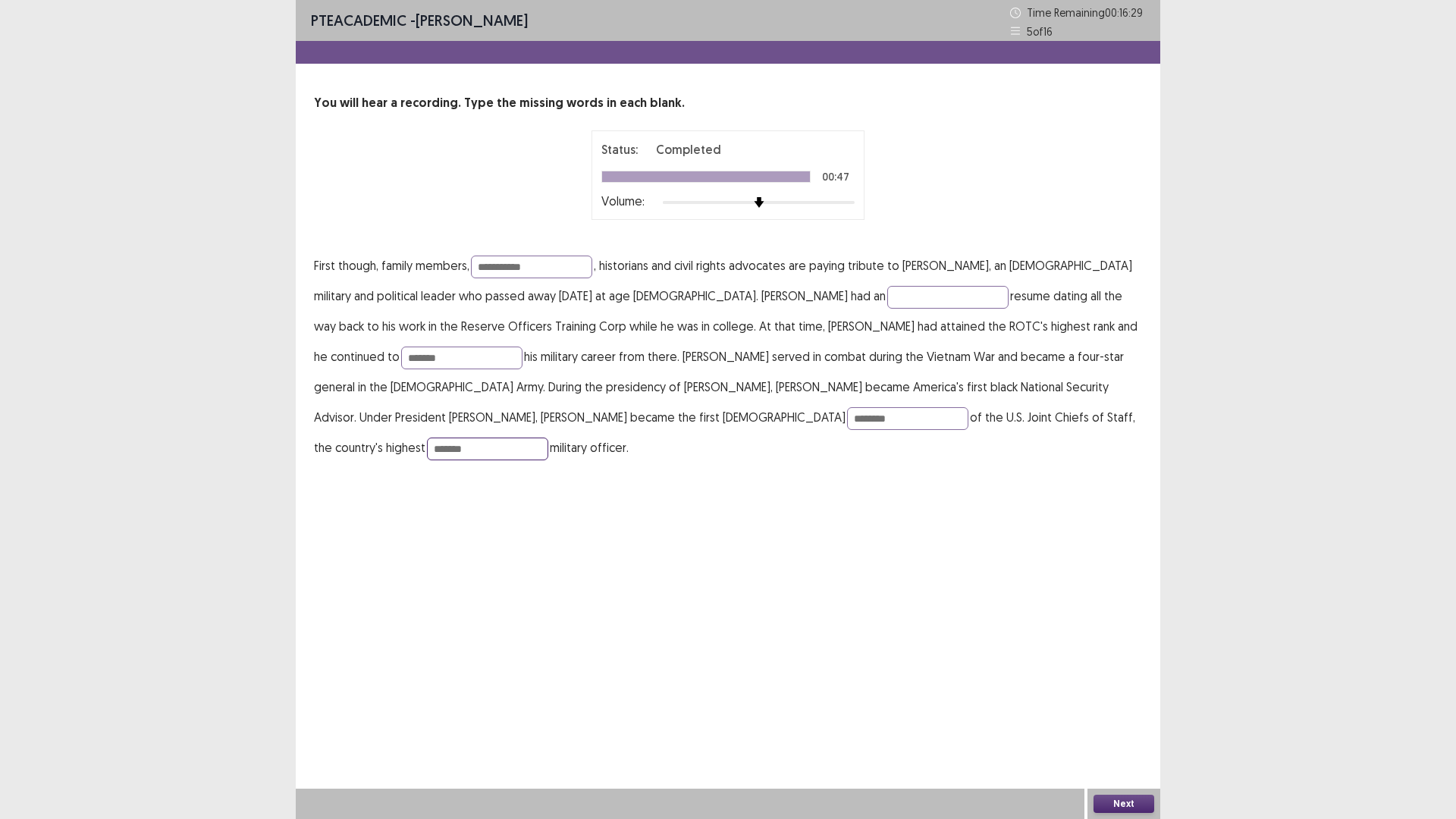
type input "*******"
click at [1144, 804] on button "Next" at bounding box center [1124, 804] width 61 height 19
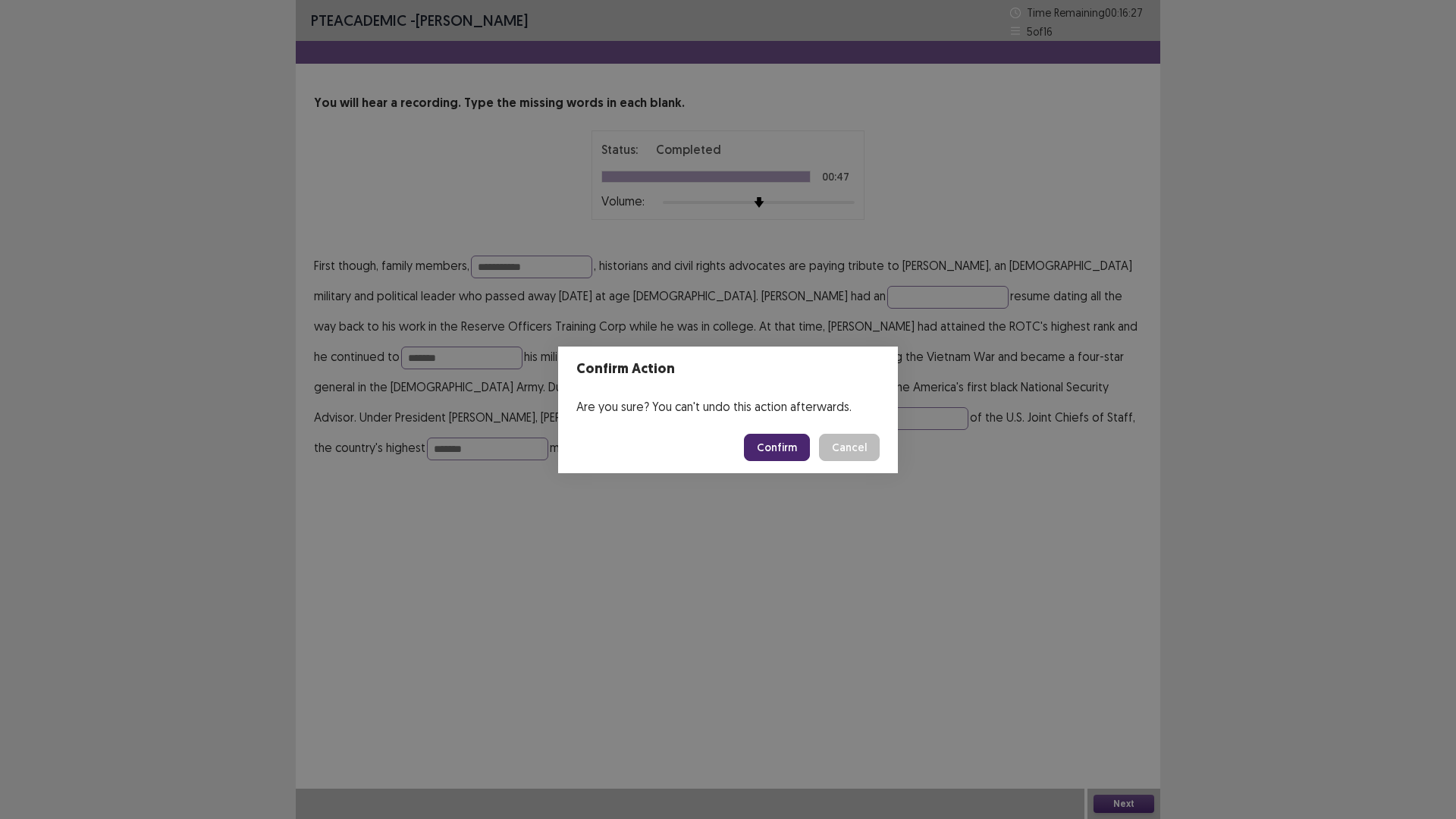
click at [755, 446] on button "Confirm" at bounding box center [777, 447] width 66 height 27
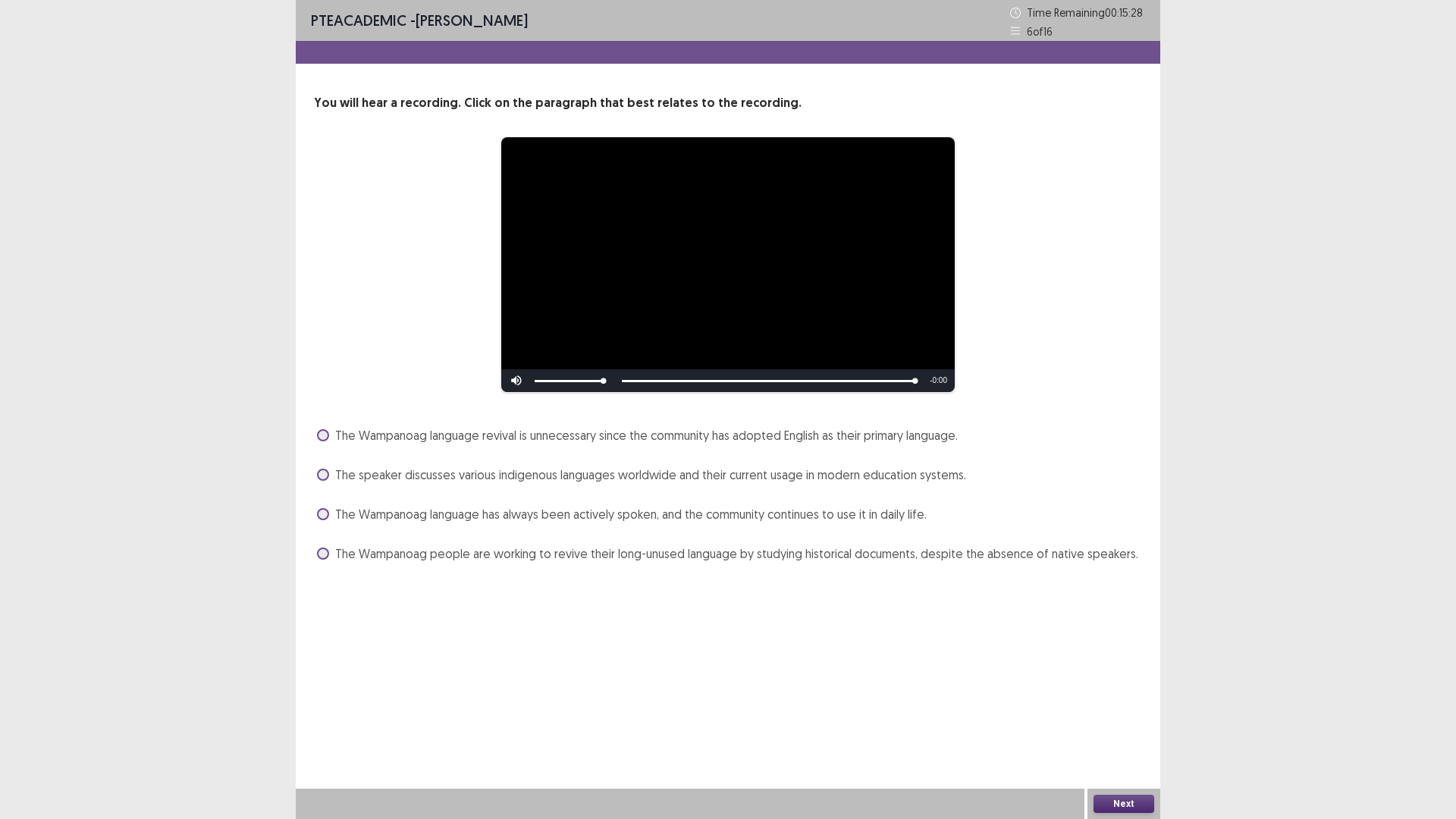
click at [324, 473] on span at bounding box center [323, 475] width 12 height 12
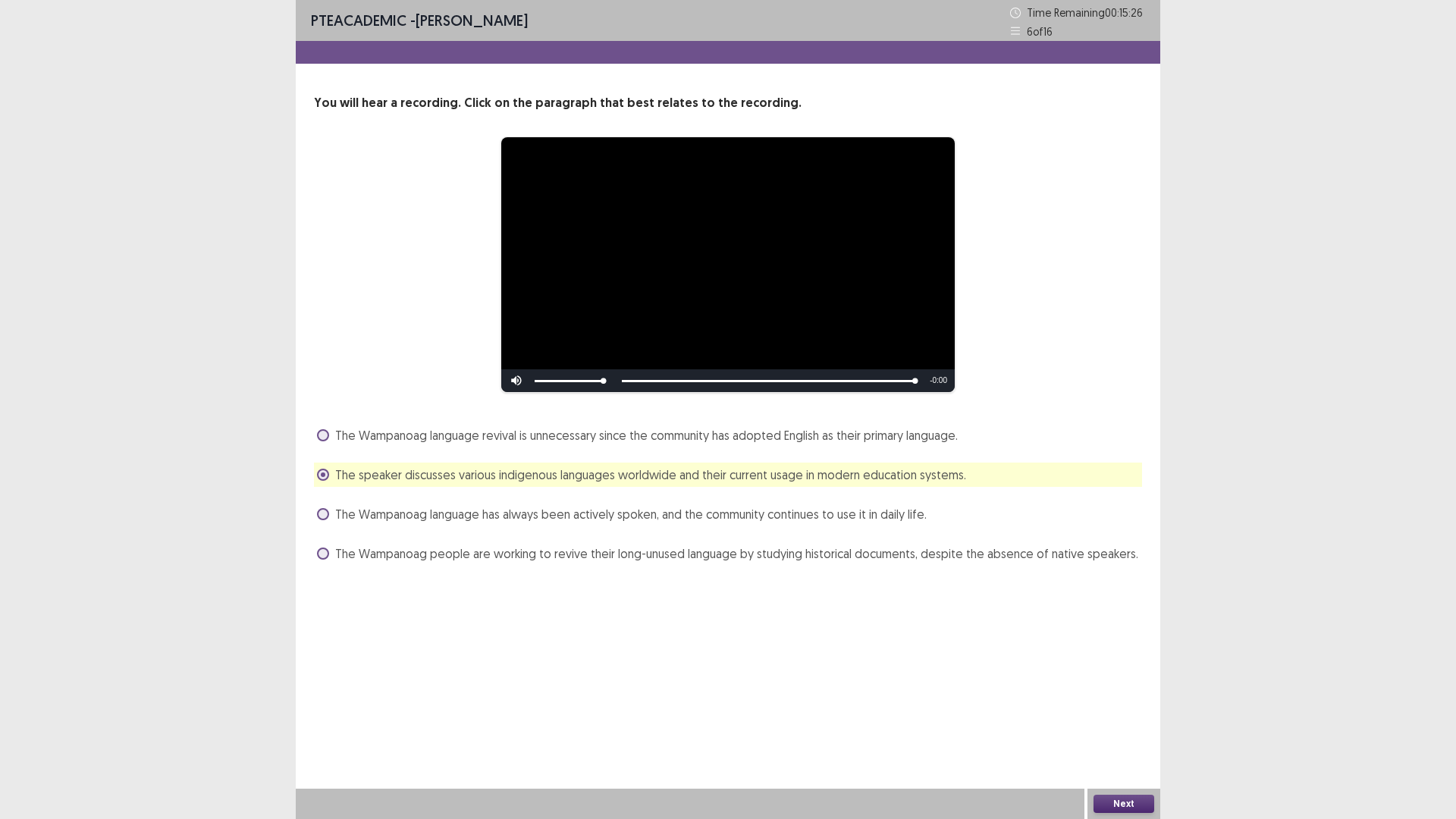
click at [1127, 802] on button "Next" at bounding box center [1124, 804] width 61 height 19
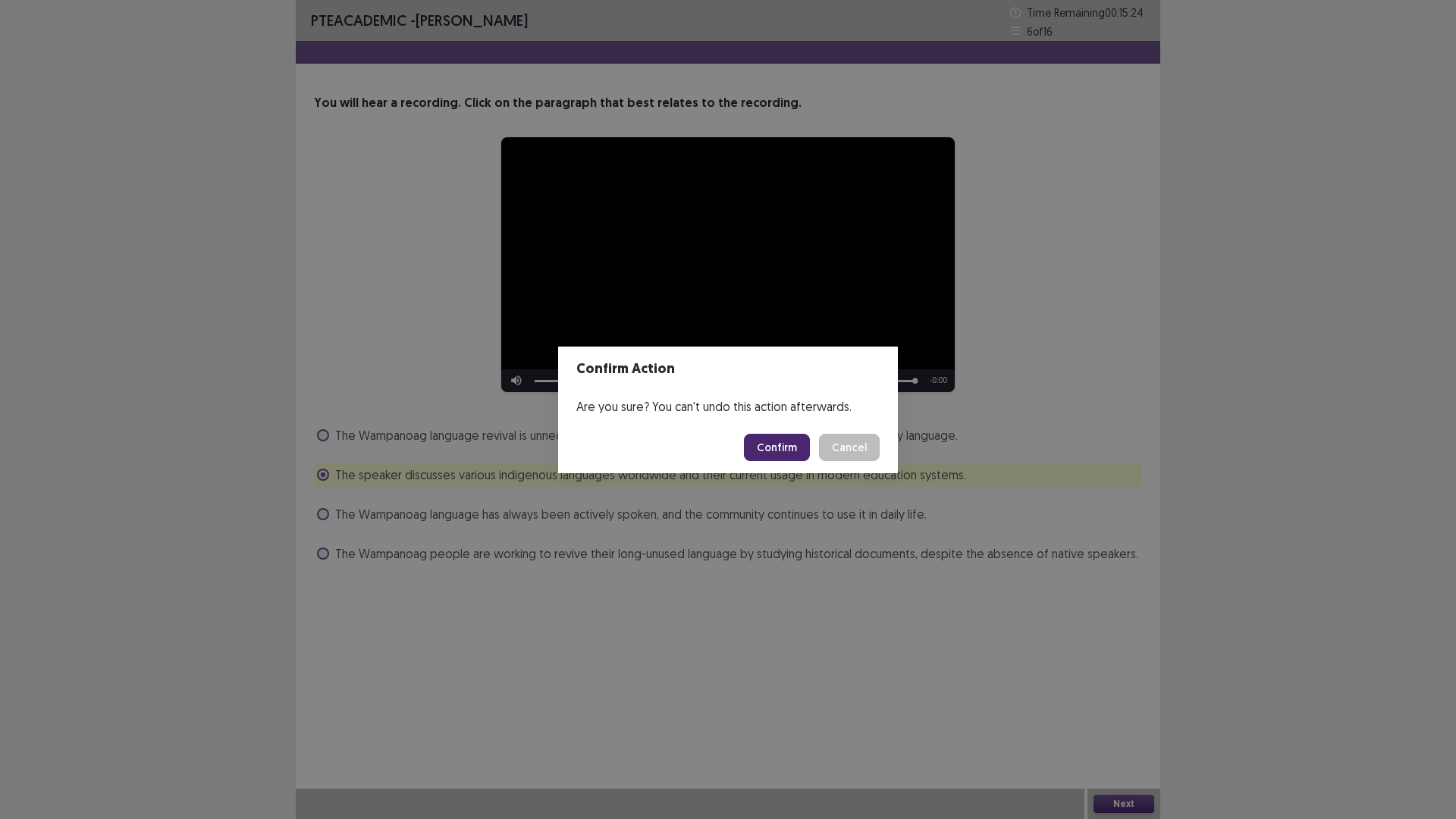
click at [780, 447] on button "Confirm" at bounding box center [777, 447] width 66 height 27
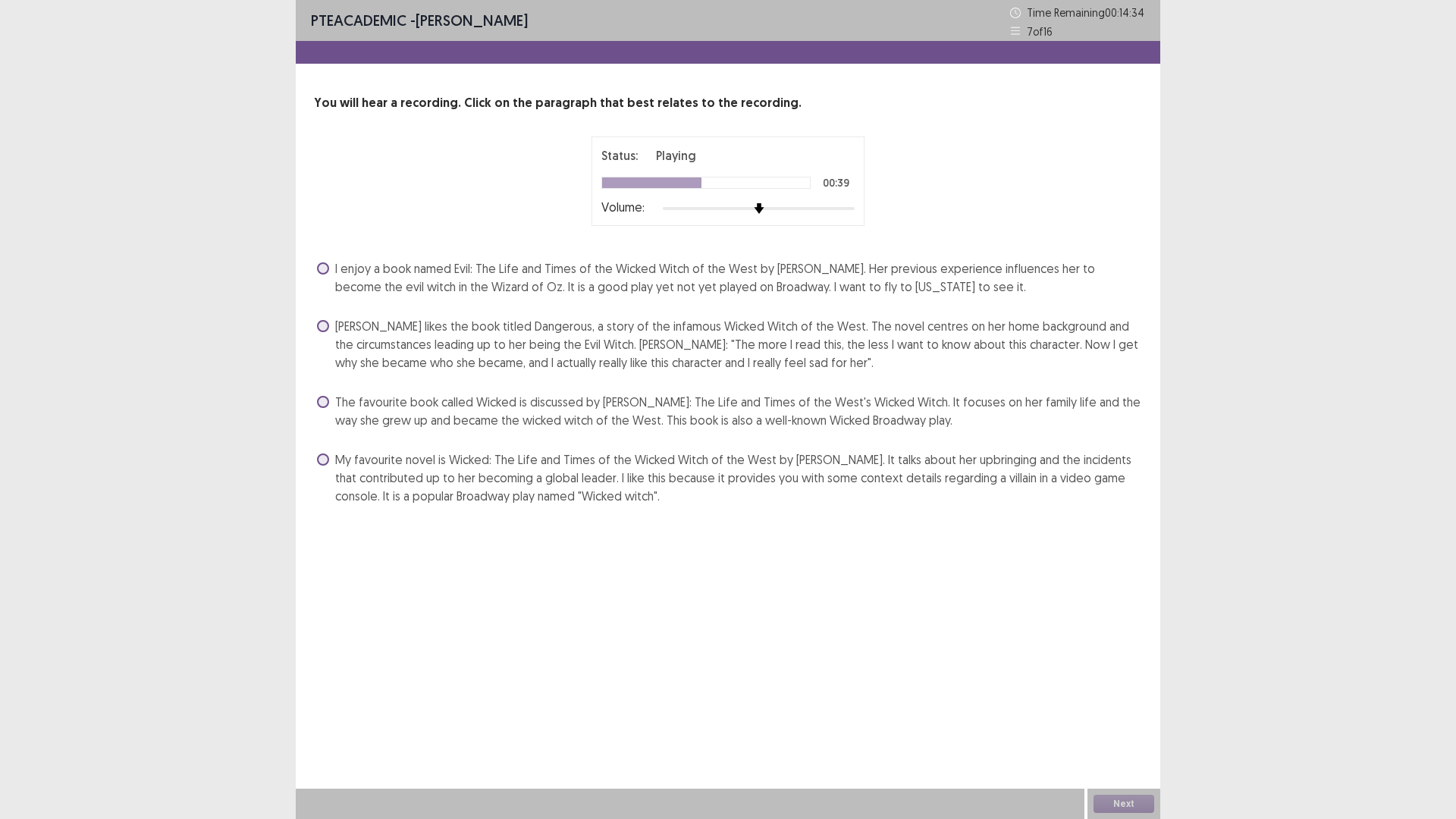
click at [326, 399] on span at bounding box center [323, 402] width 12 height 12
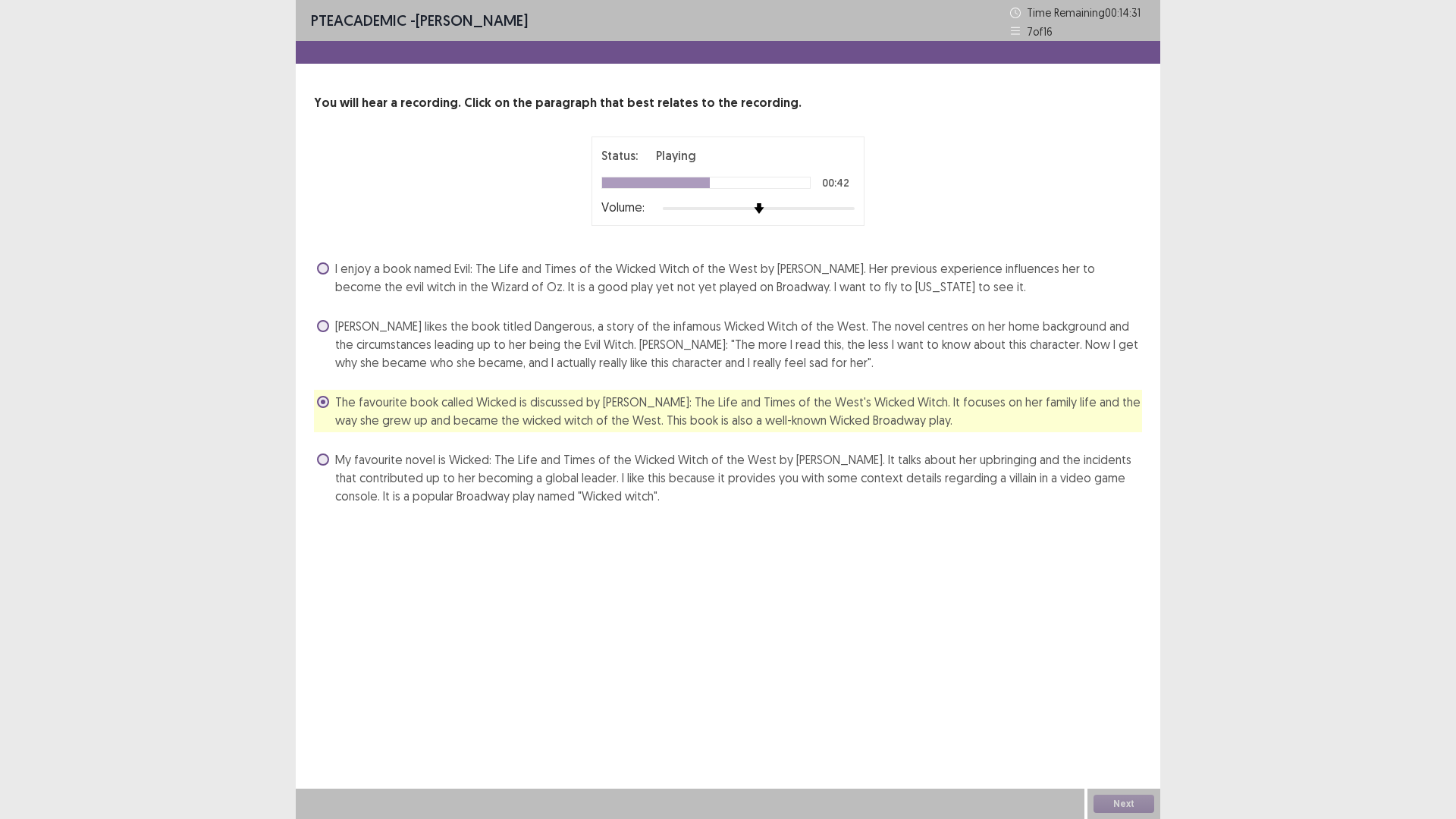
click at [327, 401] on span at bounding box center [323, 402] width 12 height 12
click at [1129, 803] on button "Next" at bounding box center [1124, 804] width 61 height 19
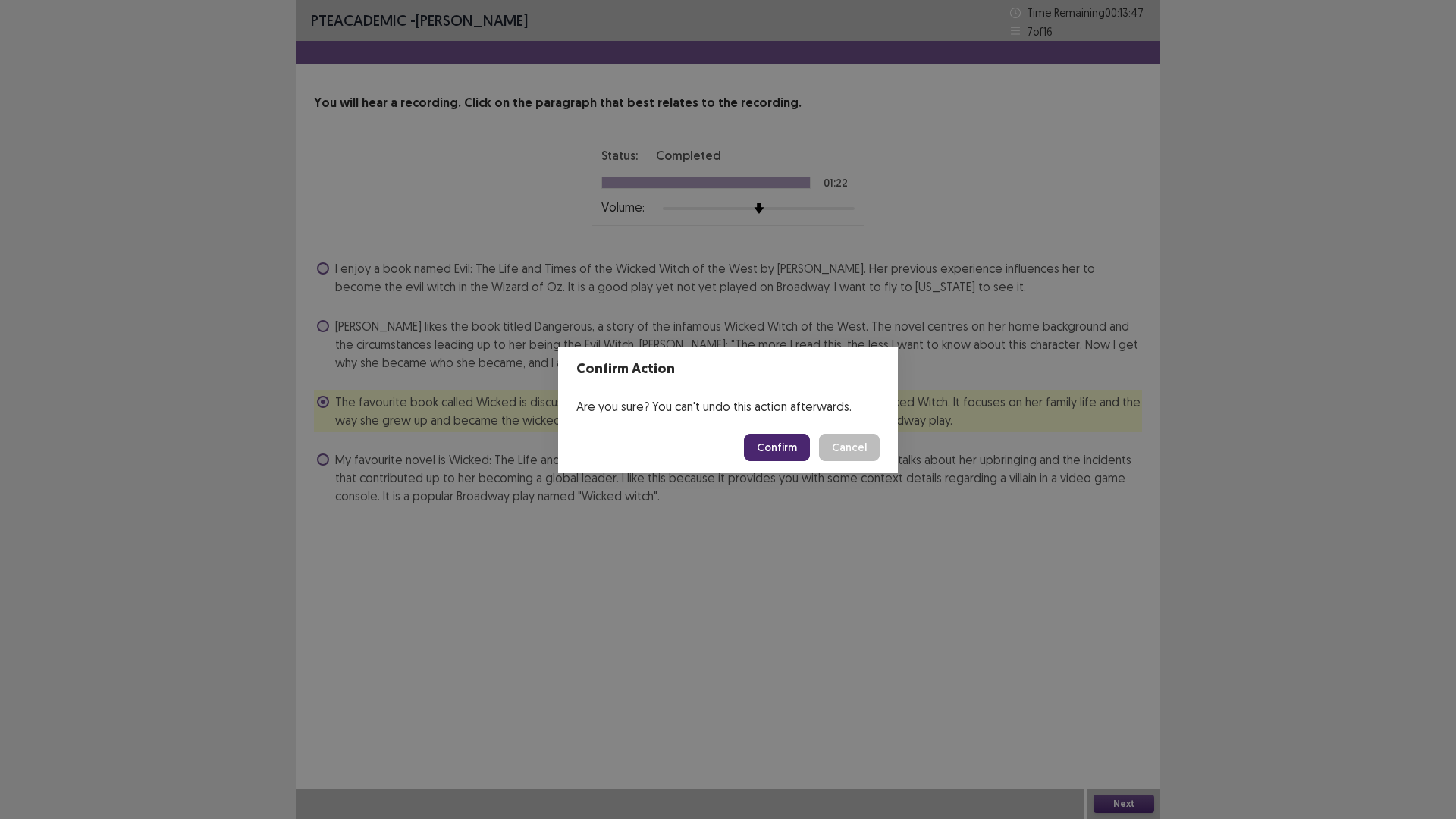
click at [793, 446] on button "Confirm" at bounding box center [777, 447] width 66 height 27
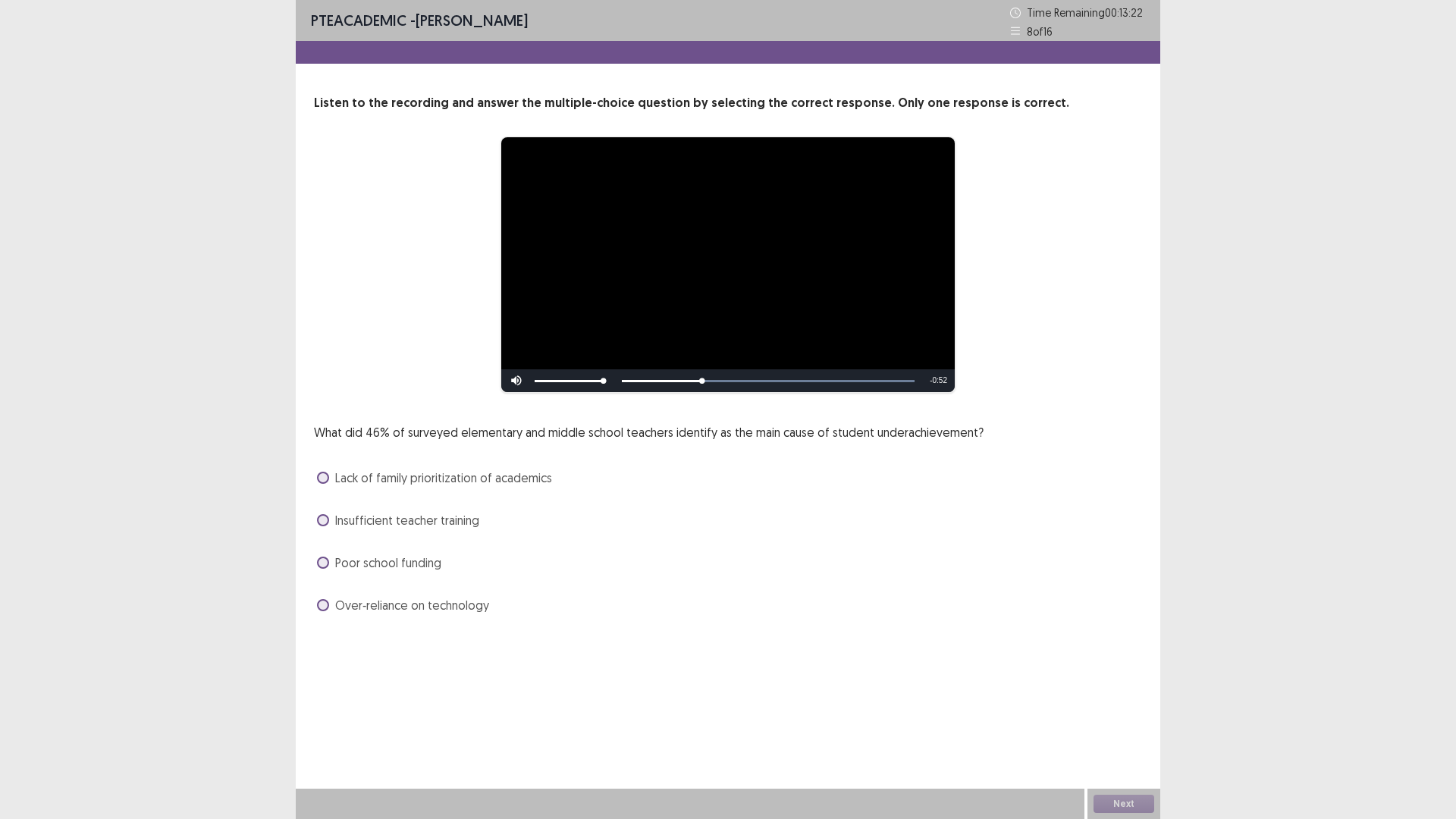
click at [325, 478] on span at bounding box center [323, 478] width 12 height 12
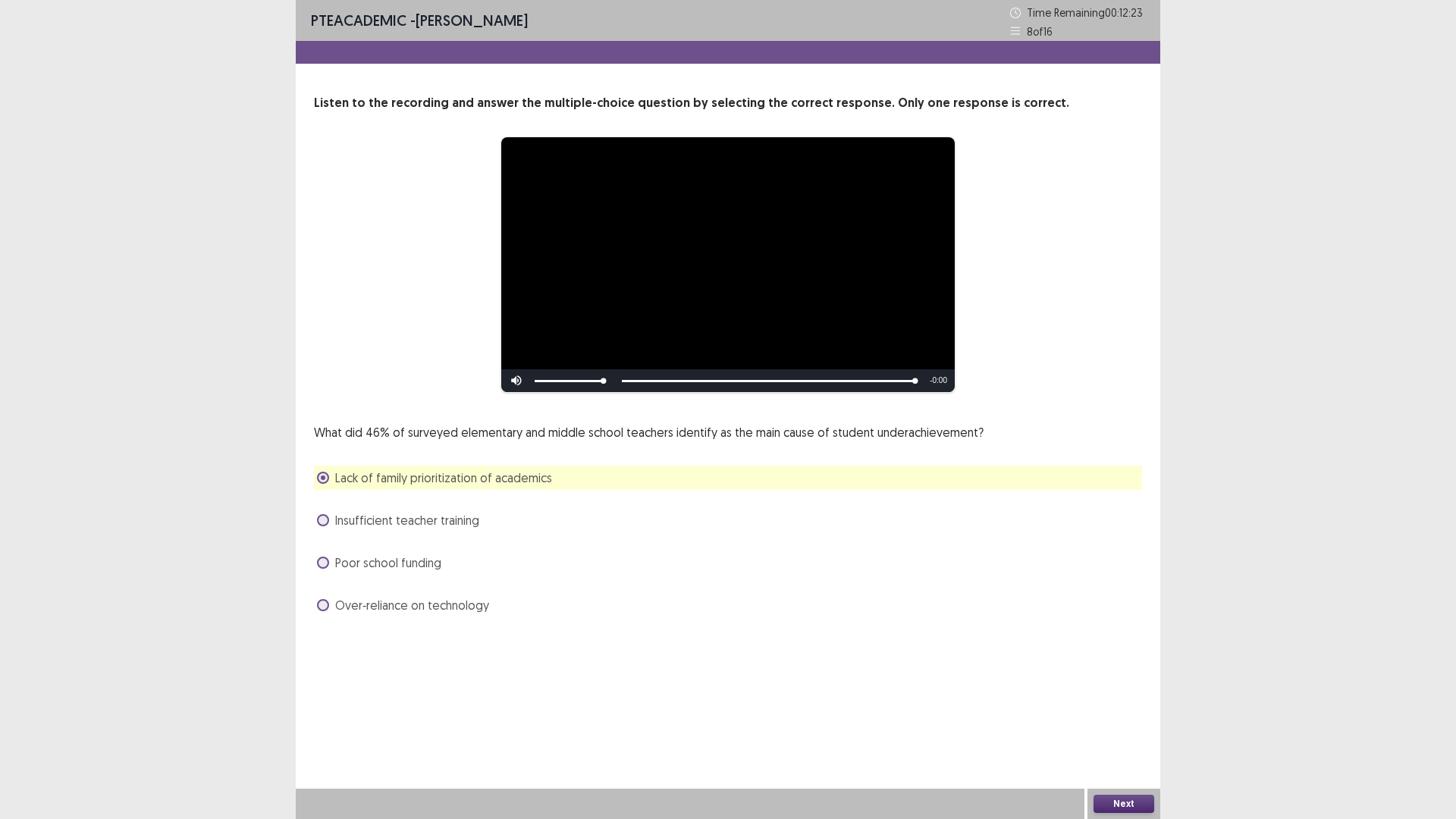
click at [1127, 796] on button "Next" at bounding box center [1124, 804] width 61 height 19
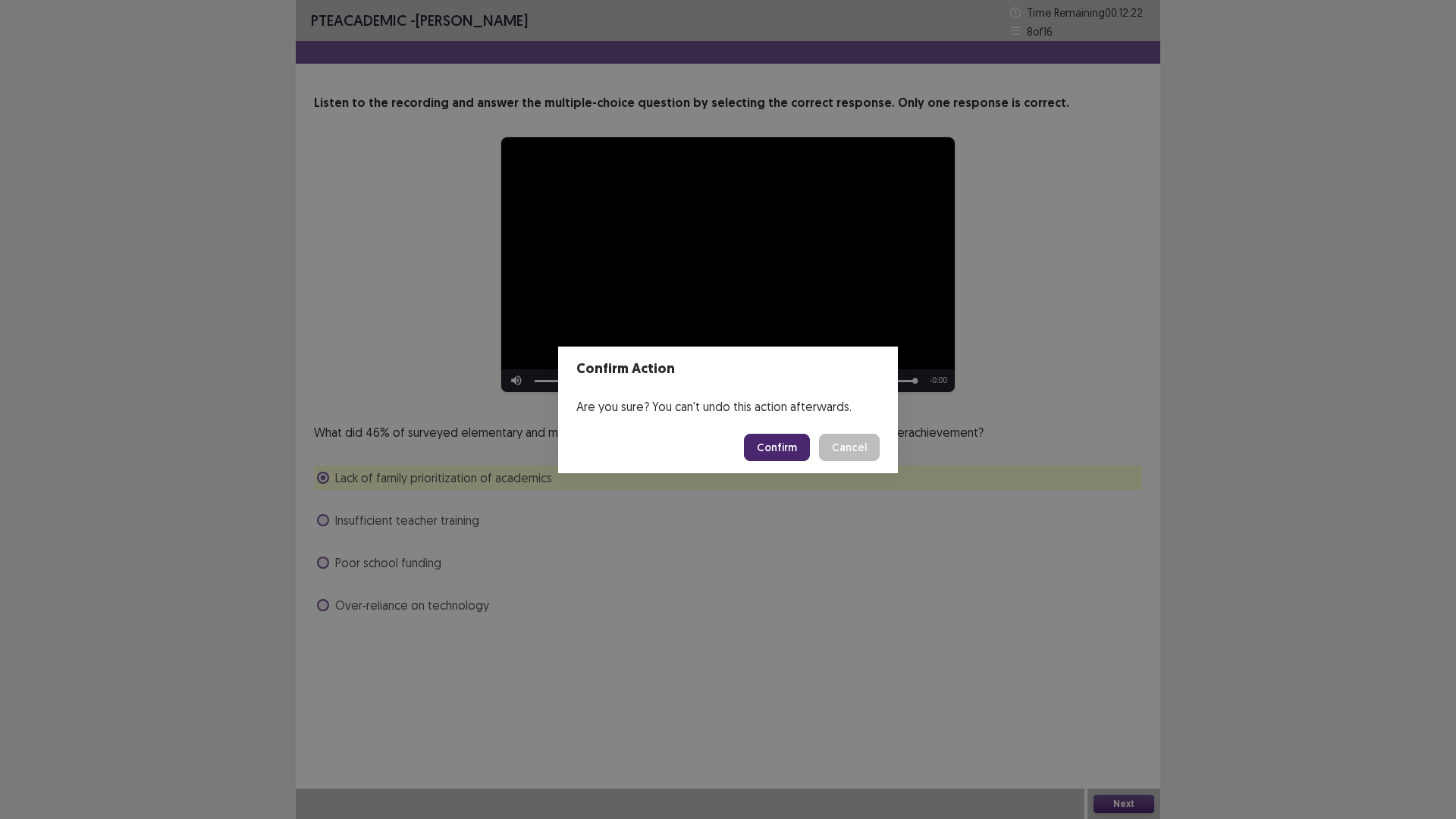
click at [795, 448] on button "Confirm" at bounding box center [777, 447] width 66 height 27
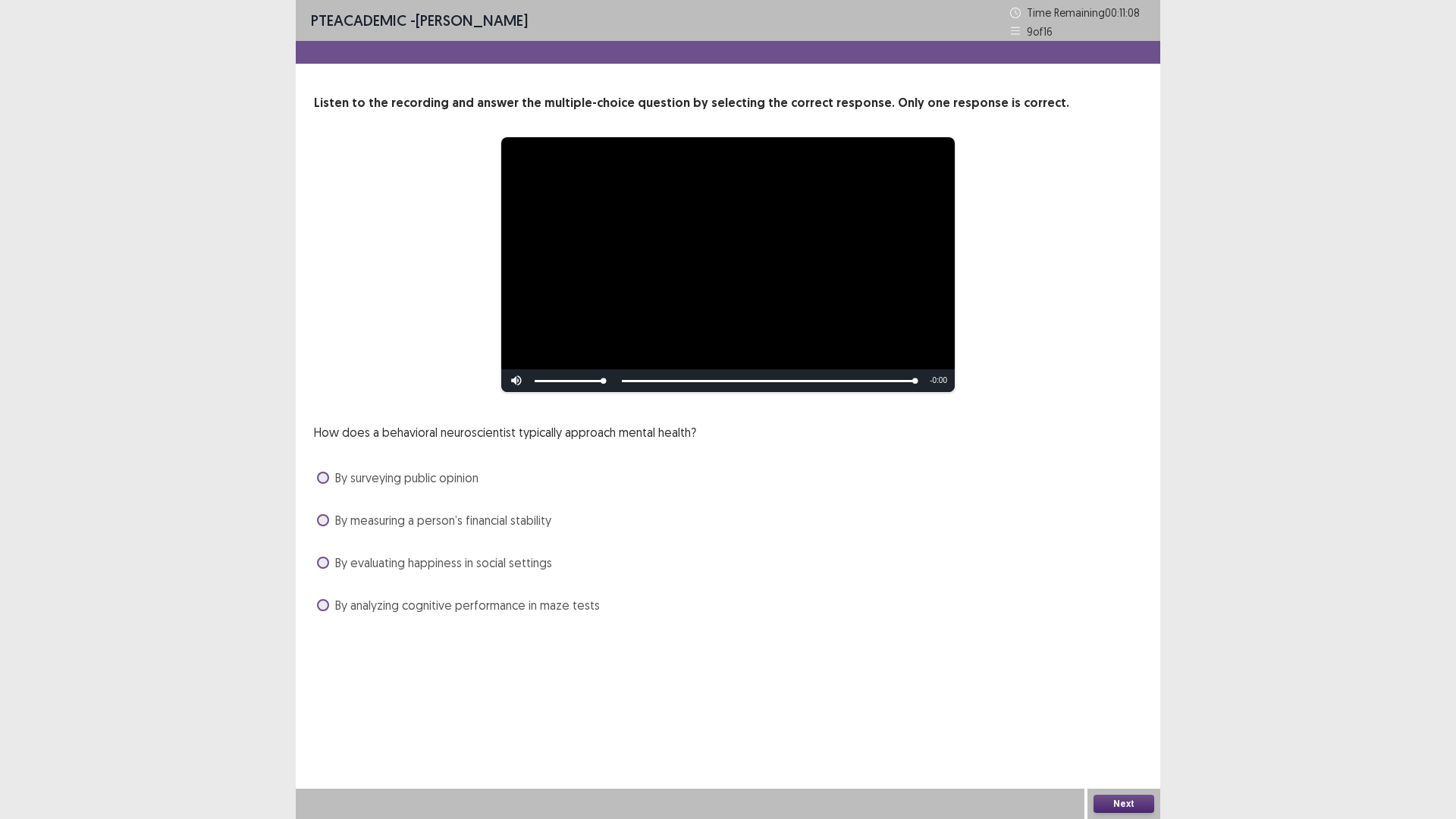
click at [324, 602] on span at bounding box center [323, 605] width 12 height 12
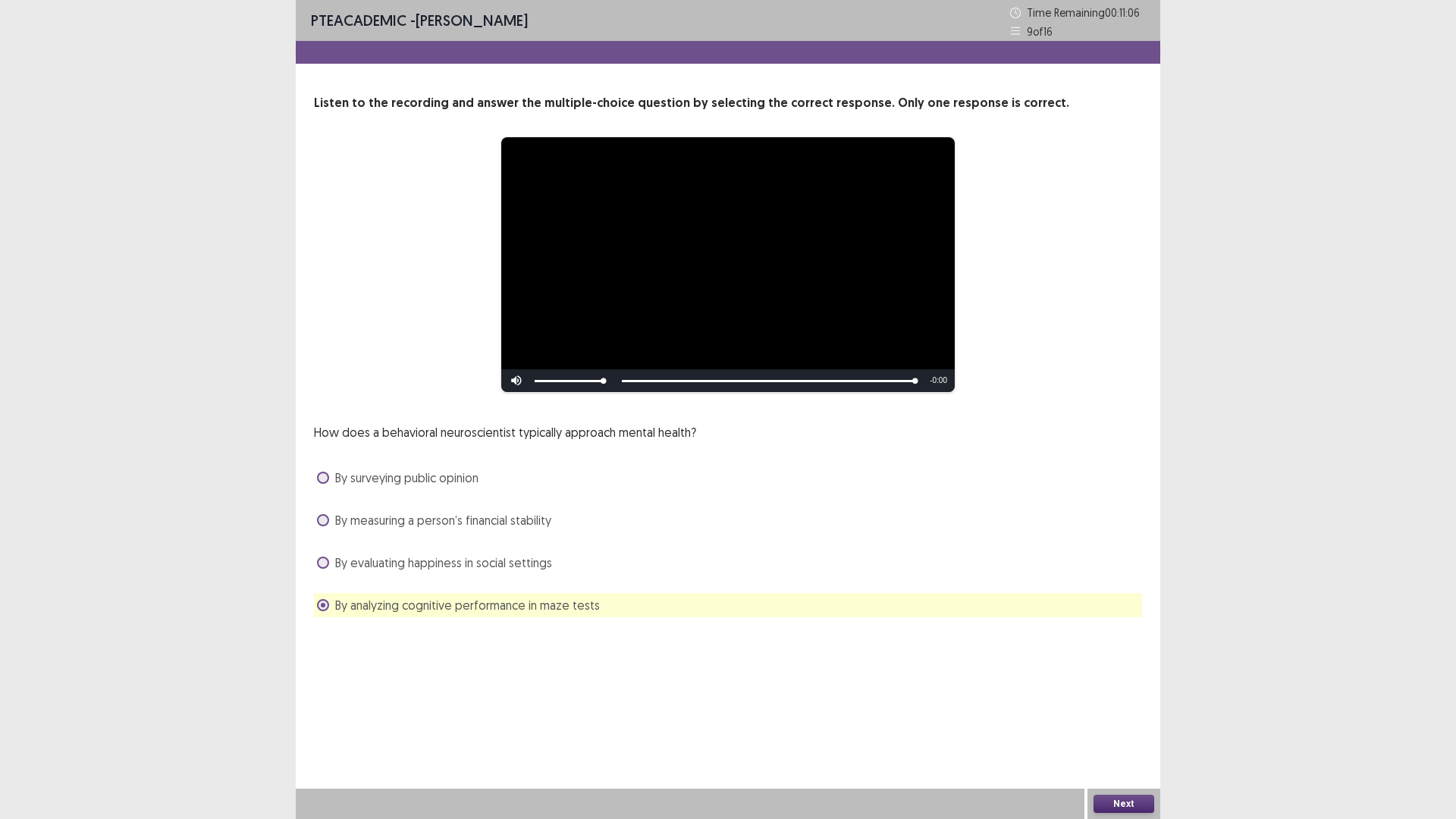
click at [1109, 796] on button "Next" at bounding box center [1124, 804] width 61 height 19
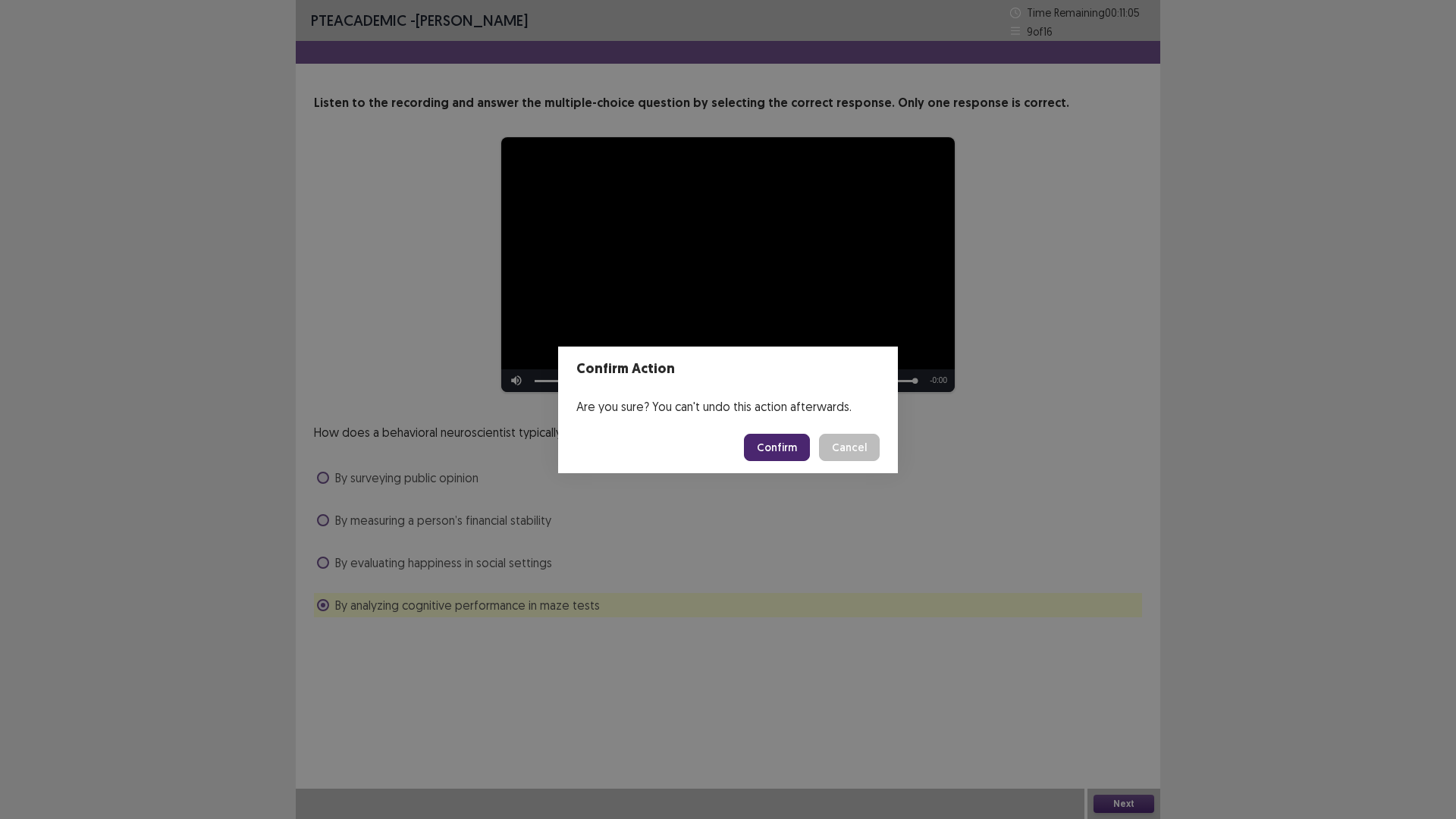
click at [794, 447] on button "Confirm" at bounding box center [777, 447] width 66 height 27
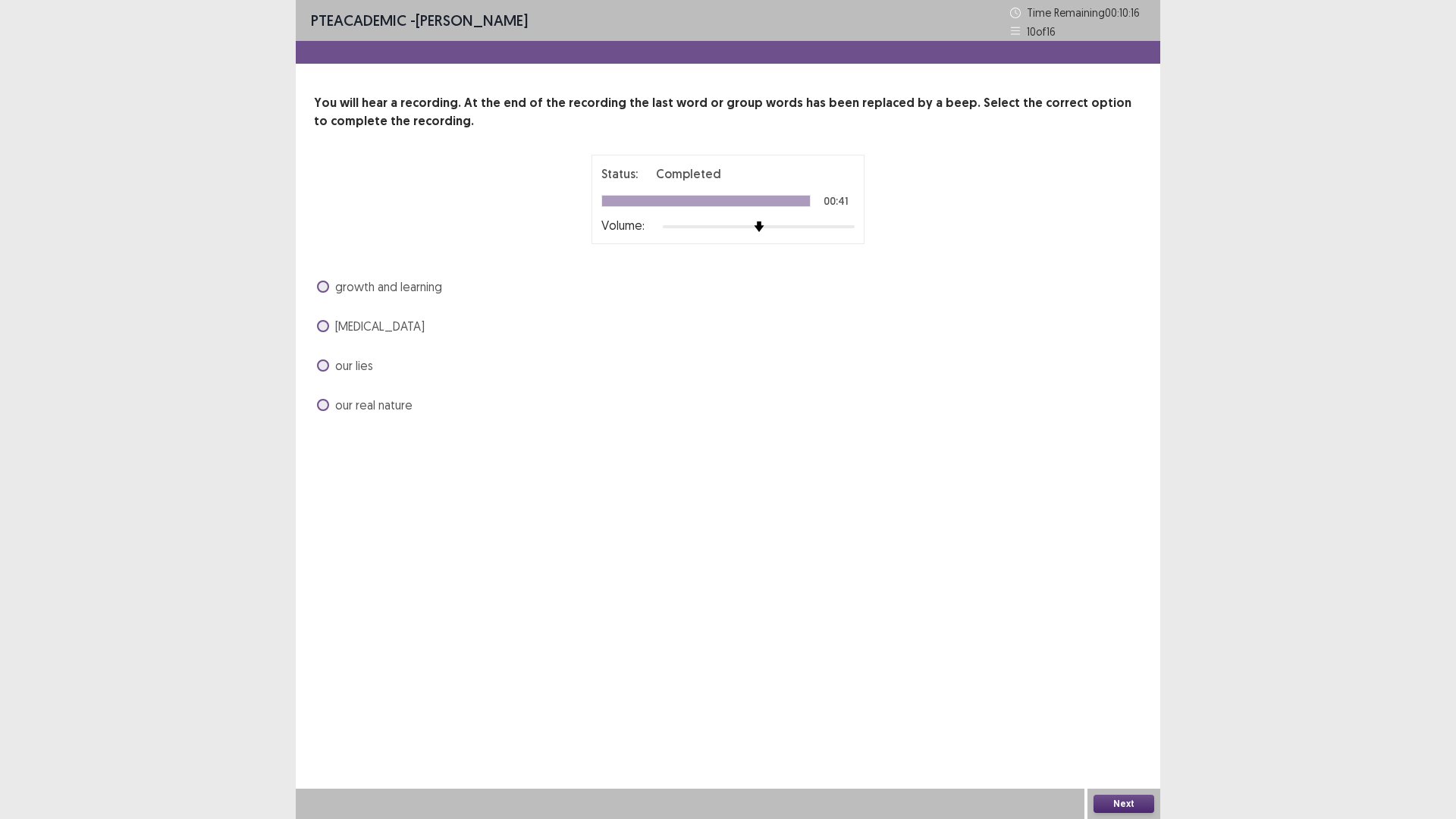
click at [324, 366] on span at bounding box center [323, 366] width 12 height 12
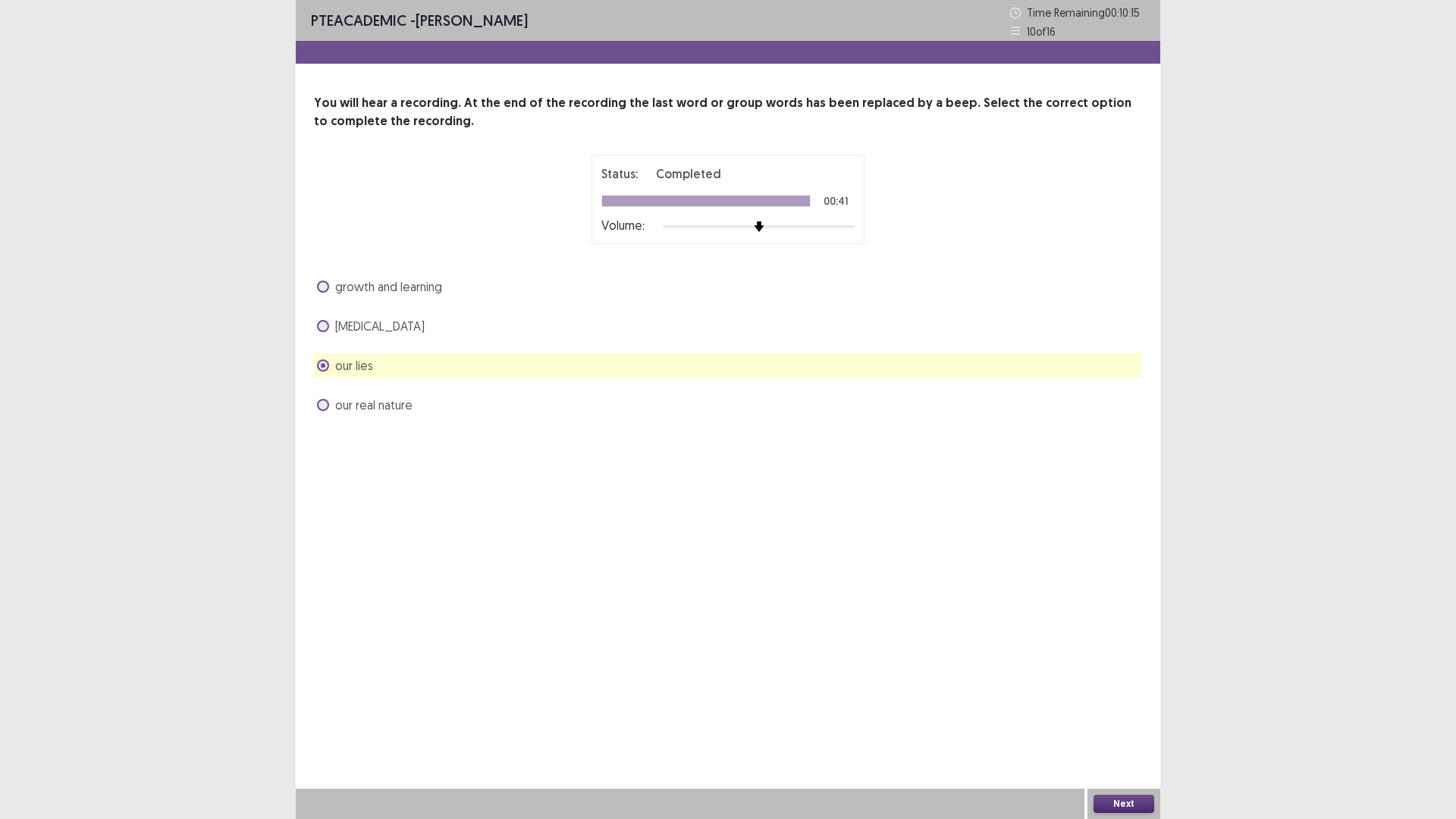
click at [1117, 802] on button "Next" at bounding box center [1124, 804] width 61 height 19
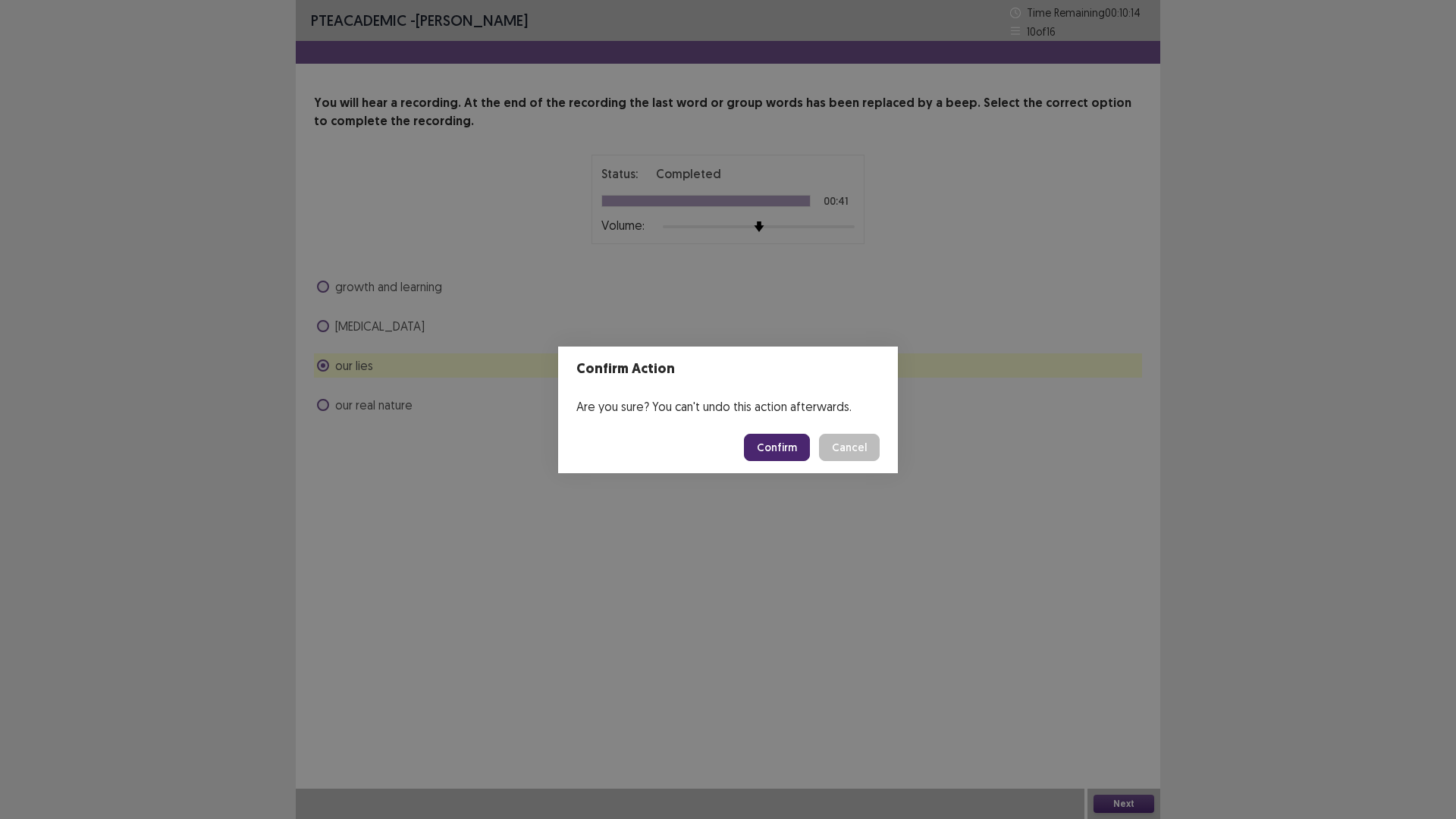
click at [787, 447] on button "Confirm" at bounding box center [777, 447] width 66 height 27
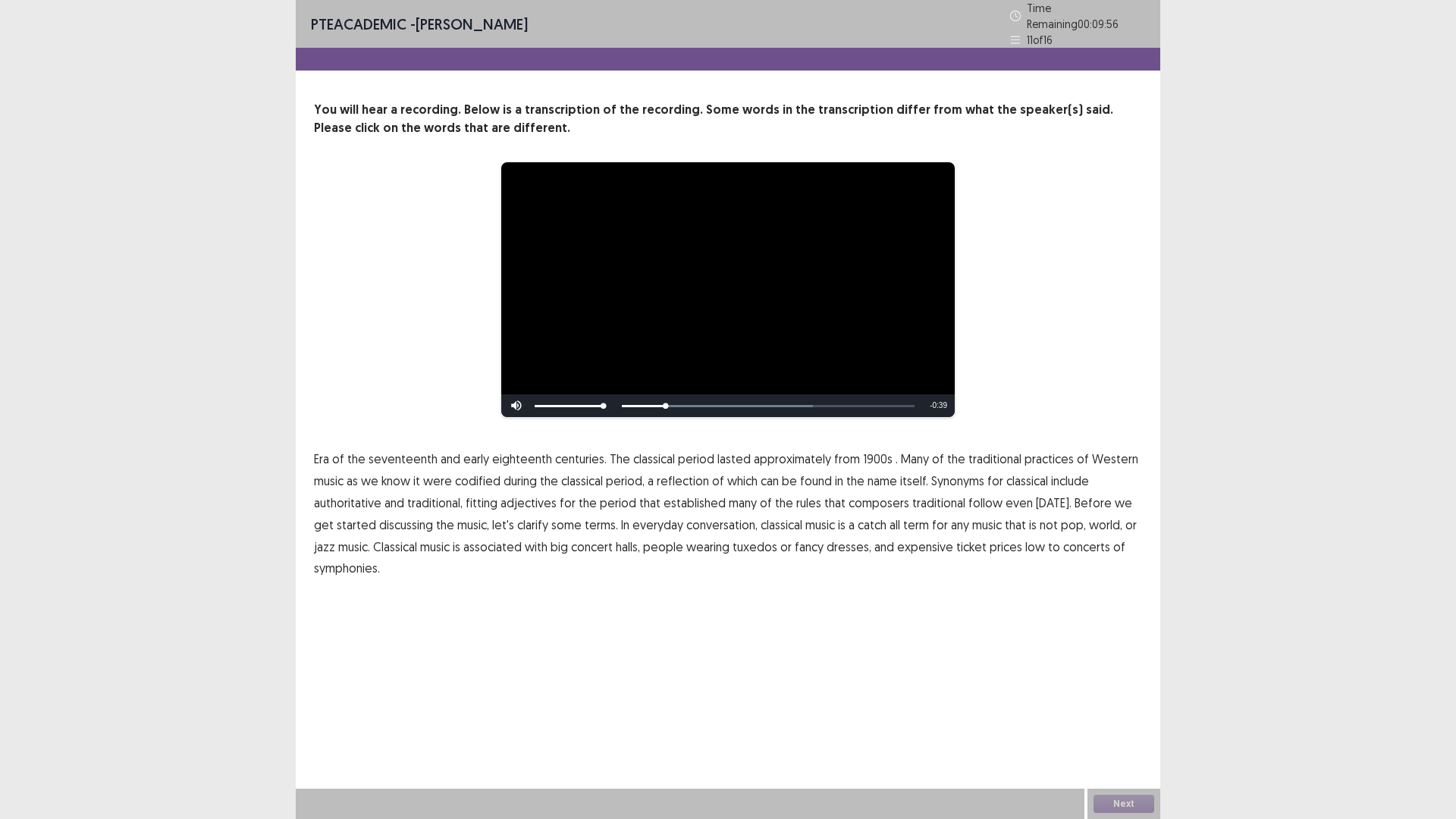
click at [863, 450] on span "1900s" at bounding box center [878, 459] width 29 height 19
click at [930, 501] on span "traditional" at bounding box center [939, 503] width 53 height 19
click at [927, 494] on span "traditional" at bounding box center [939, 503] width 53 height 19
click at [1115, 805] on button "Next" at bounding box center [1124, 804] width 61 height 19
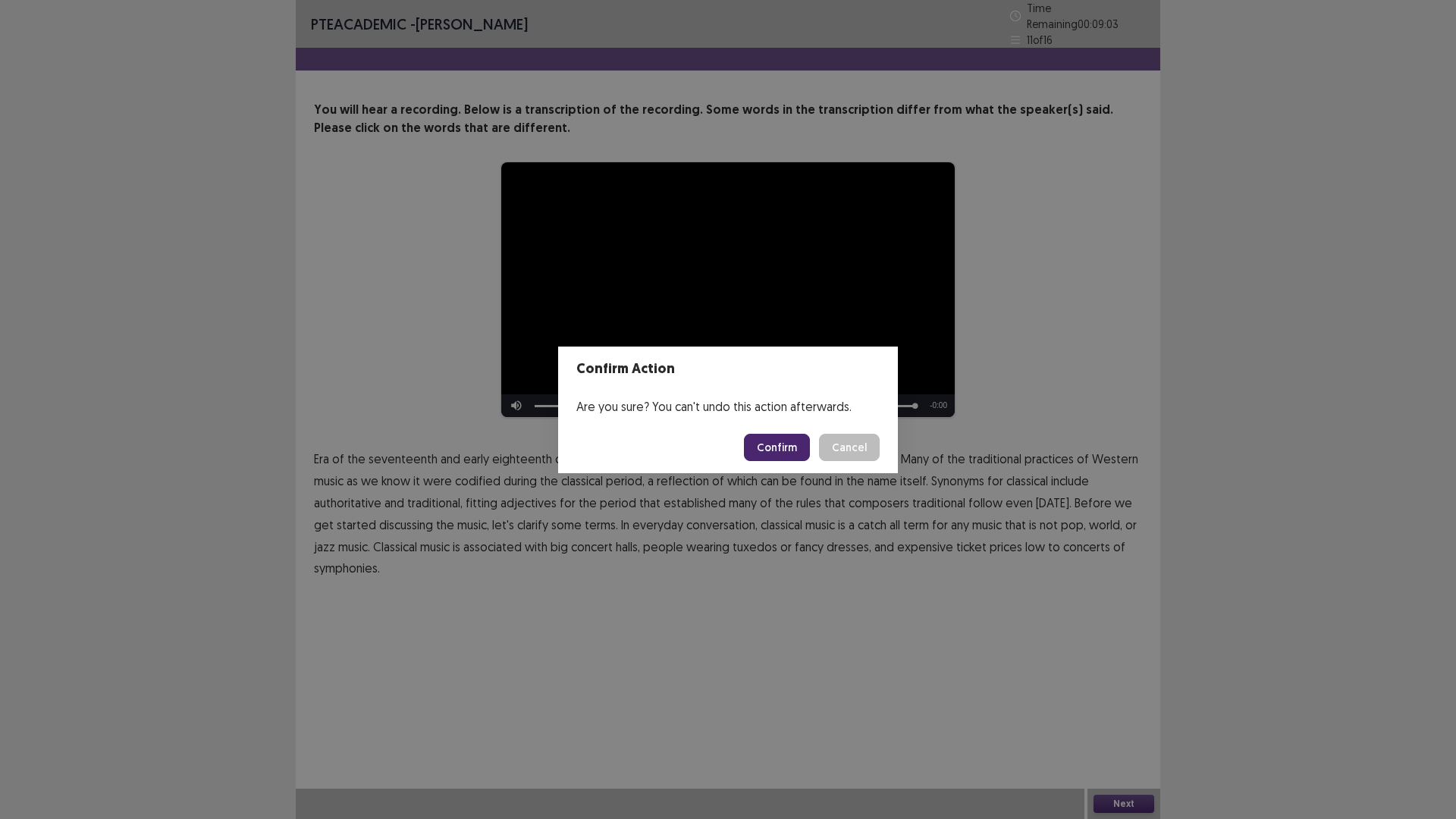
click at [777, 447] on button "Confirm" at bounding box center [777, 447] width 66 height 27
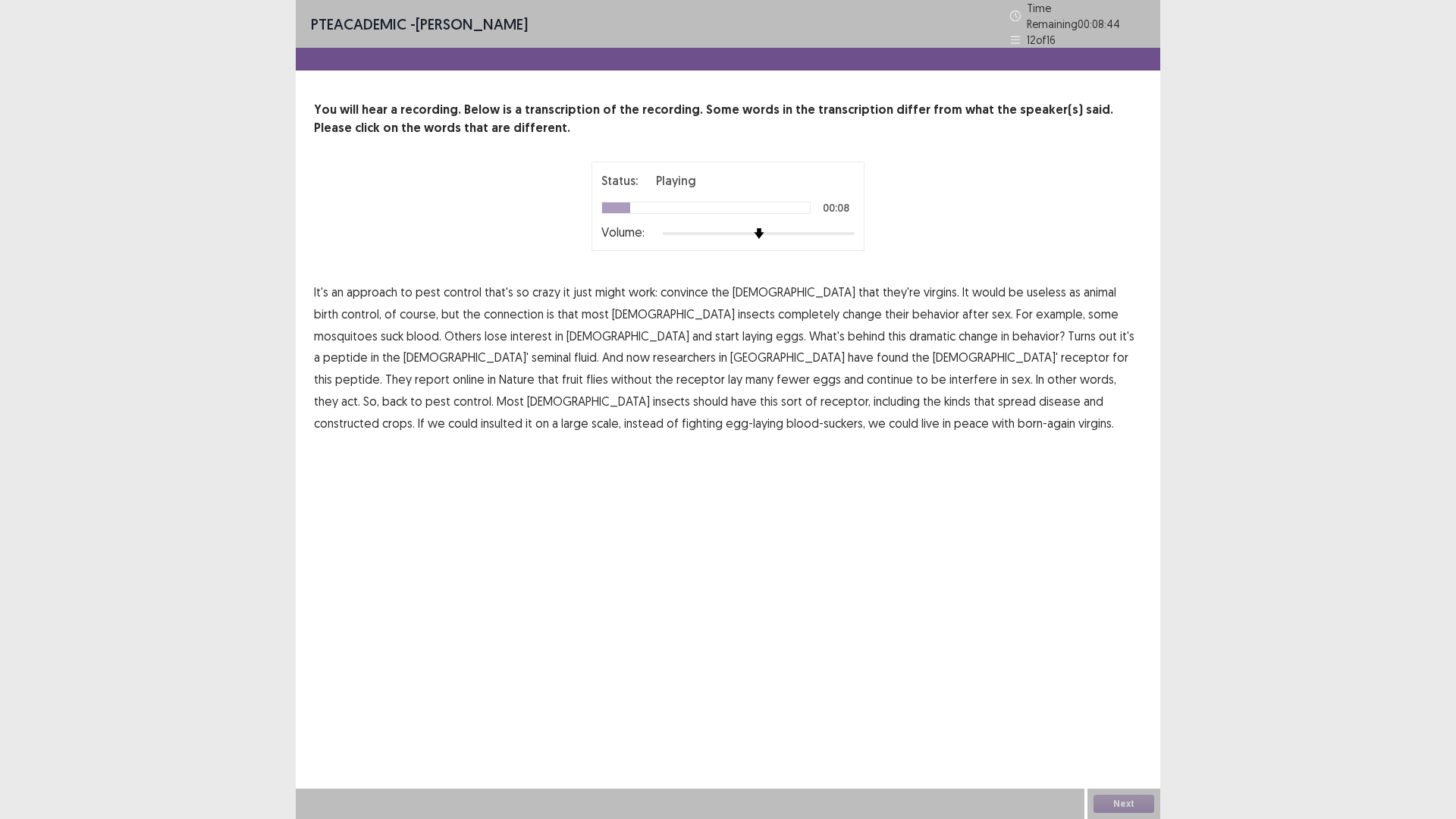
click at [1083, 289] on span "animal" at bounding box center [1099, 292] width 32 height 19
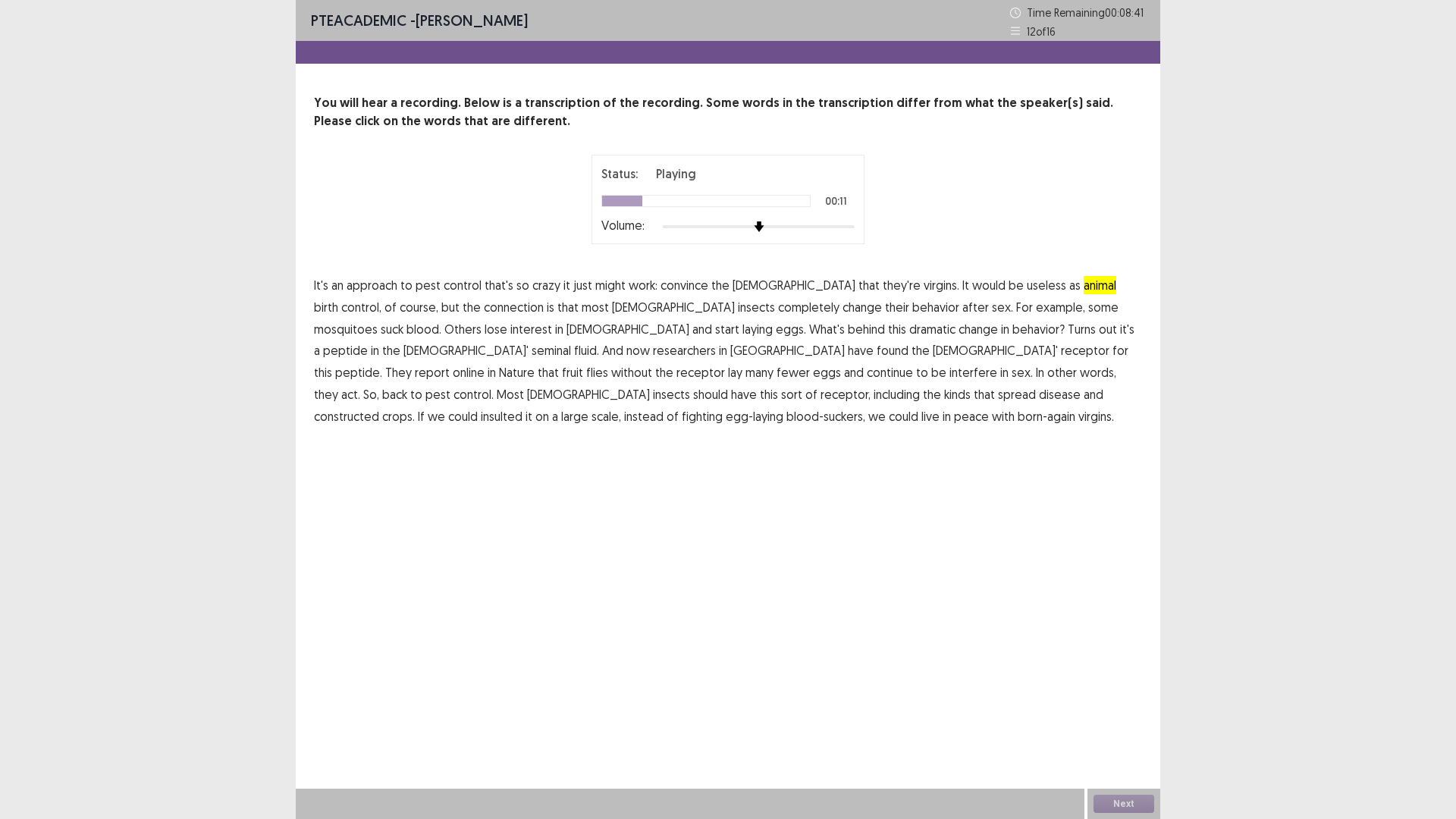
click at [484, 309] on span "connection" at bounding box center [514, 307] width 60 height 19
click at [949, 371] on span "interfere" at bounding box center [973, 373] width 48 height 19
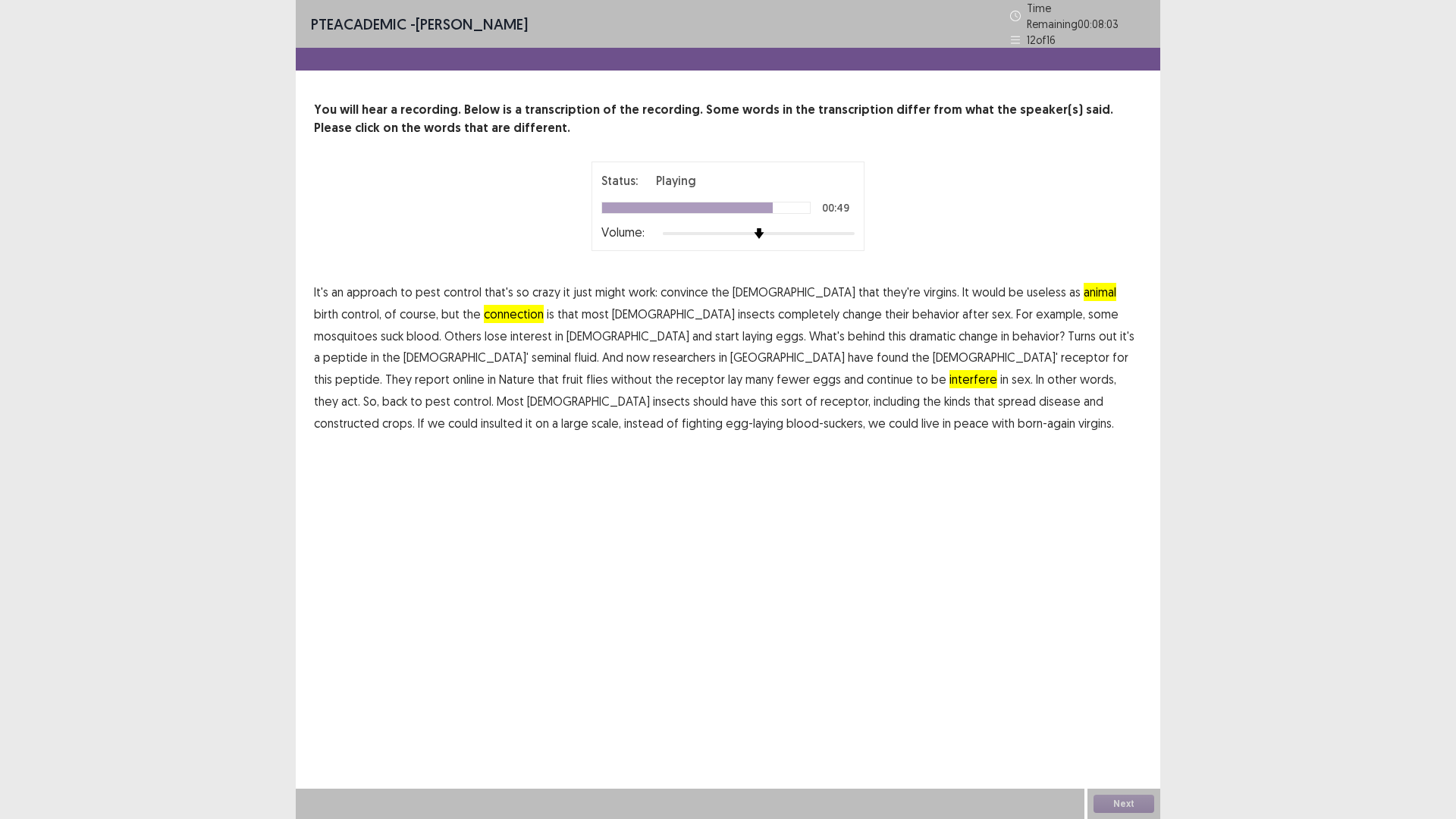
click at [379, 414] on span "constructed" at bounding box center [346, 423] width 66 height 19
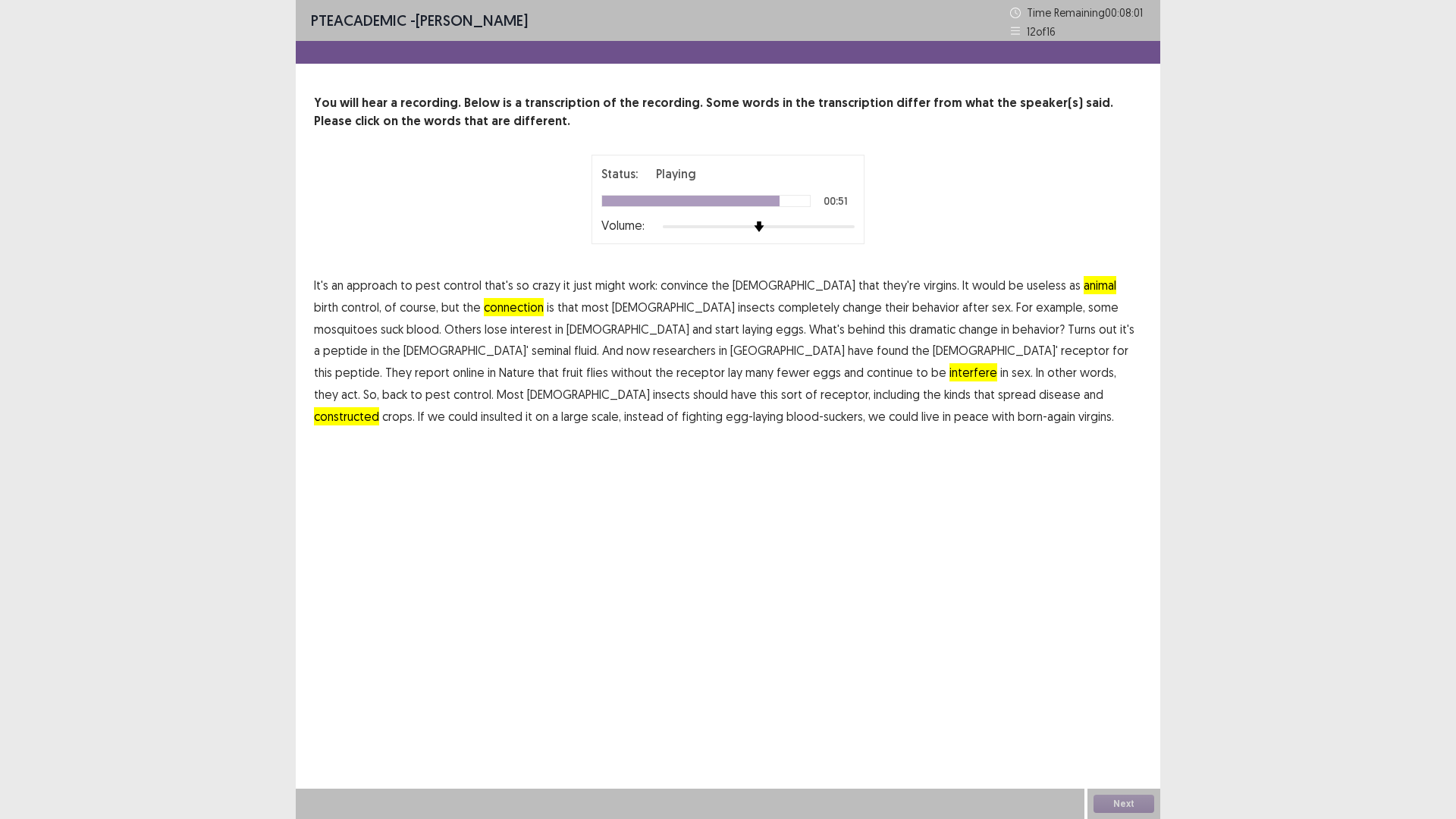
click at [523, 407] on span "insulted" at bounding box center [501, 416] width 42 height 19
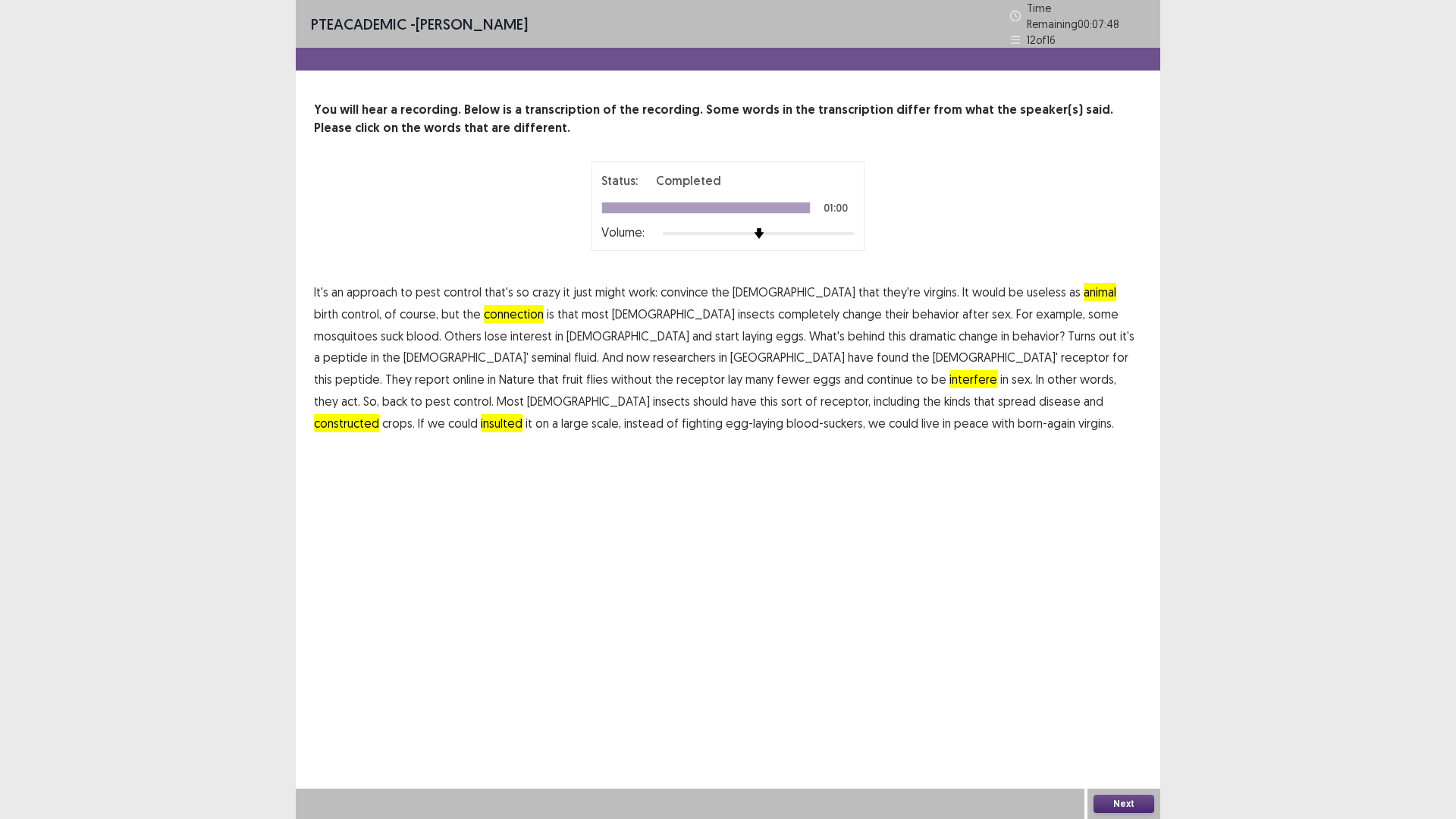
click at [1130, 801] on button "Next" at bounding box center [1124, 804] width 61 height 19
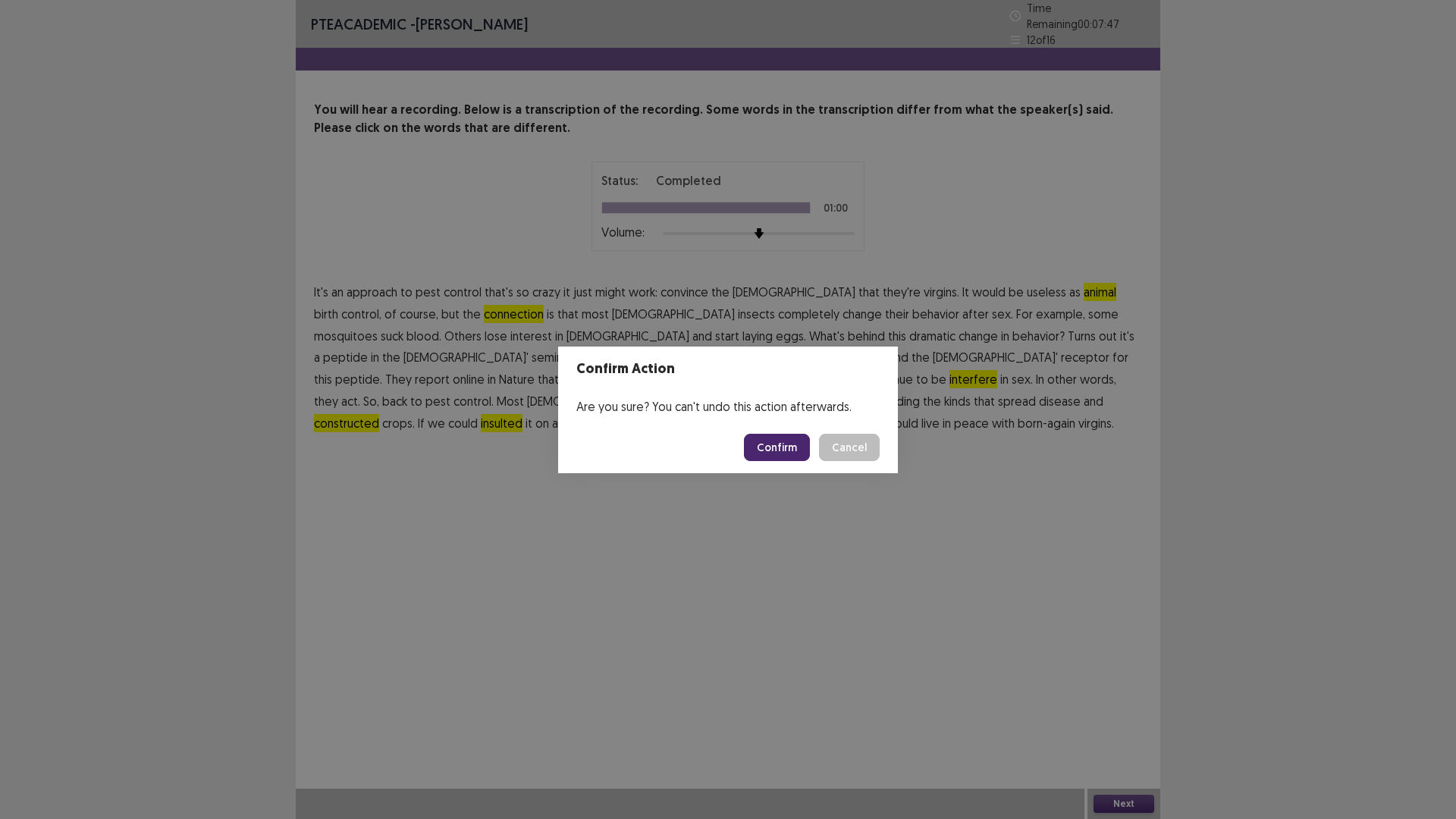
click at [780, 450] on button "Confirm" at bounding box center [777, 447] width 66 height 27
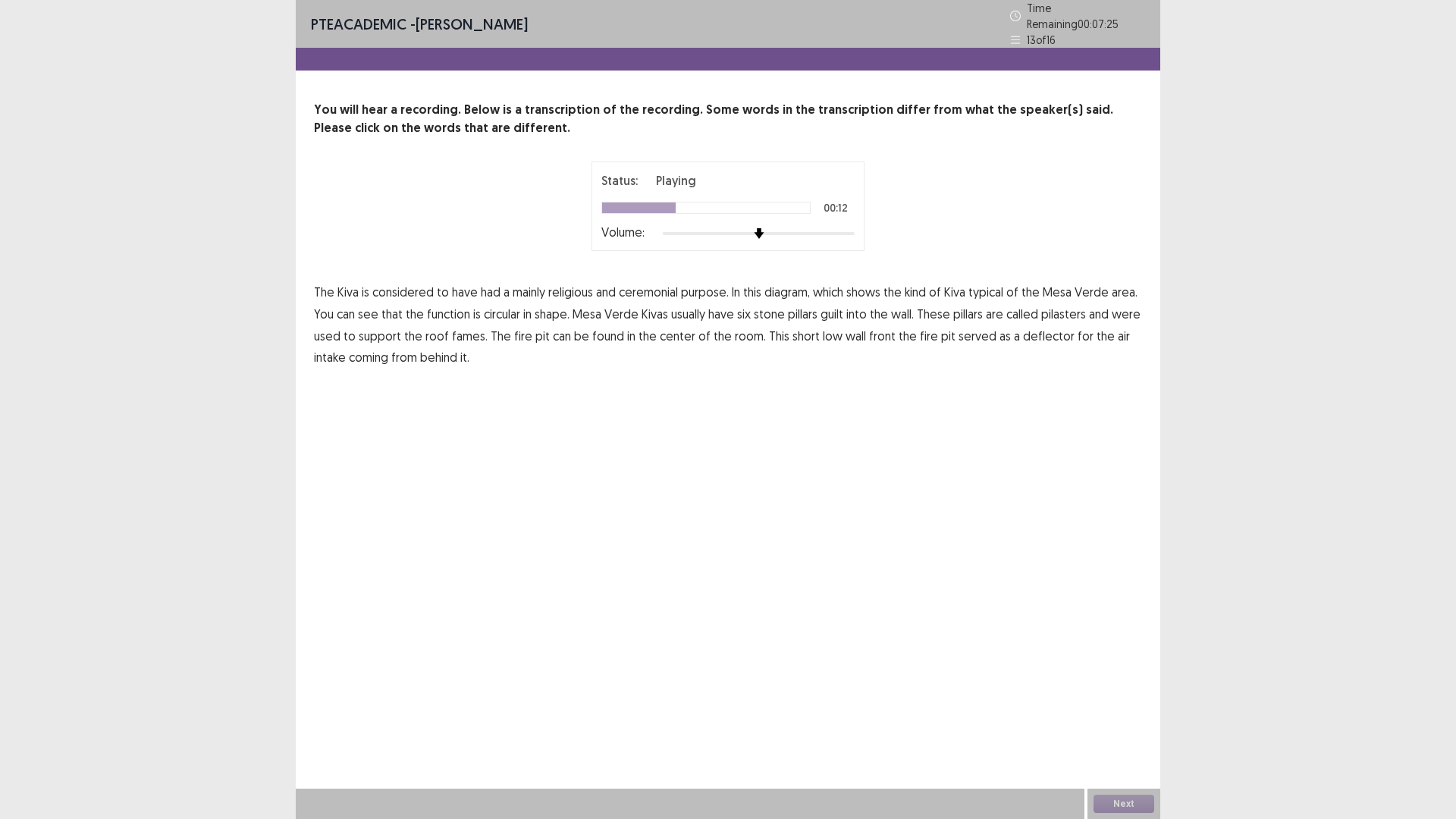
click at [440, 308] on span "function" at bounding box center [449, 314] width 43 height 19
click at [842, 310] on span "guilt" at bounding box center [831, 314] width 23 height 19
click at [869, 331] on span "front" at bounding box center [881, 335] width 26 height 19
click at [1141, 804] on button "Next" at bounding box center [1124, 804] width 61 height 19
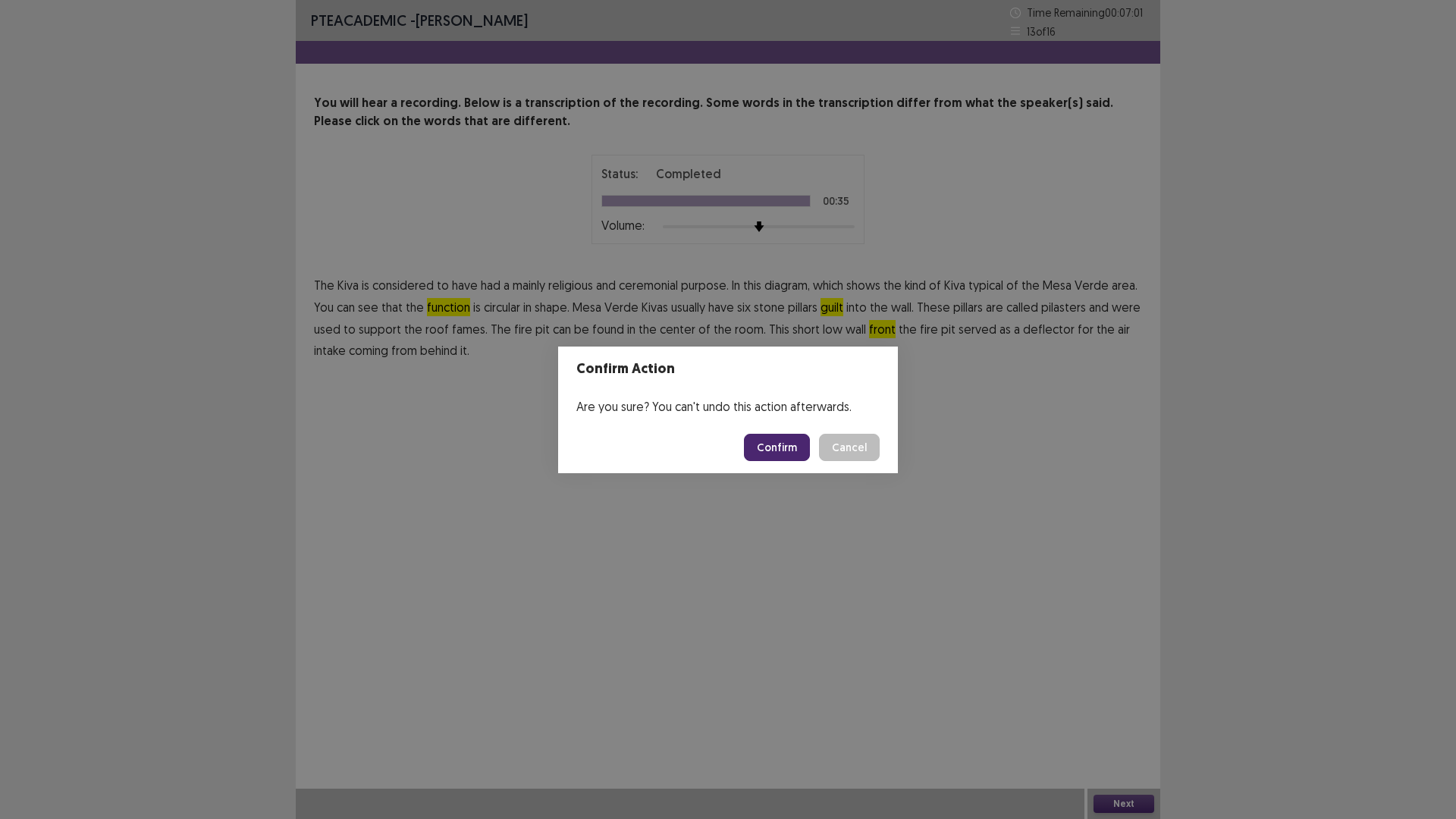
click at [781, 446] on button "Confirm" at bounding box center [777, 447] width 66 height 27
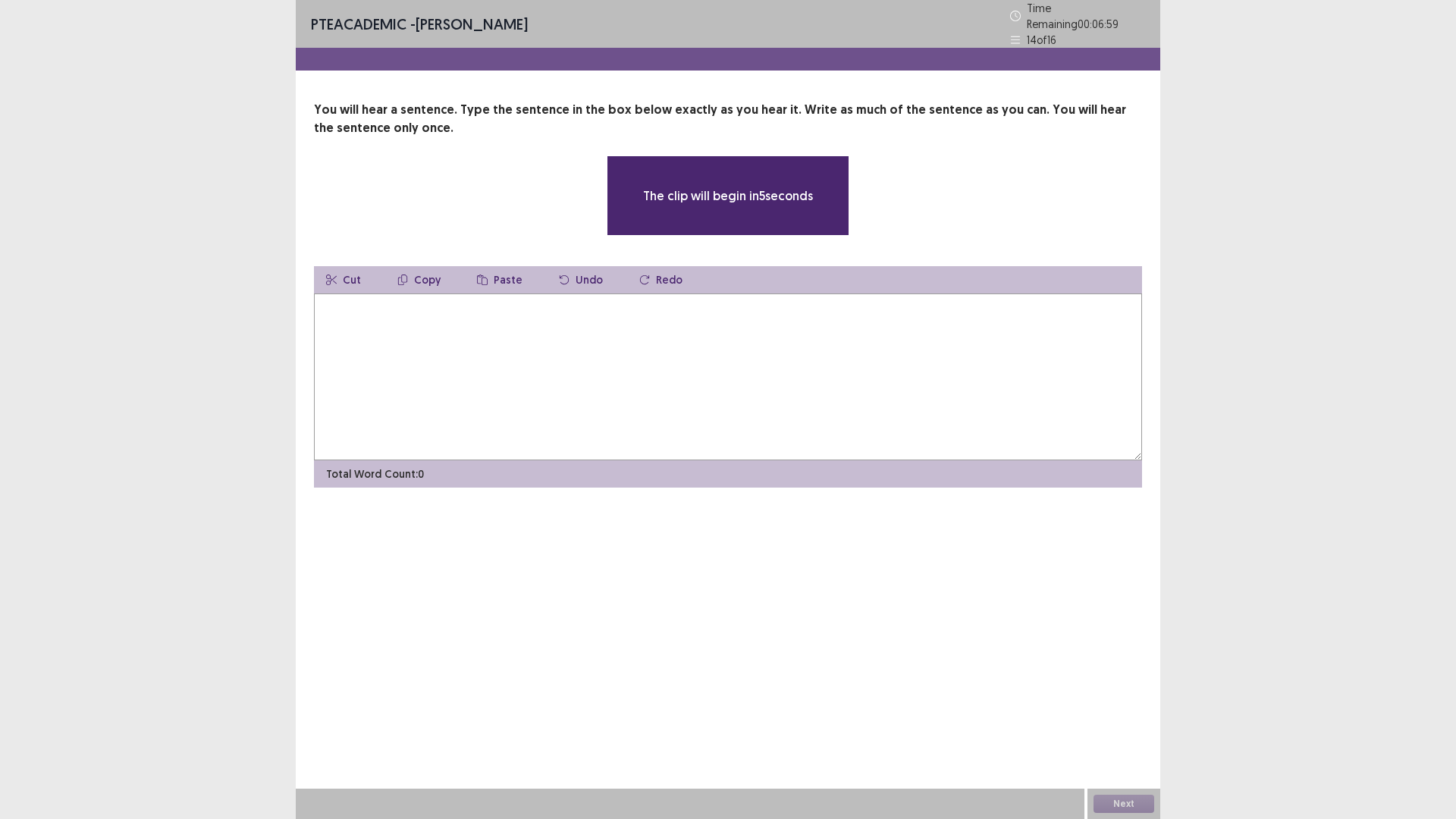
click at [406, 317] on textarea at bounding box center [728, 377] width 828 height 167
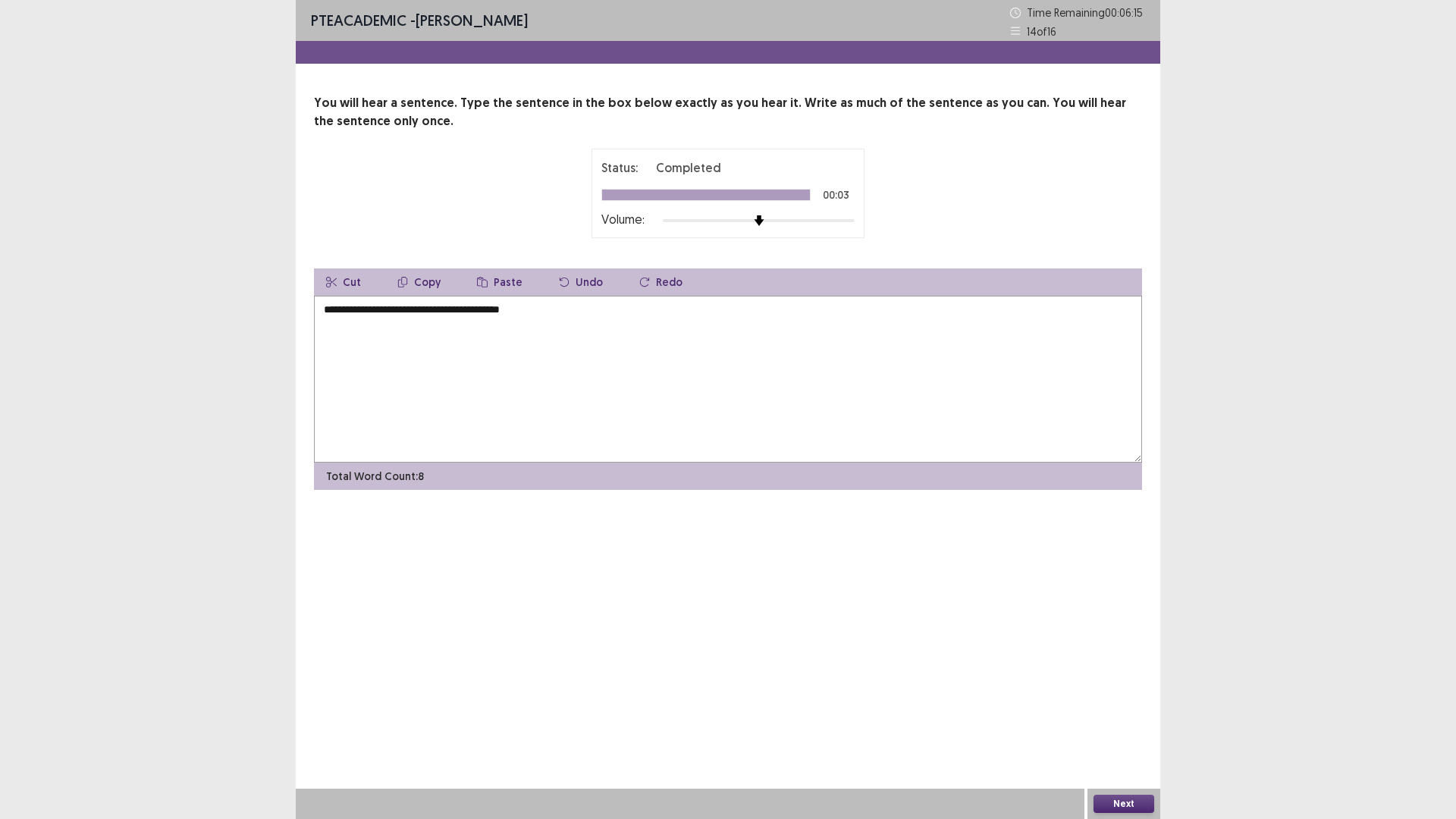
type textarea "**********"
click at [1131, 806] on button "Next" at bounding box center [1124, 804] width 61 height 19
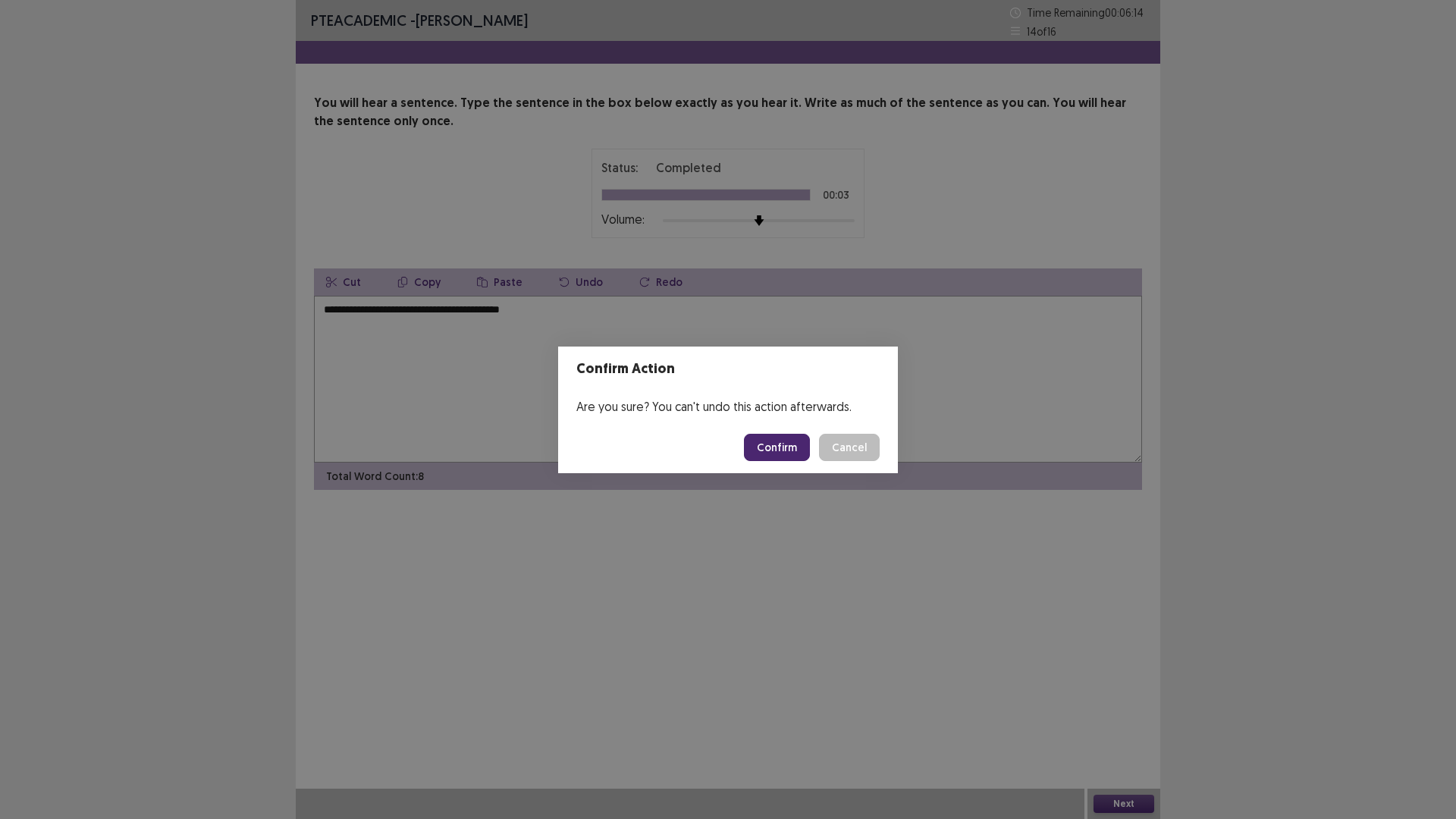
click at [785, 457] on button "Confirm" at bounding box center [777, 447] width 66 height 27
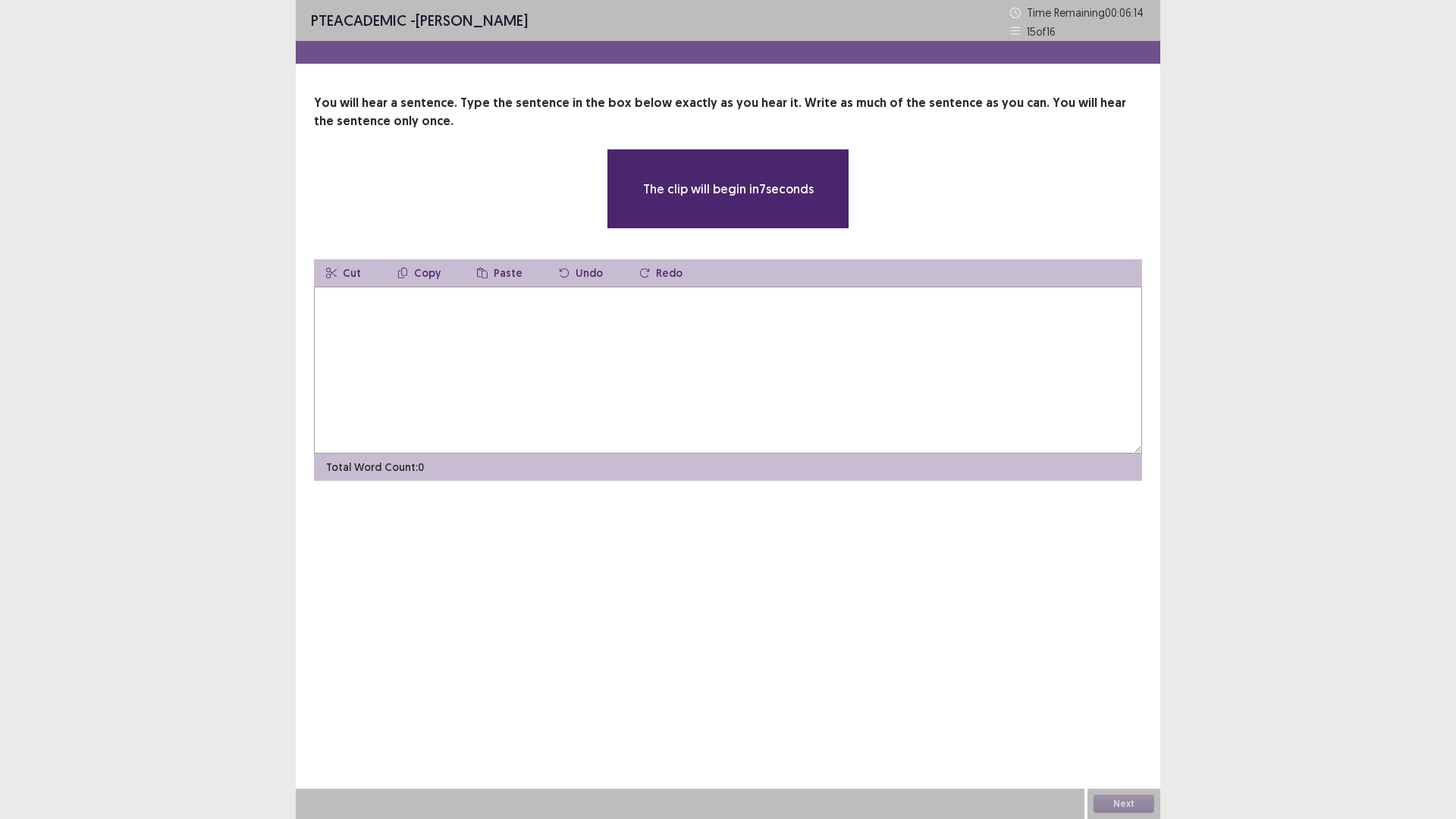
click at [433, 328] on textarea at bounding box center [728, 370] width 828 height 167
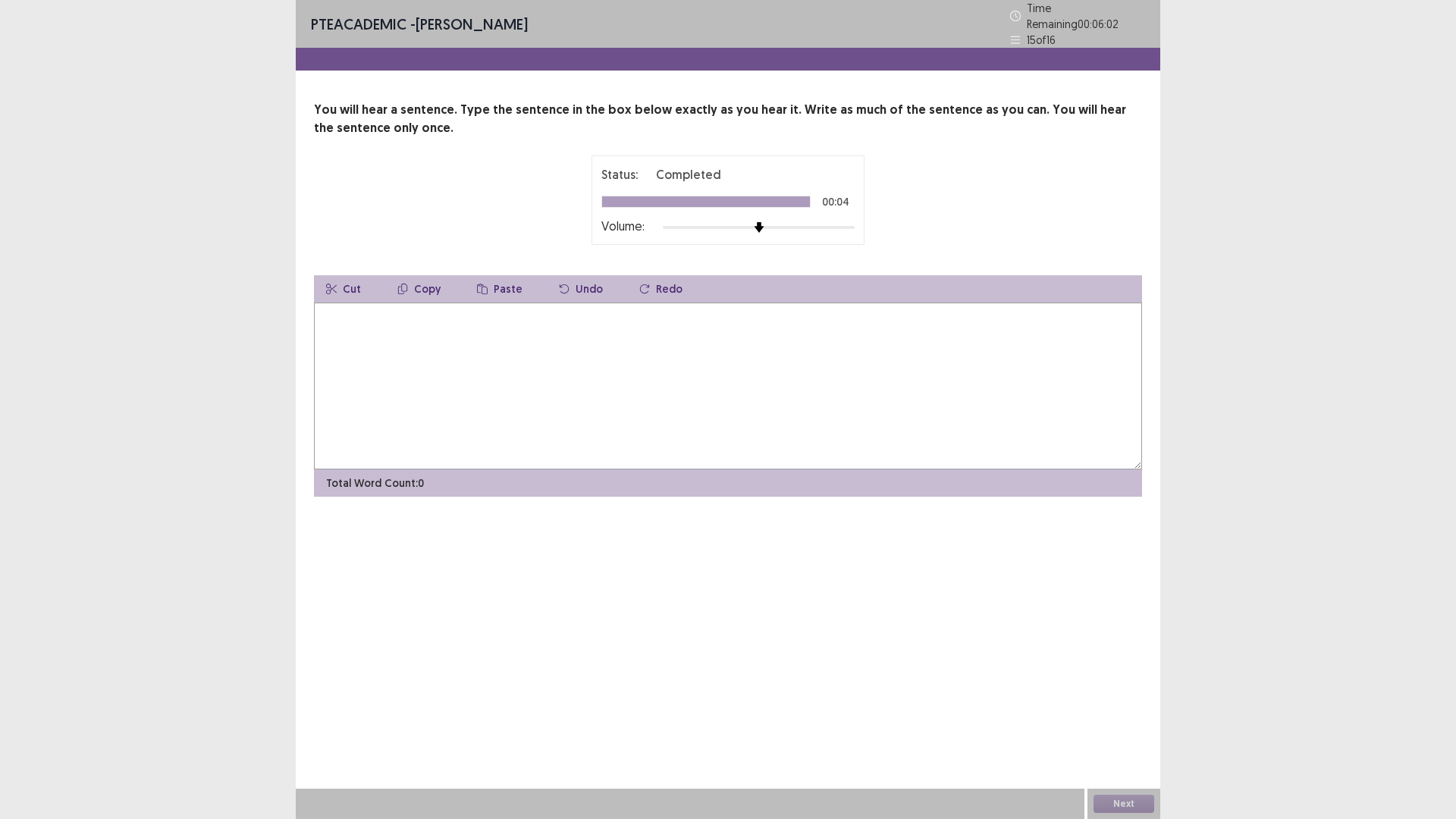
click at [395, 316] on textarea at bounding box center [728, 386] width 828 height 167
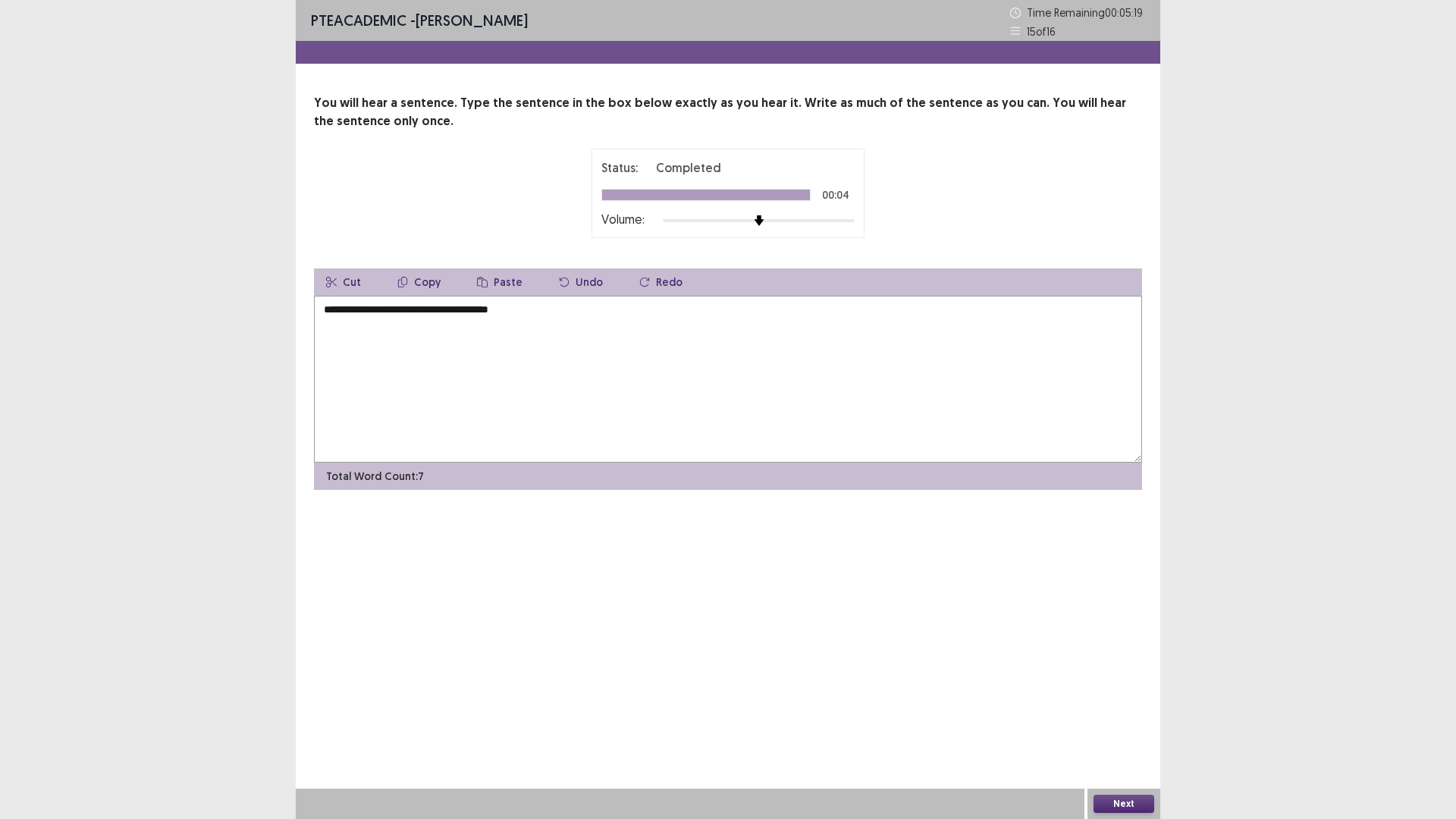
click at [527, 307] on textarea "**********" at bounding box center [728, 380] width 828 height 167
click at [377, 313] on textarea "**********" at bounding box center [728, 380] width 828 height 167
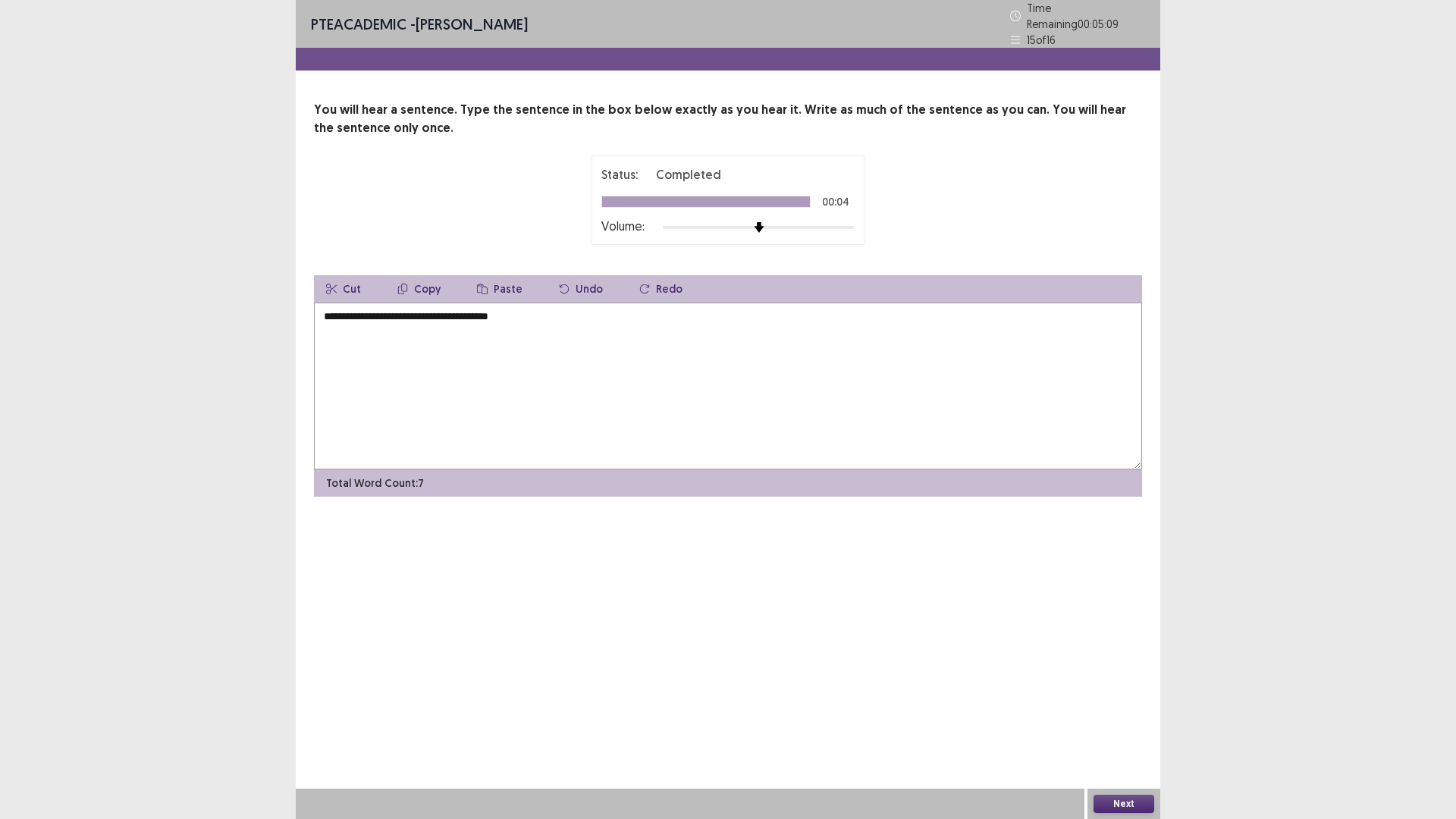
drag, startPoint x: 382, startPoint y: 308, endPoint x: 394, endPoint y: 305, distance: 12.4
click at [382, 308] on textarea "**********" at bounding box center [728, 386] width 828 height 167
click at [520, 307] on textarea "**********" at bounding box center [728, 386] width 828 height 167
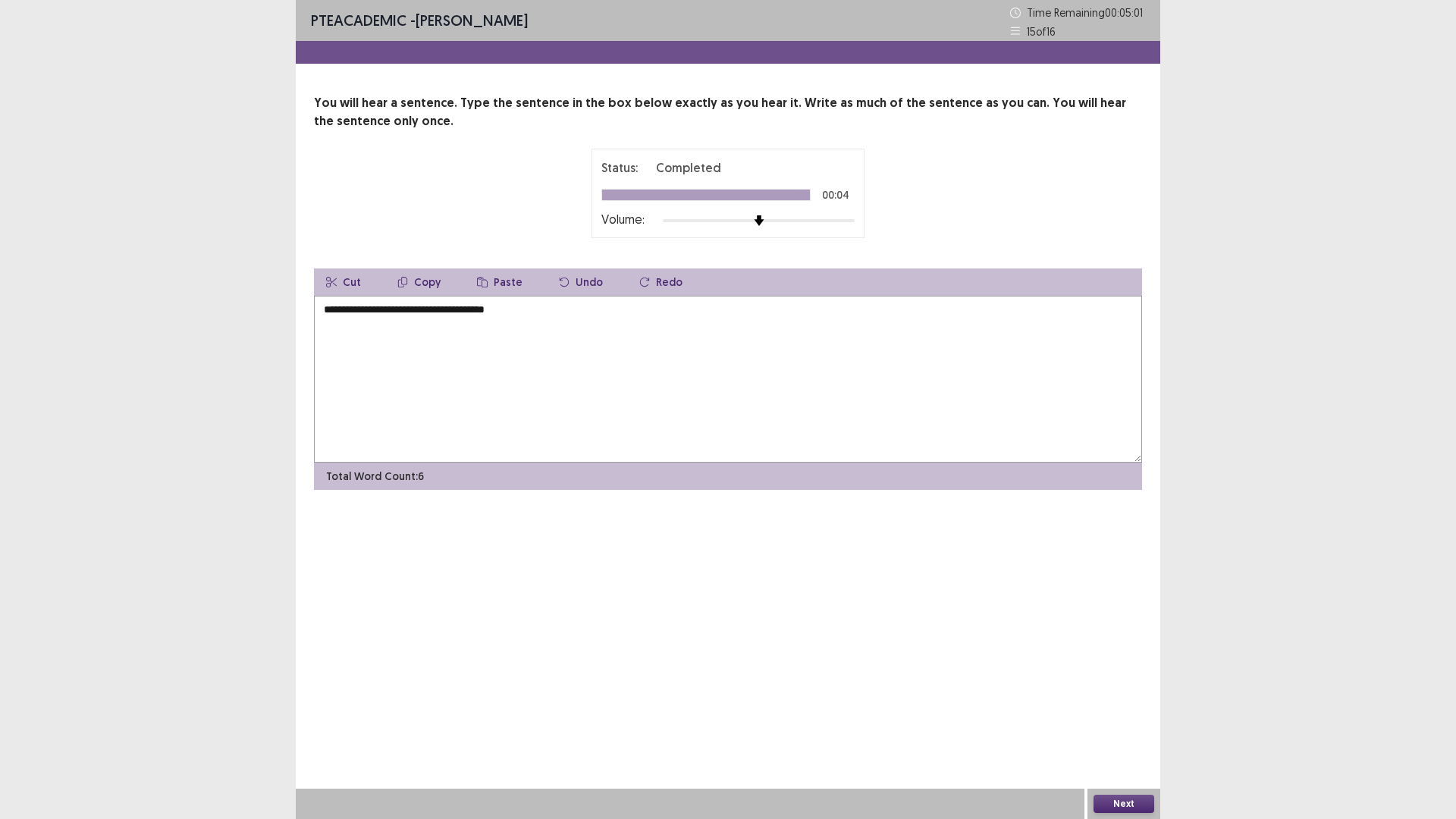
type textarea "**********"
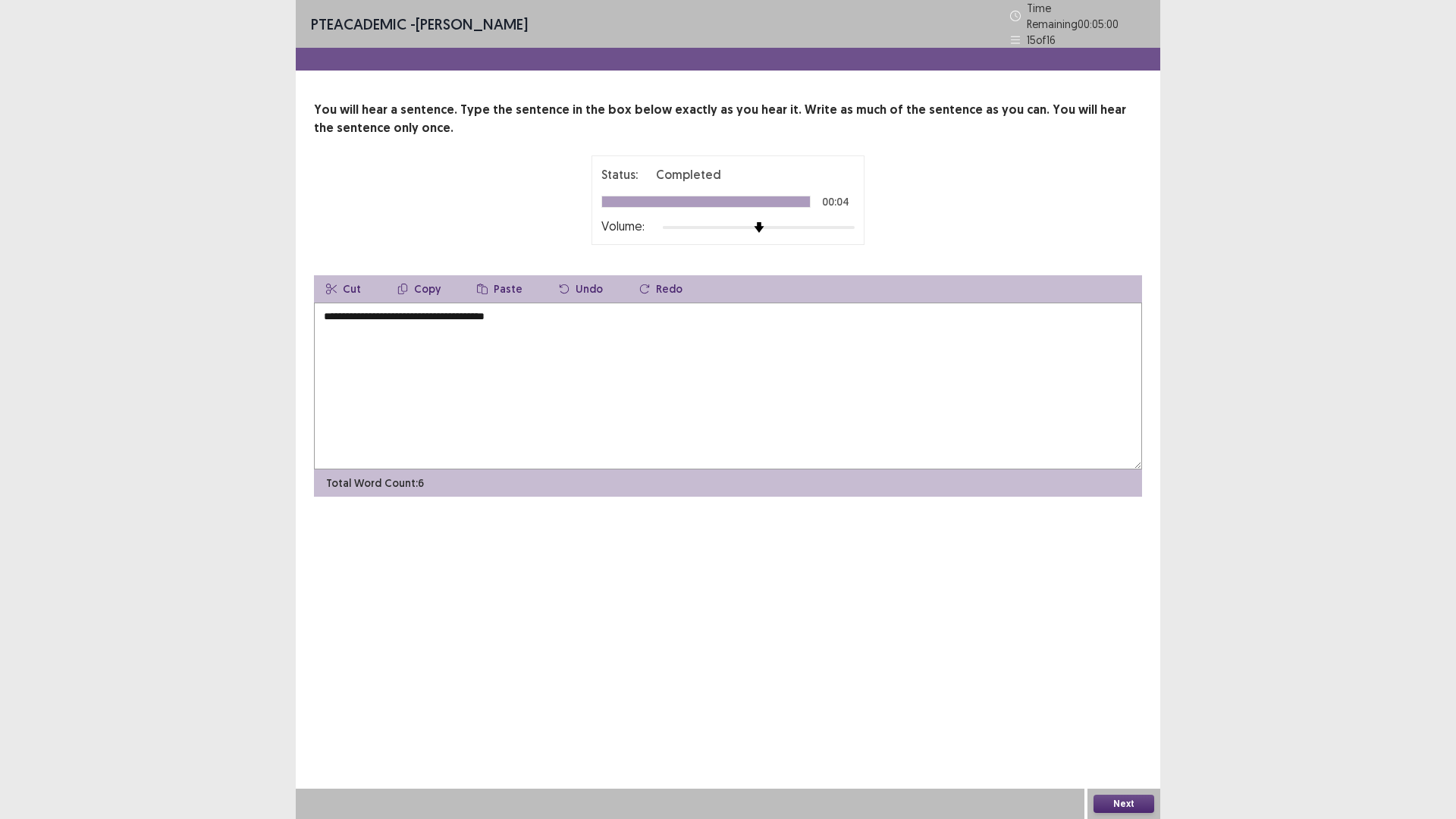
click at [1124, 806] on button "Next" at bounding box center [1124, 804] width 61 height 19
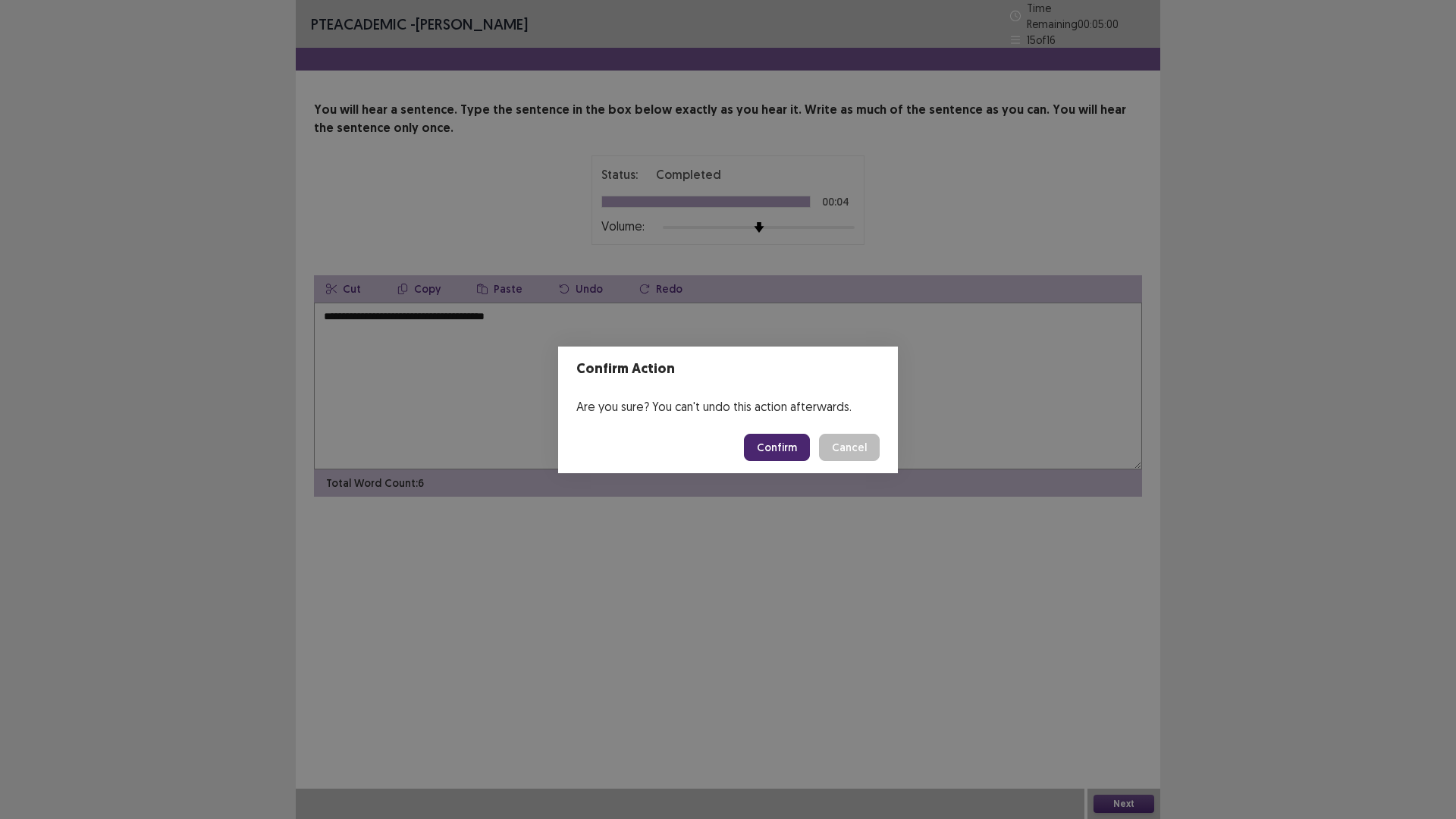
click at [785, 443] on button "Confirm" at bounding box center [777, 447] width 66 height 27
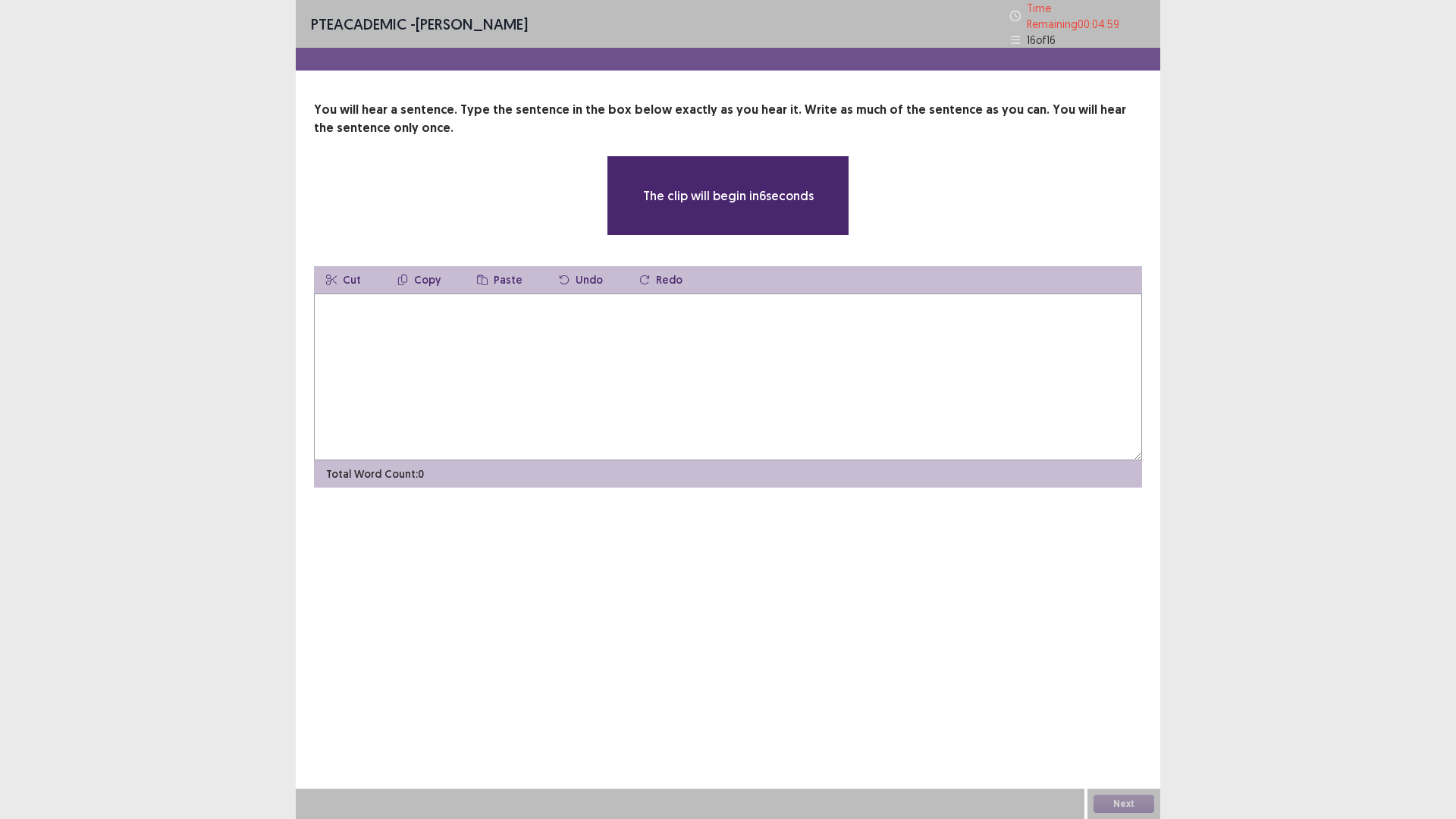
drag, startPoint x: 353, startPoint y: 322, endPoint x: 379, endPoint y: 321, distance: 26.0
click at [353, 322] on textarea at bounding box center [728, 377] width 828 height 167
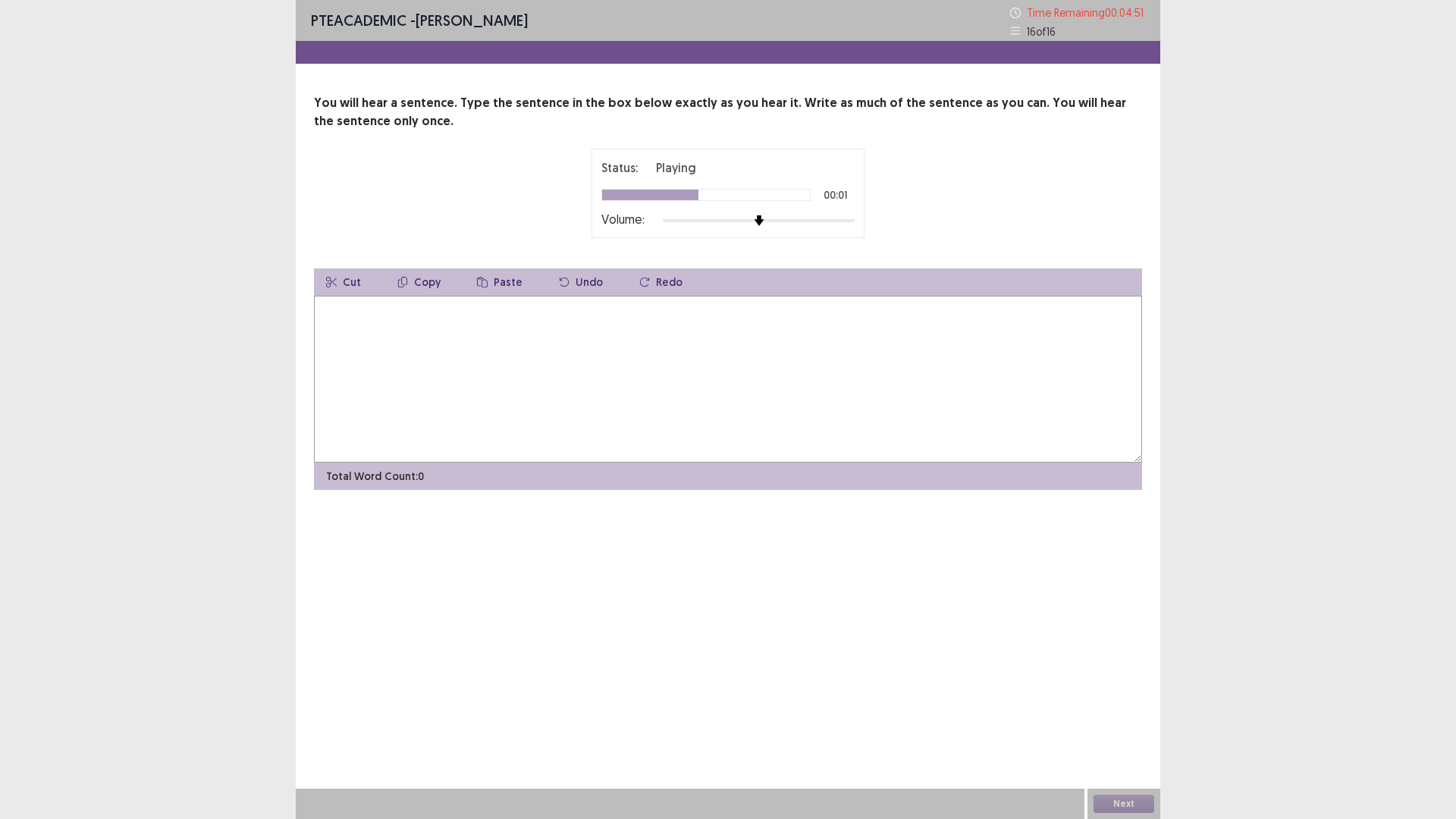
click at [385, 333] on textarea at bounding box center [728, 380] width 828 height 167
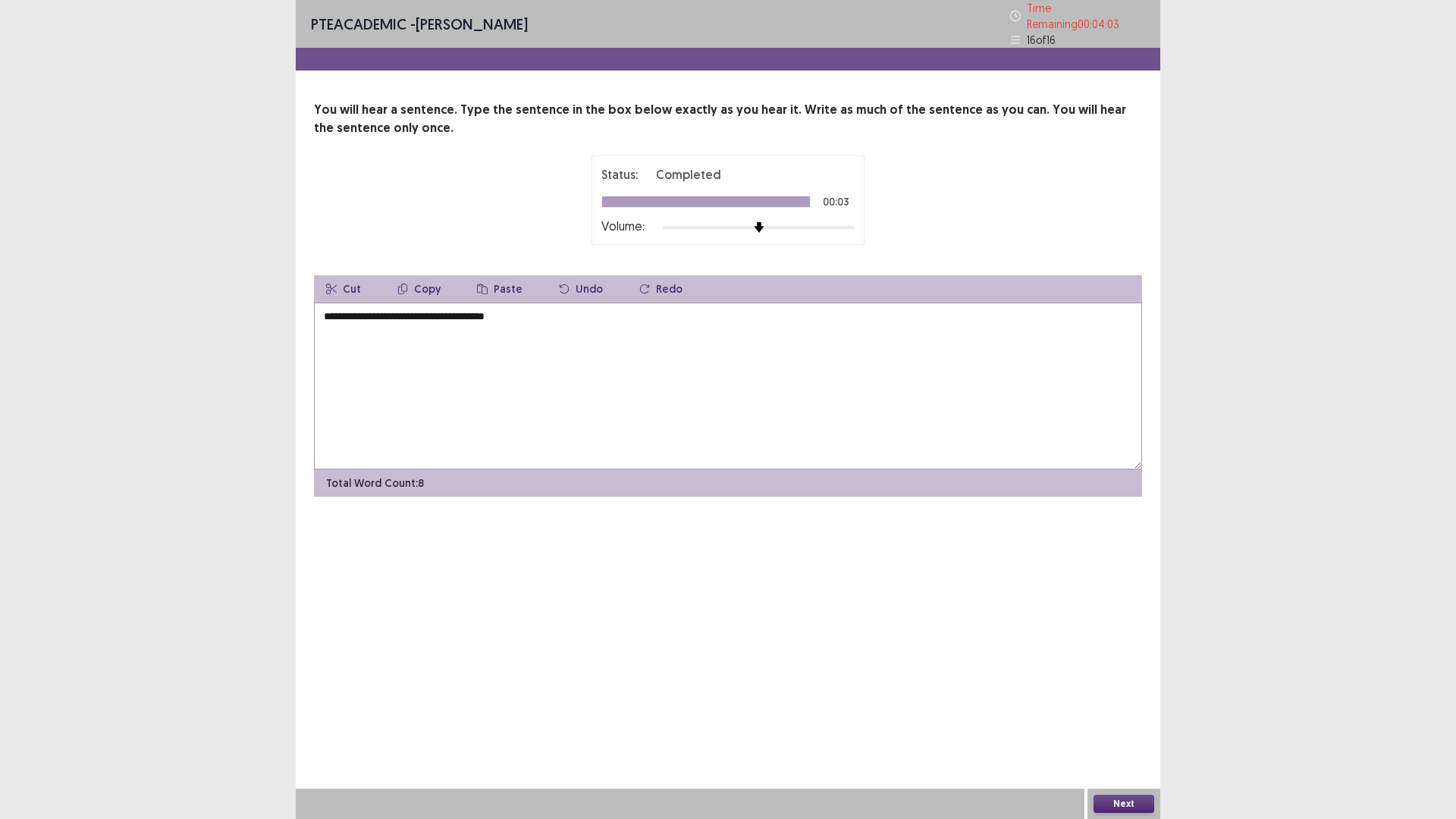
click at [443, 308] on textarea "**********" at bounding box center [728, 386] width 828 height 167
click at [525, 310] on textarea "**********" at bounding box center [728, 386] width 828 height 167
drag, startPoint x: 387, startPoint y: 310, endPoint x: 415, endPoint y: 301, distance: 29.4
click at [387, 310] on textarea "**********" at bounding box center [728, 386] width 828 height 167
type textarea "**********"
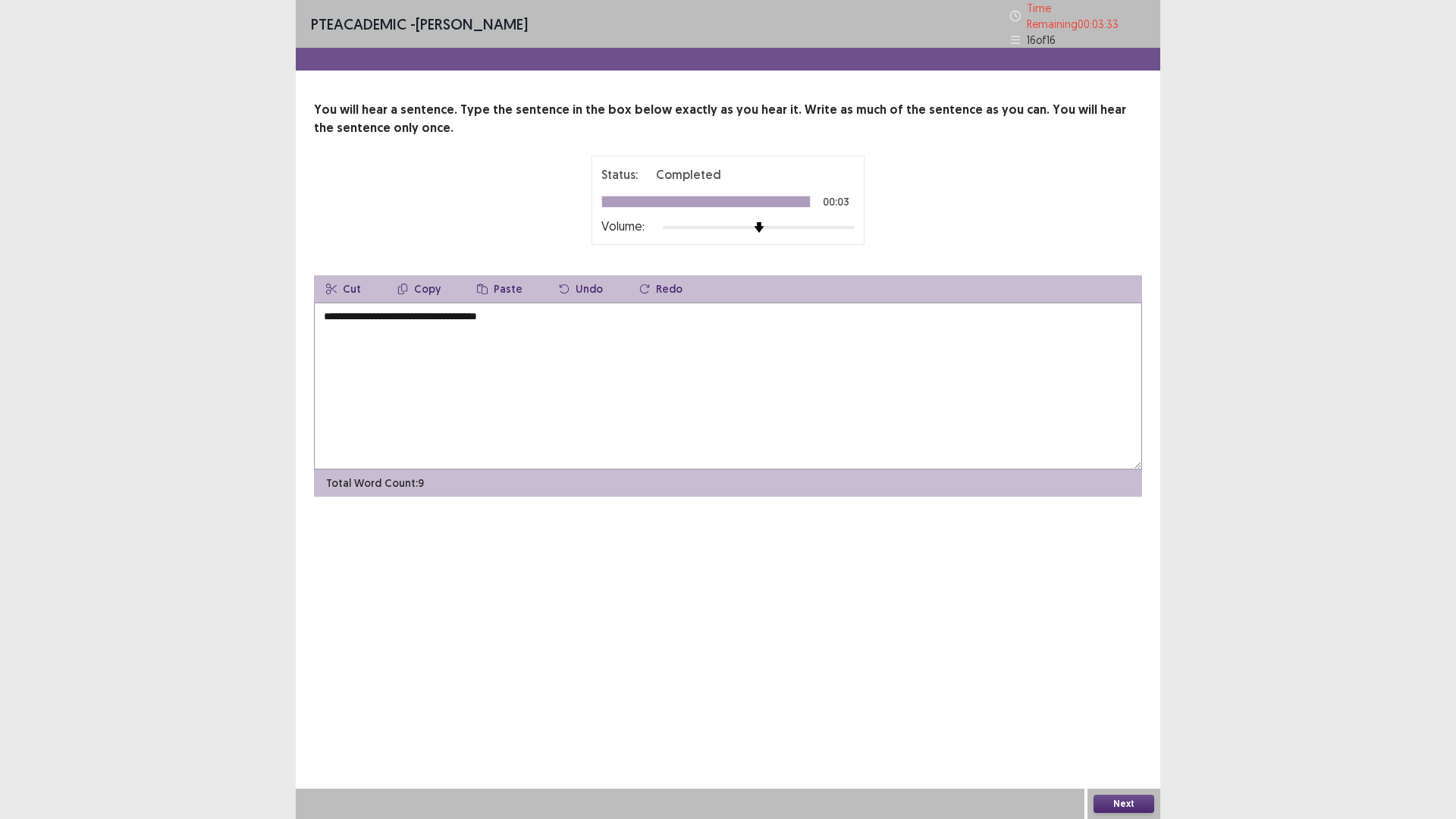
click at [1133, 799] on button "Next" at bounding box center [1124, 804] width 61 height 19
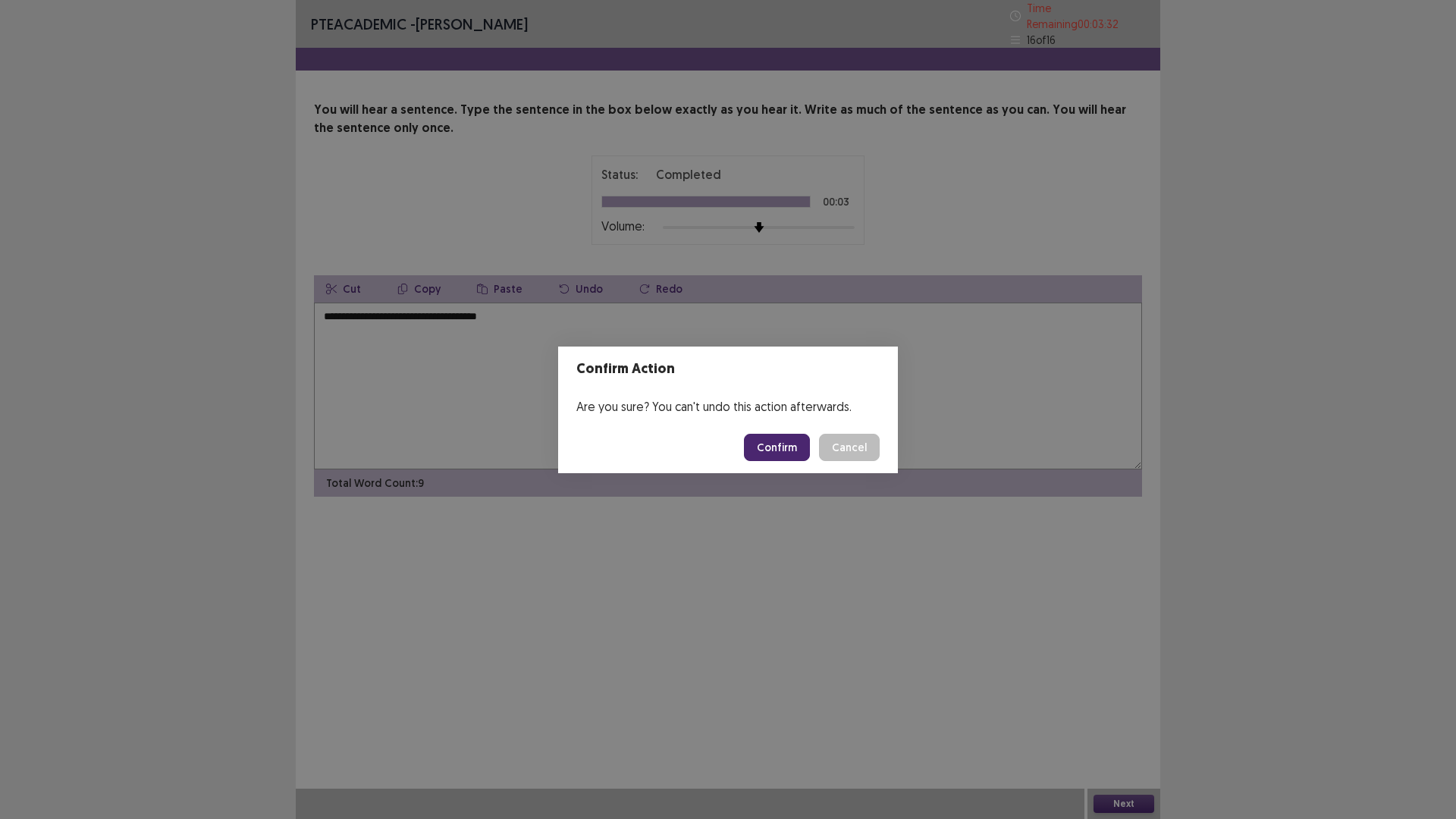
click at [788, 448] on button "Confirm" at bounding box center [777, 447] width 66 height 27
